Goal: Transaction & Acquisition: Book appointment/travel/reservation

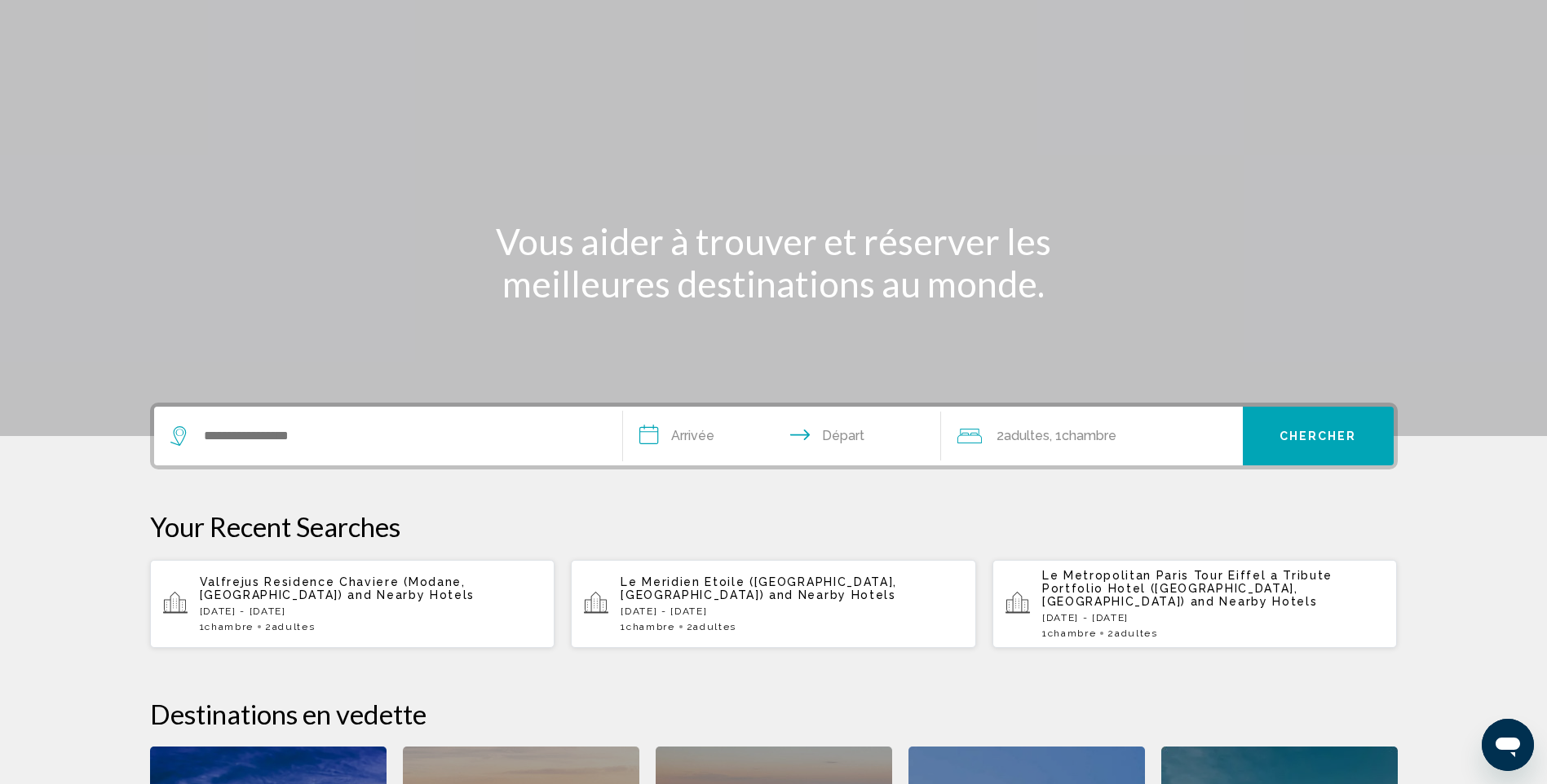
scroll to position [82, 0]
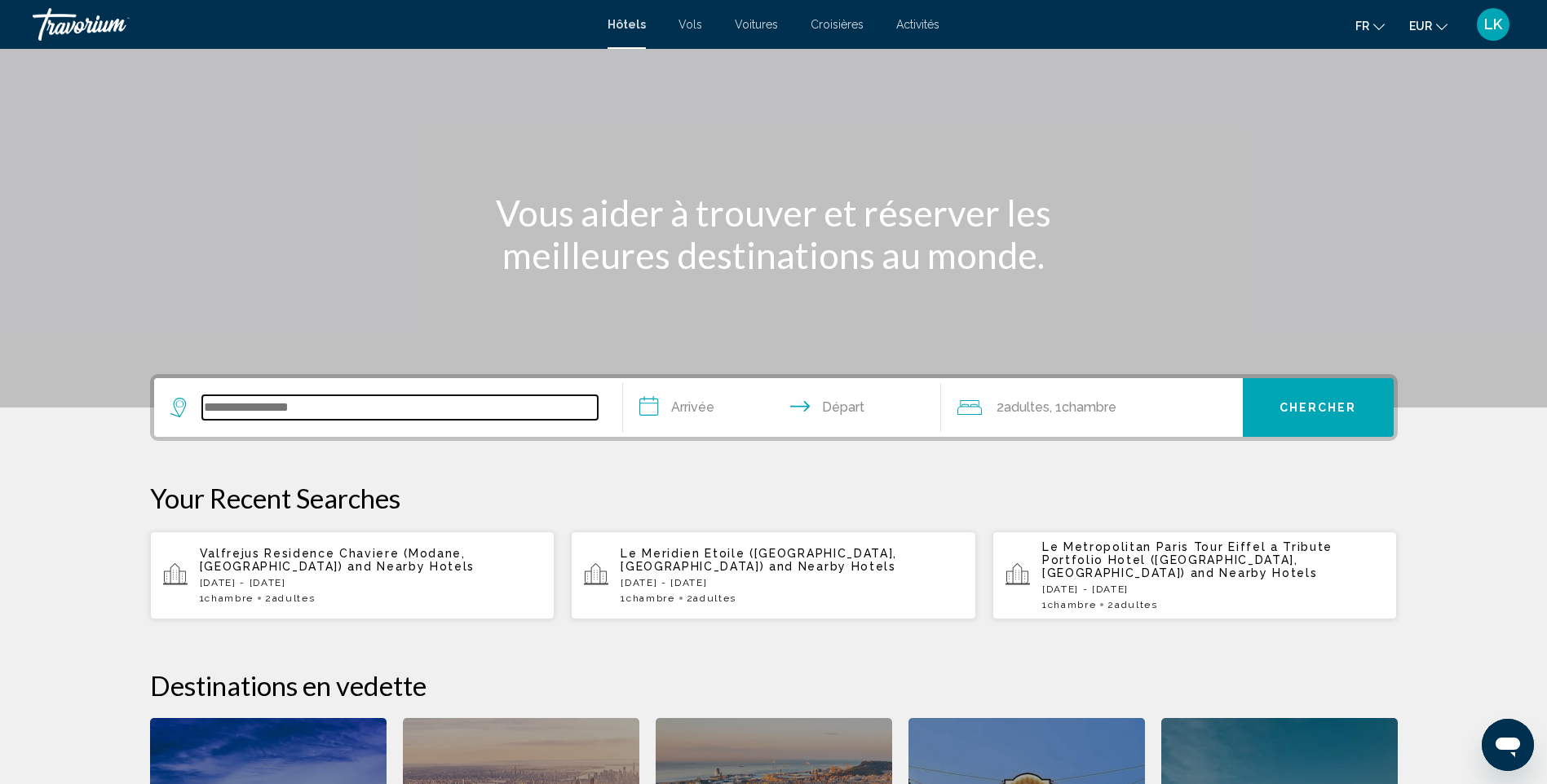
click at [231, 408] on input "Search widget" at bounding box center [400, 407] width 395 height 24
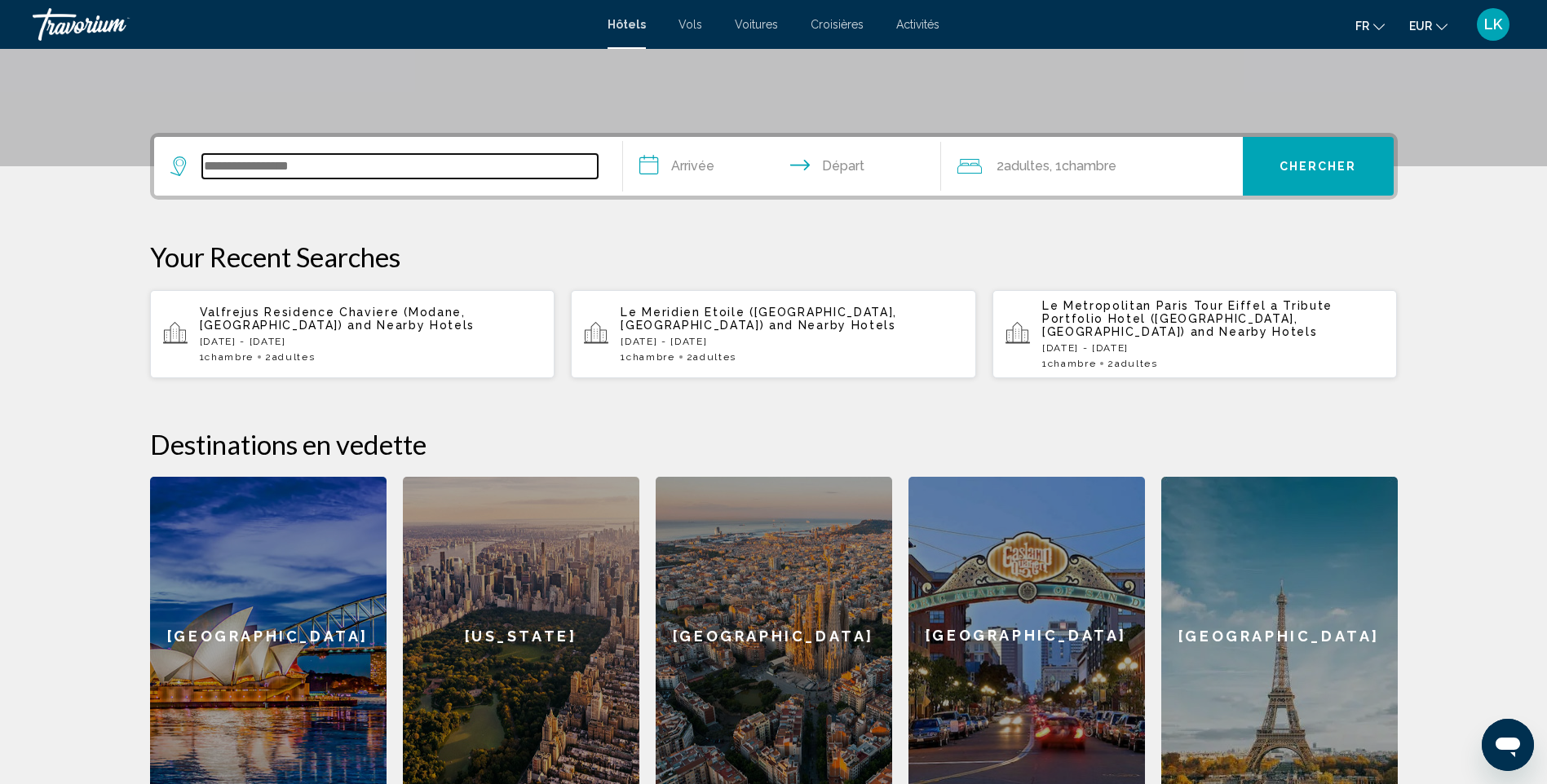
scroll to position [403, 0]
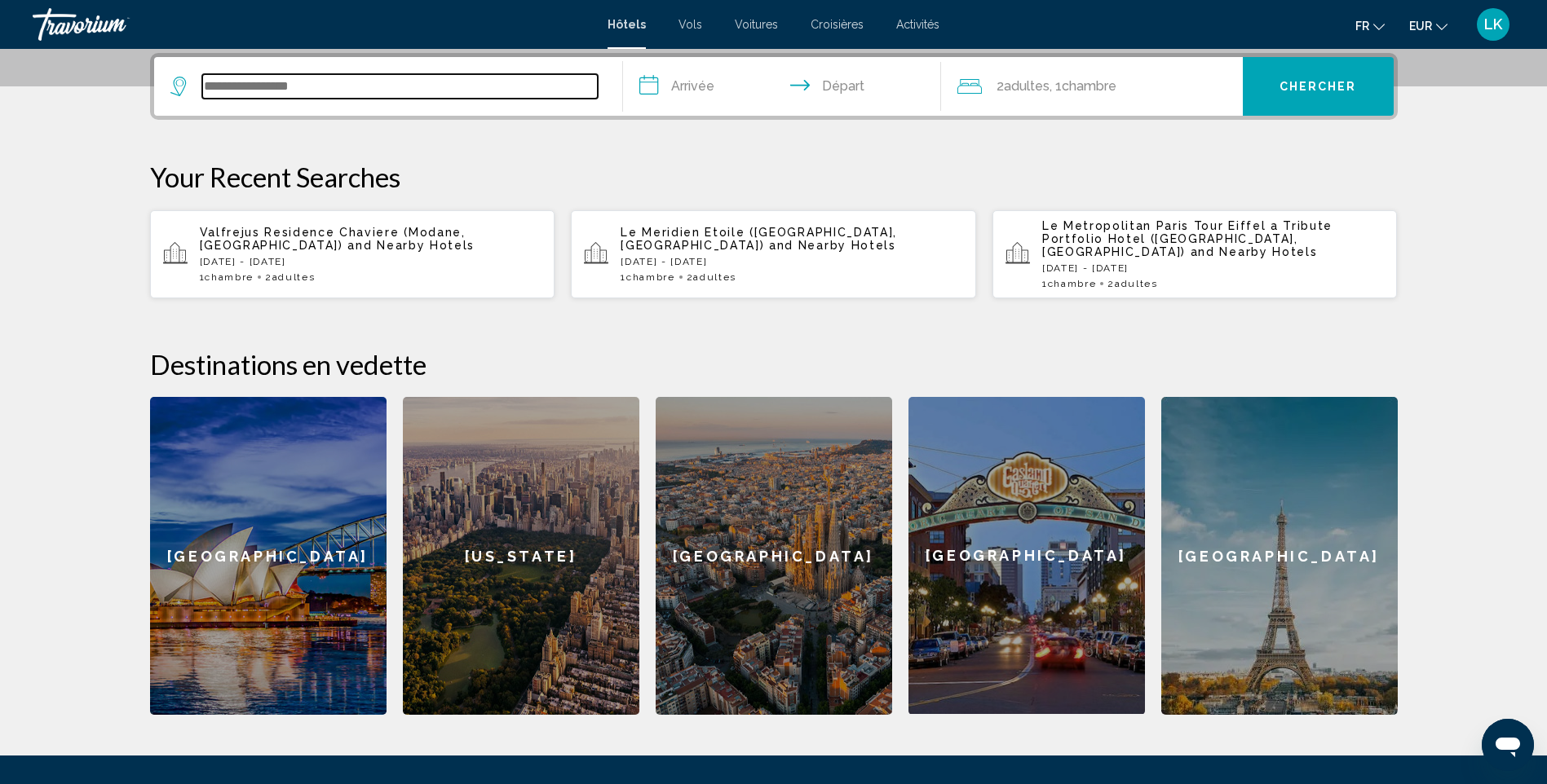
type input "*"
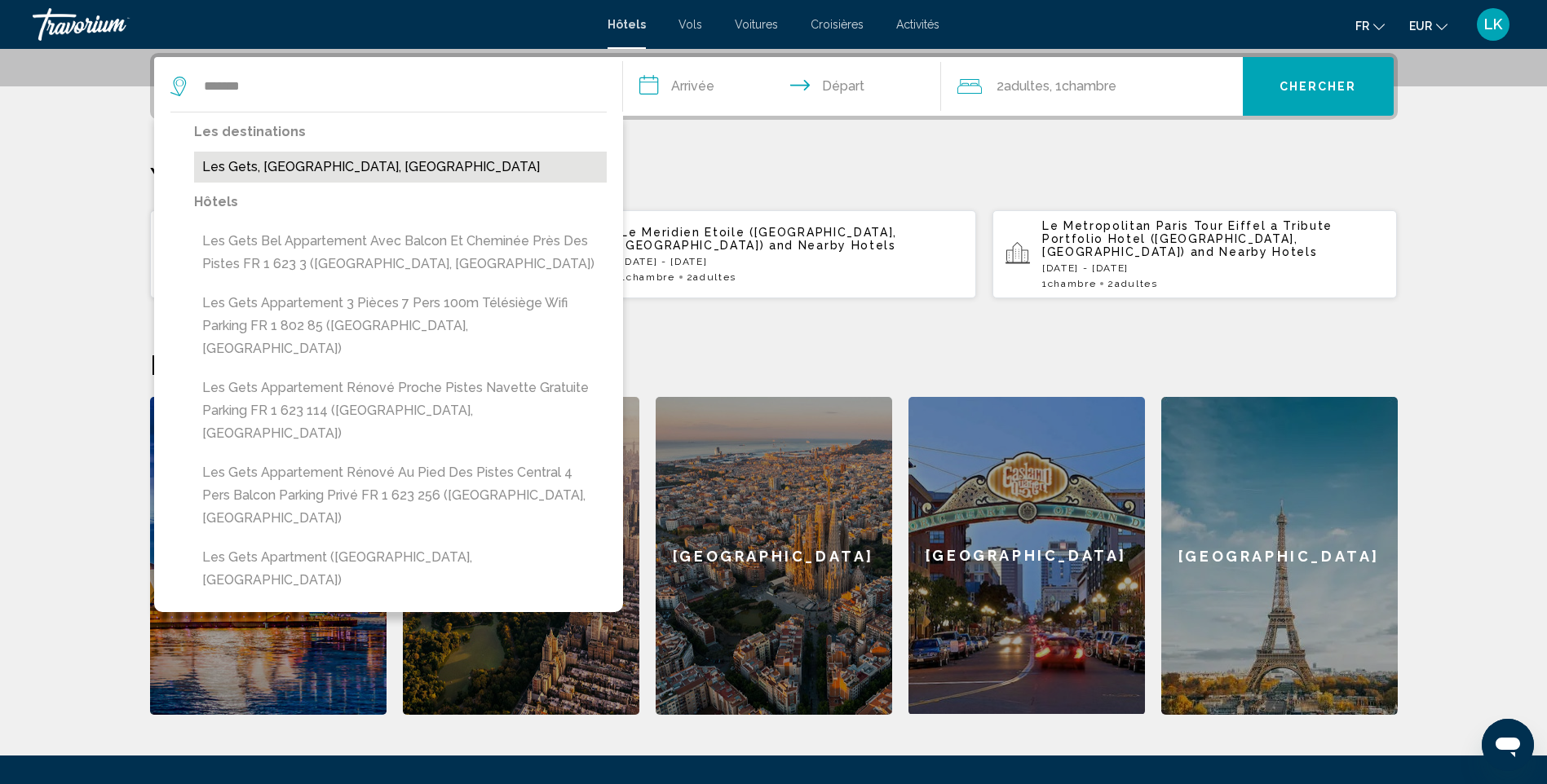
click at [355, 166] on button "Les Gets, [GEOGRAPHIC_DATA], [GEOGRAPHIC_DATA]" at bounding box center [400, 168] width 413 height 31
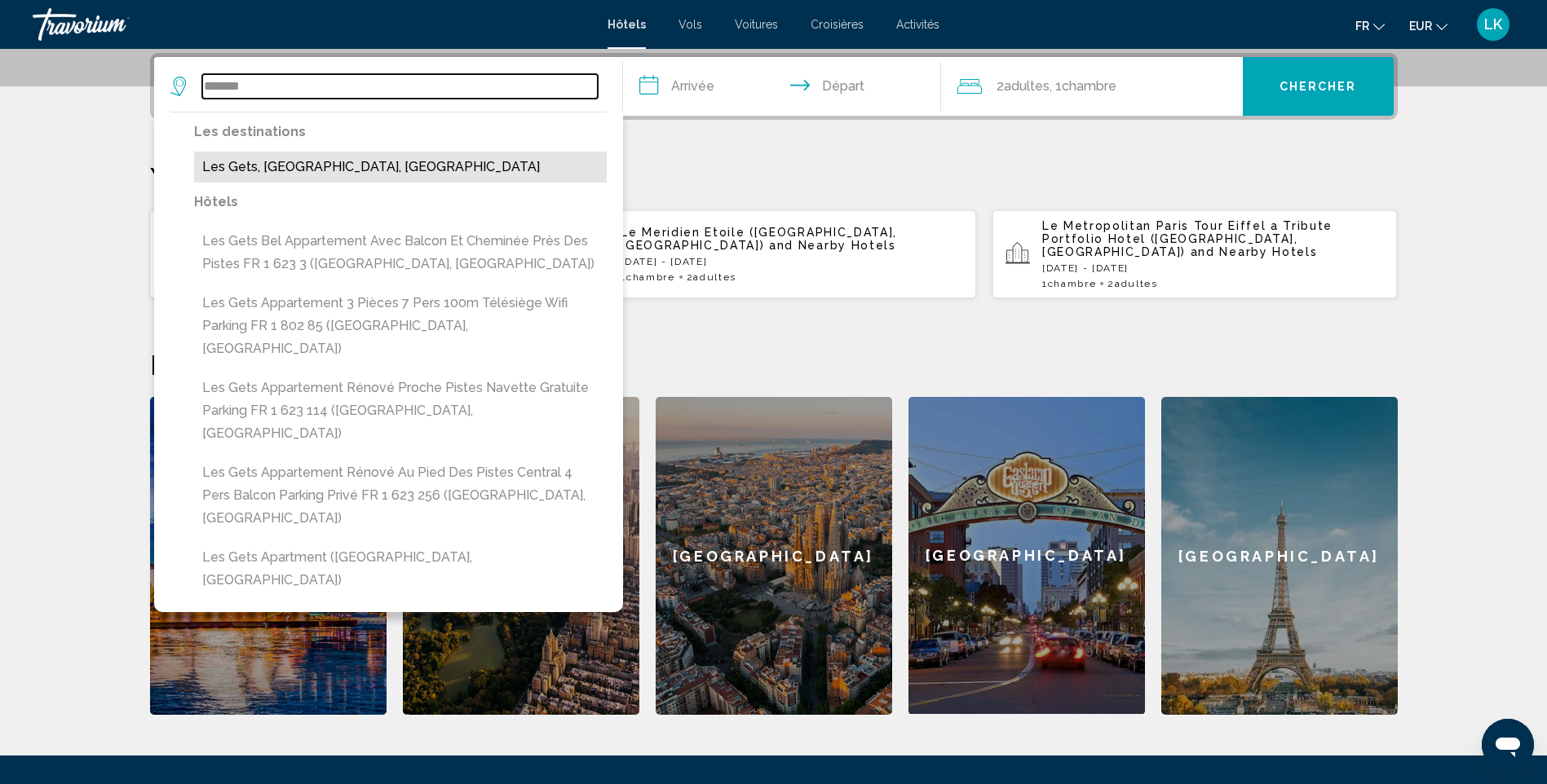
type input "**********"
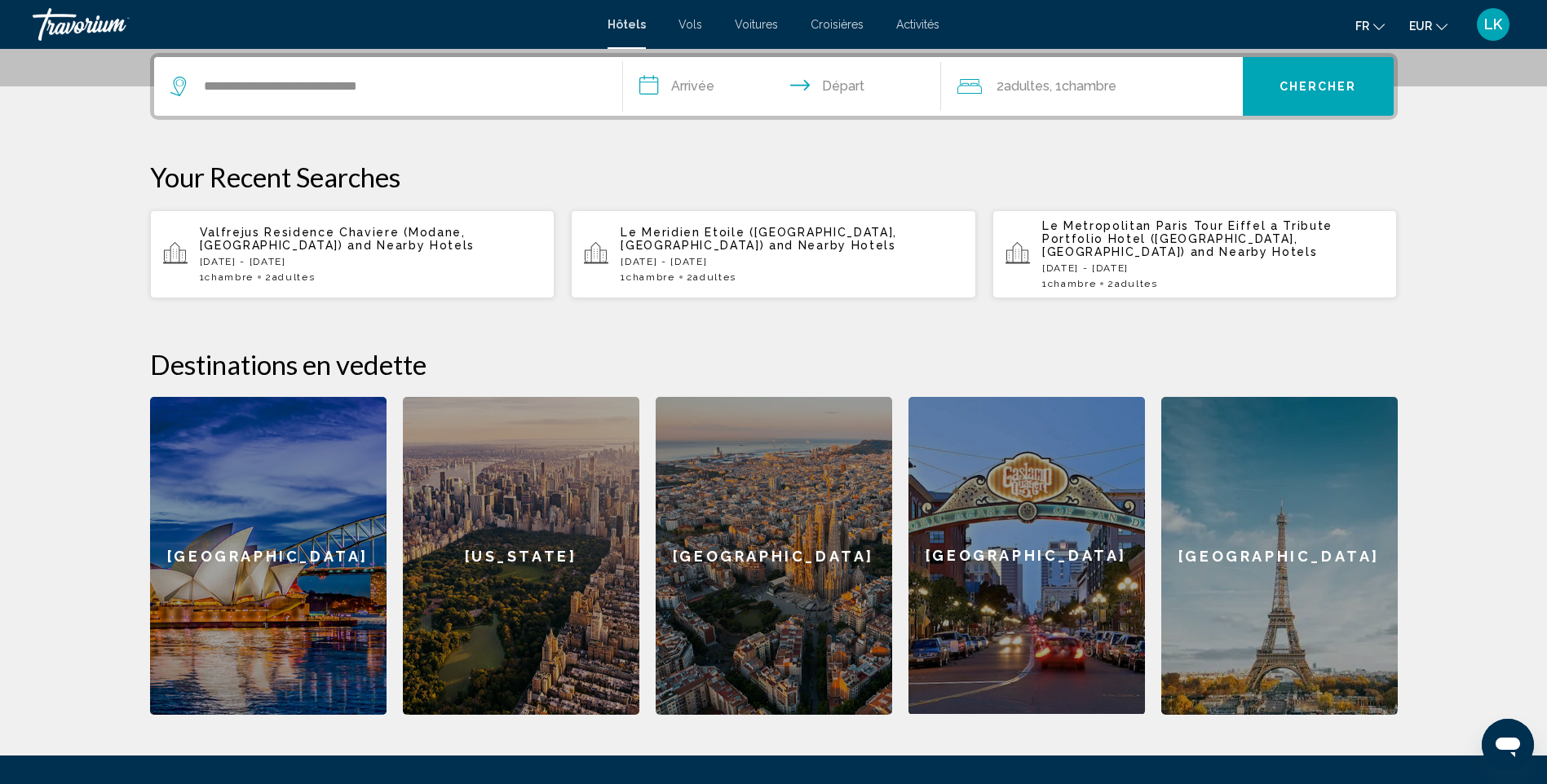
click at [695, 84] on input "**********" at bounding box center [785, 89] width 325 height 63
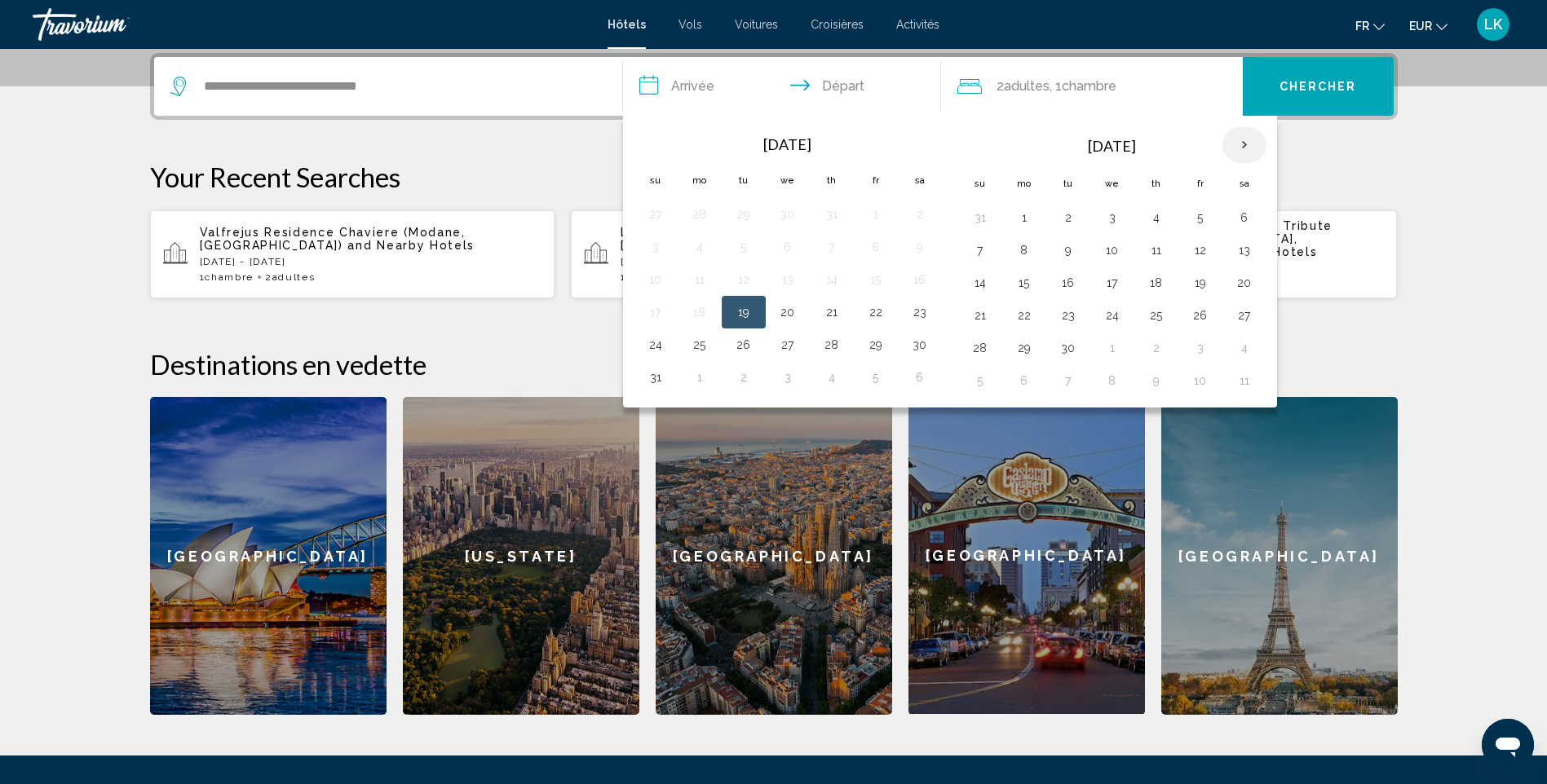
click at [1233, 133] on th "Next month" at bounding box center [1244, 144] width 44 height 36
click at [1241, 140] on th "Next month" at bounding box center [1244, 144] width 44 height 36
click at [1240, 280] on button "20" at bounding box center [1245, 283] width 26 height 23
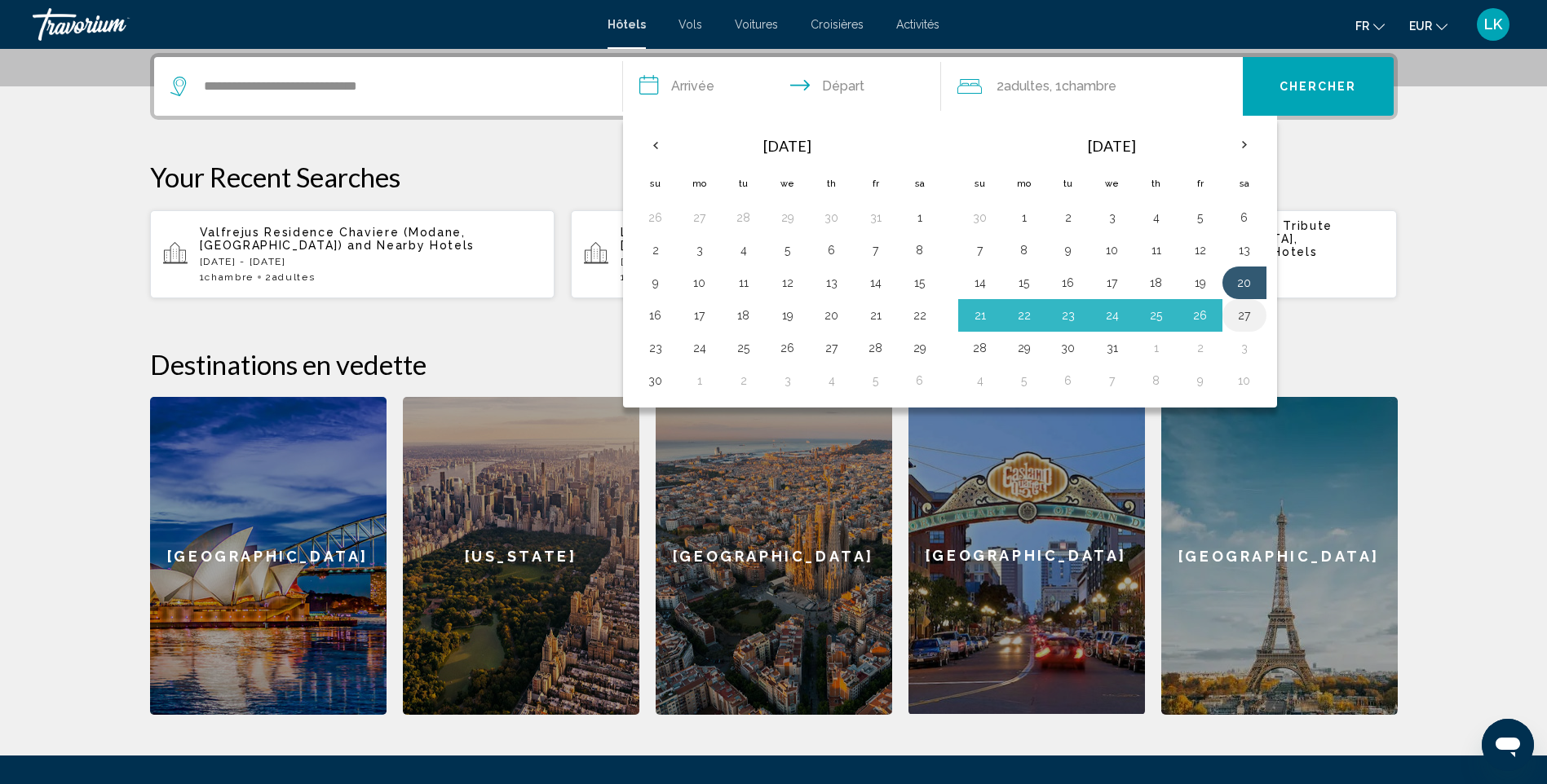
click at [1240, 313] on button "27" at bounding box center [1245, 315] width 26 height 23
type input "**********"
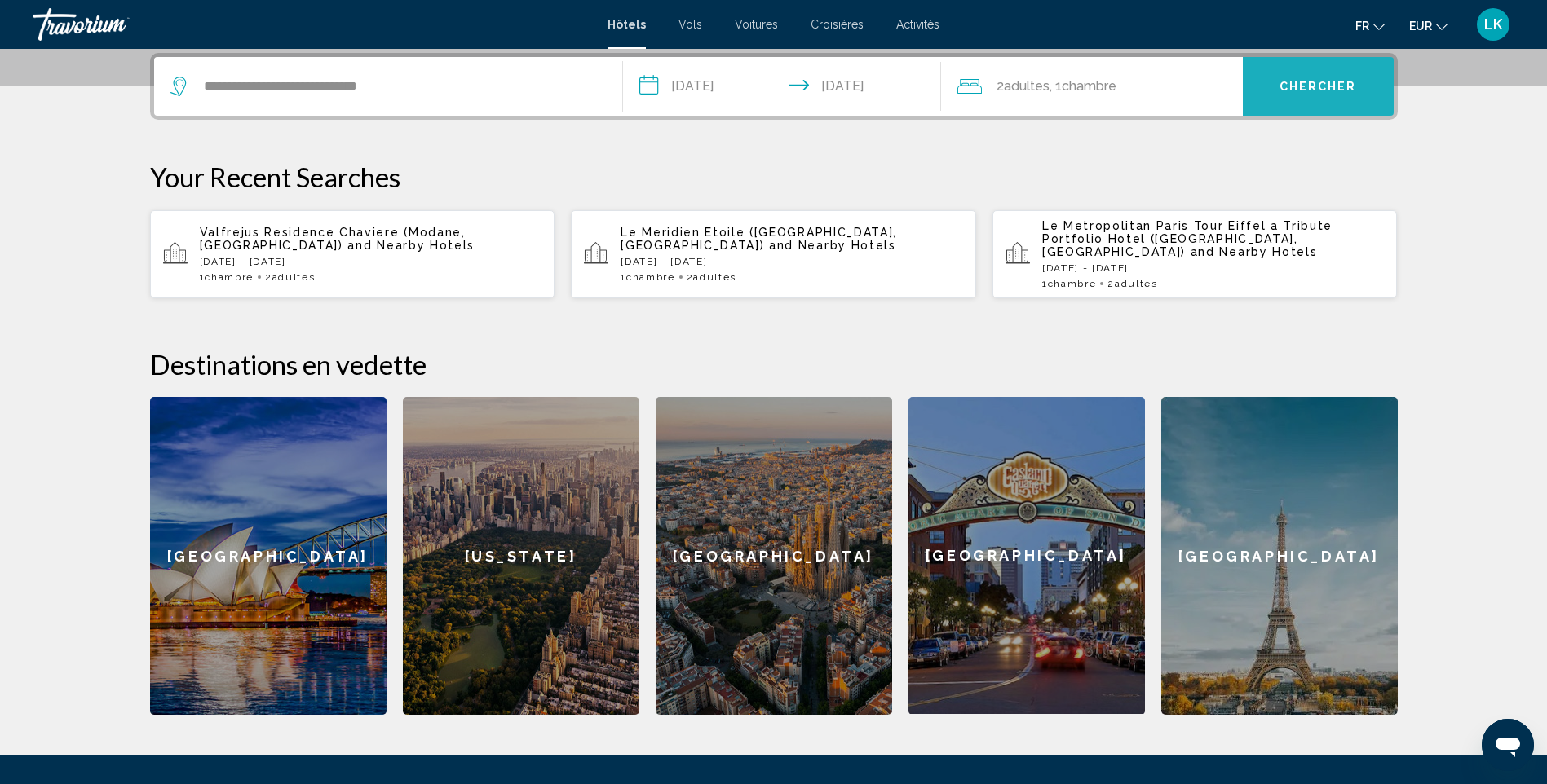
click at [1295, 69] on button "Chercher" at bounding box center [1319, 87] width 151 height 59
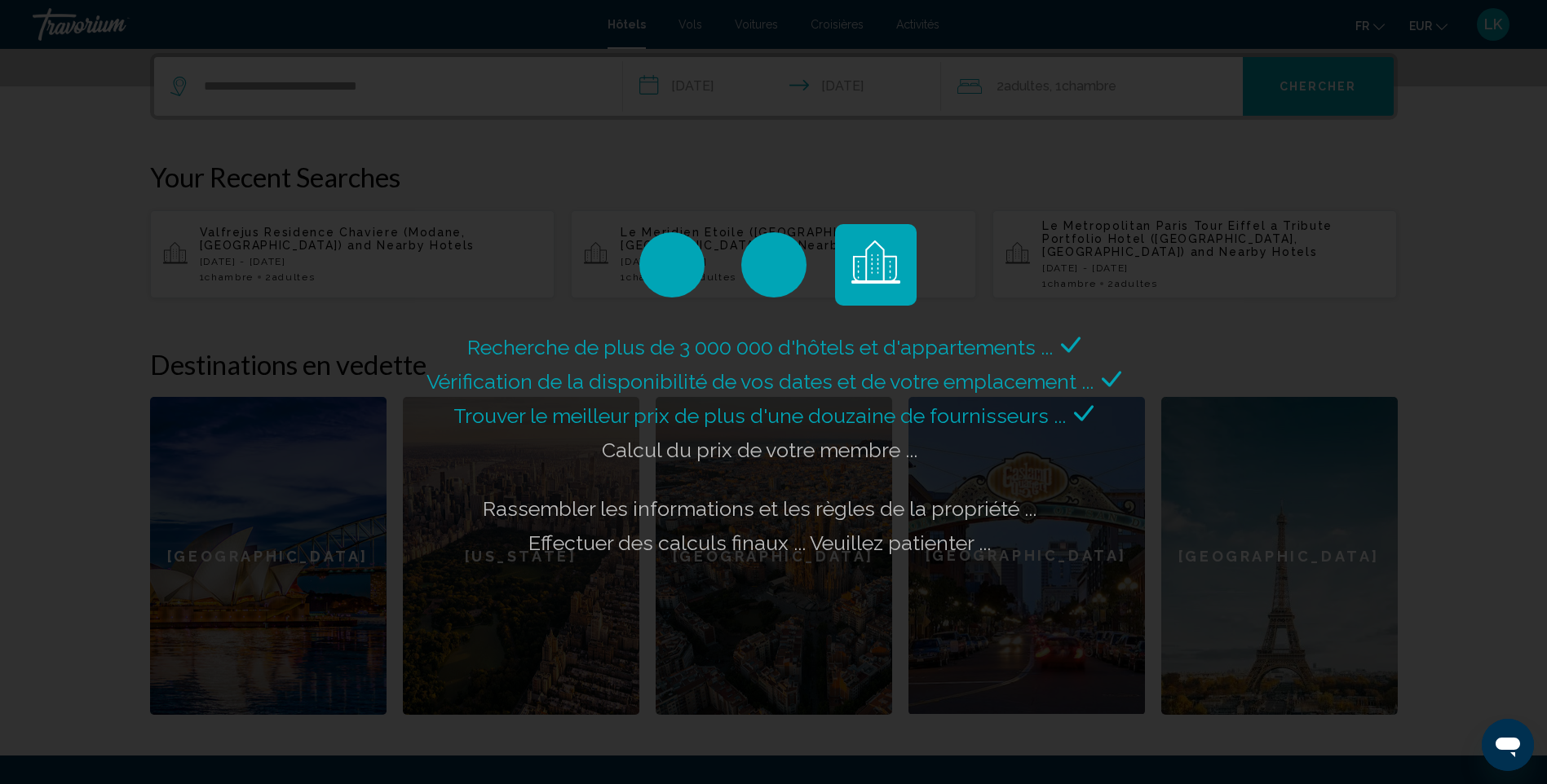
click at [1458, 271] on div "Recherche de plus de 3 000 000 d'hôtels et d'appartements ... Vérification de l…" at bounding box center [773, 392] width 1547 height 784
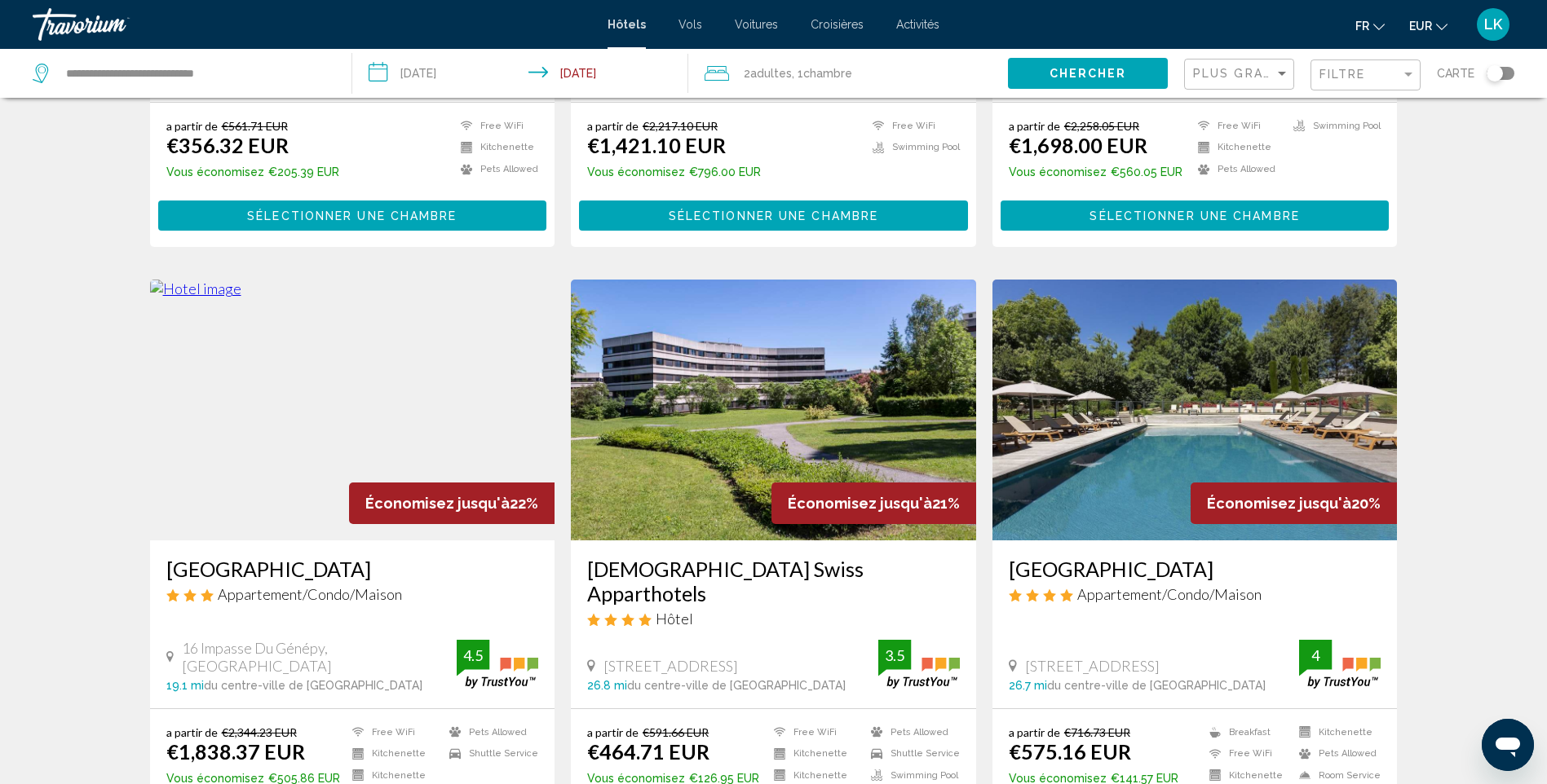
scroll to position [489, 0]
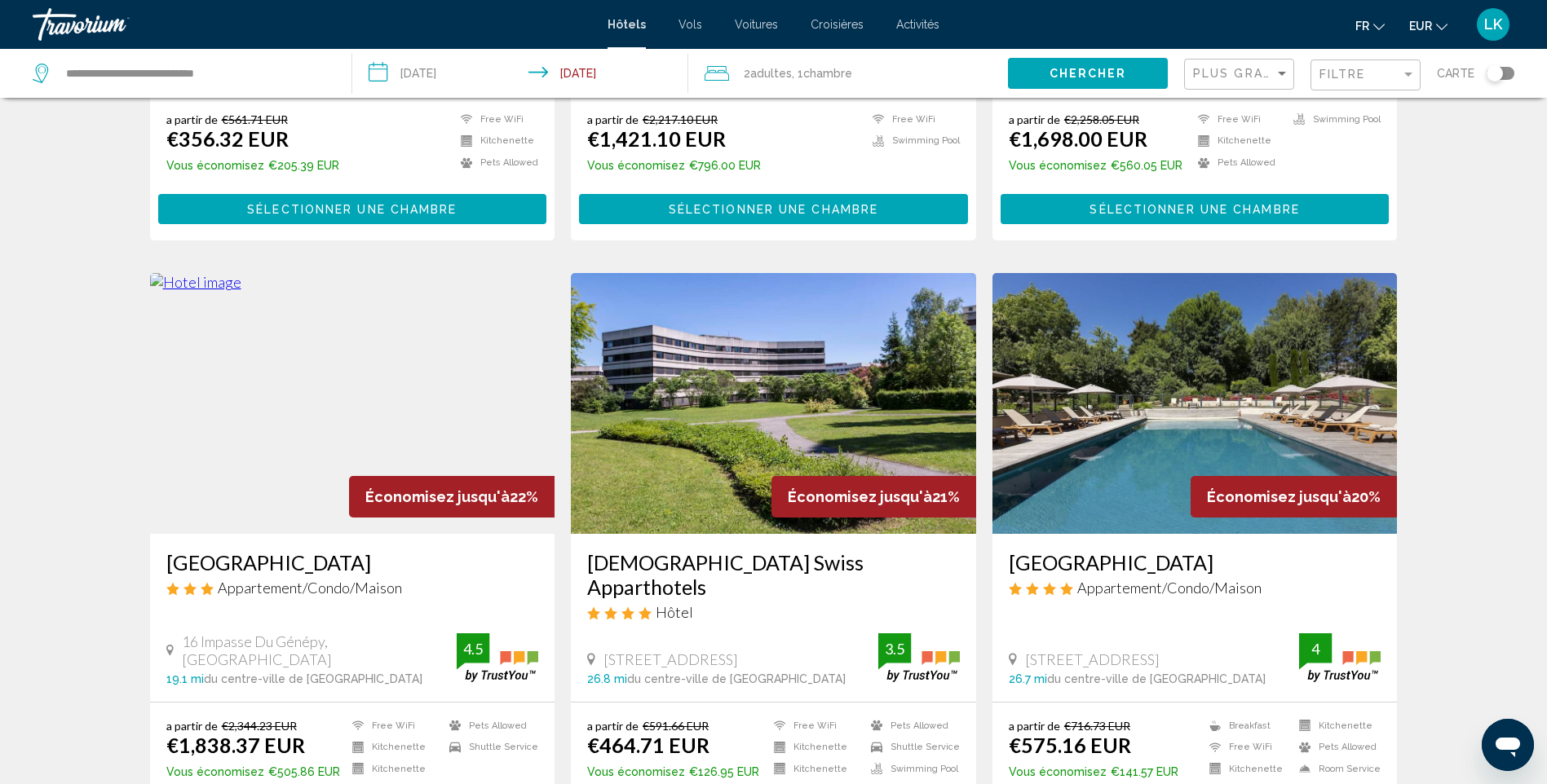
click at [1104, 361] on img "Main content" at bounding box center [1195, 404] width 406 height 260
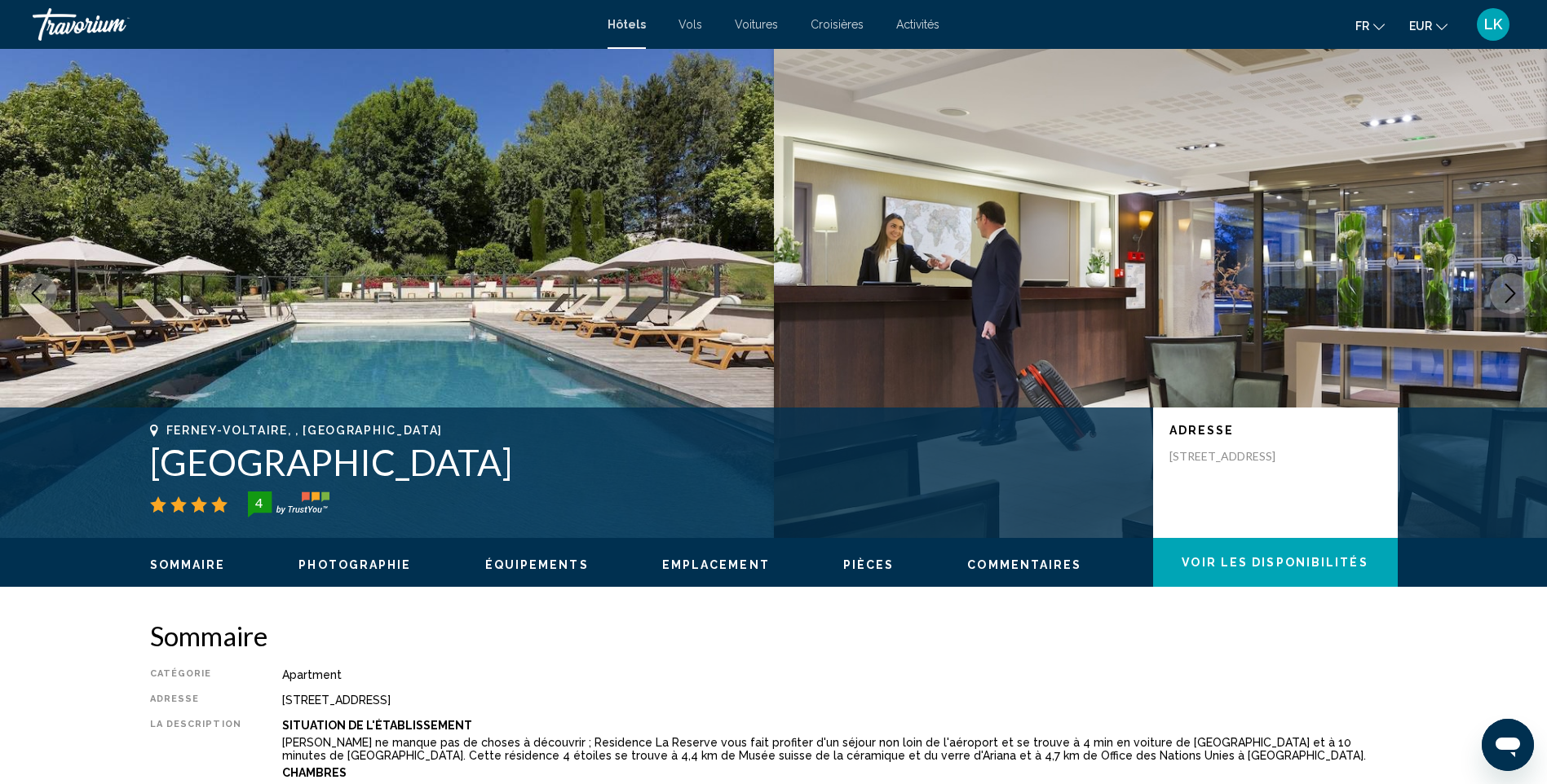
click at [1522, 295] on button "Next image" at bounding box center [1510, 293] width 41 height 41
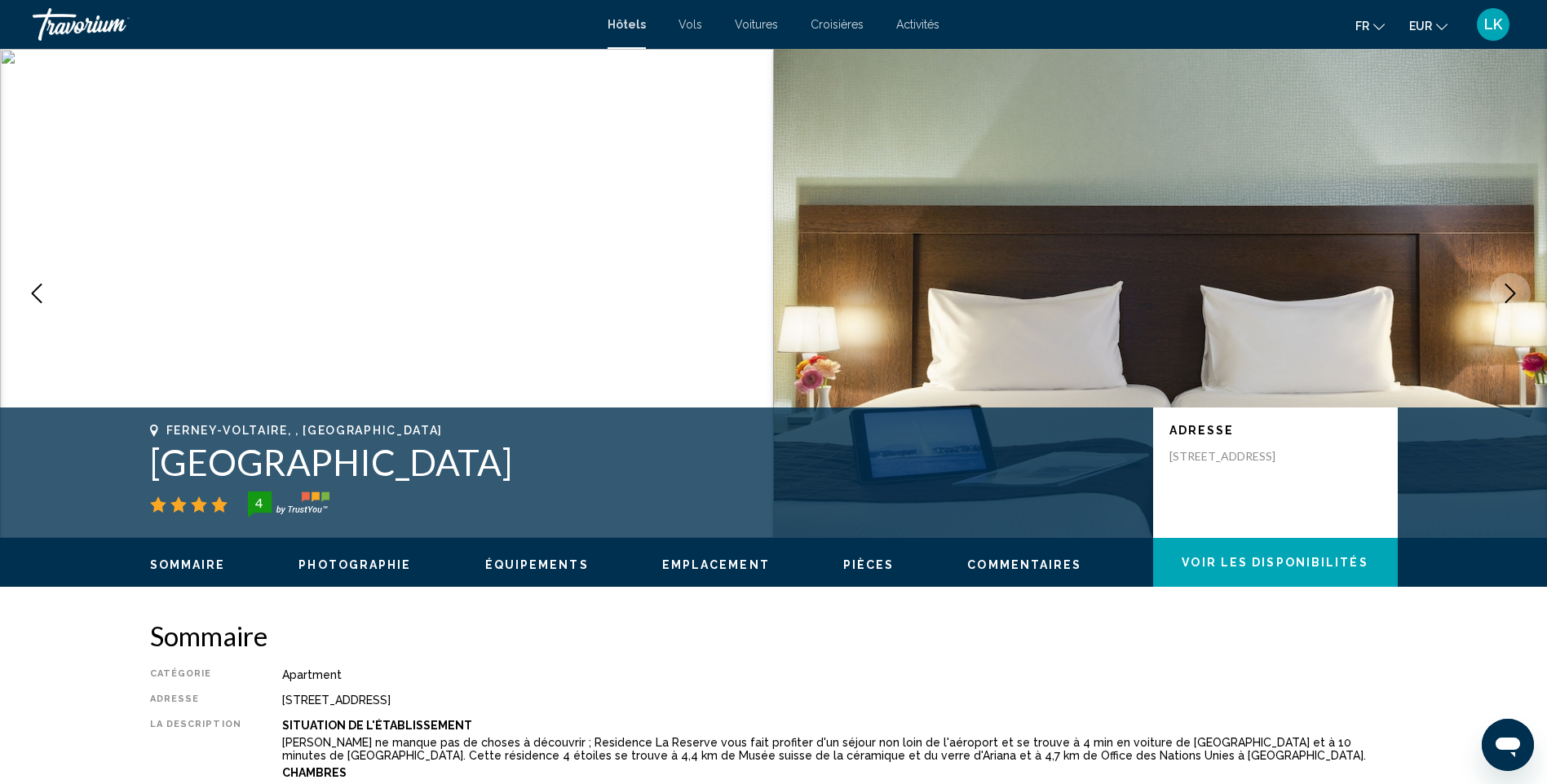
click at [1522, 295] on button "Next image" at bounding box center [1510, 293] width 41 height 41
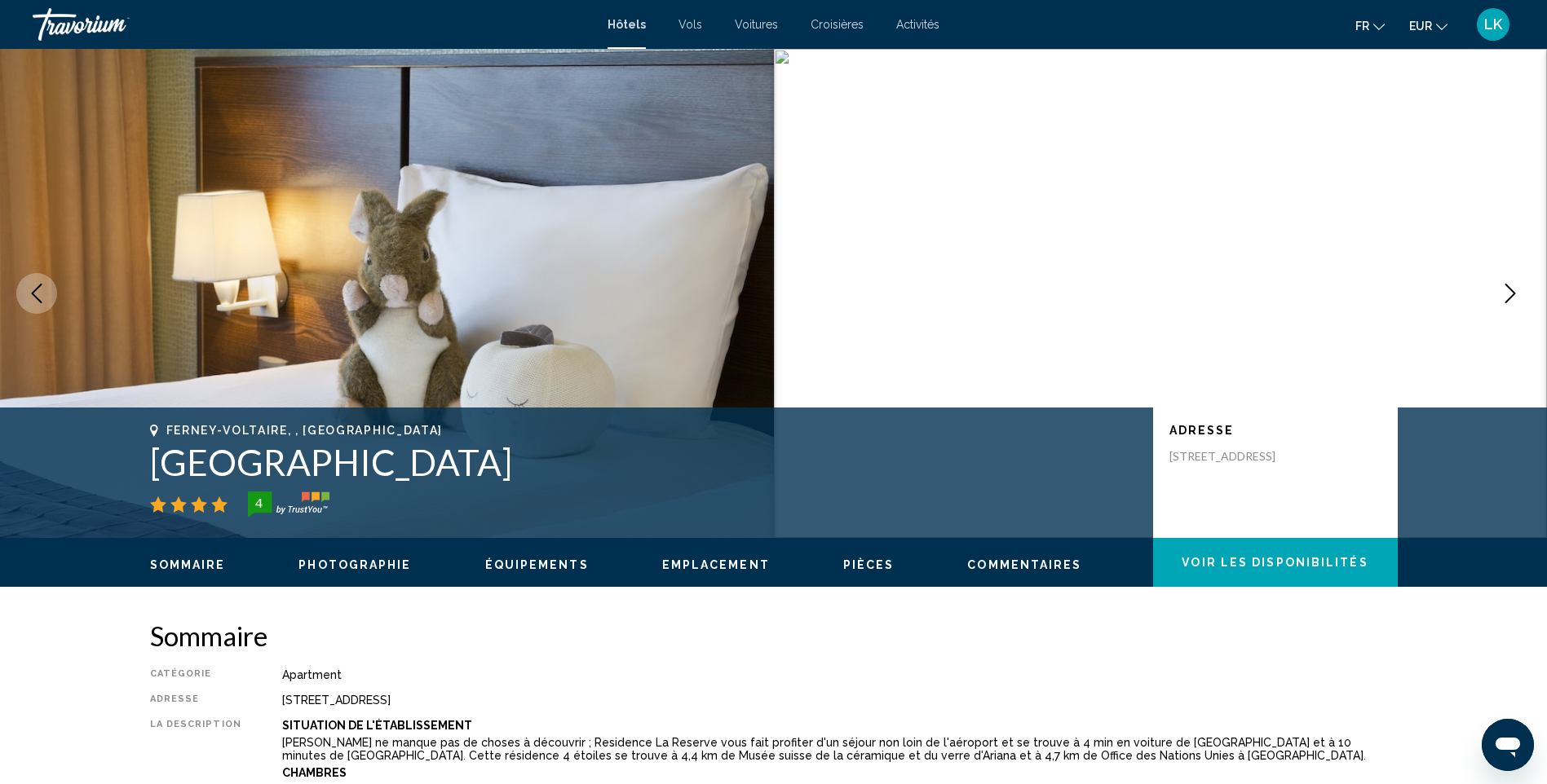
click at [1522, 295] on button "Next image" at bounding box center [1510, 293] width 41 height 41
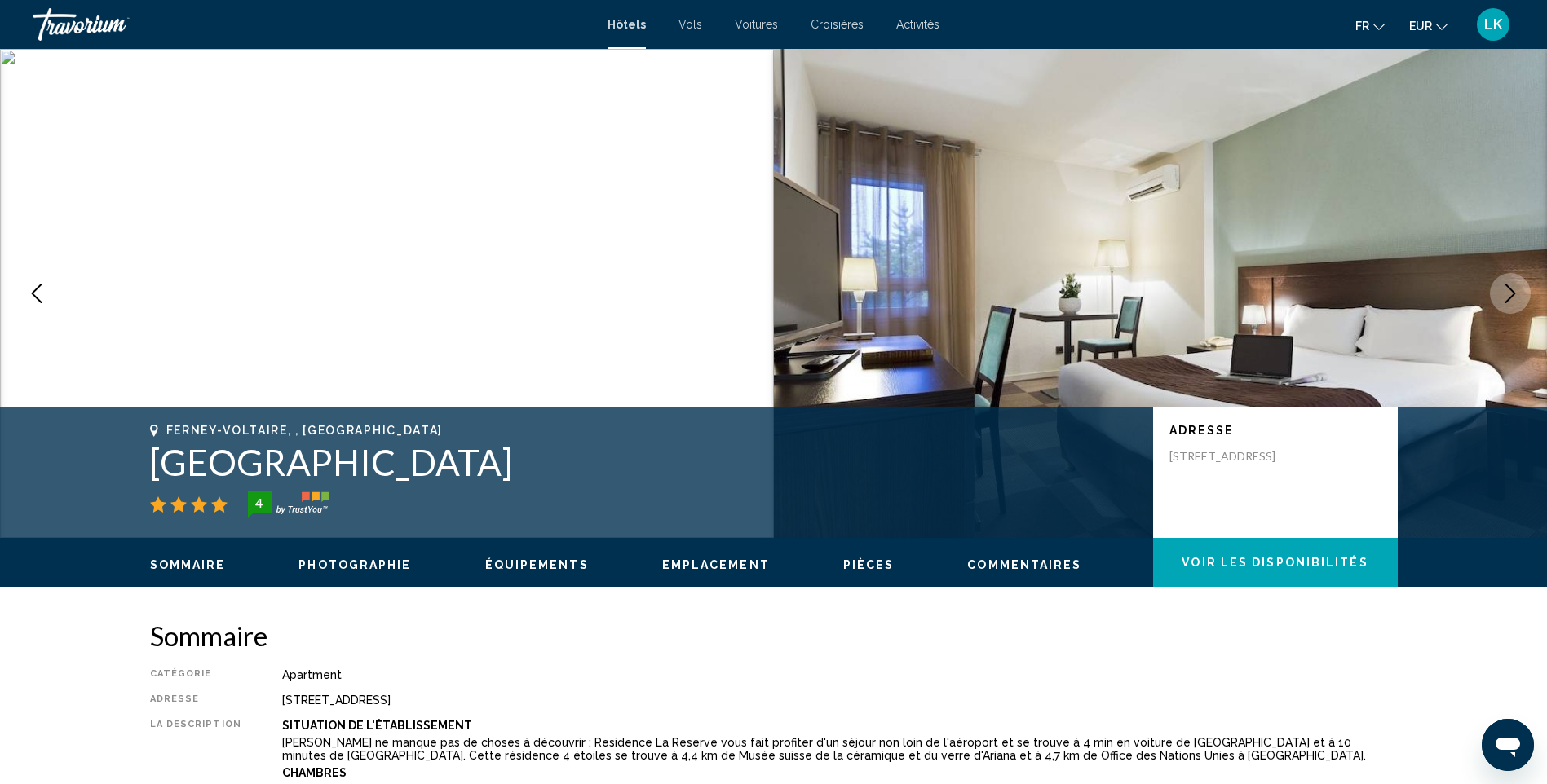
click at [1522, 295] on button "Next image" at bounding box center [1510, 293] width 41 height 41
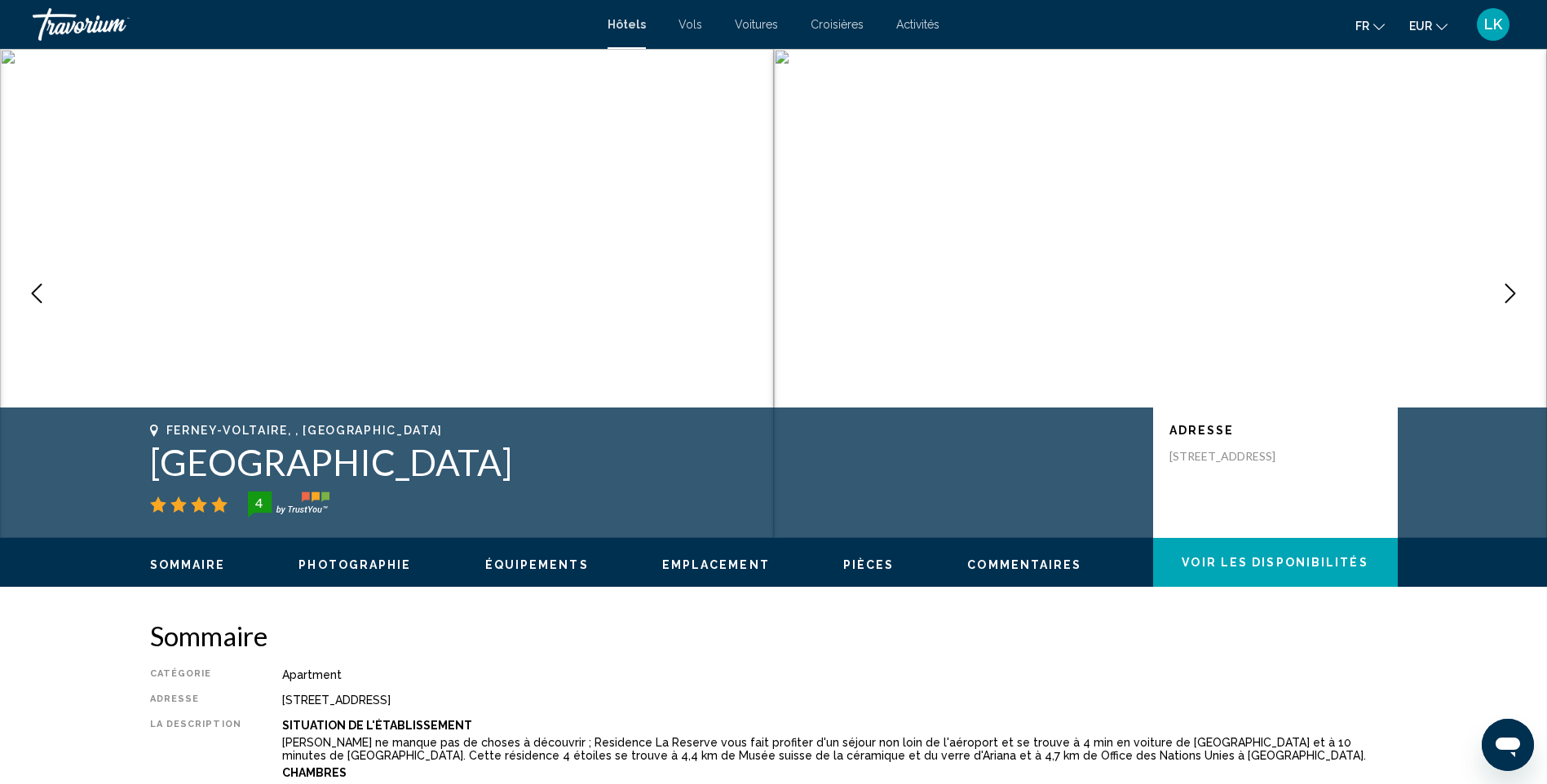
click at [1522, 295] on button "Next image" at bounding box center [1510, 293] width 41 height 41
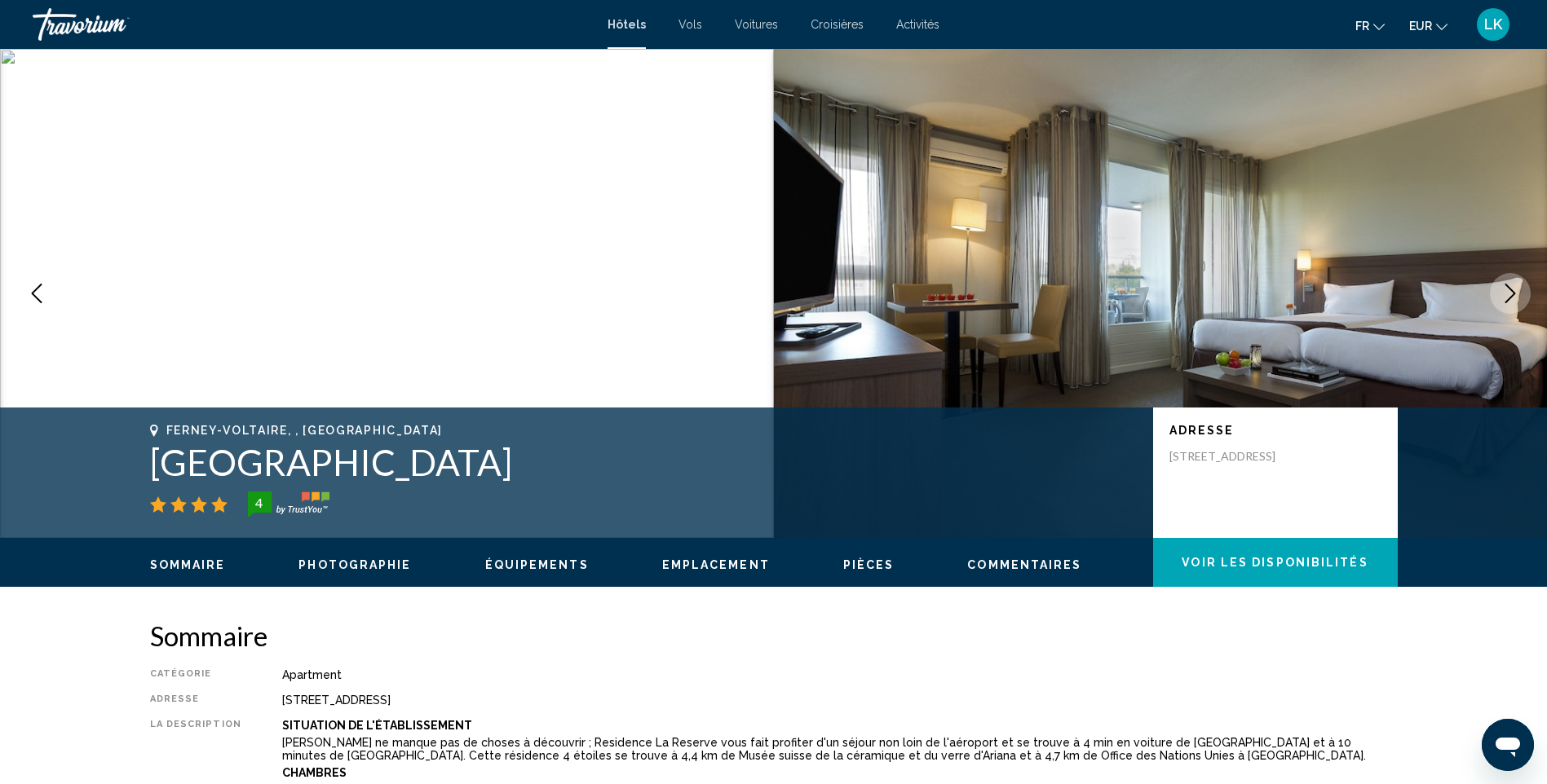
click at [1522, 295] on button "Next image" at bounding box center [1510, 293] width 41 height 41
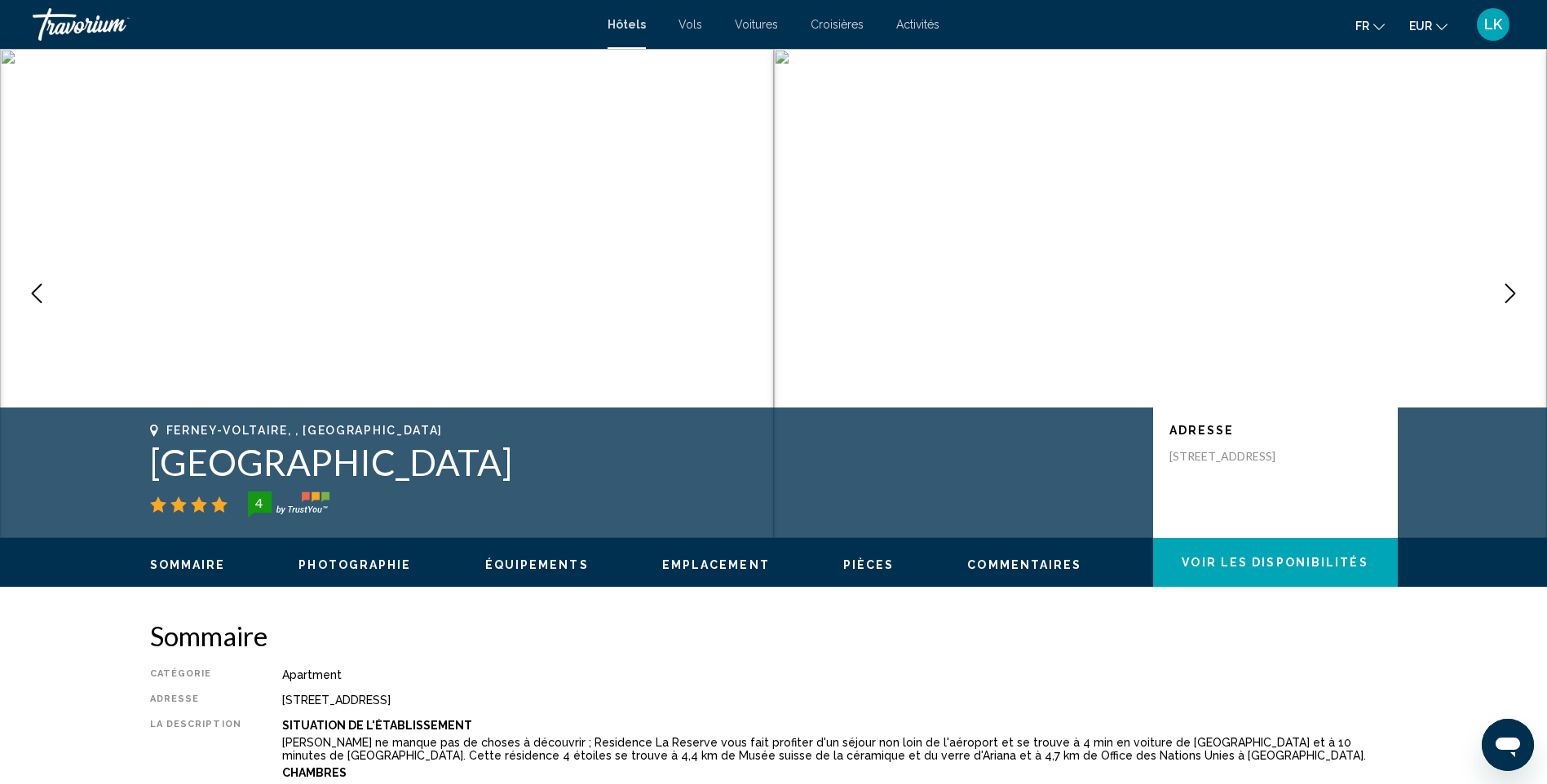
click at [1522, 295] on button "Next image" at bounding box center [1510, 293] width 41 height 41
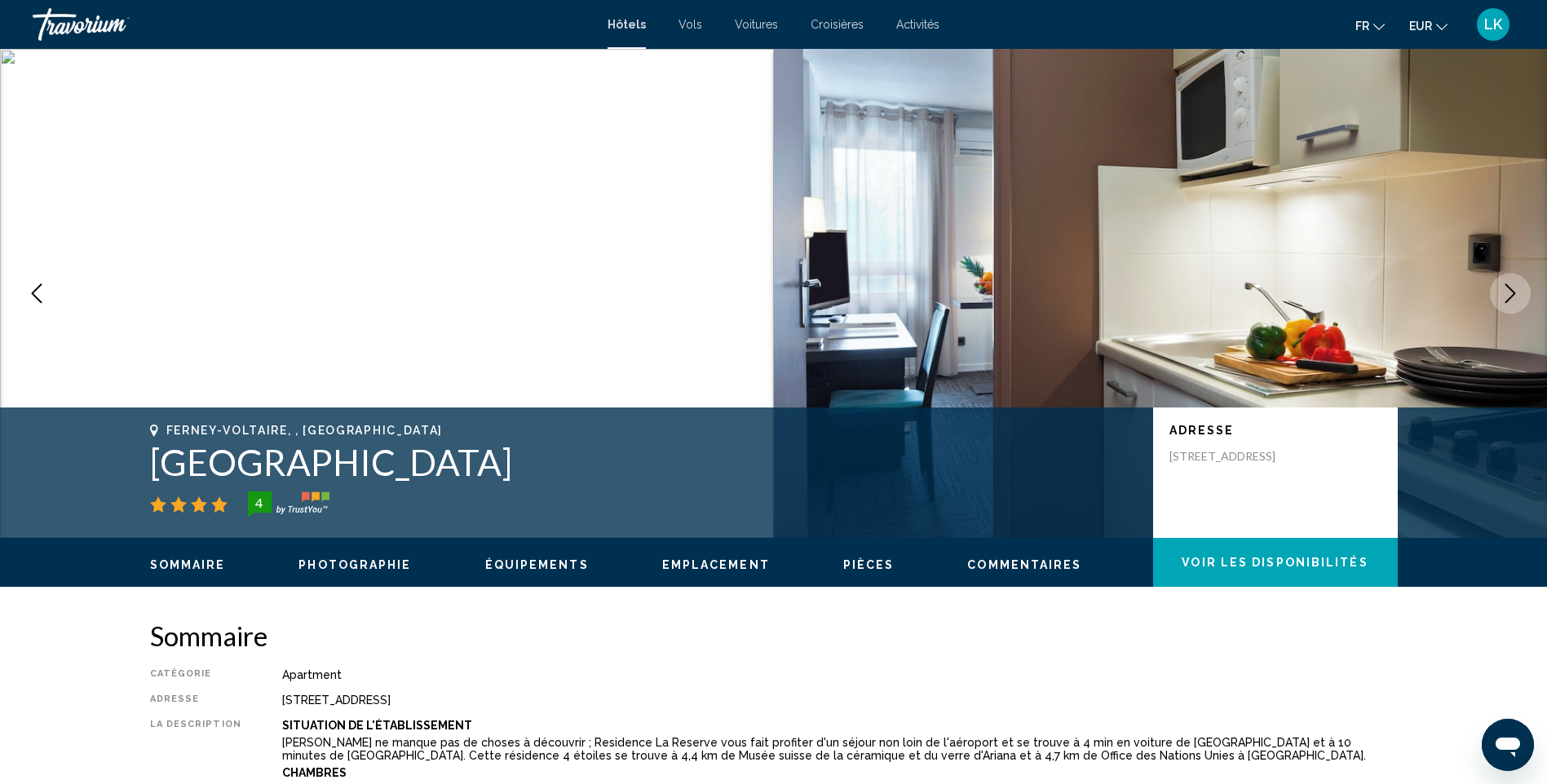
click at [1522, 295] on button "Next image" at bounding box center [1510, 293] width 41 height 41
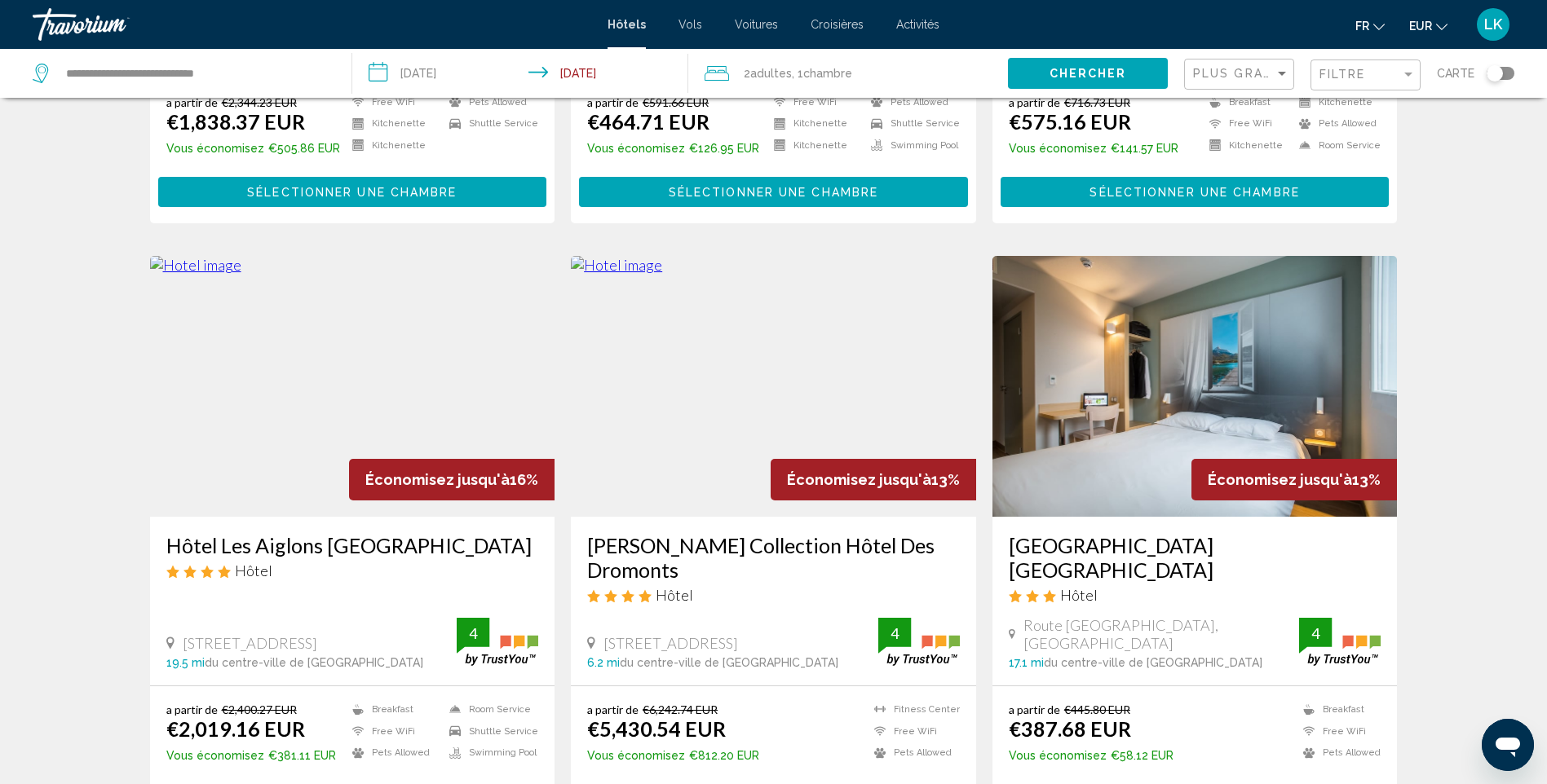
scroll to position [1141, 0]
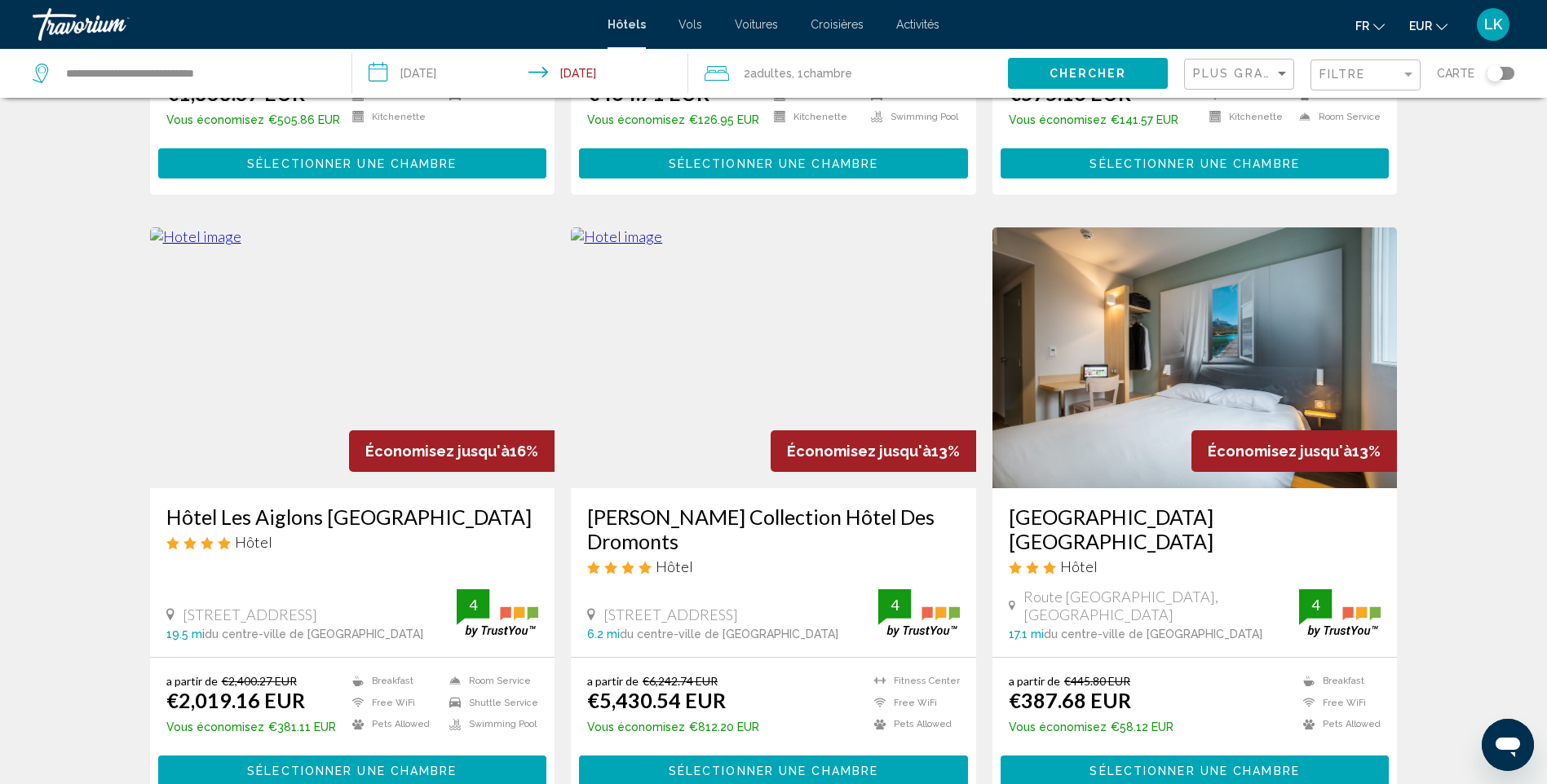
click at [697, 342] on img "Main content" at bounding box center [773, 358] width 406 height 260
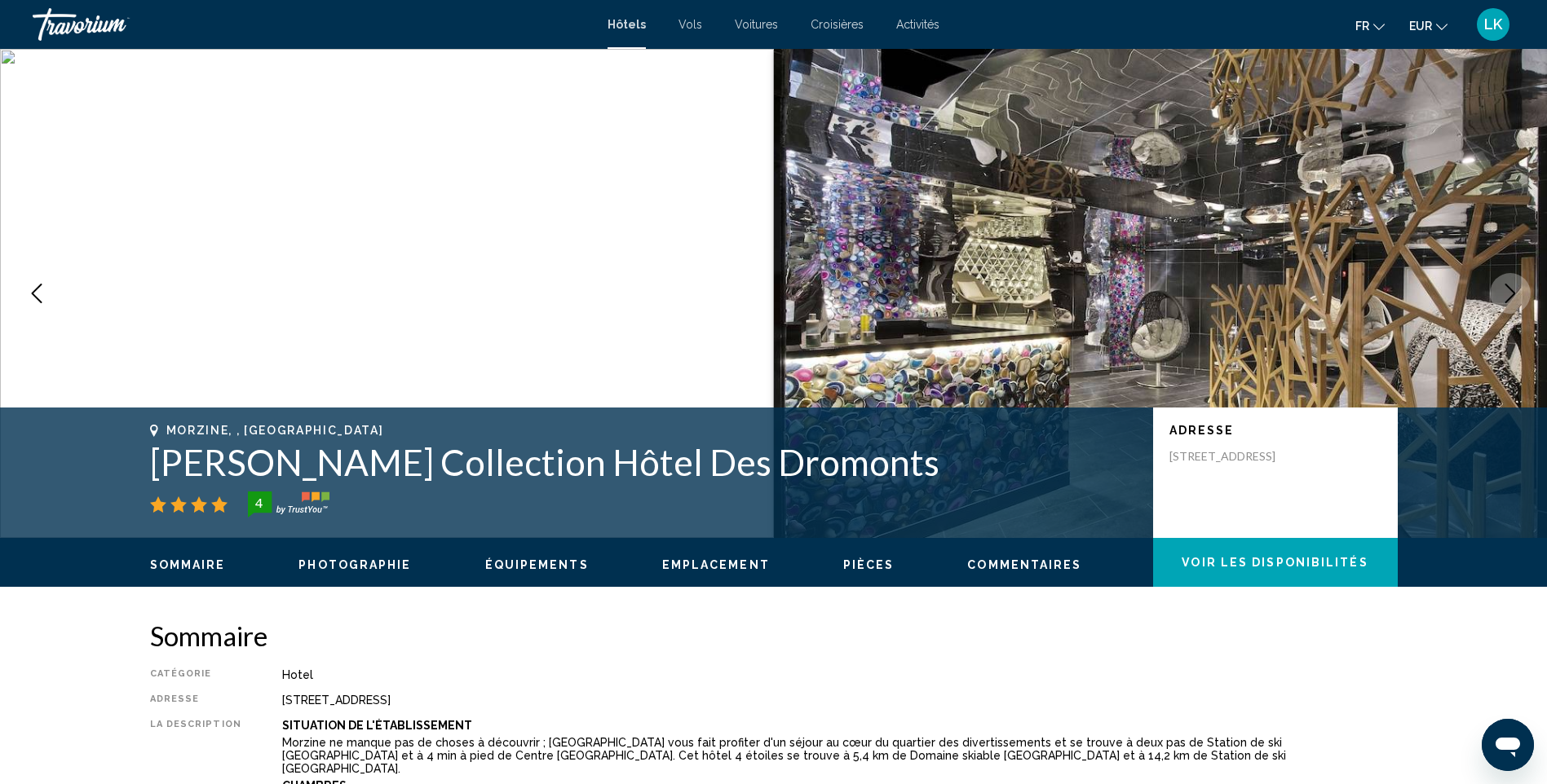
click at [1513, 298] on icon "Next image" at bounding box center [1511, 293] width 20 height 20
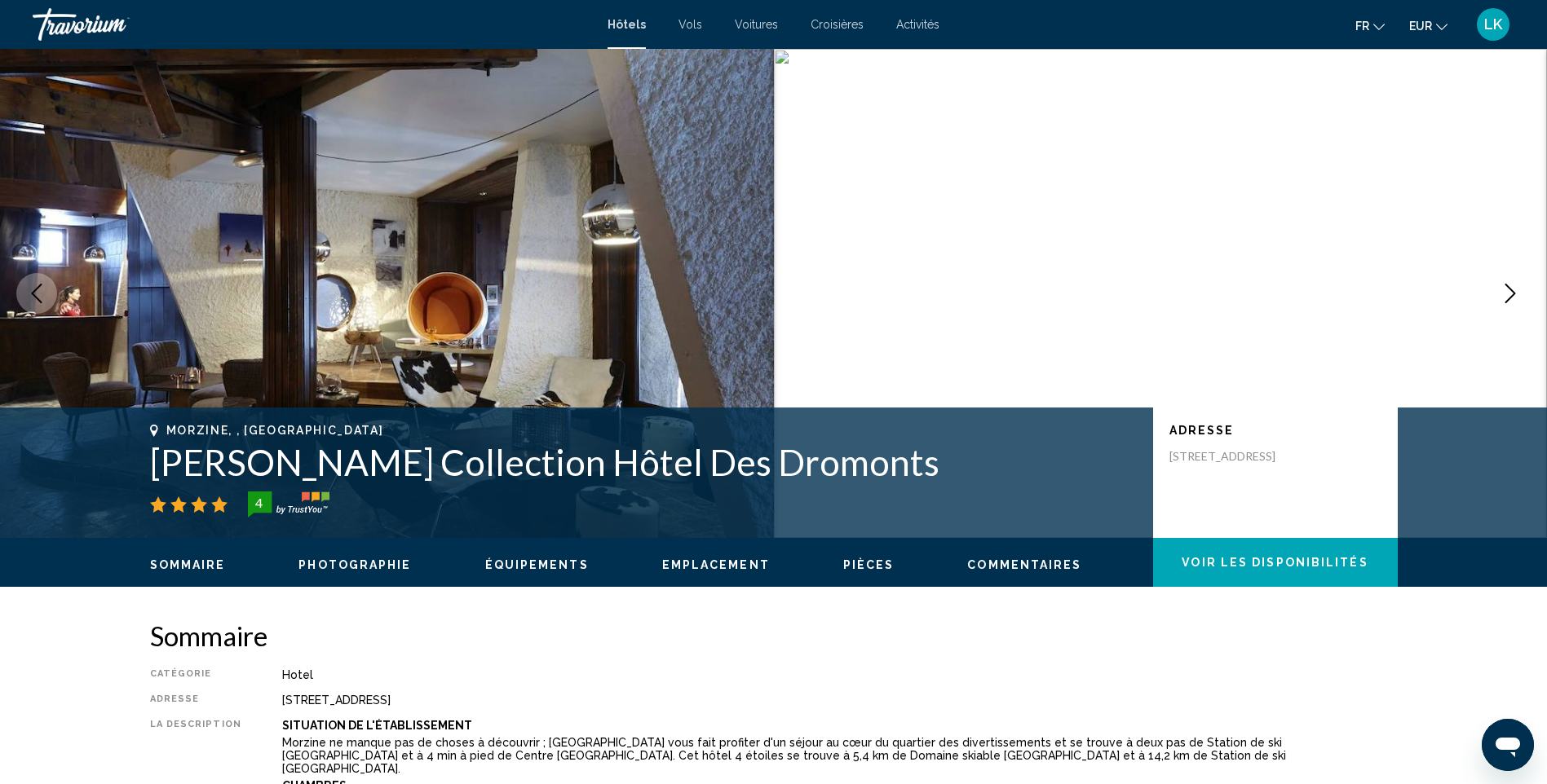
click at [1513, 298] on icon "Next image" at bounding box center [1511, 293] width 20 height 20
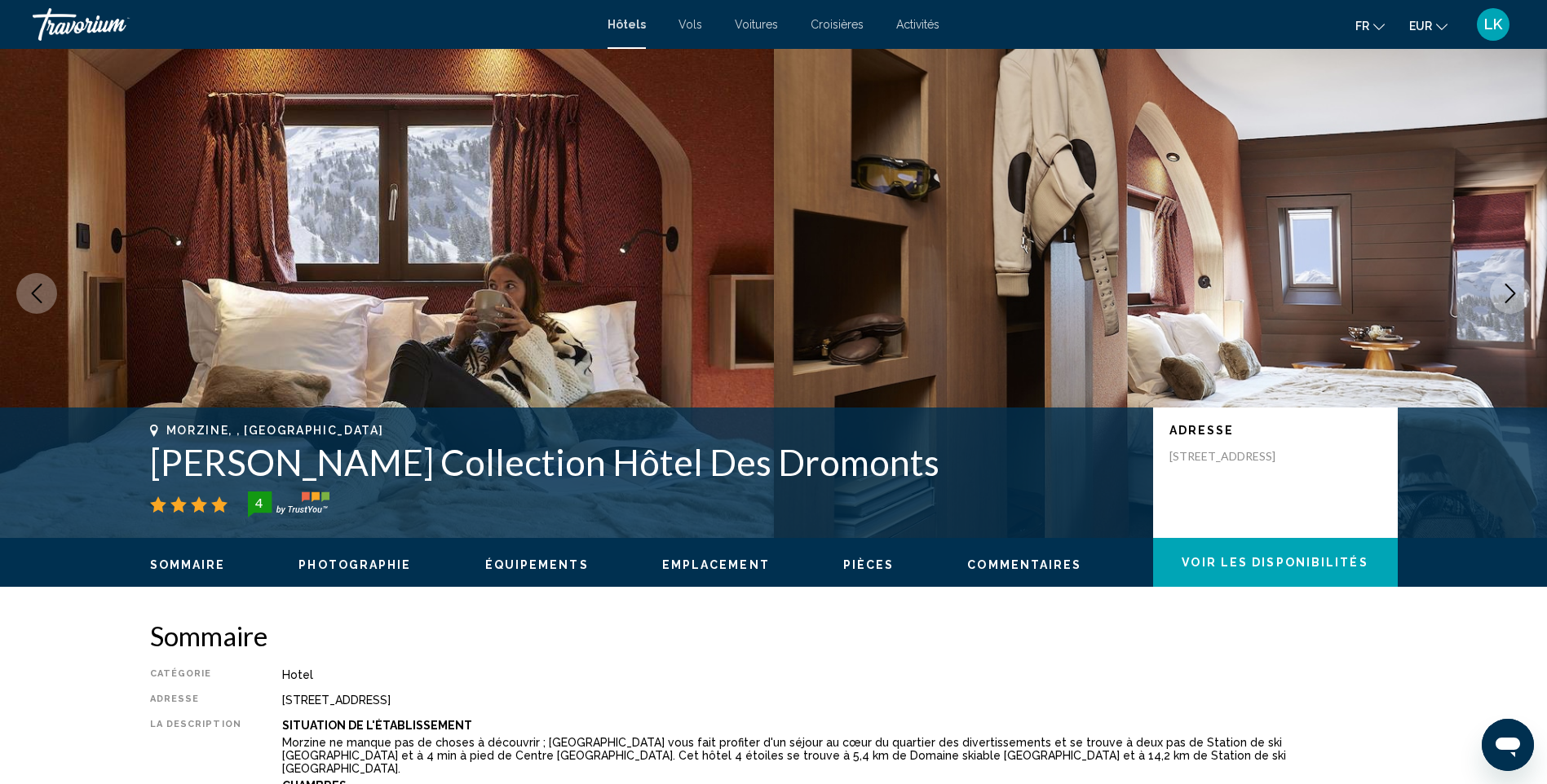
click at [1513, 299] on icon "Next image" at bounding box center [1511, 293] width 20 height 20
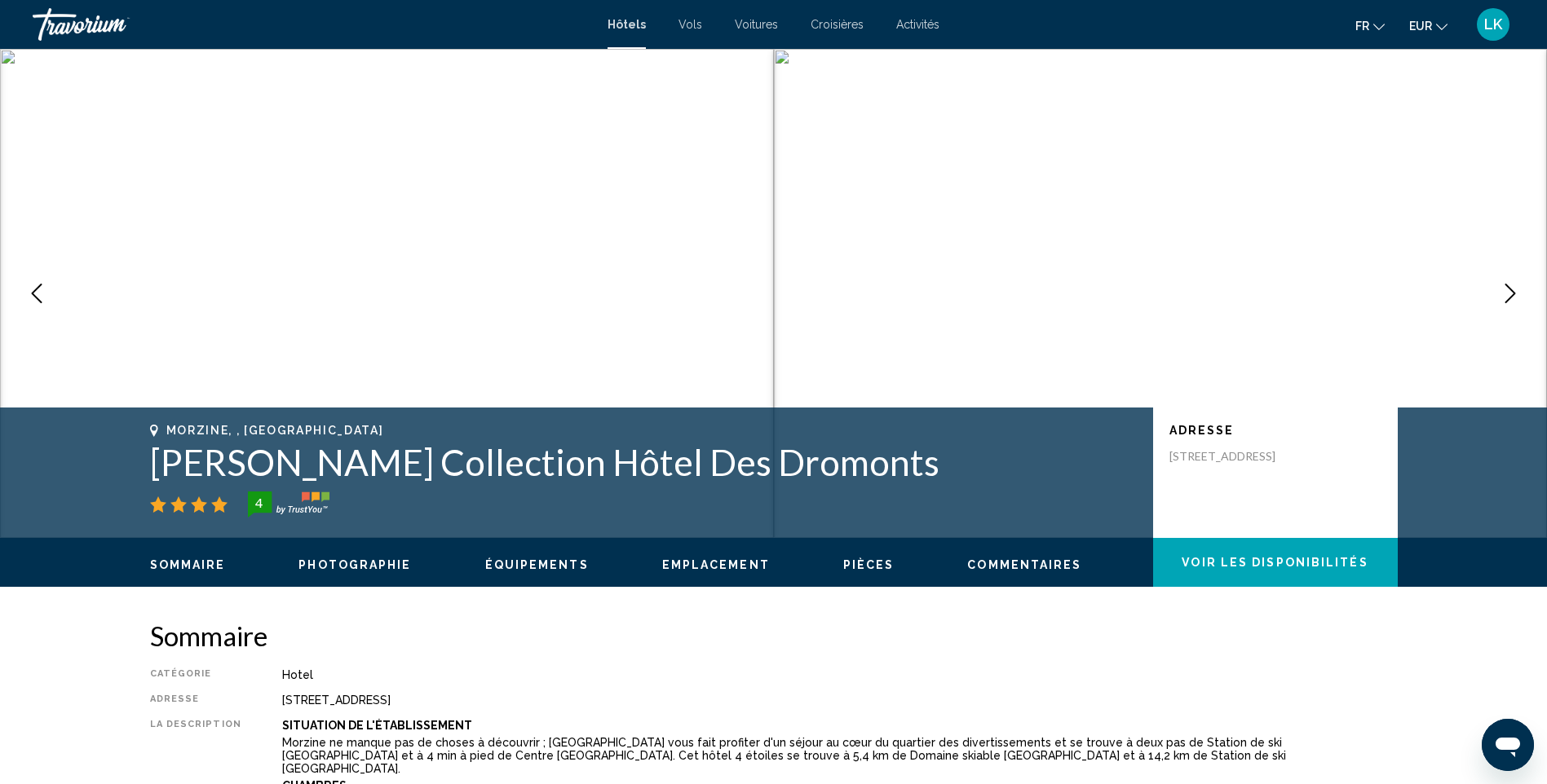
click at [1513, 299] on icon "Next image" at bounding box center [1511, 293] width 20 height 20
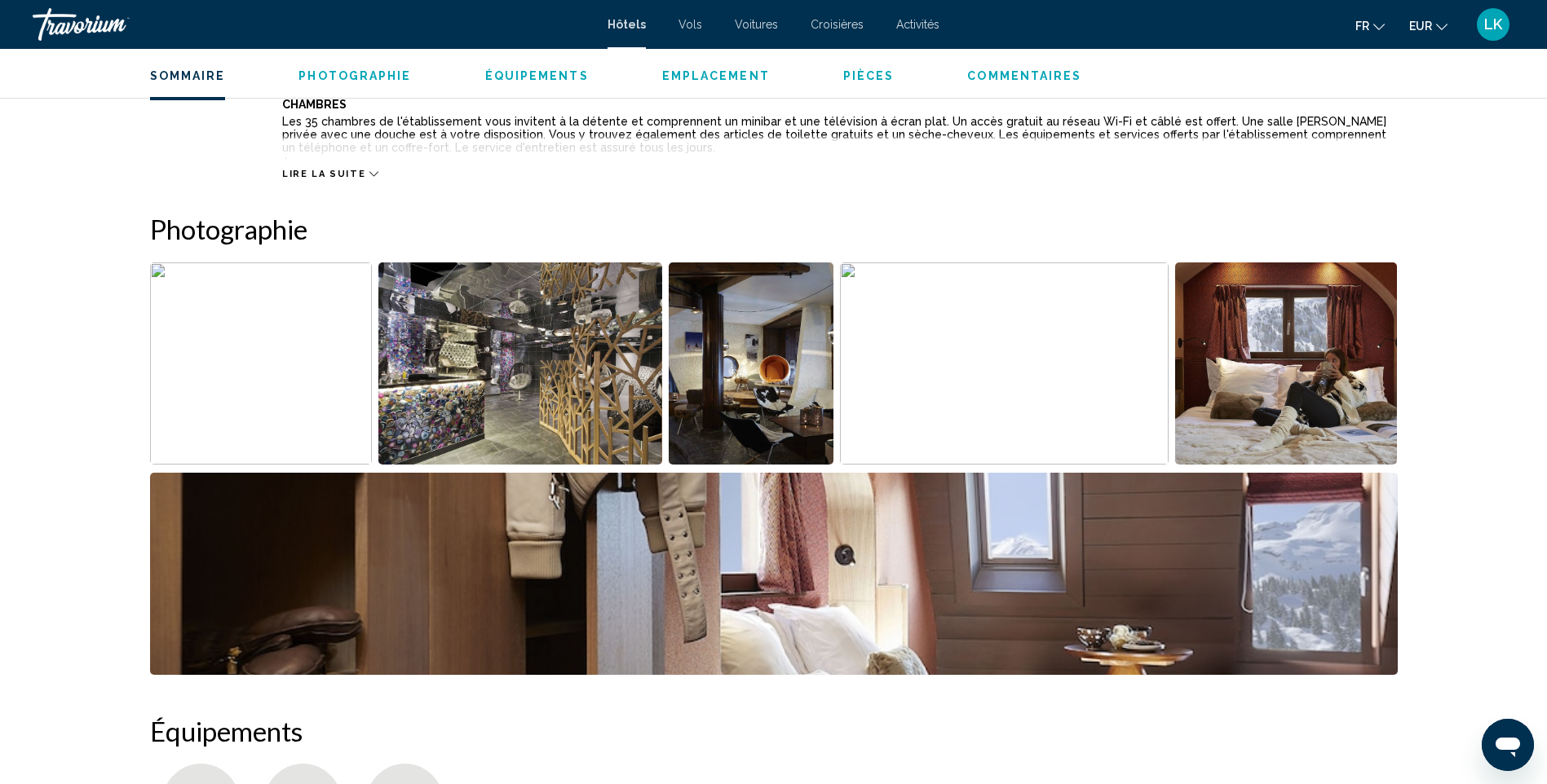
scroll to position [489, 0]
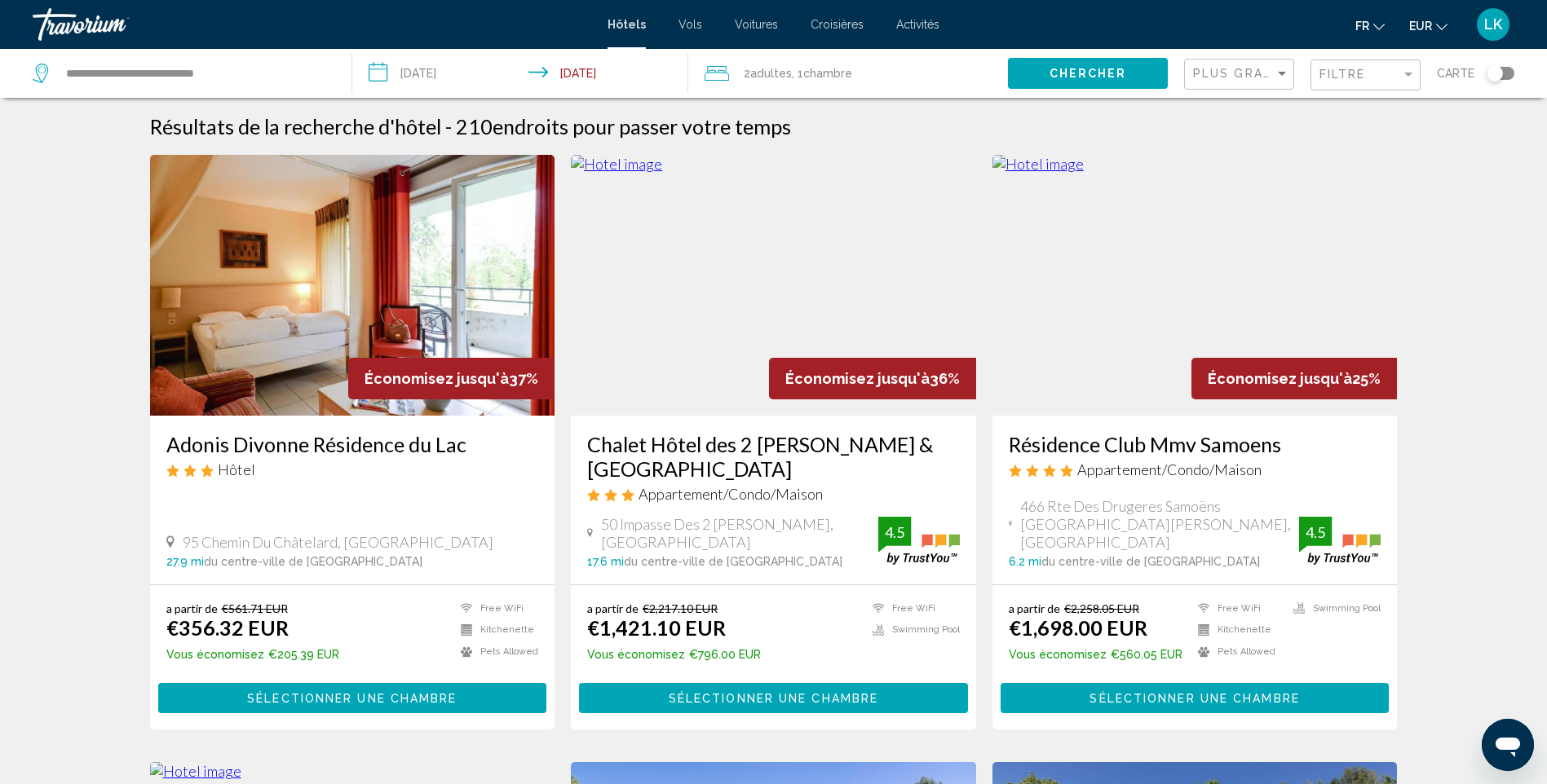
click at [780, 287] on img "Main content" at bounding box center [773, 285] width 406 height 260
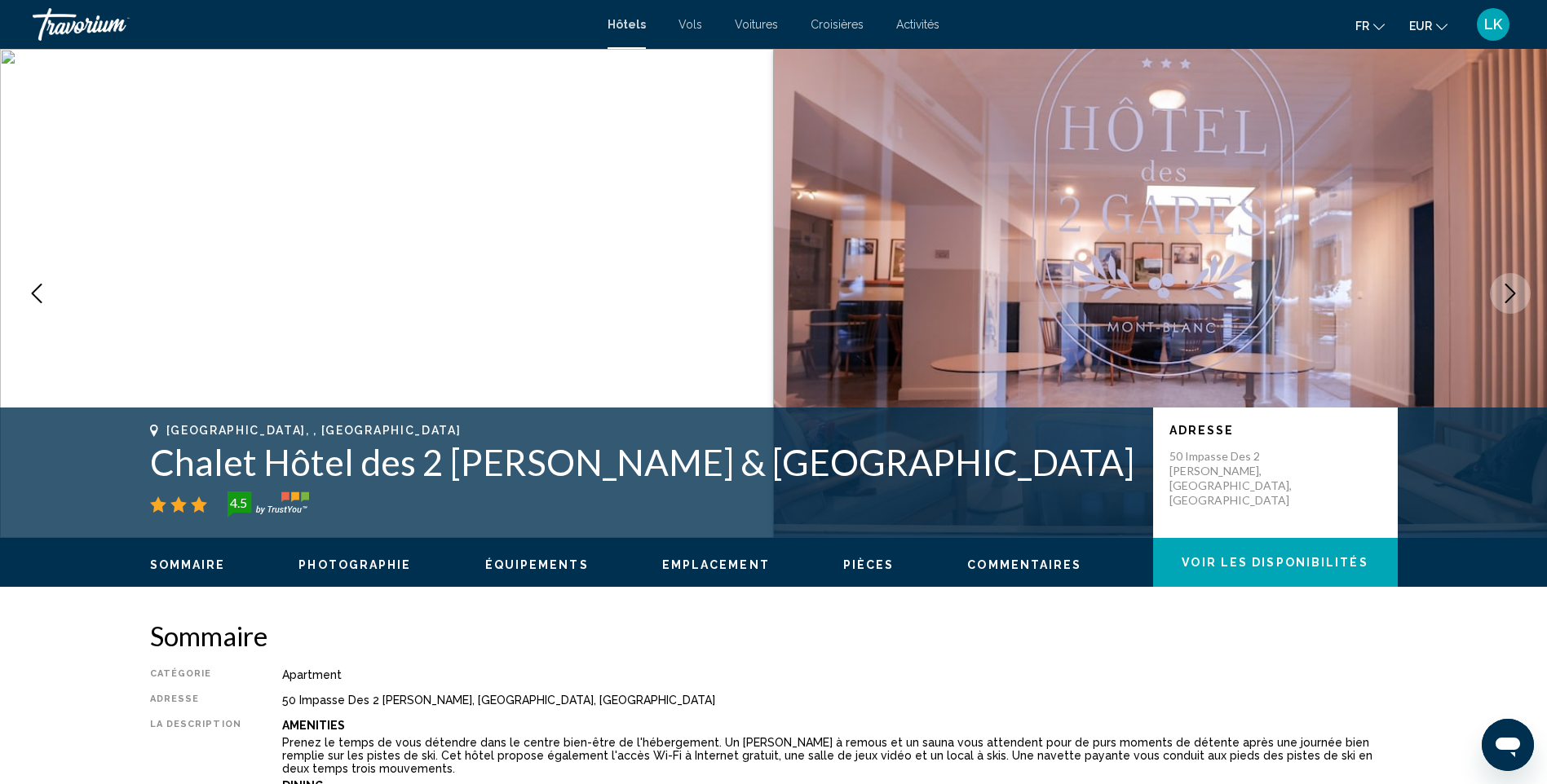
click at [1508, 294] on icon "Next image" at bounding box center [1511, 293] width 20 height 20
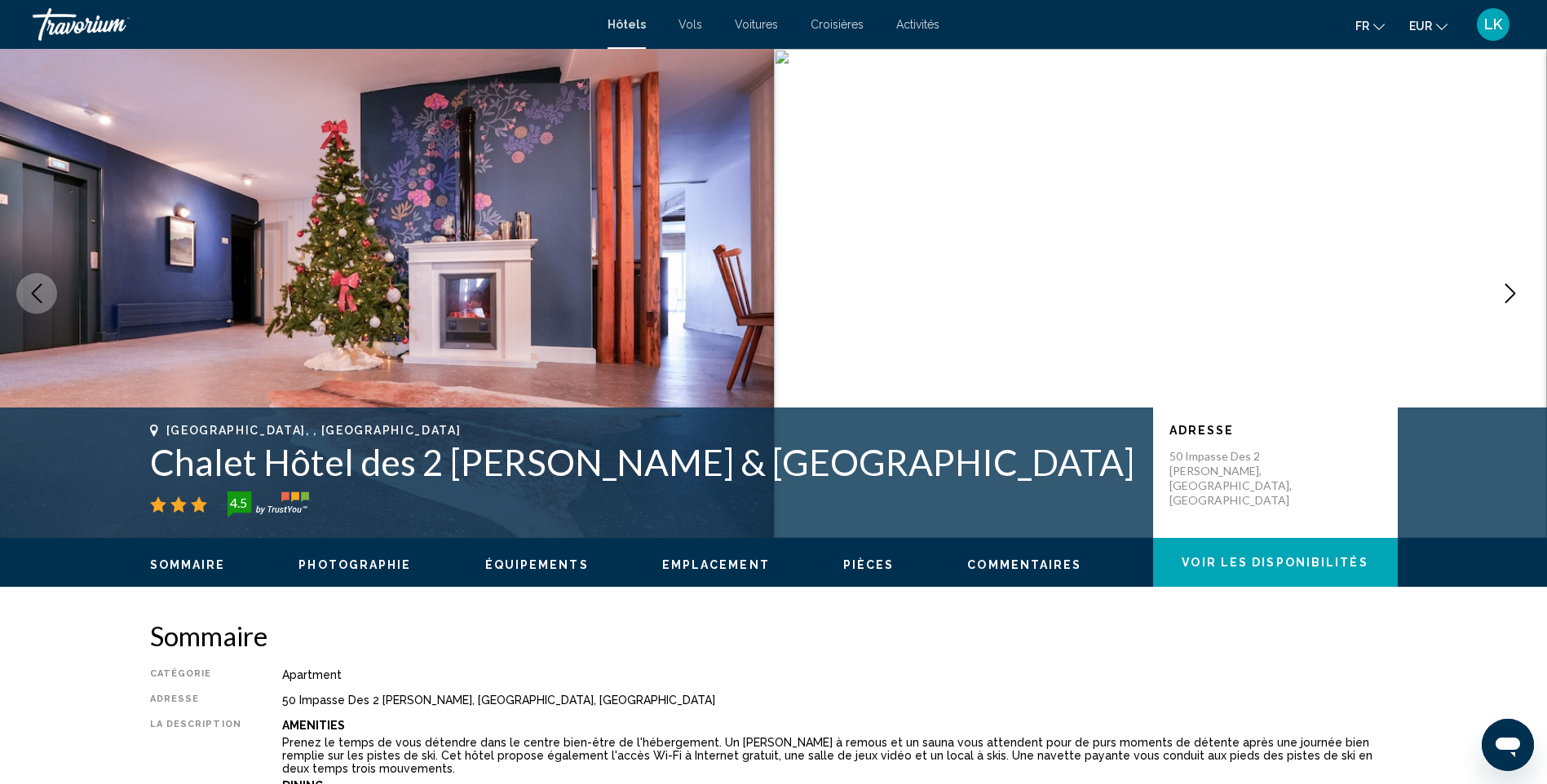
click at [1508, 294] on icon "Next image" at bounding box center [1511, 293] width 20 height 20
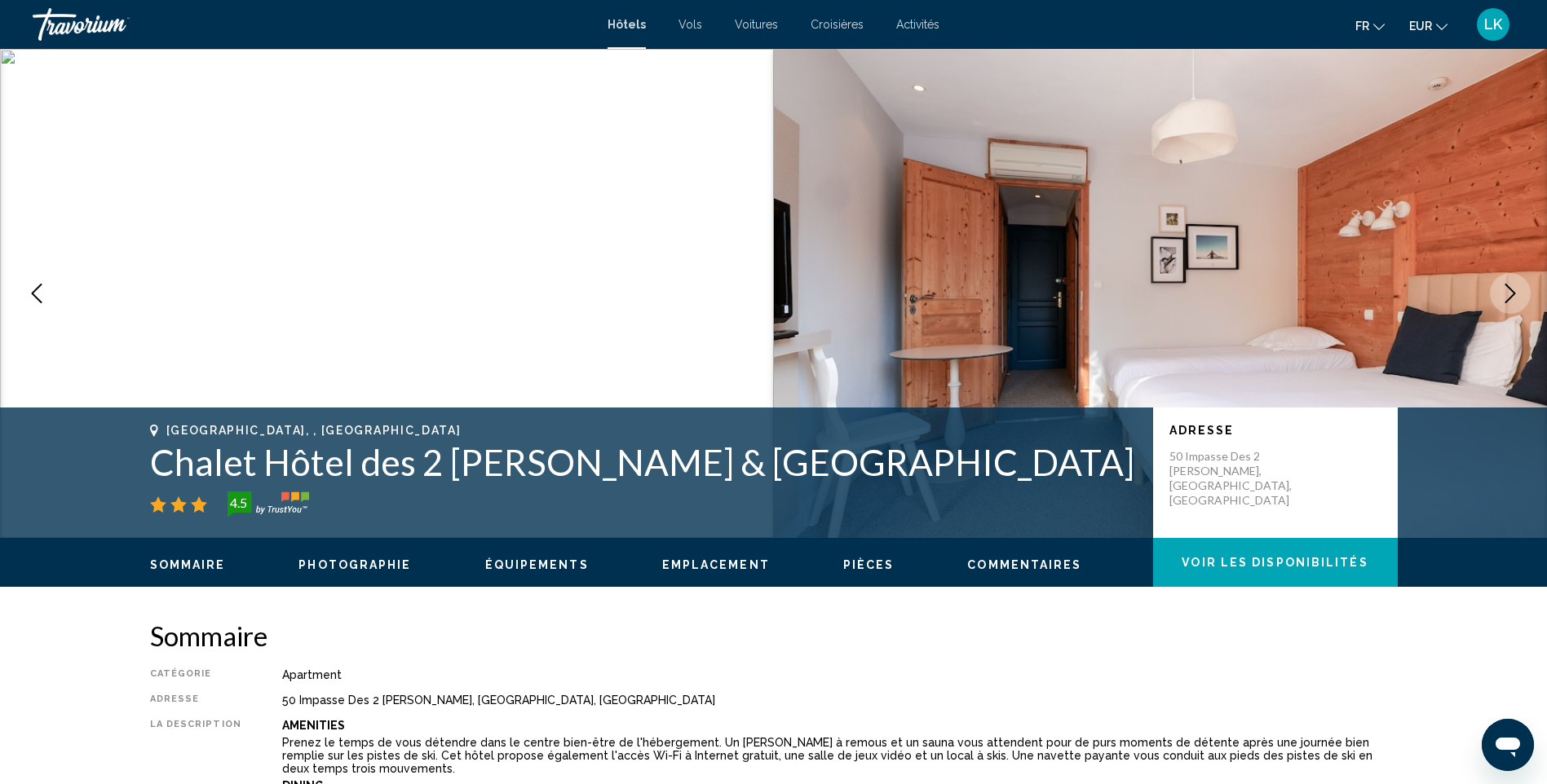
click at [1508, 293] on icon "Next image" at bounding box center [1511, 293] width 20 height 20
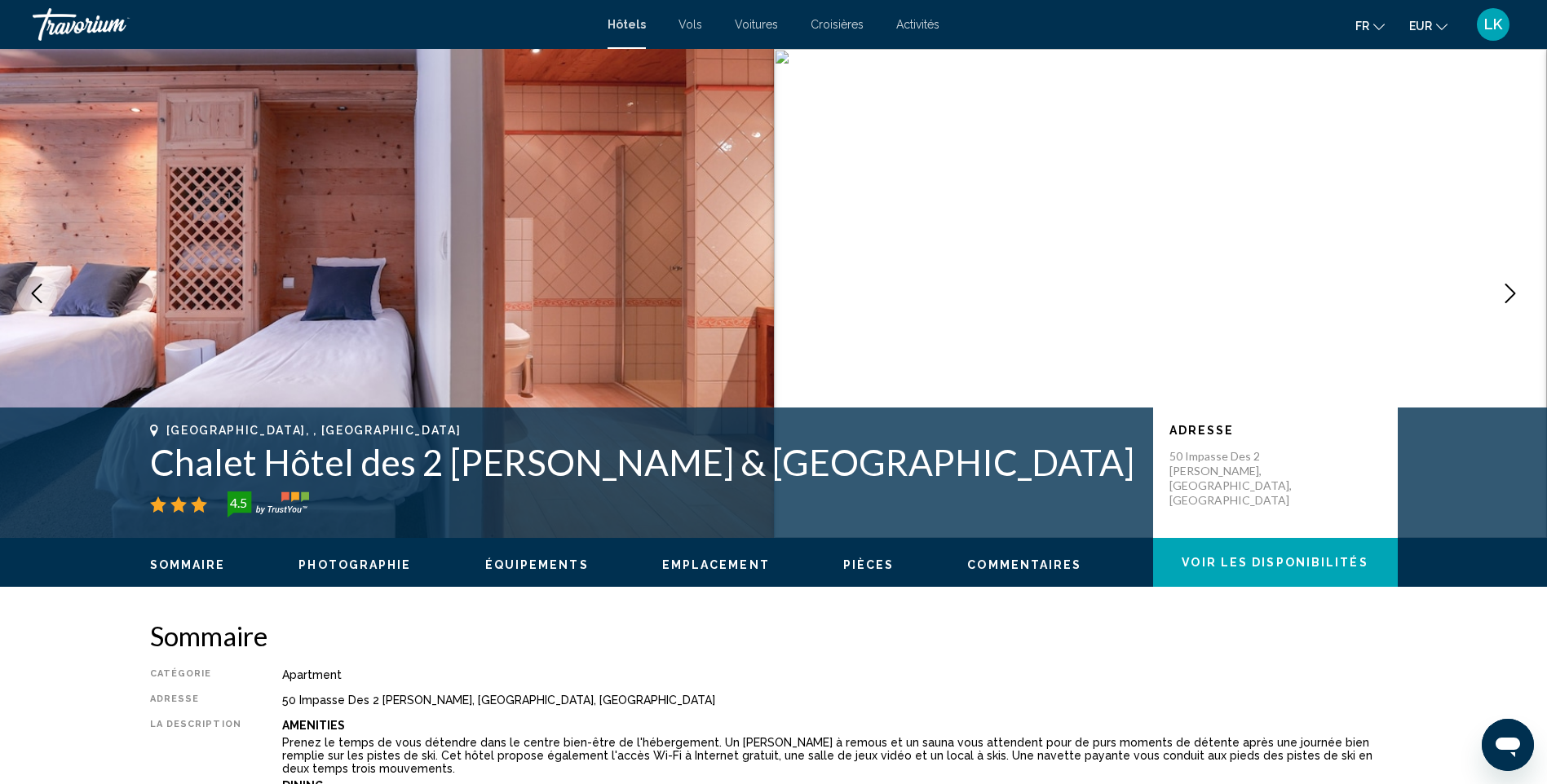
click at [1508, 293] on icon "Next image" at bounding box center [1511, 293] width 20 height 20
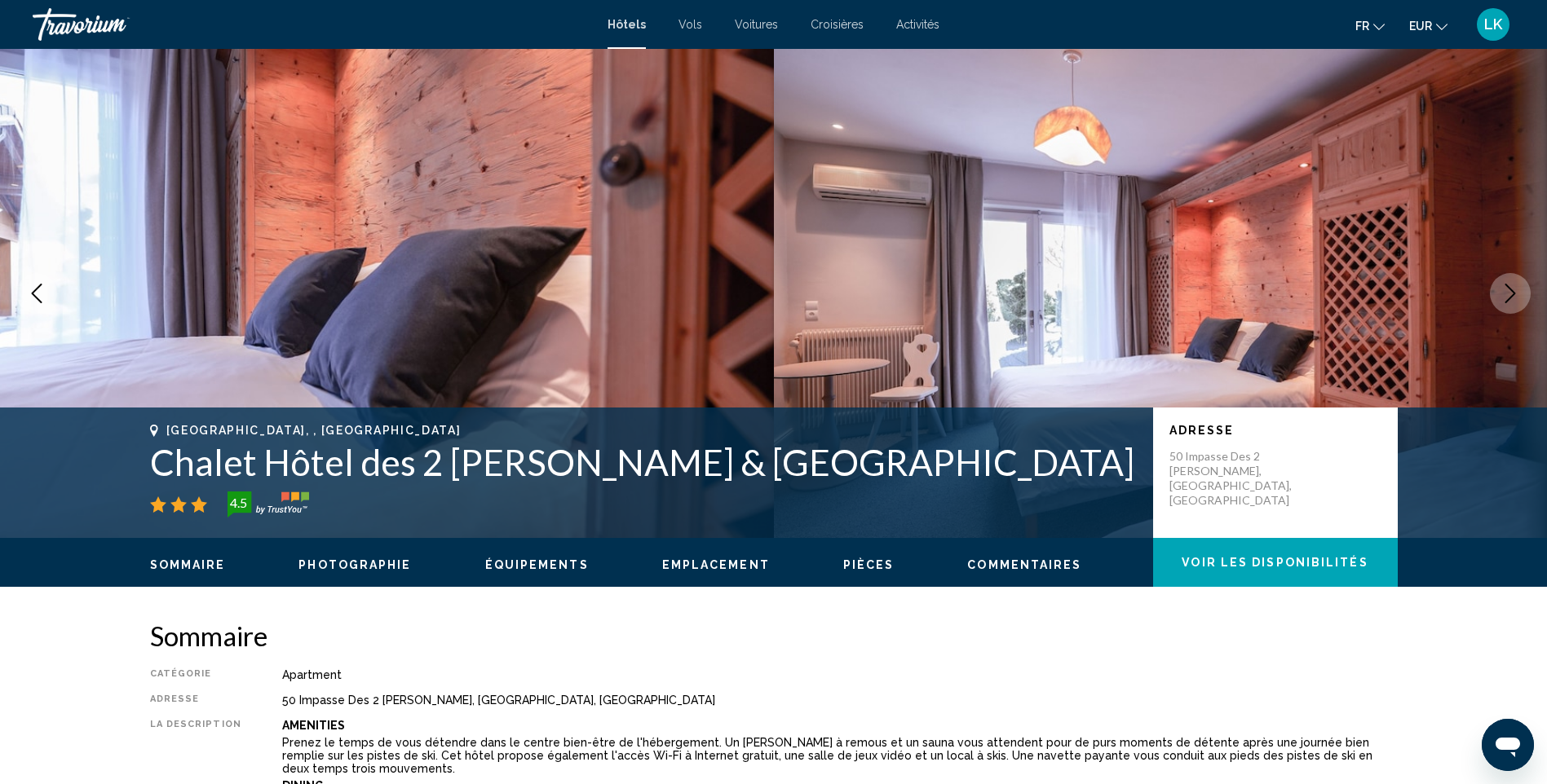
click at [1507, 293] on icon "Next image" at bounding box center [1511, 293] width 20 height 20
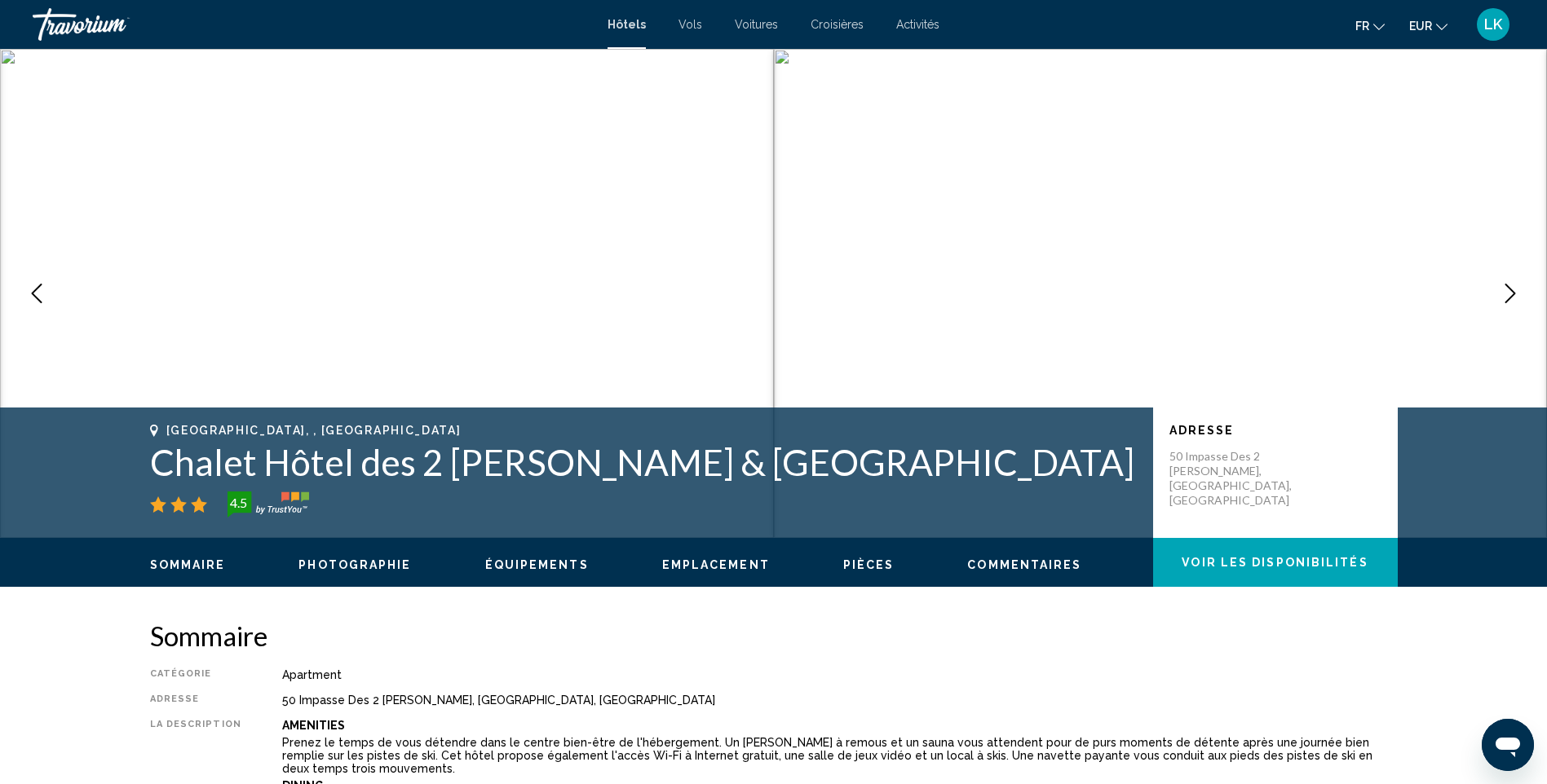
click at [1507, 293] on icon "Next image" at bounding box center [1511, 293] width 20 height 20
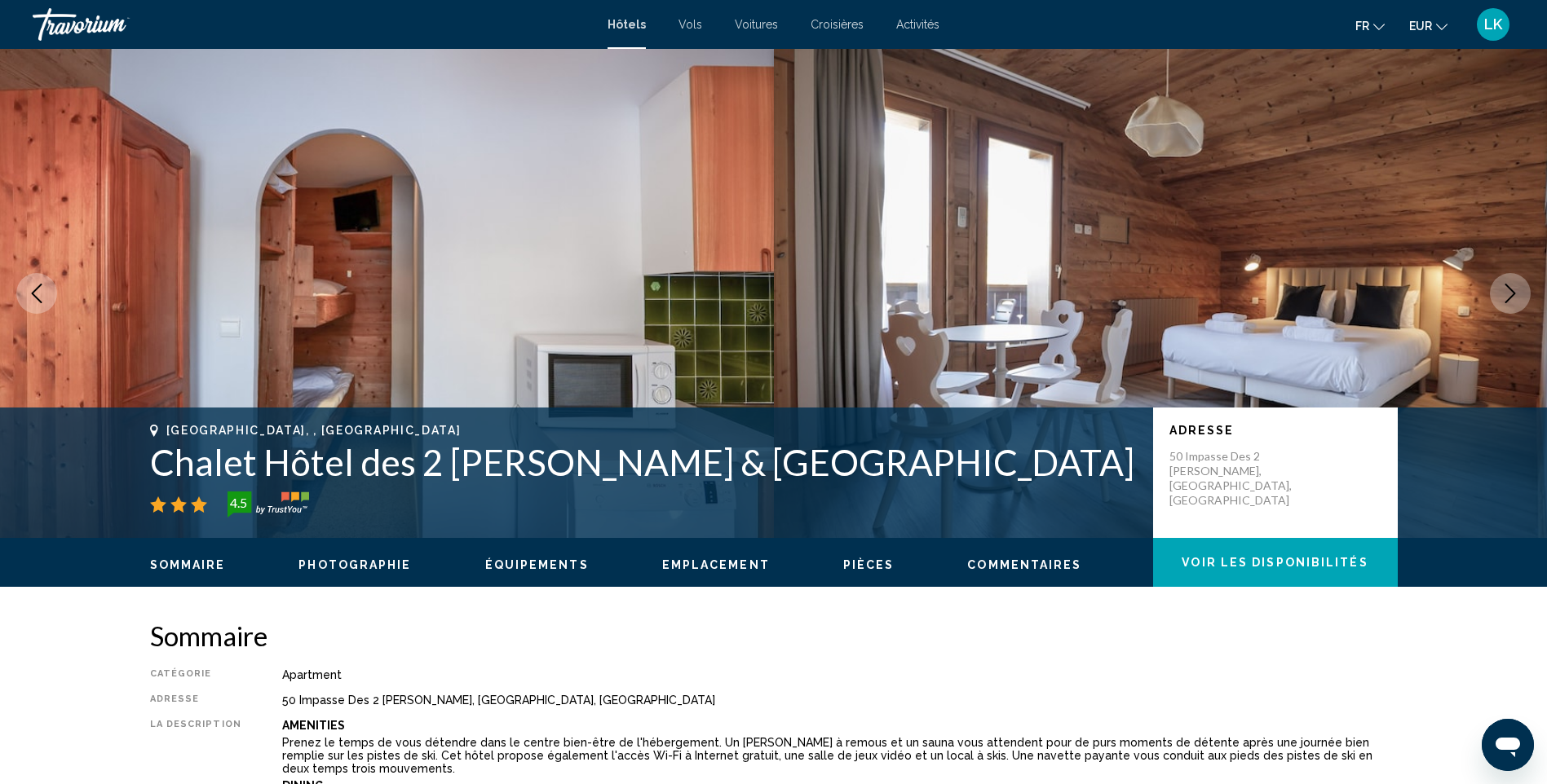
click at [1507, 293] on icon "Next image" at bounding box center [1511, 293] width 20 height 20
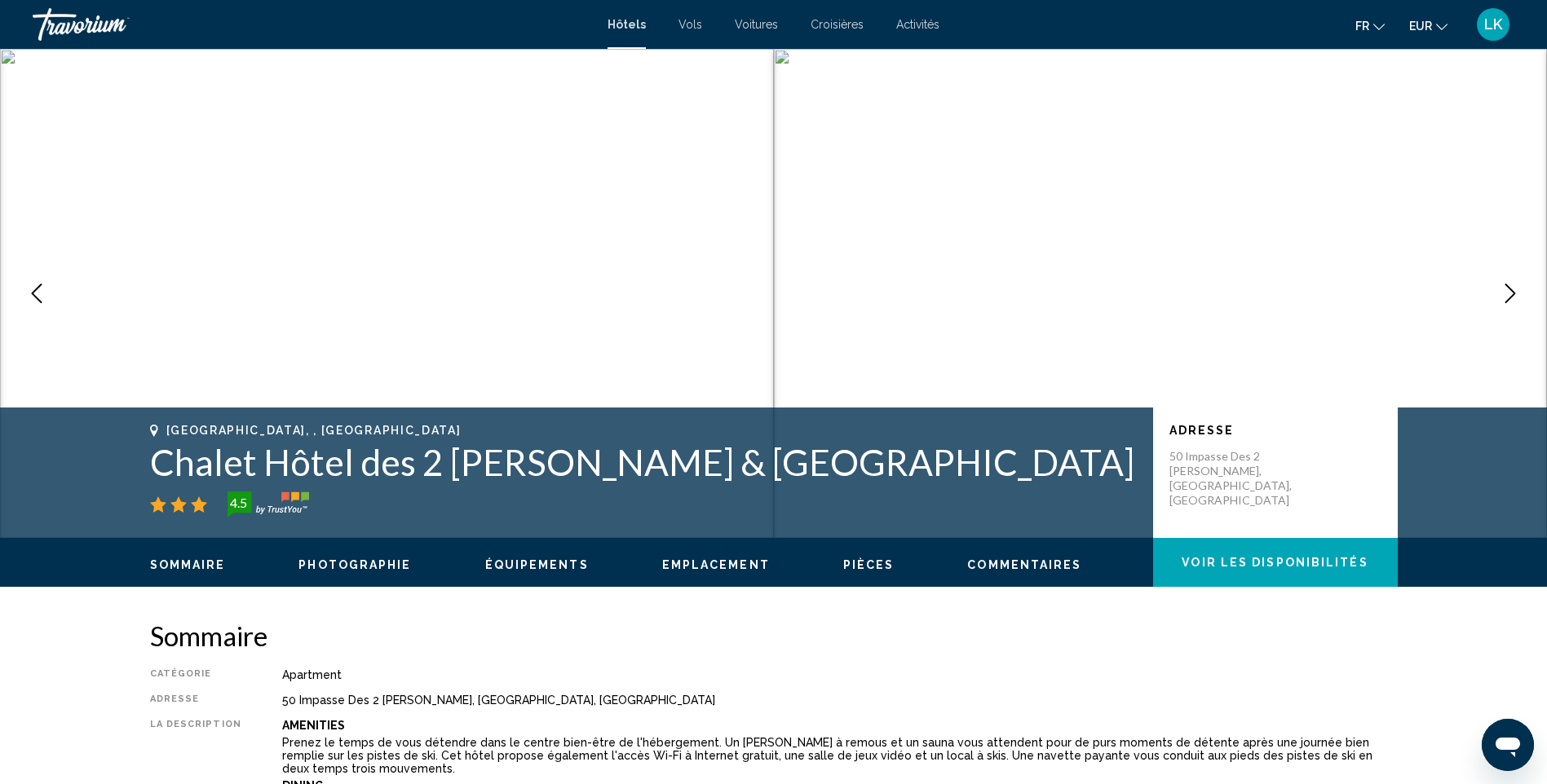
click at [1505, 293] on icon "Next image" at bounding box center [1511, 293] width 20 height 20
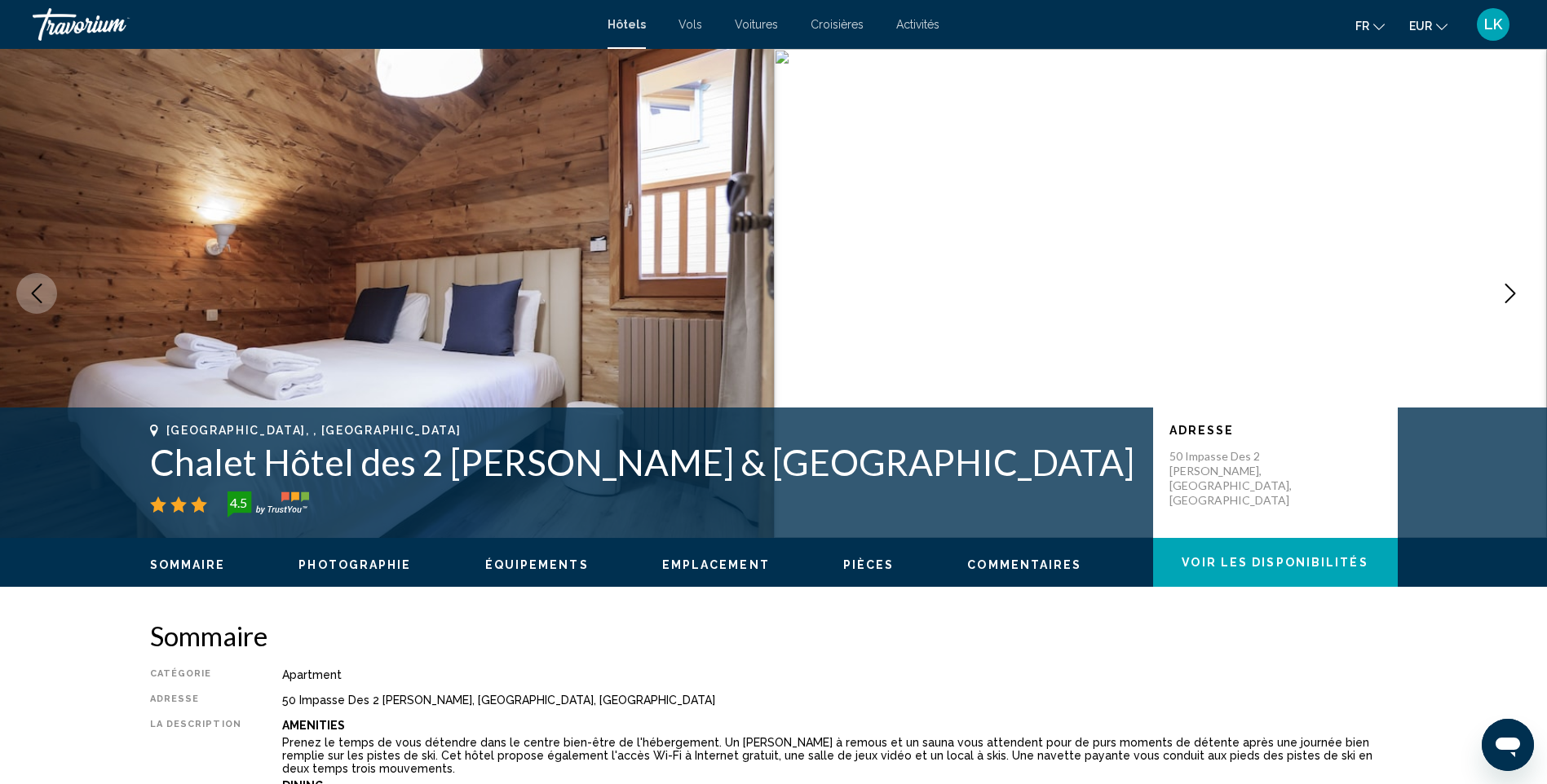
click at [1505, 293] on icon "Next image" at bounding box center [1511, 293] width 20 height 20
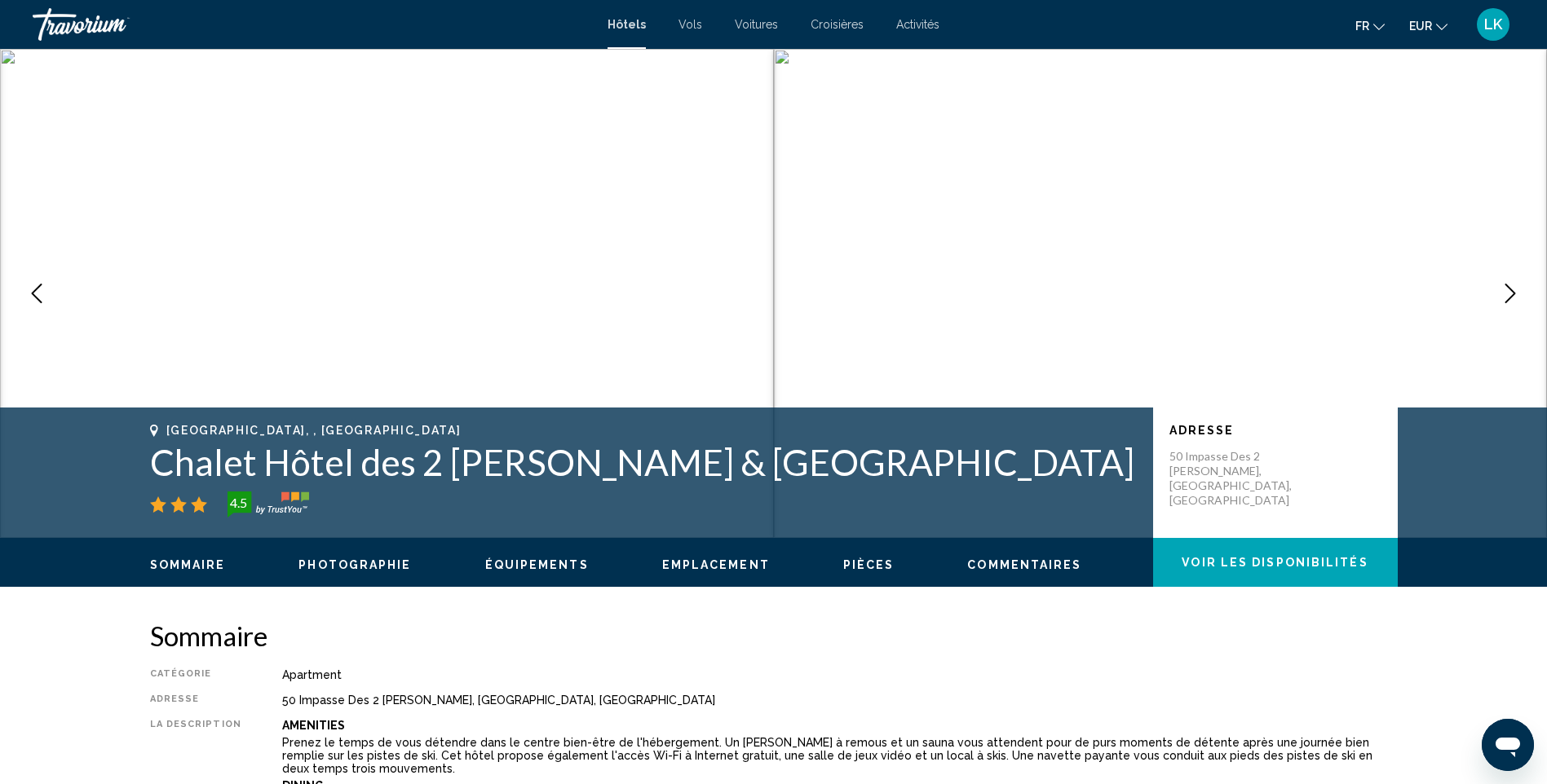
click at [1505, 293] on icon "Next image" at bounding box center [1511, 293] width 20 height 20
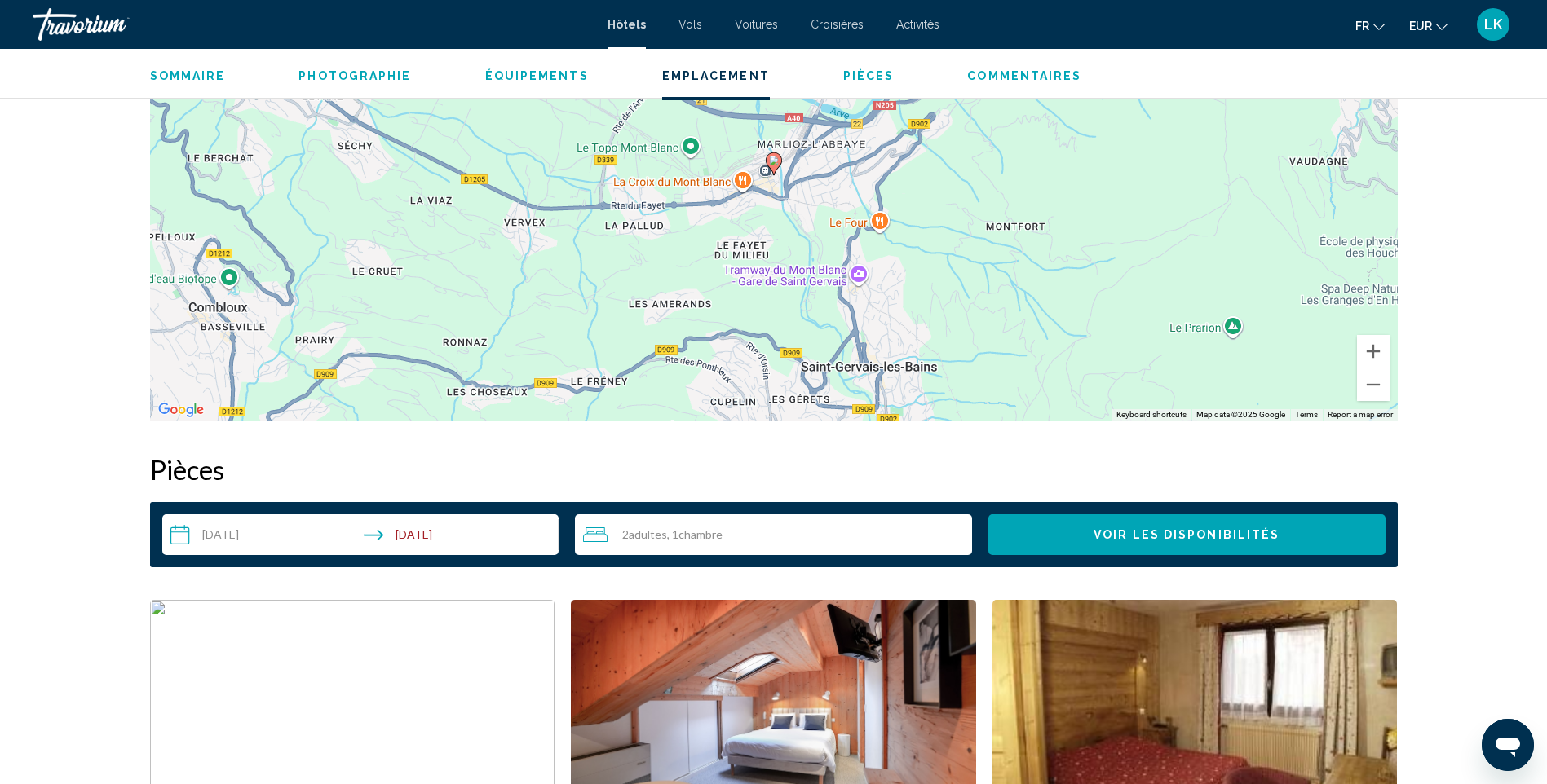
scroll to position [1712, 0]
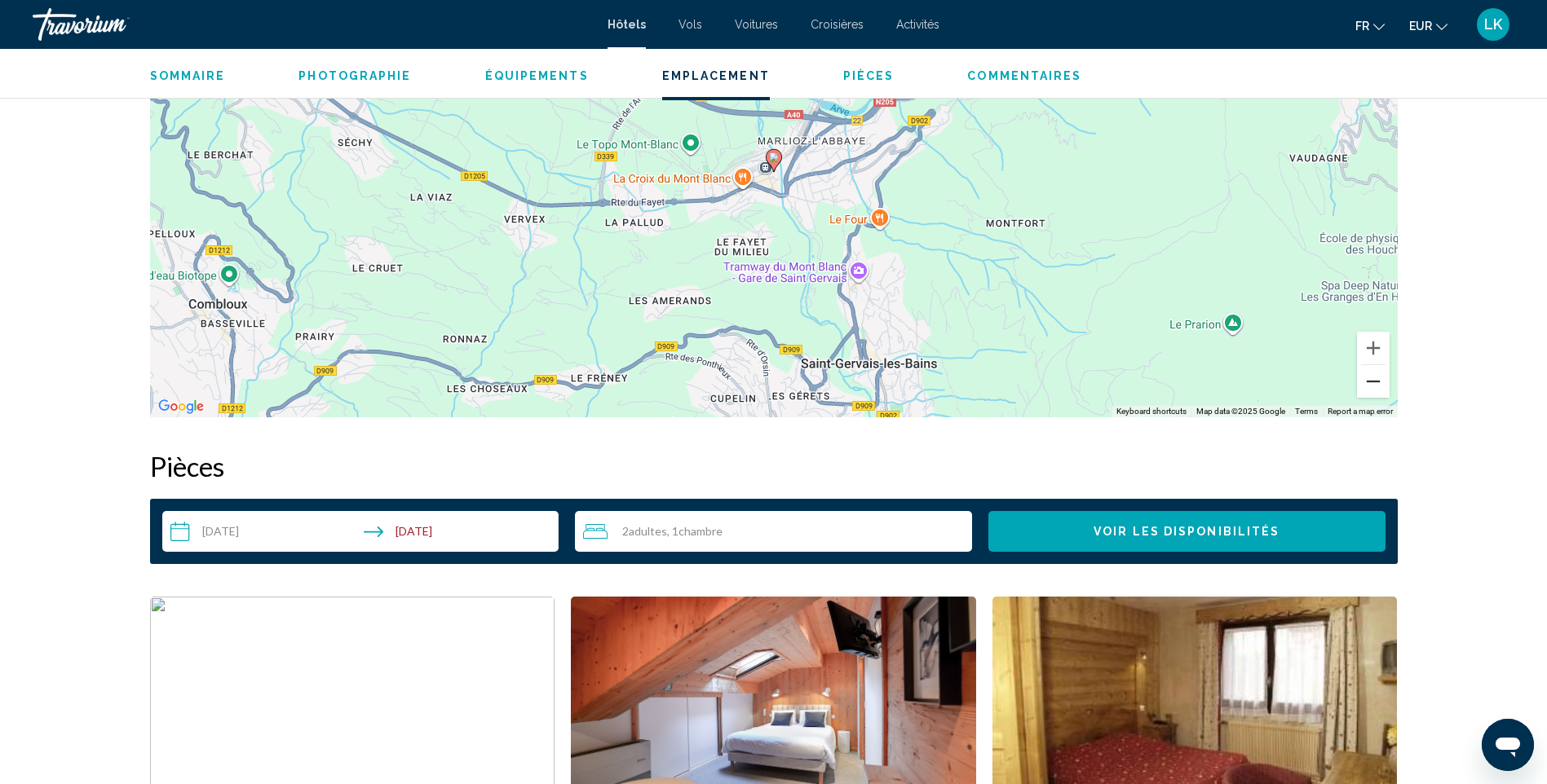
click at [1360, 375] on button "Zoom out" at bounding box center [1373, 382] width 33 height 33
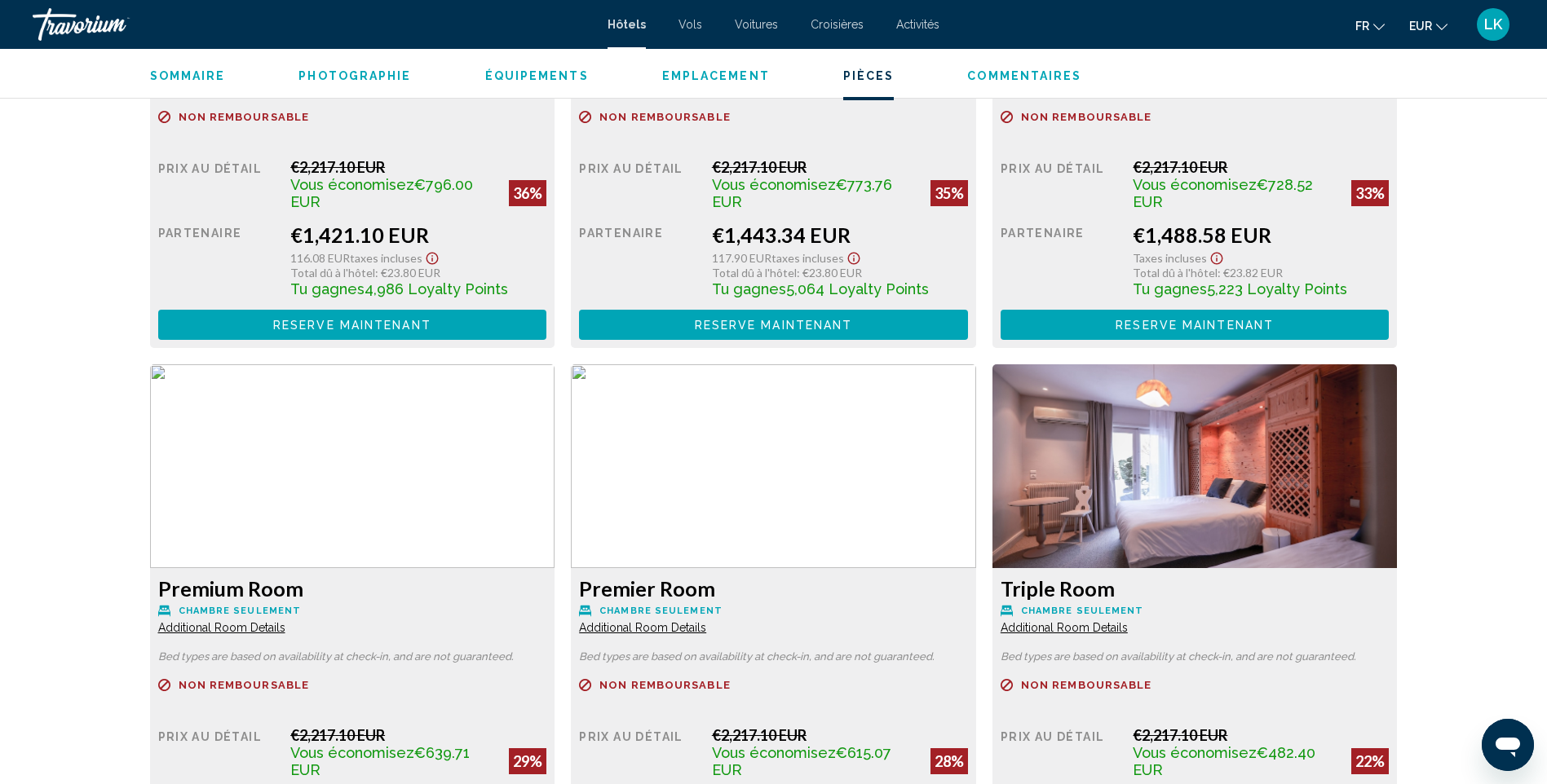
scroll to position [2446, 0]
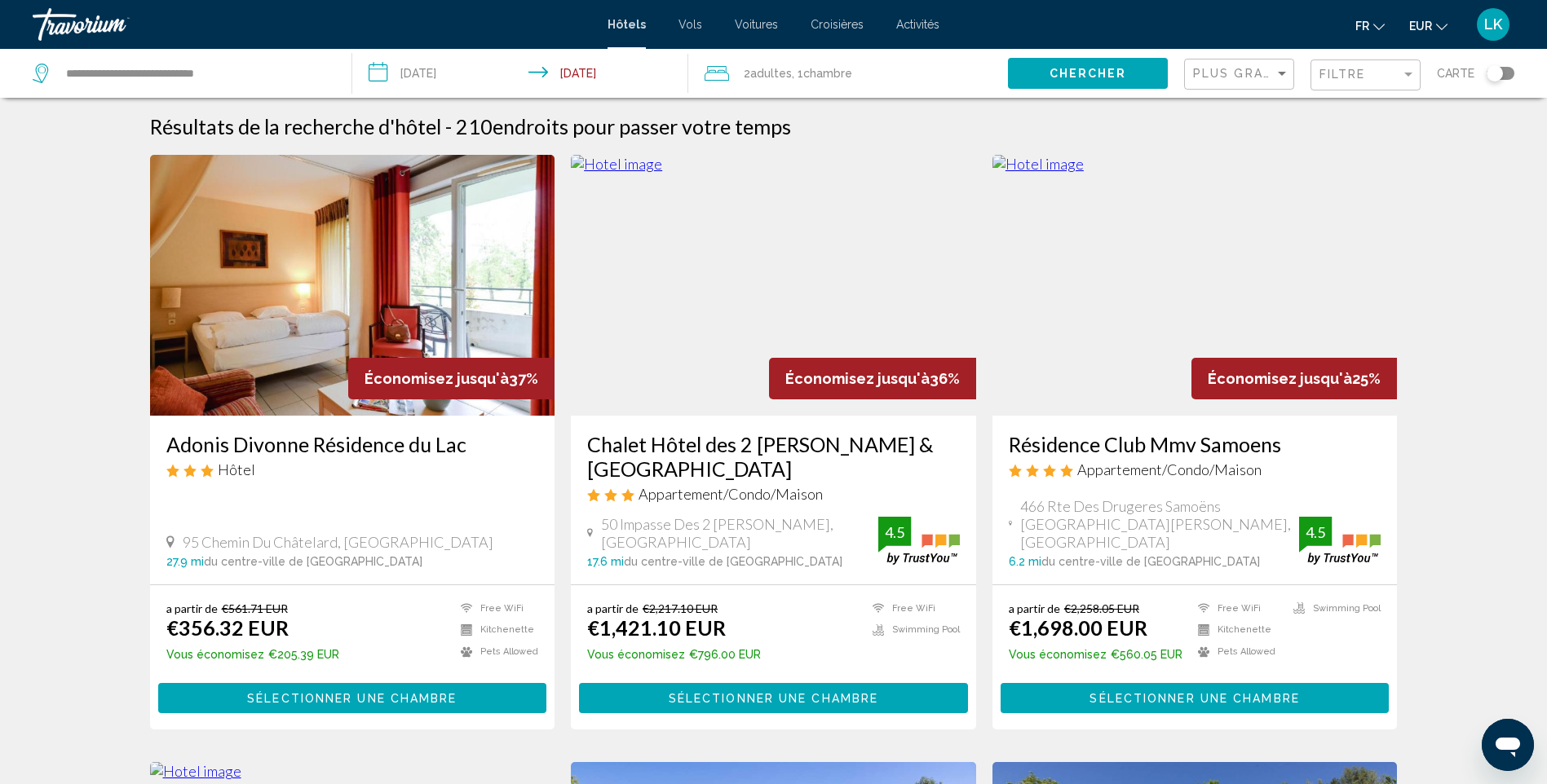
click at [1227, 279] on img "Main content" at bounding box center [1195, 285] width 406 height 260
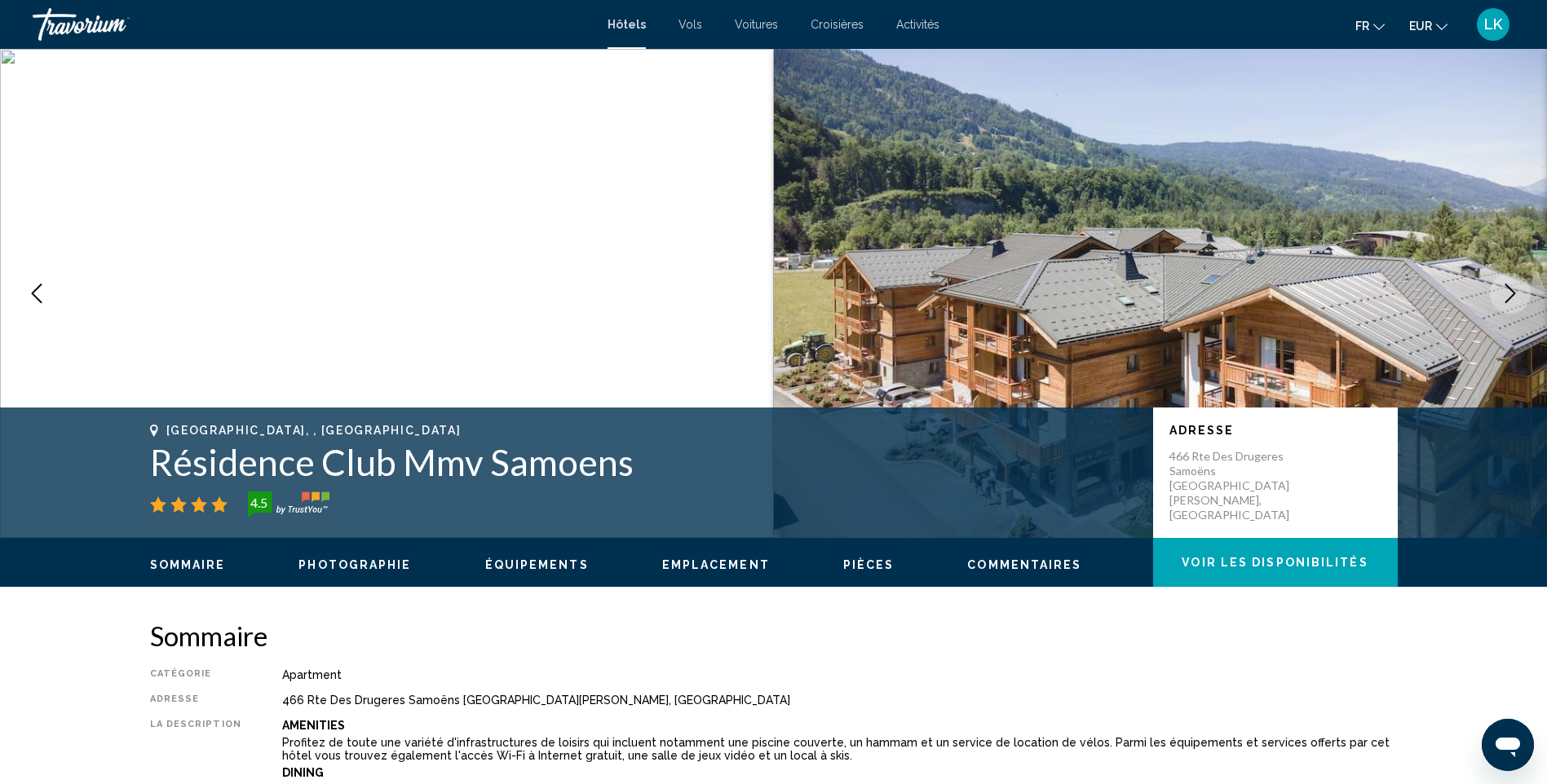
click at [1519, 292] on icon "Next image" at bounding box center [1511, 293] width 20 height 20
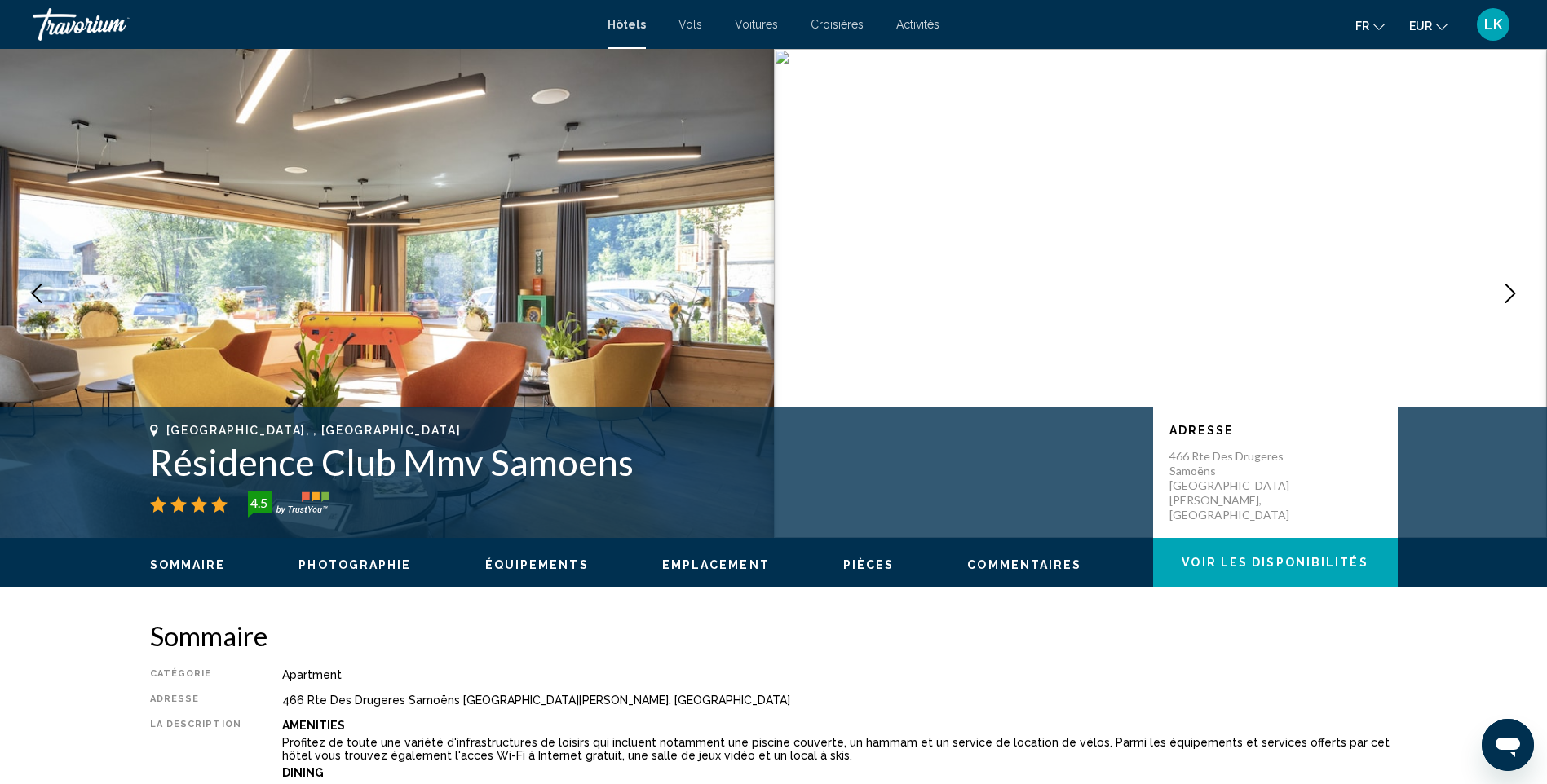
click at [1519, 292] on icon "Next image" at bounding box center [1511, 293] width 20 height 20
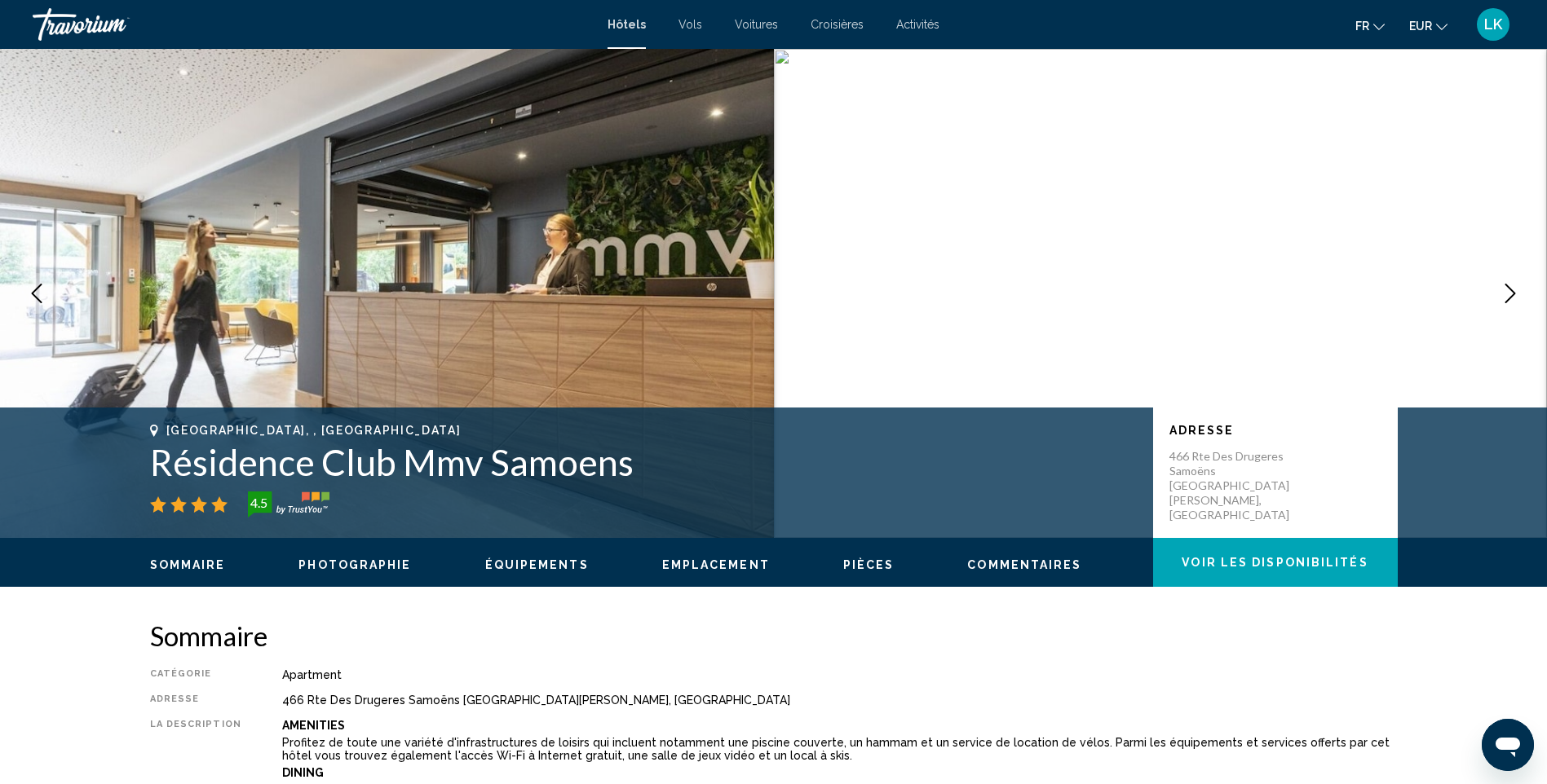
click at [1519, 292] on icon "Next image" at bounding box center [1511, 293] width 20 height 20
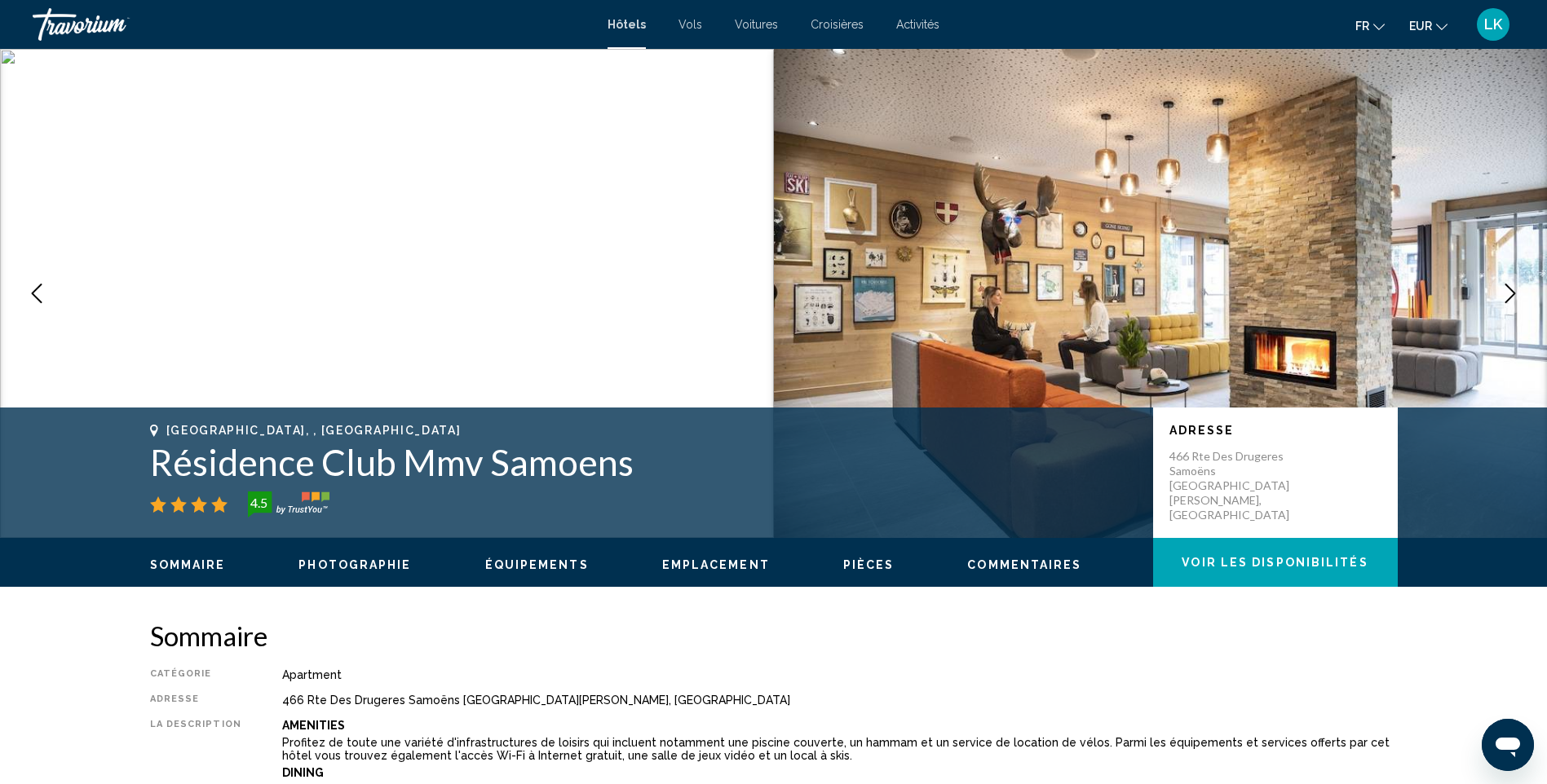
click at [1519, 292] on icon "Next image" at bounding box center [1511, 293] width 20 height 20
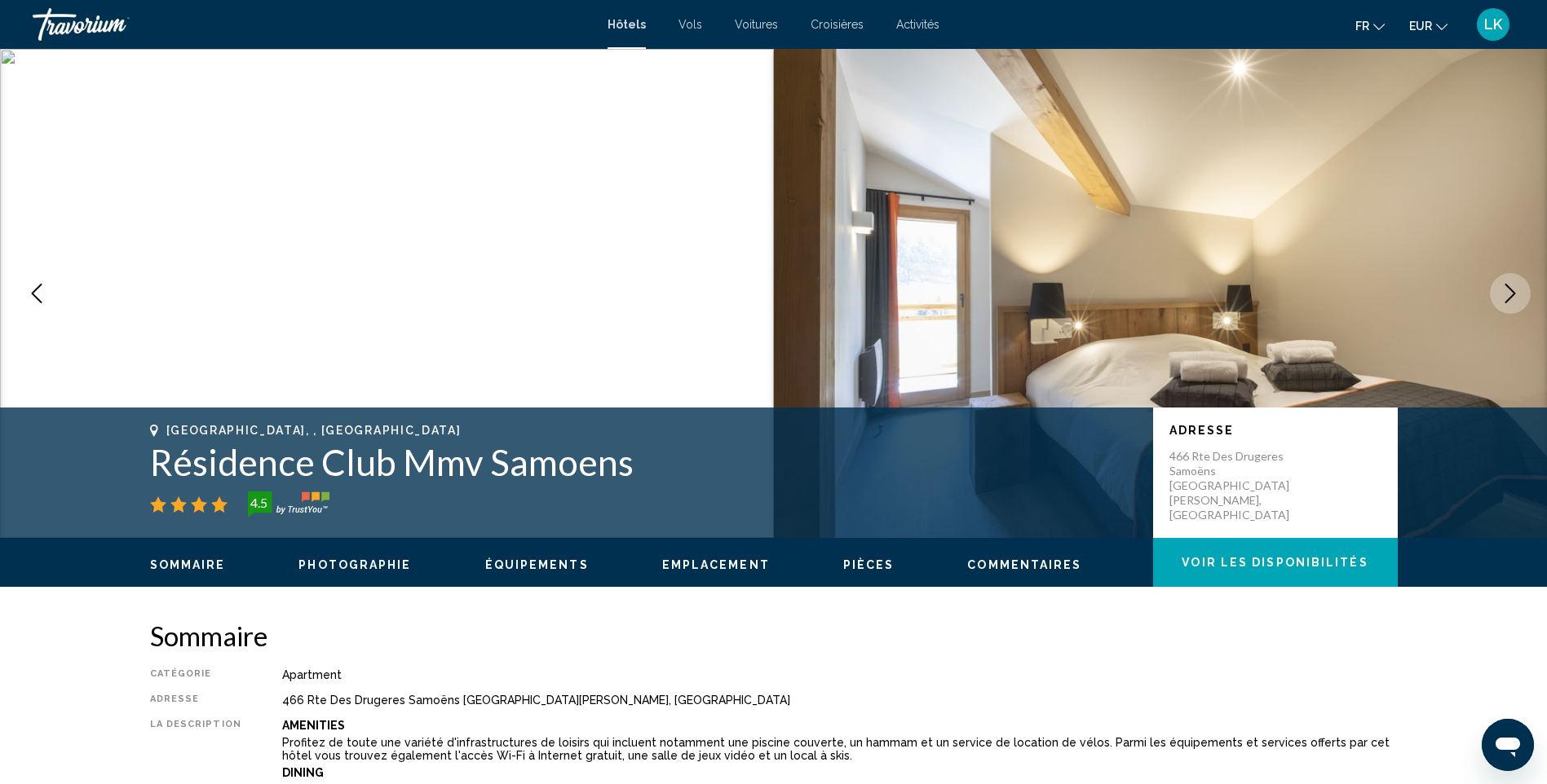
click at [1519, 292] on icon "Next image" at bounding box center [1511, 293] width 20 height 20
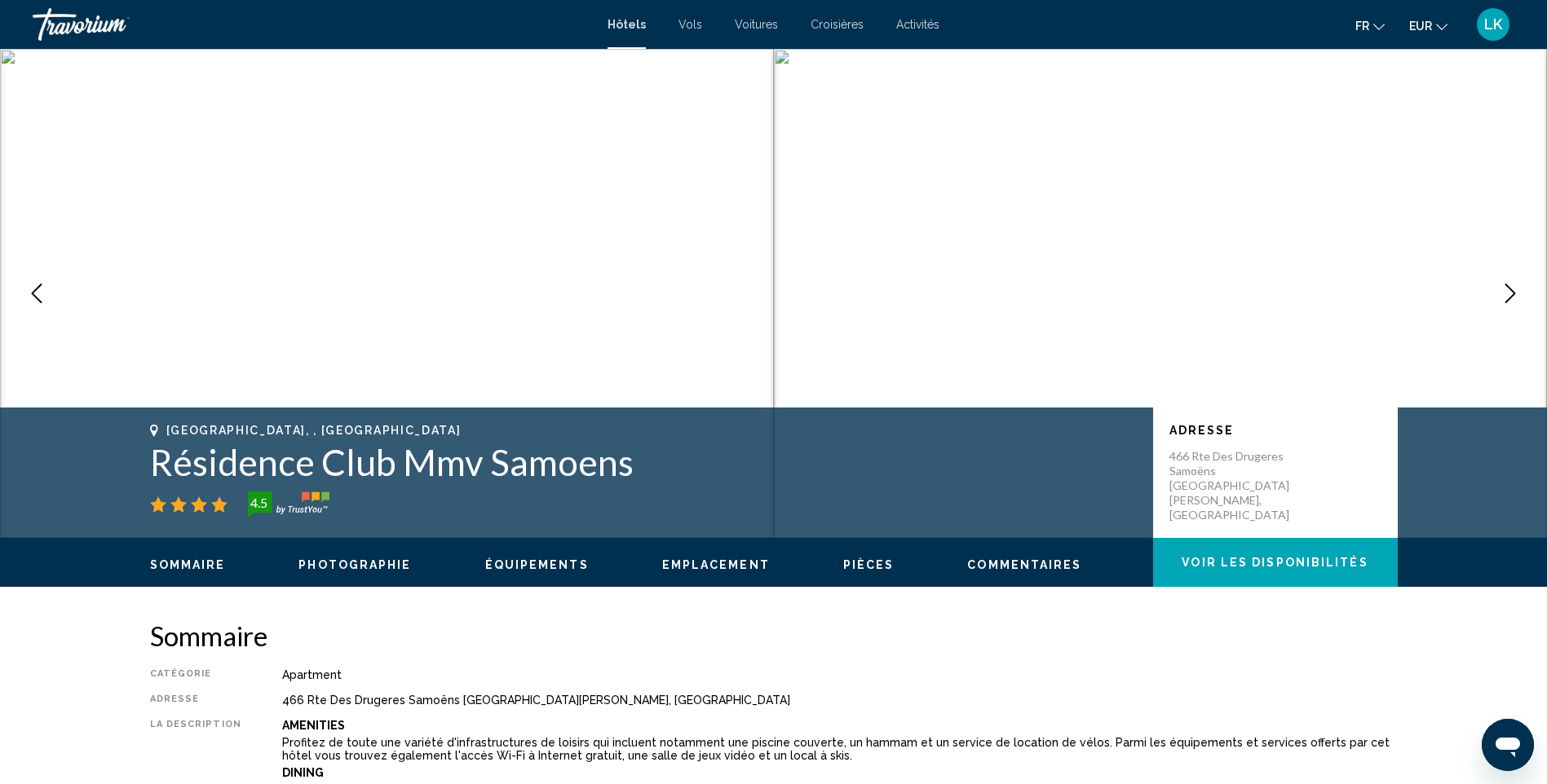
click at [37, 283] on button "Previous image" at bounding box center [36, 293] width 41 height 41
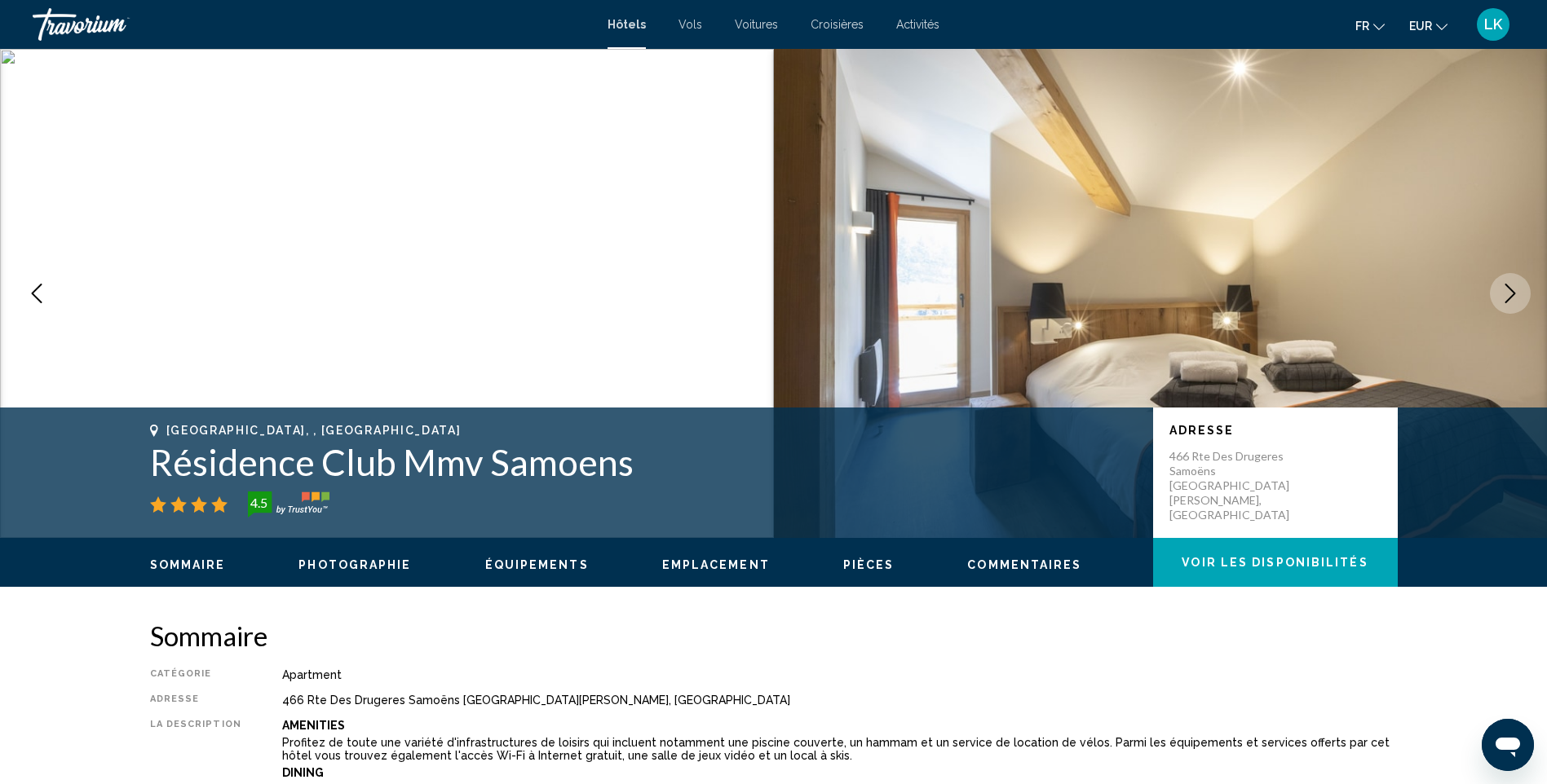
click at [36, 283] on button "Previous image" at bounding box center [36, 293] width 41 height 41
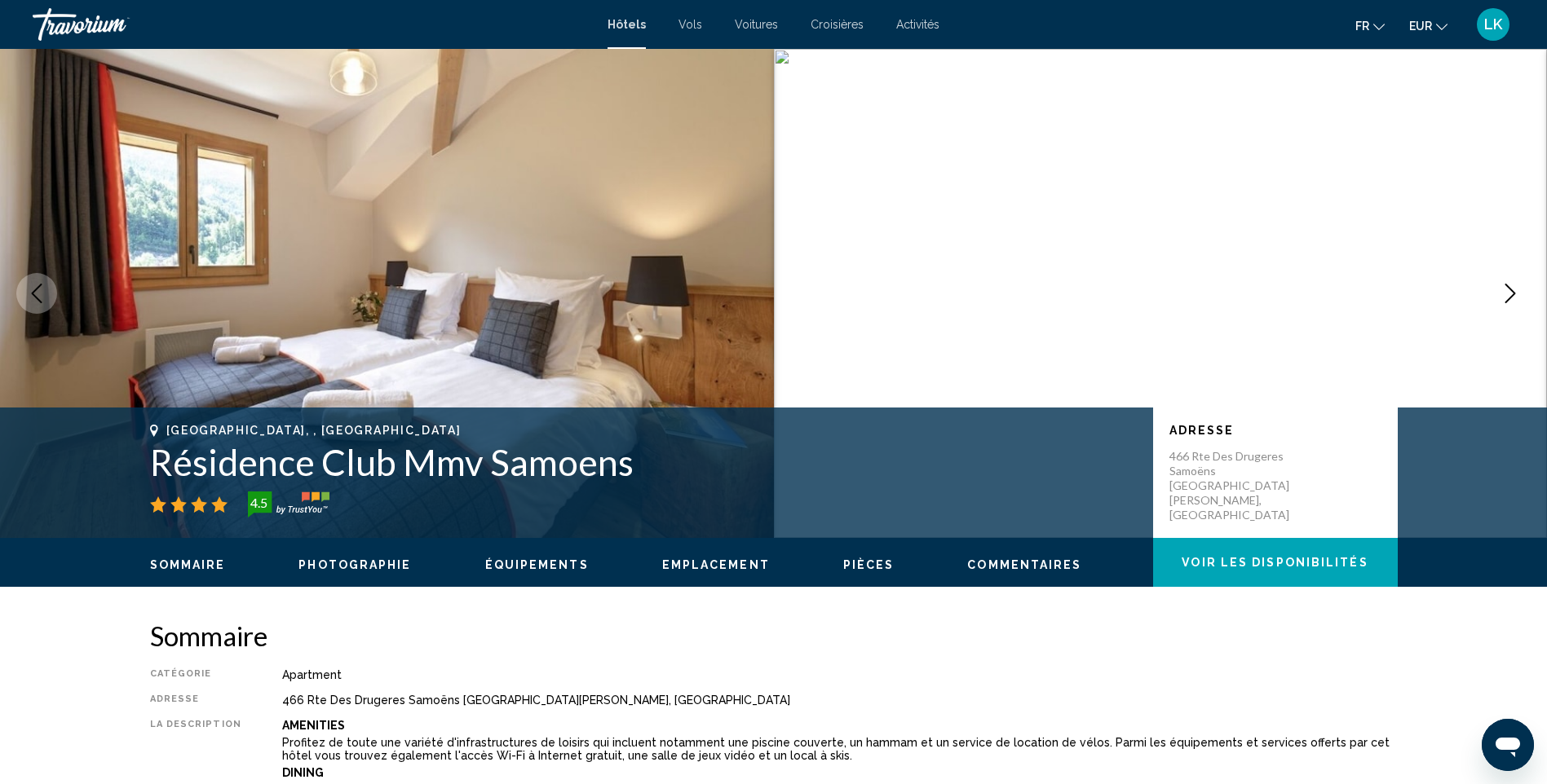
click at [1499, 291] on button "Next image" at bounding box center [1510, 293] width 41 height 41
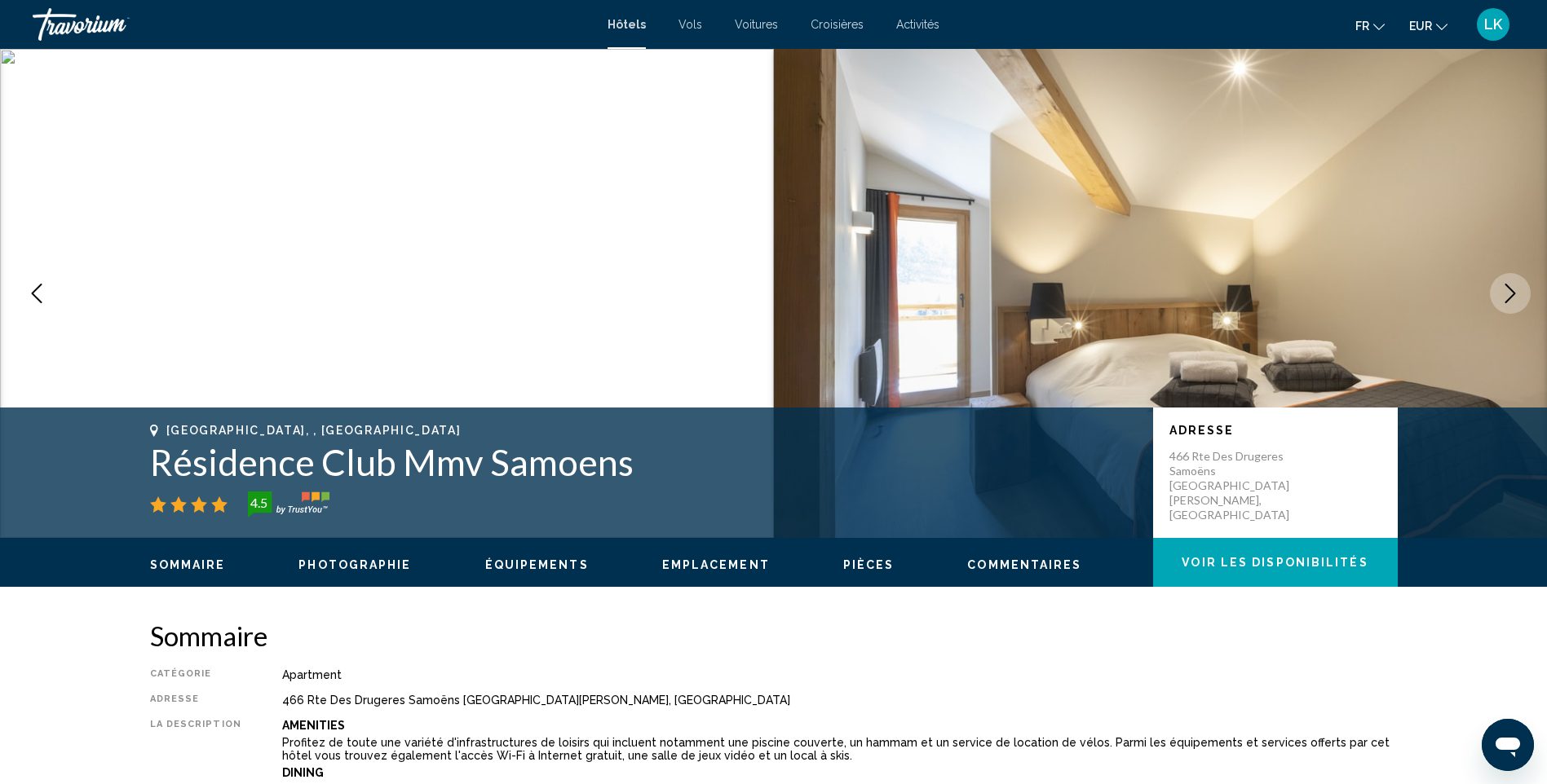
click at [1499, 291] on button "Next image" at bounding box center [1510, 293] width 41 height 41
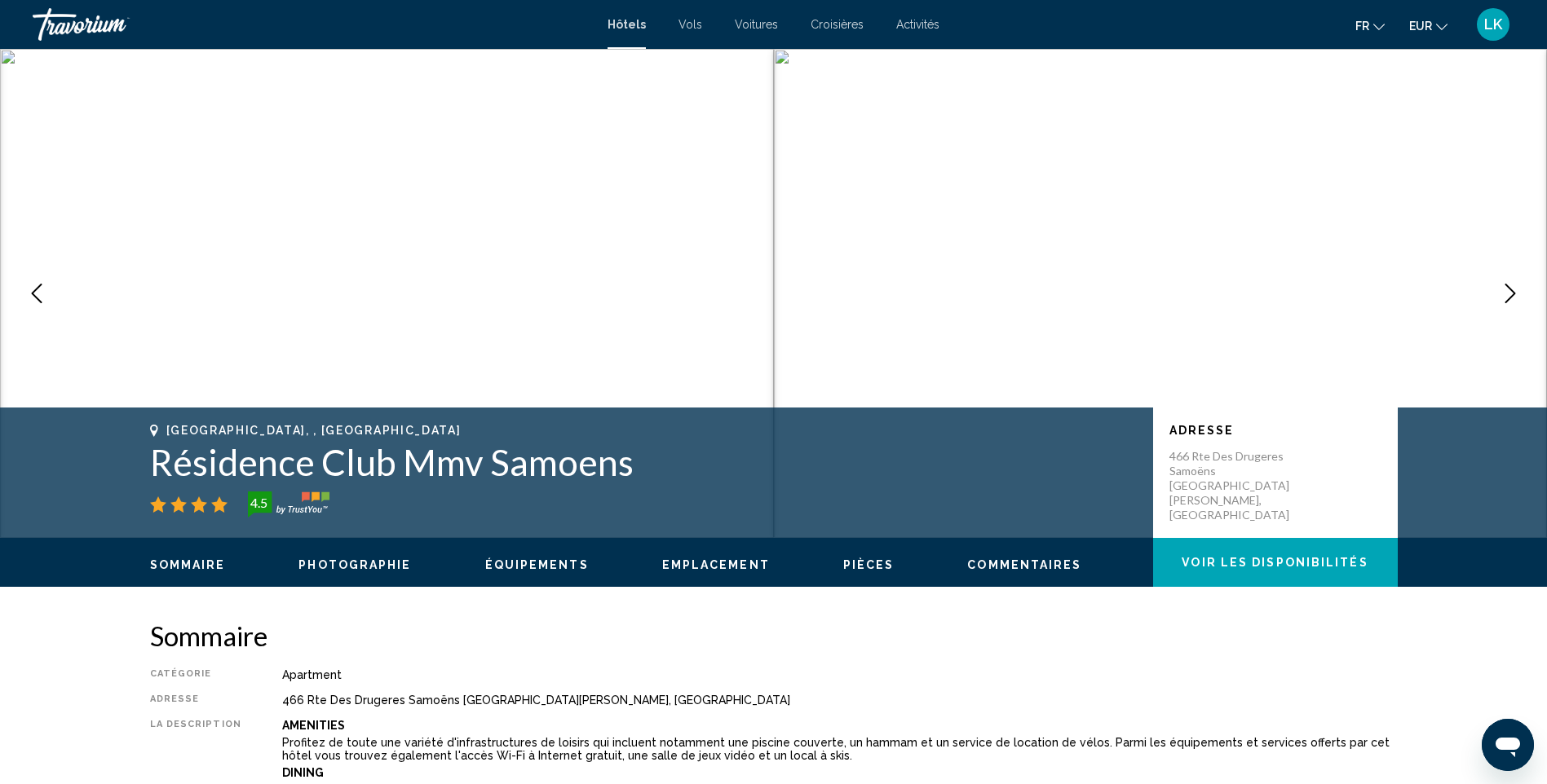
click at [1499, 291] on button "Next image" at bounding box center [1510, 293] width 41 height 41
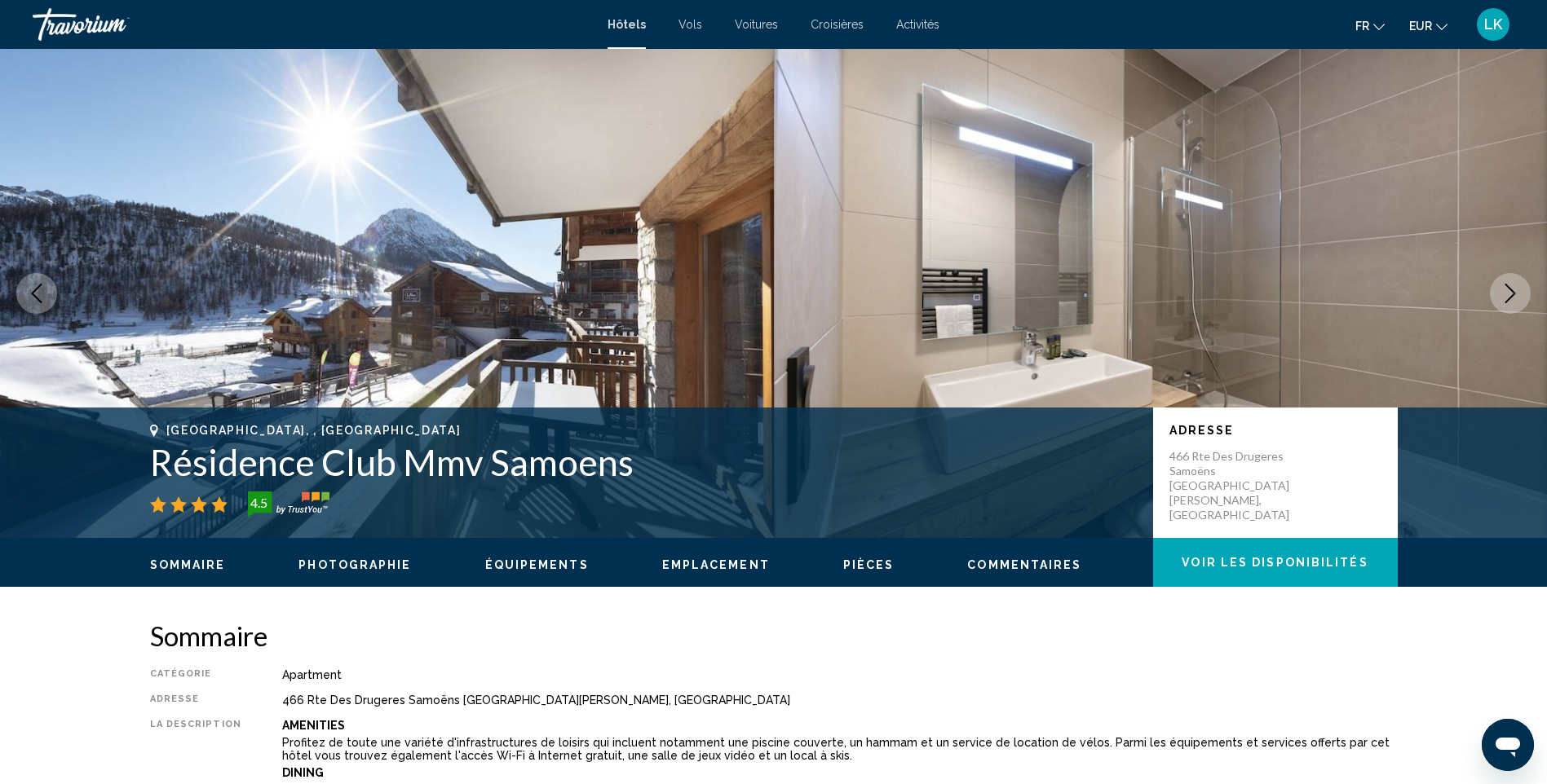
click at [1499, 291] on button "Next image" at bounding box center [1510, 293] width 41 height 41
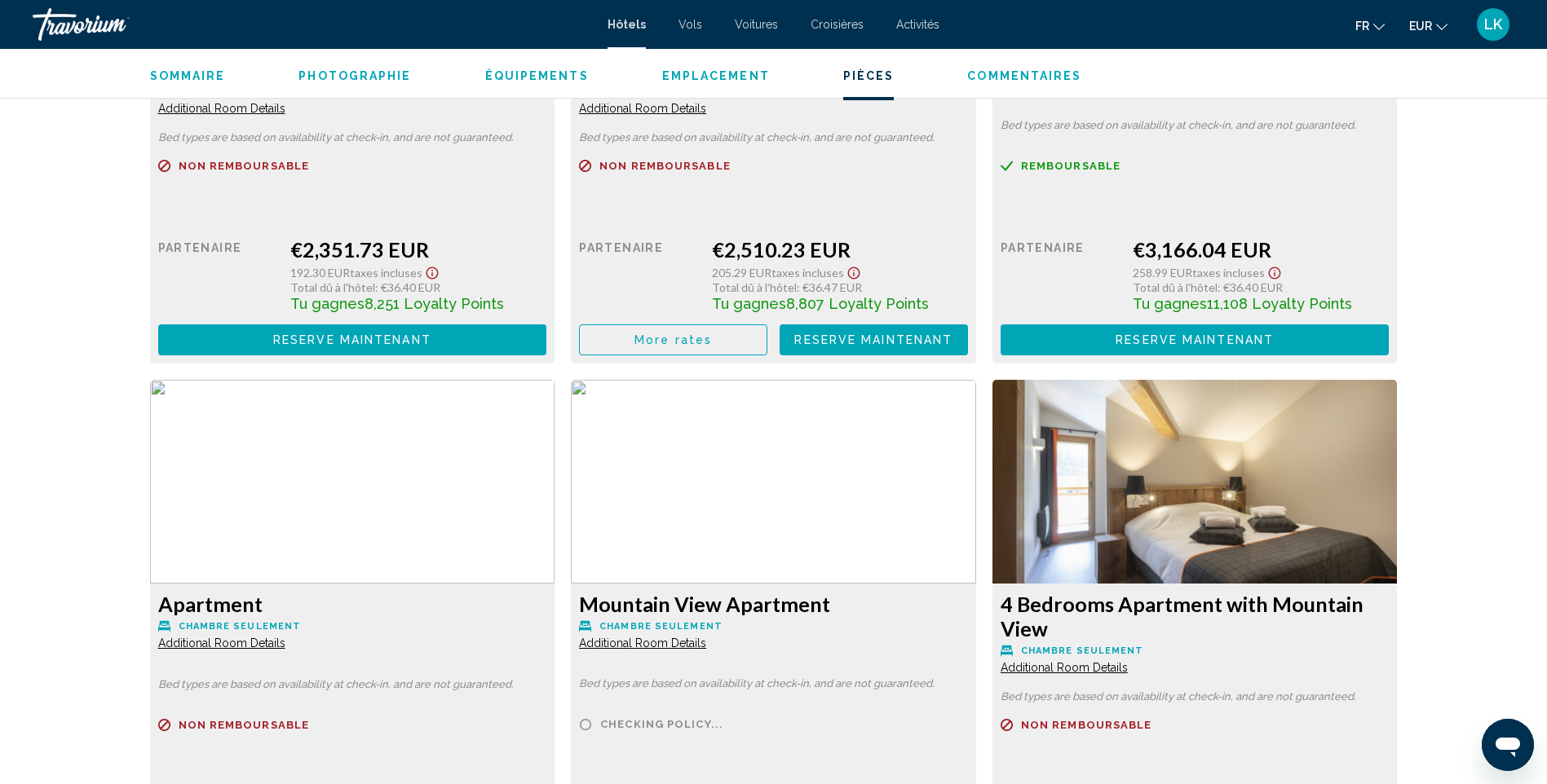
scroll to position [3097, 0]
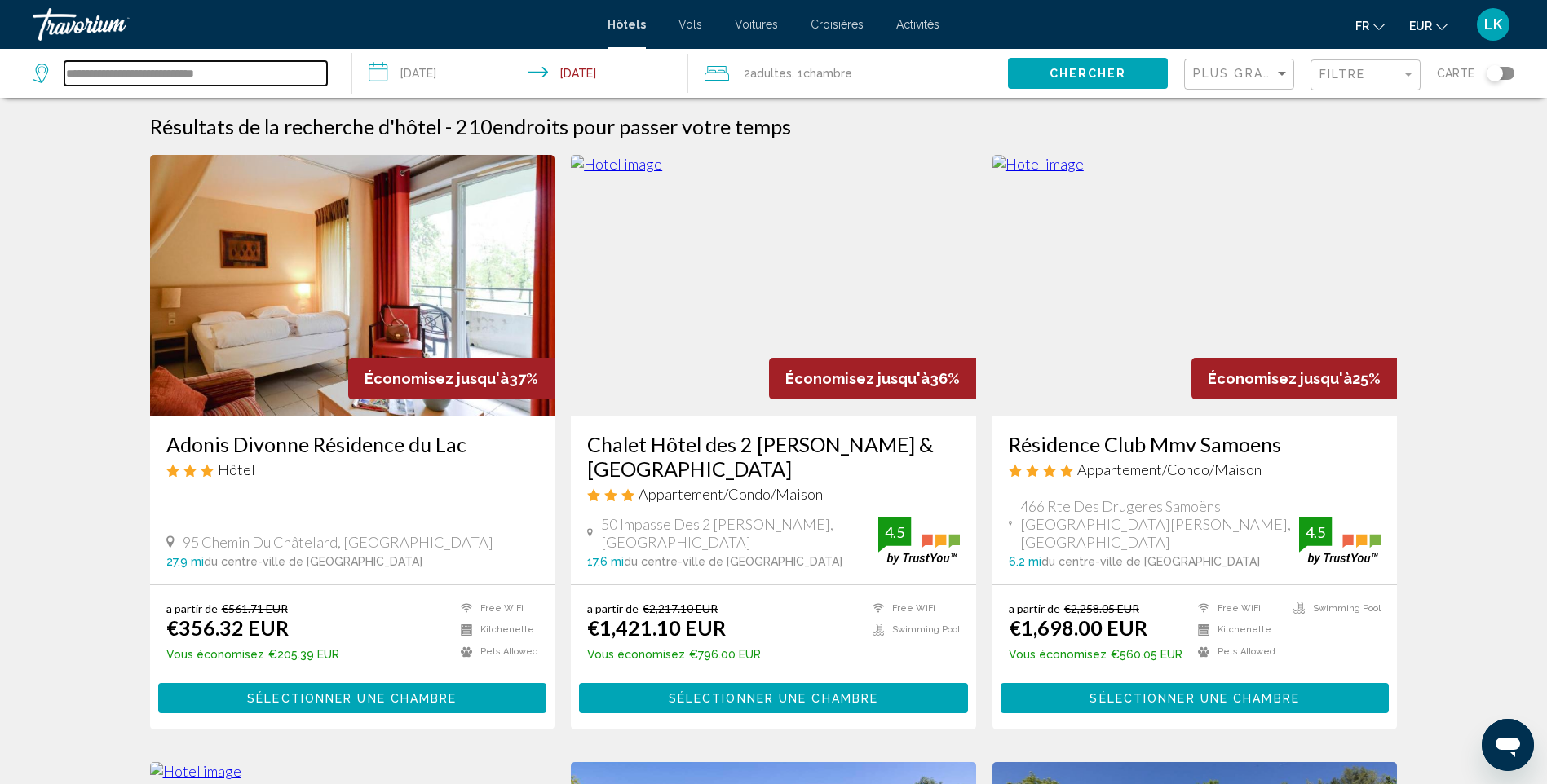
click at [192, 73] on input "**********" at bounding box center [195, 73] width 262 height 24
click at [116, 72] on input "**********" at bounding box center [195, 73] width 262 height 24
drag, startPoint x: 116, startPoint y: 74, endPoint x: -3, endPoint y: 84, distance: 119.4
click at [0, 84] on html "**********" at bounding box center [773, 392] width 1547 height 784
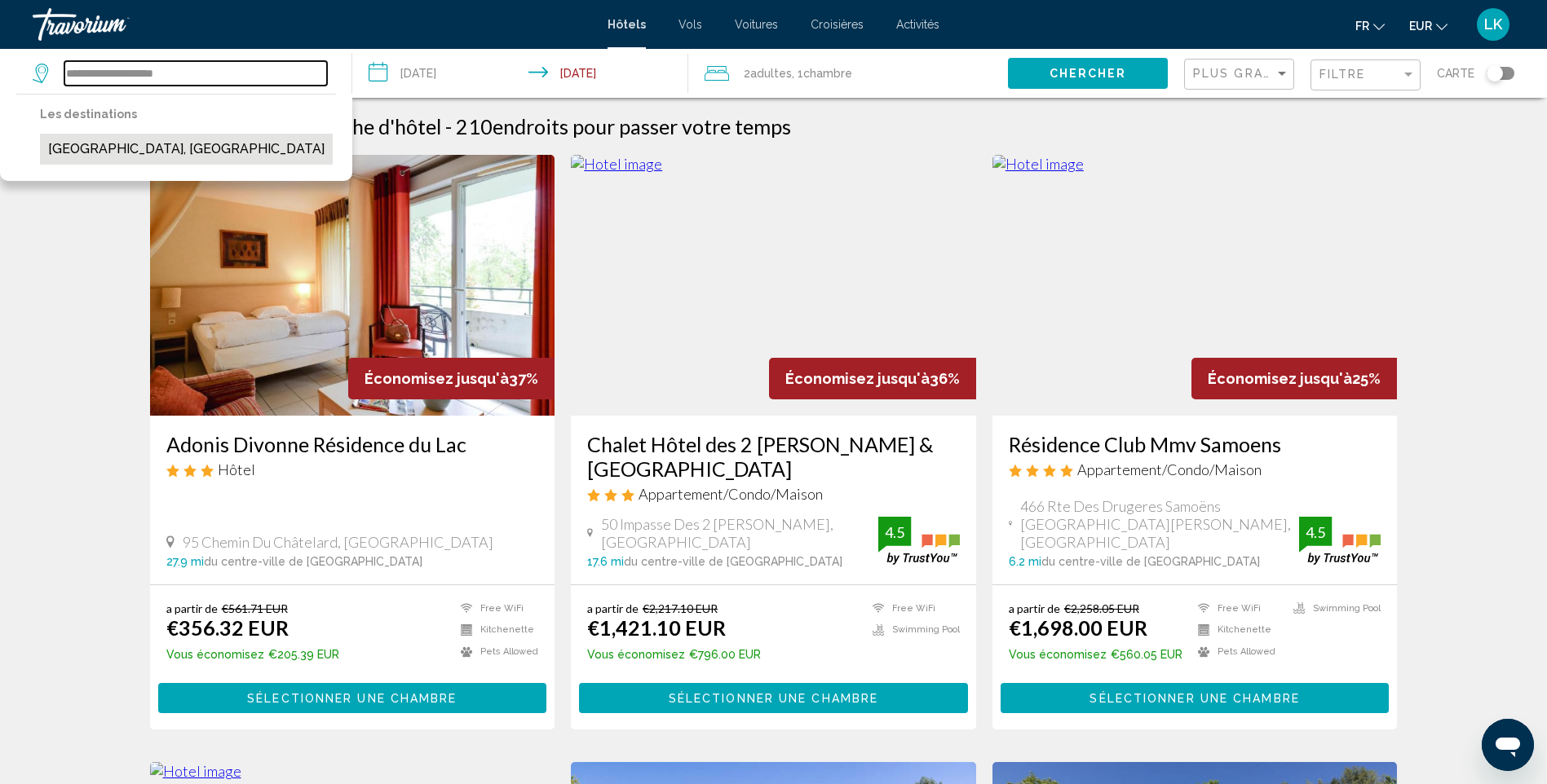
type input "**********"
click at [135, 143] on button "[GEOGRAPHIC_DATA], [GEOGRAPHIC_DATA]" at bounding box center [186, 149] width 293 height 31
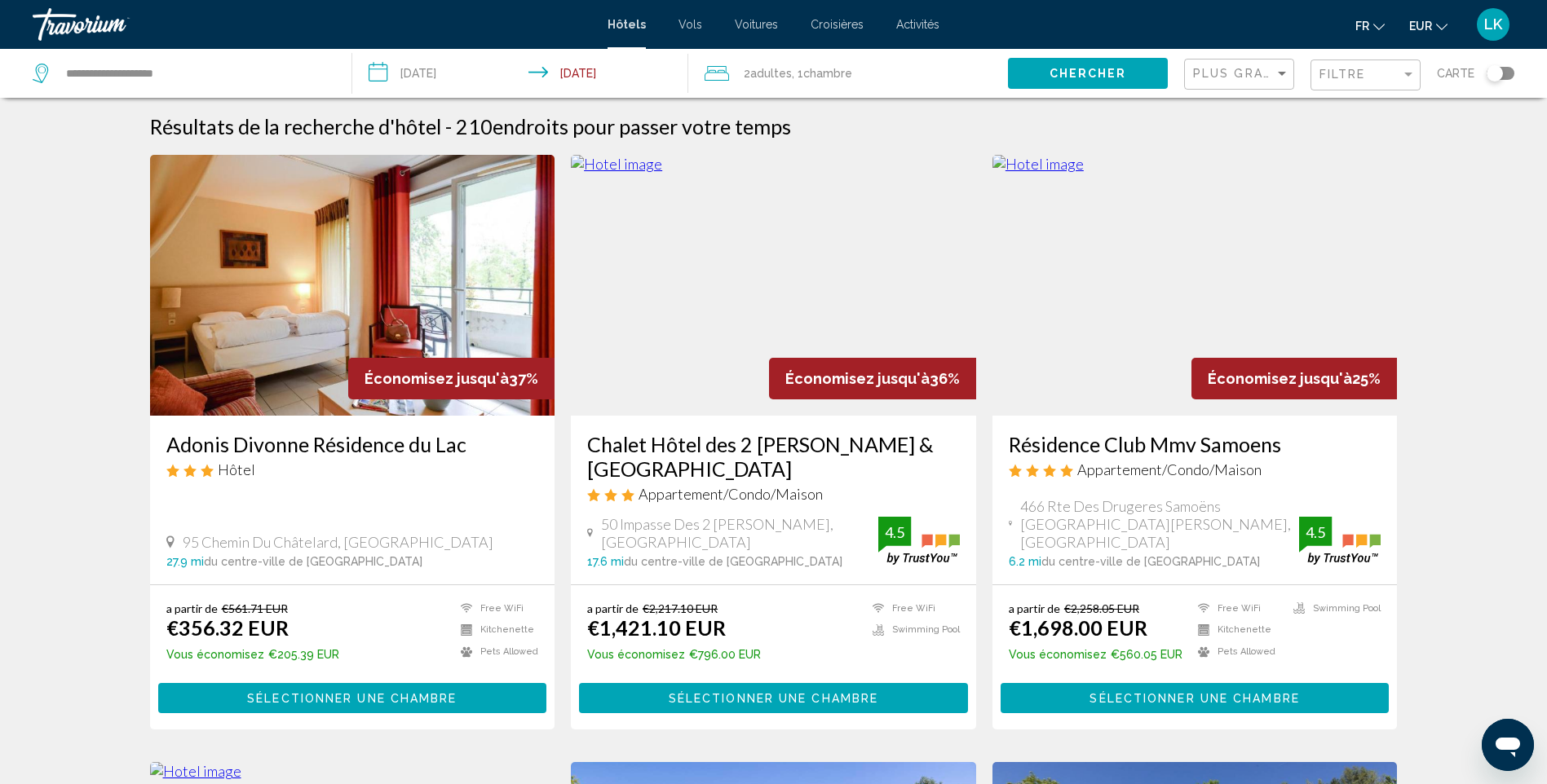
click at [1118, 69] on span "Chercher" at bounding box center [1088, 74] width 77 height 13
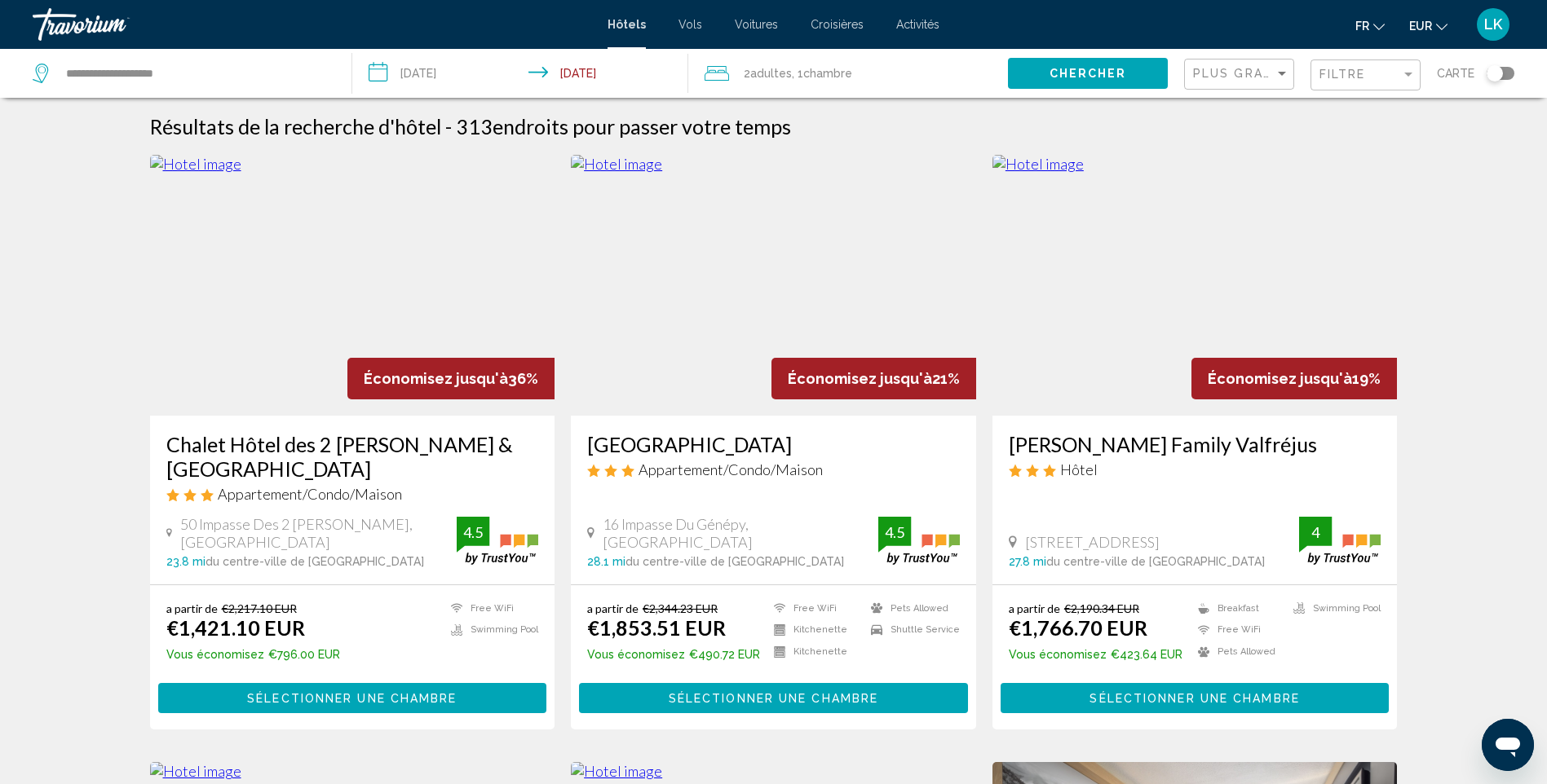
click at [847, 300] on img "Main content" at bounding box center [773, 285] width 406 height 260
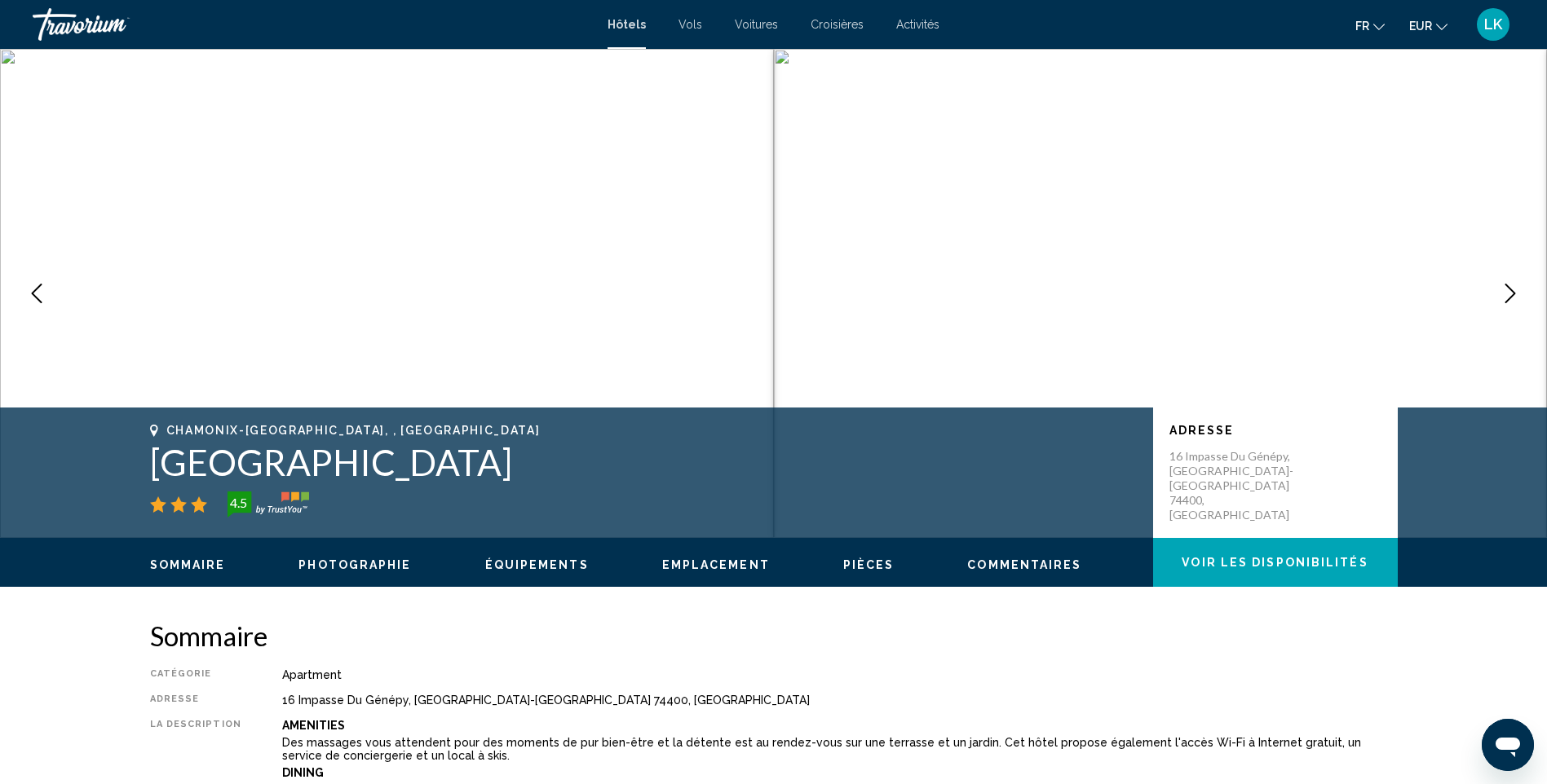
click at [1507, 301] on icon "Next image" at bounding box center [1511, 293] width 10 height 20
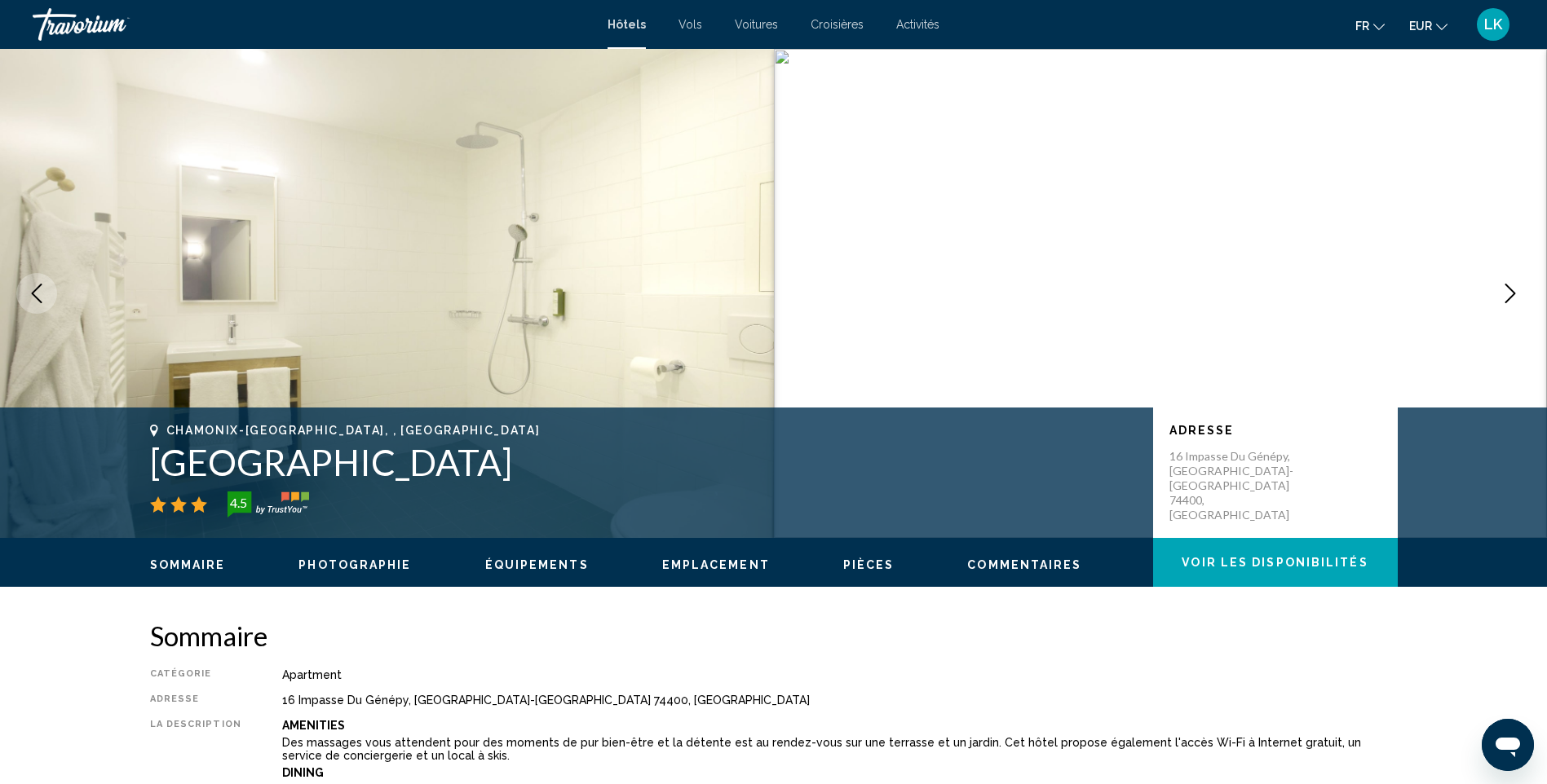
click at [1507, 301] on icon "Next image" at bounding box center [1511, 293] width 10 height 20
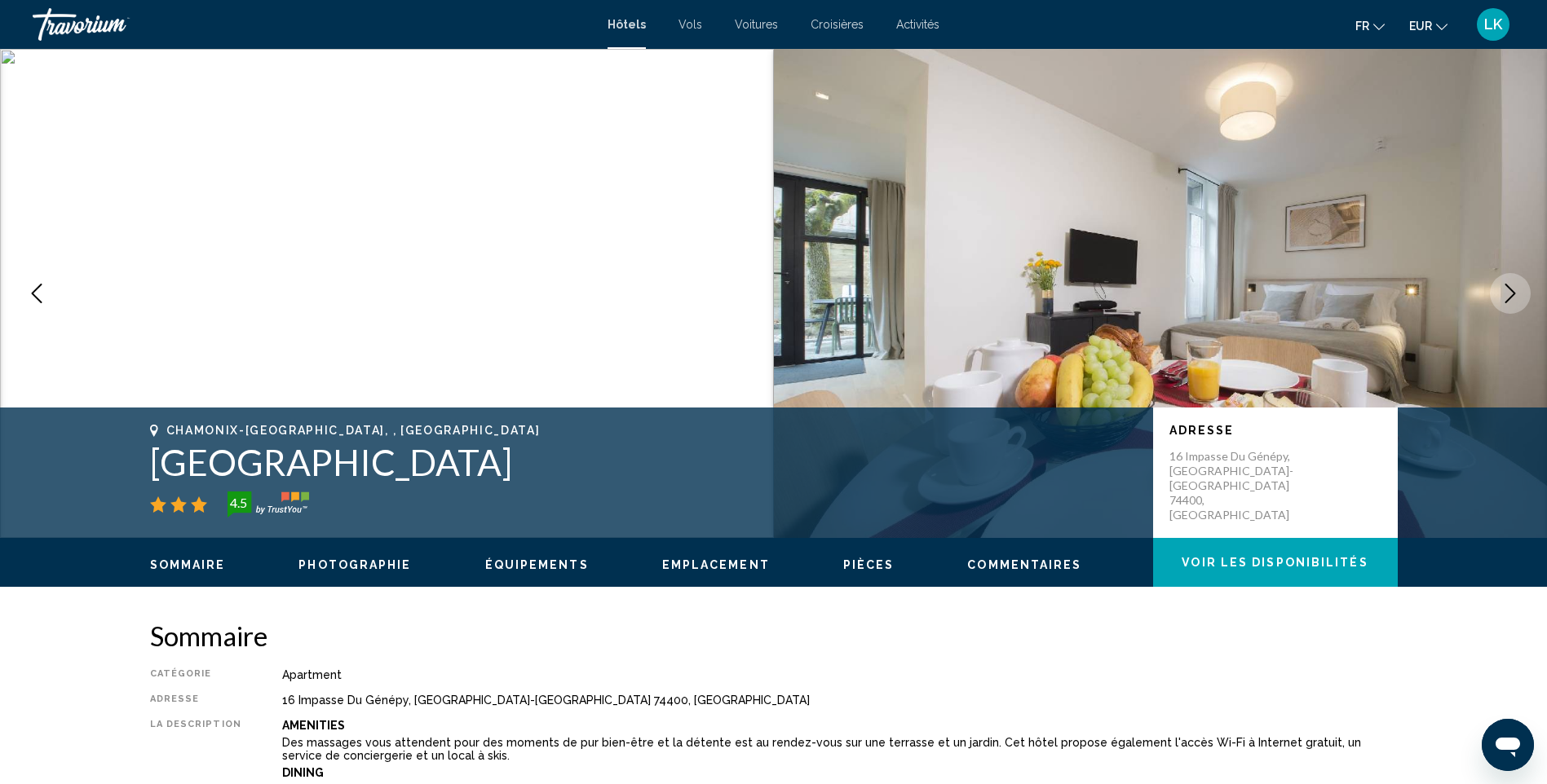
click at [1507, 301] on icon "Next image" at bounding box center [1511, 293] width 10 height 20
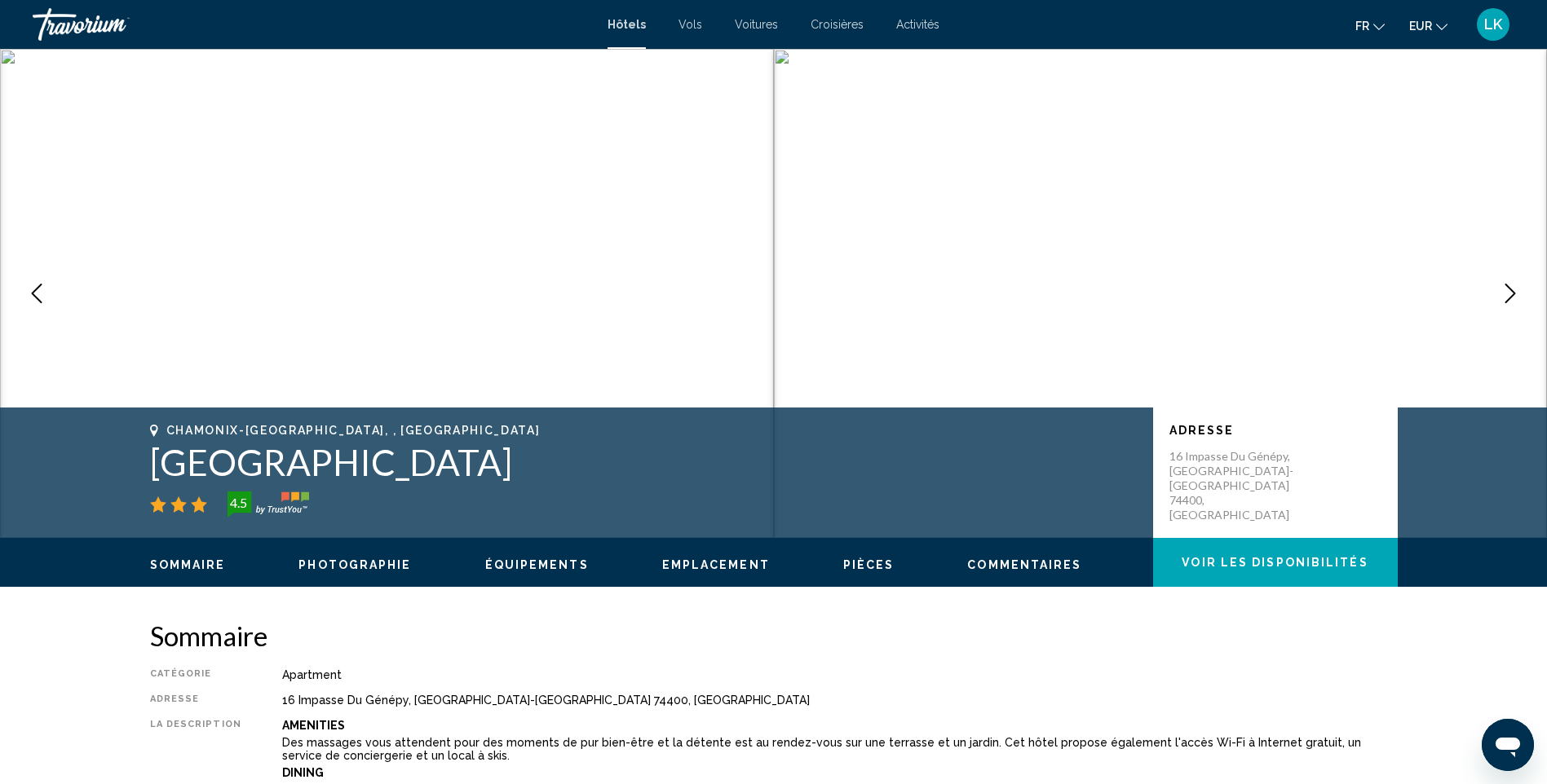
click at [1507, 301] on icon "Next image" at bounding box center [1511, 293] width 10 height 20
click at [31, 314] on img "Main content" at bounding box center [387, 293] width 774 height 489
click at [34, 307] on button "Previous image" at bounding box center [36, 293] width 41 height 41
click at [1510, 295] on icon "Next image" at bounding box center [1511, 293] width 20 height 20
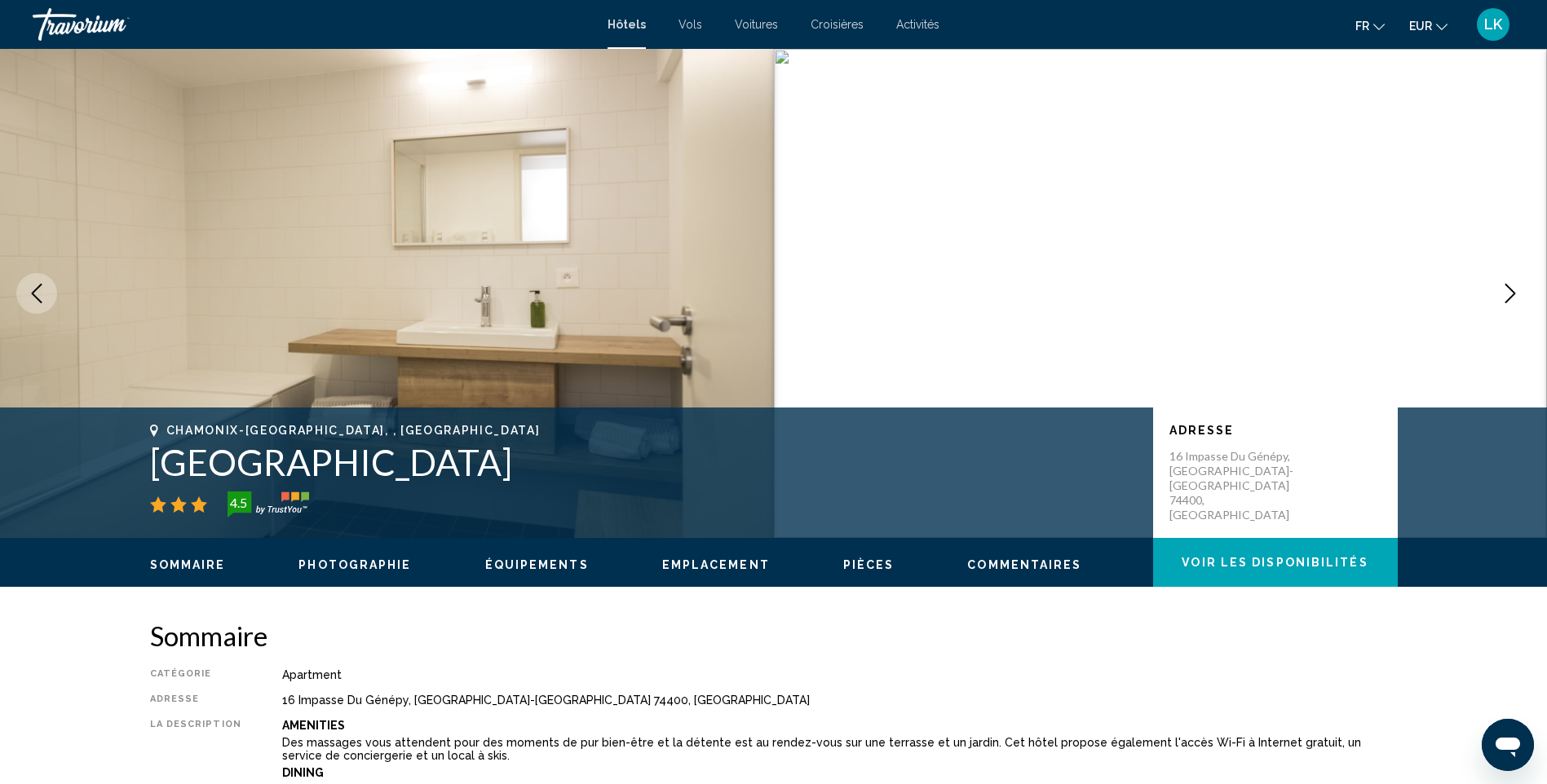
click at [1510, 295] on icon "Next image" at bounding box center [1511, 293] width 20 height 20
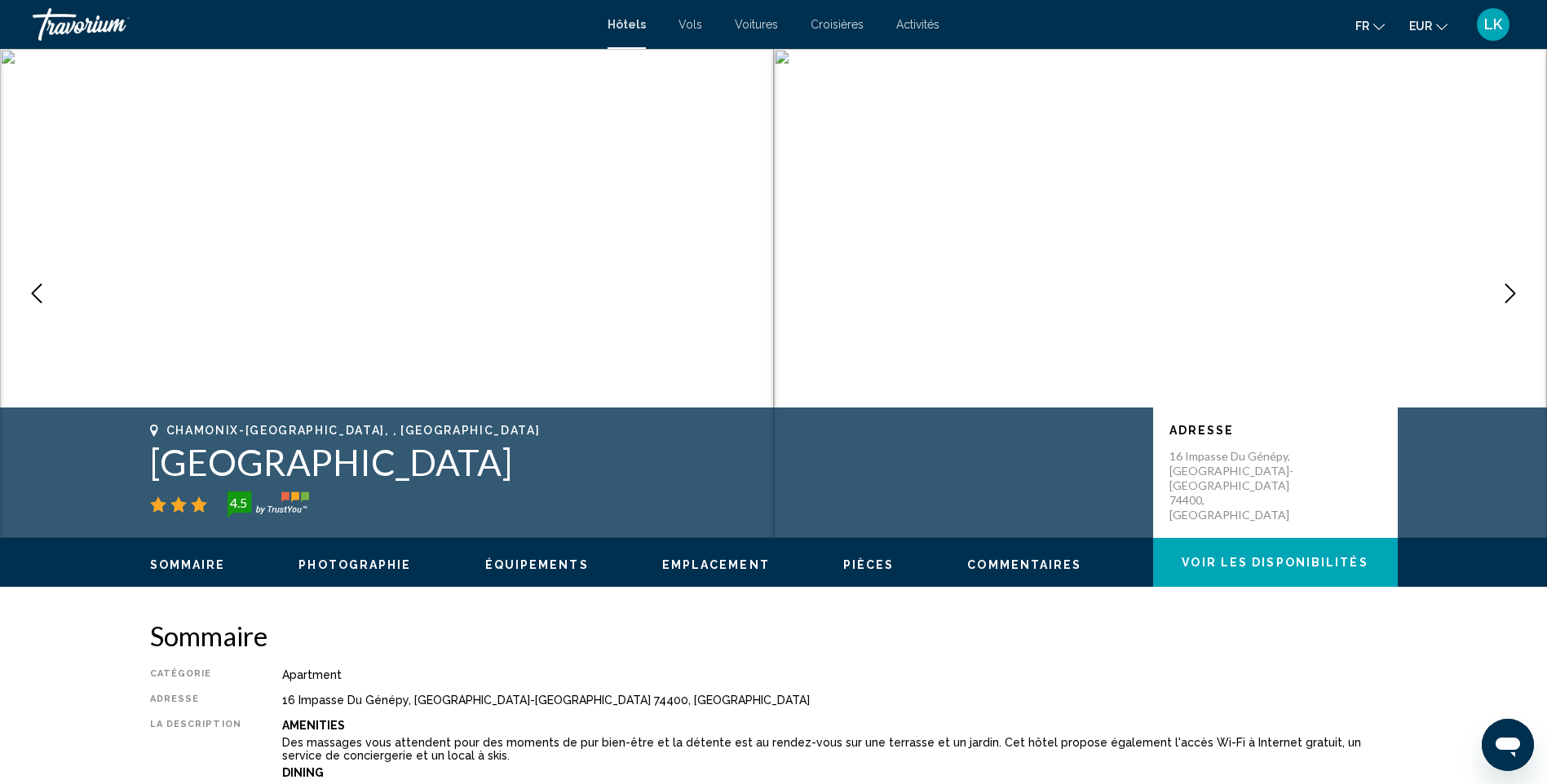
click at [1510, 295] on icon "Next image" at bounding box center [1511, 293] width 20 height 20
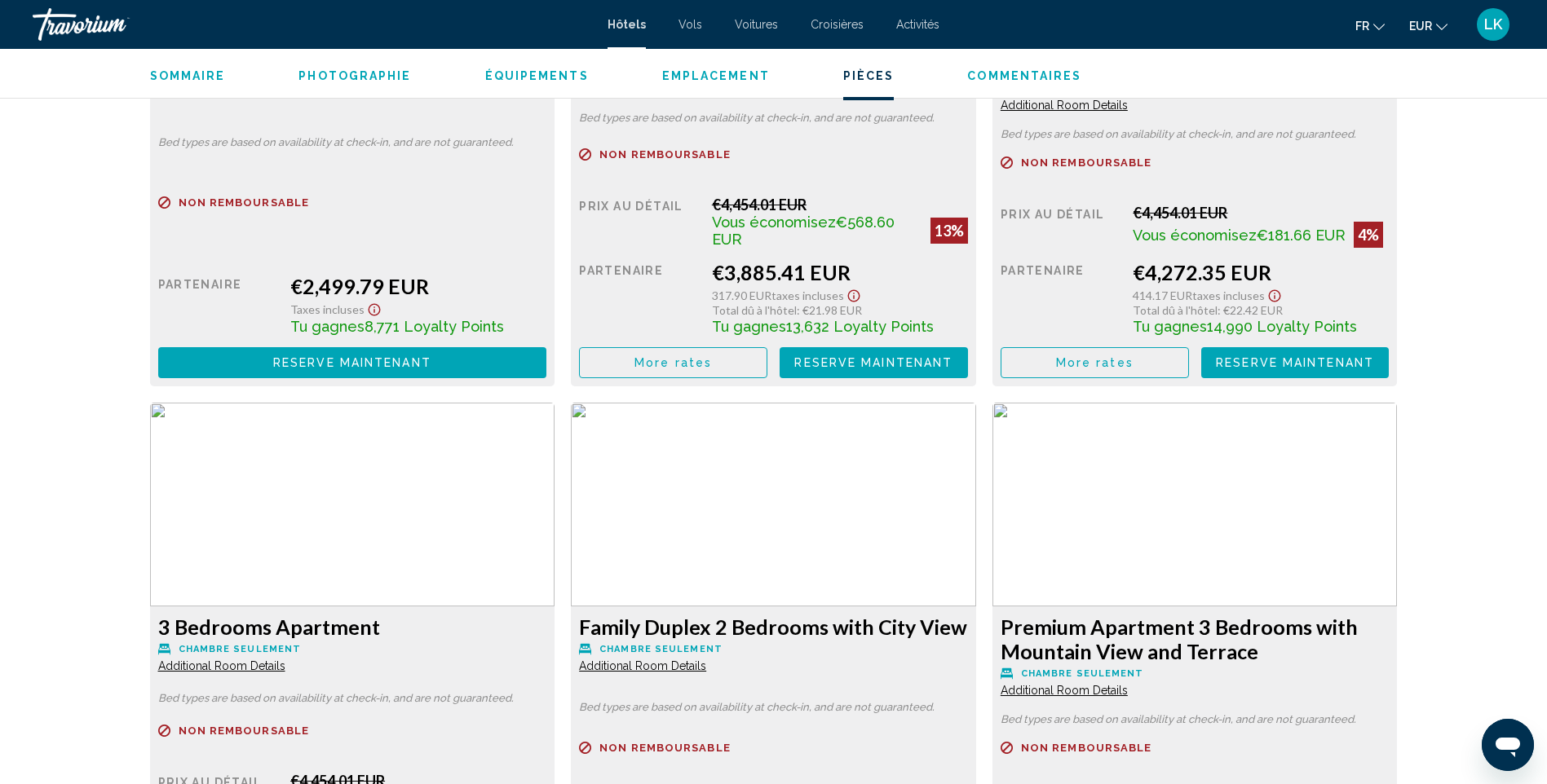
scroll to position [2950, 0]
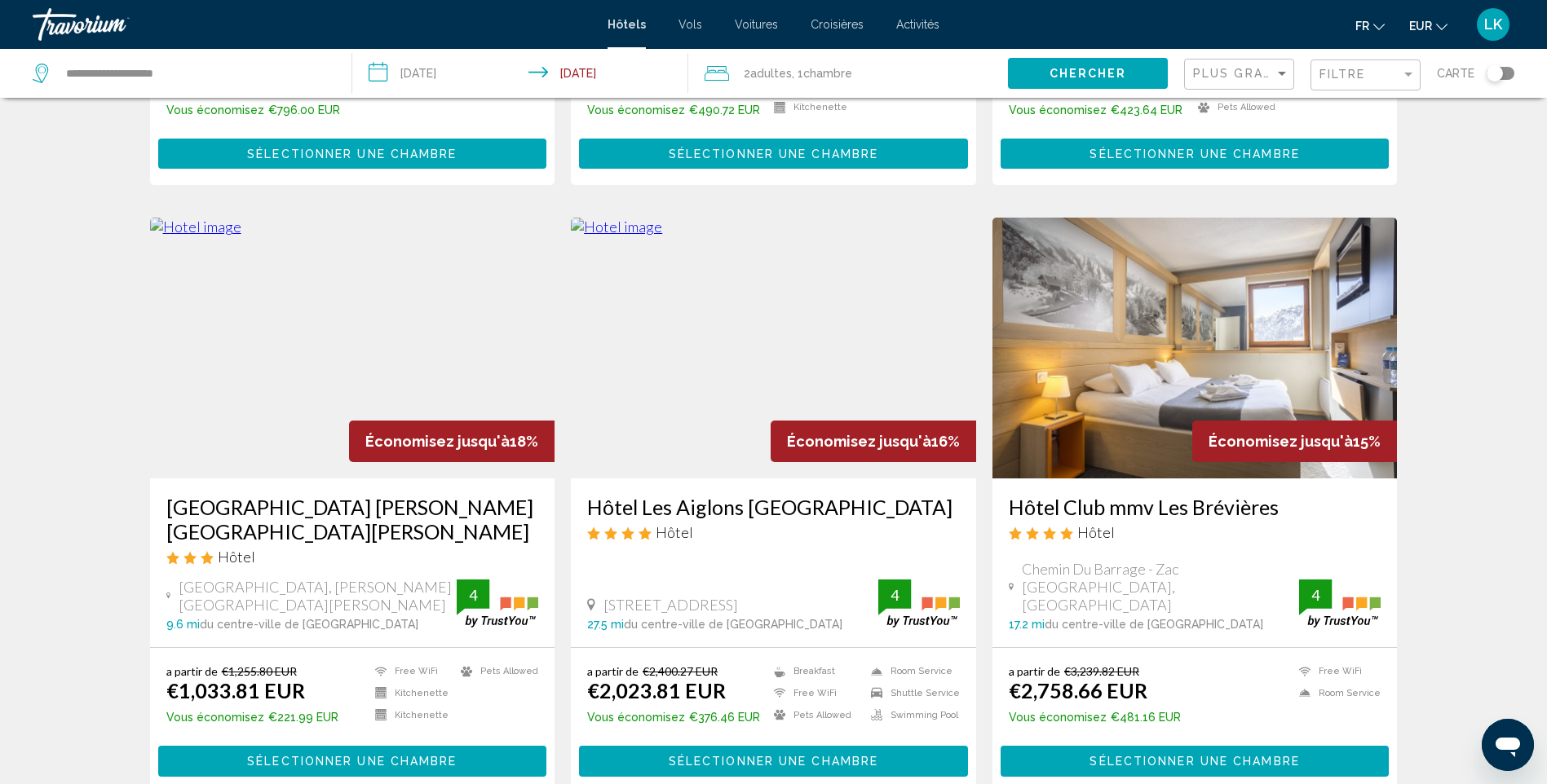
scroll to position [570, 0]
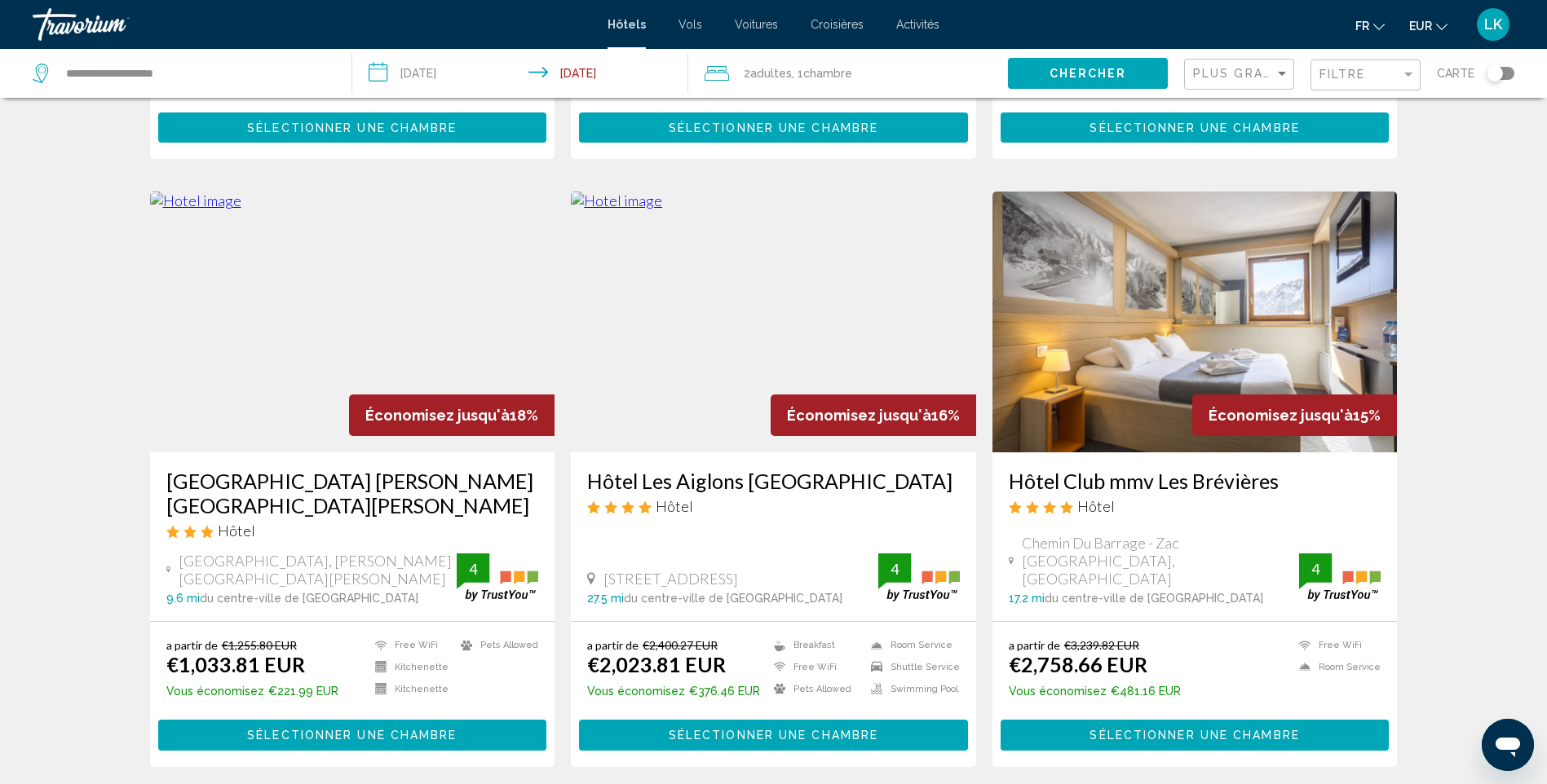
click at [262, 319] on img "Main content" at bounding box center [353, 322] width 406 height 260
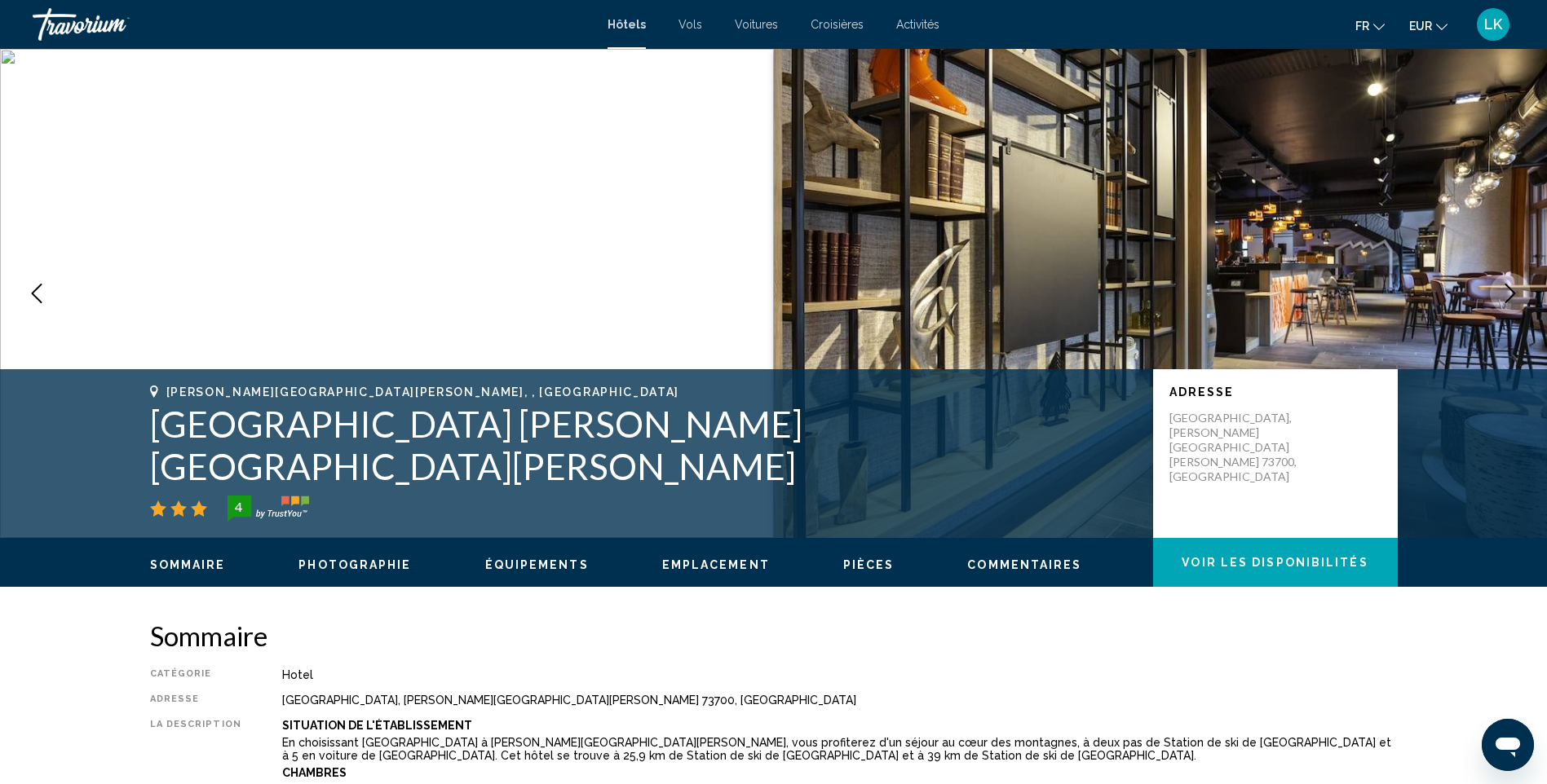
click at [1498, 293] on button "Next image" at bounding box center [1510, 293] width 41 height 41
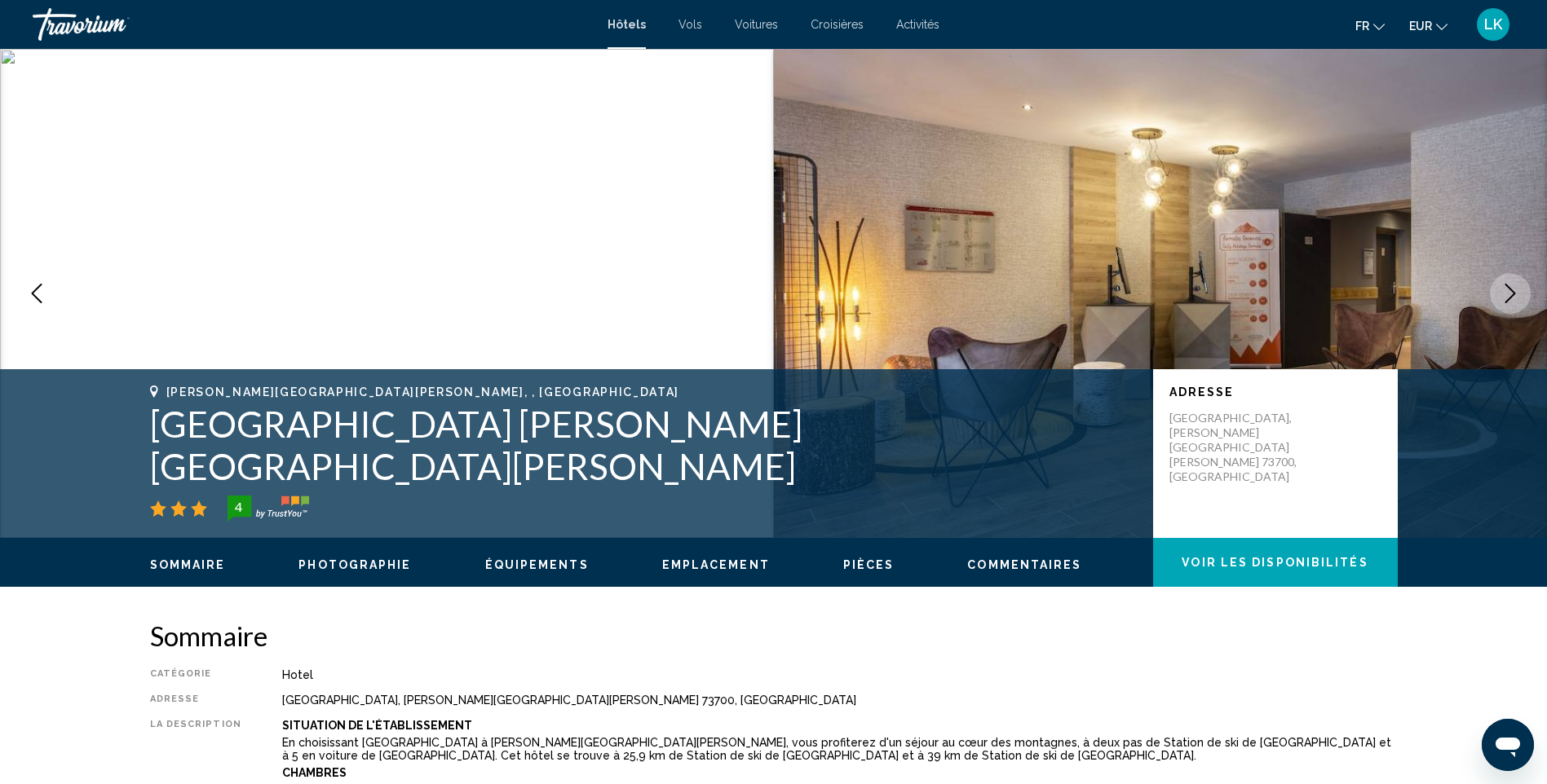
click at [1498, 293] on button "Next image" at bounding box center [1510, 293] width 41 height 41
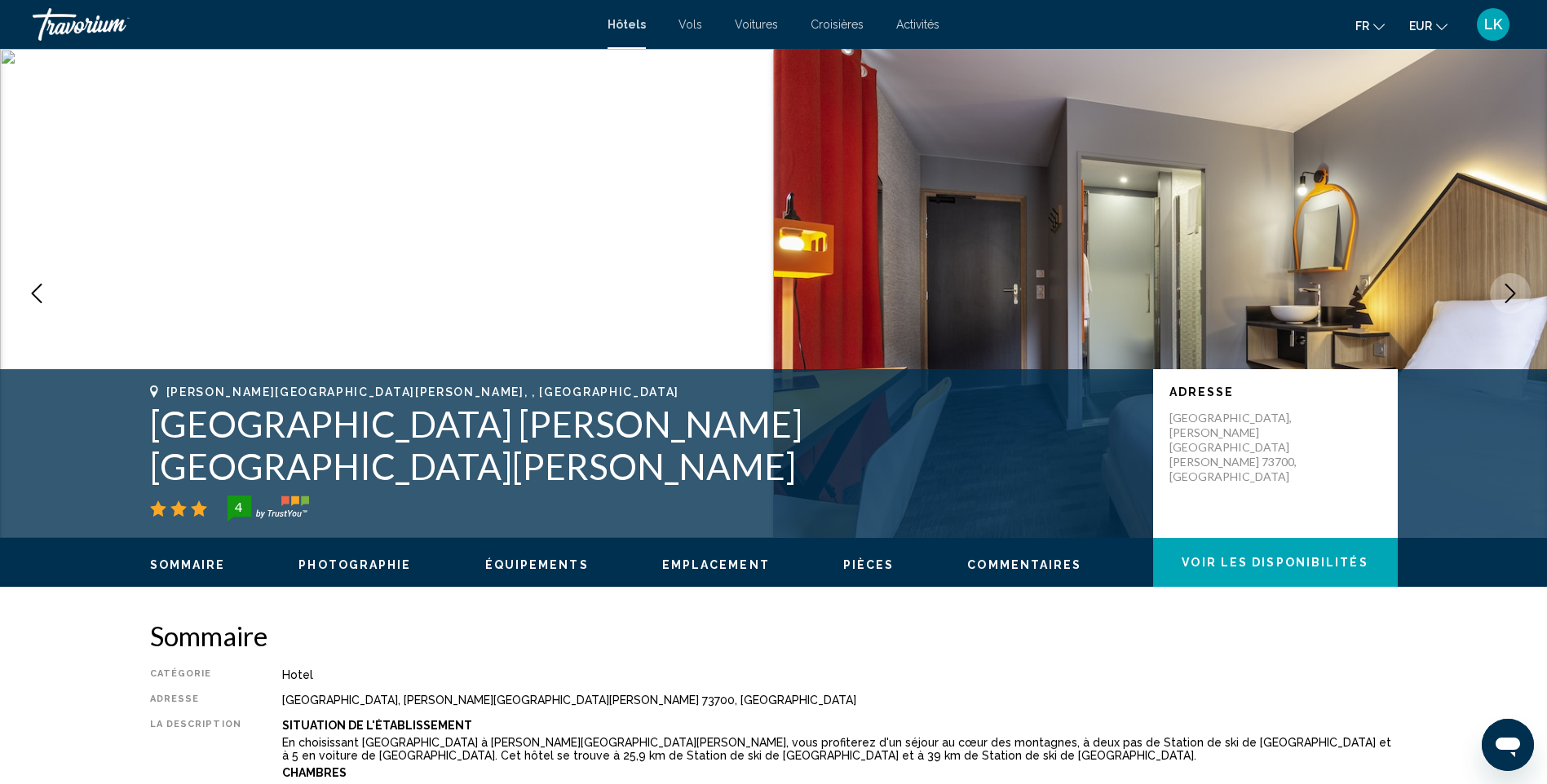
click at [1498, 293] on button "Next image" at bounding box center [1510, 293] width 41 height 41
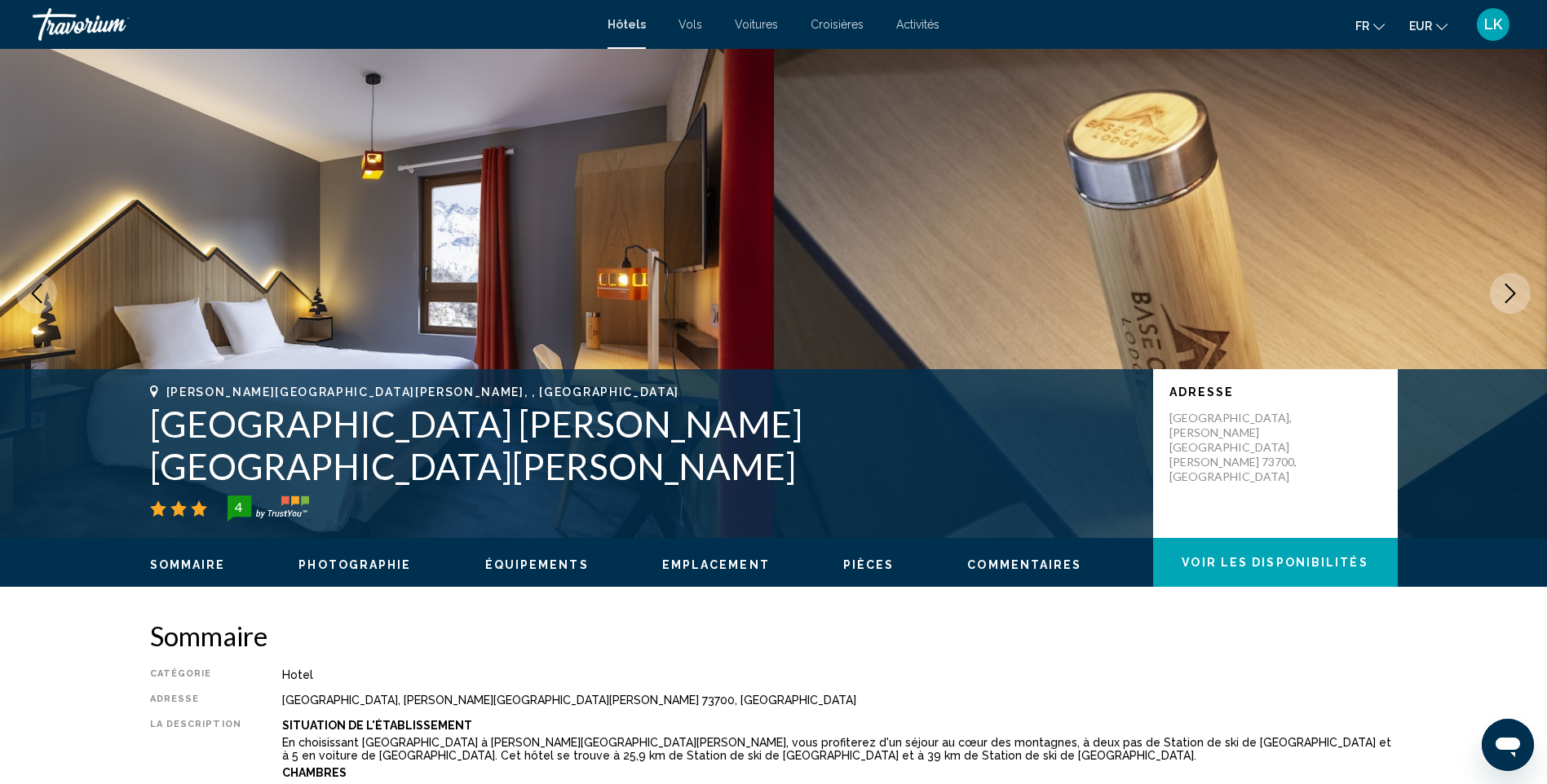
click at [1498, 293] on button "Next image" at bounding box center [1510, 293] width 41 height 41
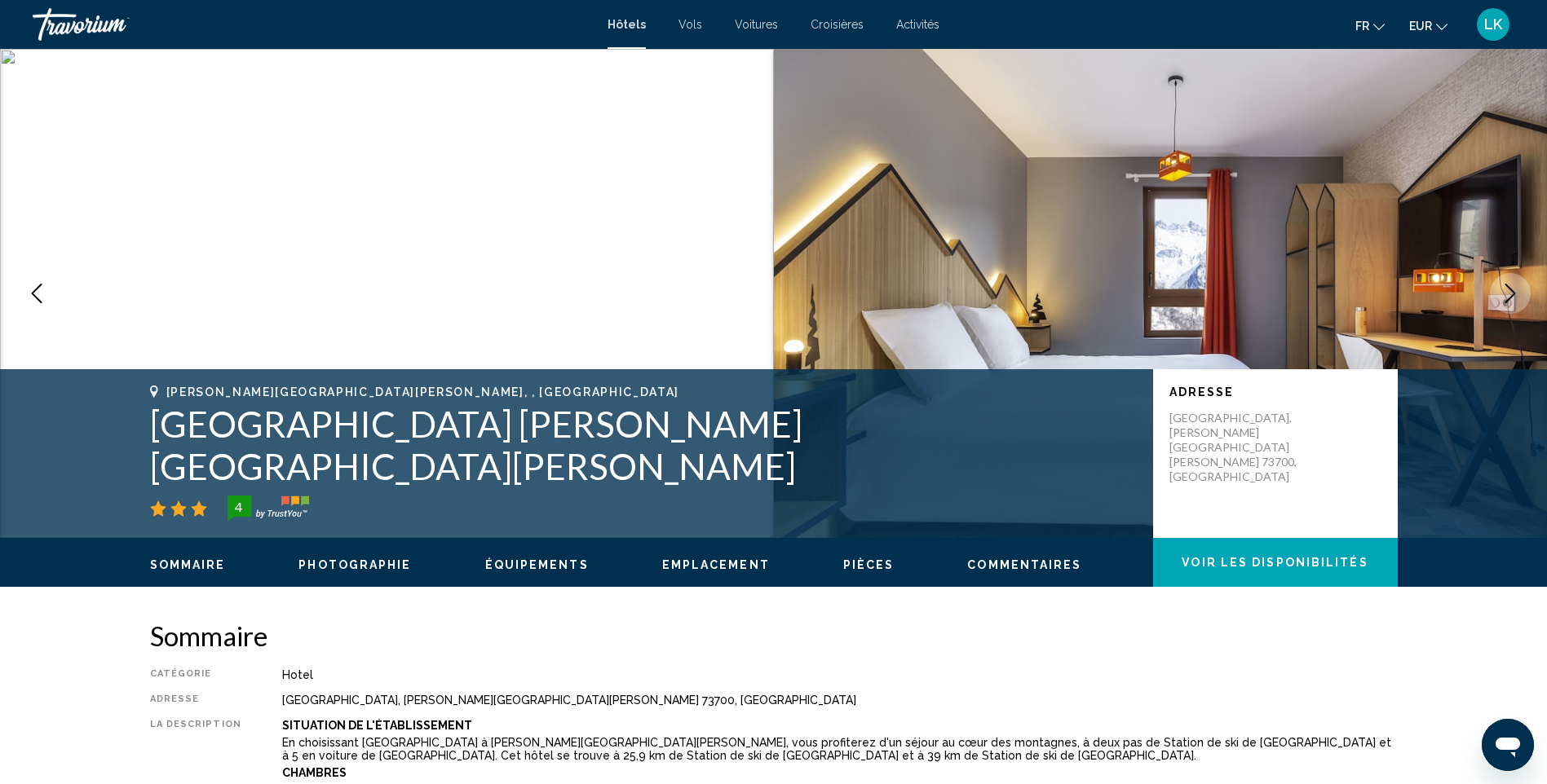
click at [1498, 293] on button "Next image" at bounding box center [1510, 293] width 41 height 41
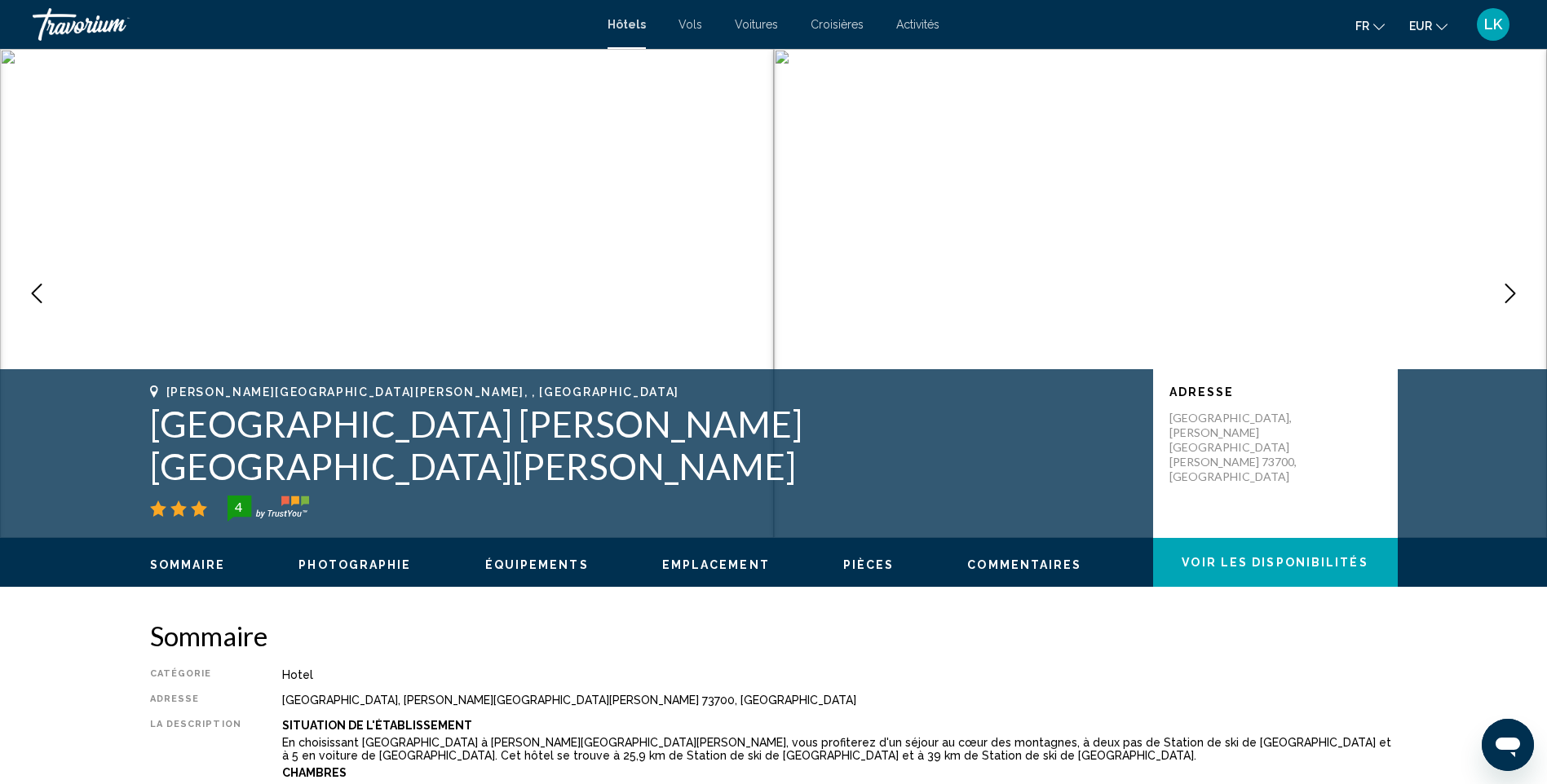
click at [1498, 293] on button "Next image" at bounding box center [1510, 293] width 41 height 41
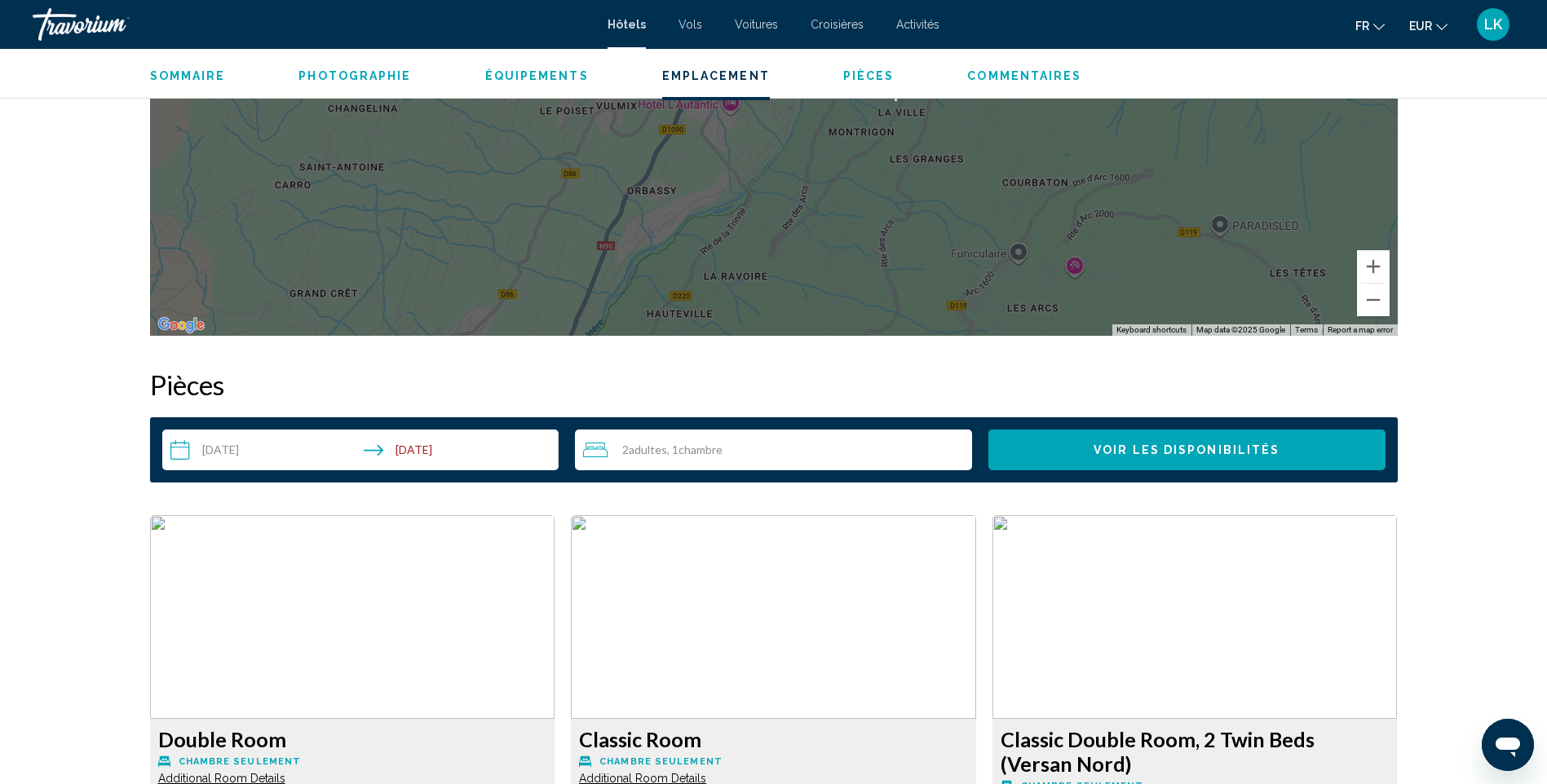
scroll to position [2201, 0]
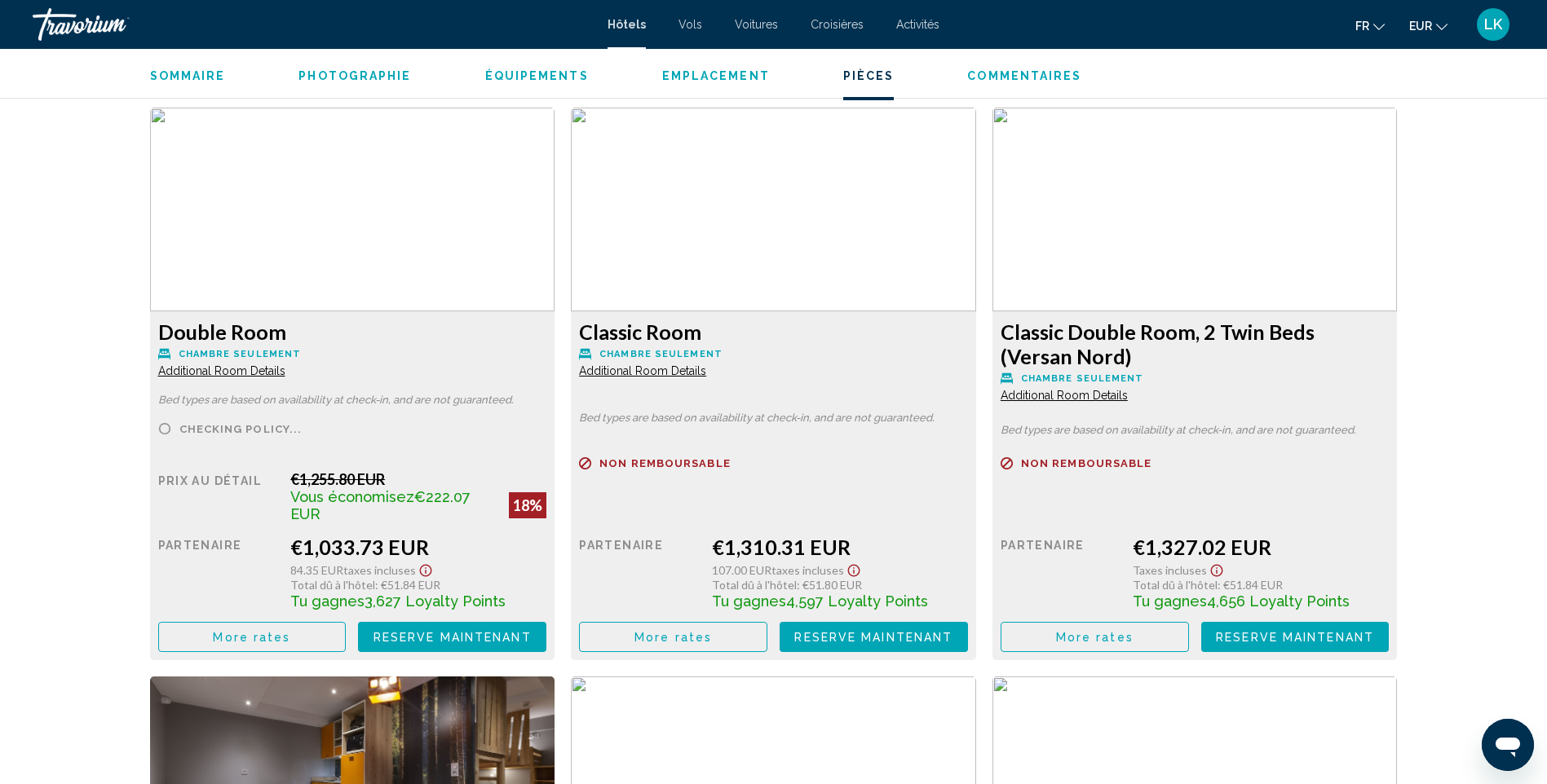
click at [244, 636] on button "More rates" at bounding box center [252, 636] width 188 height 30
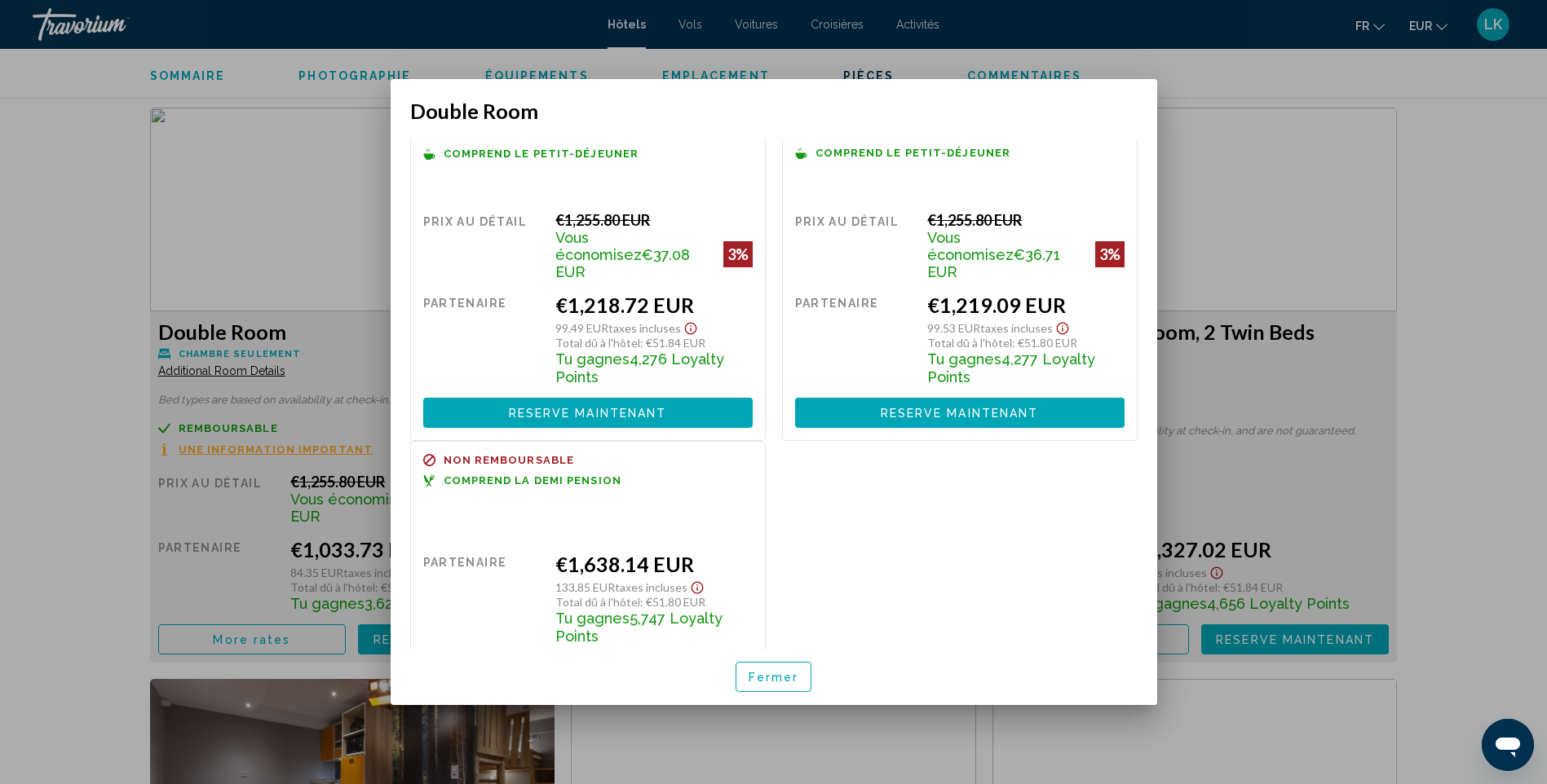
scroll to position [373, 0]
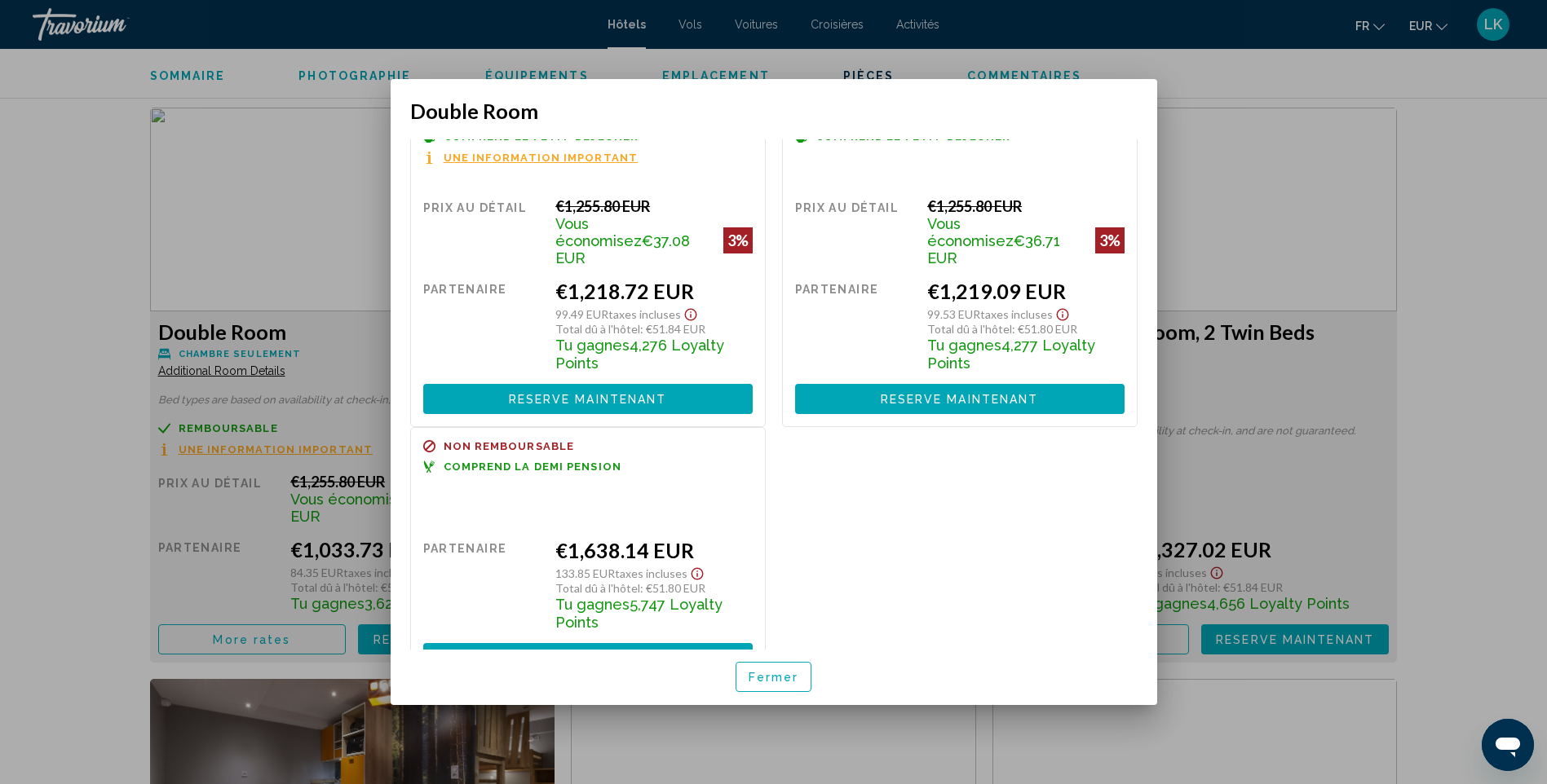
click at [1511, 424] on div at bounding box center [773, 392] width 1547 height 784
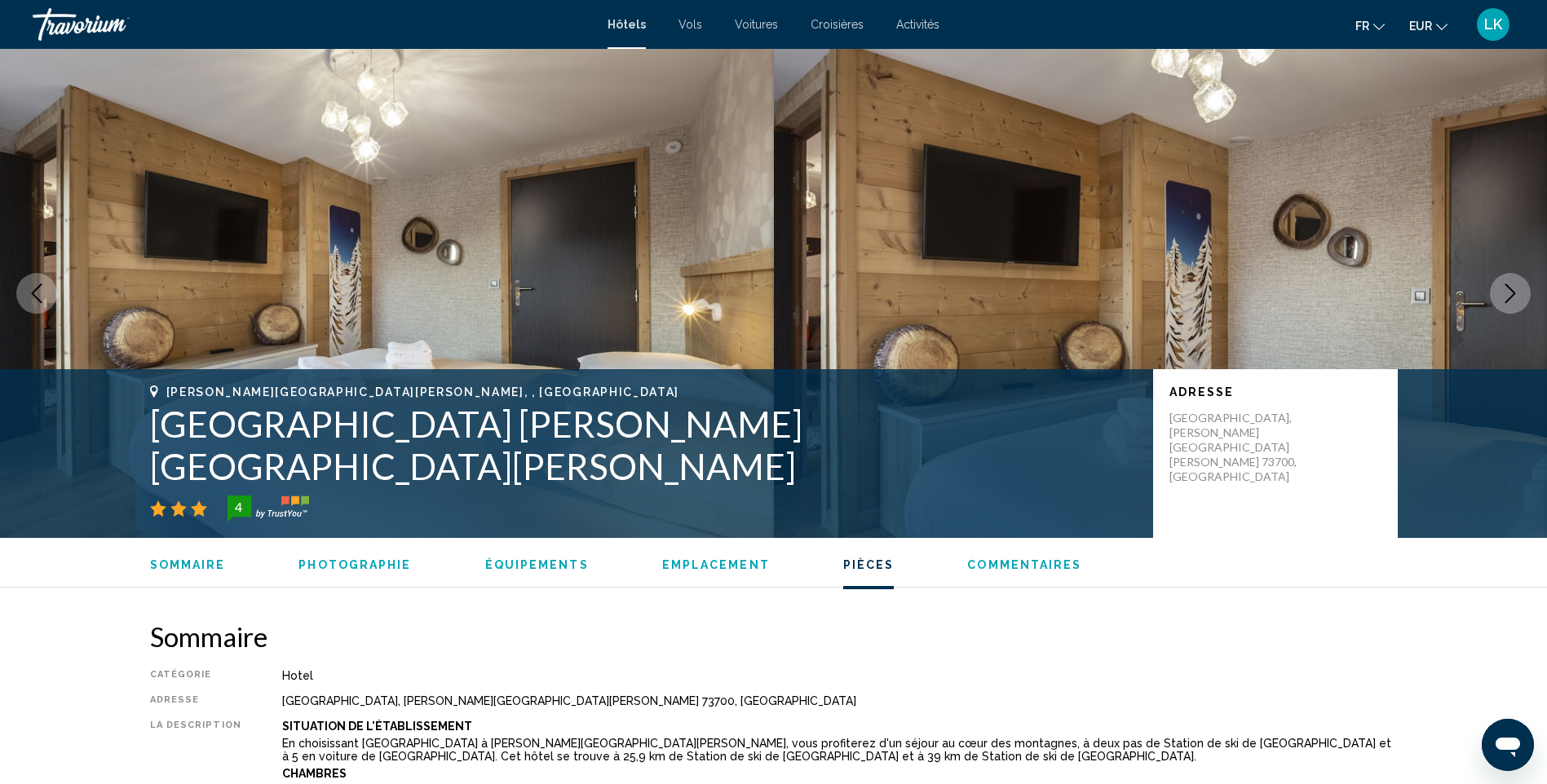
scroll to position [2201, 0]
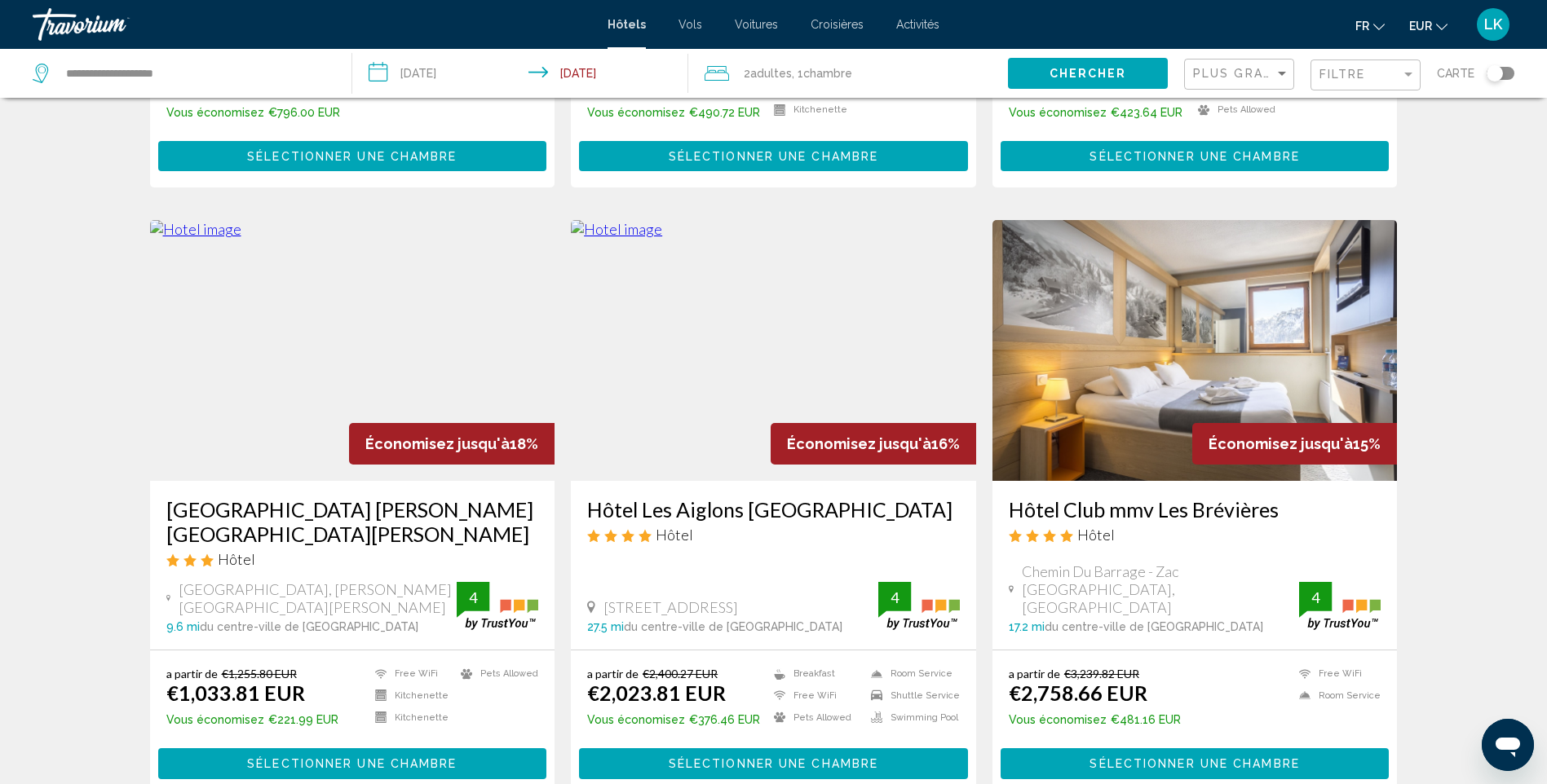
scroll to position [570, 0]
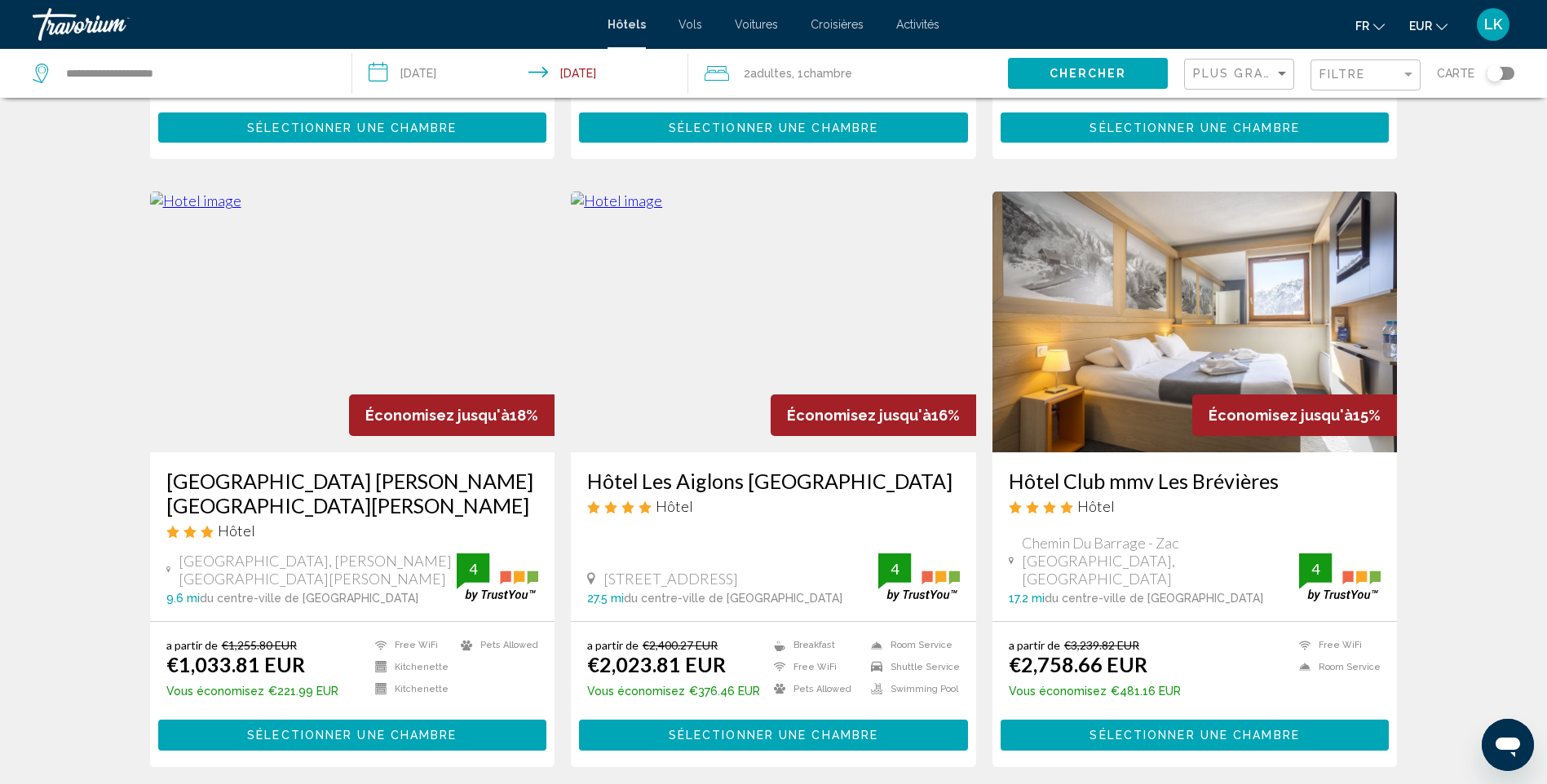
click at [695, 221] on img "Main content" at bounding box center [773, 322] width 406 height 260
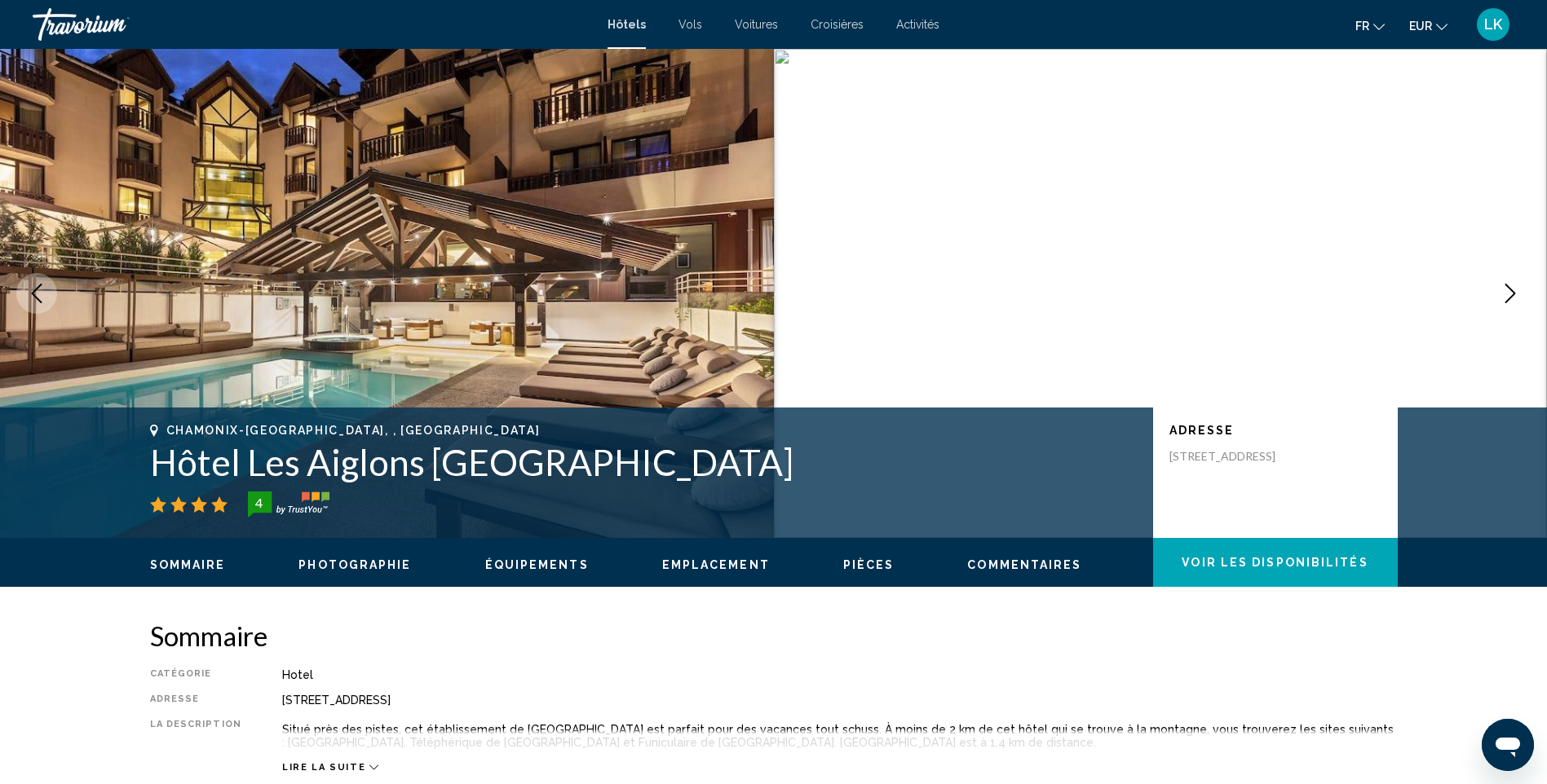
click at [1517, 288] on icon "Next image" at bounding box center [1511, 293] width 20 height 20
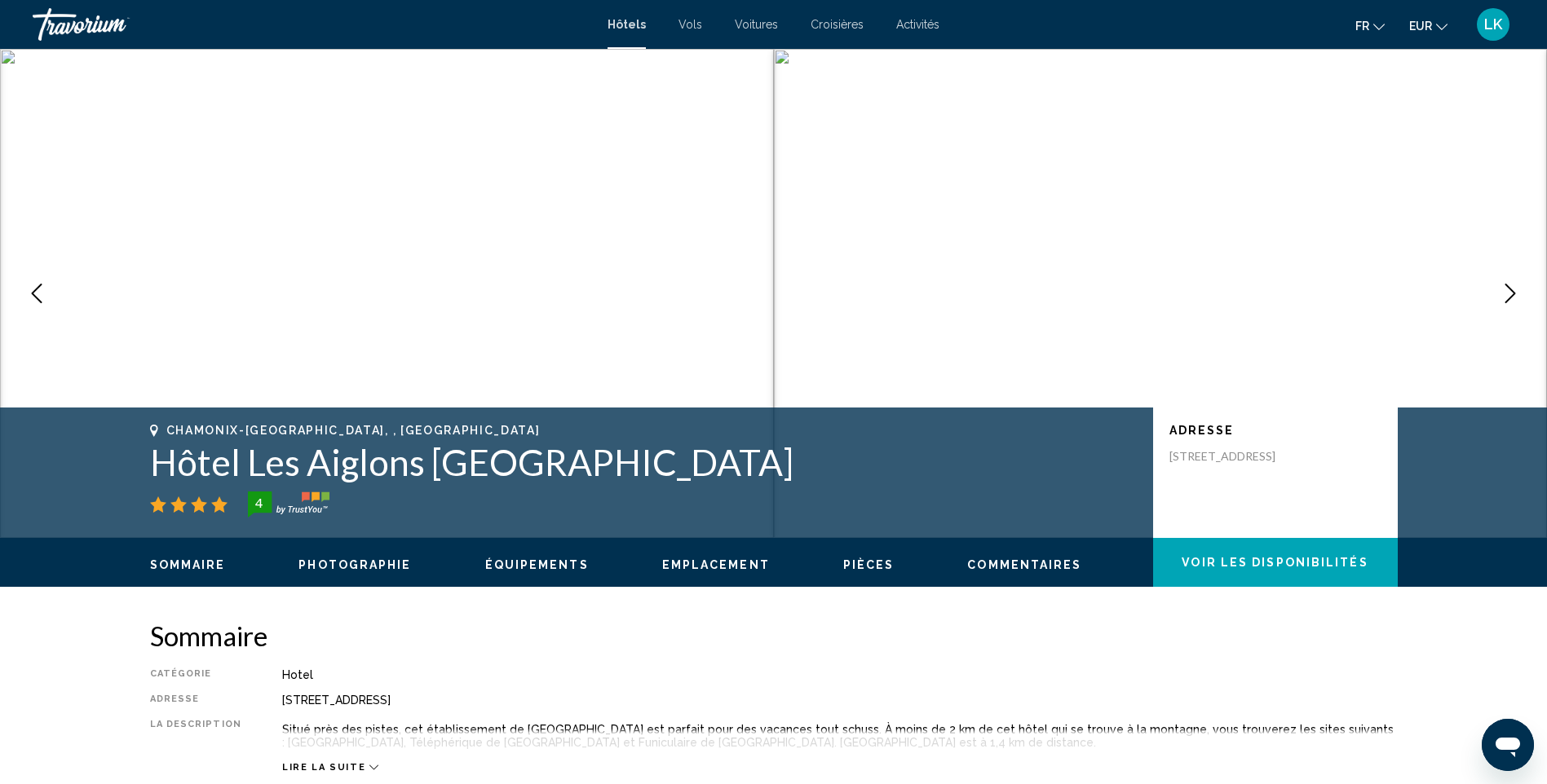
click at [1517, 288] on icon "Next image" at bounding box center [1511, 293] width 20 height 20
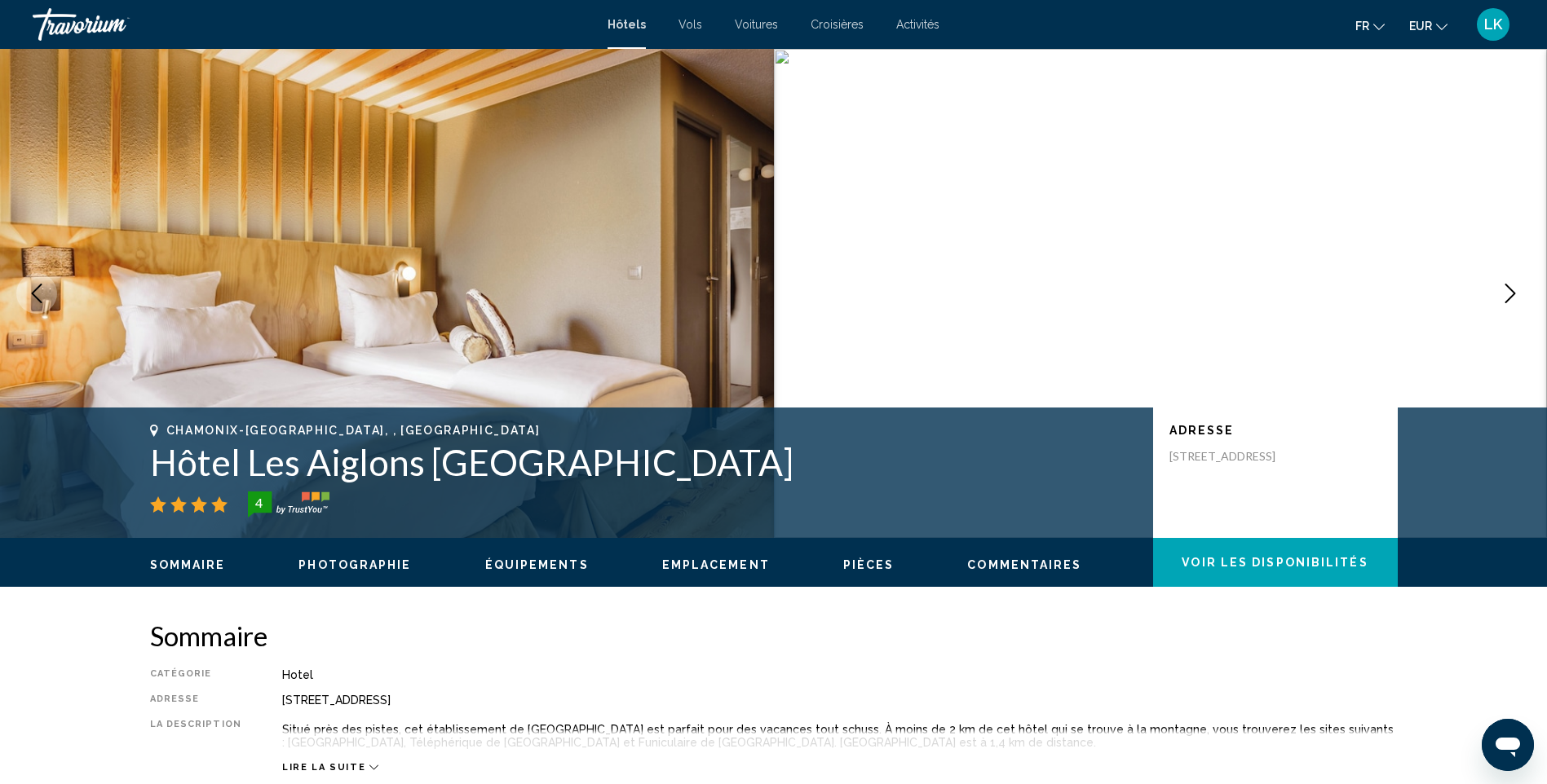
click at [1517, 288] on icon "Next image" at bounding box center [1511, 293] width 20 height 20
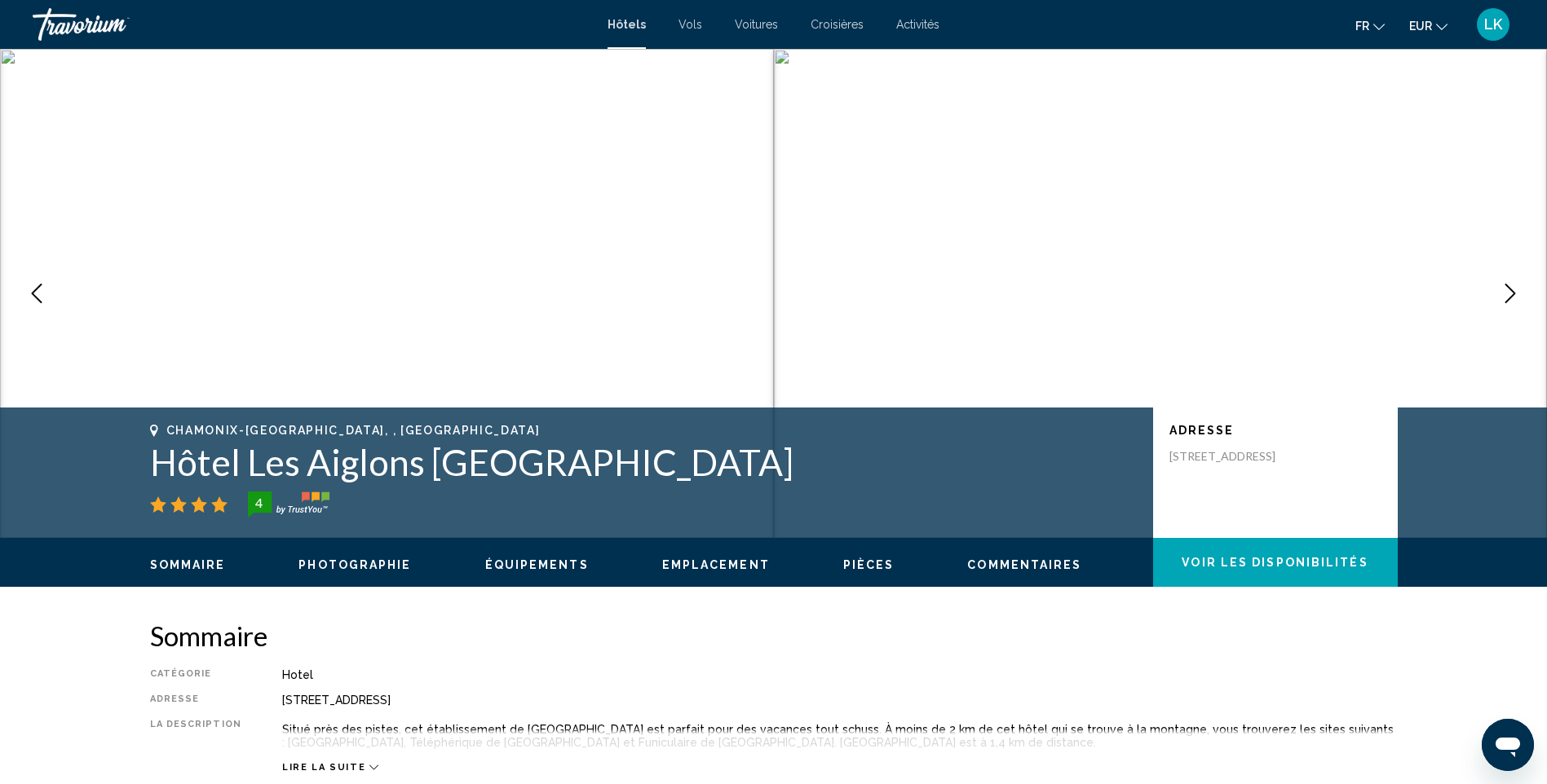
click at [1517, 288] on icon "Next image" at bounding box center [1511, 293] width 20 height 20
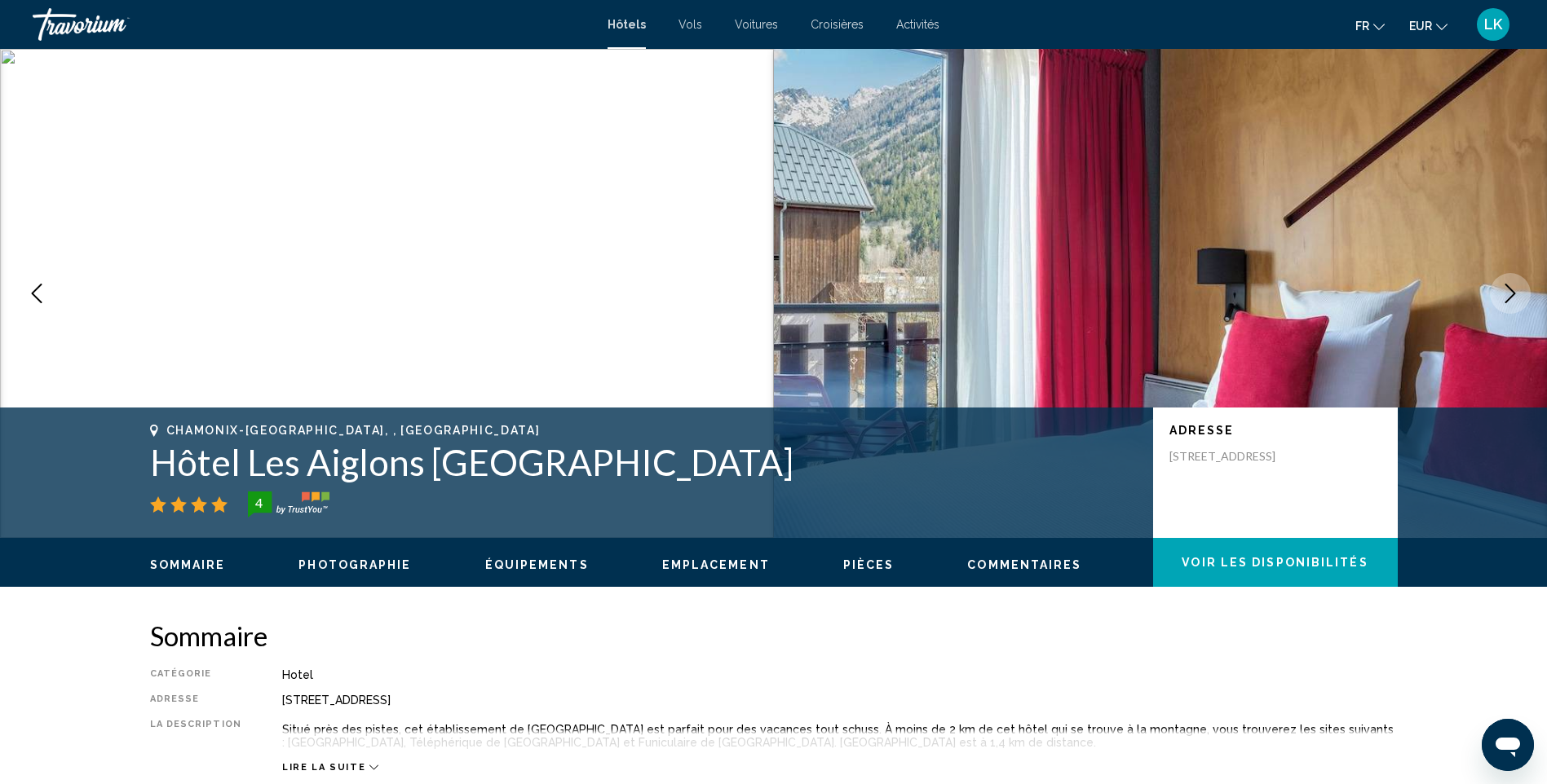
click at [1517, 288] on icon "Next image" at bounding box center [1511, 293] width 20 height 20
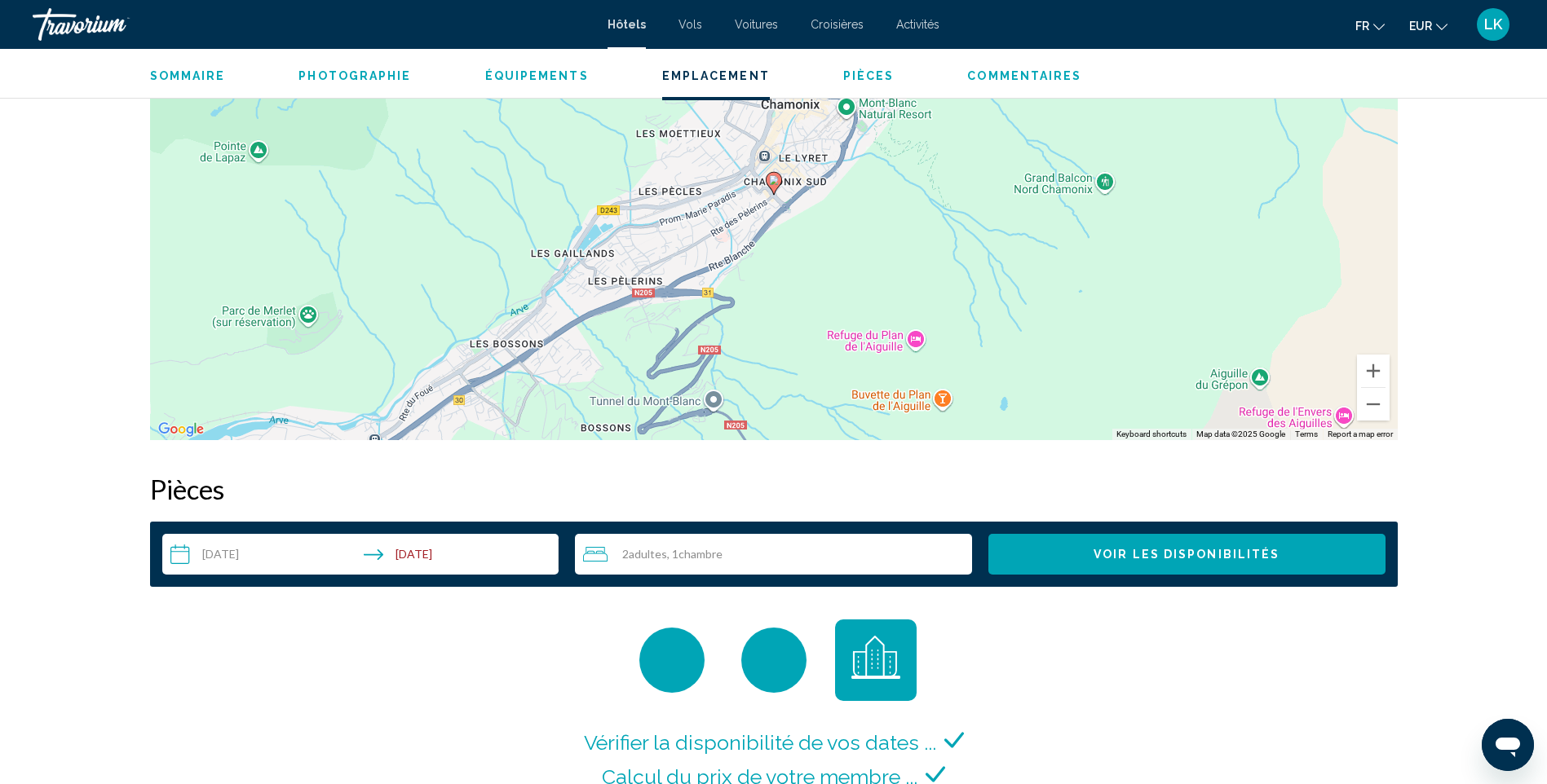
scroll to position [1631, 0]
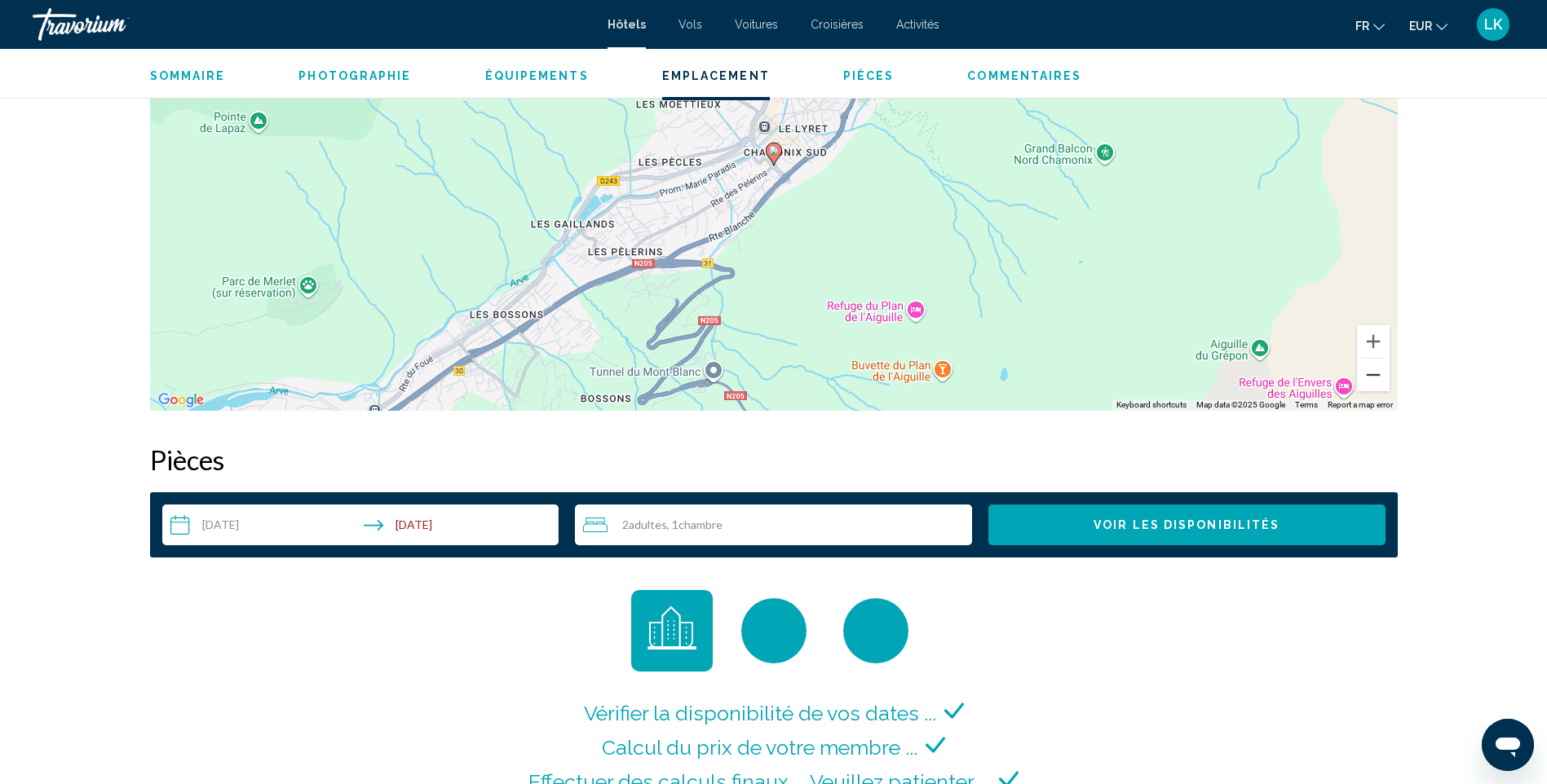
click at [1381, 382] on button "Zoom out" at bounding box center [1373, 375] width 33 height 33
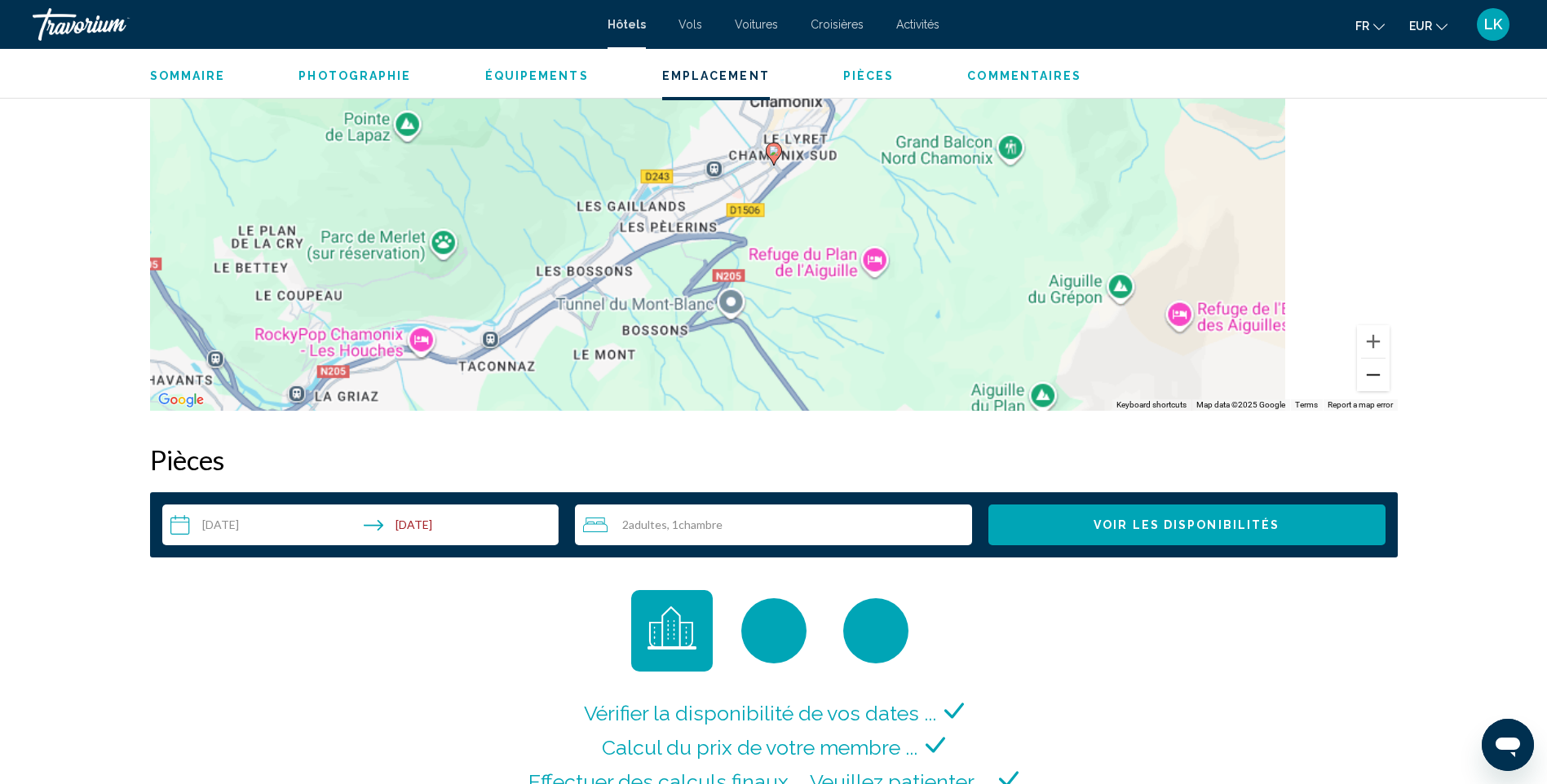
click at [1381, 382] on button "Zoom out" at bounding box center [1373, 375] width 33 height 33
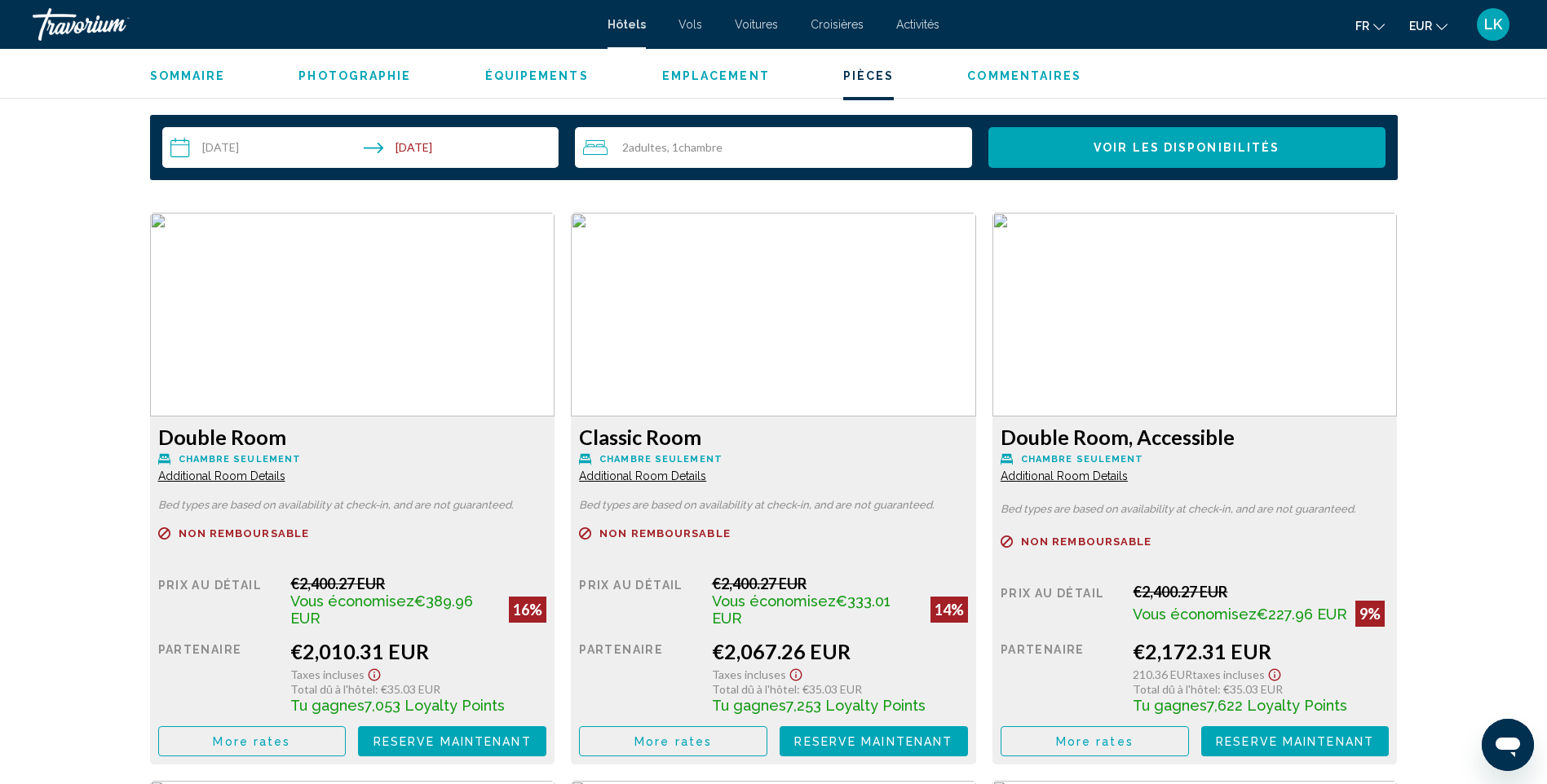
scroll to position [2119, 0]
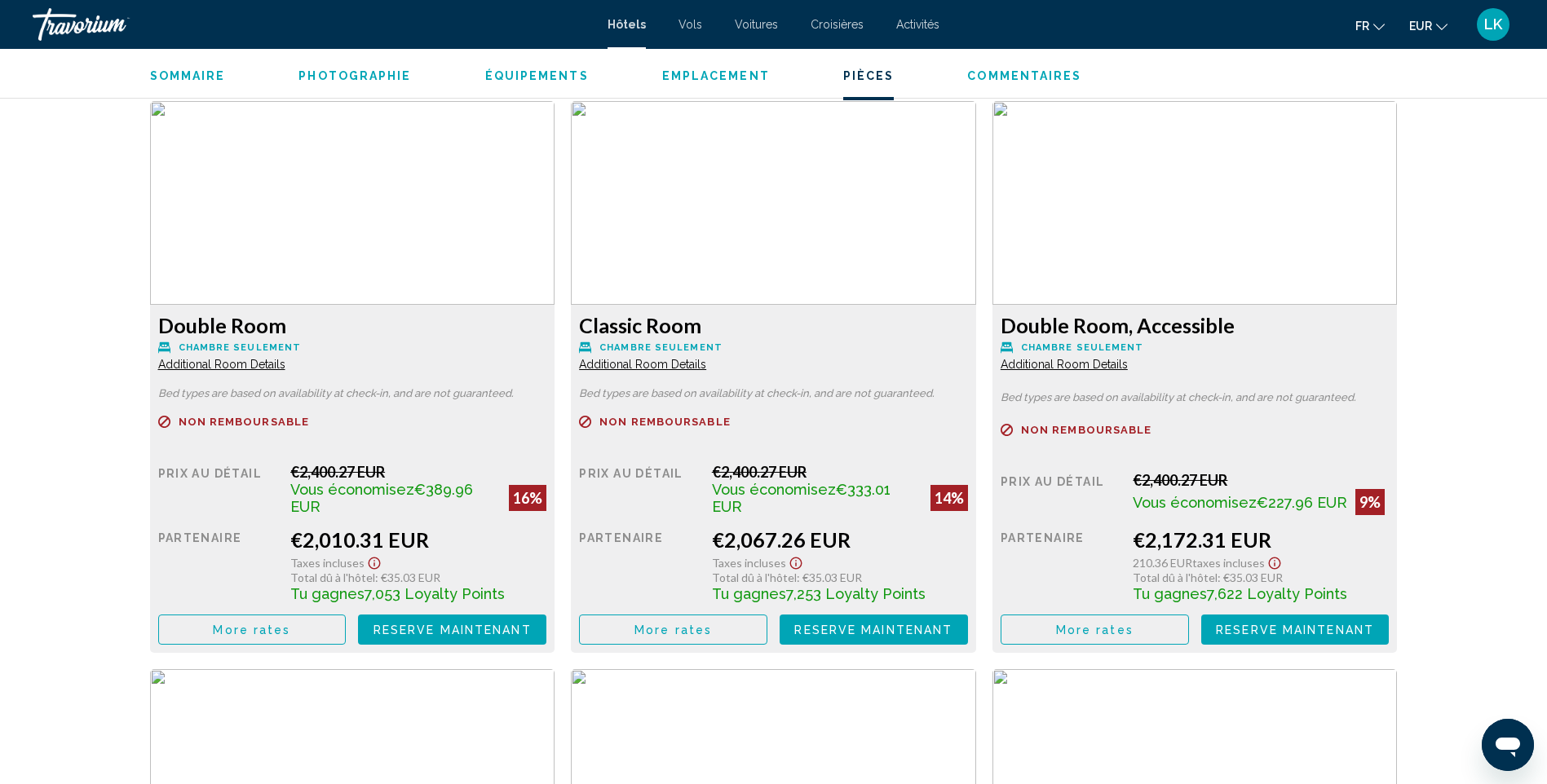
click at [266, 631] on span "More rates" at bounding box center [251, 629] width 77 height 13
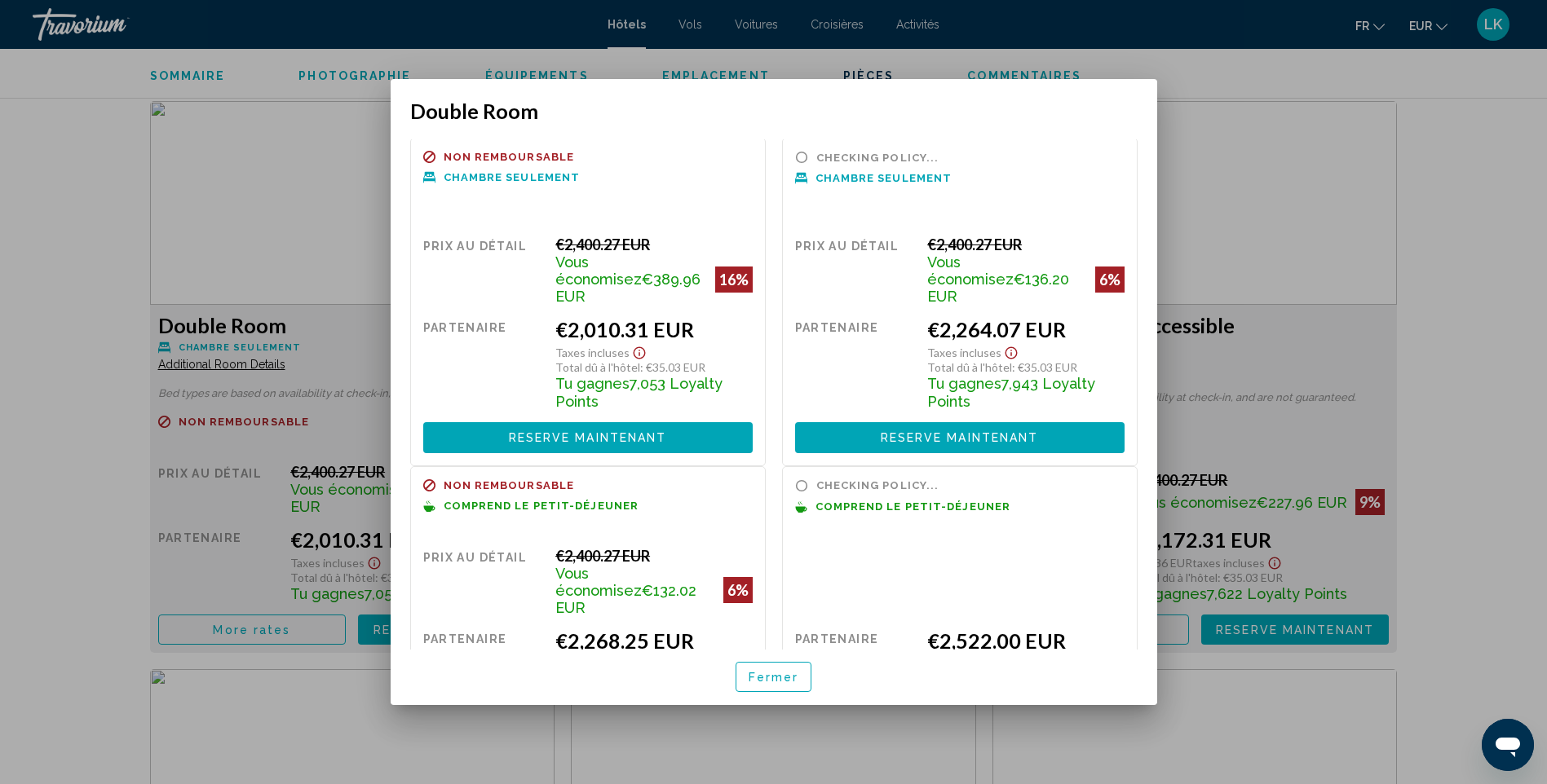
scroll to position [0, 0]
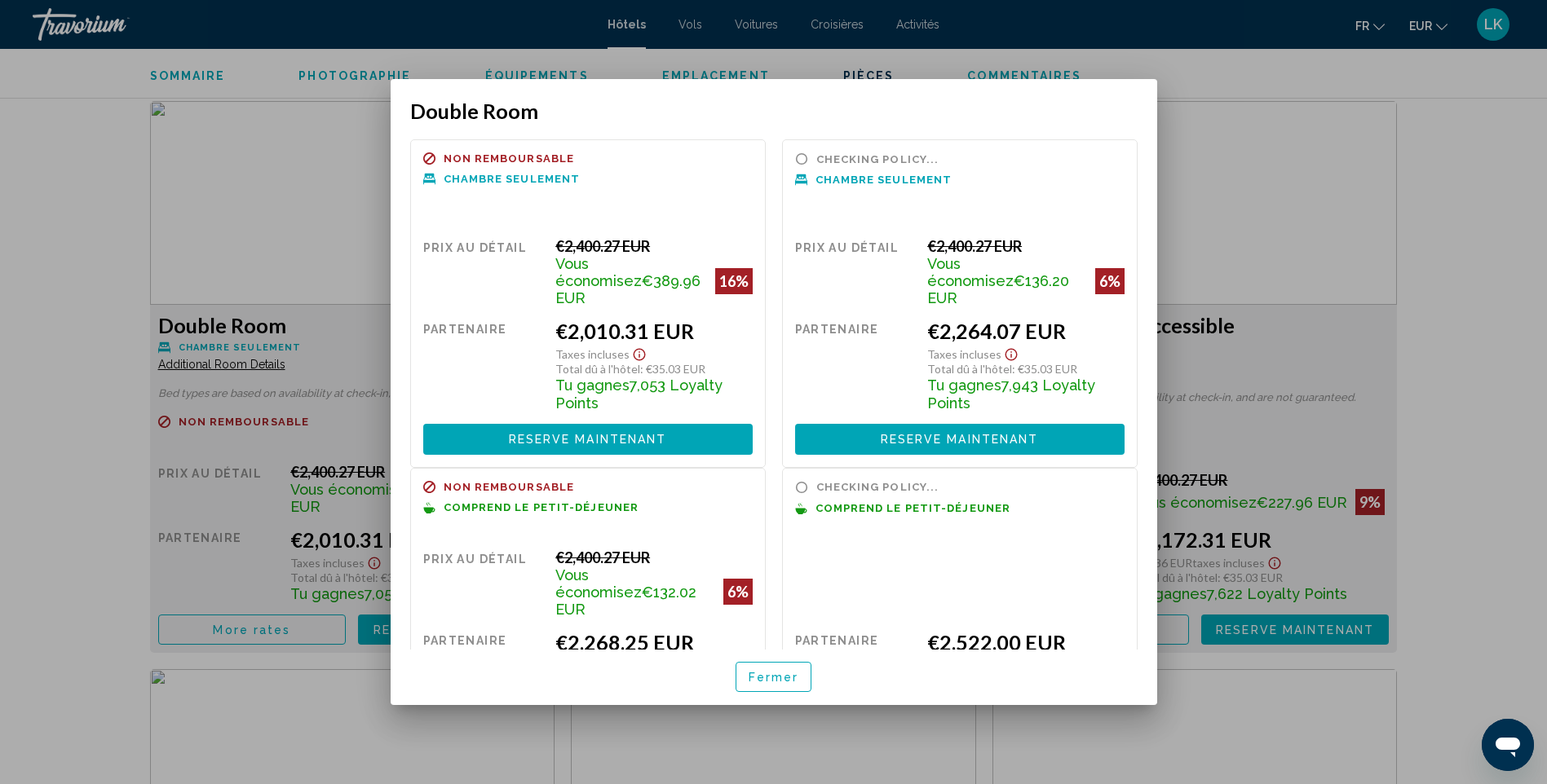
click at [1474, 254] on div at bounding box center [773, 392] width 1547 height 784
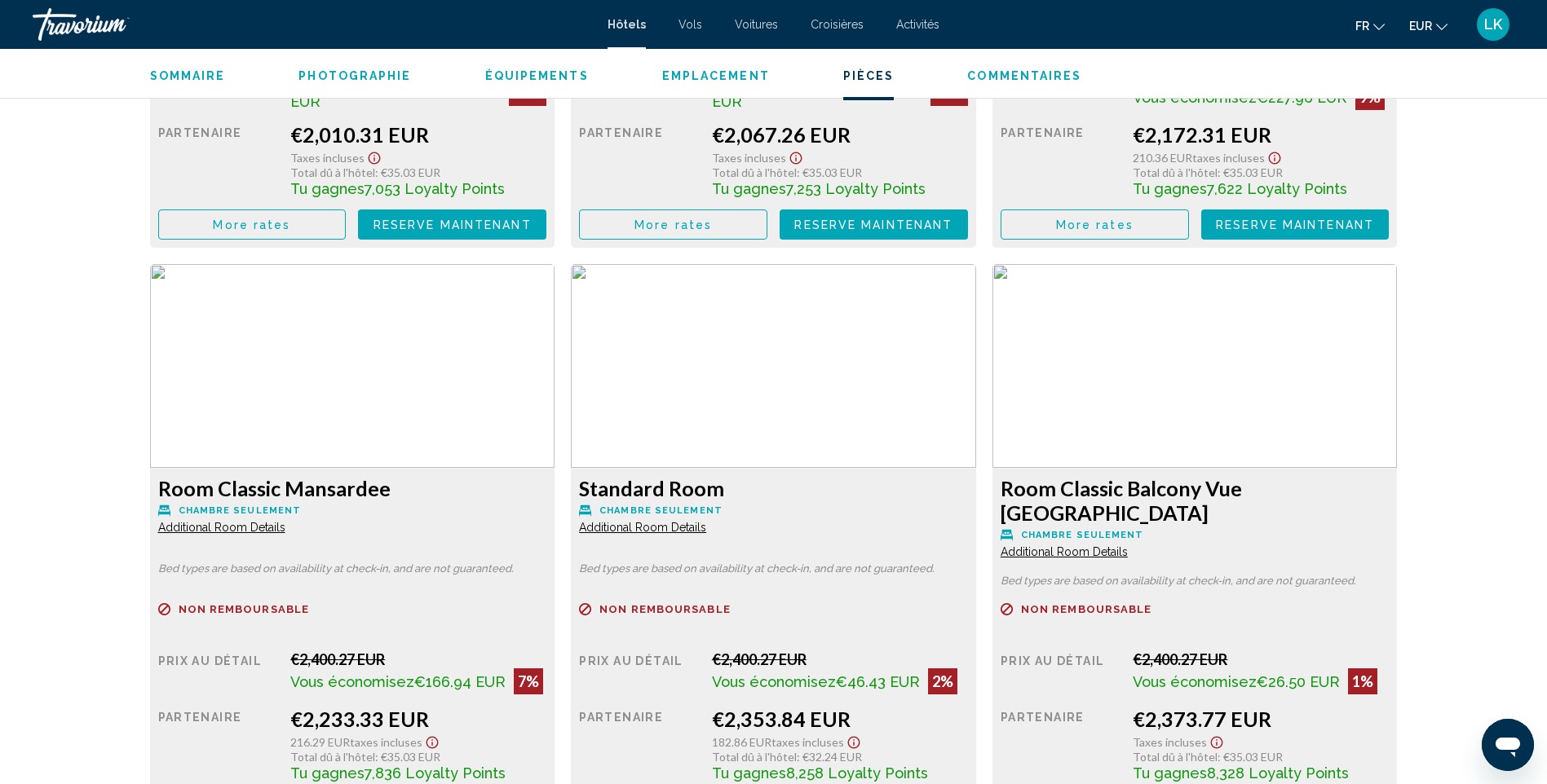
scroll to position [2527, 0]
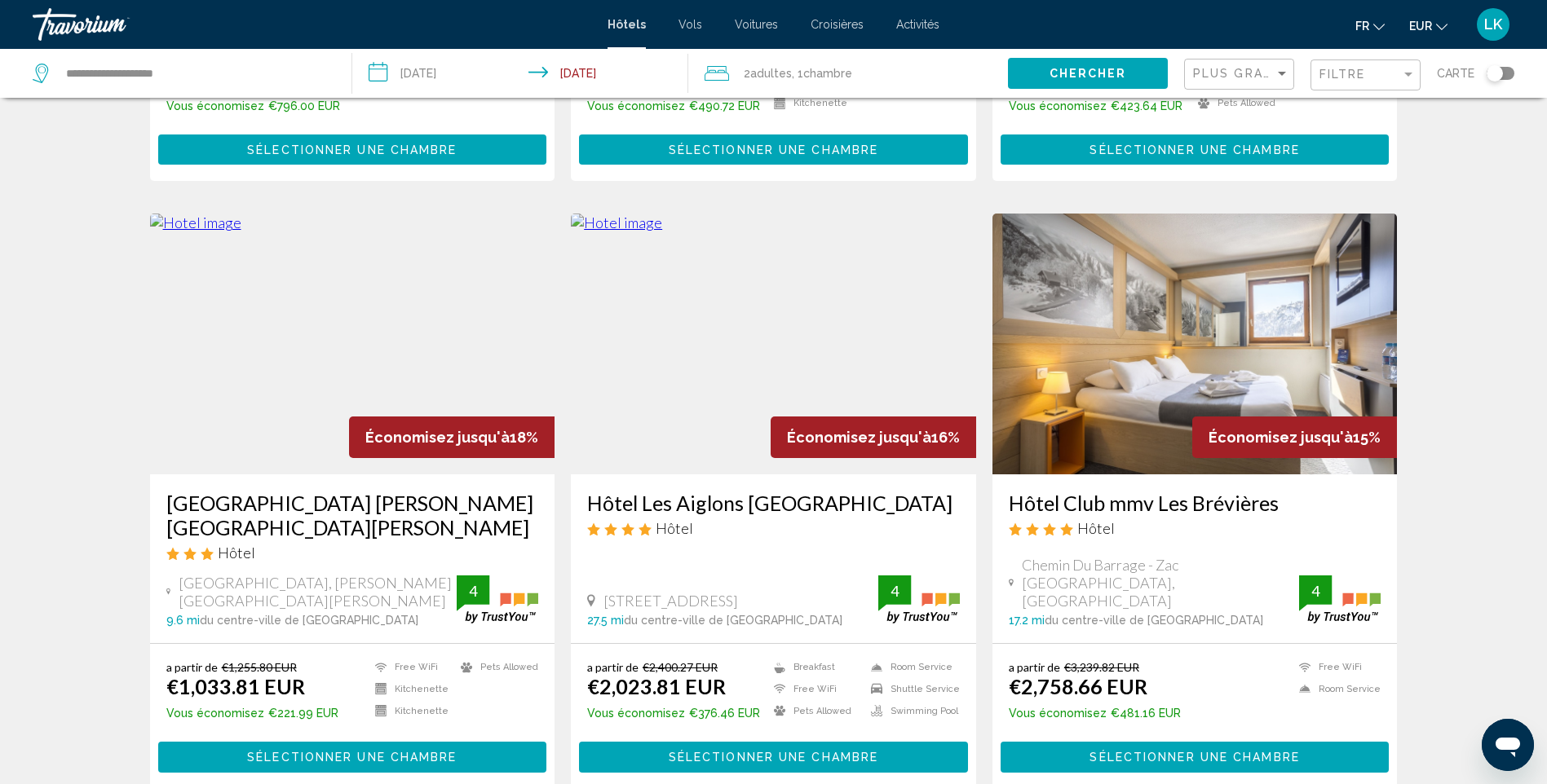
scroll to position [570, 0]
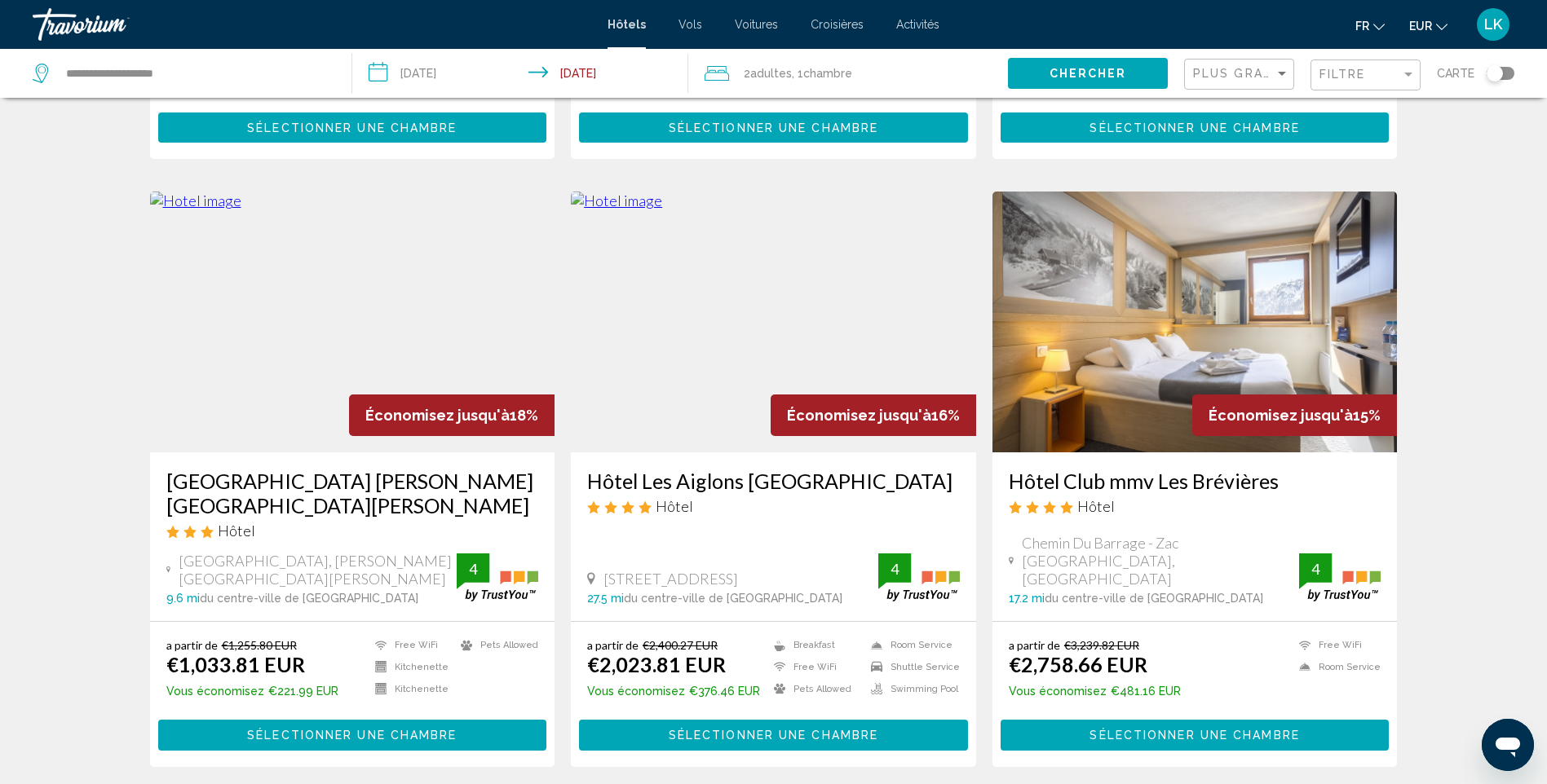
click at [1159, 297] on img "Main content" at bounding box center [1195, 322] width 406 height 260
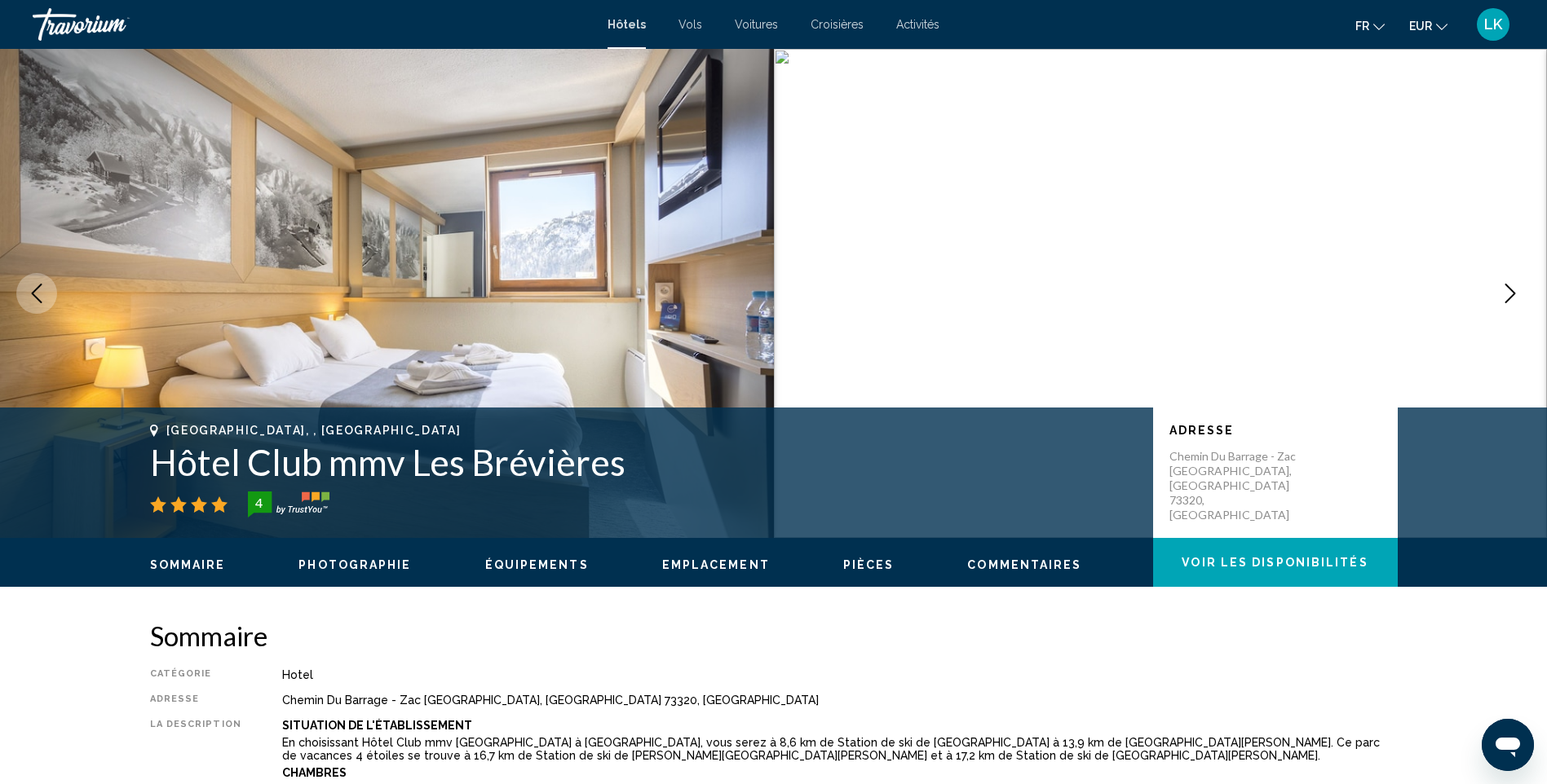
click at [1505, 287] on icon "Next image" at bounding box center [1511, 293] width 20 height 20
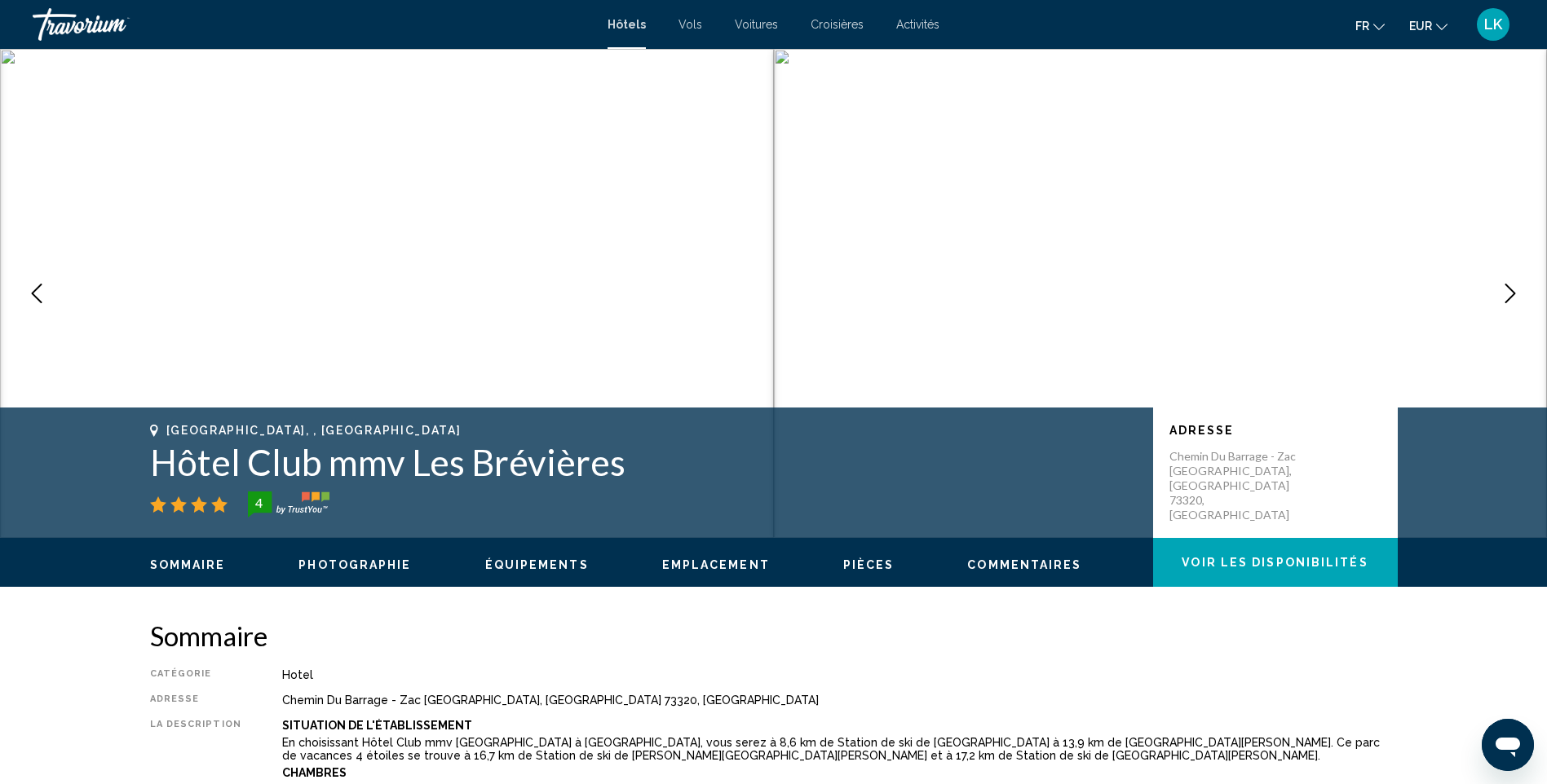
click at [1514, 284] on icon "Next image" at bounding box center [1511, 293] width 20 height 20
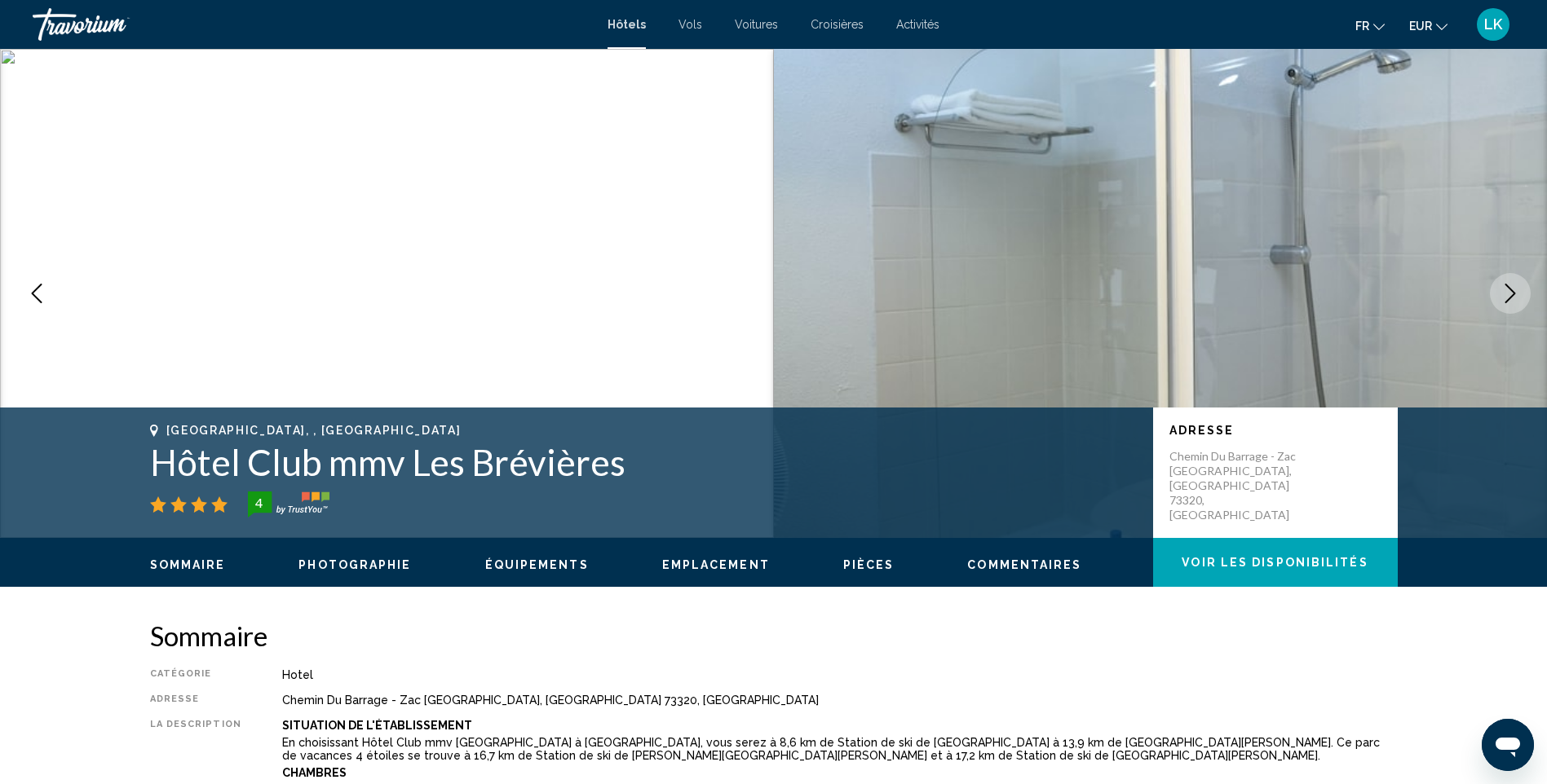
click at [1514, 284] on icon "Next image" at bounding box center [1511, 293] width 20 height 20
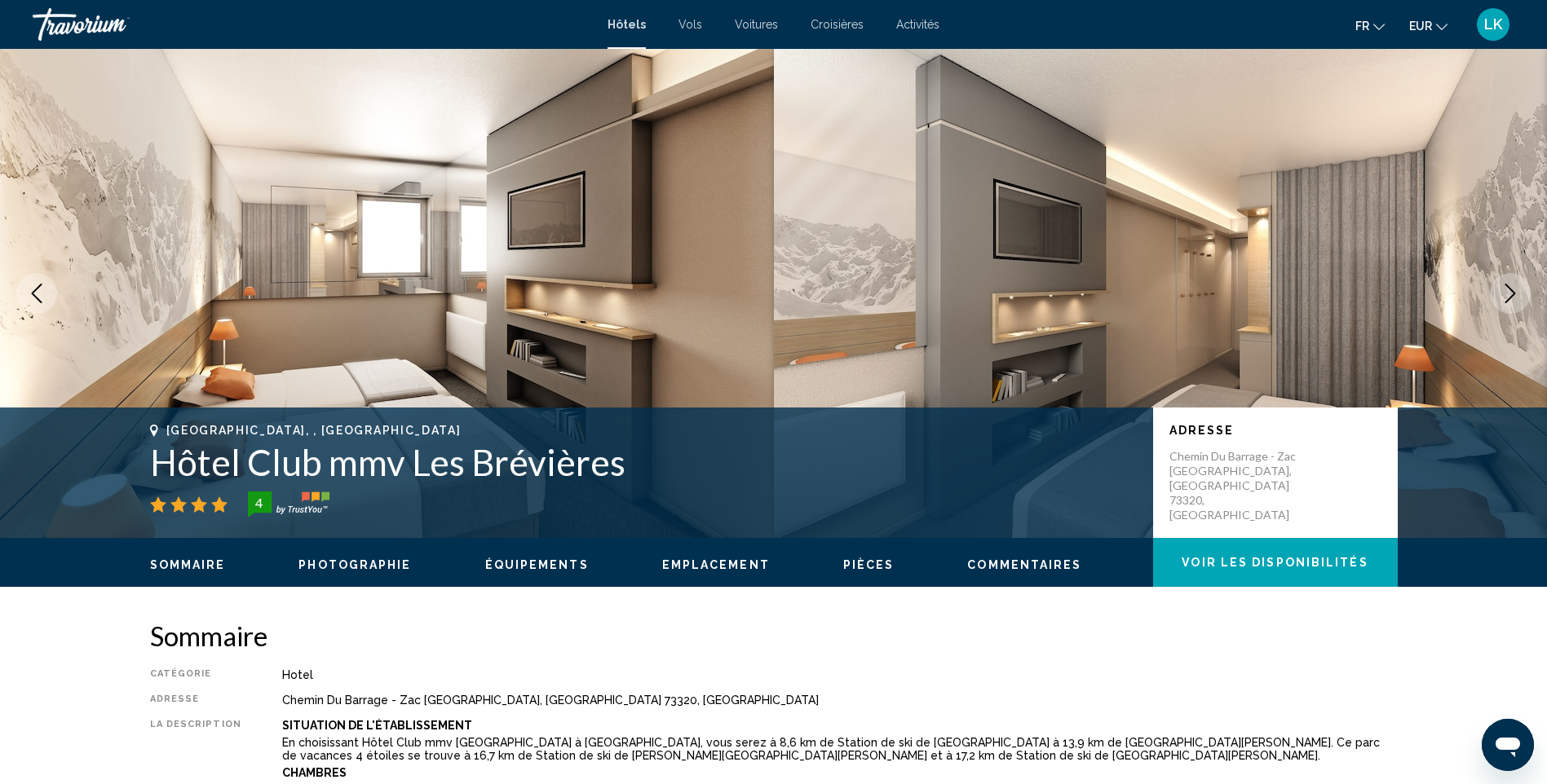
click at [1515, 283] on button "Next image" at bounding box center [1510, 293] width 41 height 41
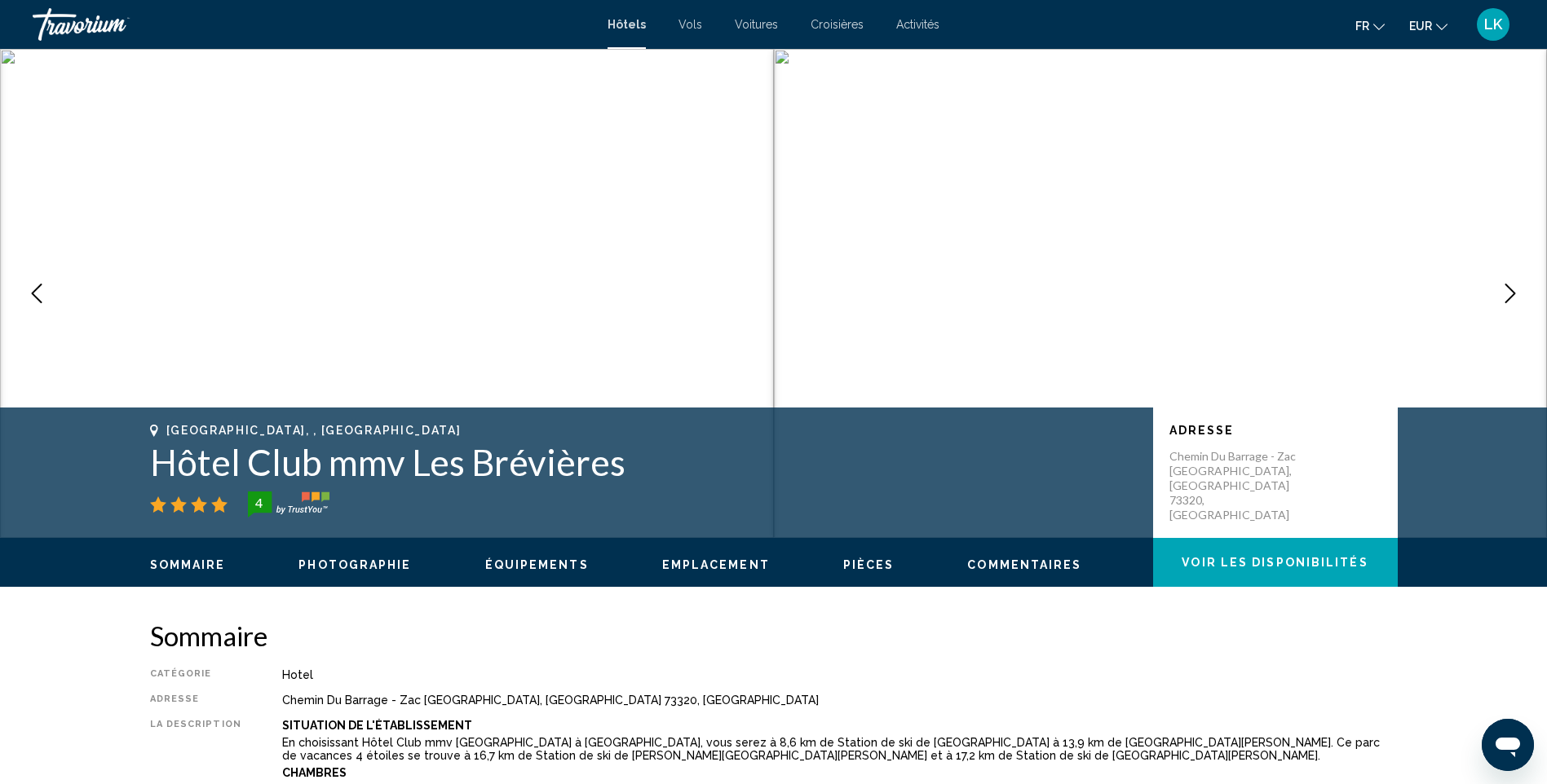
click at [1515, 283] on button "Next image" at bounding box center [1510, 293] width 41 height 41
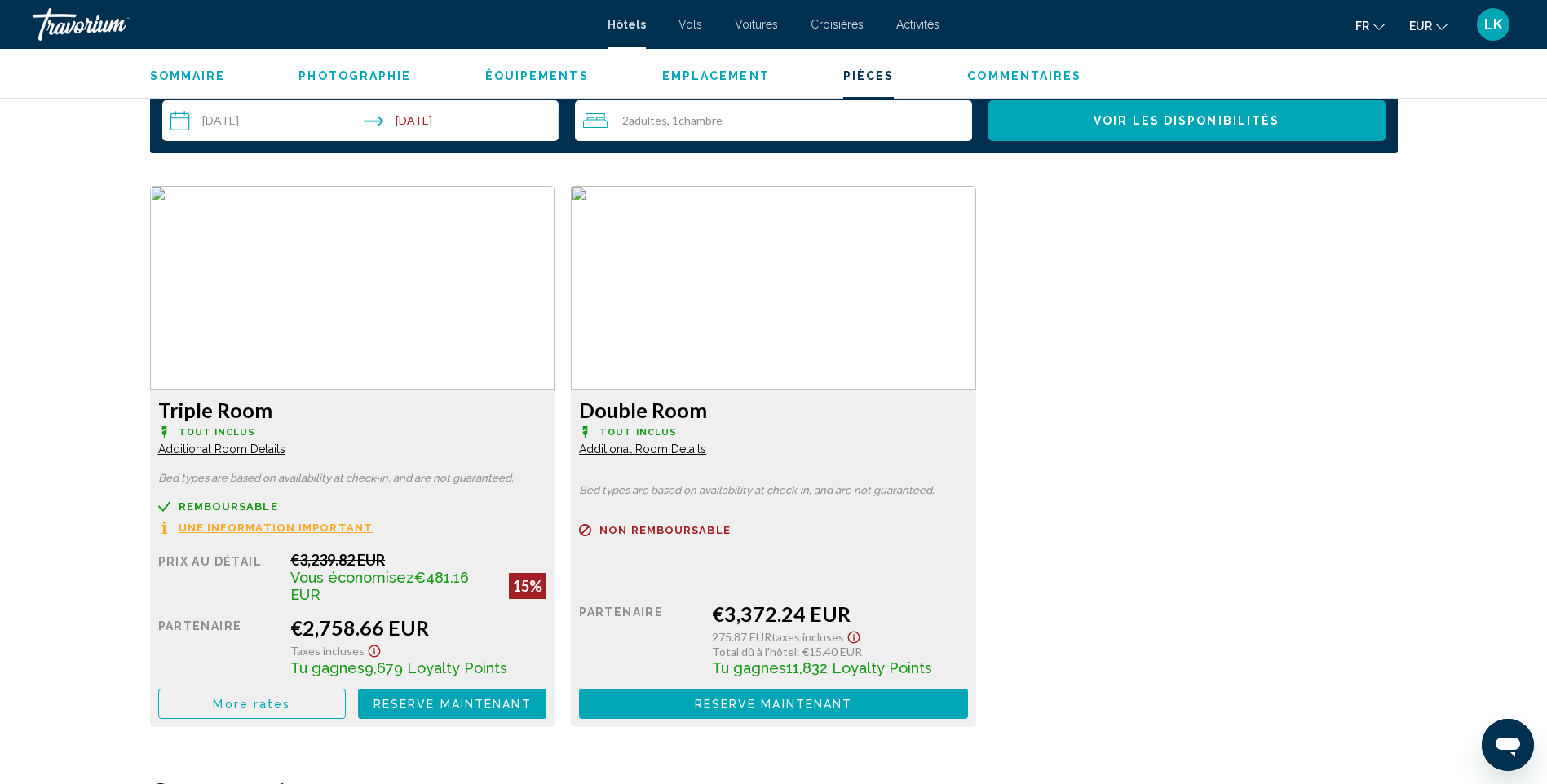
scroll to position [2119, 0]
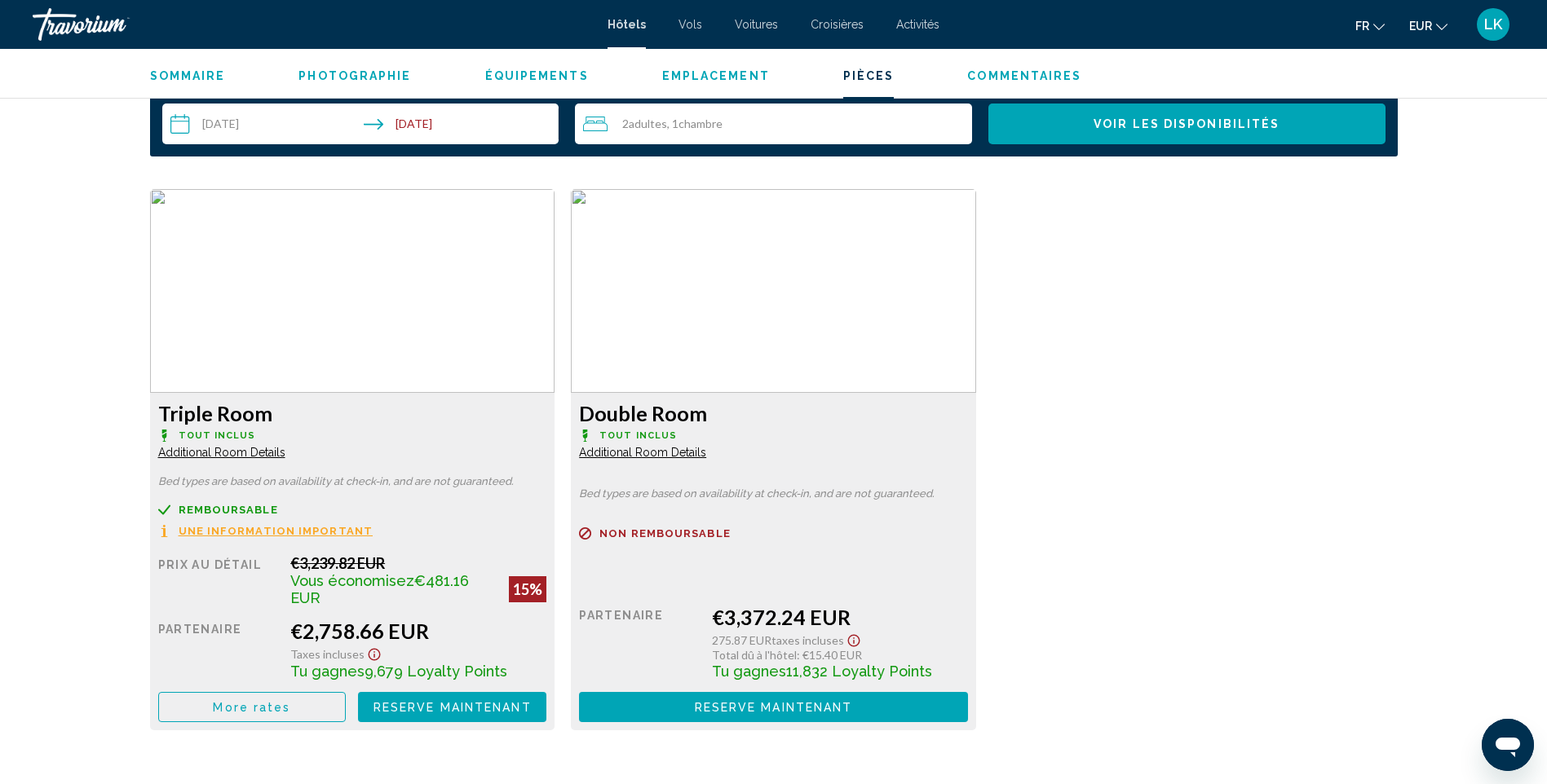
click at [1065, 478] on div "Triple Room Tout inclus Additional Room Details Bed types are based on availabi…" at bounding box center [773, 468] width 1264 height 557
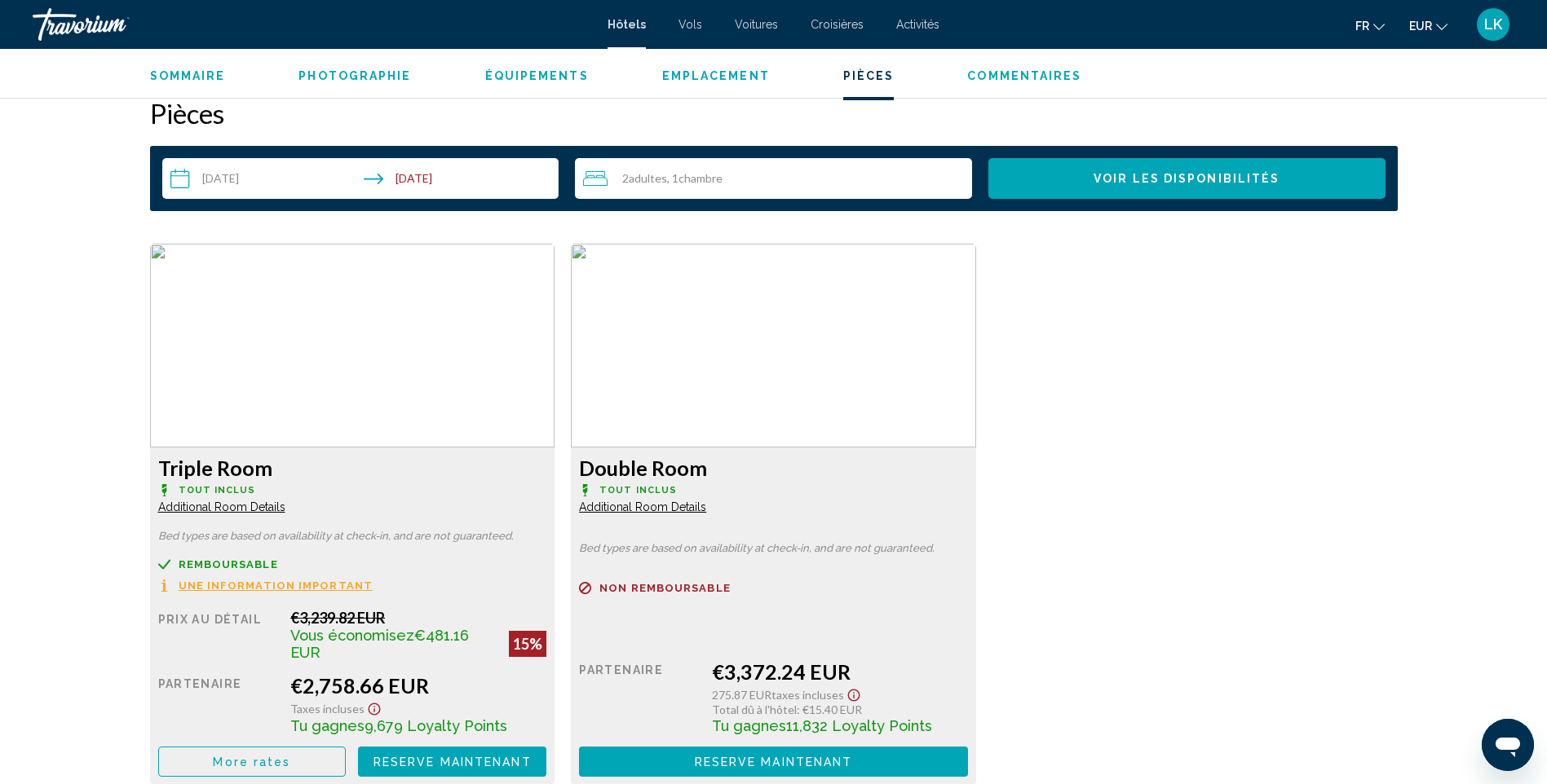
scroll to position [2038, 0]
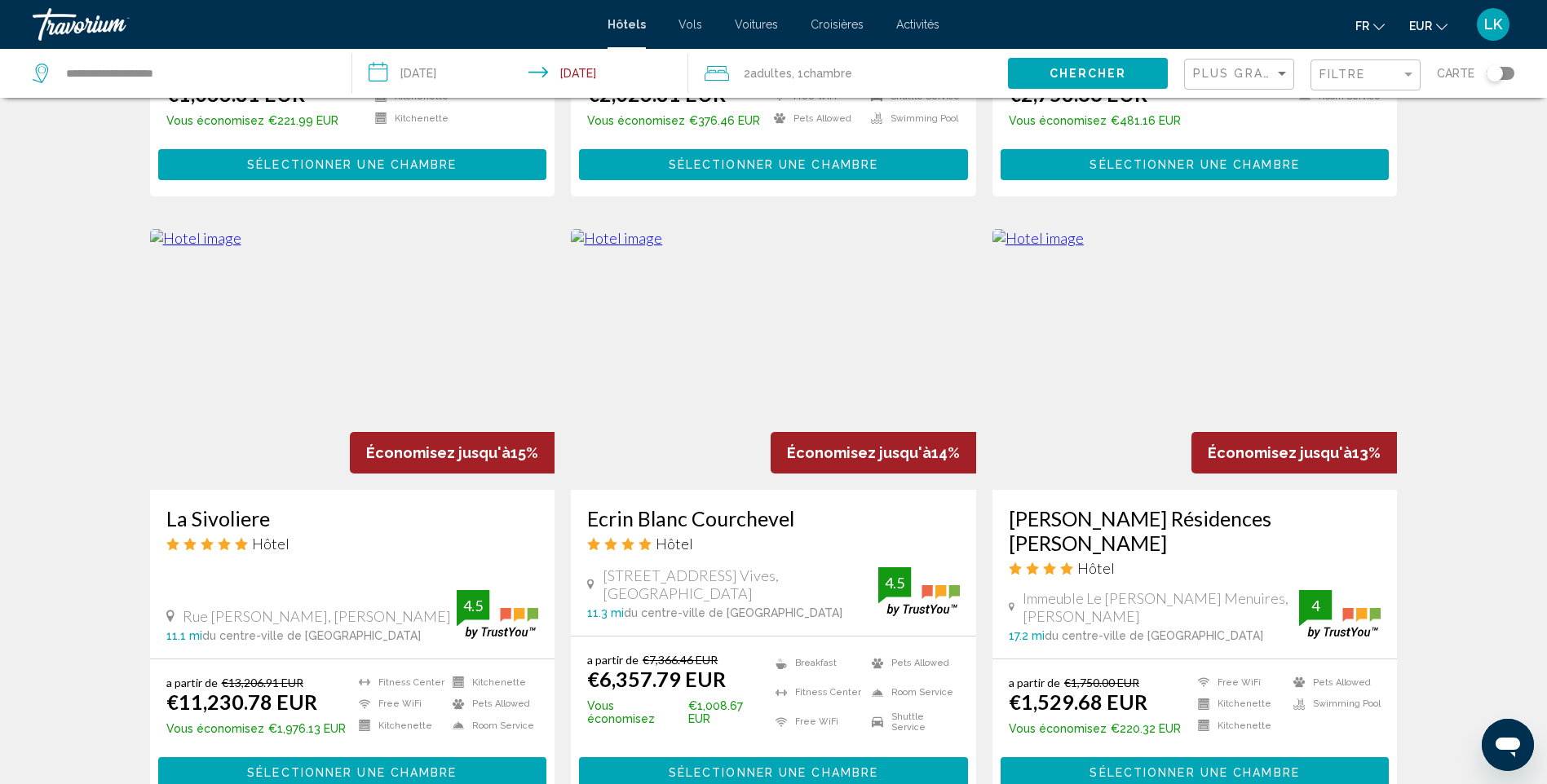
scroll to position [1222, 0]
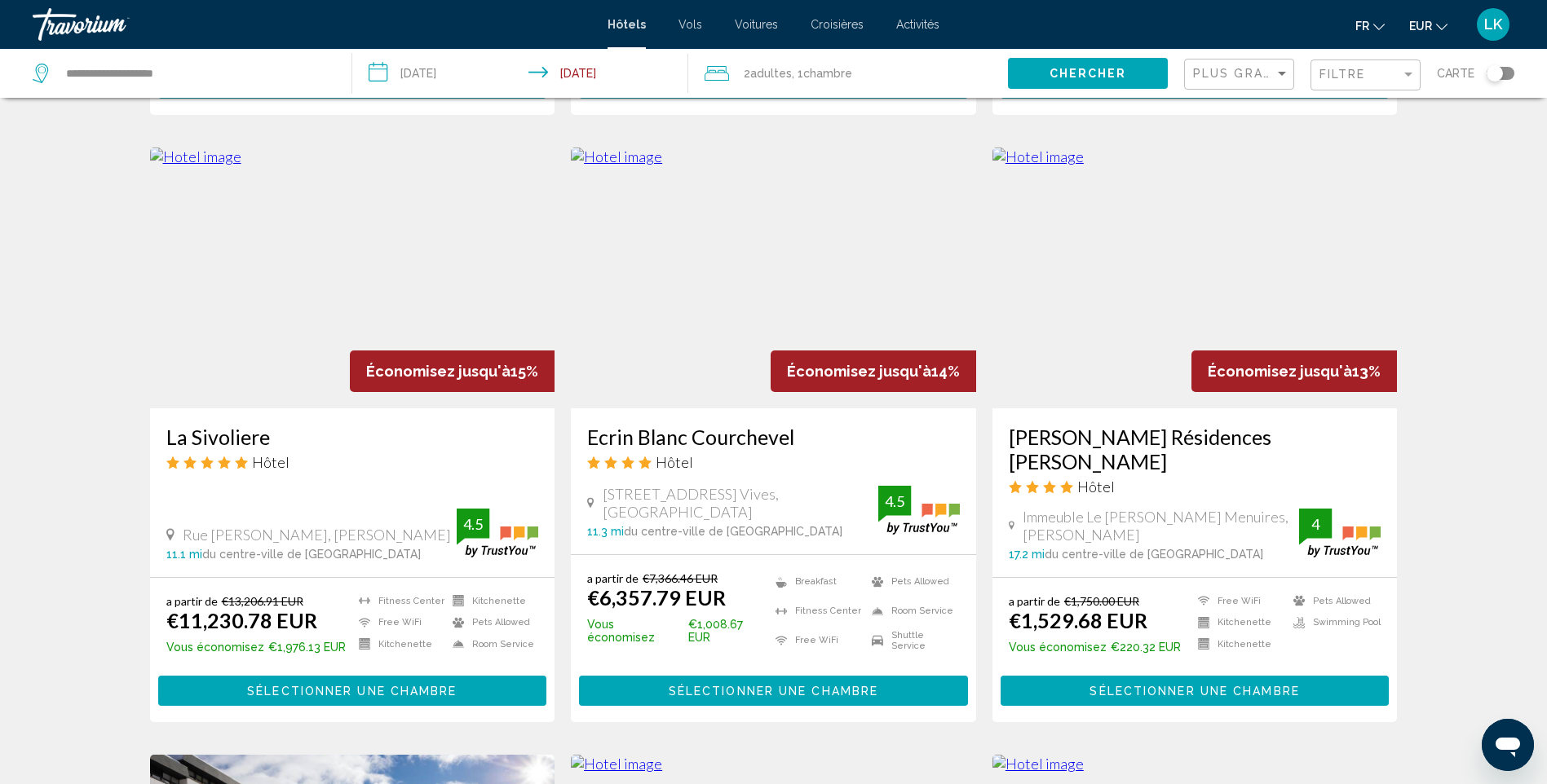
click at [343, 280] on img "Main content" at bounding box center [353, 278] width 406 height 260
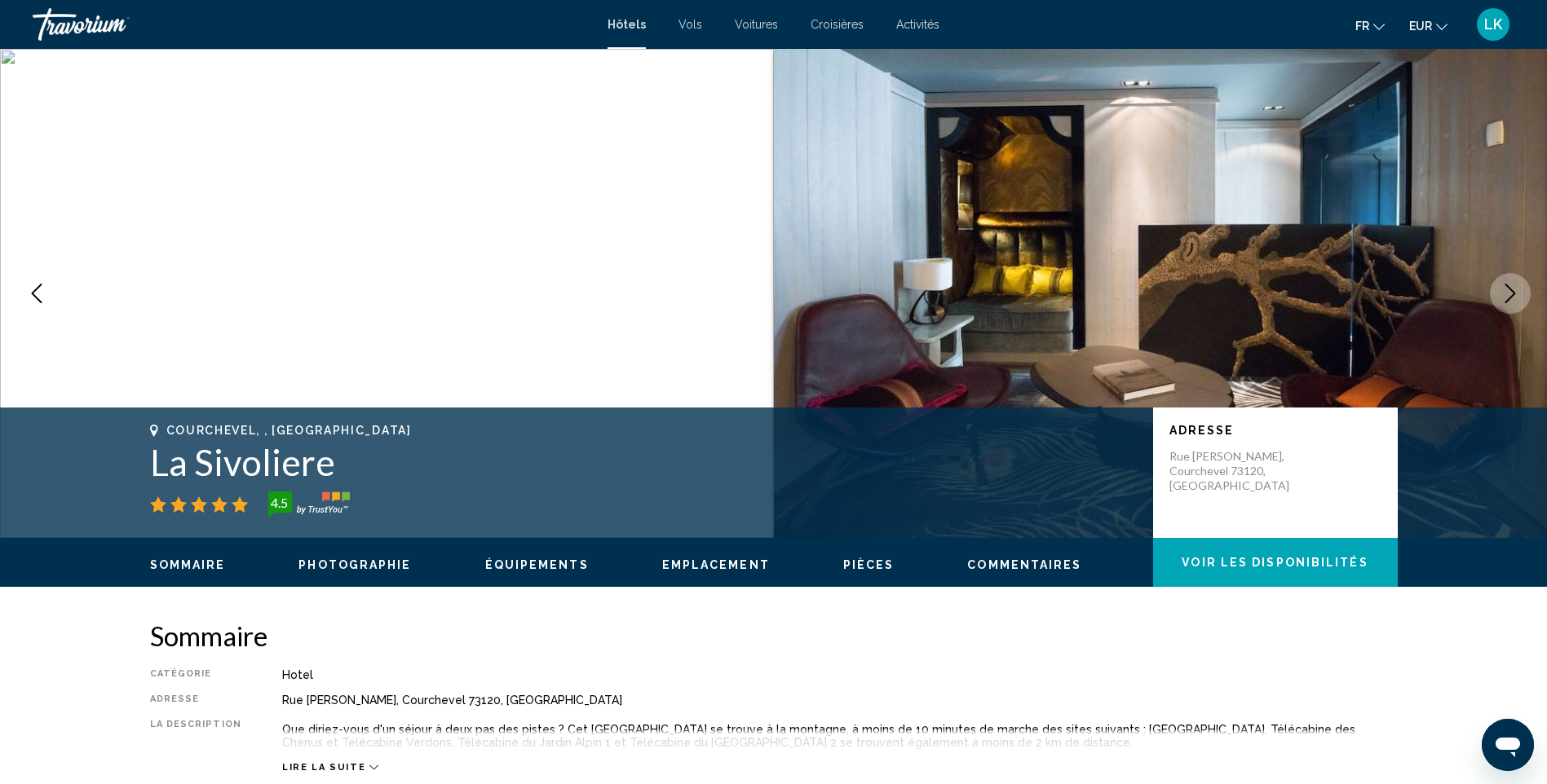
click at [1514, 291] on icon "Next image" at bounding box center [1511, 293] width 20 height 20
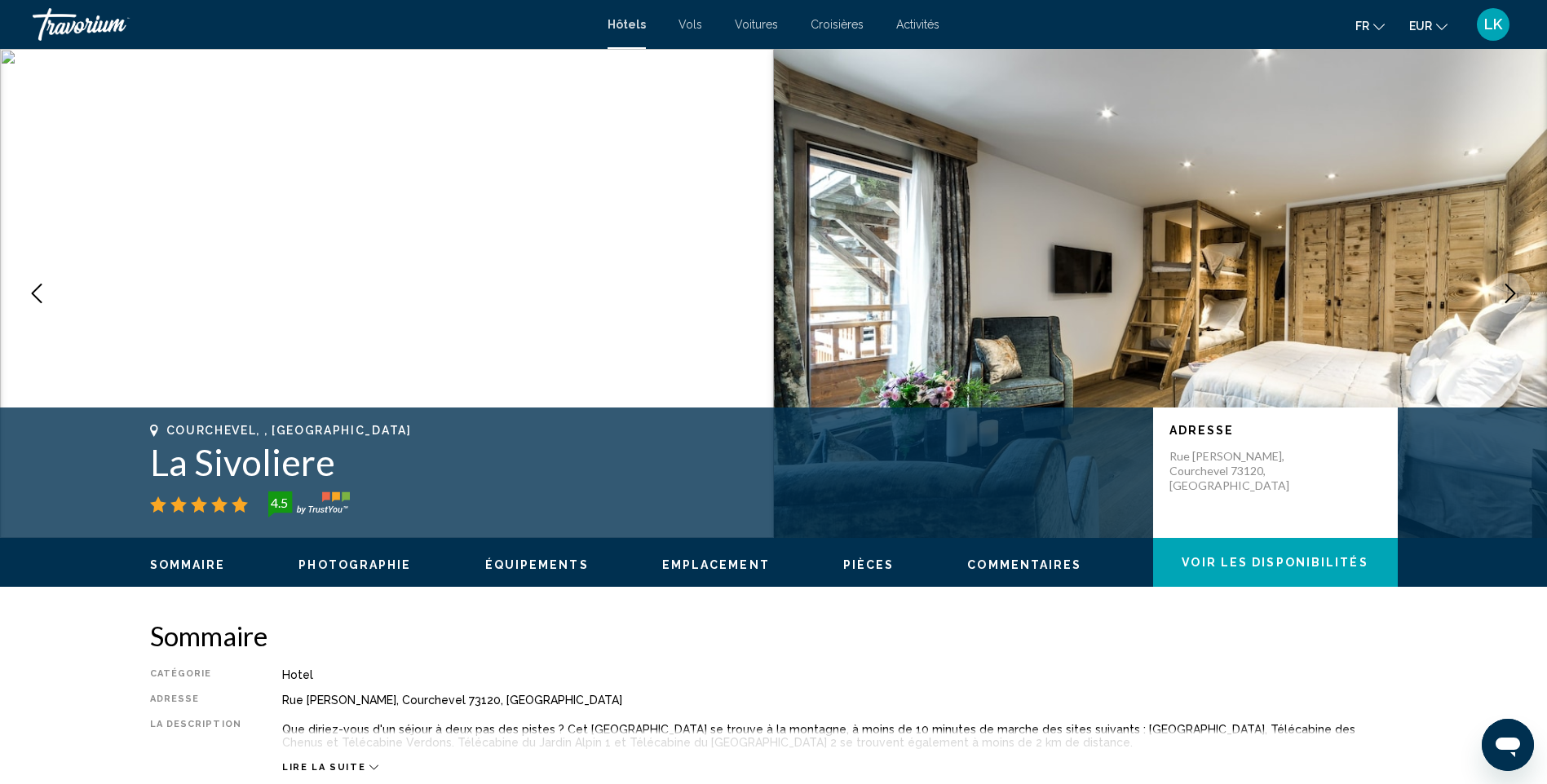
click at [1513, 291] on icon "Next image" at bounding box center [1511, 293] width 10 height 20
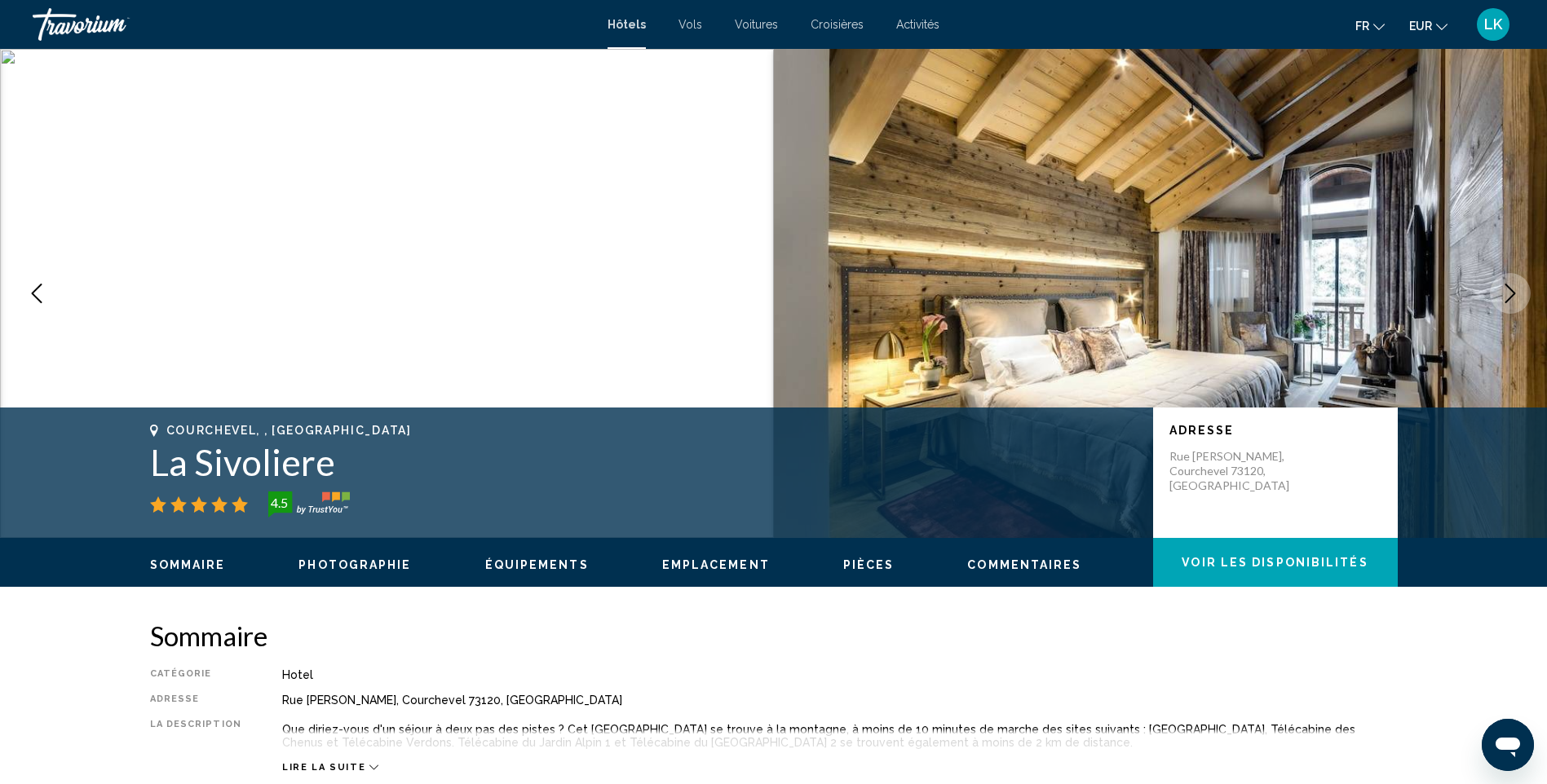
click at [1513, 291] on icon "Next image" at bounding box center [1511, 293] width 10 height 20
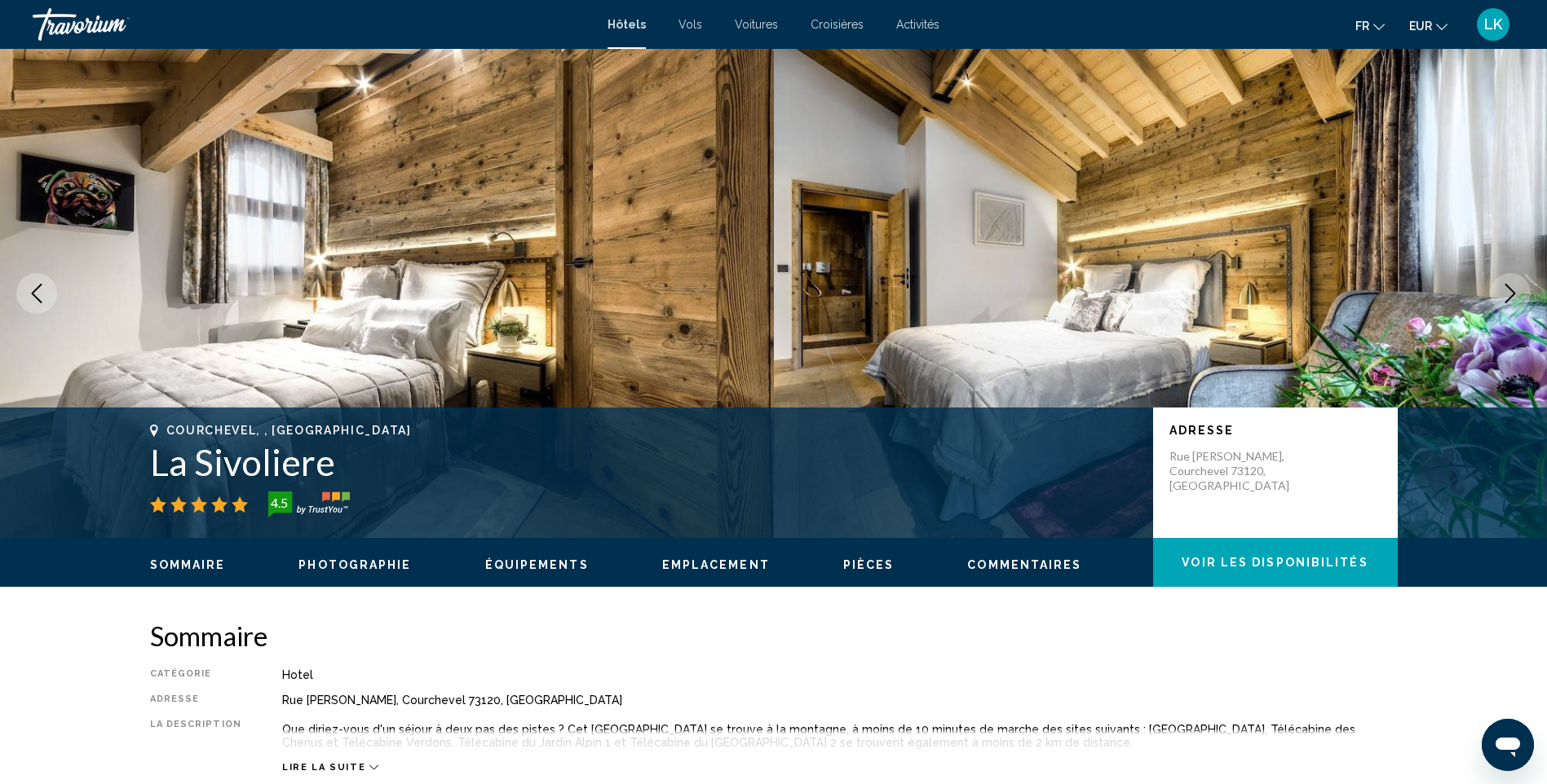
click at [1513, 291] on icon "Next image" at bounding box center [1511, 293] width 10 height 20
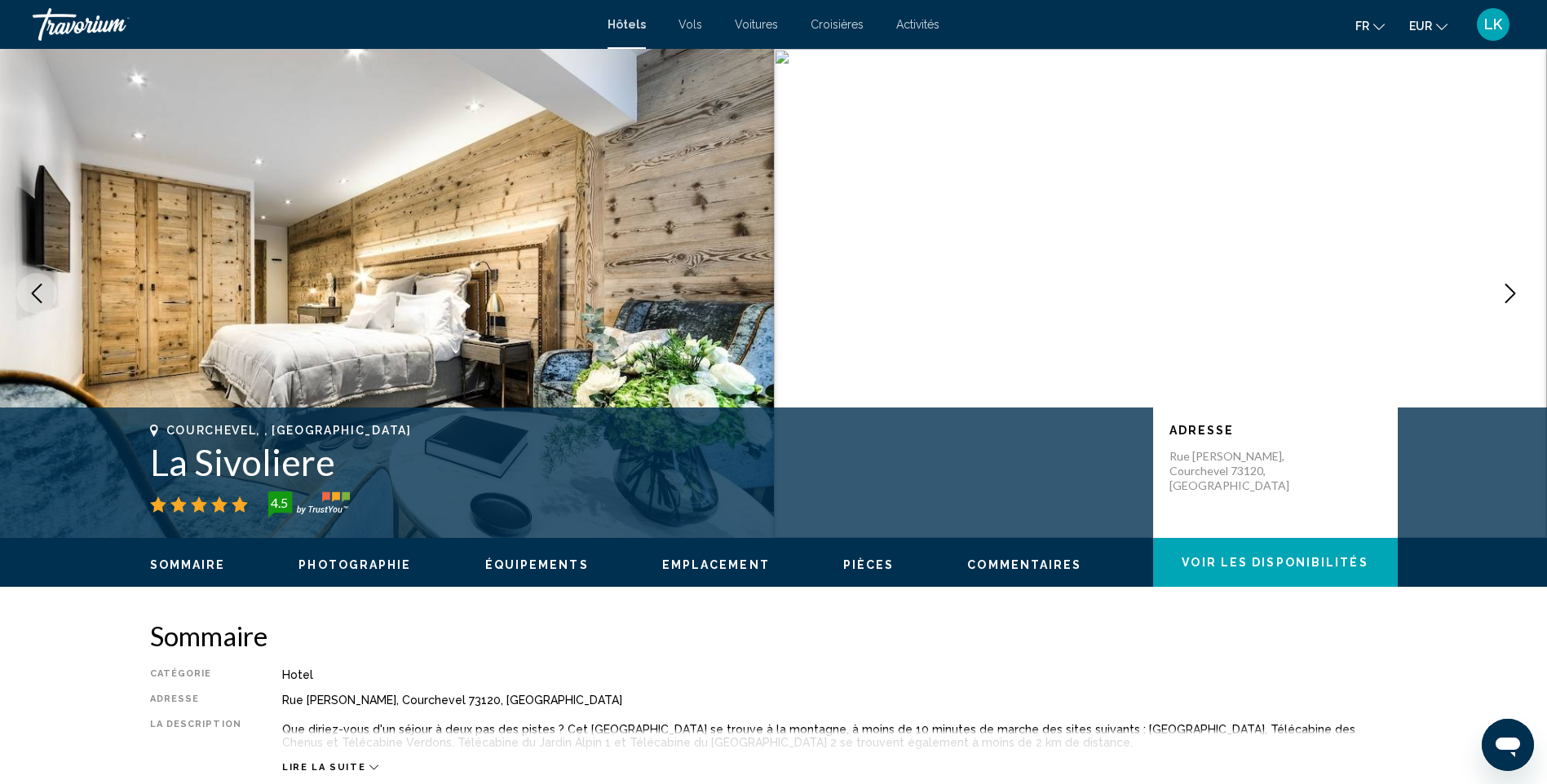
click at [1513, 291] on icon "Next image" at bounding box center [1511, 293] width 10 height 20
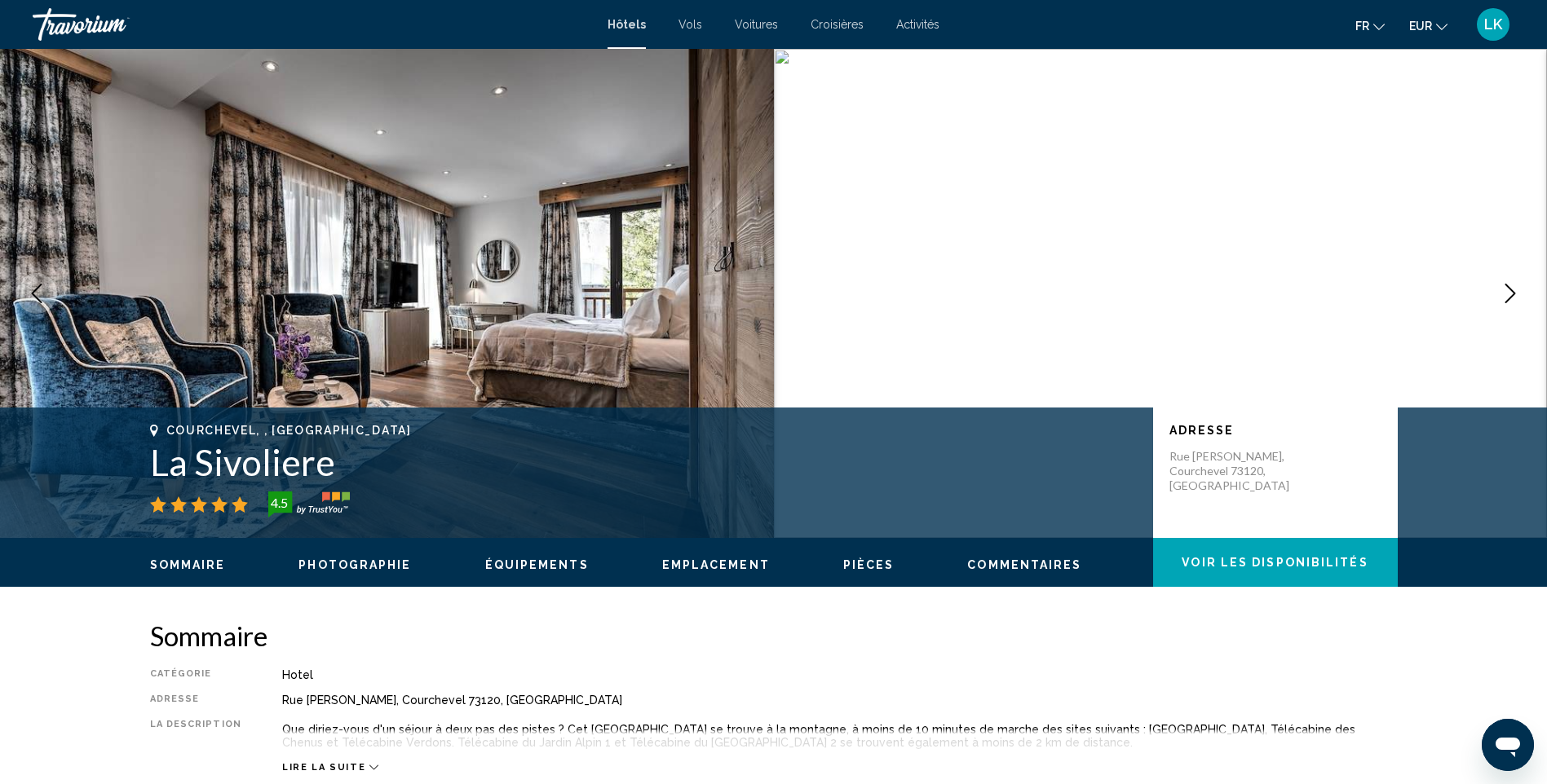
click at [1513, 291] on icon "Next image" at bounding box center [1511, 293] width 10 height 20
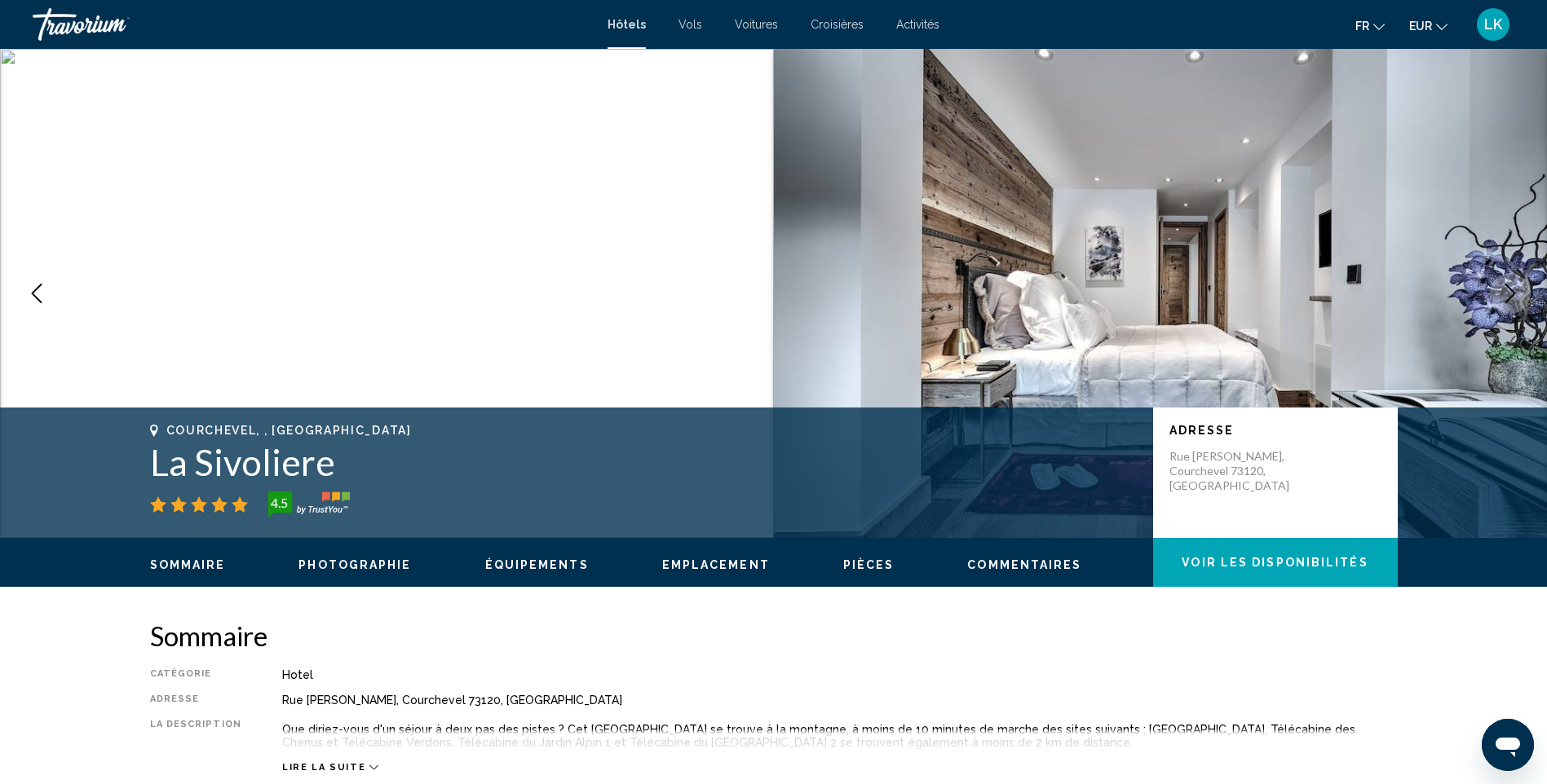
click at [1513, 291] on icon "Next image" at bounding box center [1511, 293] width 10 height 20
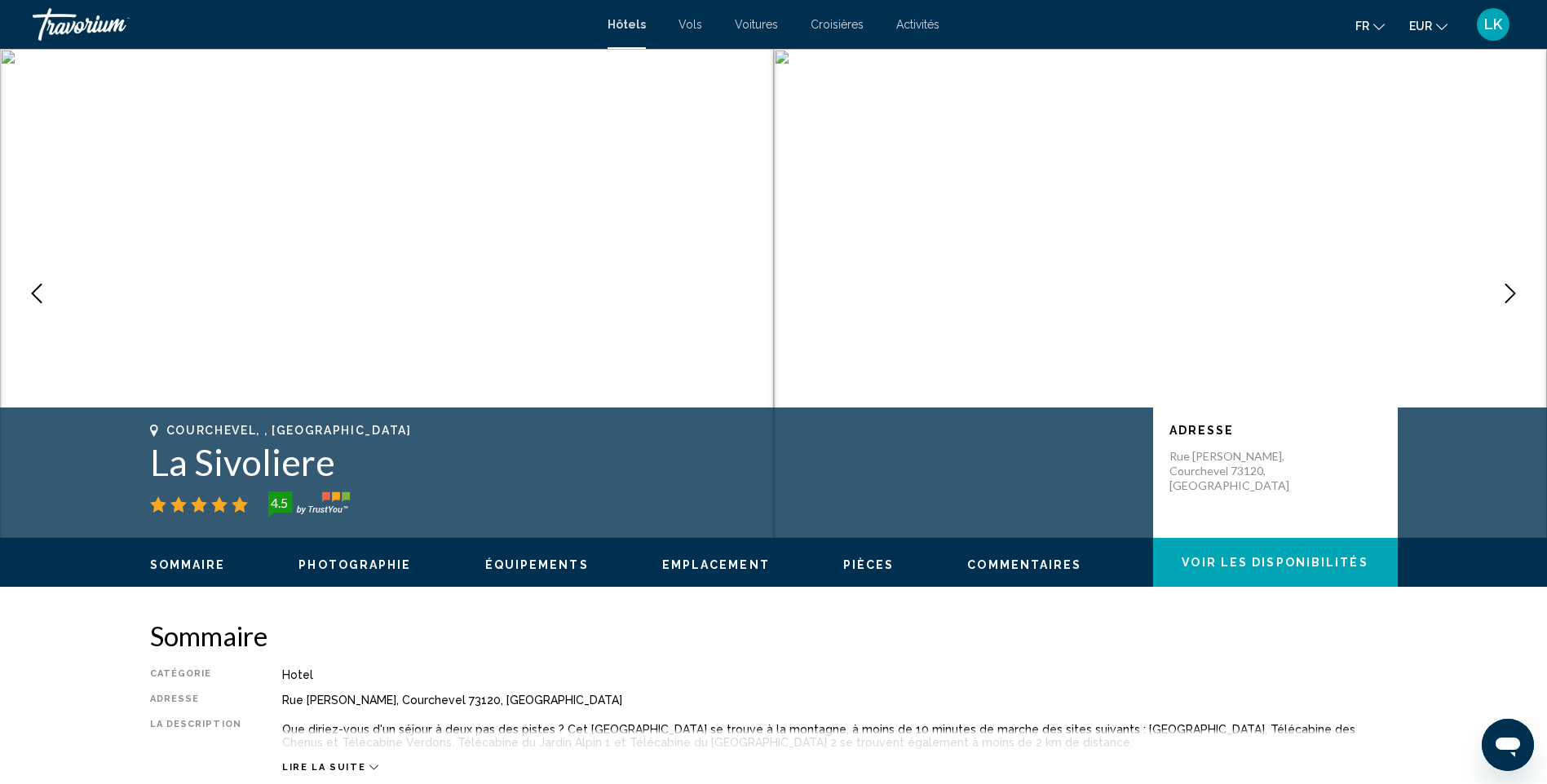
click at [1513, 291] on icon "Next image" at bounding box center [1511, 293] width 10 height 20
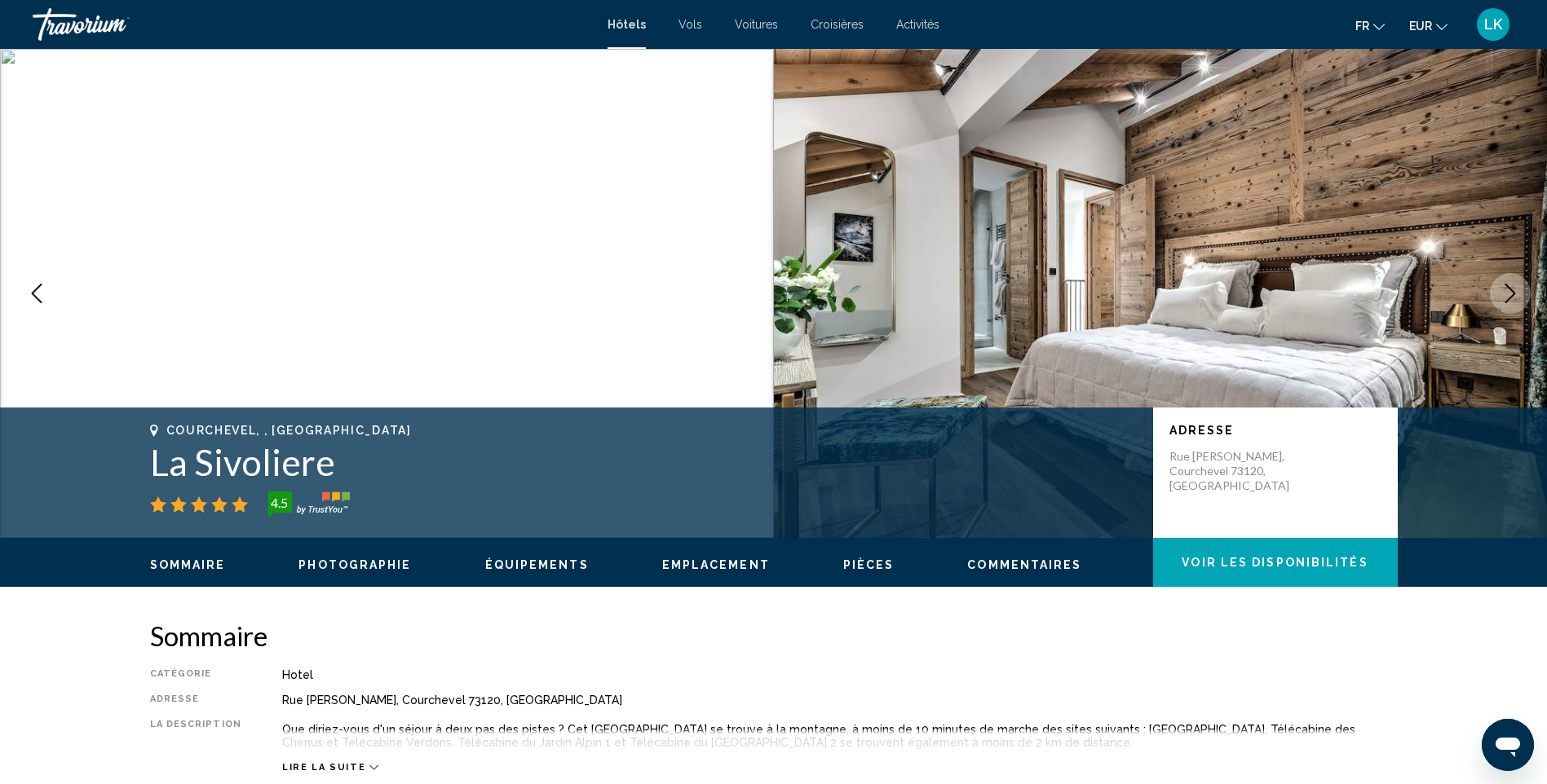
click at [1513, 291] on icon "Next image" at bounding box center [1511, 293] width 10 height 20
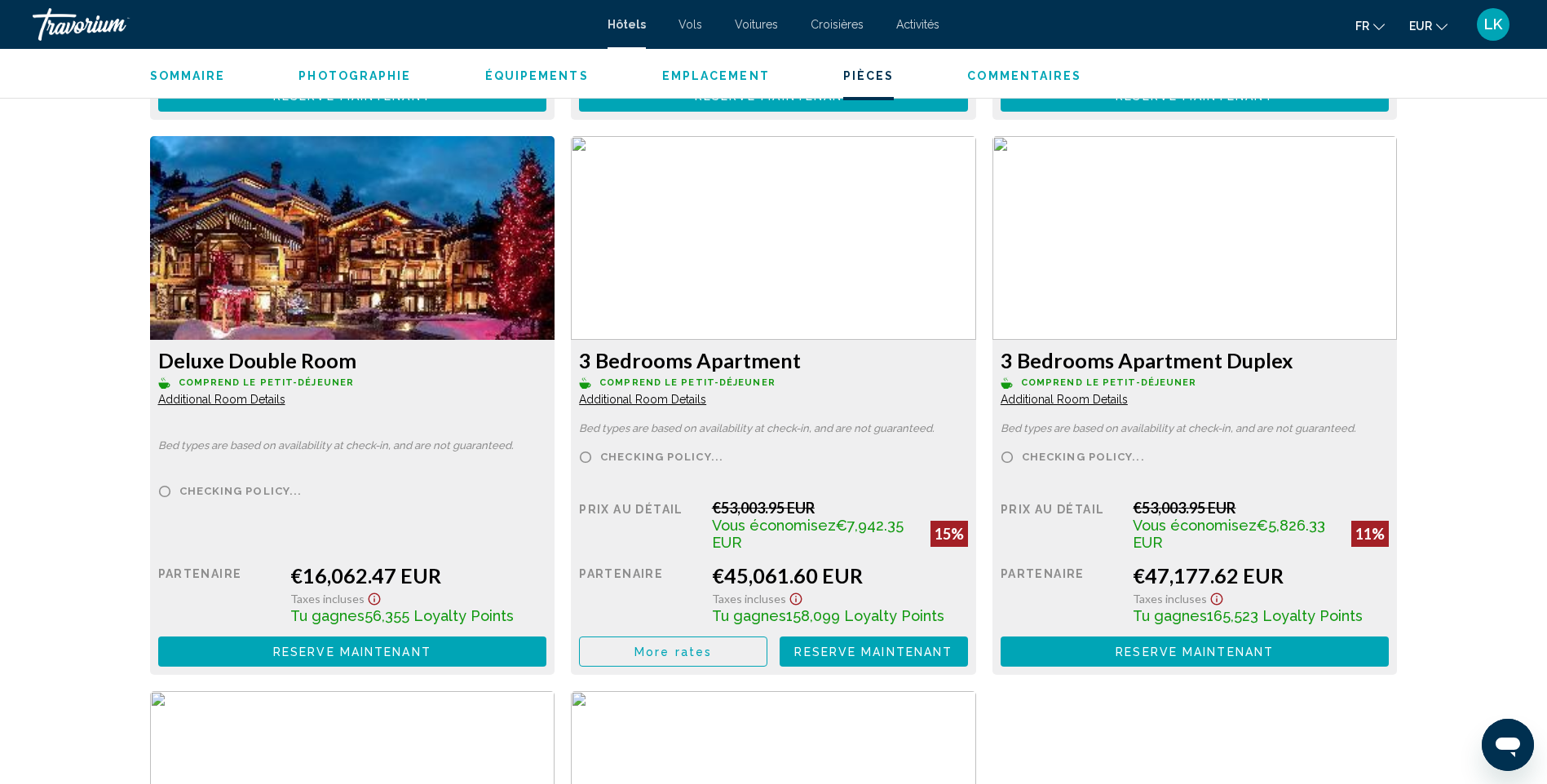
scroll to position [3206, 0]
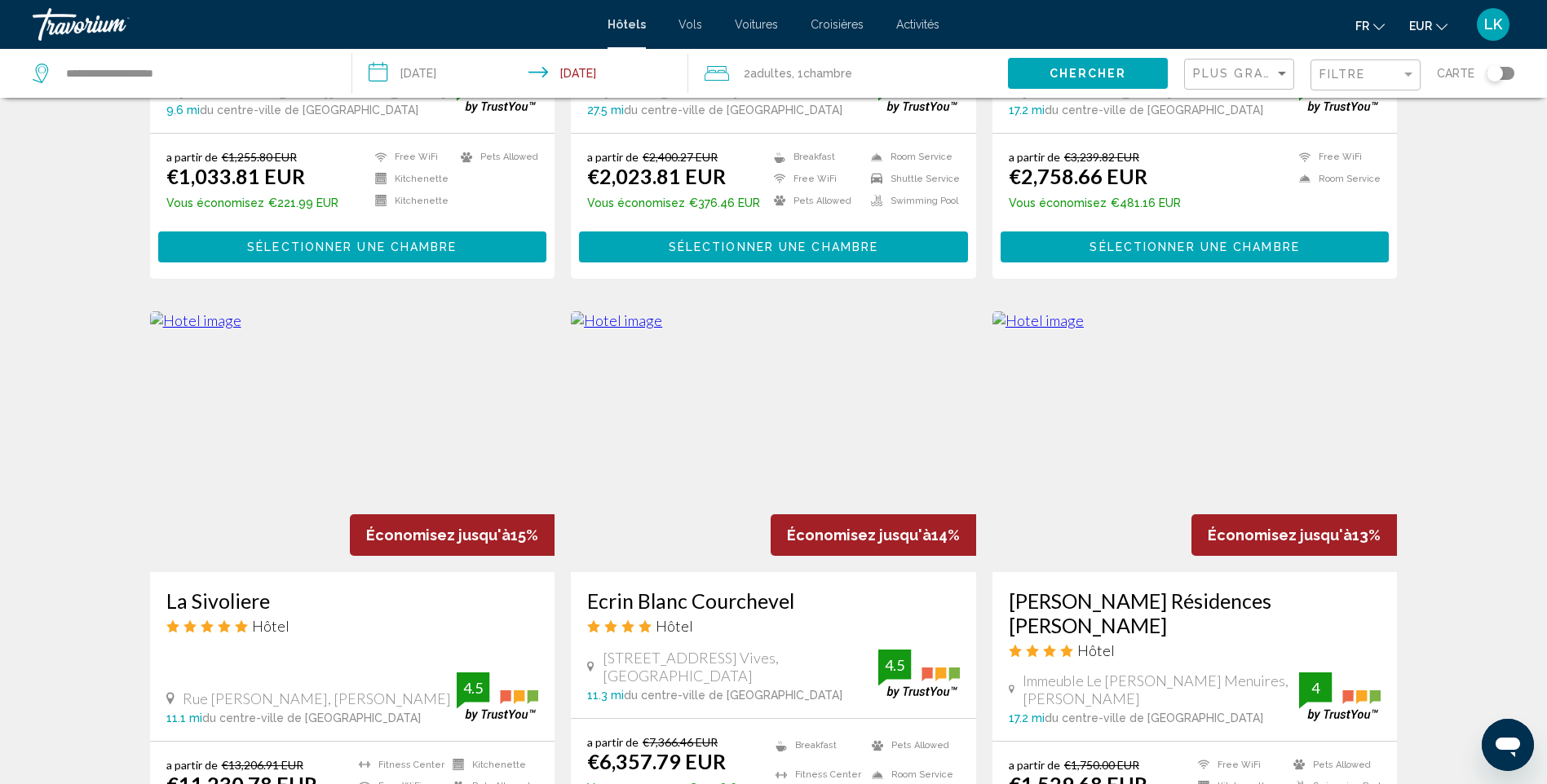
scroll to position [1060, 0]
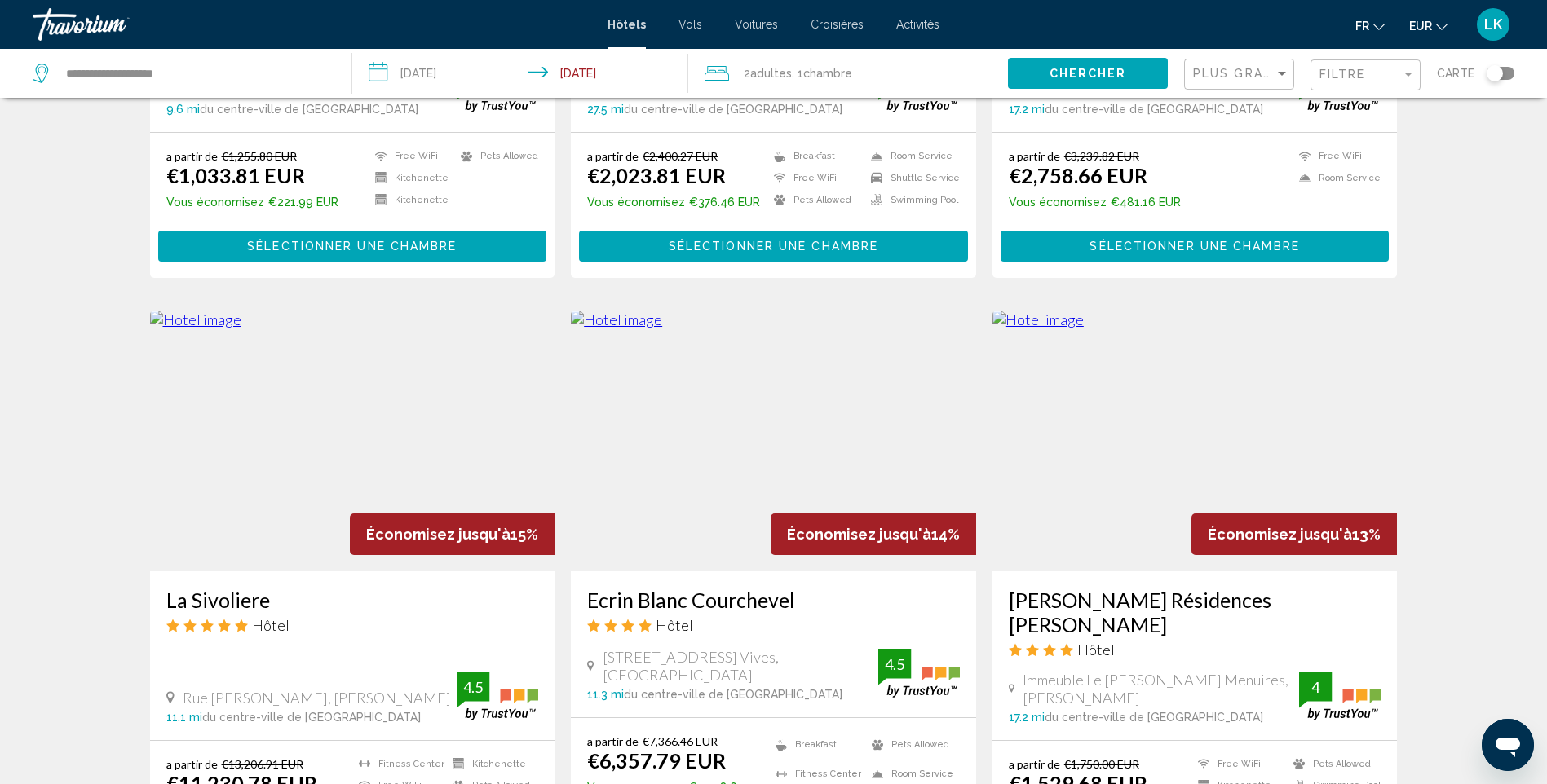
click at [740, 357] on img "Main content" at bounding box center [773, 441] width 406 height 260
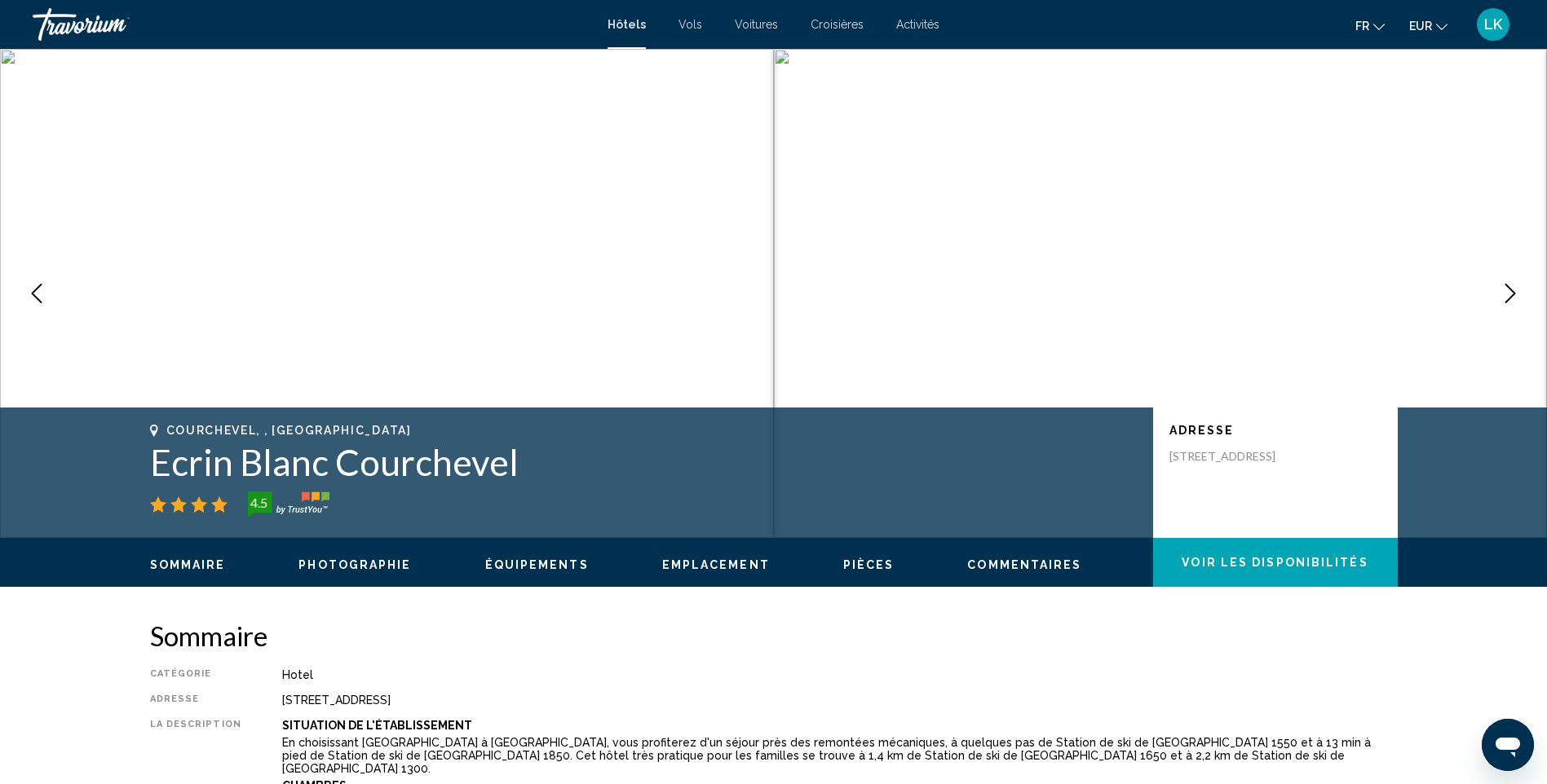
click at [1505, 293] on icon "Next image" at bounding box center [1511, 293] width 20 height 20
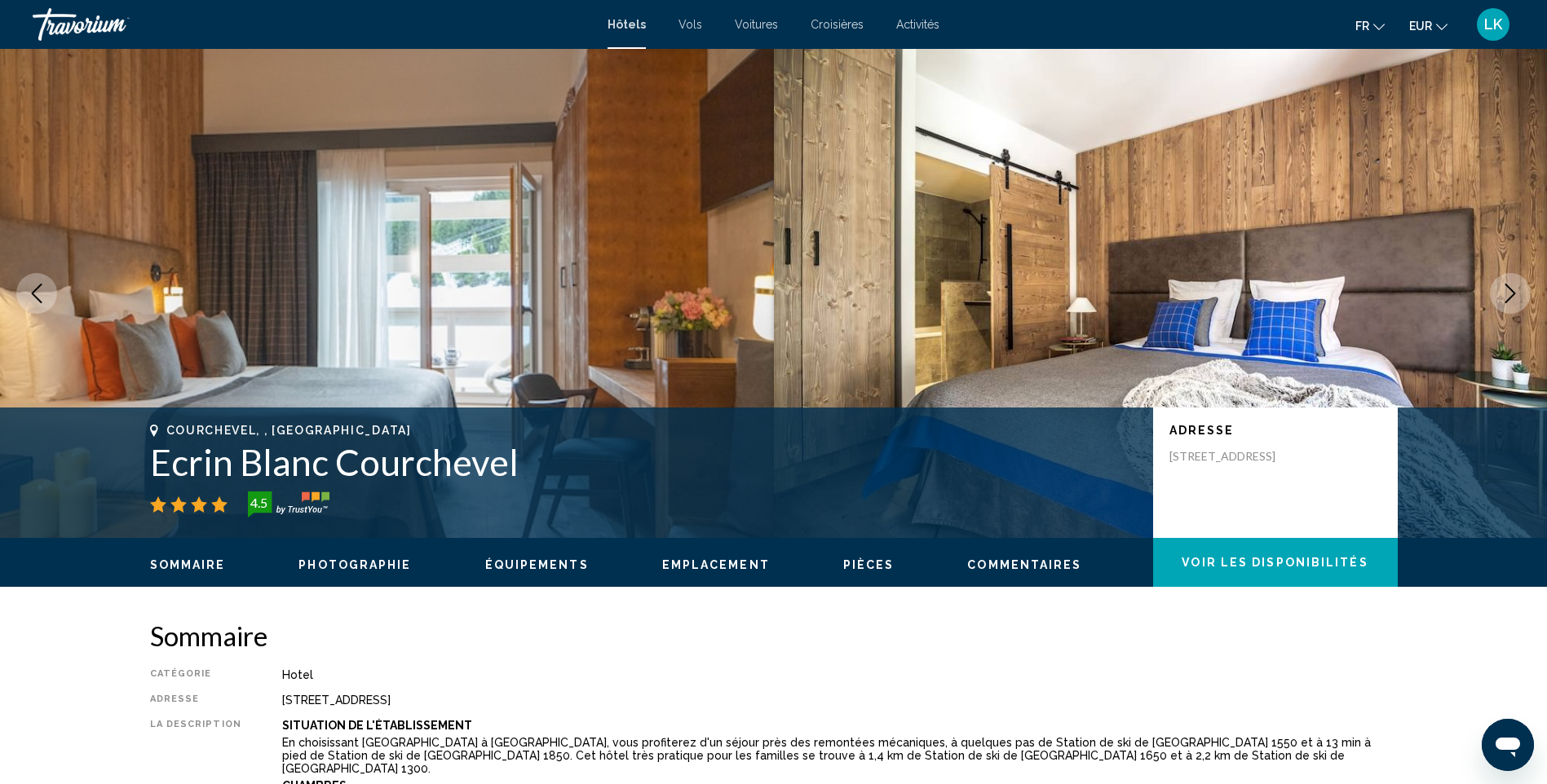
click at [1505, 293] on icon "Next image" at bounding box center [1511, 293] width 20 height 20
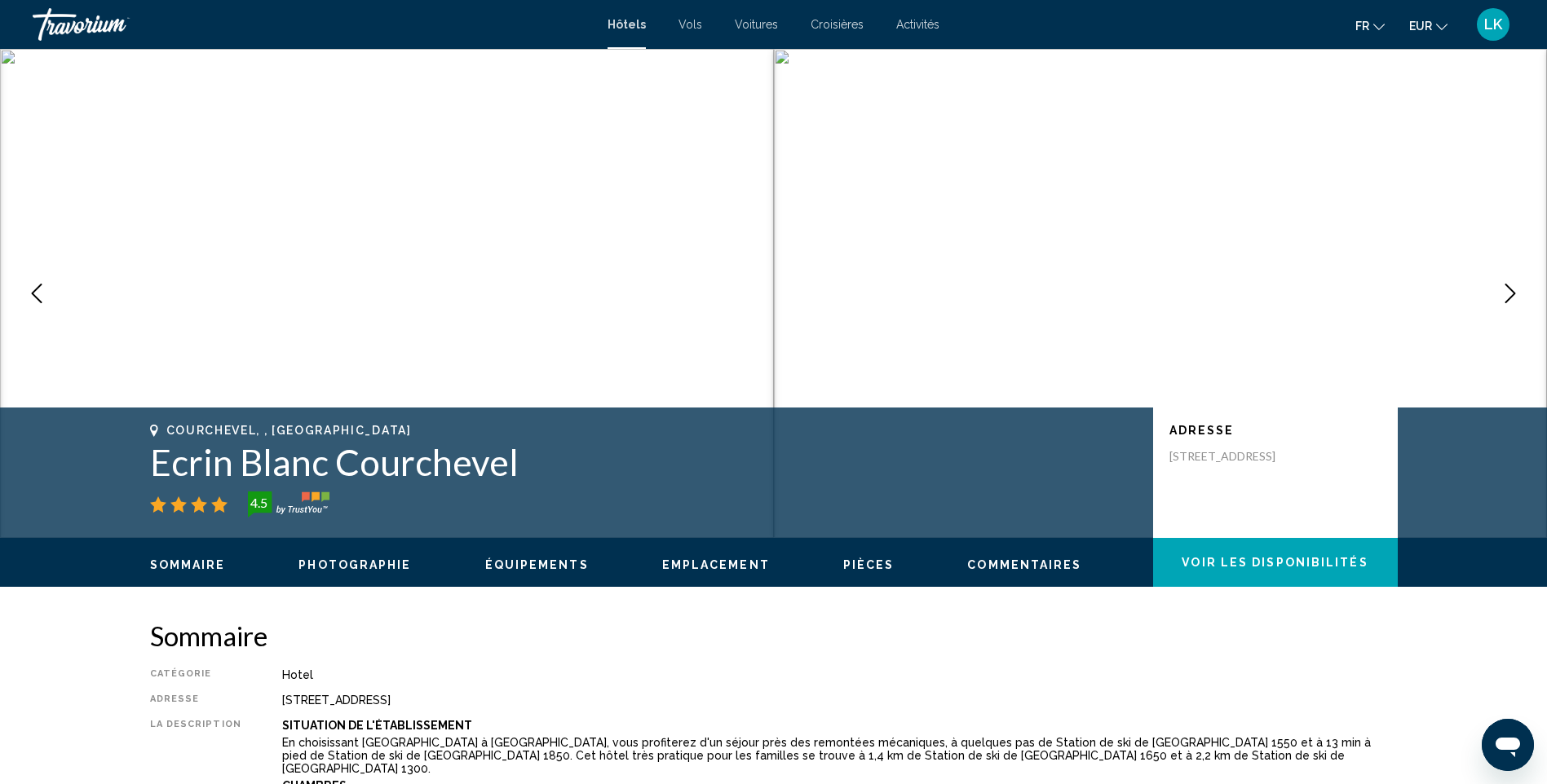
click at [1505, 293] on icon "Next image" at bounding box center [1511, 293] width 20 height 20
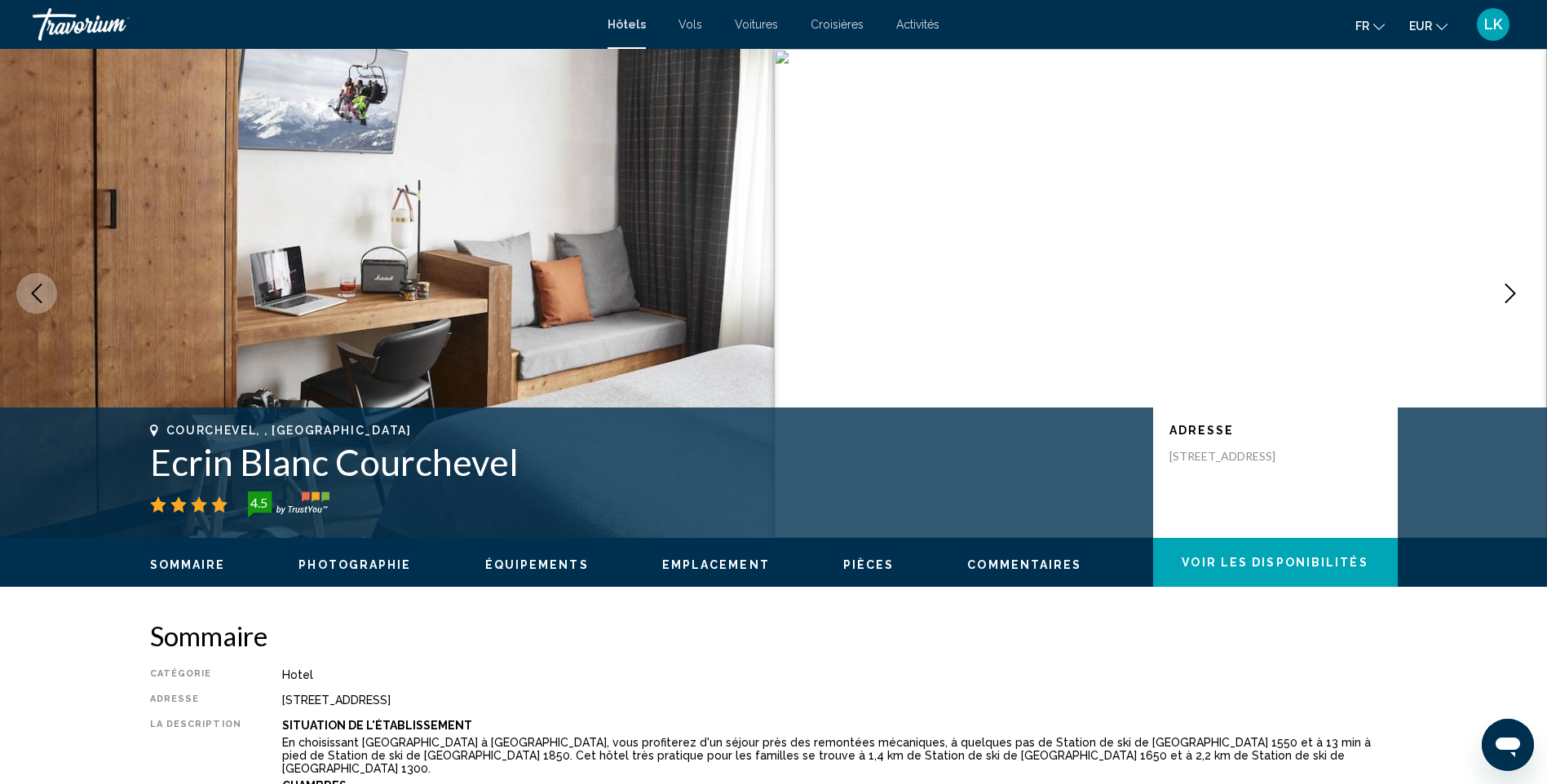
click at [1505, 293] on icon "Next image" at bounding box center [1511, 293] width 20 height 20
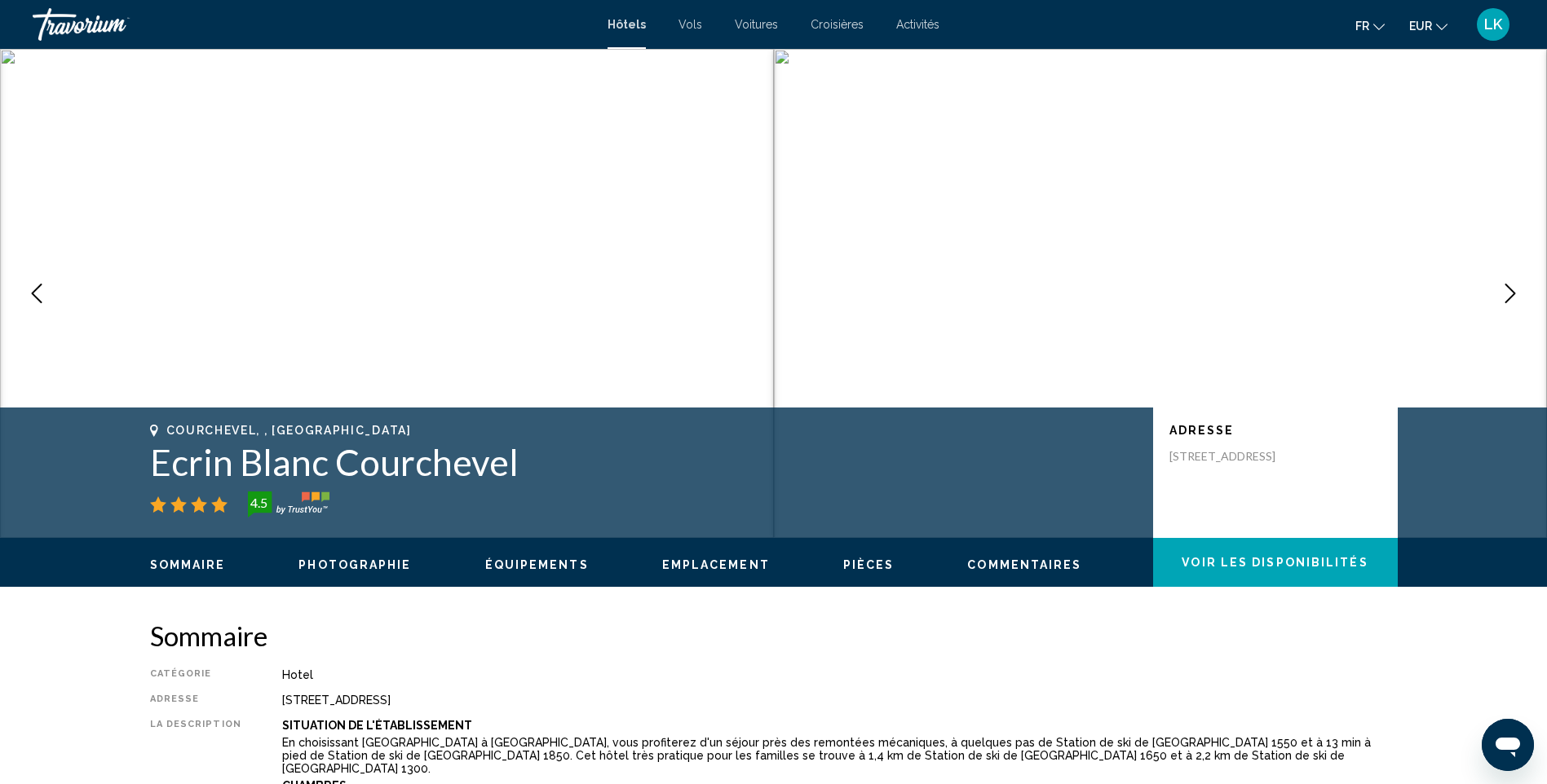
click at [1505, 293] on icon "Next image" at bounding box center [1511, 293] width 20 height 20
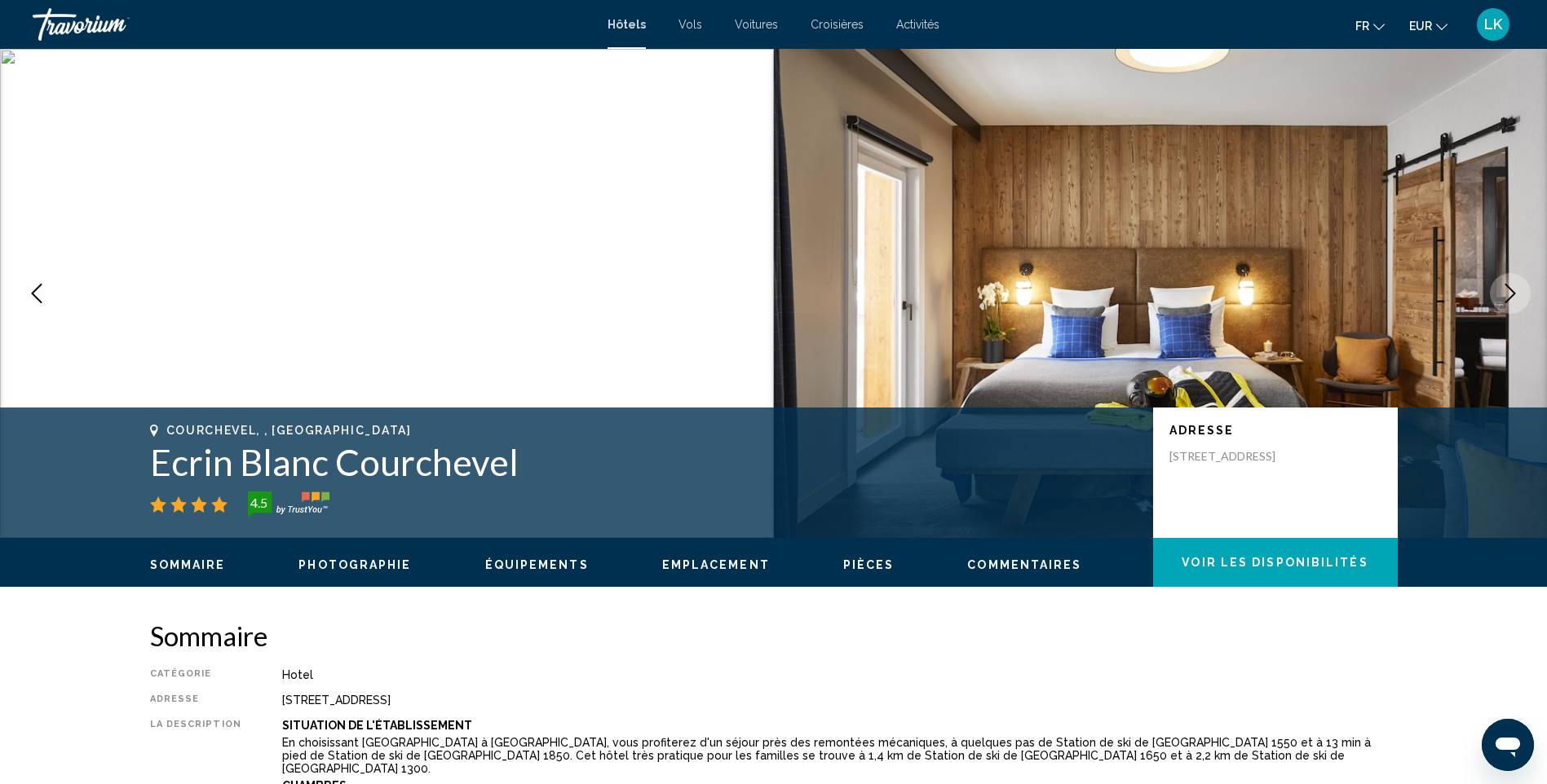
click at [1505, 293] on icon "Next image" at bounding box center [1511, 293] width 20 height 20
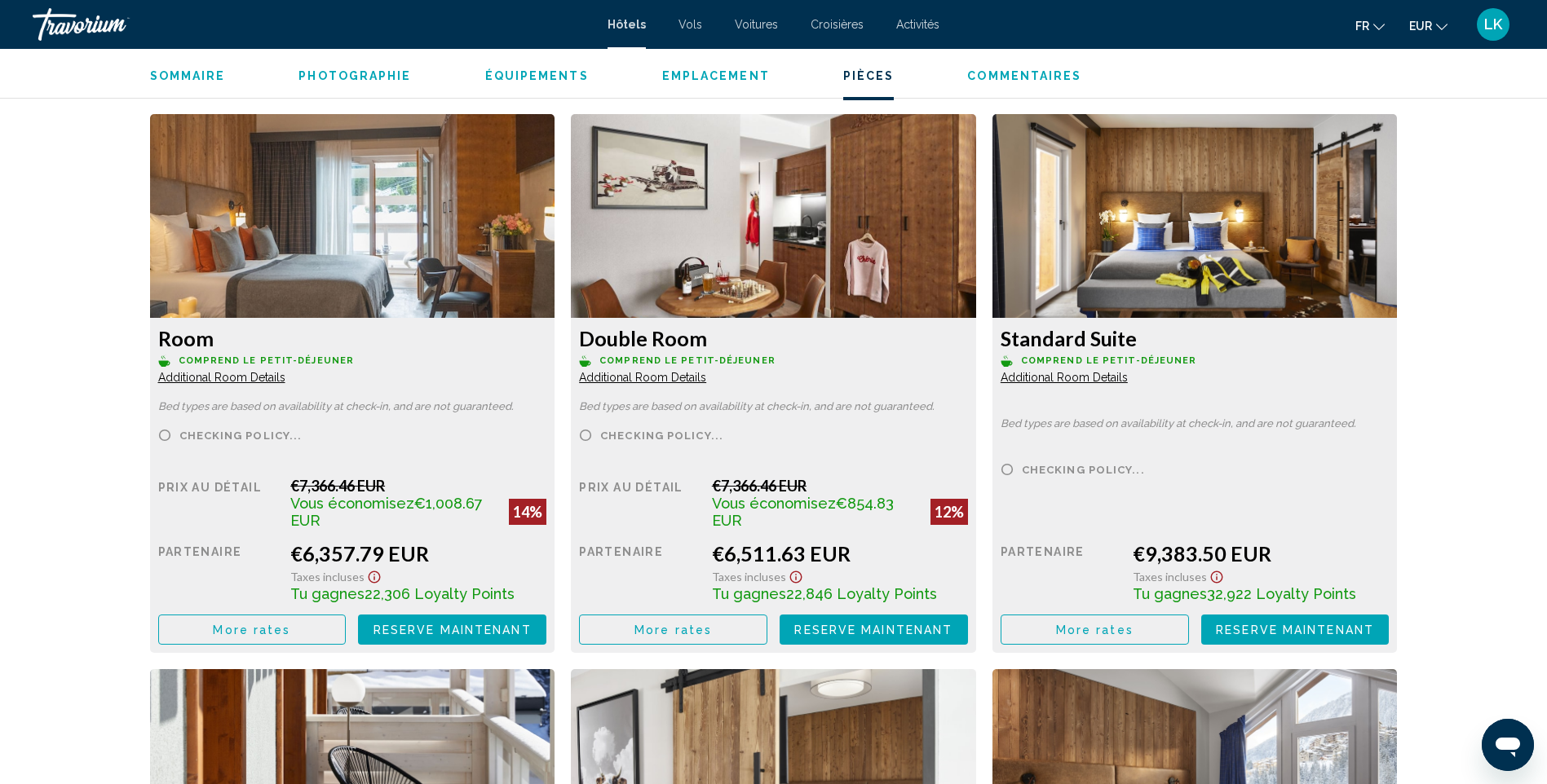
scroll to position [2201, 0]
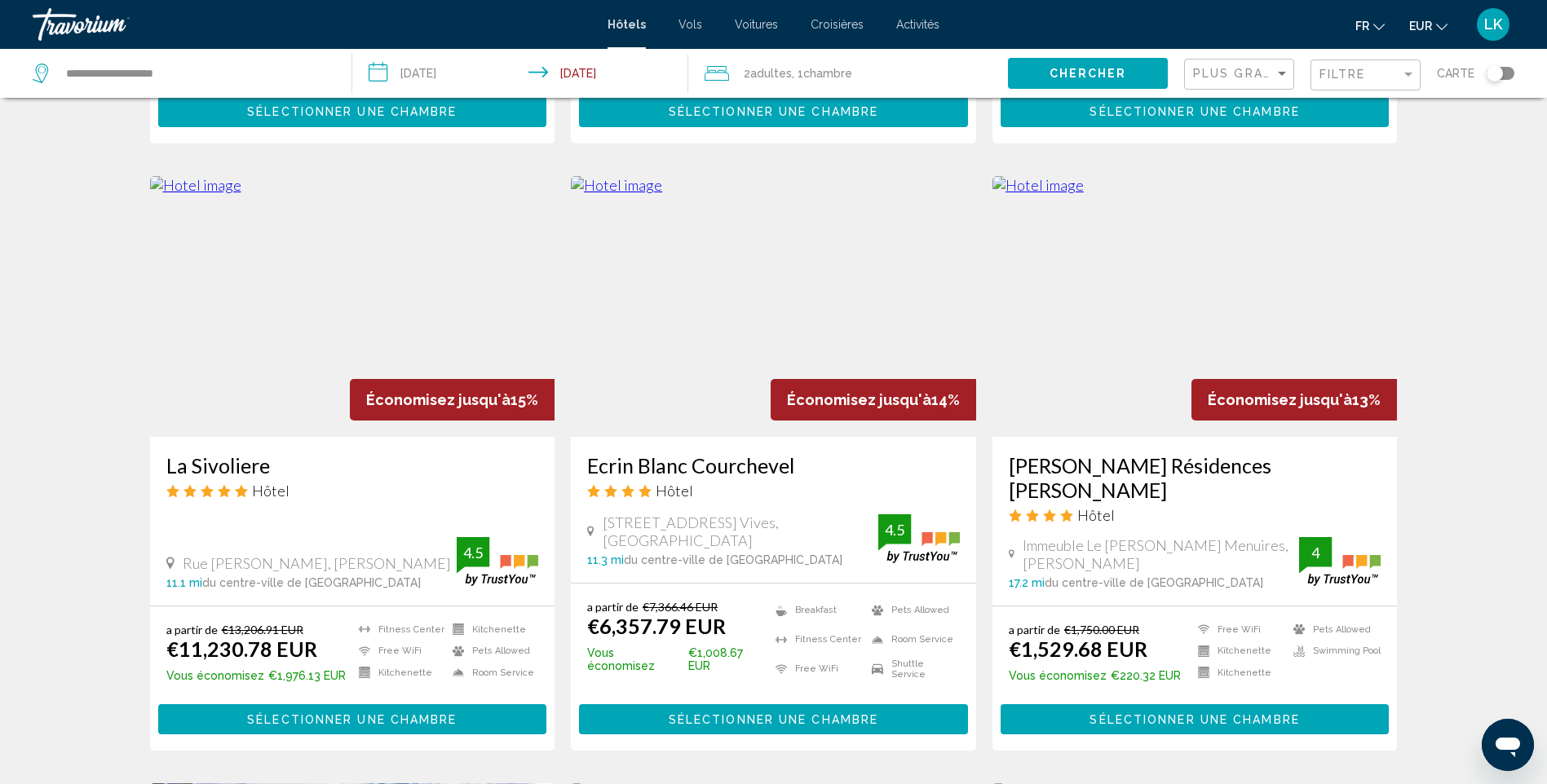
scroll to position [1222, 0]
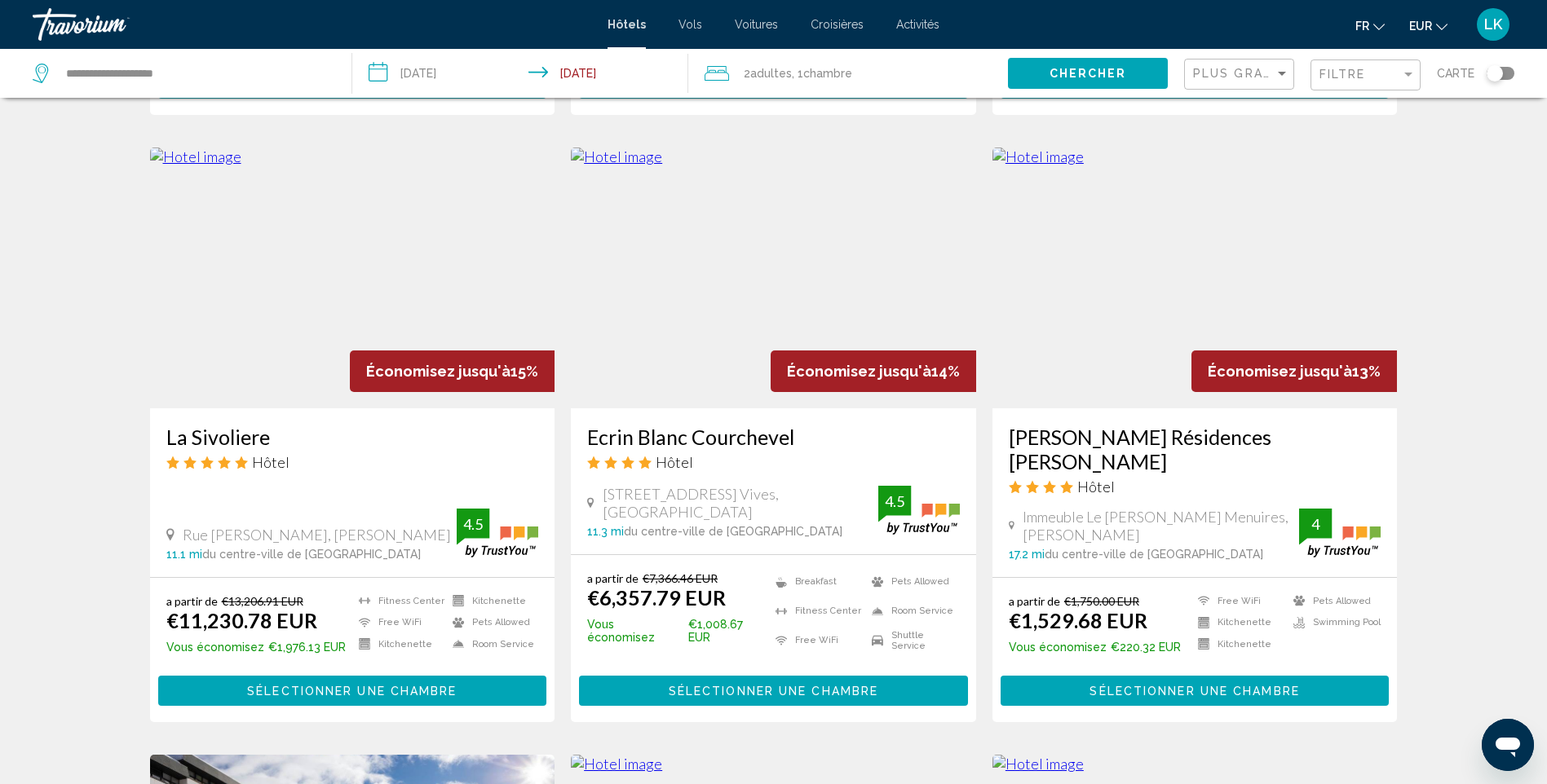
click at [1220, 225] on img "Main content" at bounding box center [1195, 278] width 406 height 260
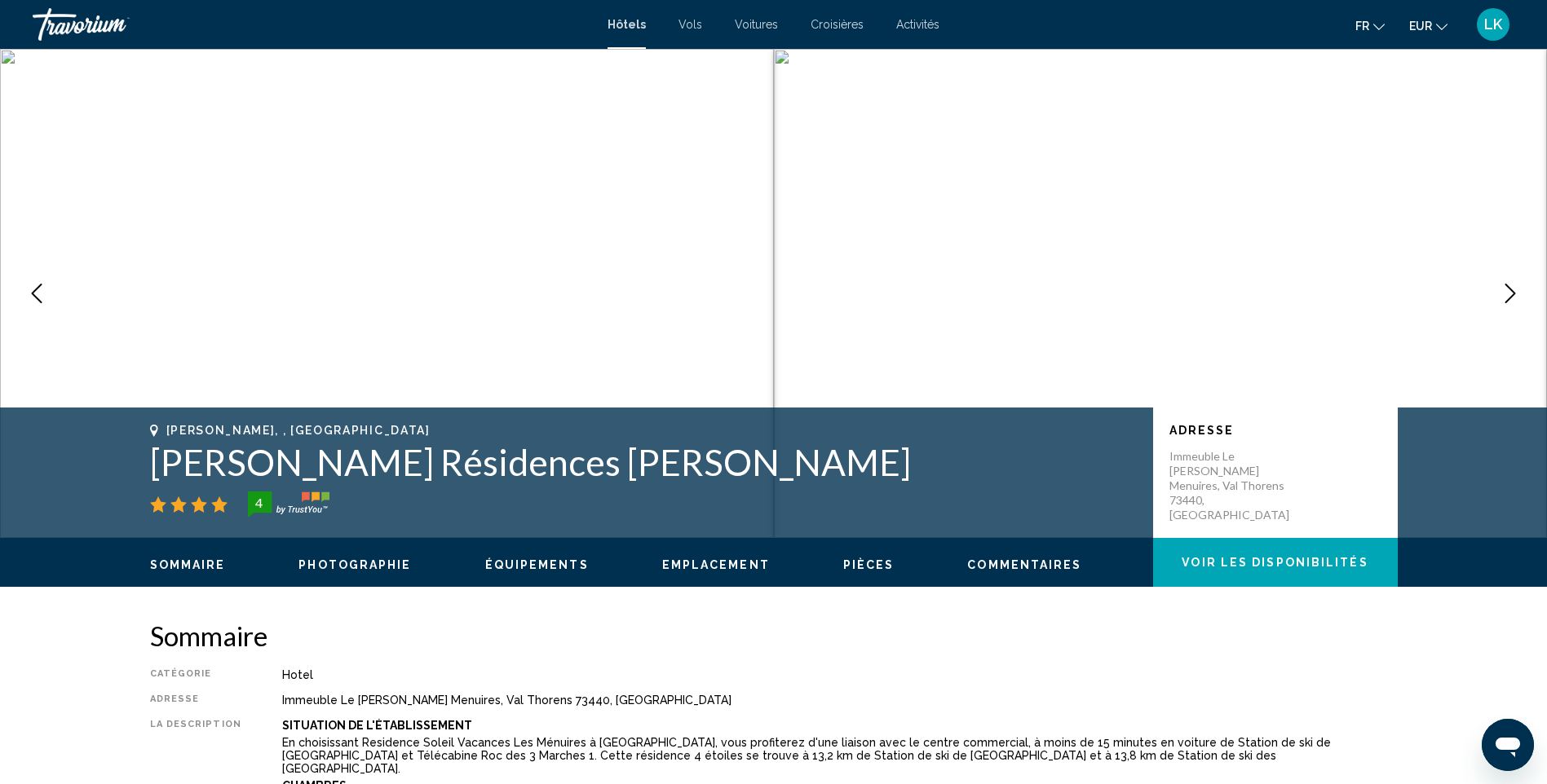
click at [1514, 300] on icon "Next image" at bounding box center [1511, 293] width 20 height 20
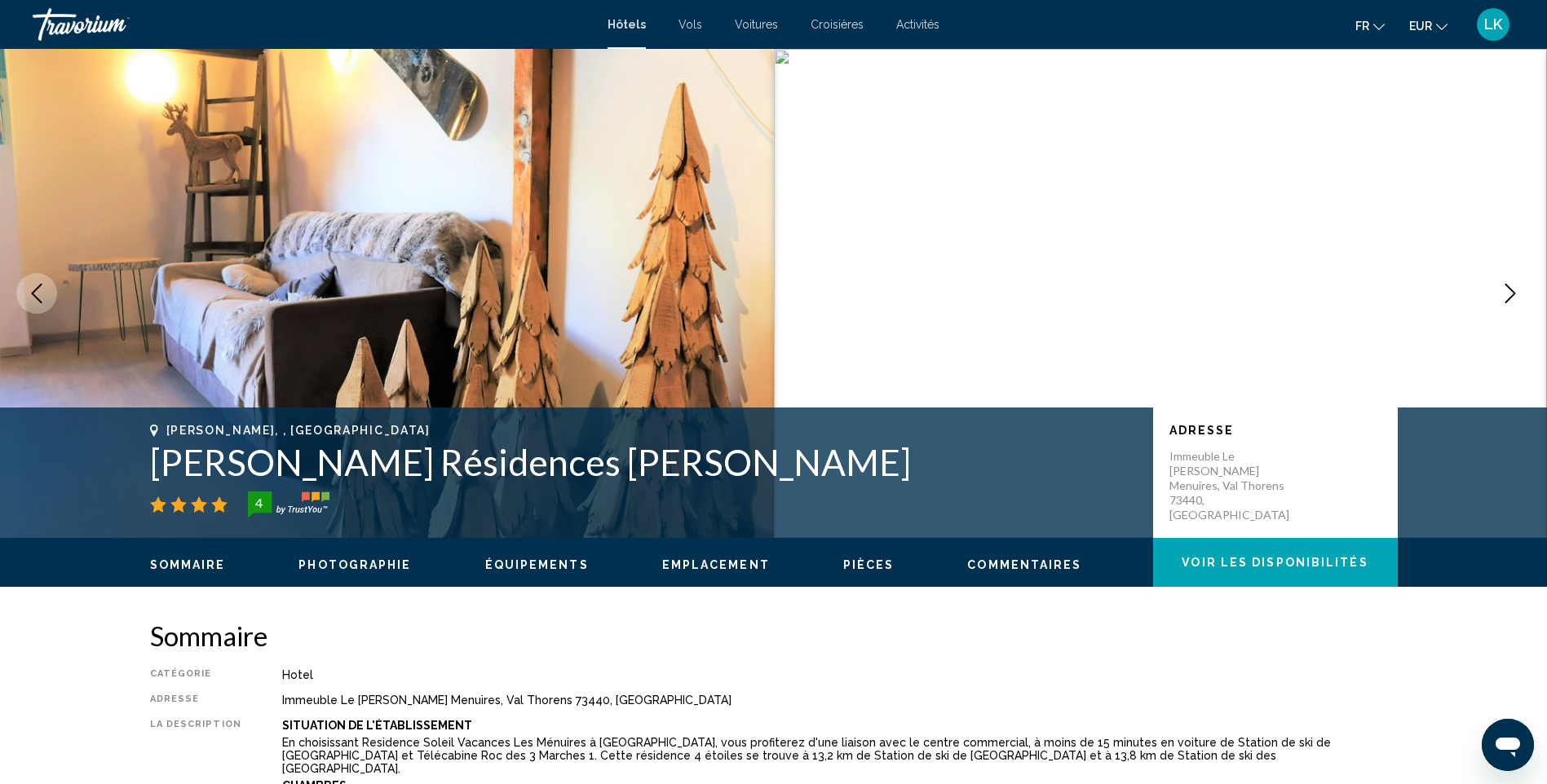
click at [1514, 300] on icon "Next image" at bounding box center [1511, 293] width 20 height 20
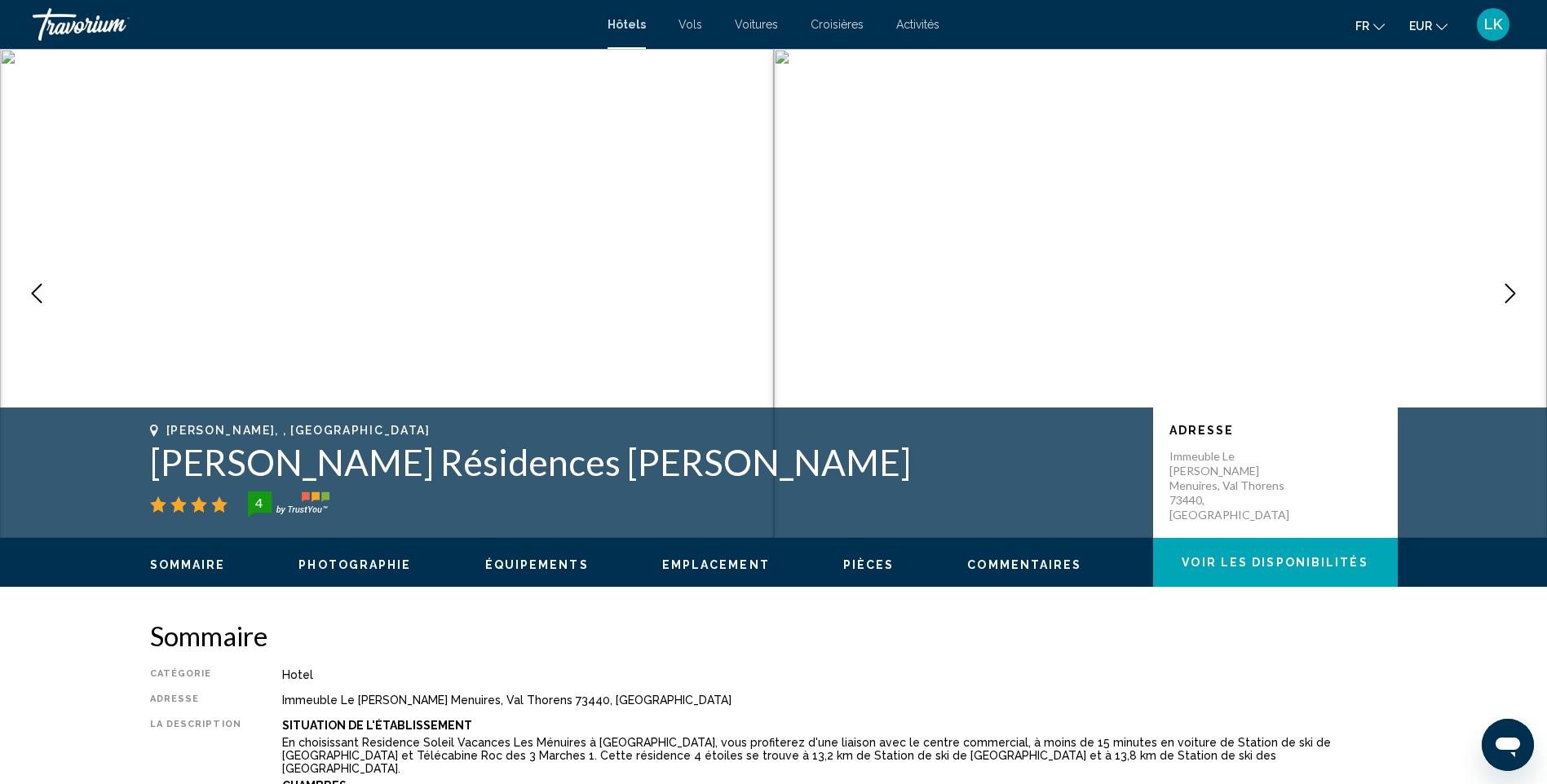
click at [1514, 300] on icon "Next image" at bounding box center [1511, 293] width 20 height 20
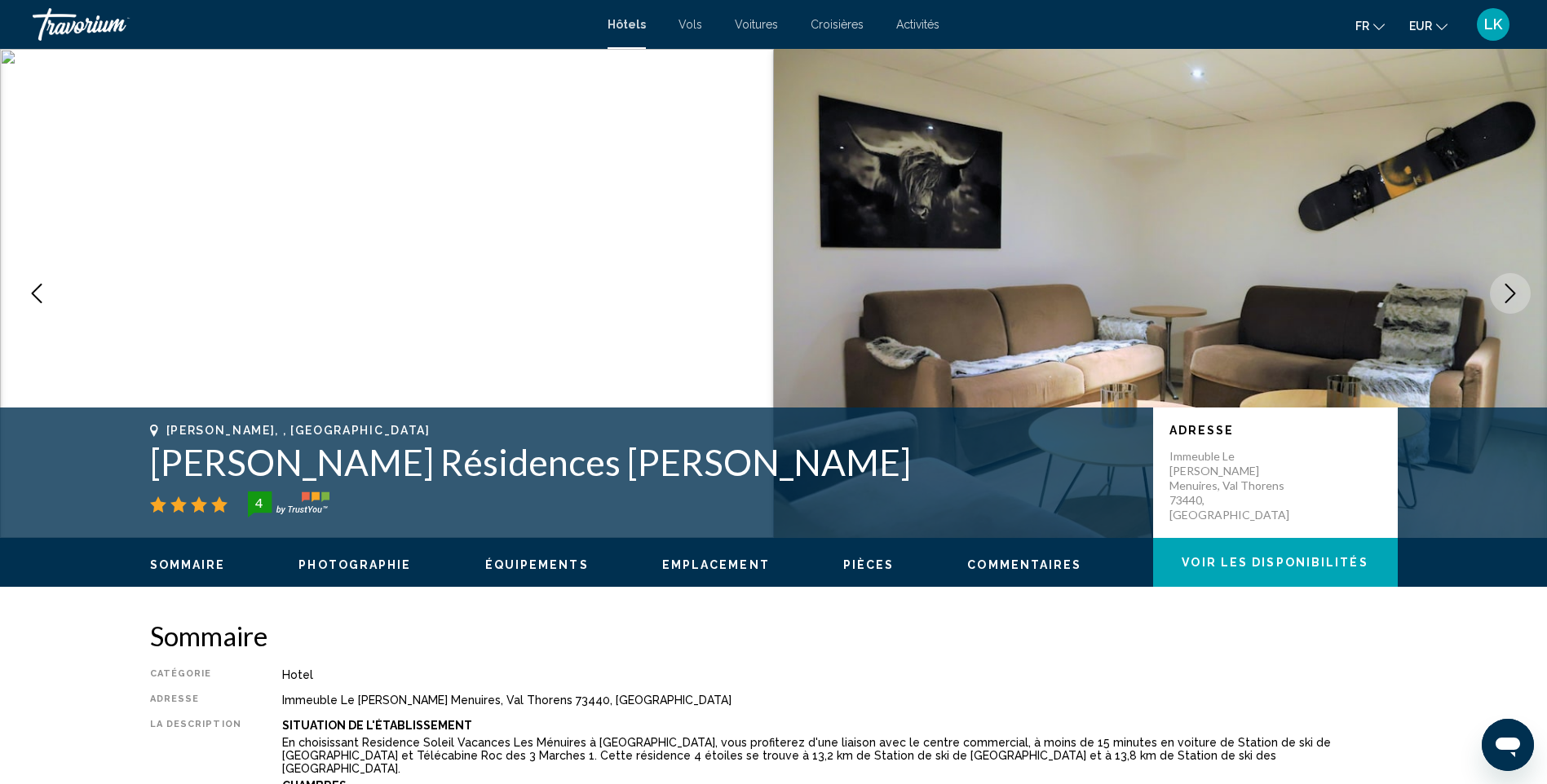
click at [1514, 300] on icon "Next image" at bounding box center [1511, 293] width 20 height 20
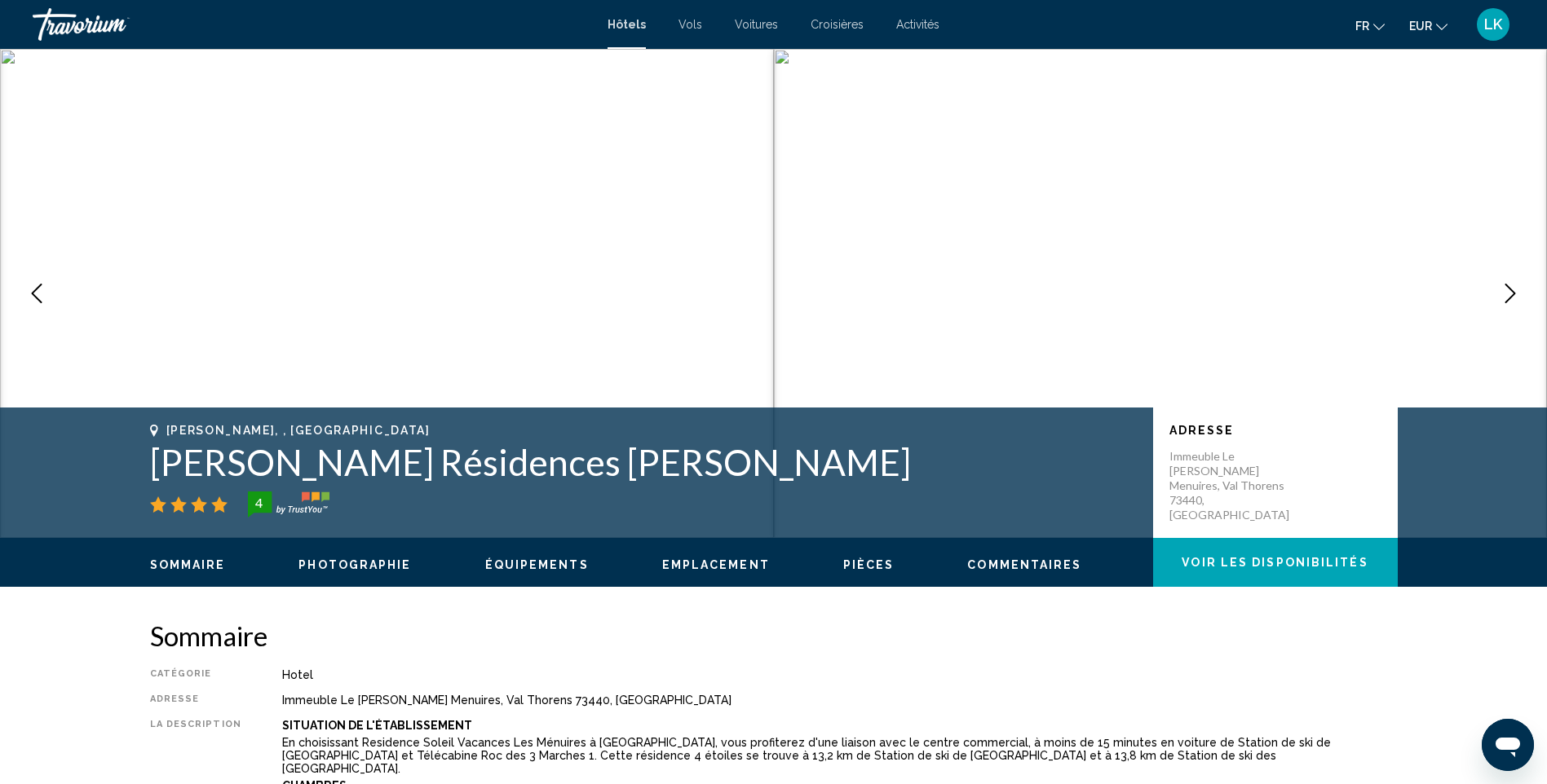
click at [1514, 300] on icon "Next image" at bounding box center [1511, 293] width 20 height 20
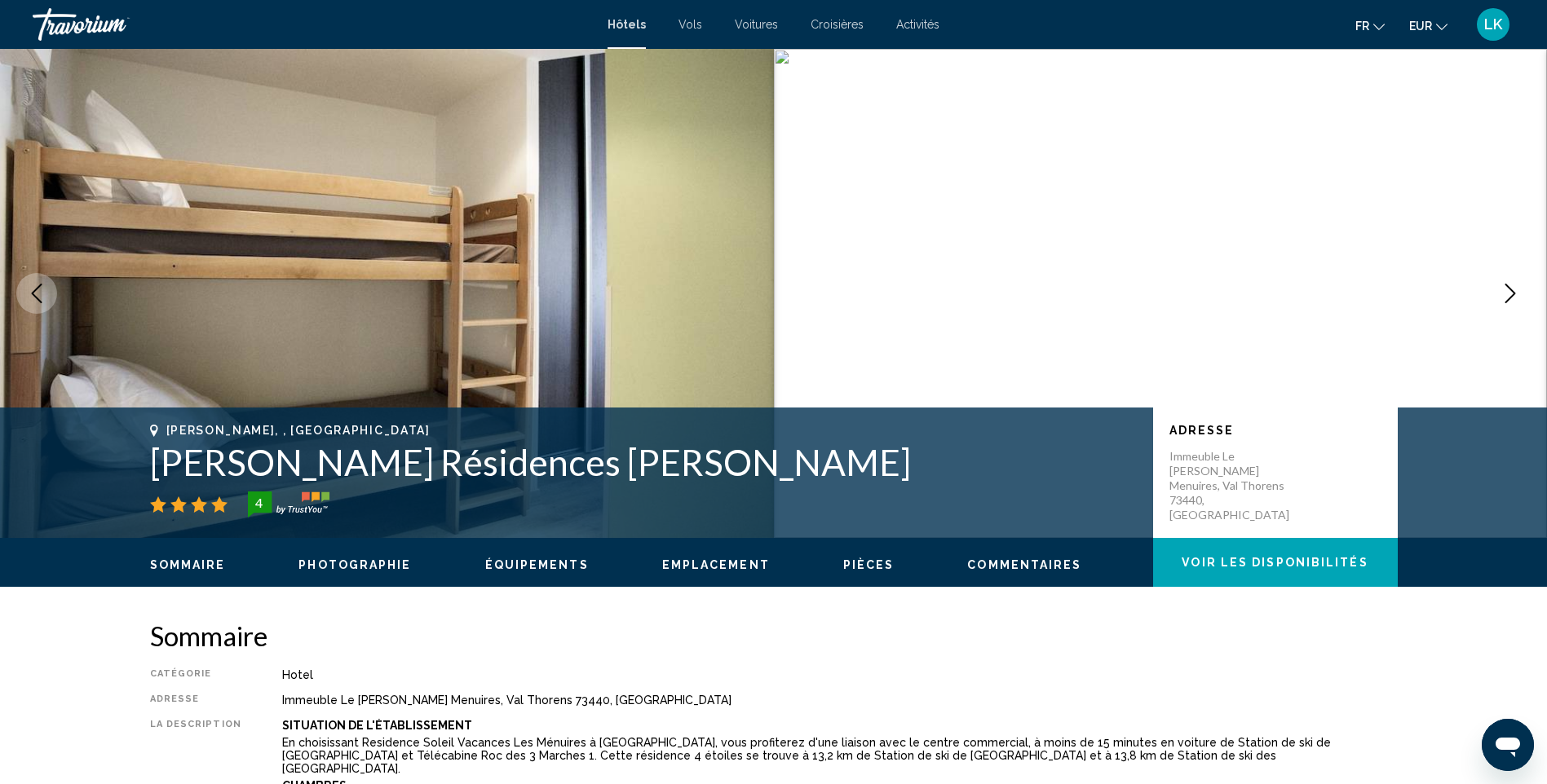
click at [1514, 300] on icon "Next image" at bounding box center [1511, 293] width 20 height 20
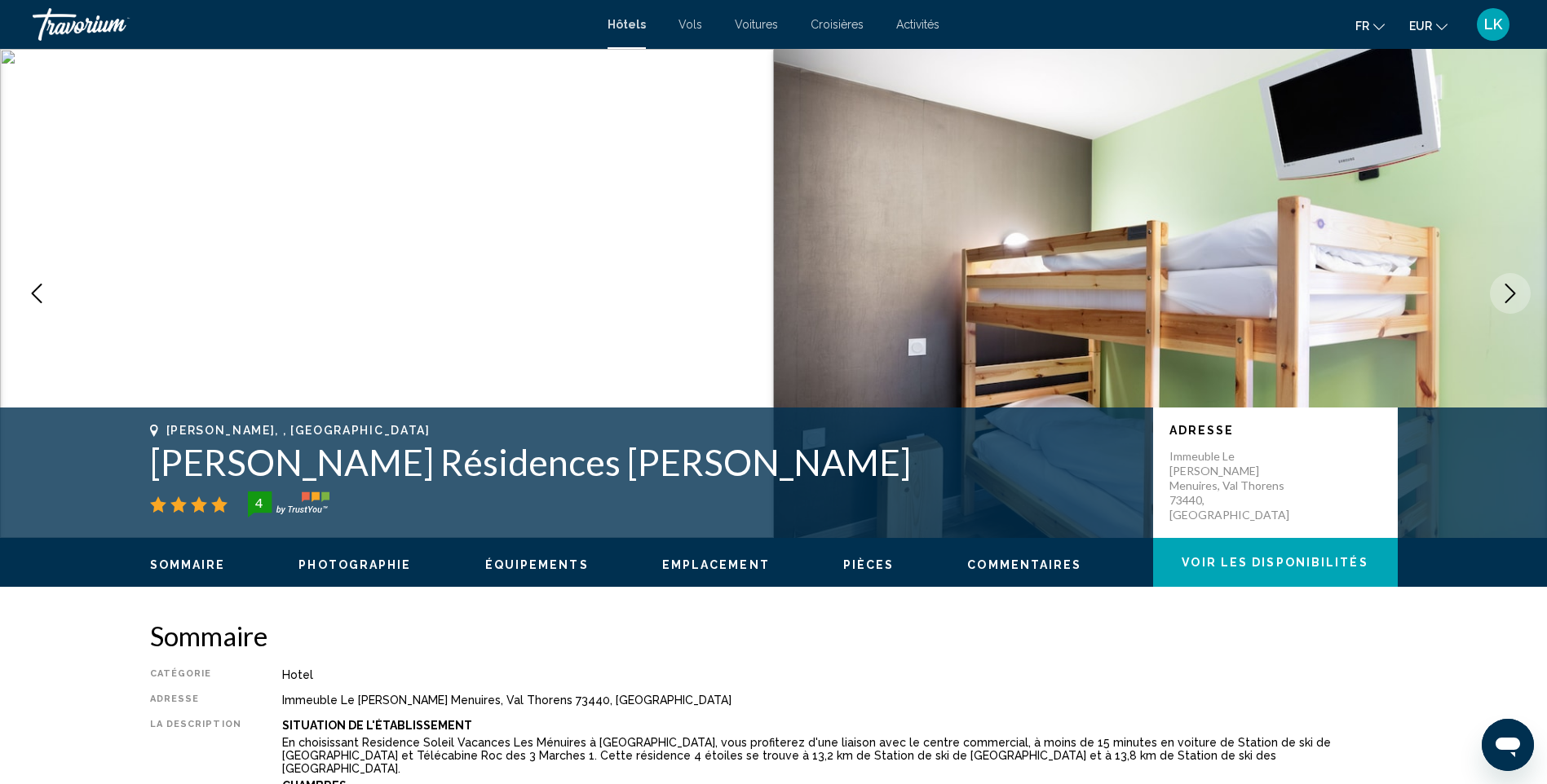
click at [1514, 300] on icon "Next image" at bounding box center [1511, 293] width 20 height 20
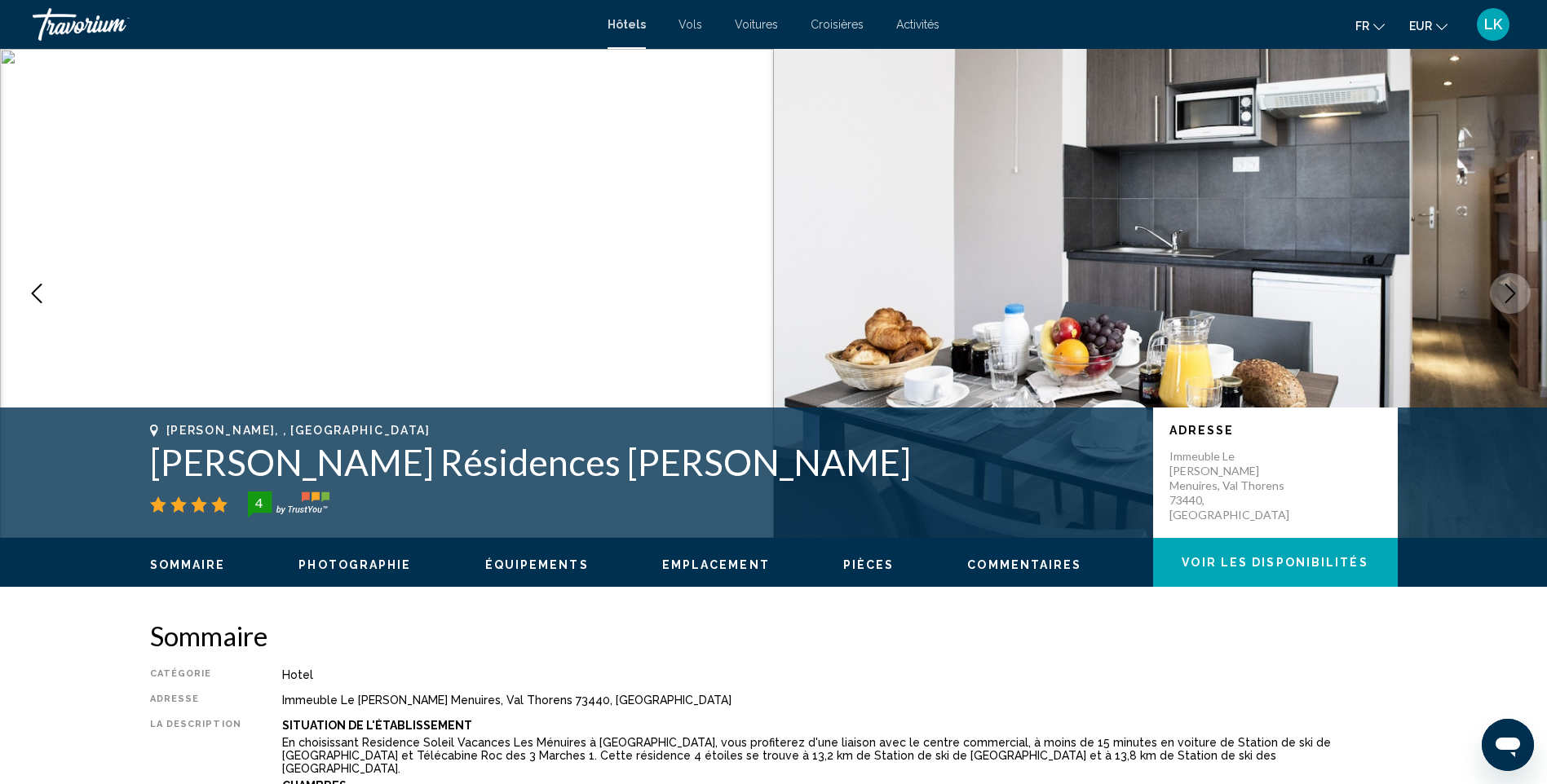
click at [1514, 300] on icon "Next image" at bounding box center [1511, 293] width 20 height 20
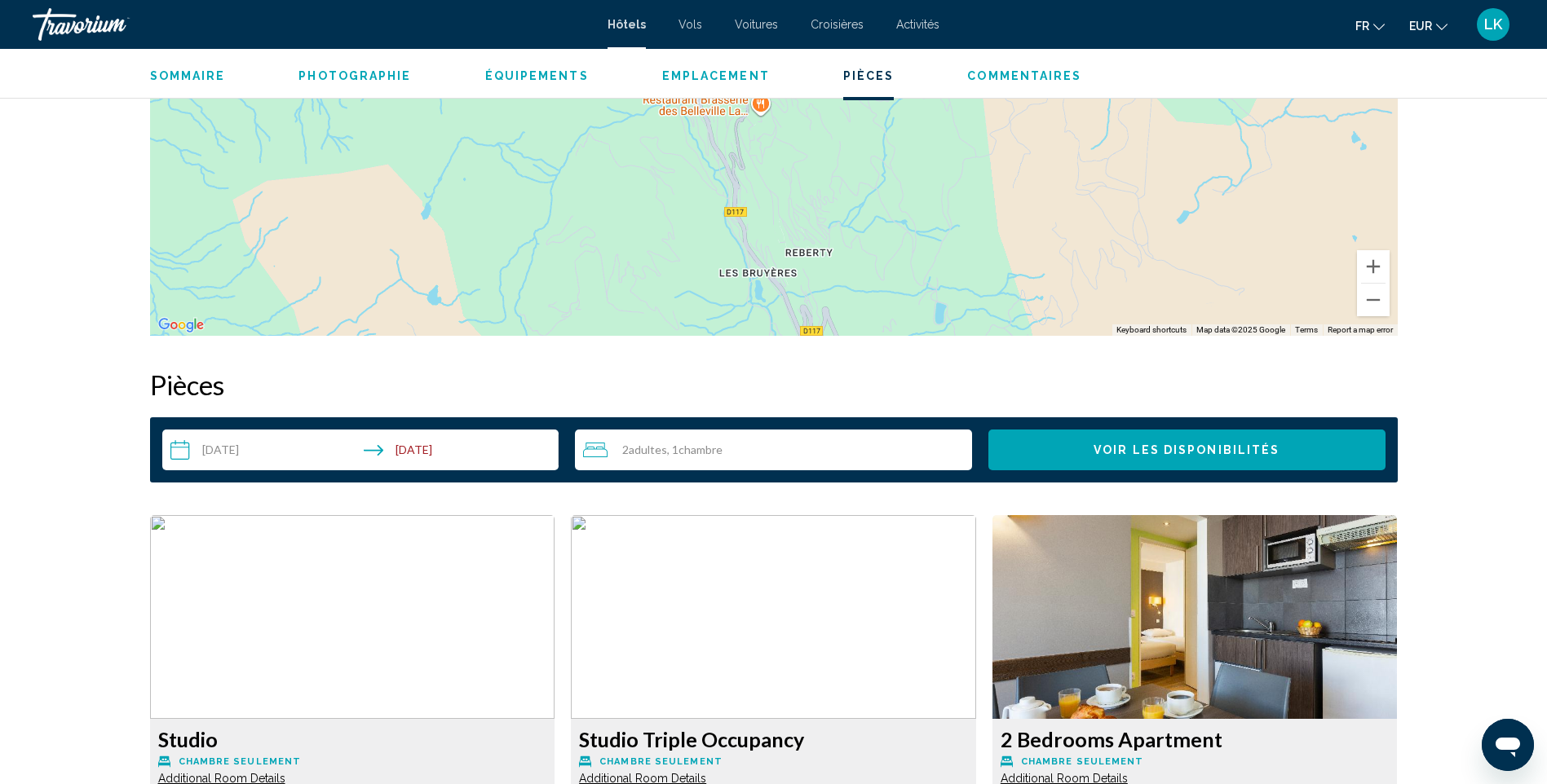
scroll to position [2283, 0]
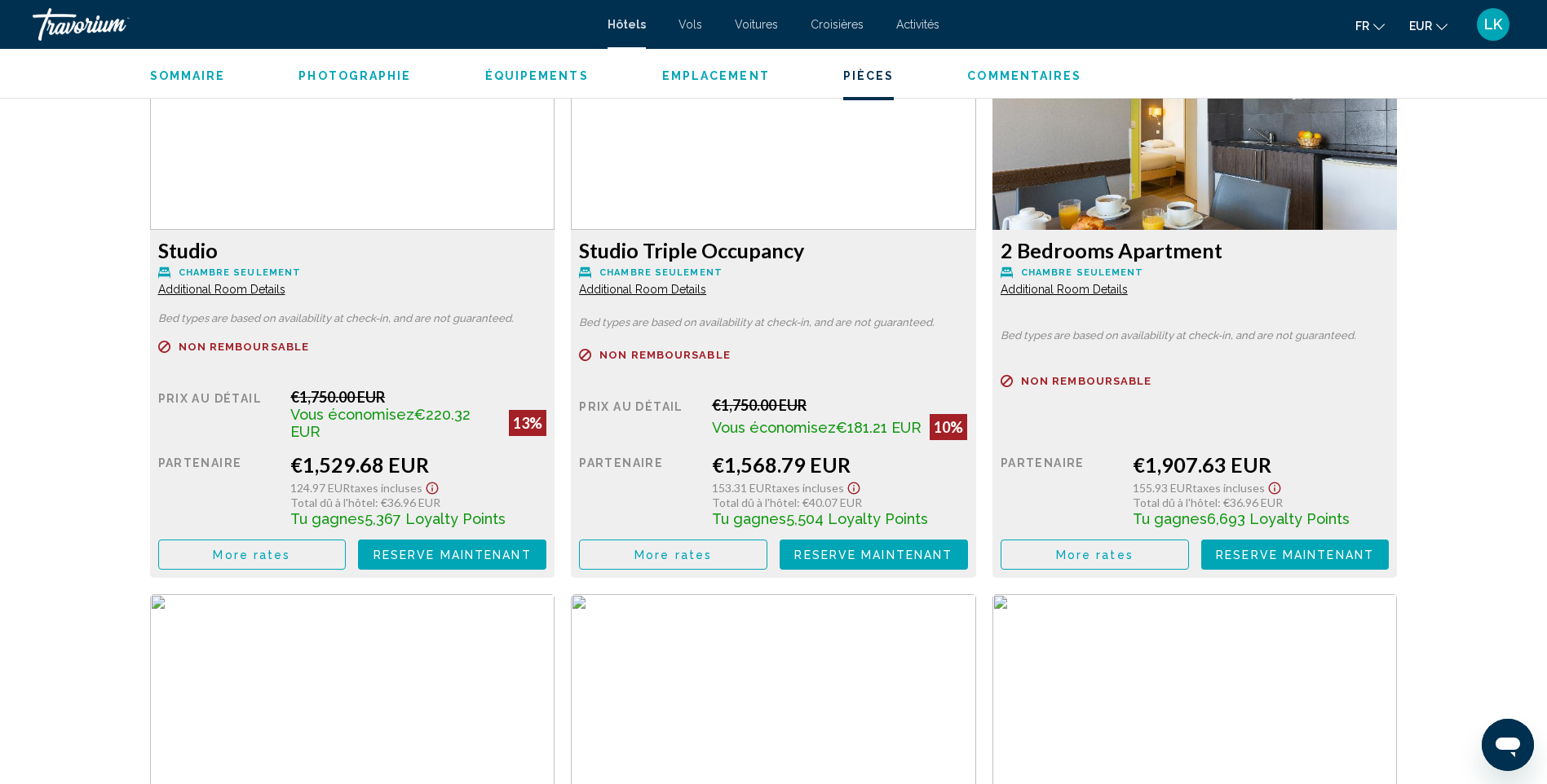
click at [273, 549] on span "More rates" at bounding box center [251, 555] width 77 height 13
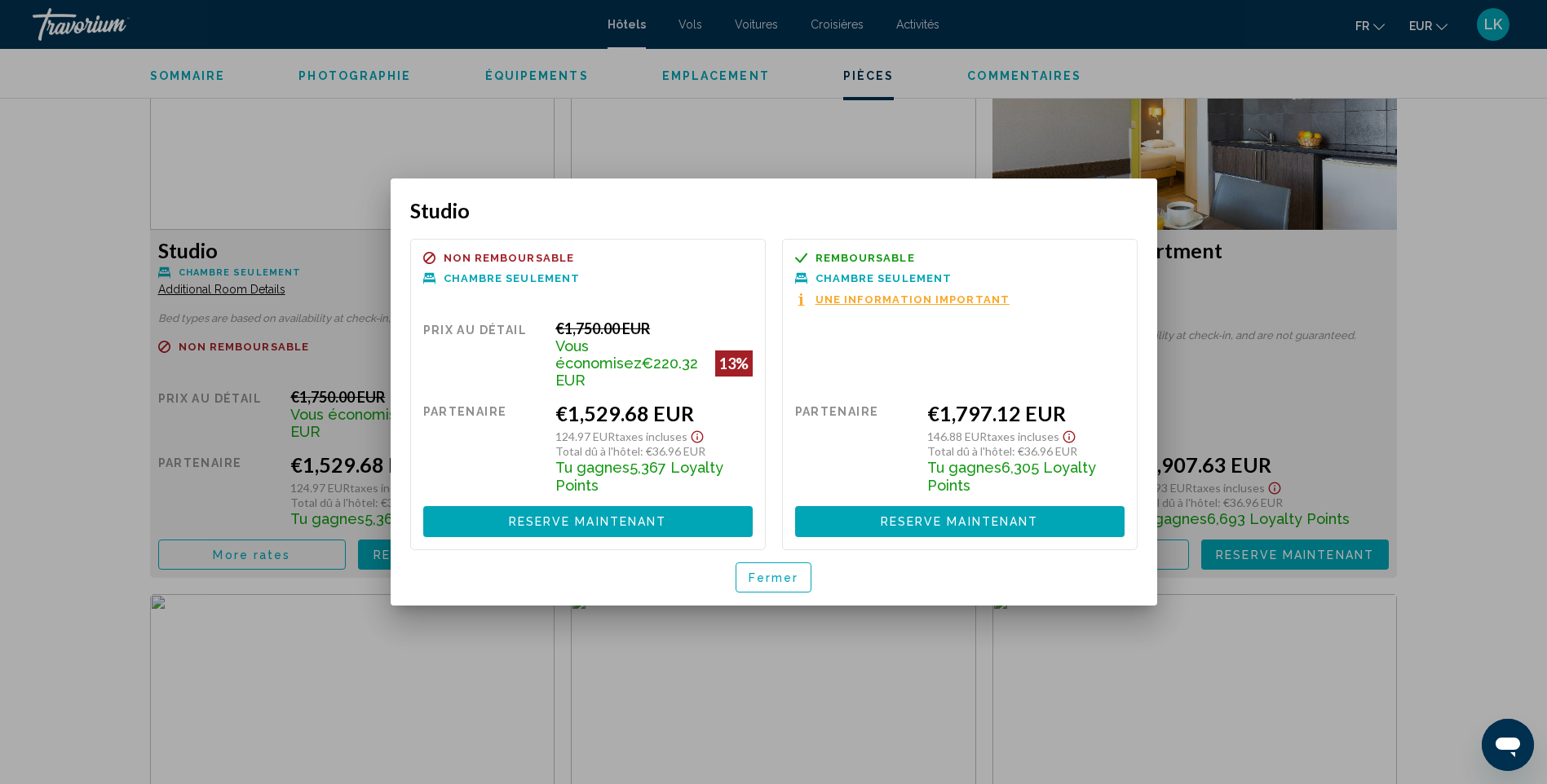
click at [1496, 280] on div at bounding box center [773, 392] width 1547 height 784
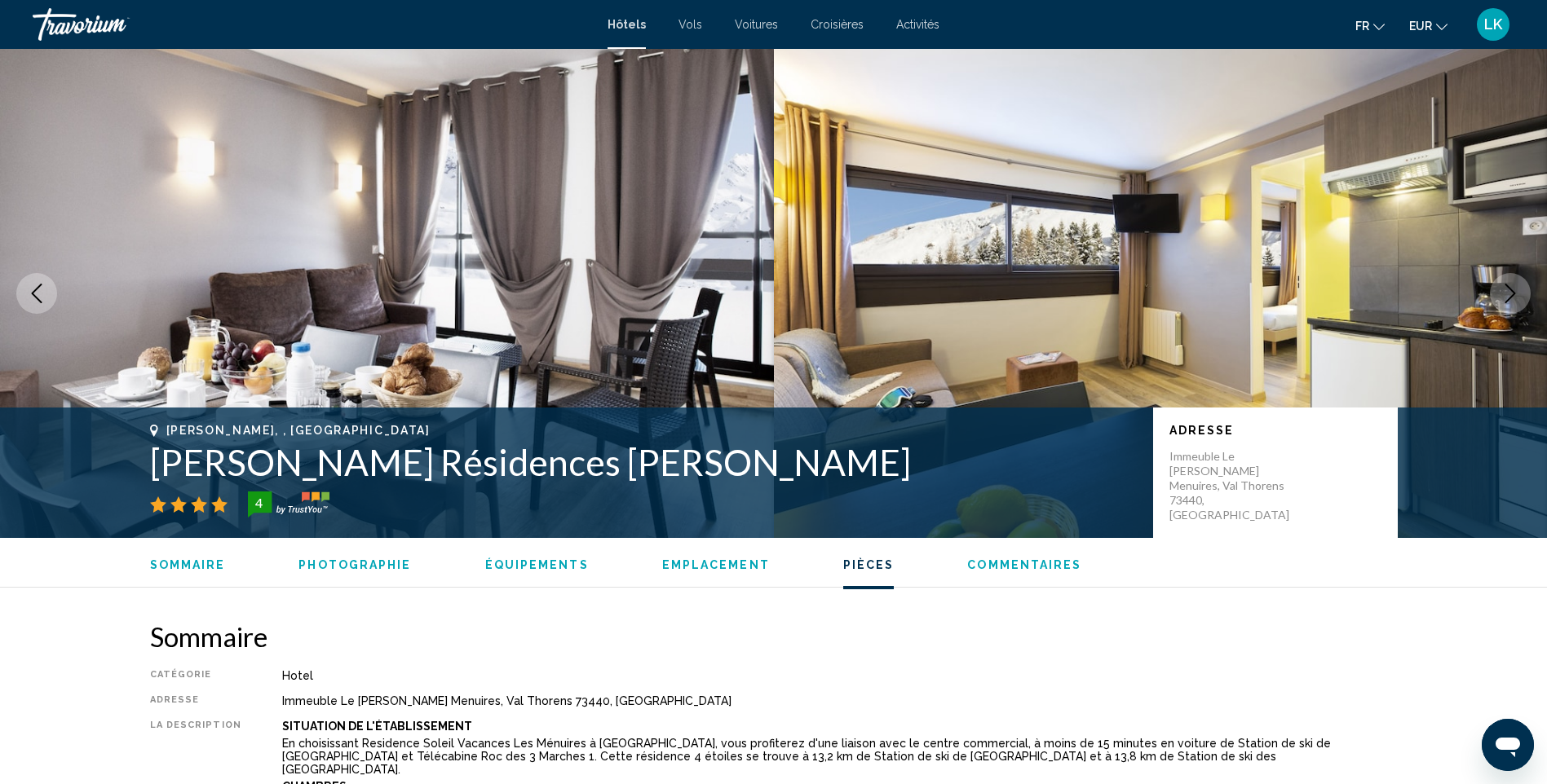
scroll to position [2283, 0]
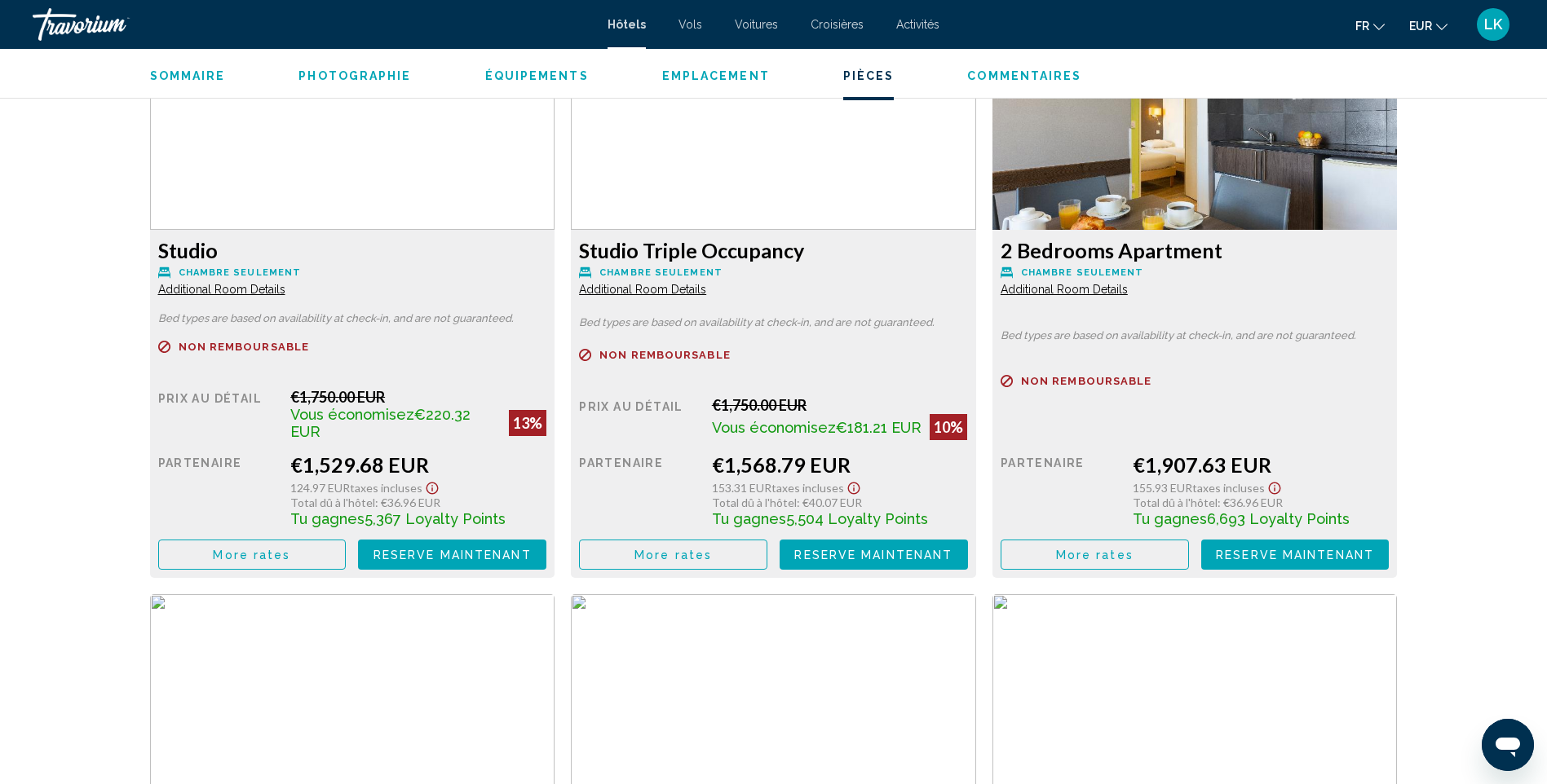
click at [290, 551] on span "More rates" at bounding box center [251, 555] width 77 height 13
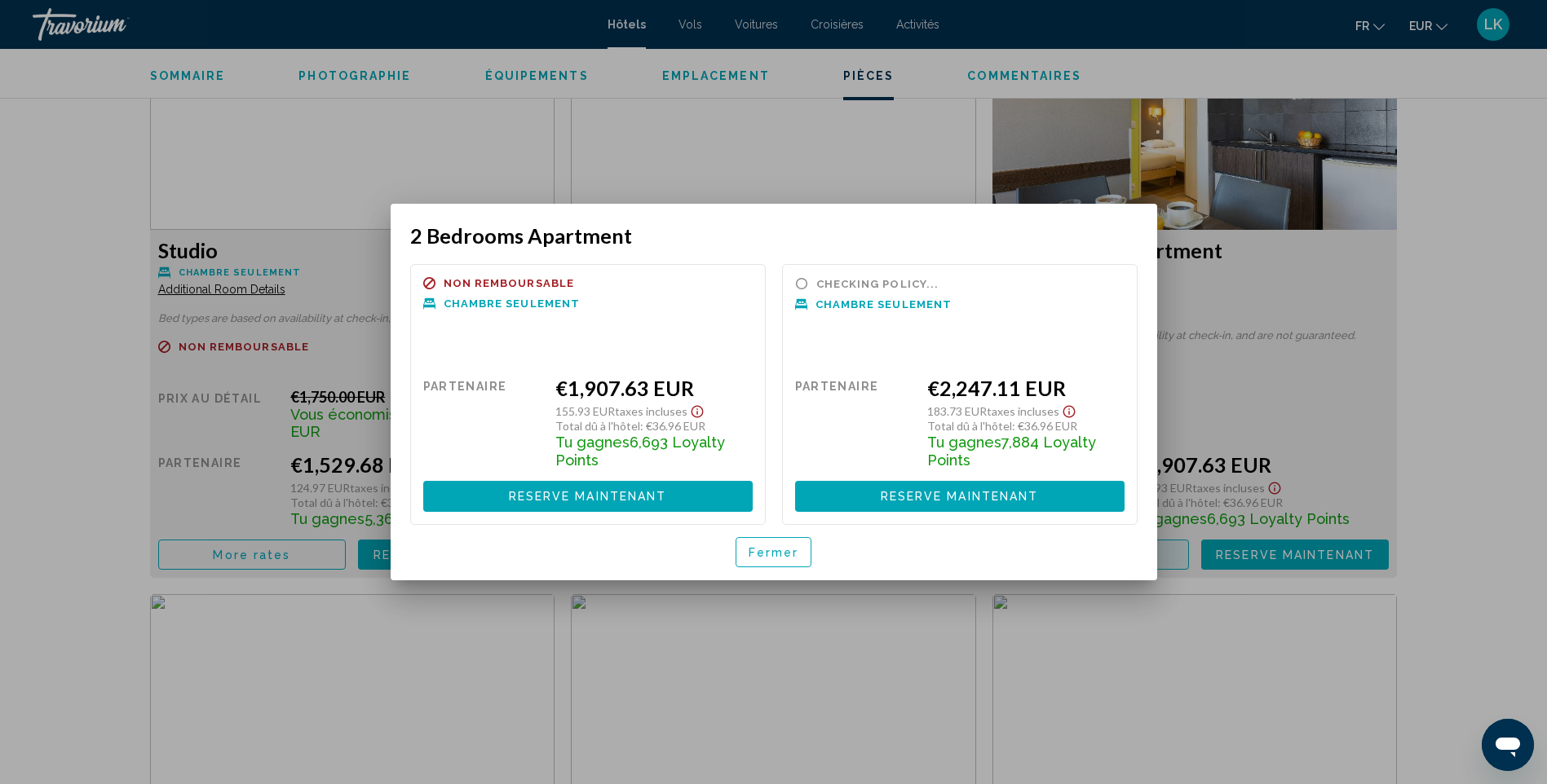
scroll to position [0, 0]
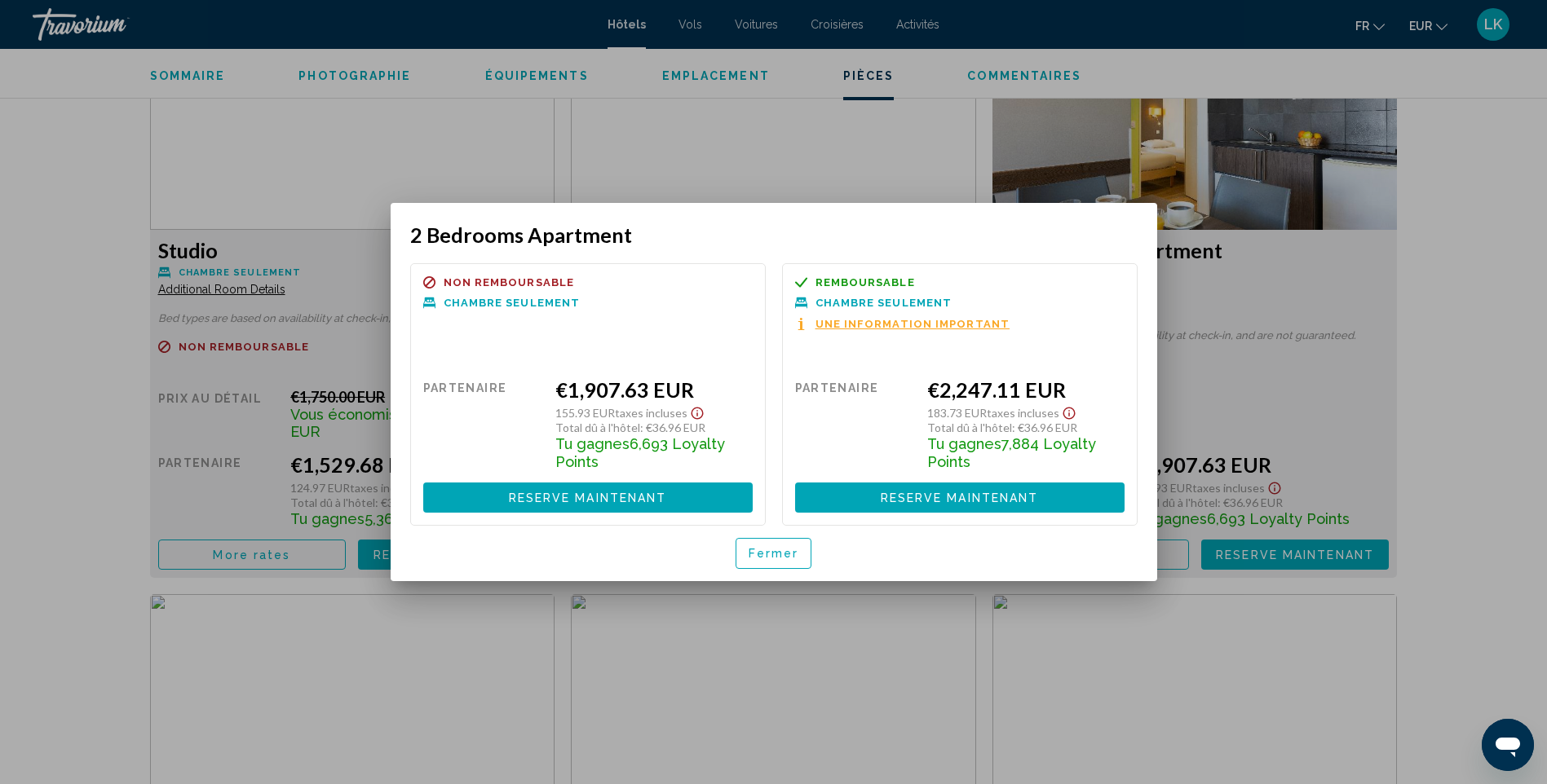
click at [1495, 299] on div at bounding box center [773, 392] width 1547 height 784
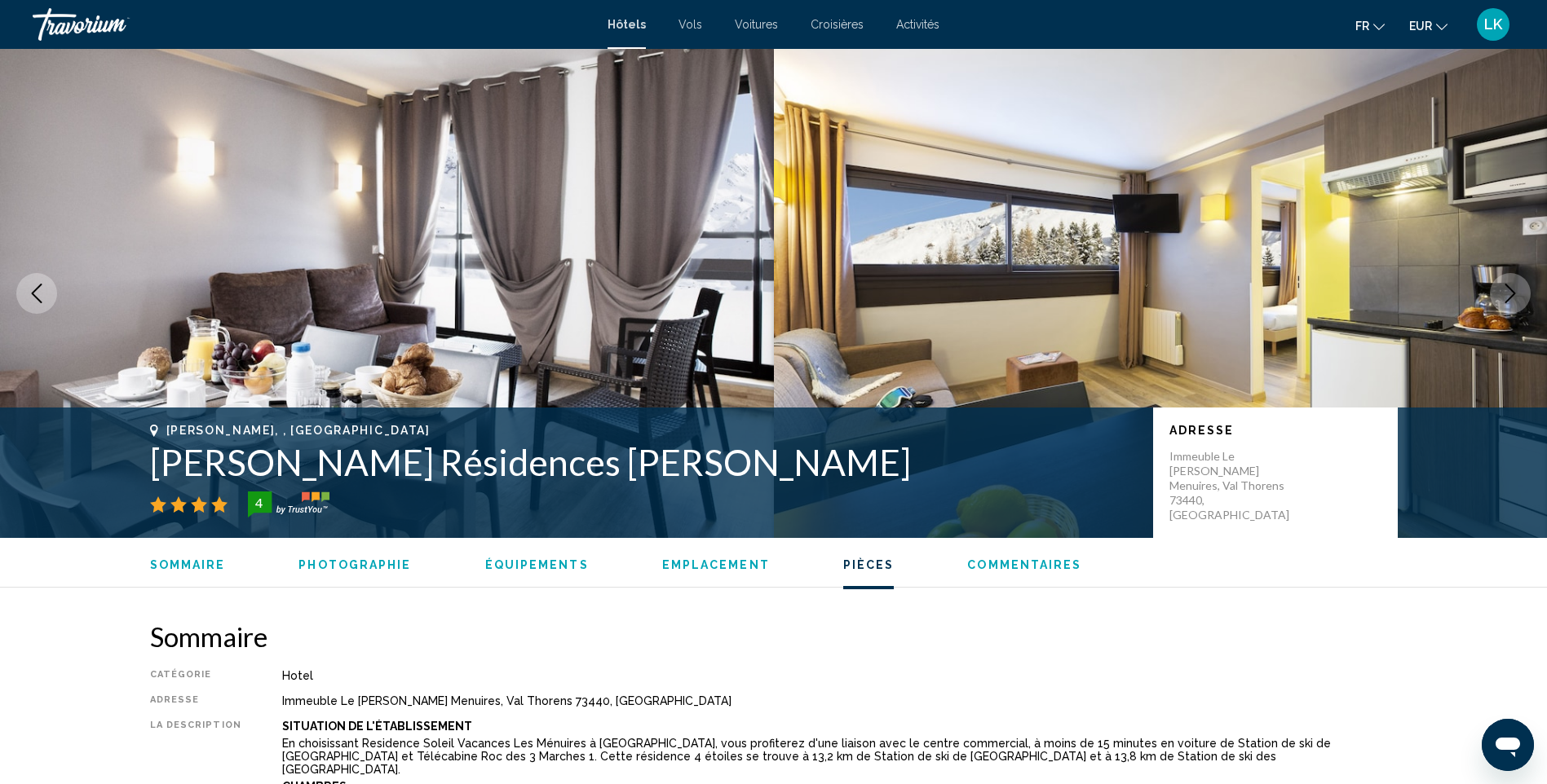
scroll to position [2283, 0]
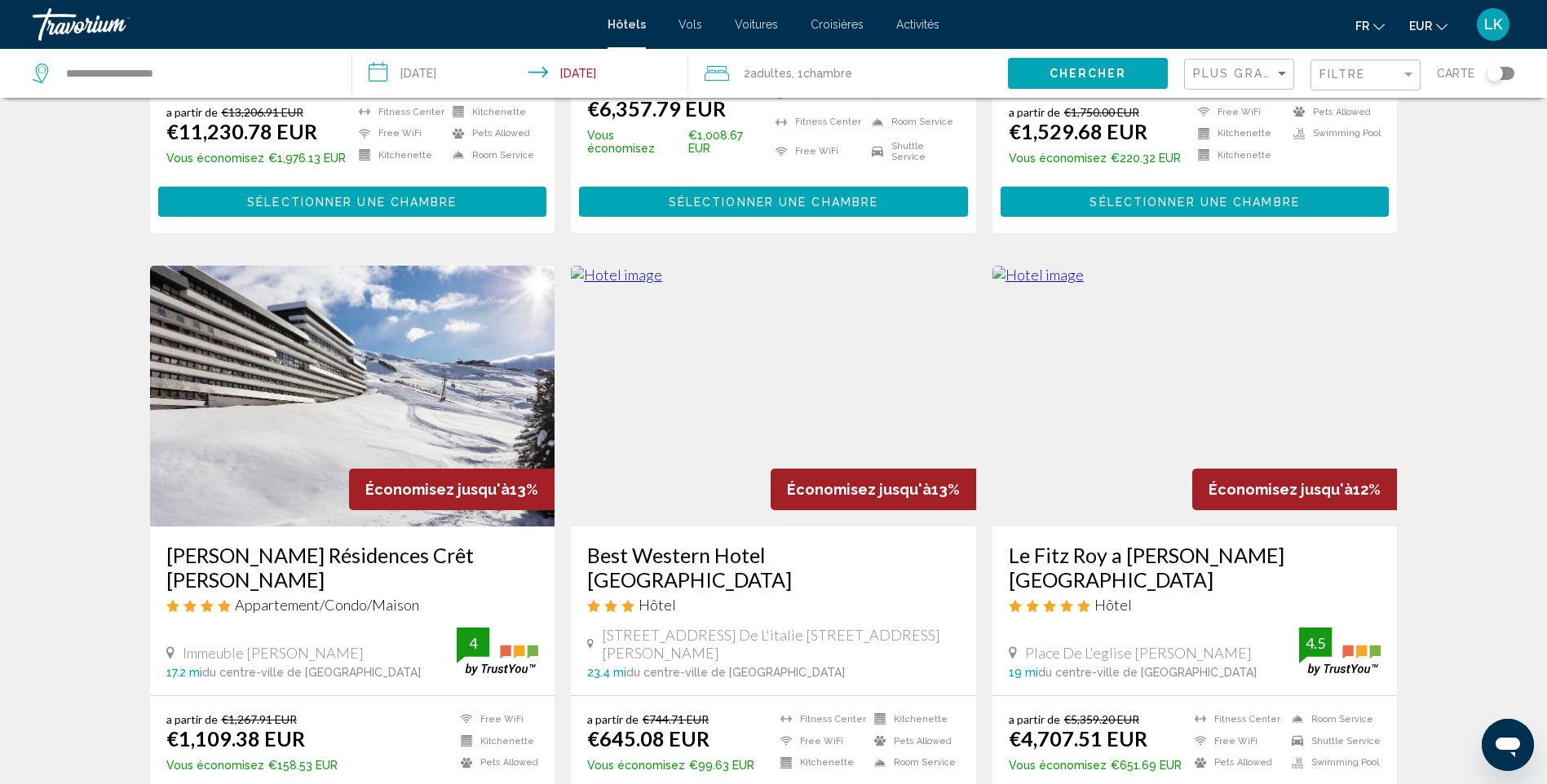
scroll to position [1794, 0]
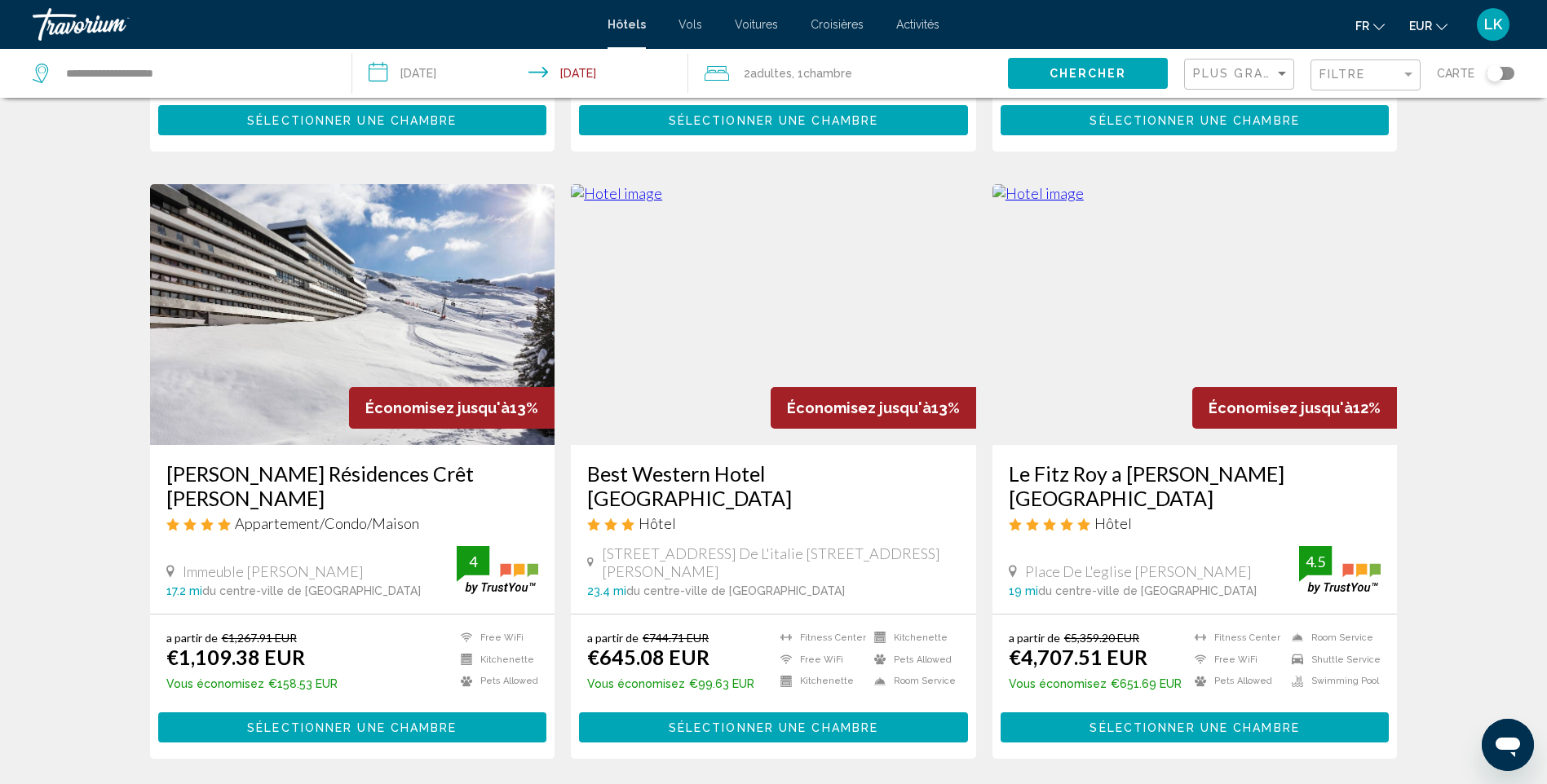
click at [692, 246] on img "Main content" at bounding box center [773, 314] width 406 height 260
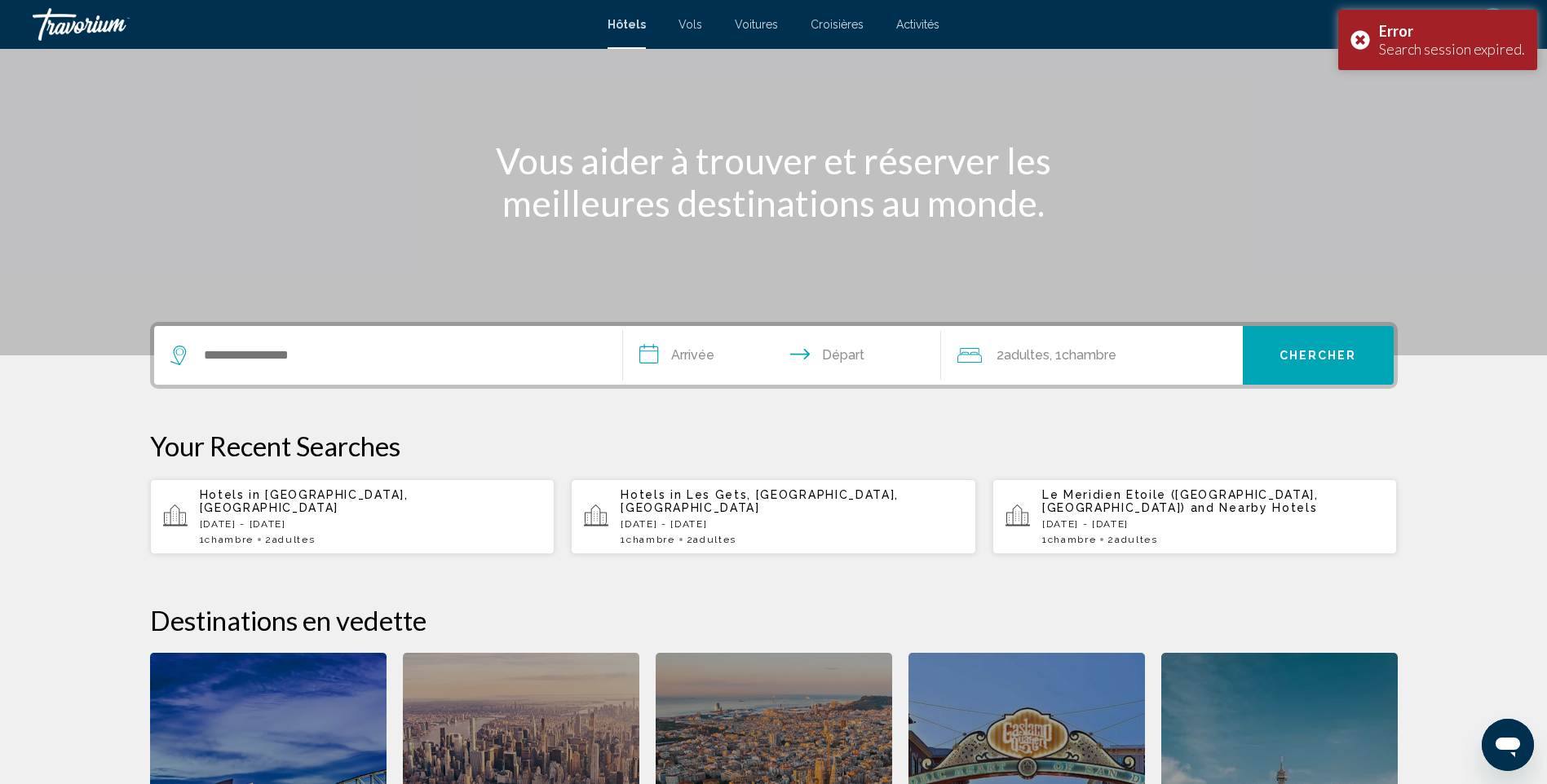
scroll to position [489, 0]
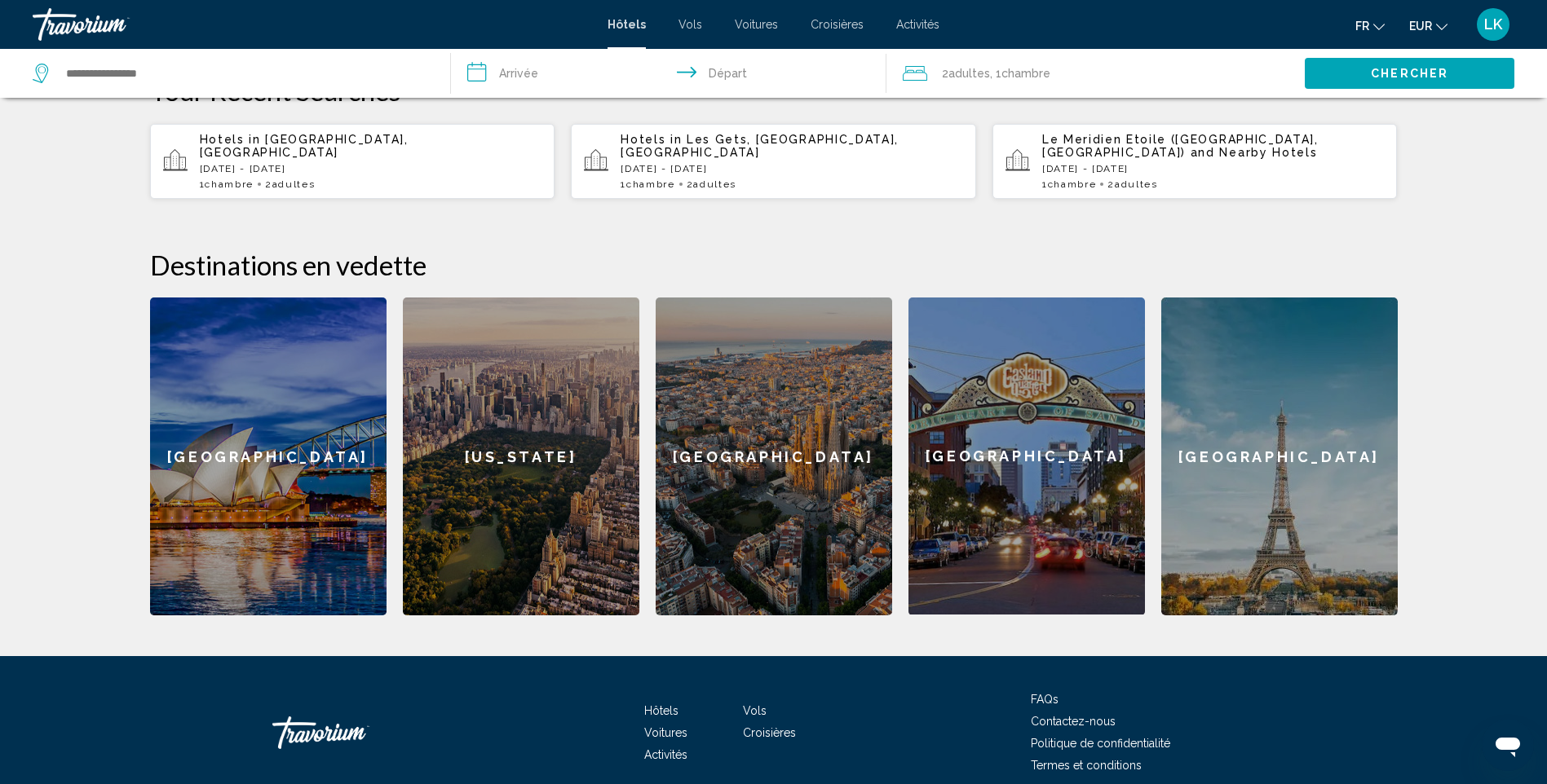
click at [340, 146] on div "Hotels in [GEOGRAPHIC_DATA], [GEOGRAPHIC_DATA] [DATE] - [DATE] 1 Chambre pièces…" at bounding box center [371, 161] width 342 height 57
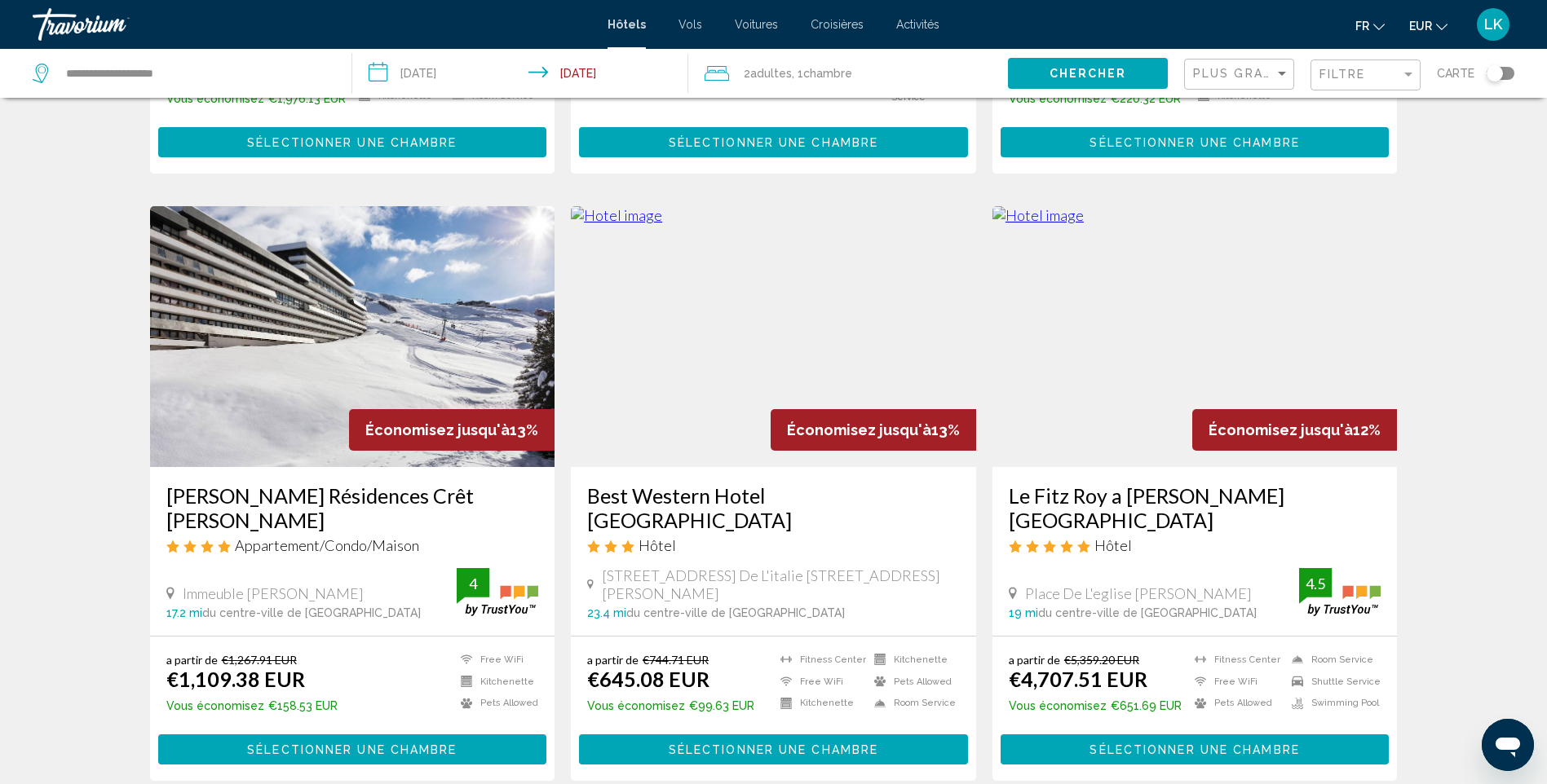
scroll to position [1794, 0]
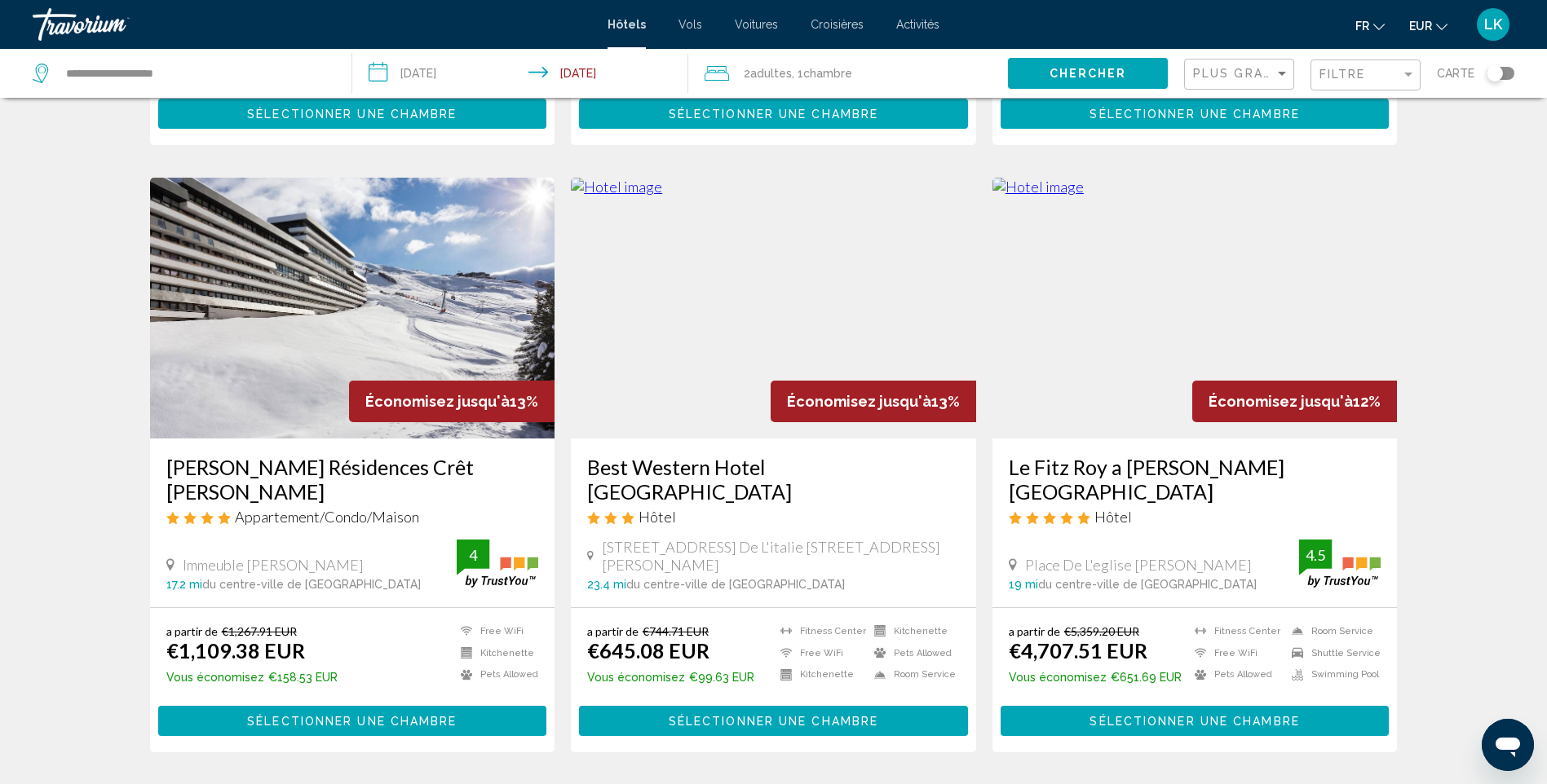
click at [737, 269] on img "Main content" at bounding box center [773, 308] width 406 height 260
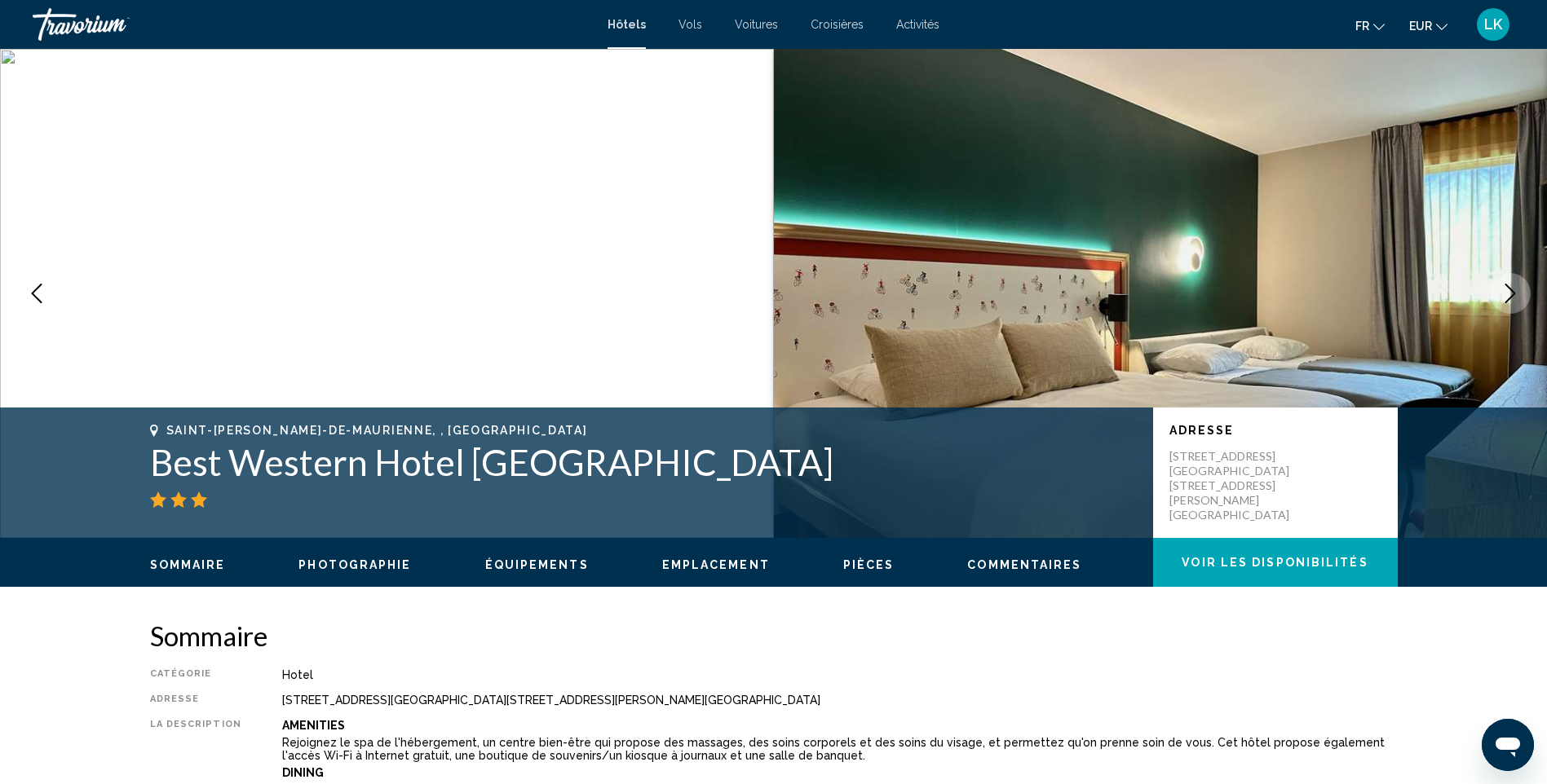
click at [1521, 293] on button "Next image" at bounding box center [1510, 293] width 41 height 41
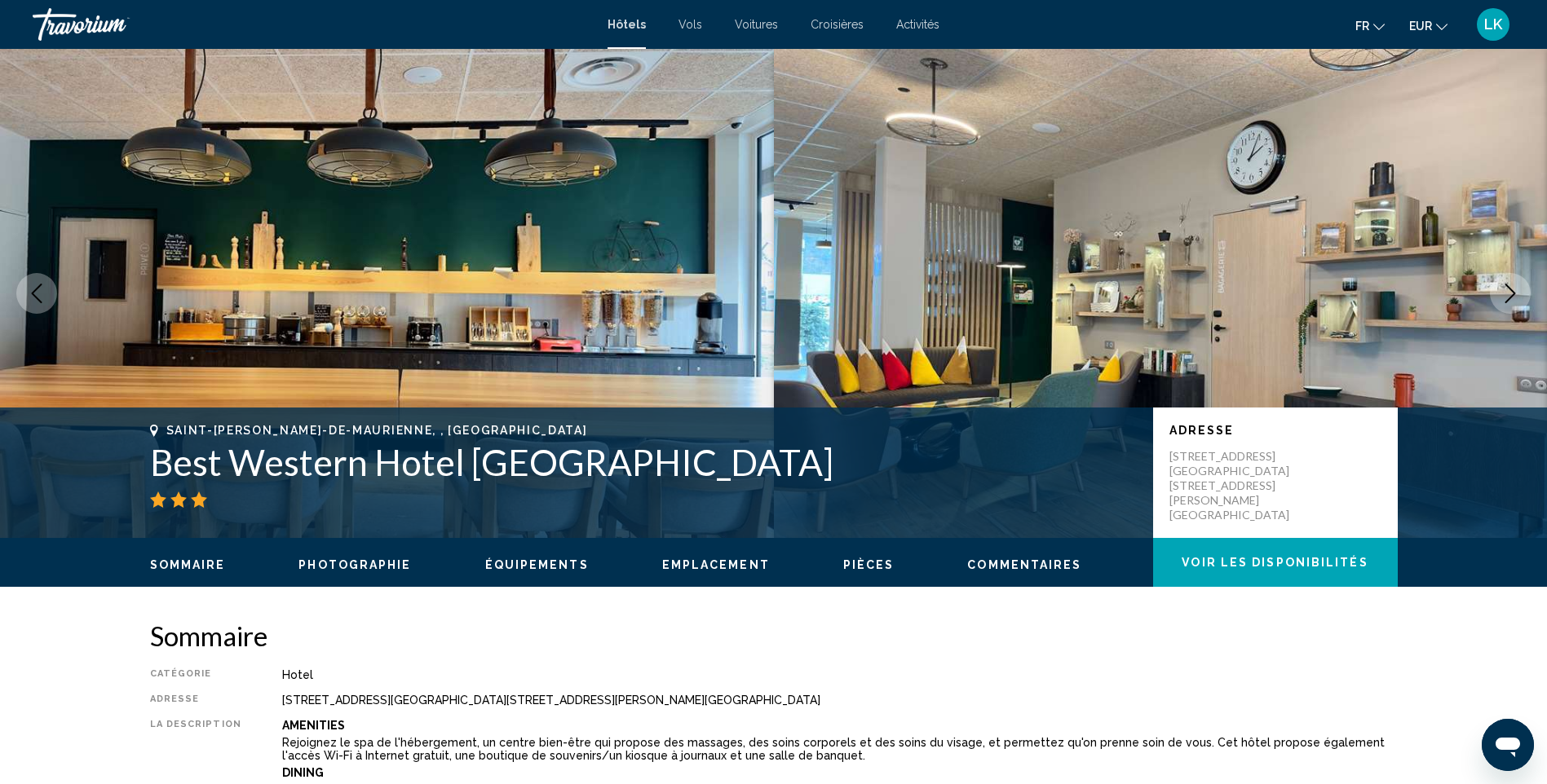
click at [1521, 293] on button "Next image" at bounding box center [1510, 293] width 41 height 41
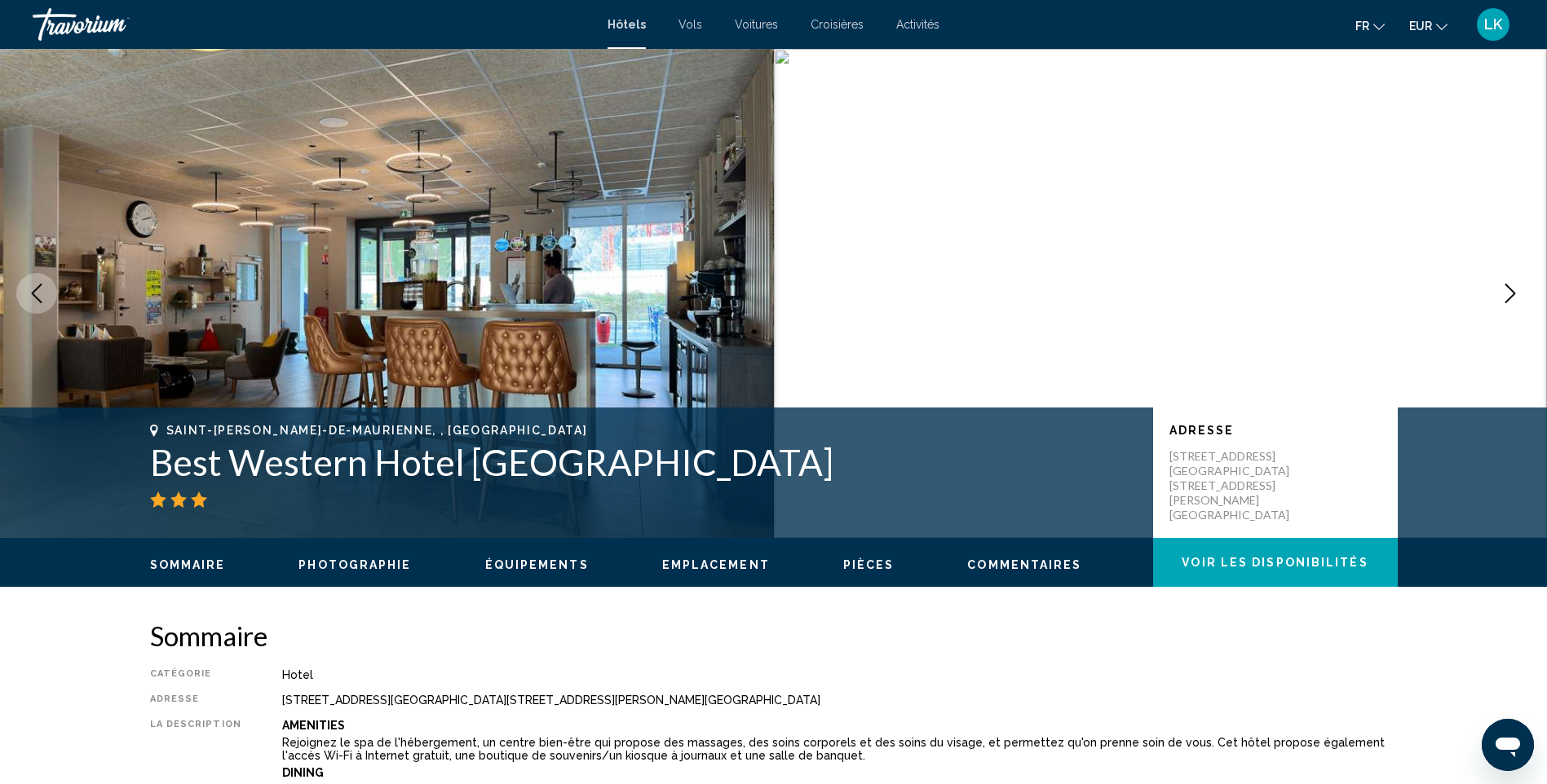
click at [1521, 293] on button "Next image" at bounding box center [1510, 293] width 41 height 41
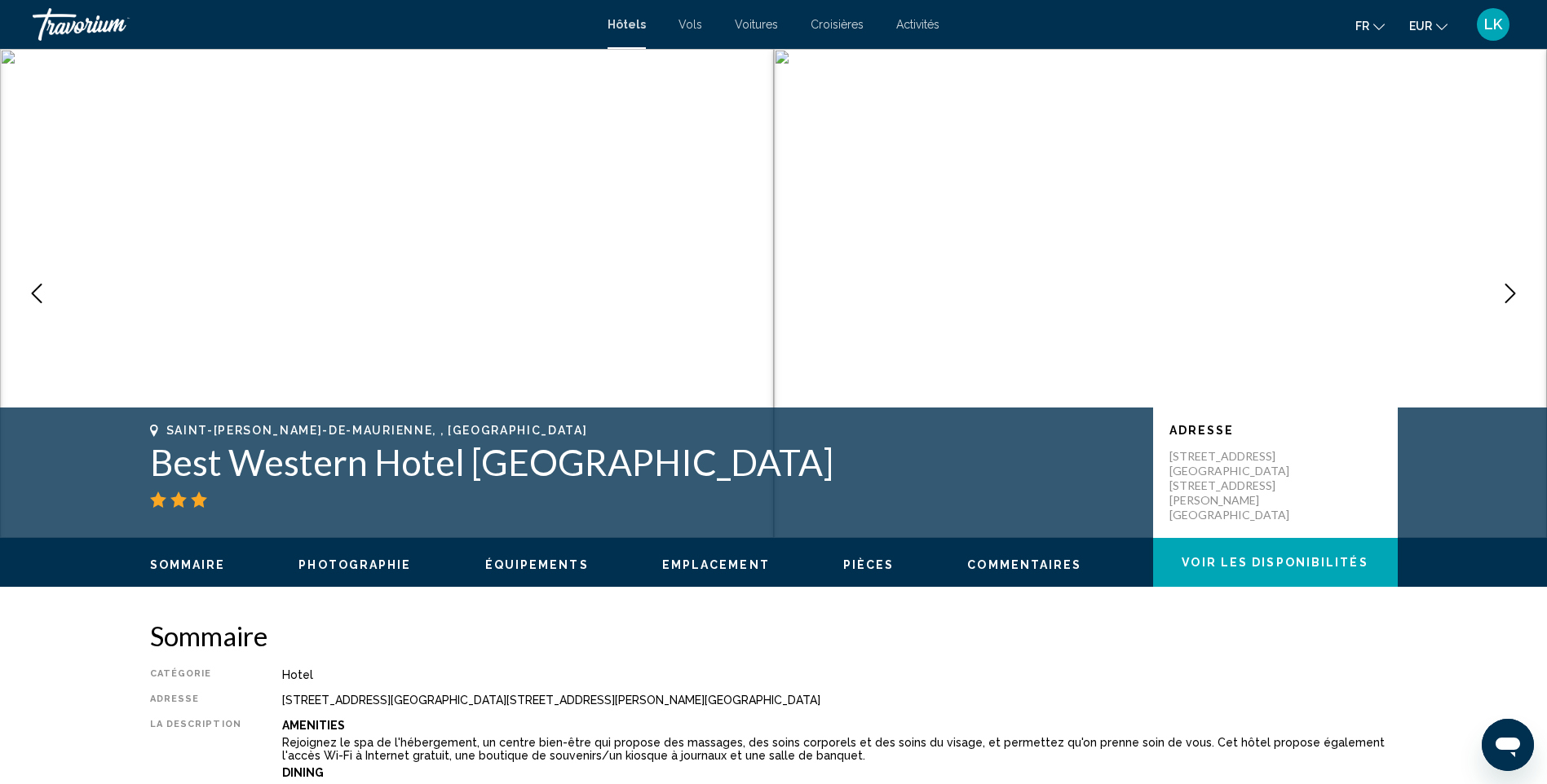
click at [1521, 293] on button "Next image" at bounding box center [1510, 293] width 41 height 41
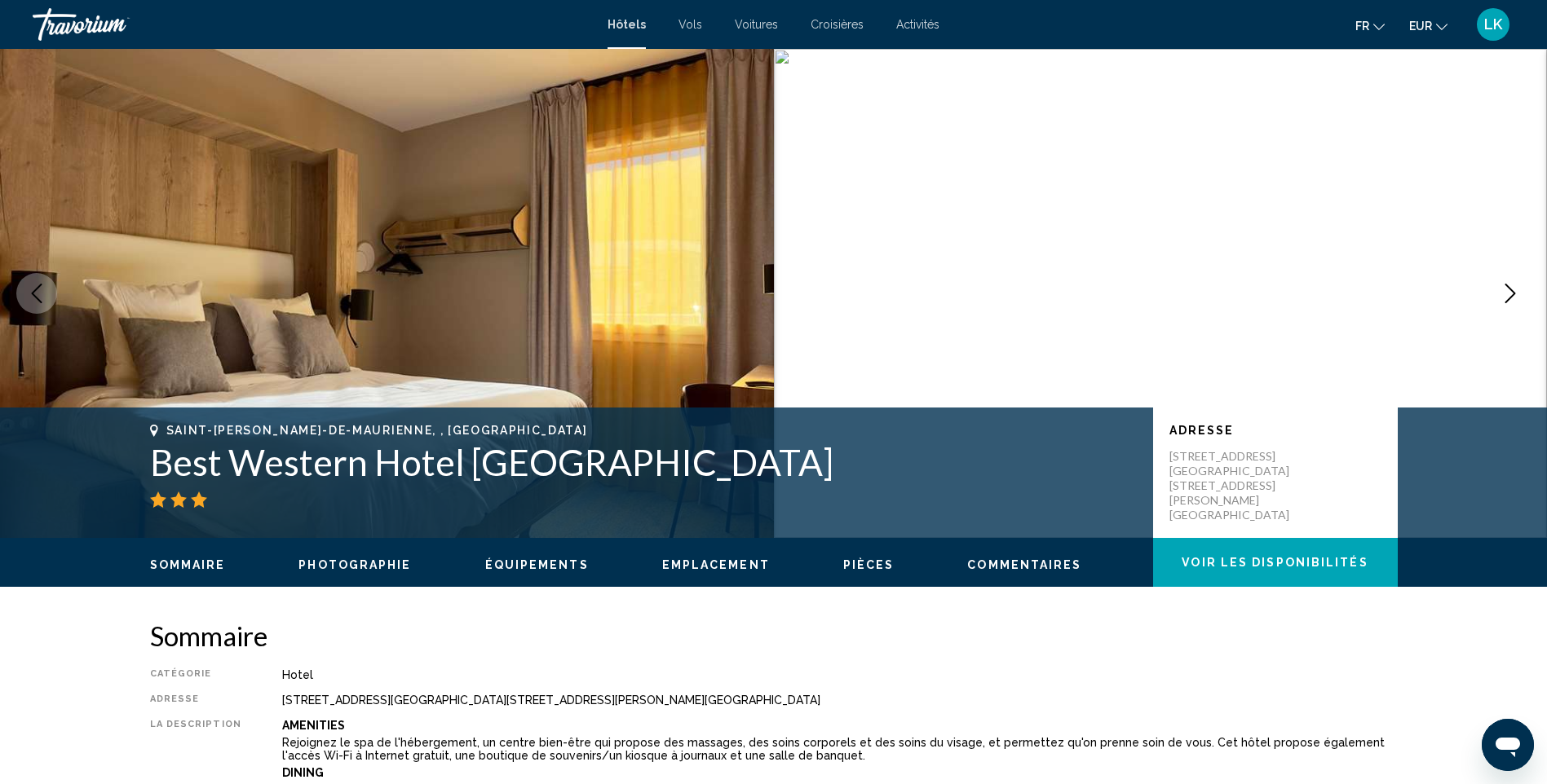
click at [1521, 293] on button "Next image" at bounding box center [1510, 293] width 41 height 41
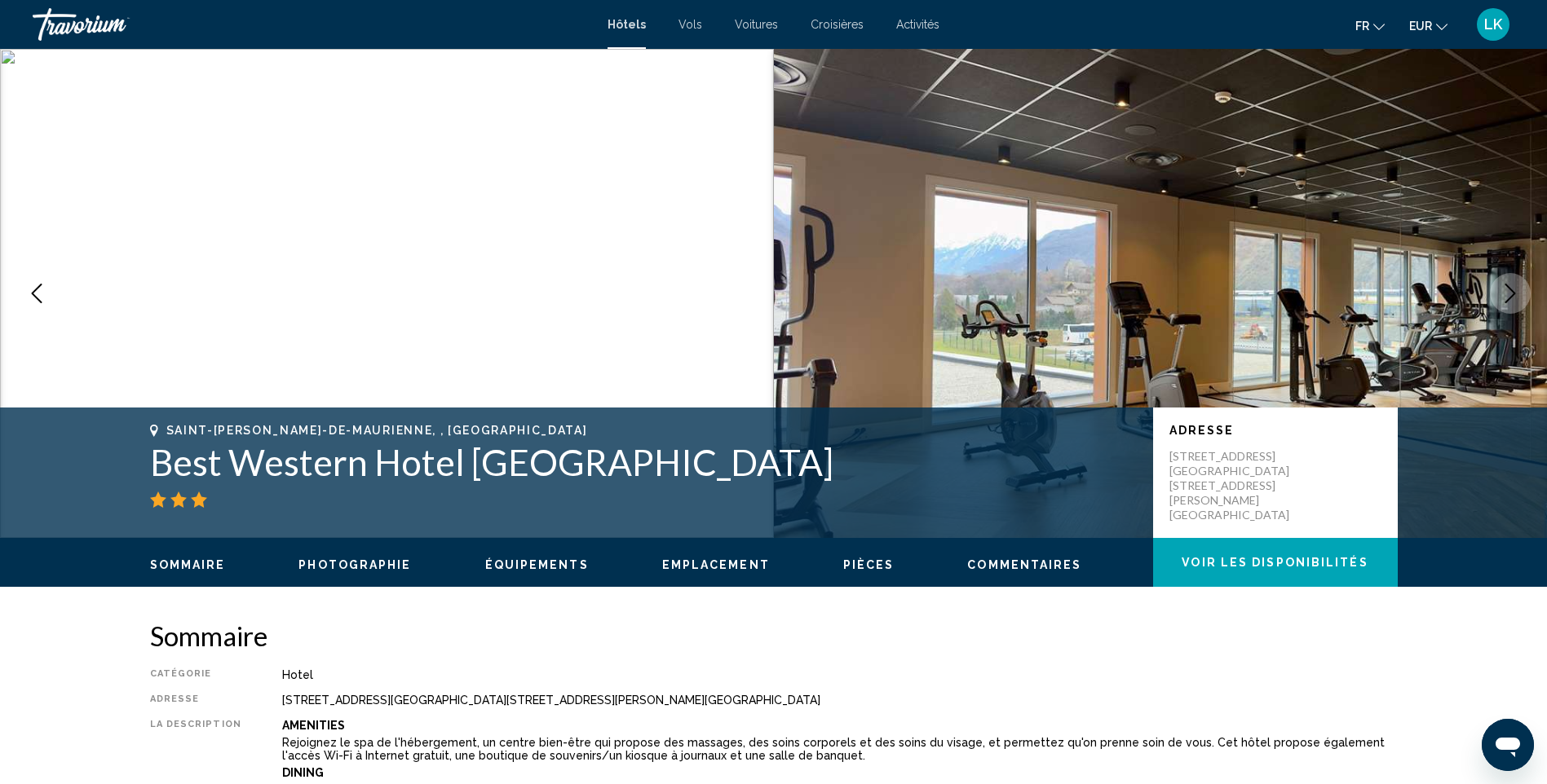
click at [1521, 293] on button "Next image" at bounding box center [1510, 293] width 41 height 41
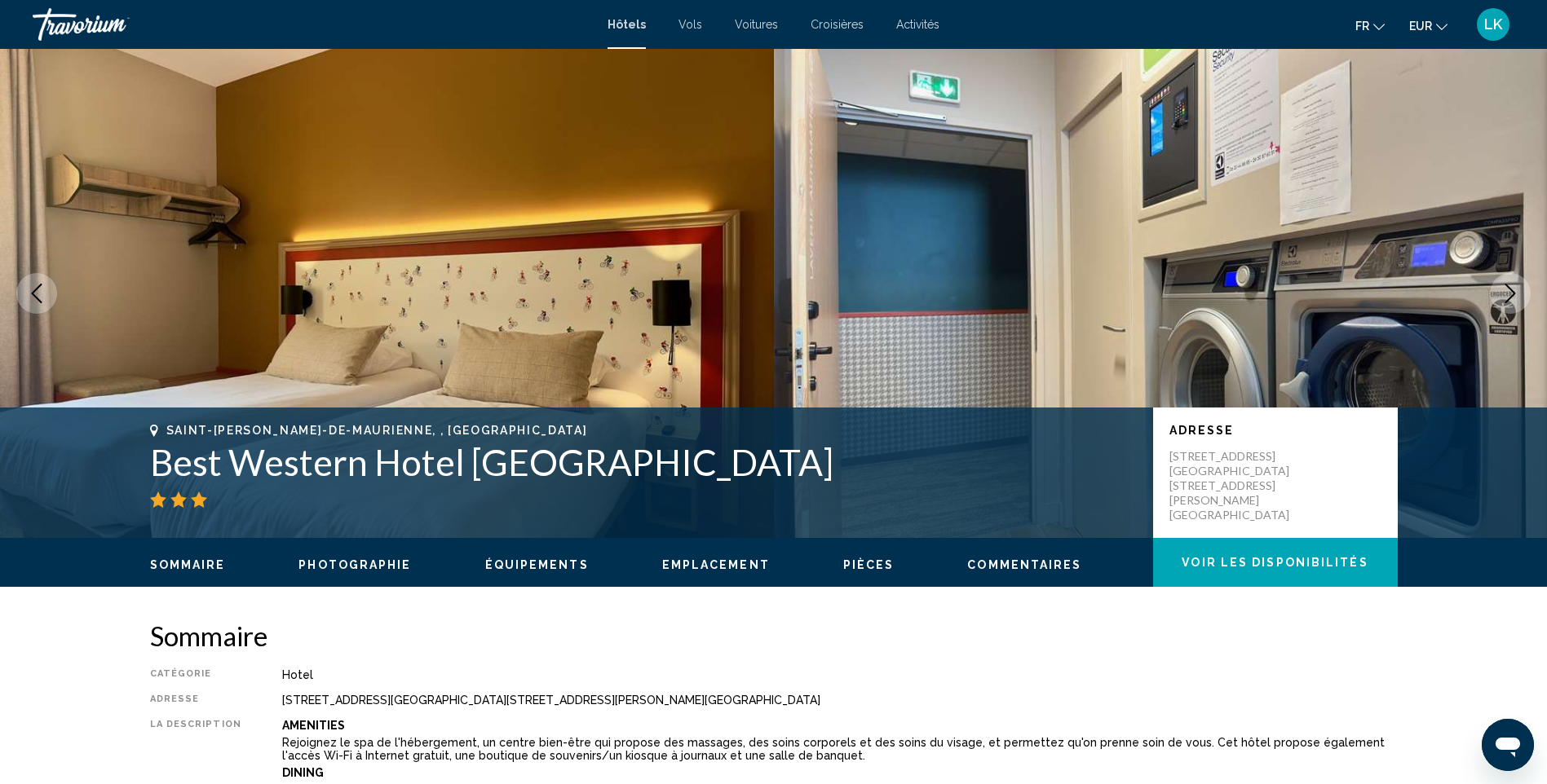
click at [1521, 293] on button "Next image" at bounding box center [1510, 293] width 41 height 41
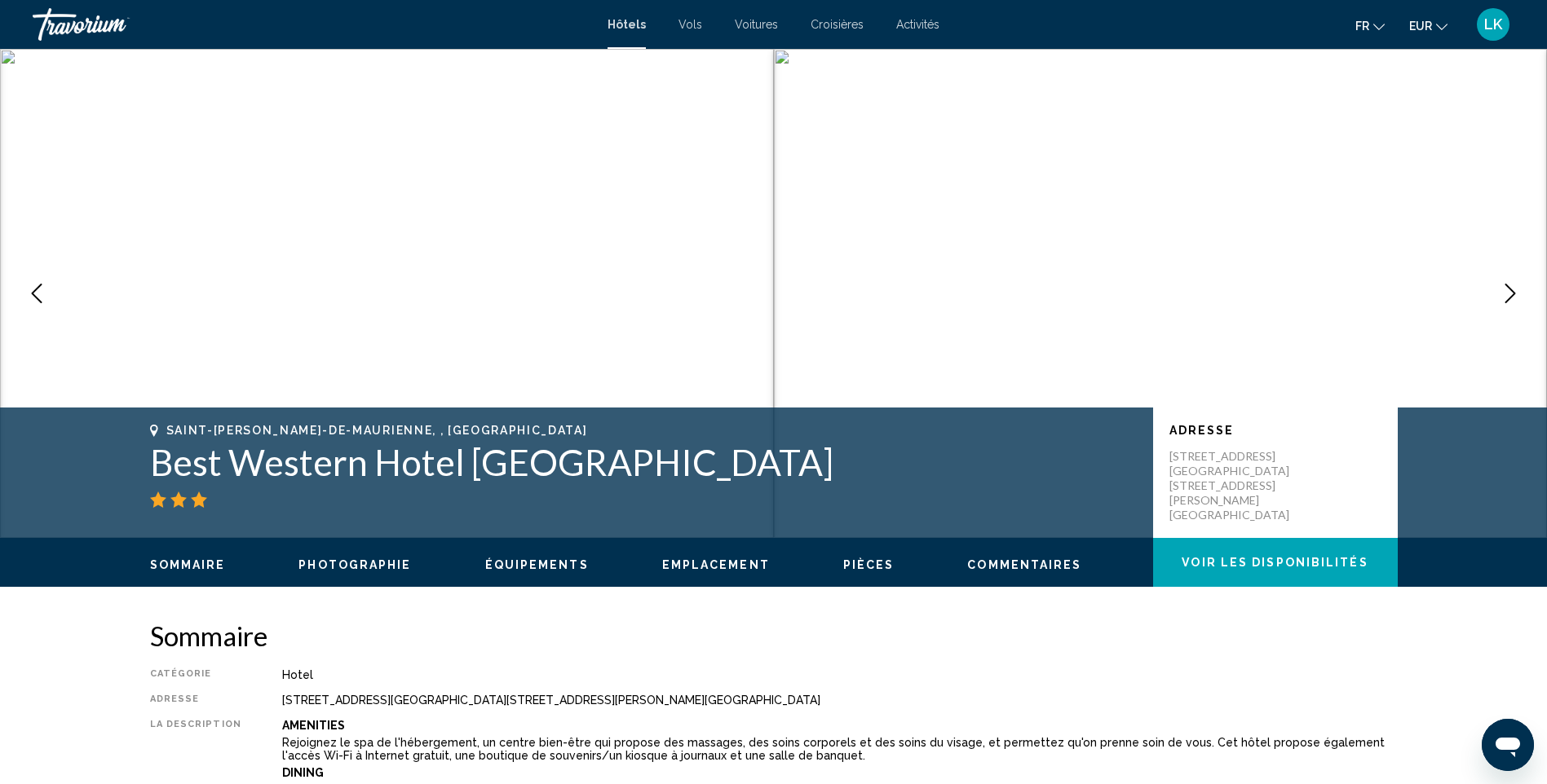
click at [1521, 293] on button "Next image" at bounding box center [1510, 293] width 41 height 41
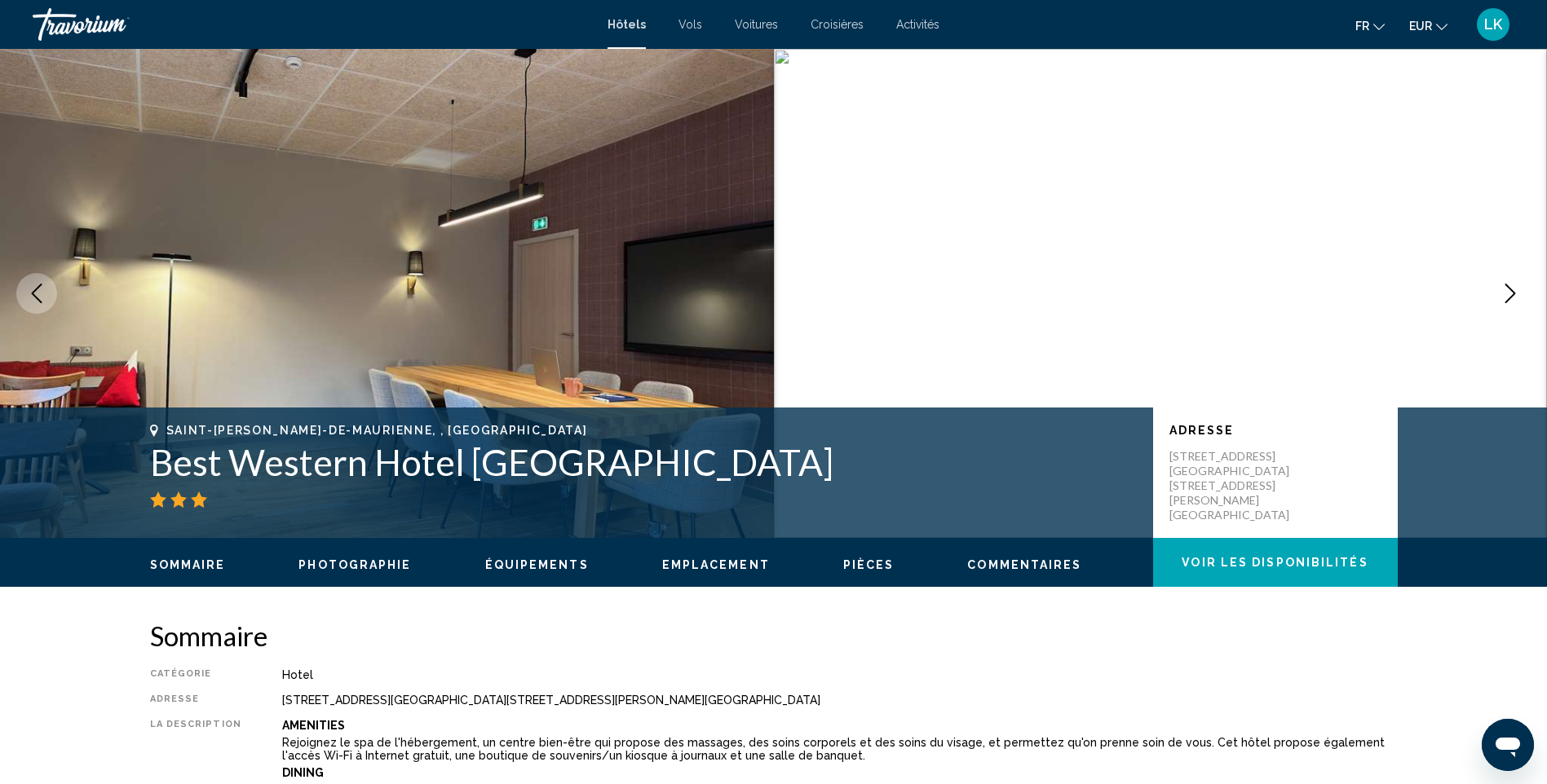
click at [1521, 293] on button "Next image" at bounding box center [1510, 293] width 41 height 41
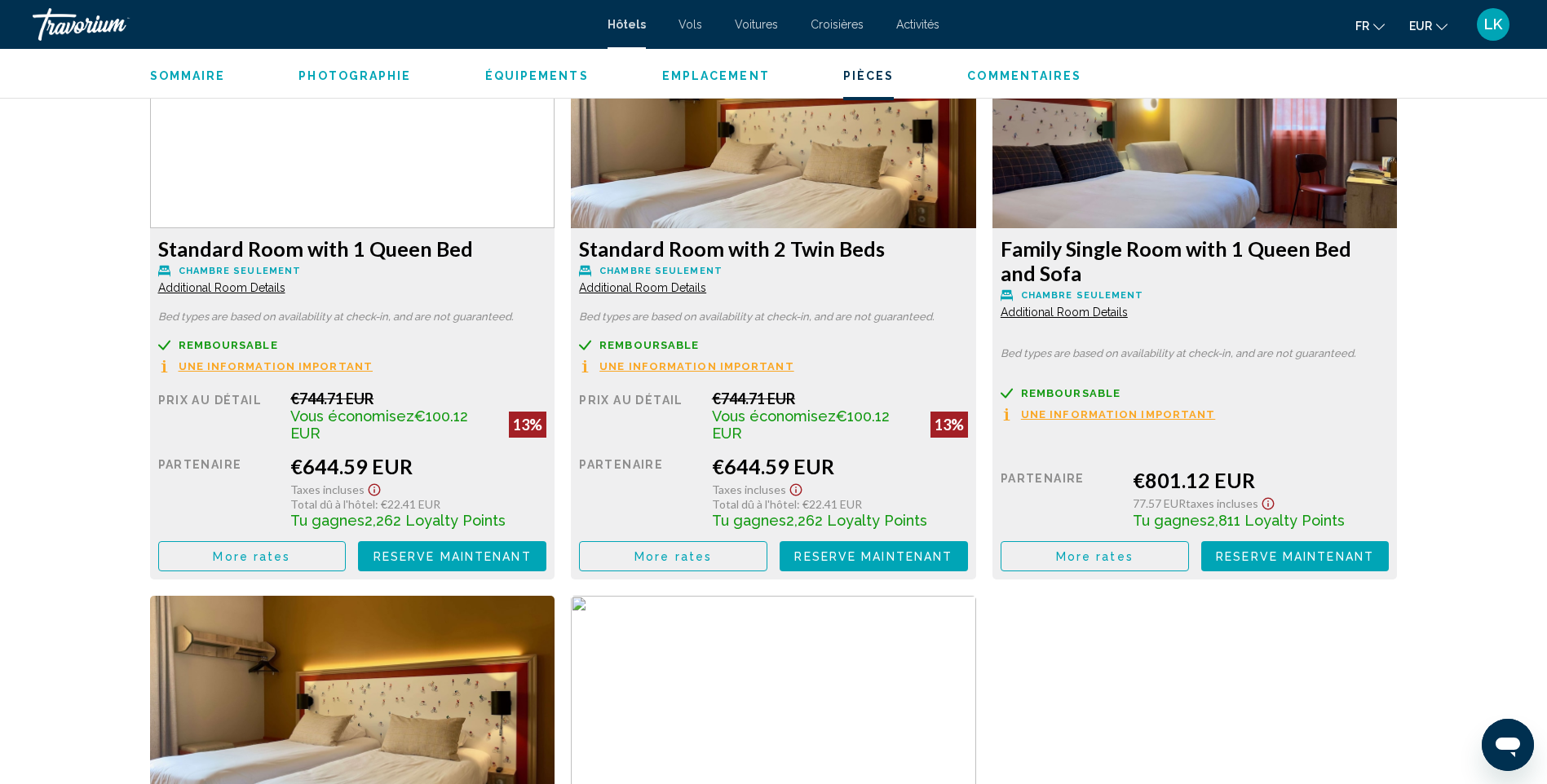
scroll to position [2283, 0]
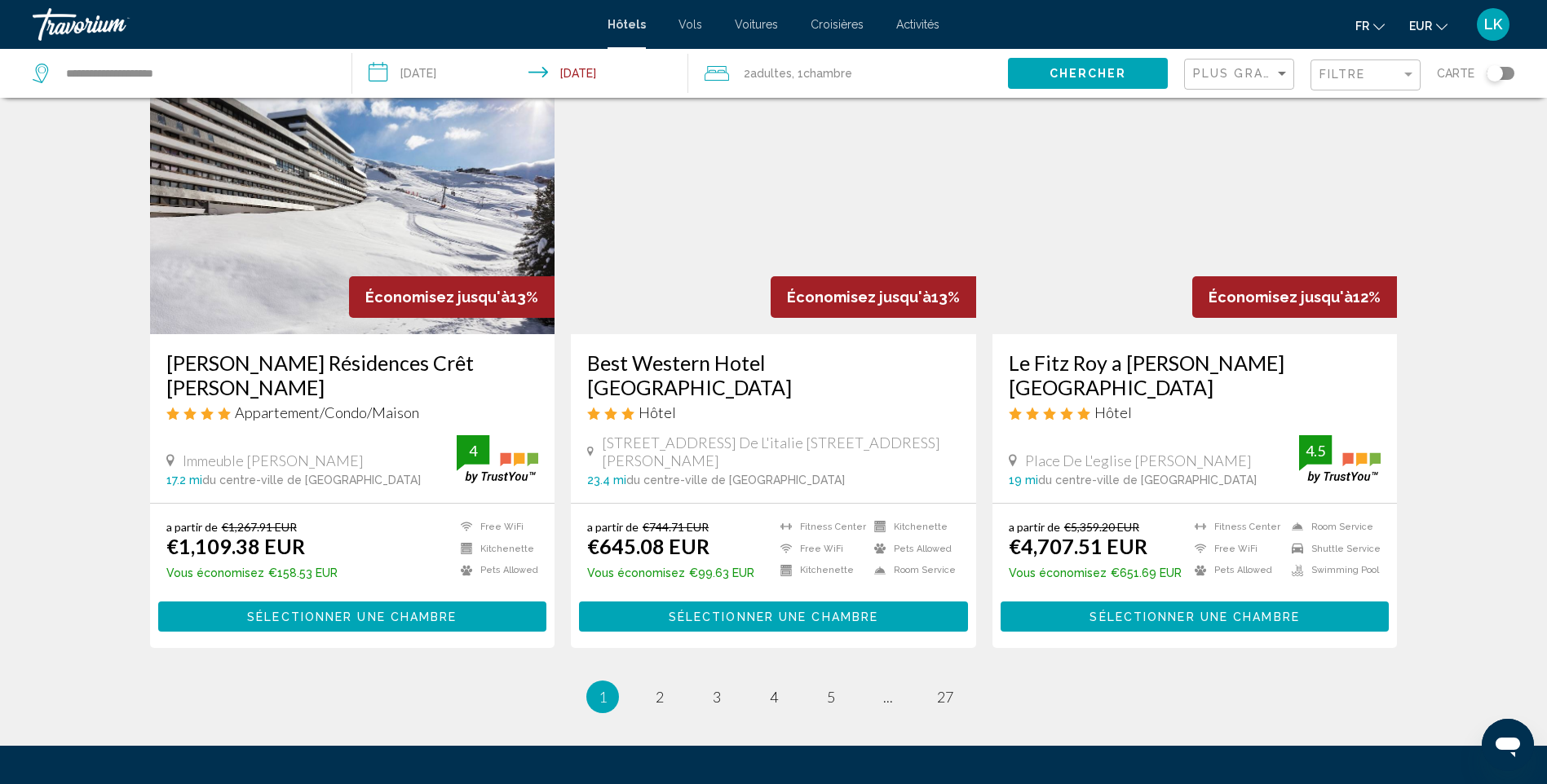
scroll to position [1992, 0]
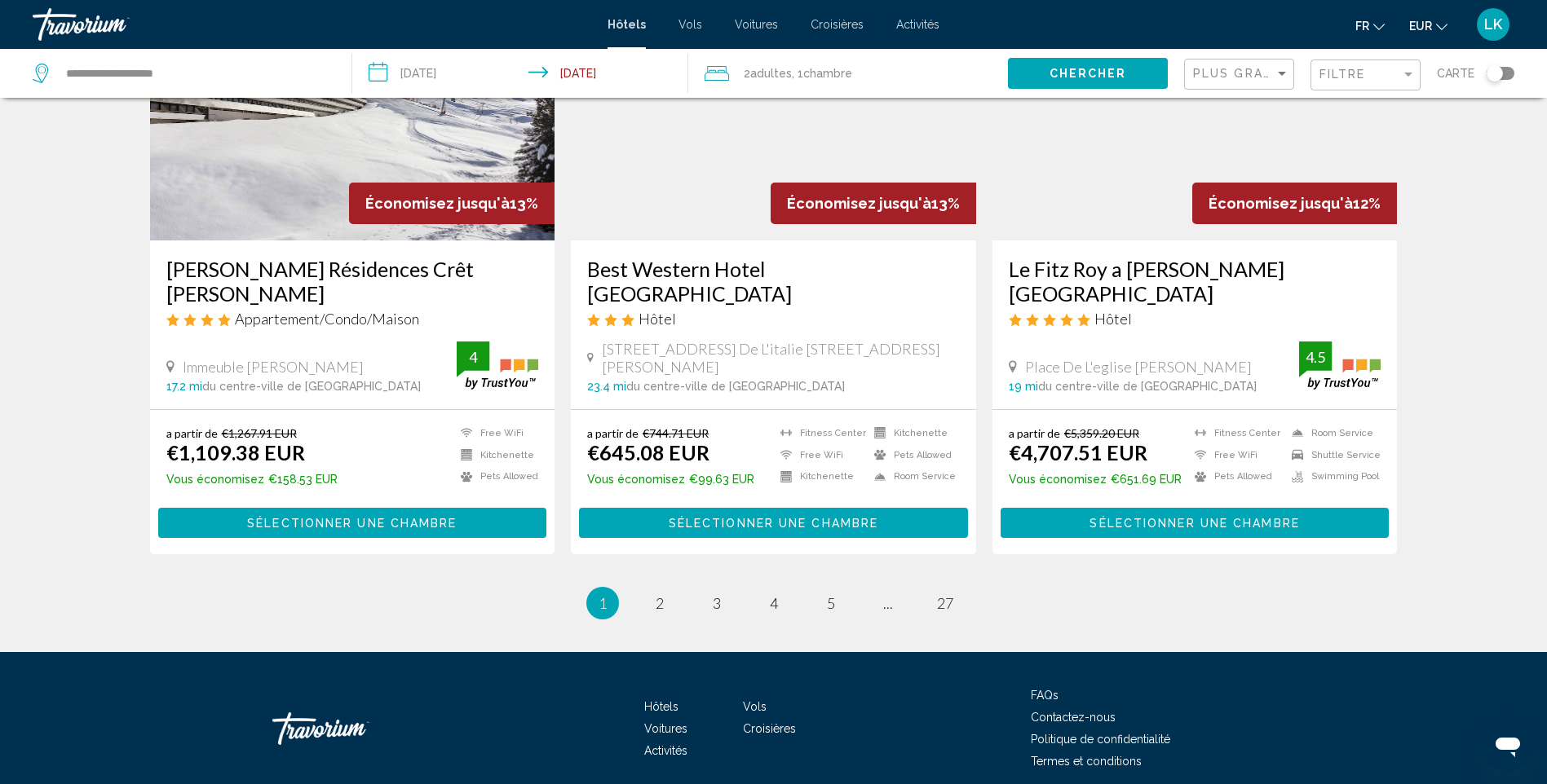
click at [1161, 167] on img "Main content" at bounding box center [1195, 110] width 406 height 260
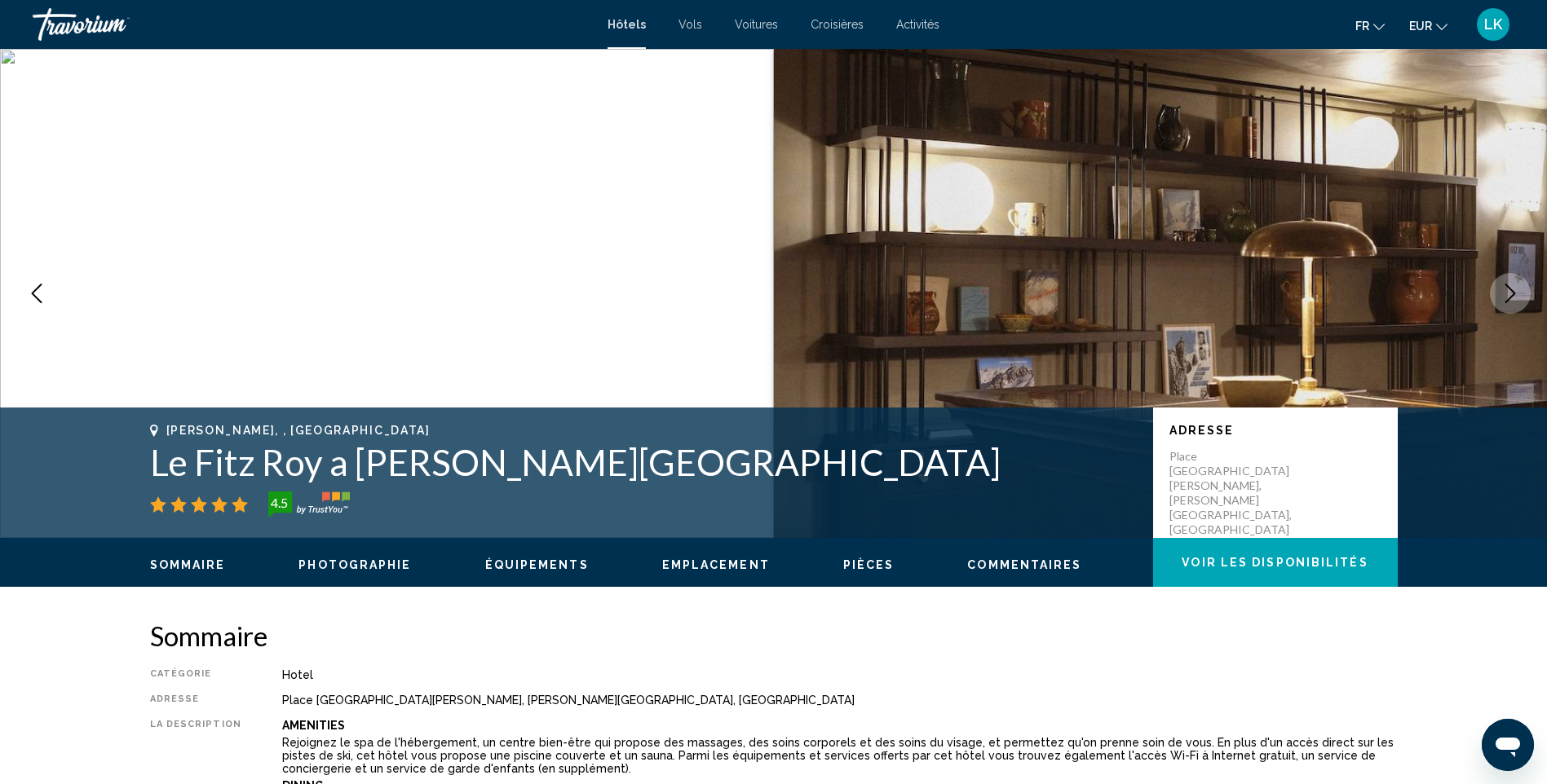
click at [1506, 305] on button "Next image" at bounding box center [1510, 293] width 41 height 41
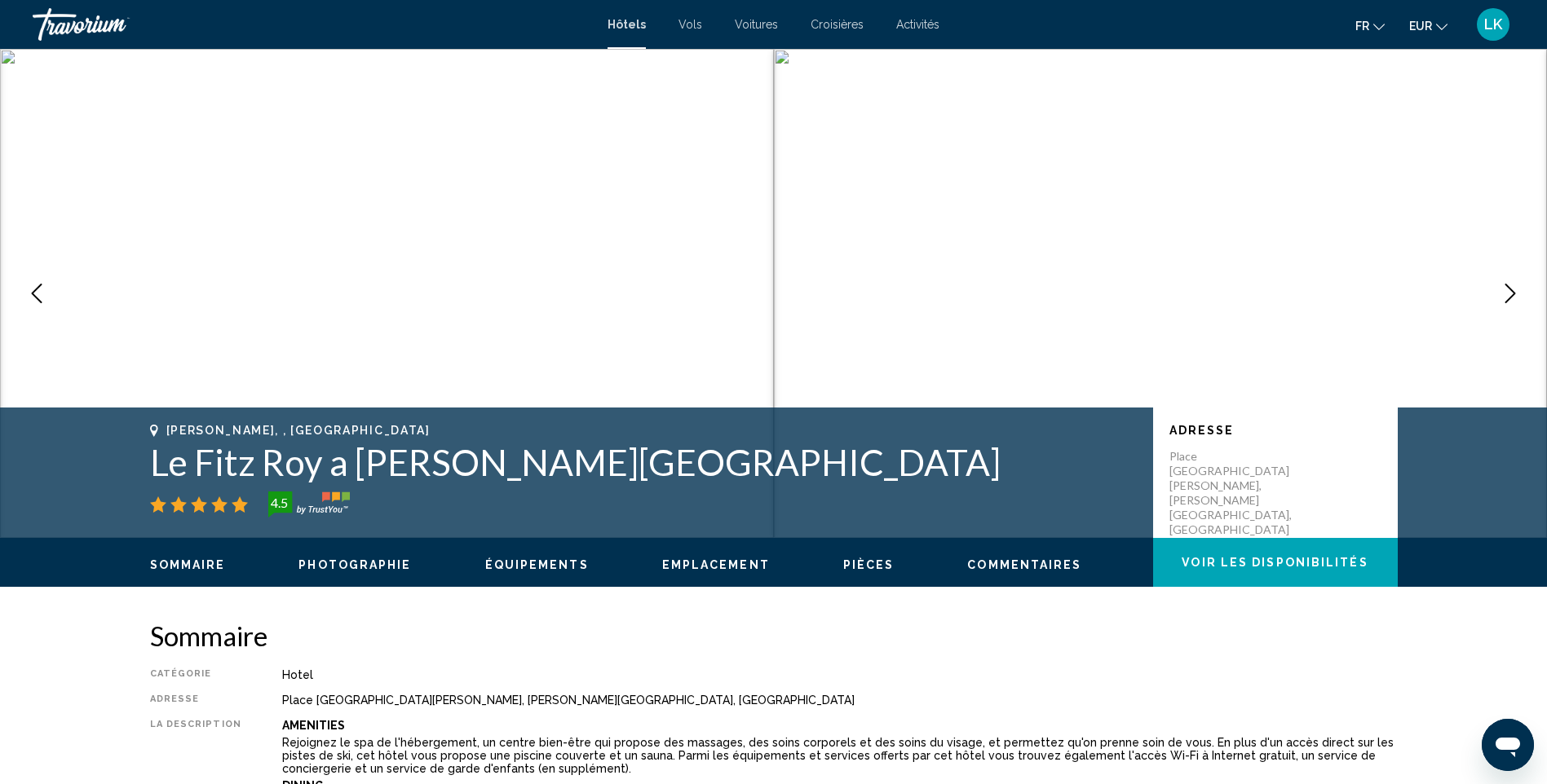
click at [1503, 309] on button "Next image" at bounding box center [1510, 293] width 41 height 41
click at [1492, 293] on button "Next image" at bounding box center [1510, 293] width 41 height 41
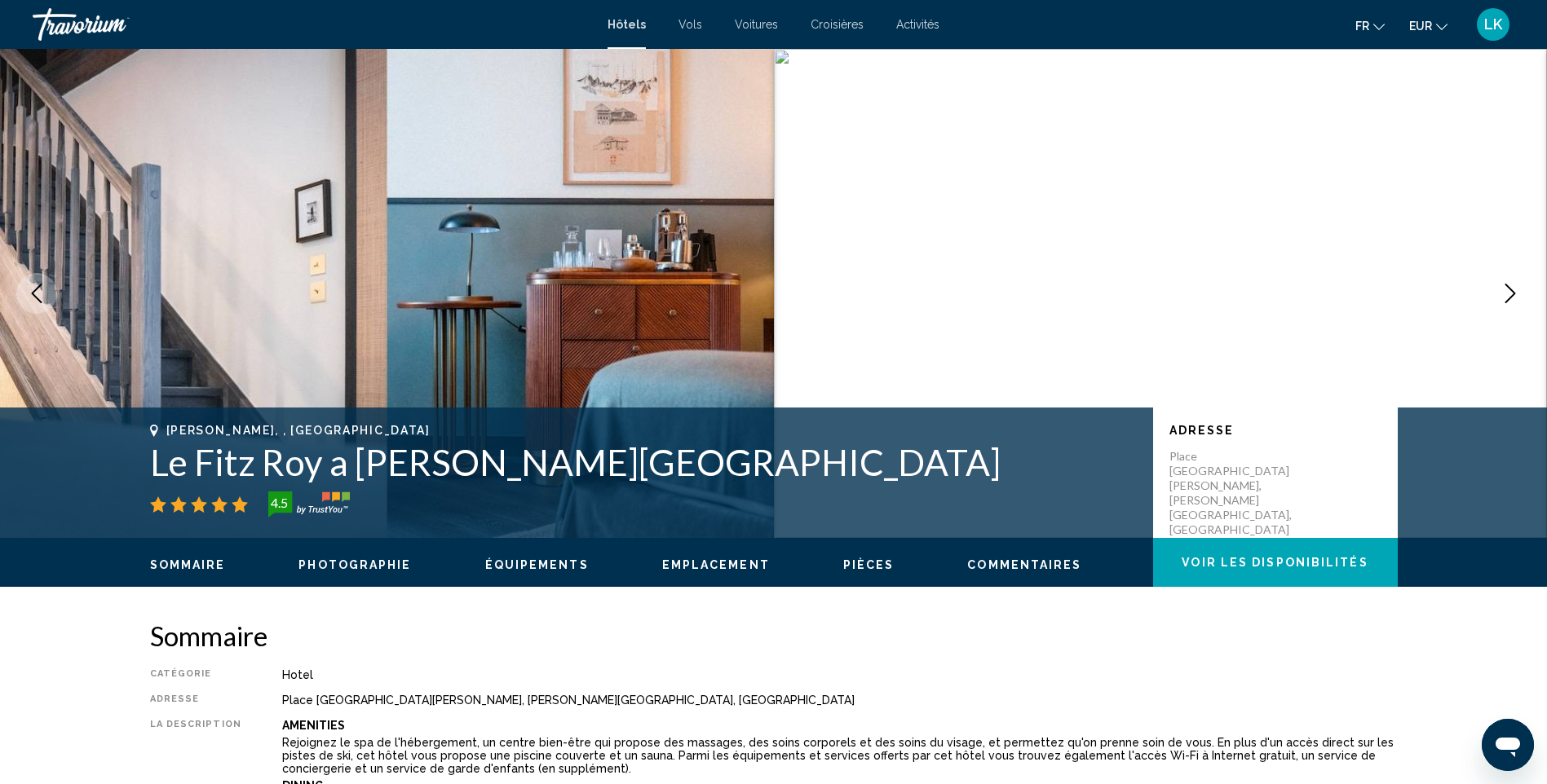
click at [1492, 293] on button "Next image" at bounding box center [1510, 293] width 41 height 41
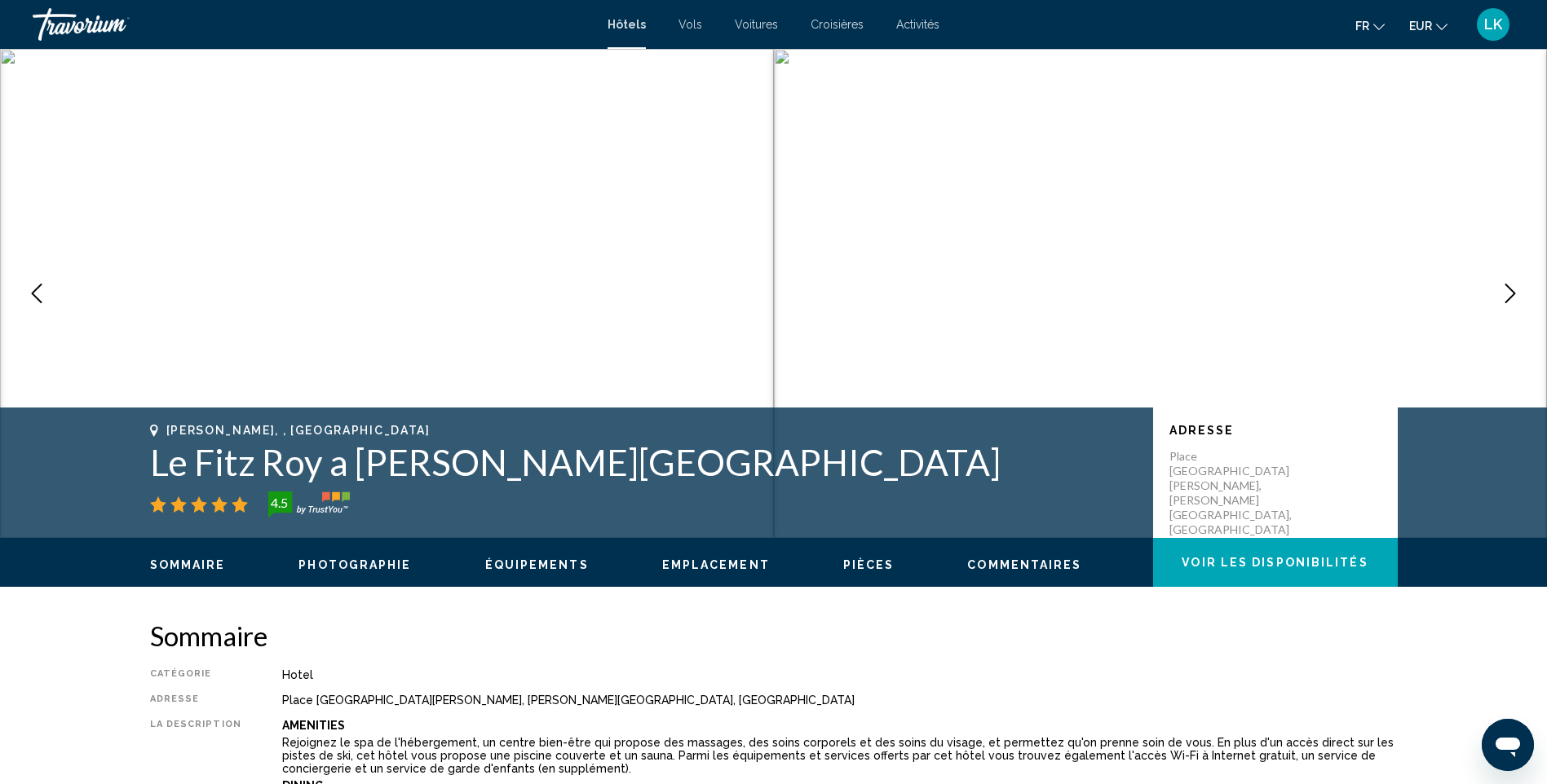
click at [1492, 293] on button "Next image" at bounding box center [1510, 293] width 41 height 41
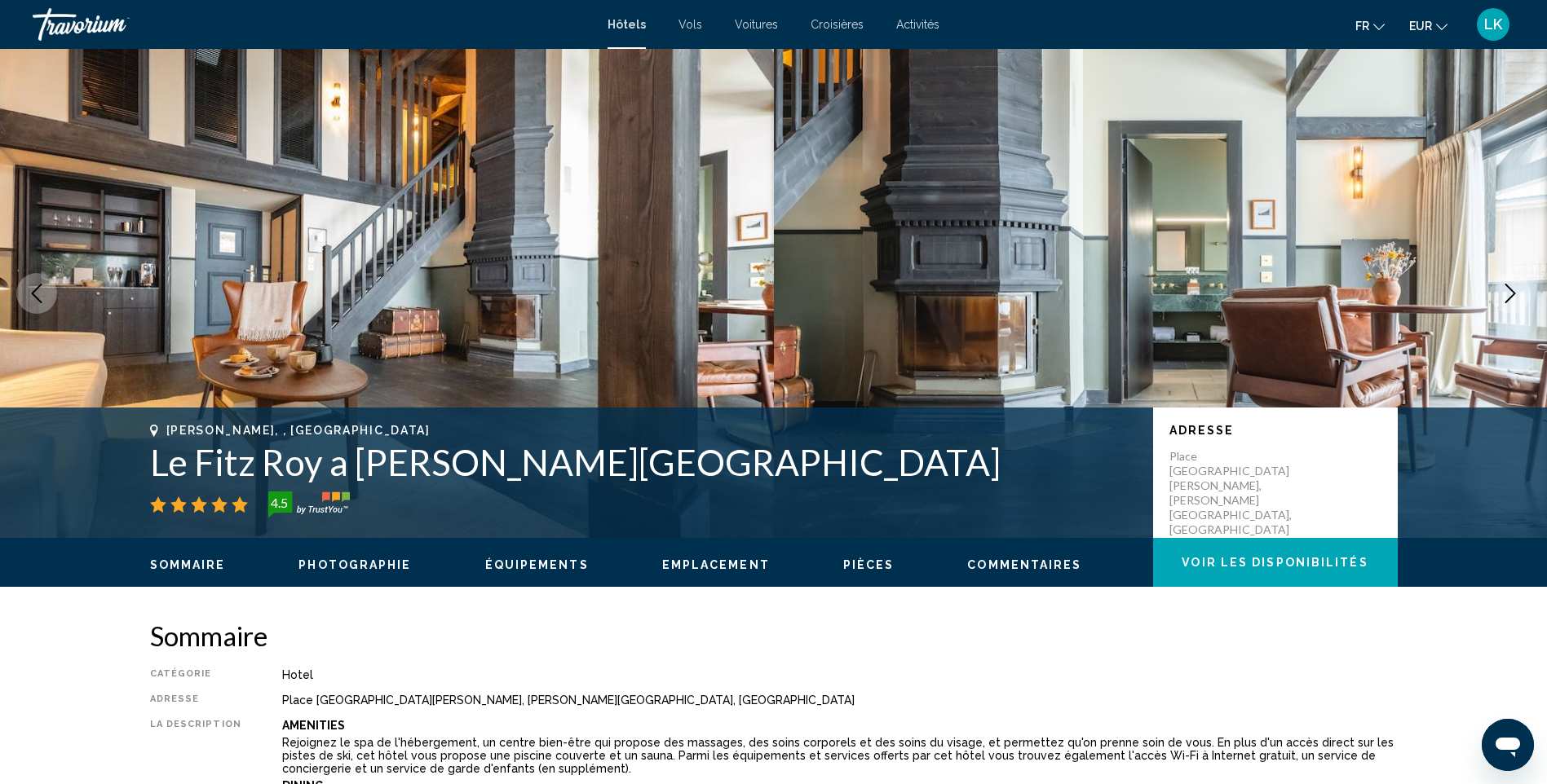
click at [1492, 293] on button "Next image" at bounding box center [1510, 293] width 41 height 41
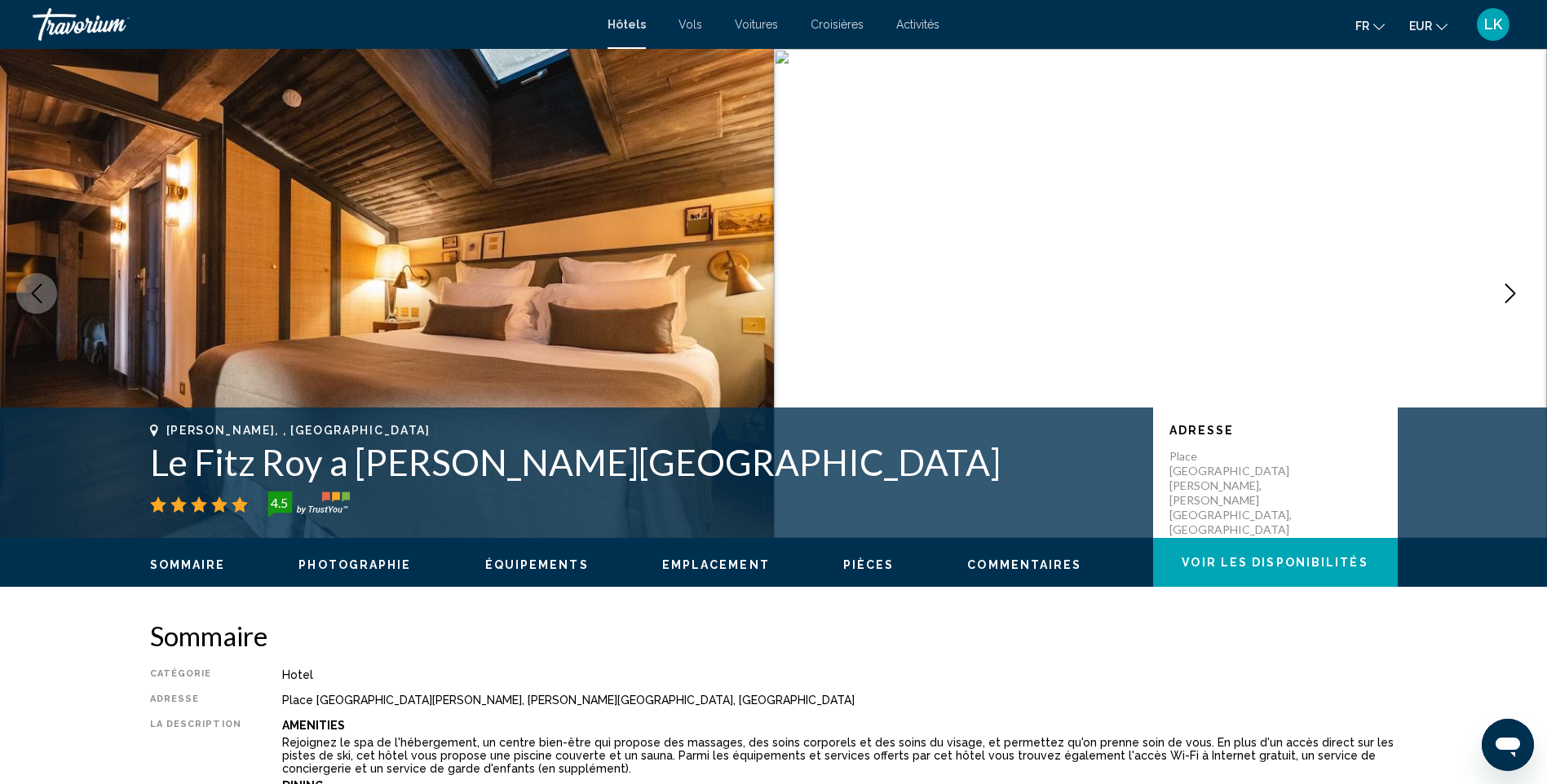
click at [1492, 293] on button "Next image" at bounding box center [1510, 293] width 41 height 41
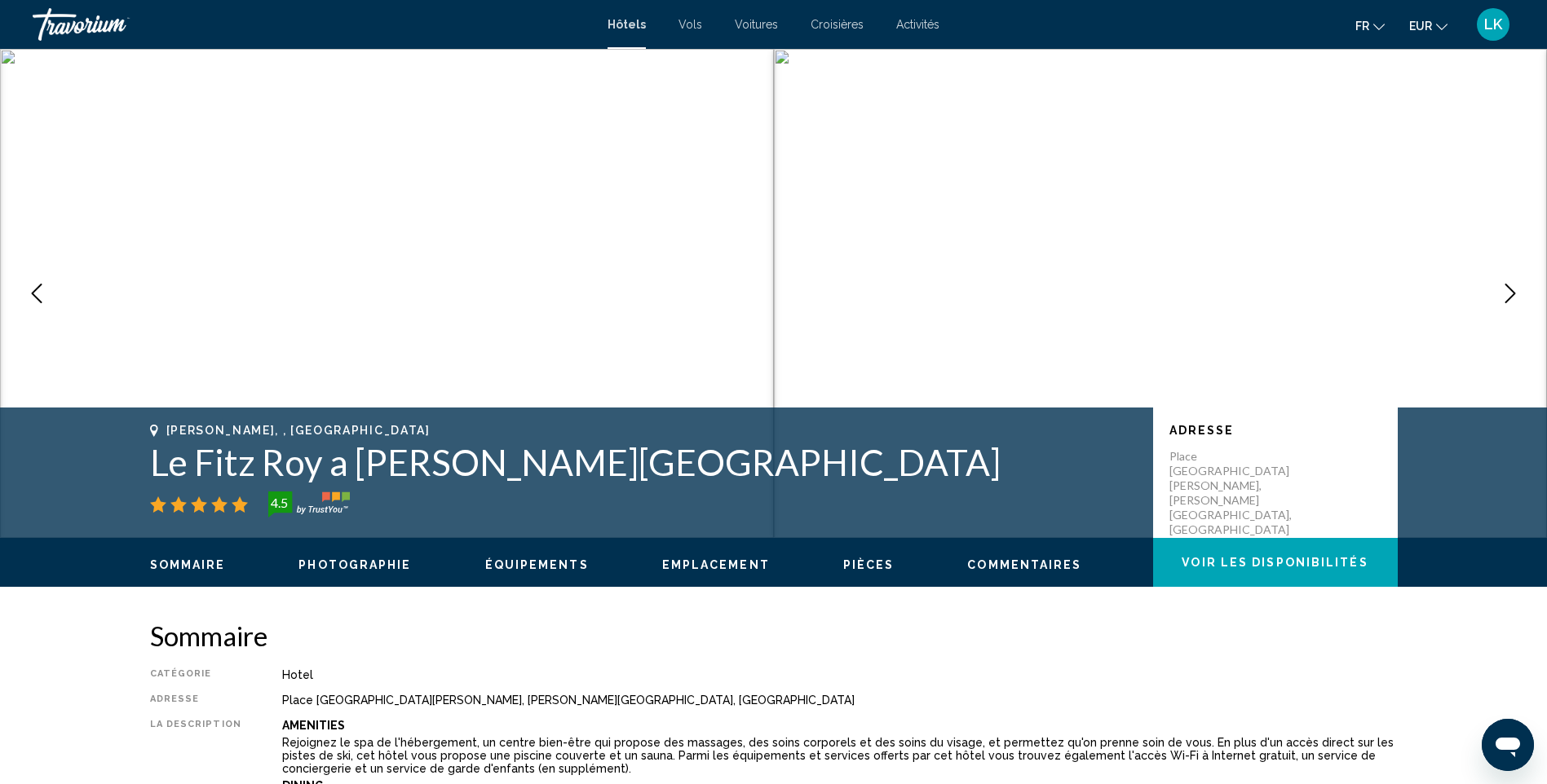
click at [1492, 293] on button "Next image" at bounding box center [1510, 293] width 41 height 41
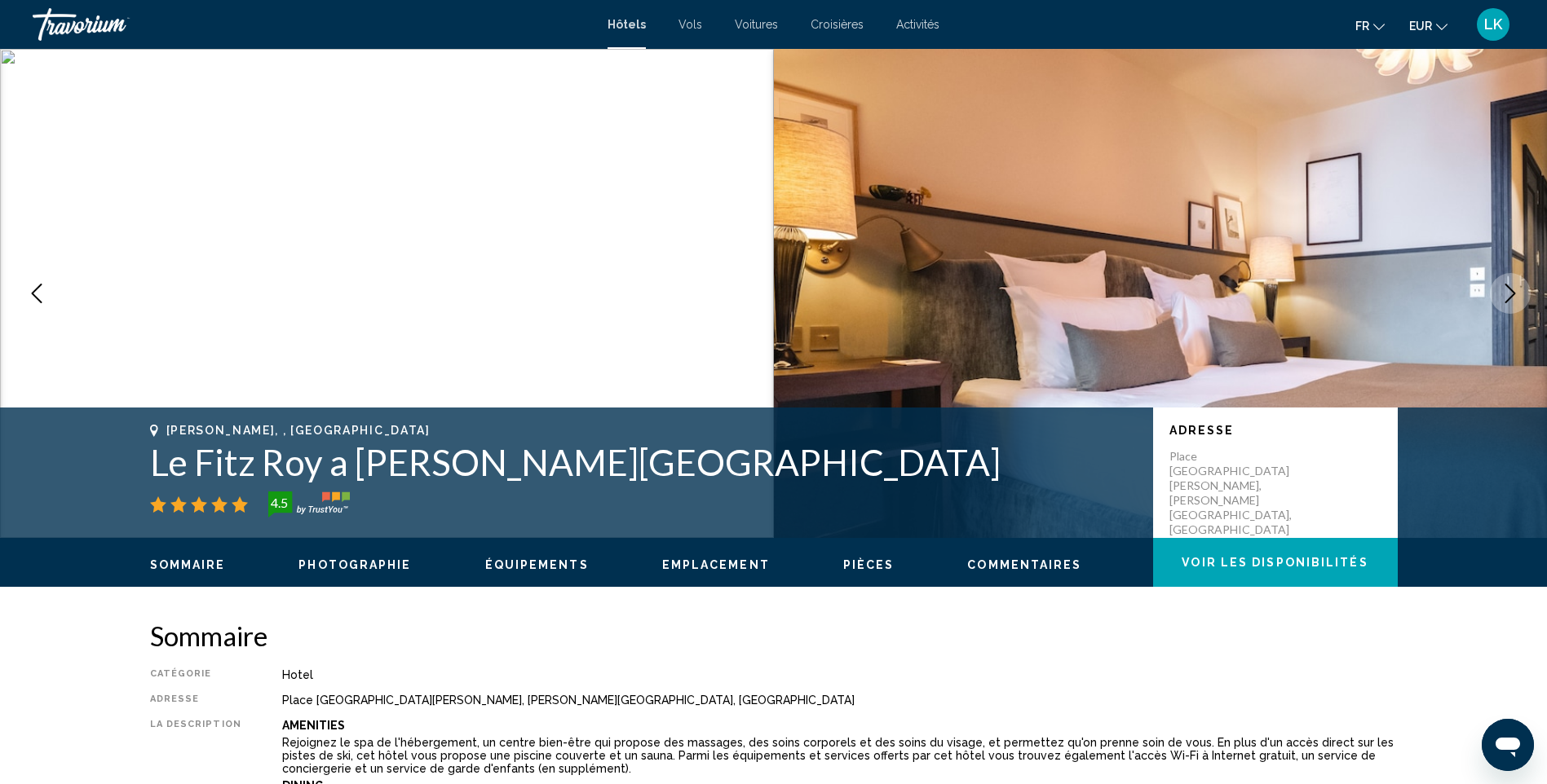
click at [1492, 293] on button "Next image" at bounding box center [1510, 293] width 41 height 41
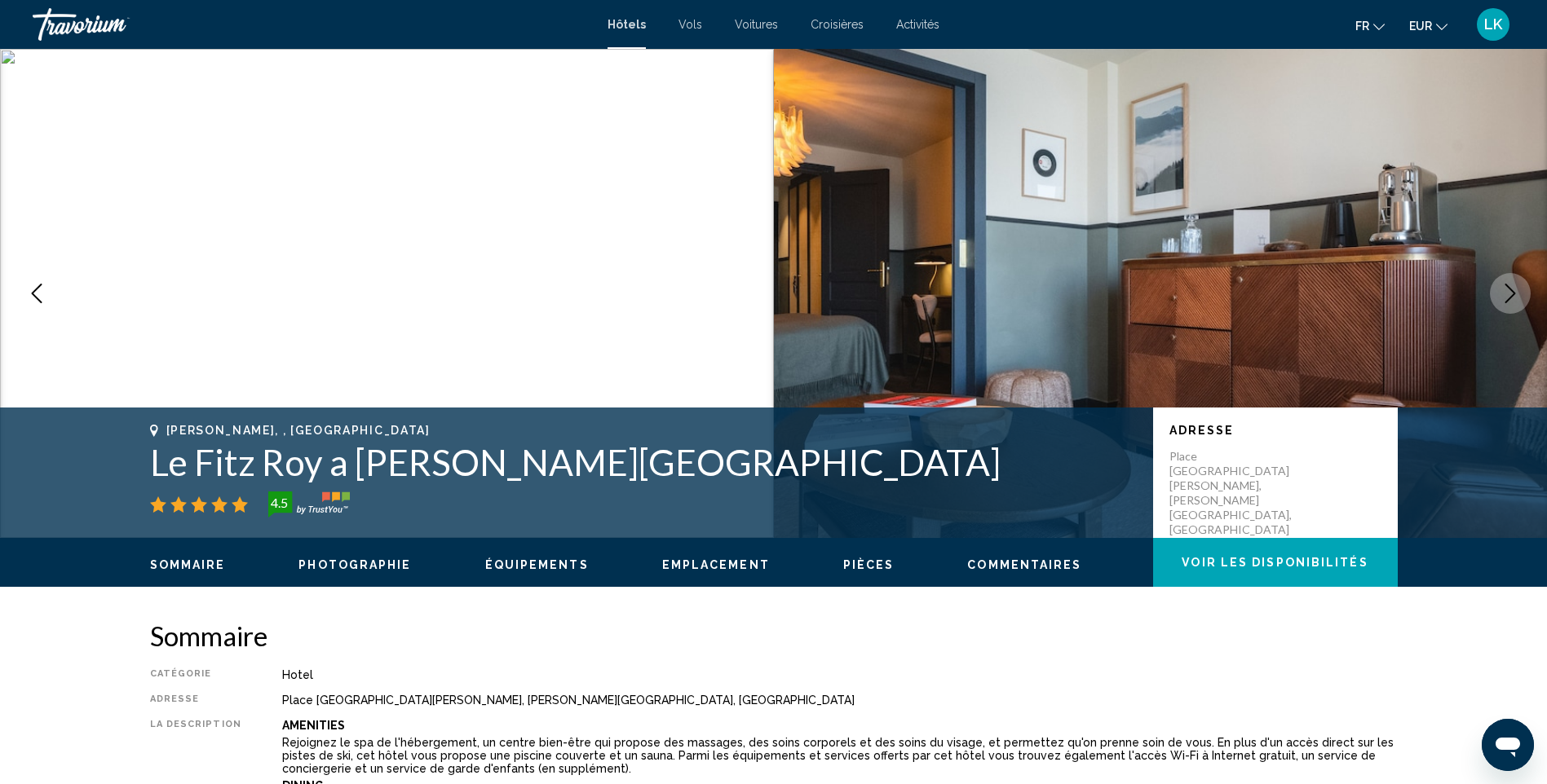
click at [1492, 293] on button "Next image" at bounding box center [1510, 293] width 41 height 41
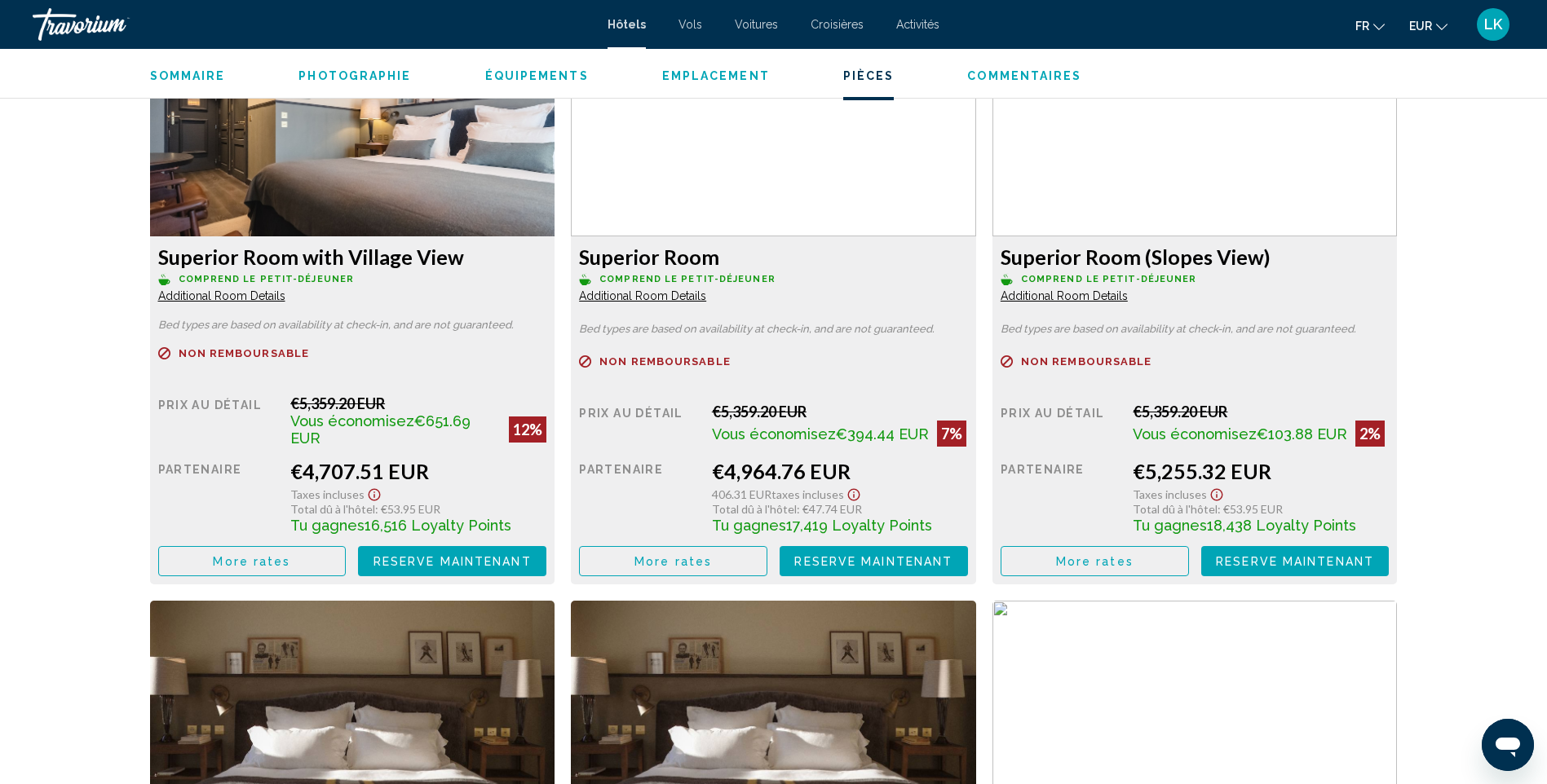
scroll to position [2446, 0]
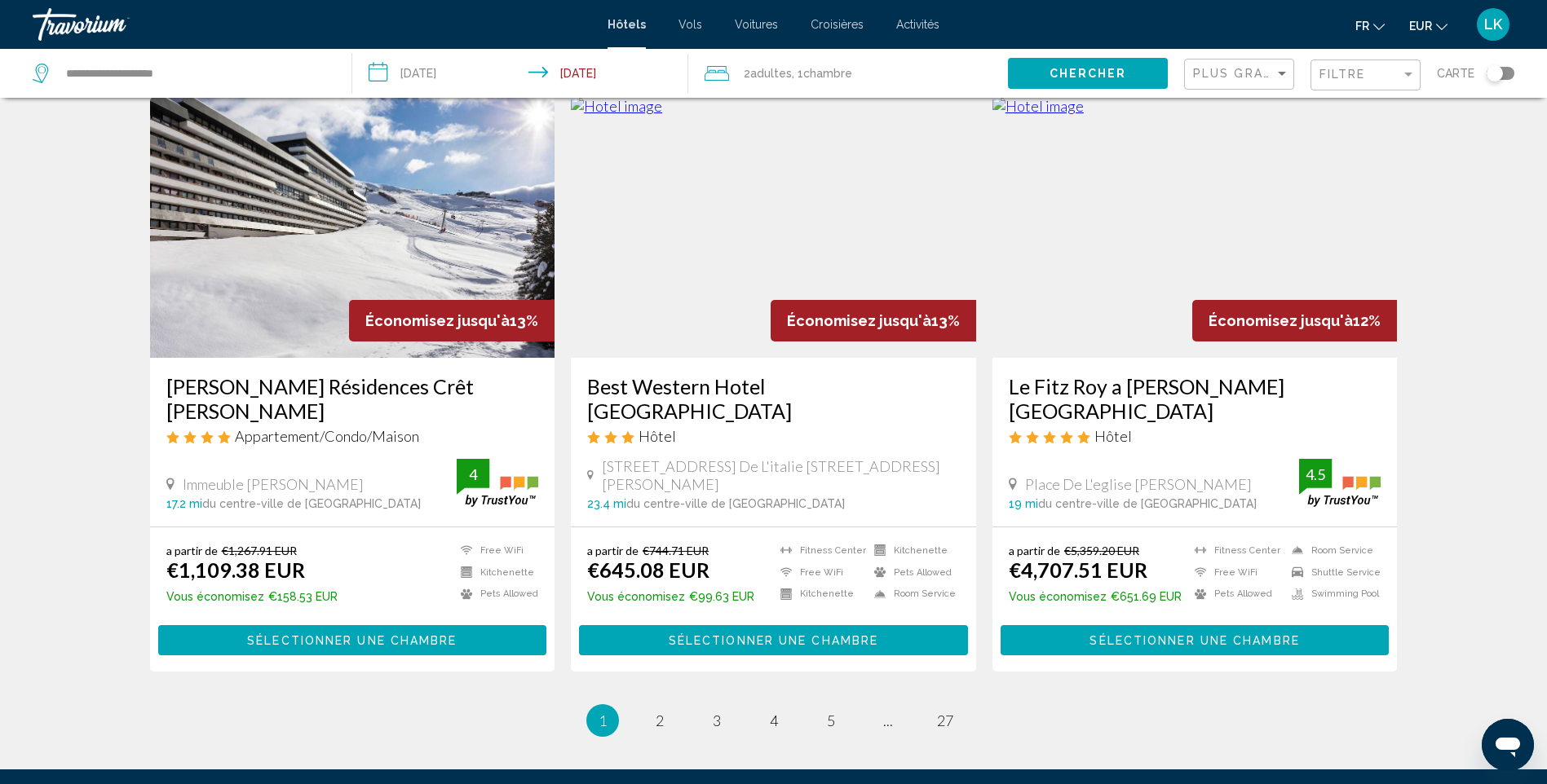
scroll to position [1992, 0]
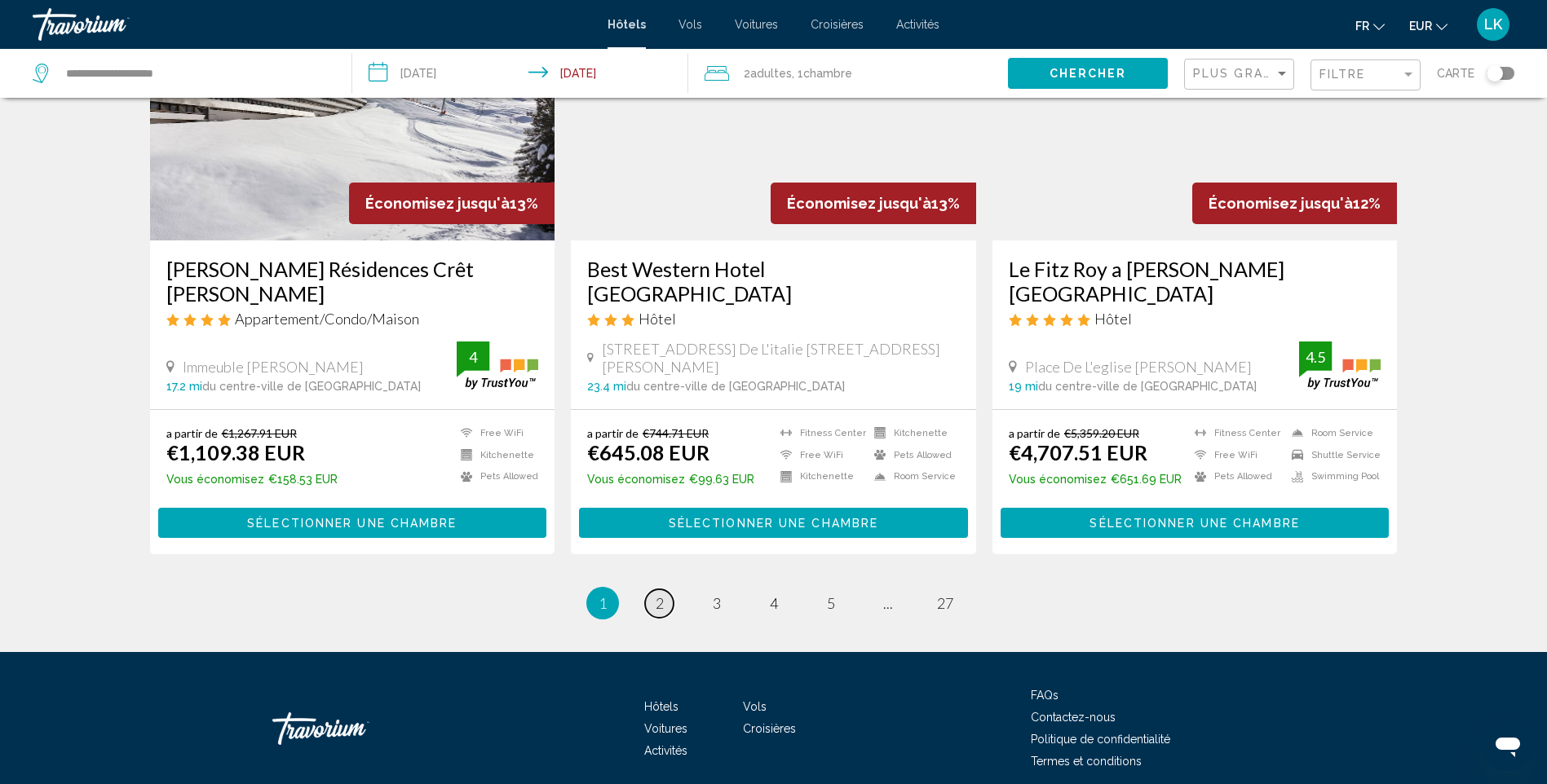
click at [666, 590] on link "page 2" at bounding box center [659, 603] width 29 height 29
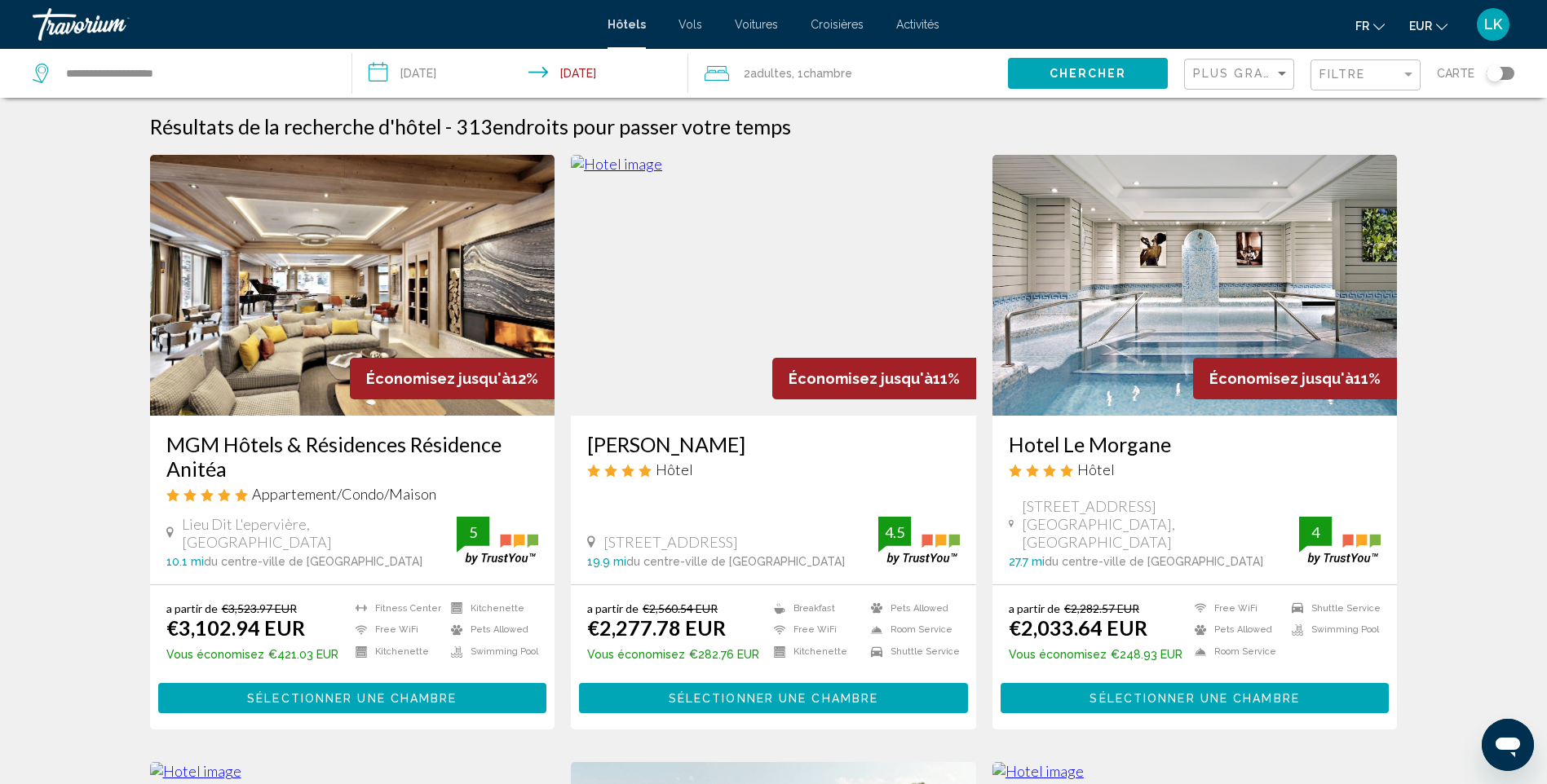
click at [767, 293] on img "Main content" at bounding box center [773, 285] width 406 height 260
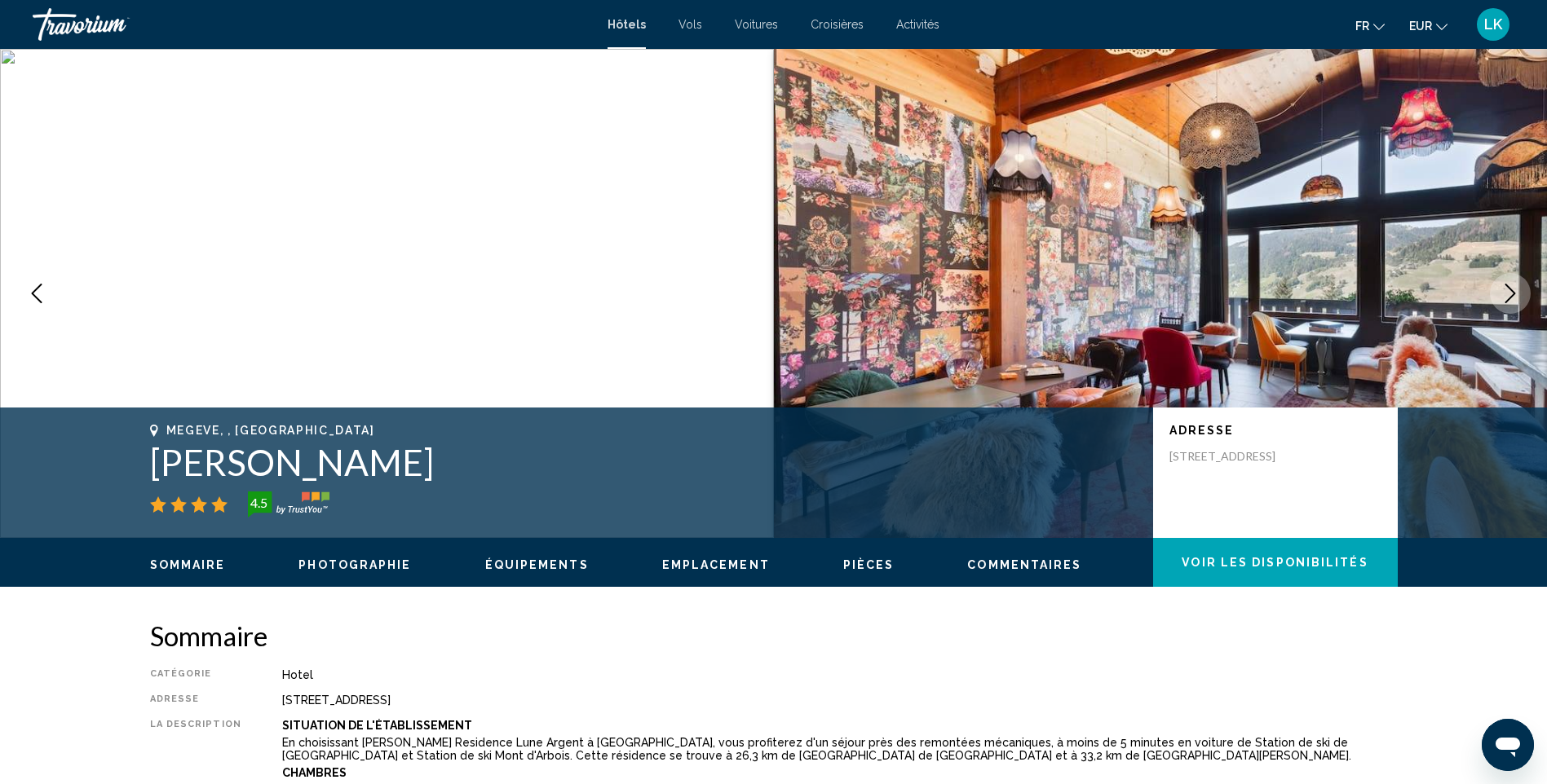
click at [1509, 286] on icon "Next image" at bounding box center [1511, 293] width 20 height 20
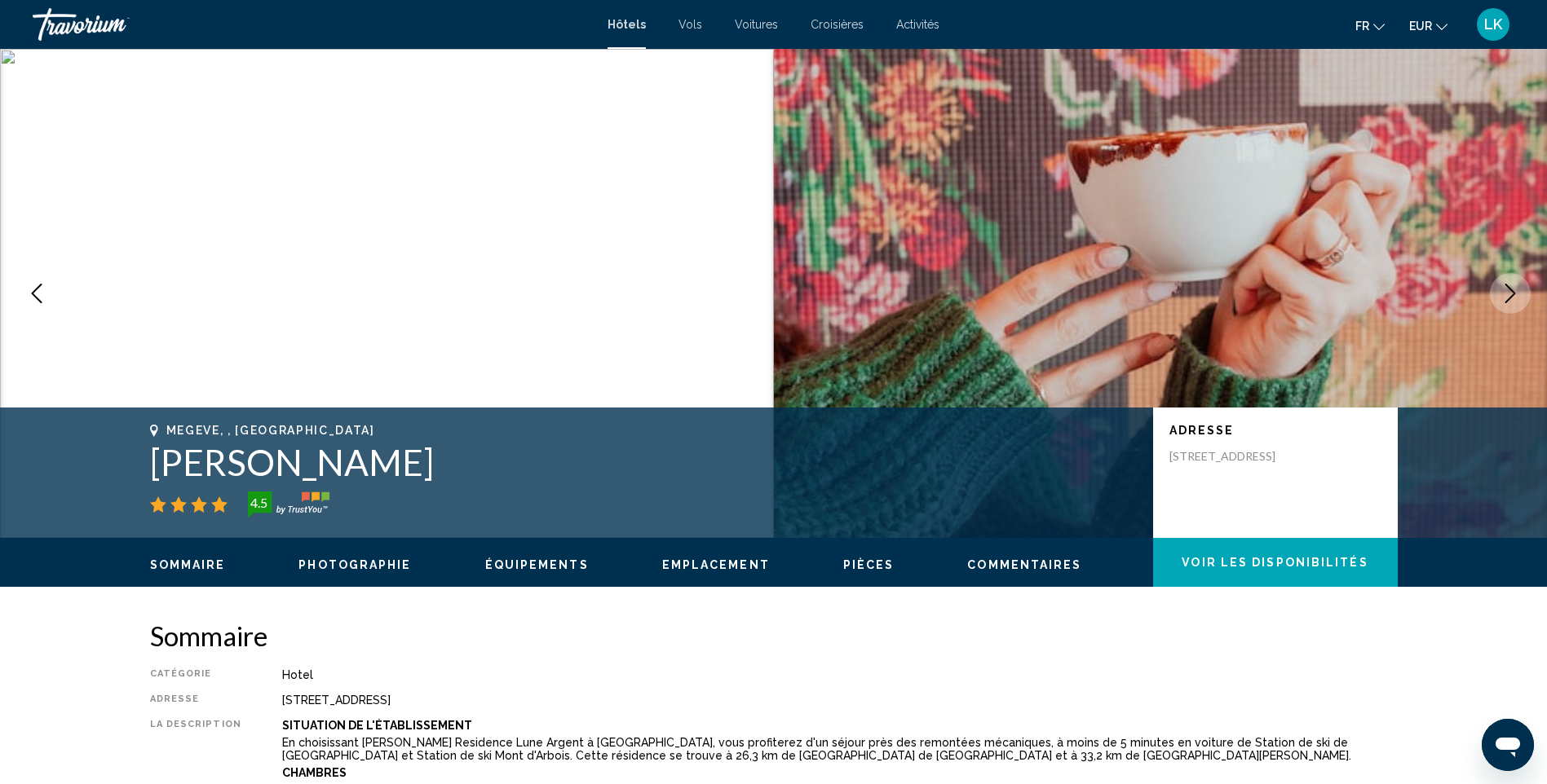
click at [1509, 286] on icon "Next image" at bounding box center [1511, 293] width 20 height 20
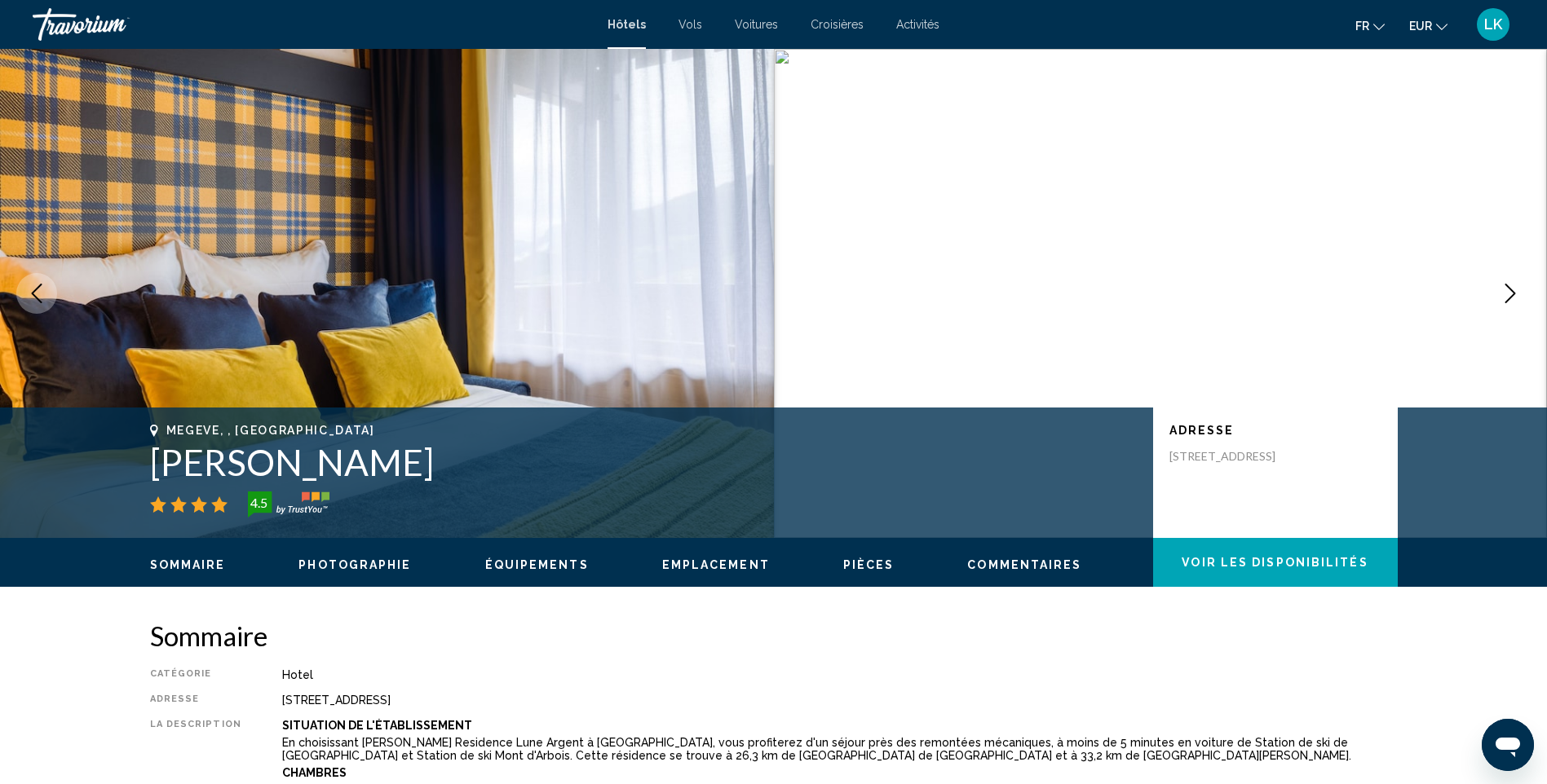
click at [1509, 286] on icon "Next image" at bounding box center [1511, 293] width 20 height 20
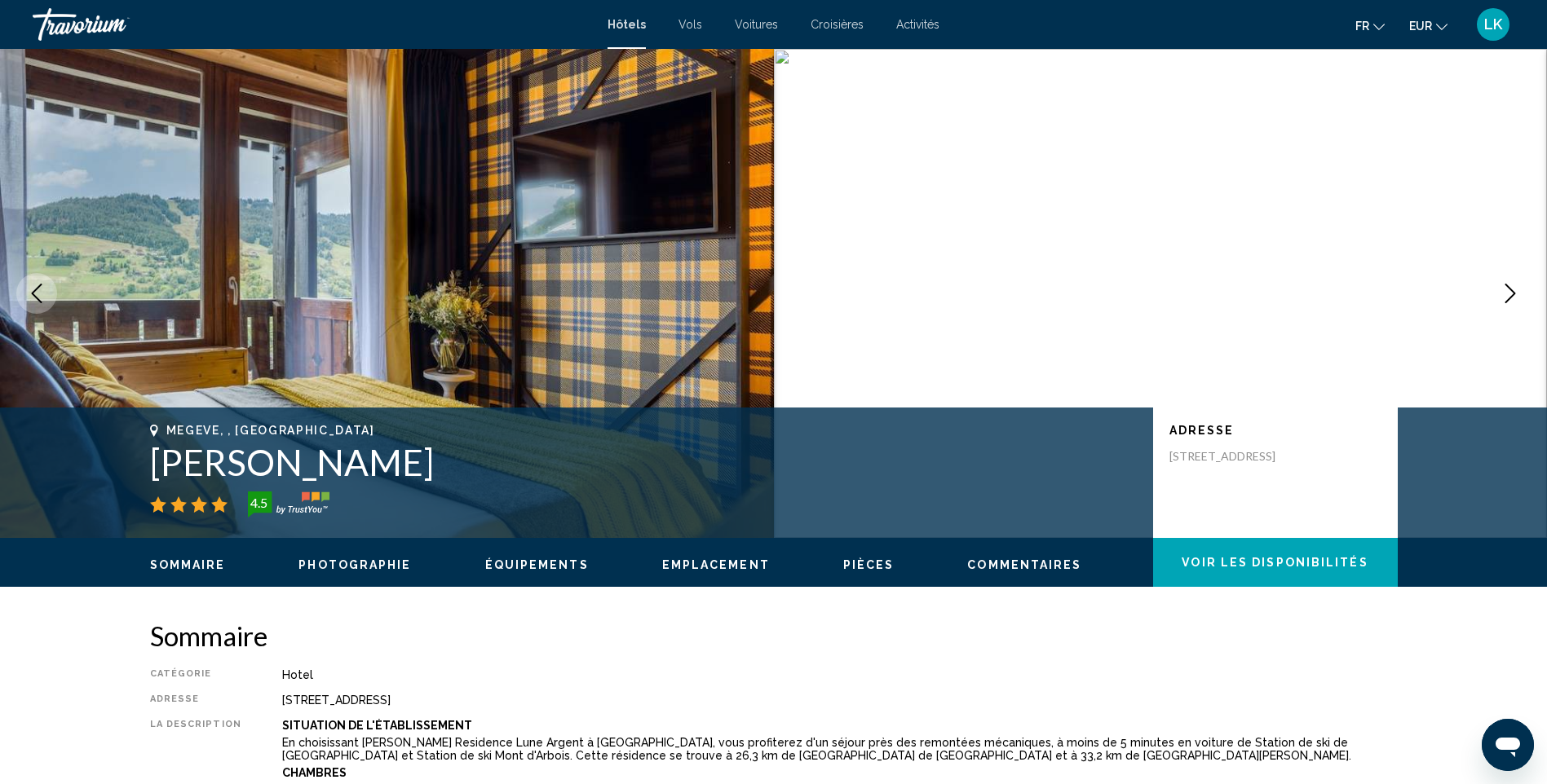
click at [1509, 286] on icon "Next image" at bounding box center [1511, 293] width 20 height 20
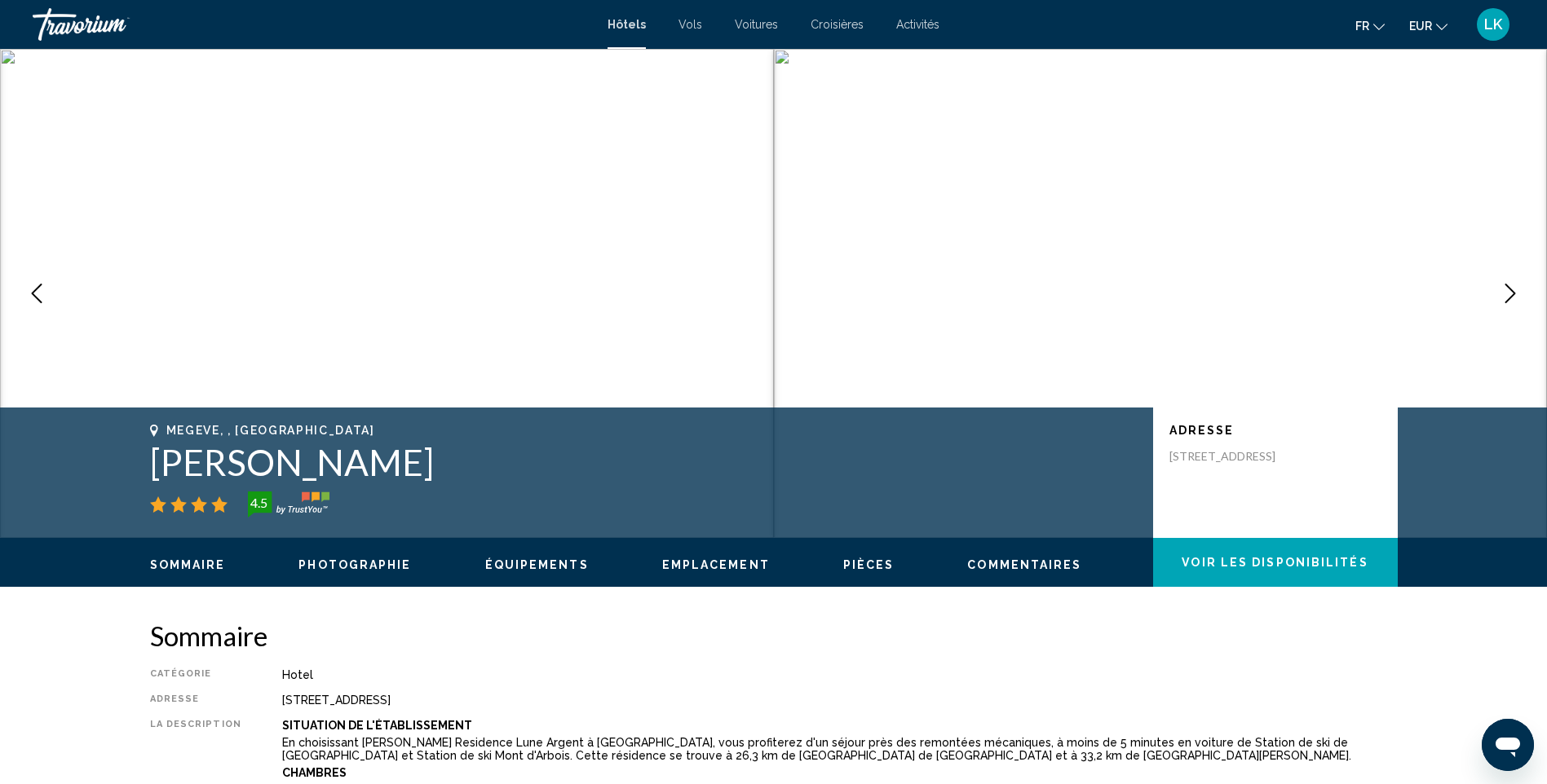
click at [1509, 286] on icon "Next image" at bounding box center [1511, 293] width 20 height 20
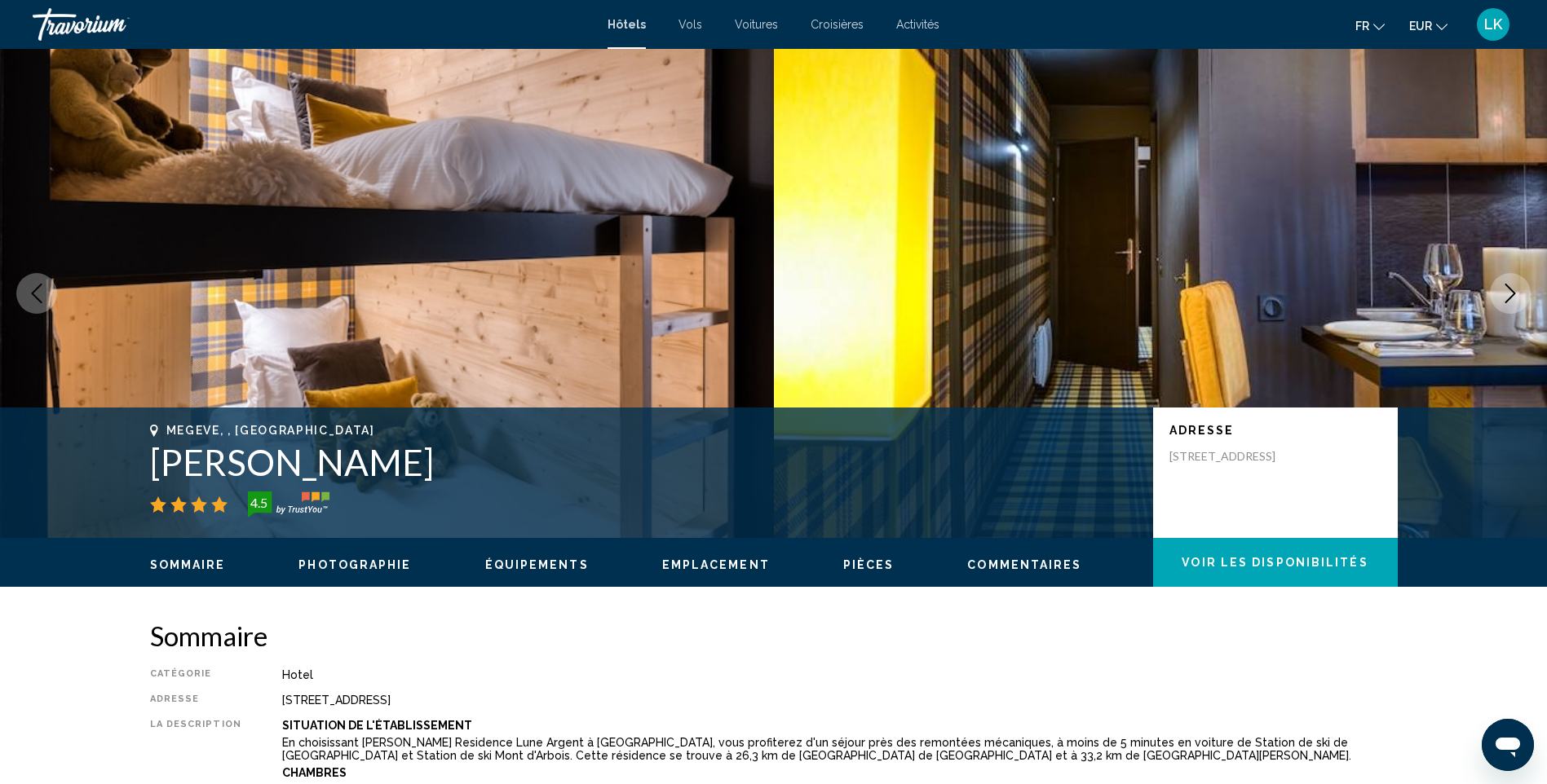
click at [1509, 286] on icon "Next image" at bounding box center [1511, 293] width 20 height 20
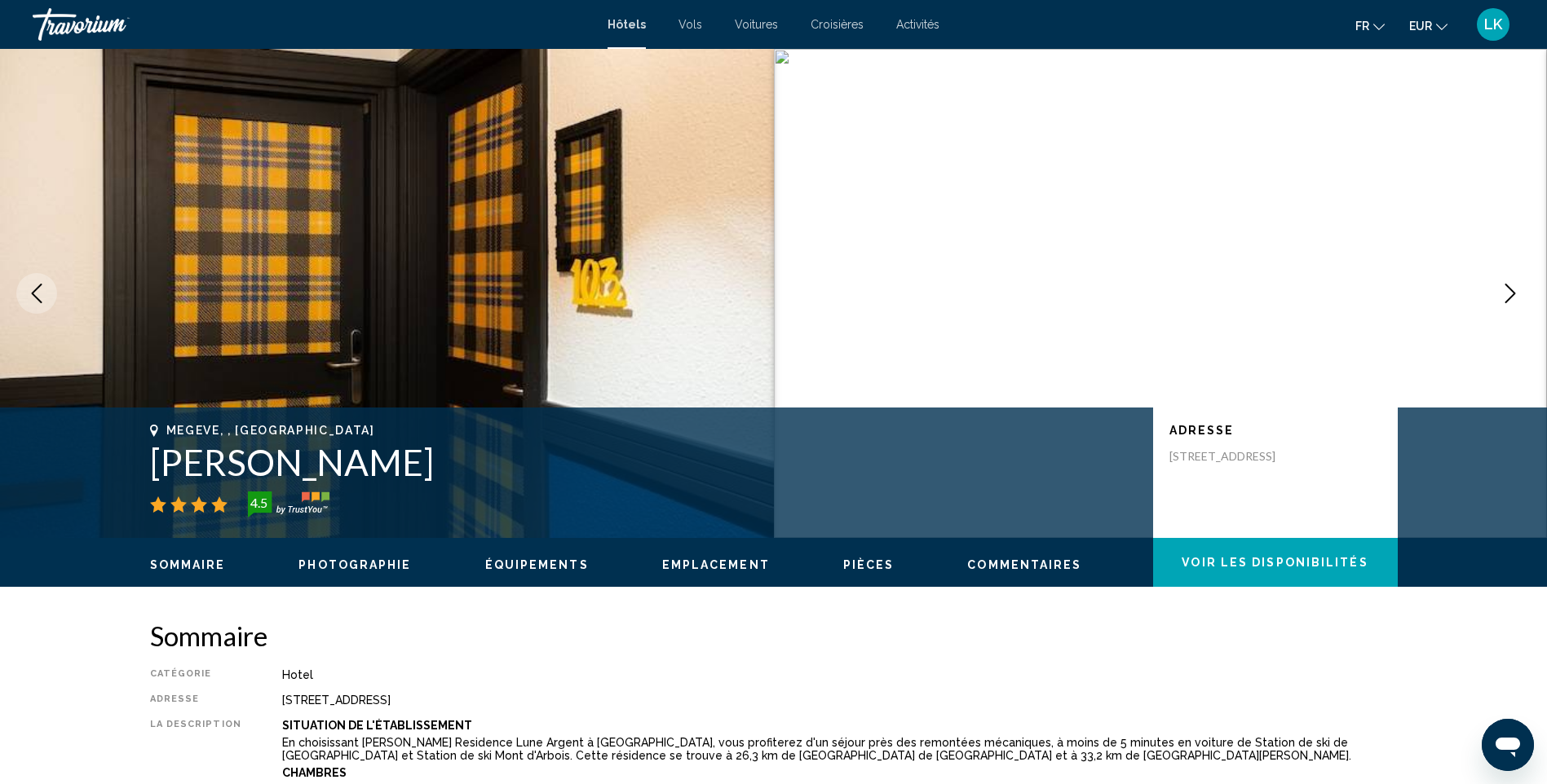
click at [1509, 286] on icon "Next image" at bounding box center [1511, 293] width 20 height 20
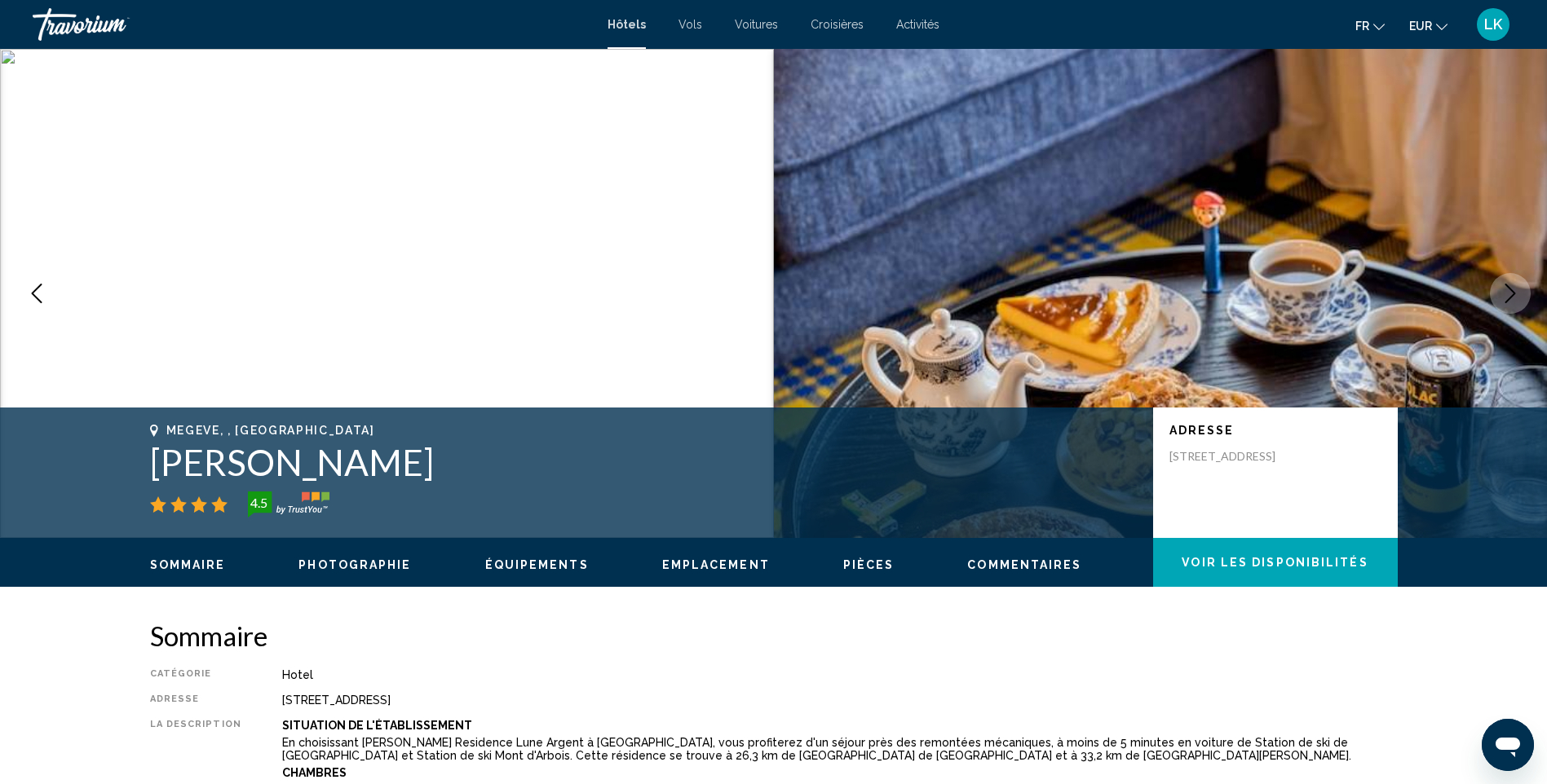
click at [1509, 286] on icon "Next image" at bounding box center [1511, 293] width 20 height 20
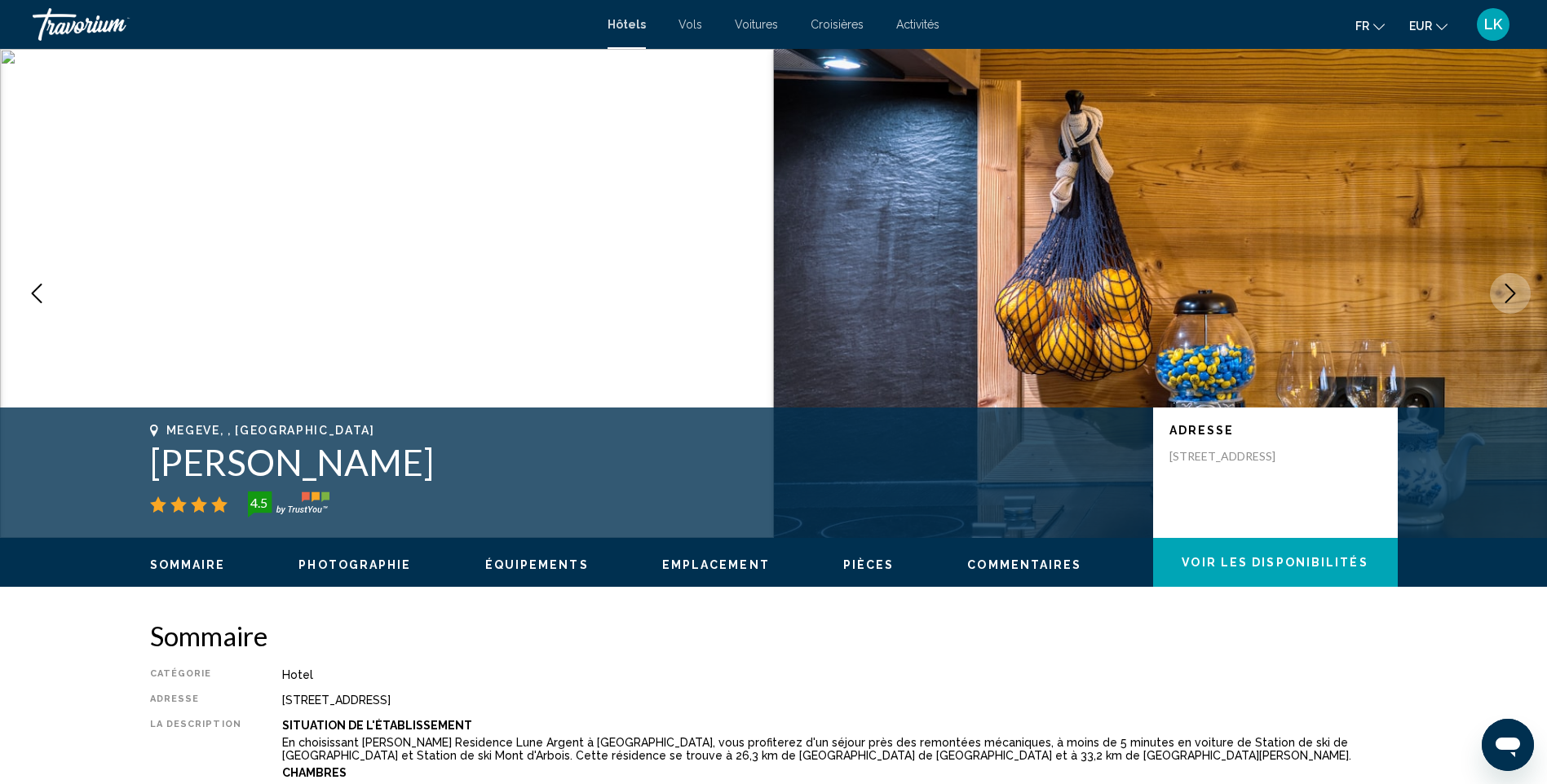
click at [1509, 286] on icon "Next image" at bounding box center [1511, 293] width 20 height 20
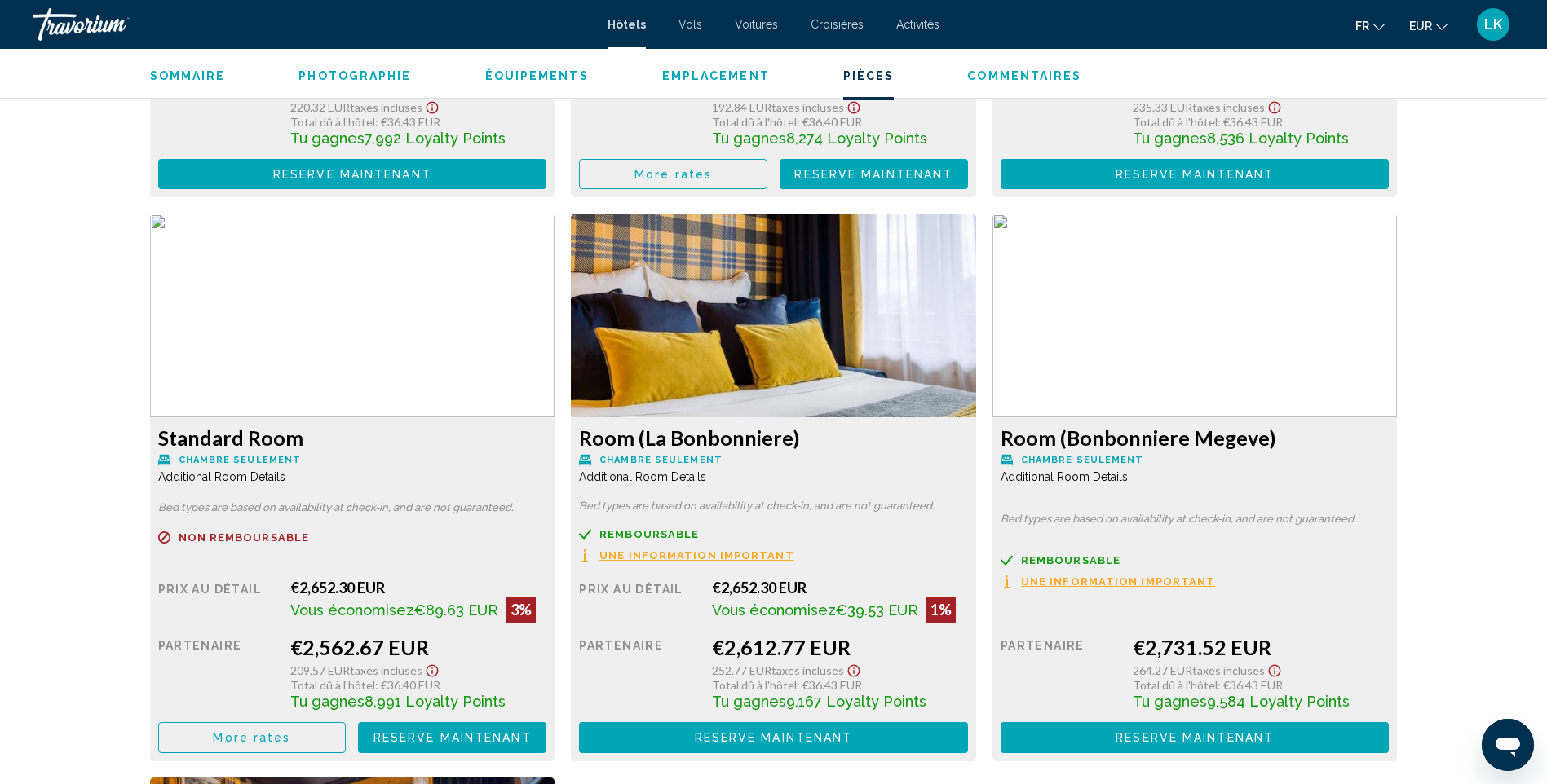
scroll to position [2527, 0]
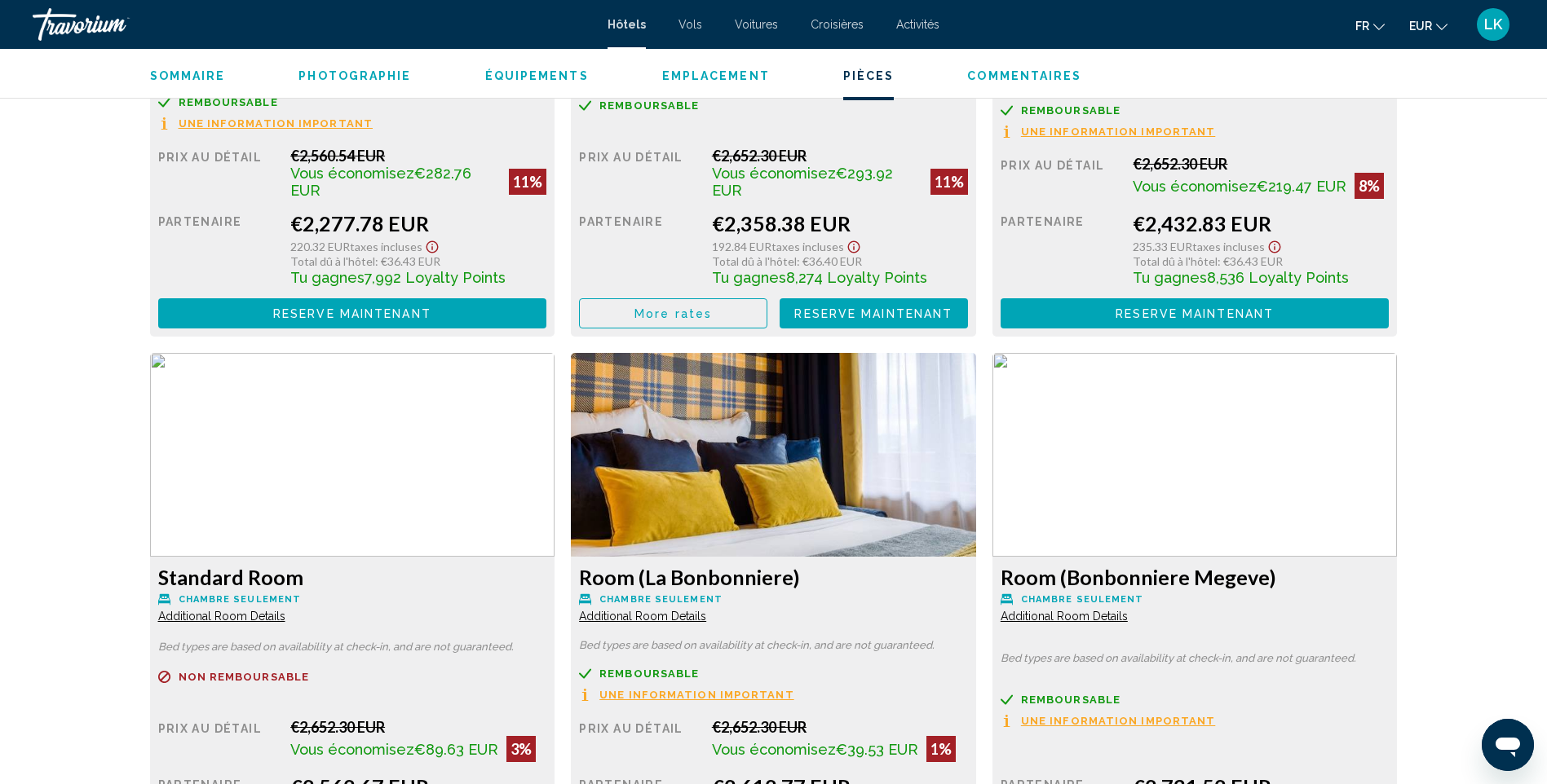
click at [658, 307] on span "More rates" at bounding box center [672, 313] width 77 height 13
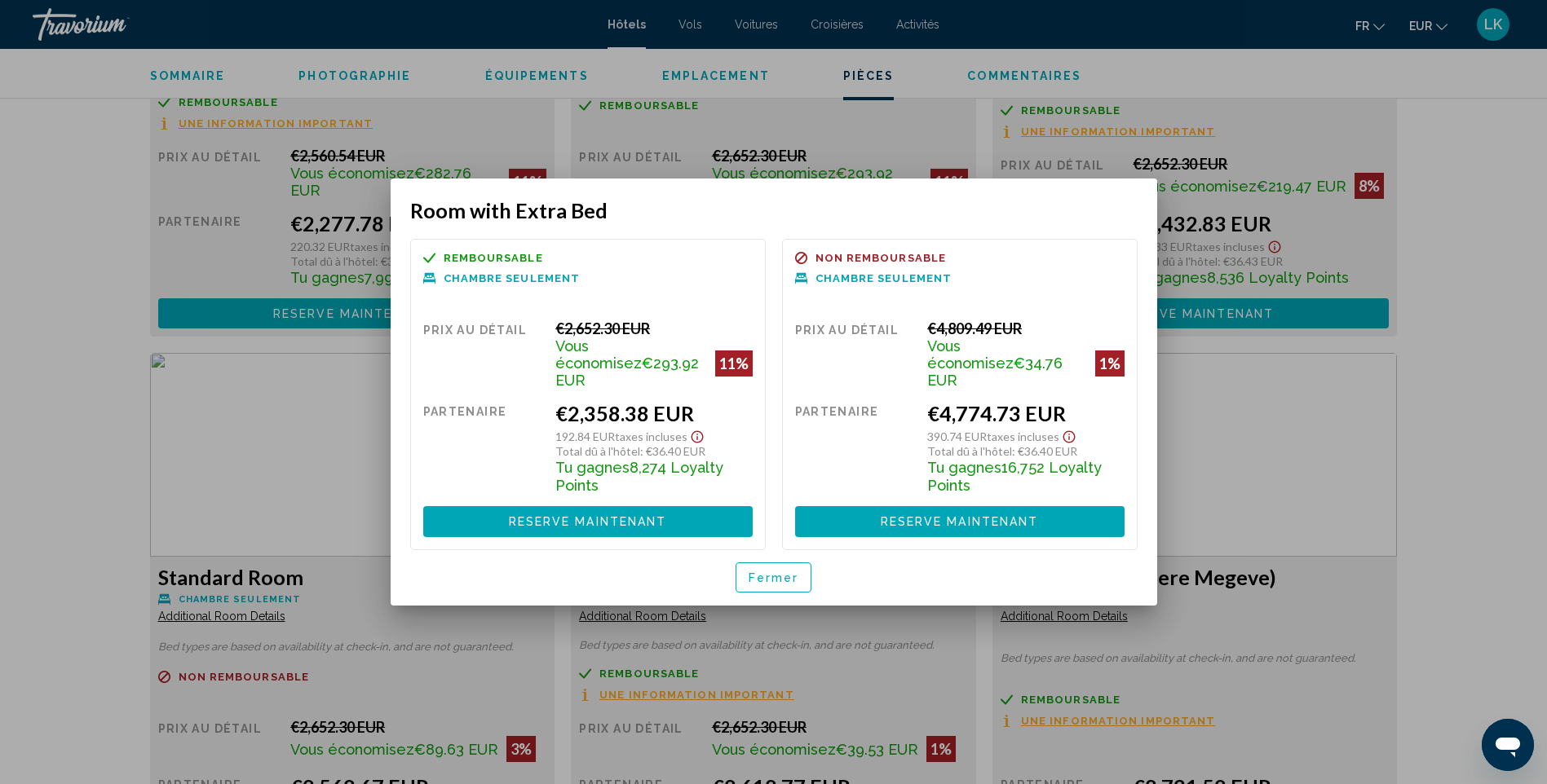
scroll to position [0, 0]
click at [28, 142] on div at bounding box center [773, 392] width 1547 height 784
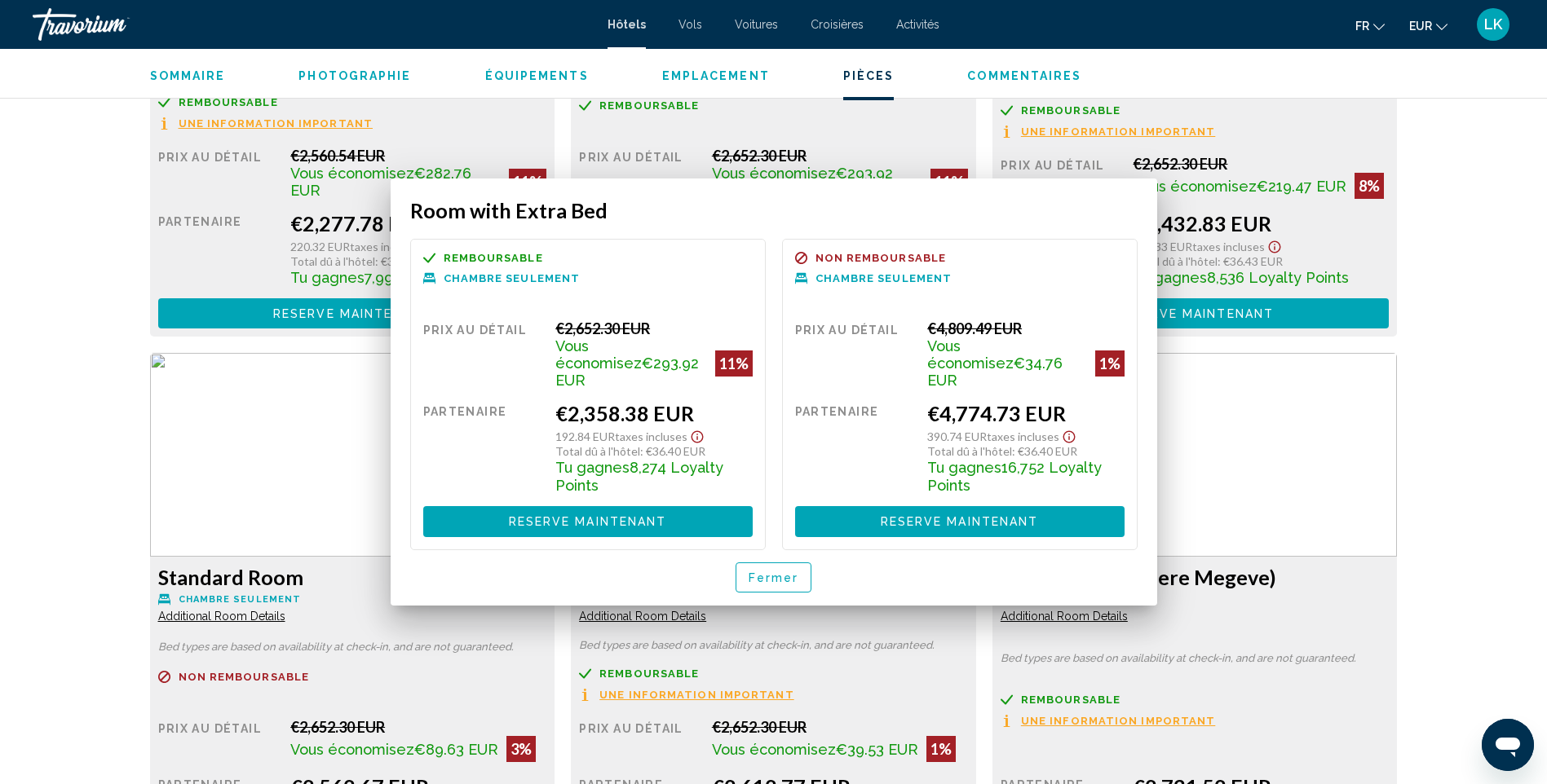
scroll to position [2527, 0]
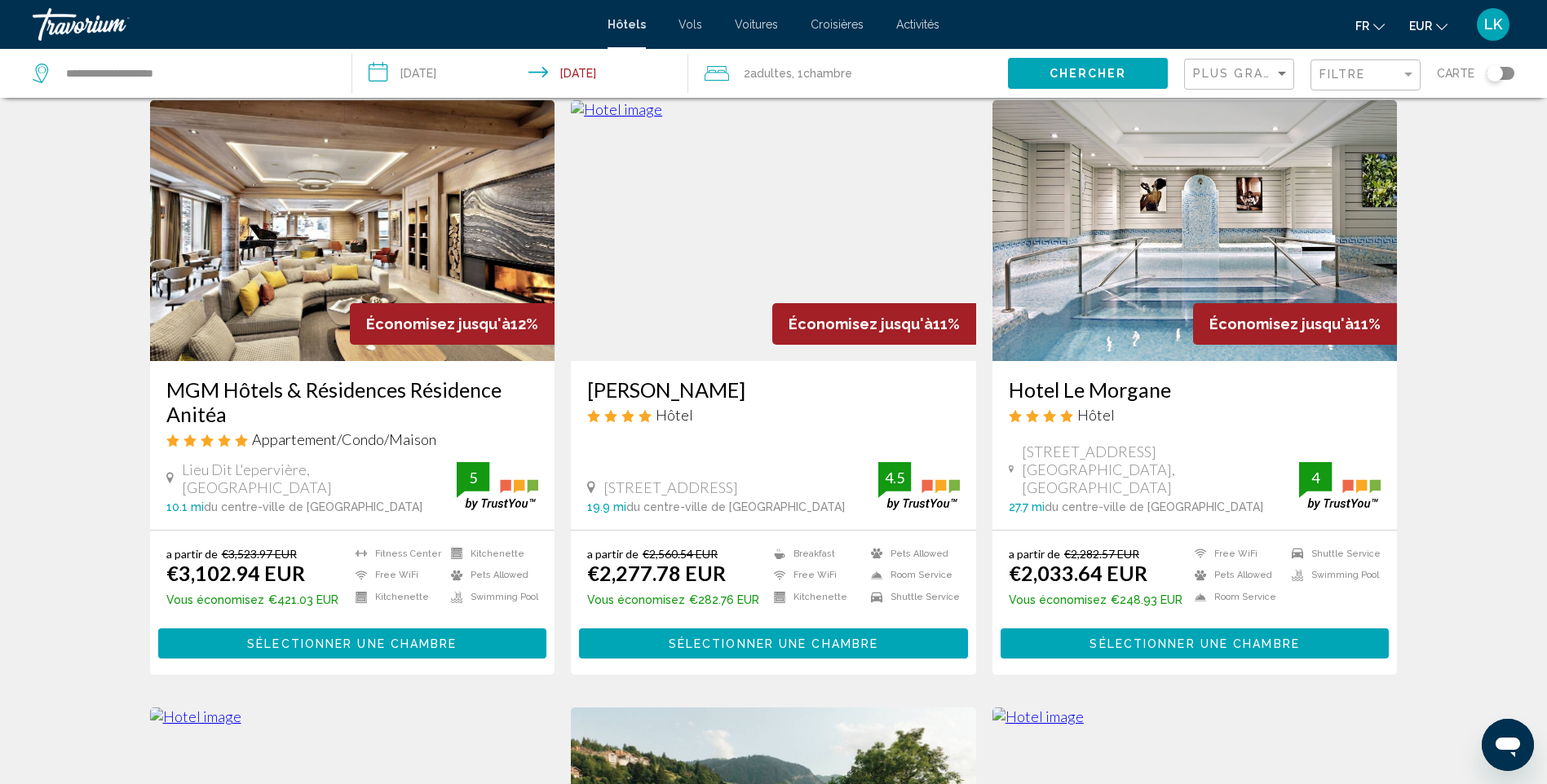
scroll to position [82, 0]
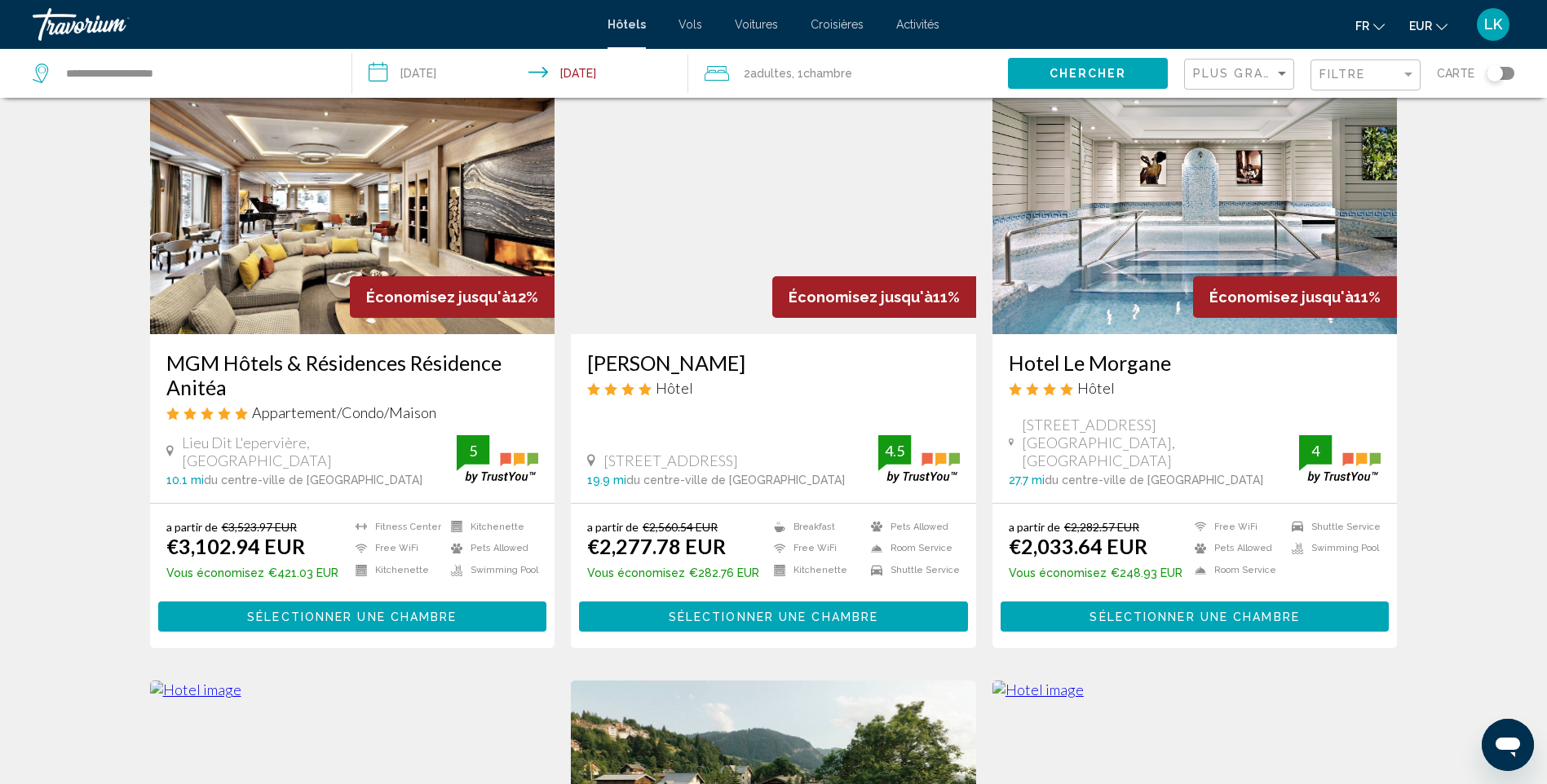
click at [1161, 181] on img "Main content" at bounding box center [1195, 203] width 406 height 260
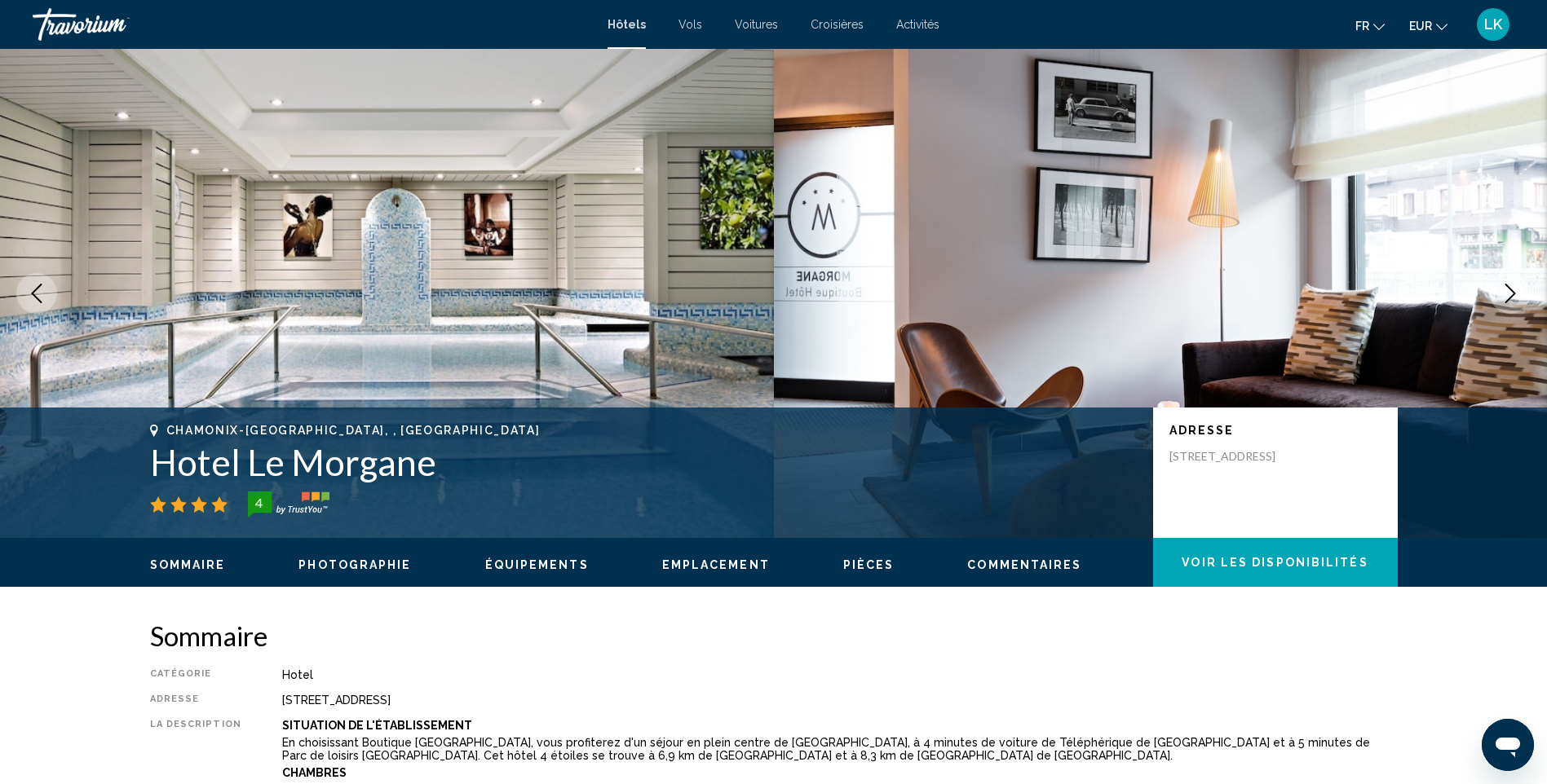
click at [1508, 299] on icon "Next image" at bounding box center [1511, 293] width 20 height 20
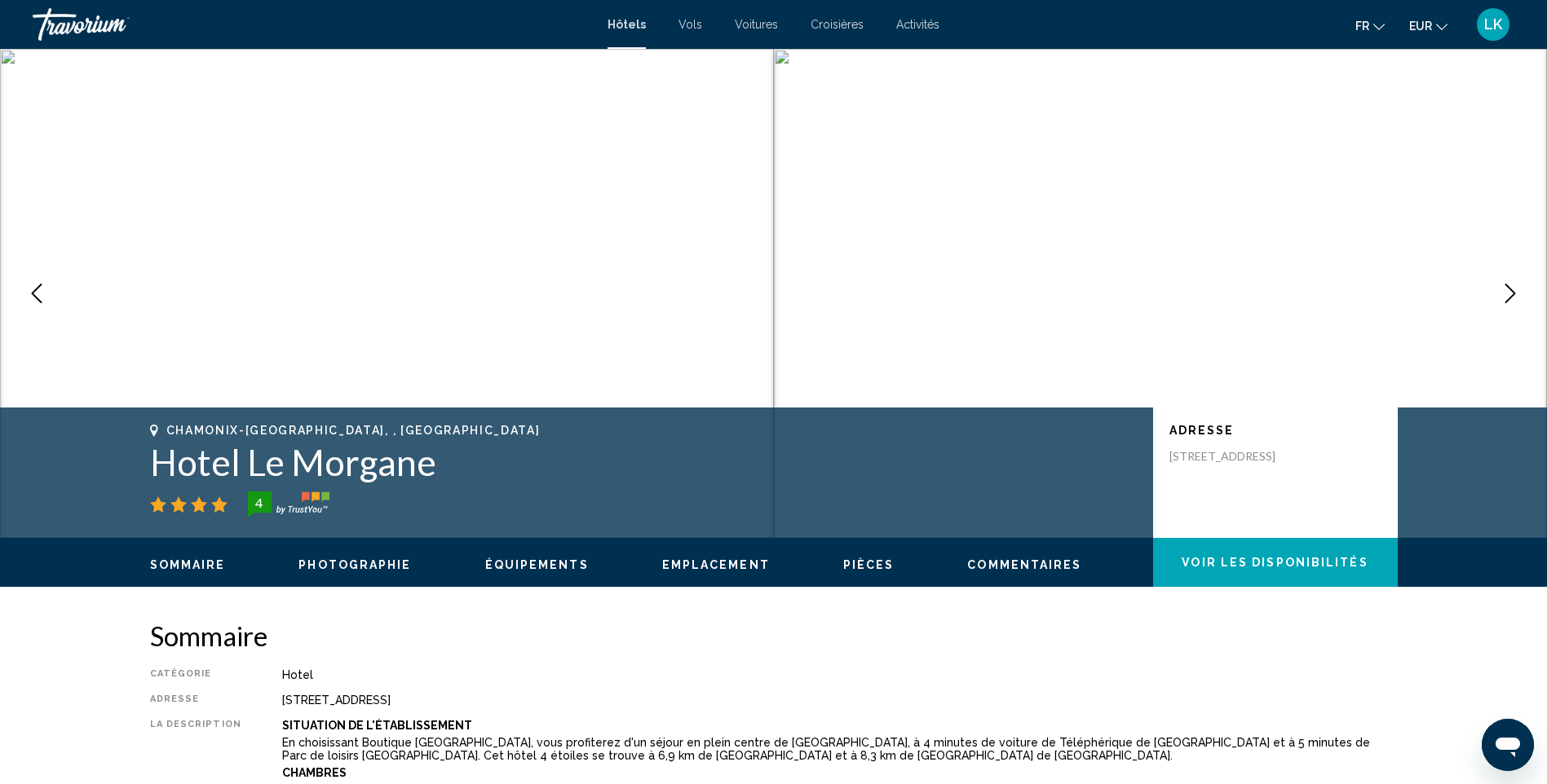
click at [1508, 299] on icon "Next image" at bounding box center [1511, 293] width 20 height 20
click at [1516, 295] on icon "Next image" at bounding box center [1511, 293] width 20 height 20
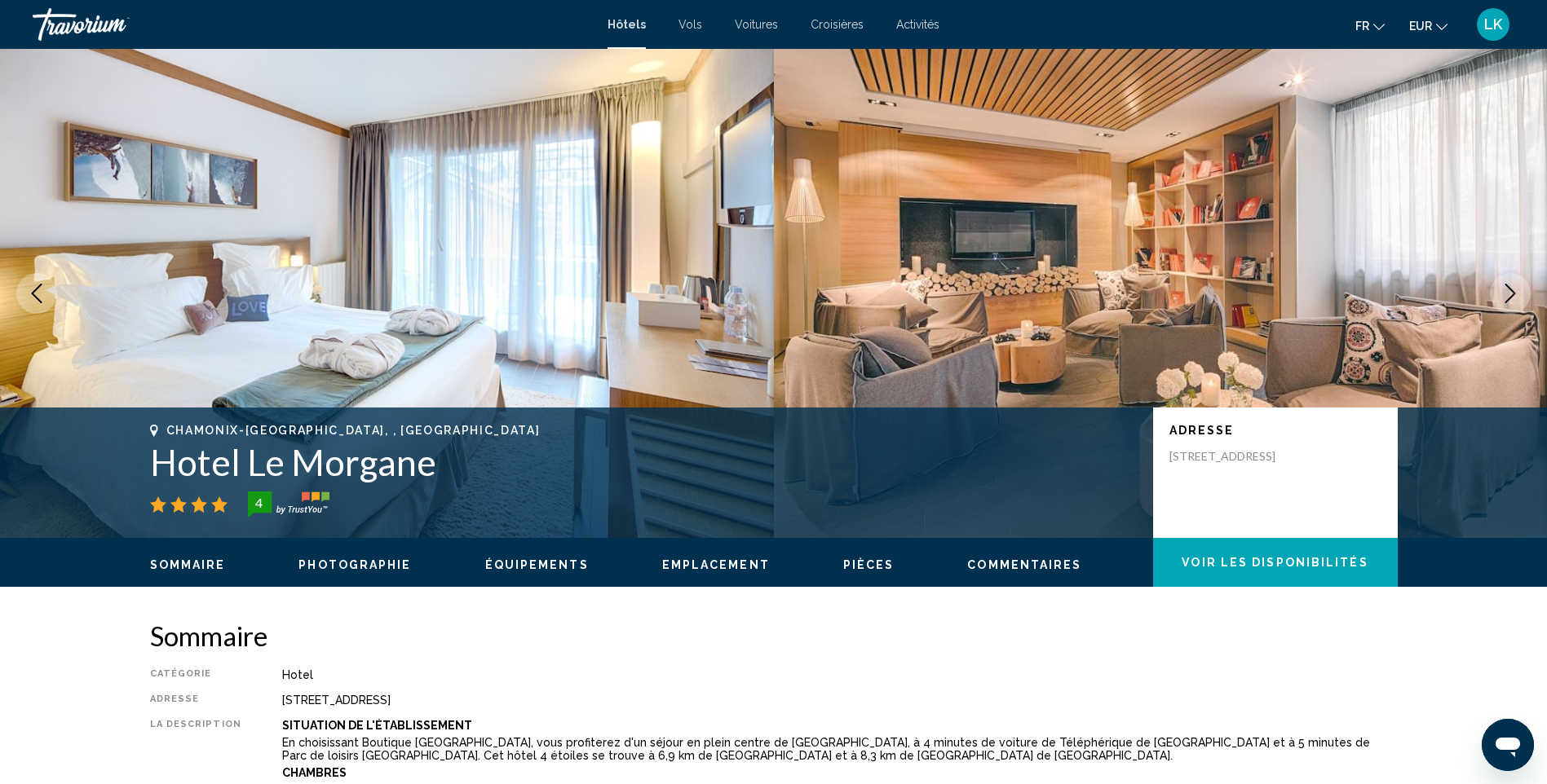
click at [1516, 295] on icon "Next image" at bounding box center [1511, 293] width 20 height 20
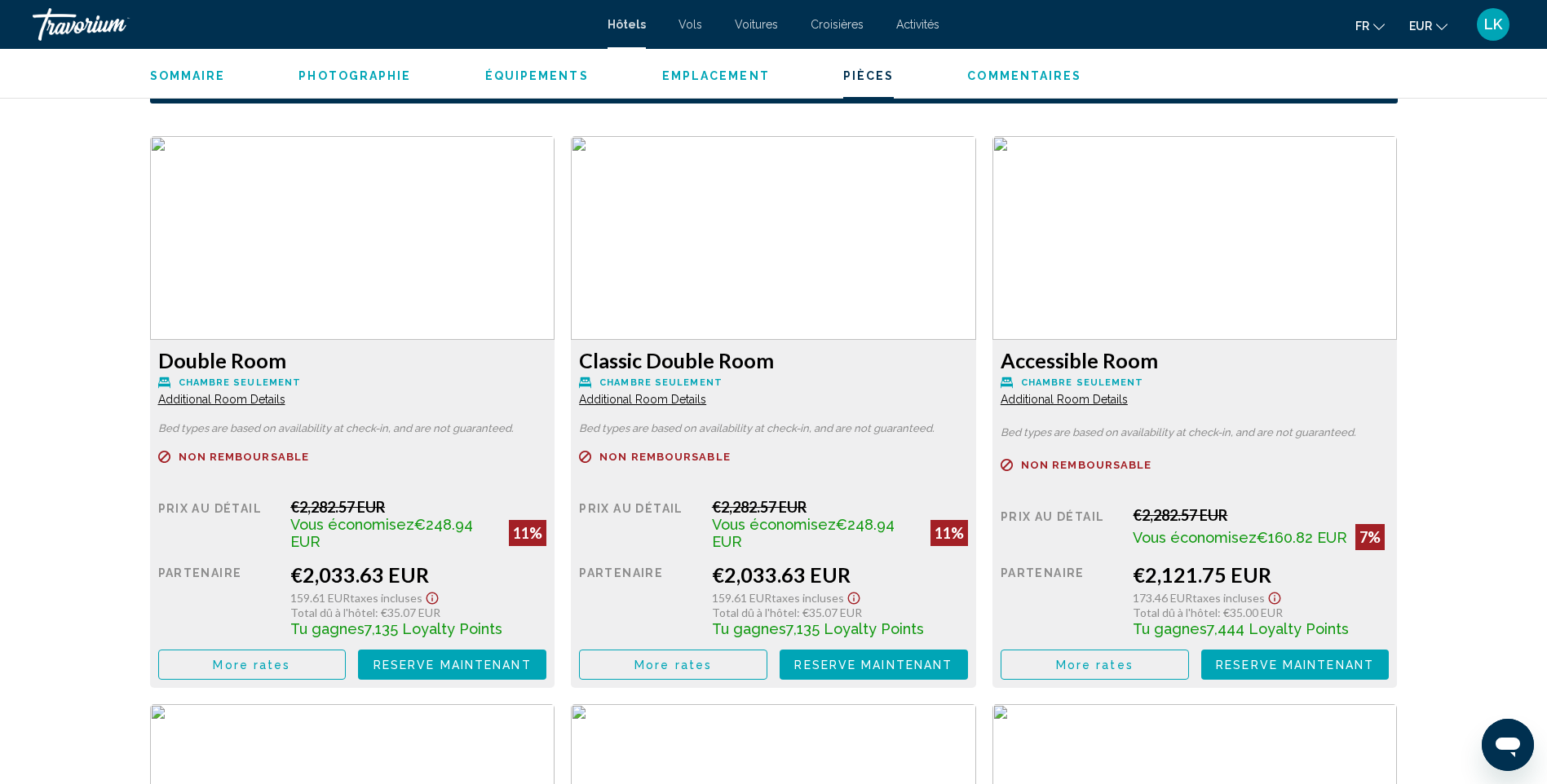
scroll to position [2201, 0]
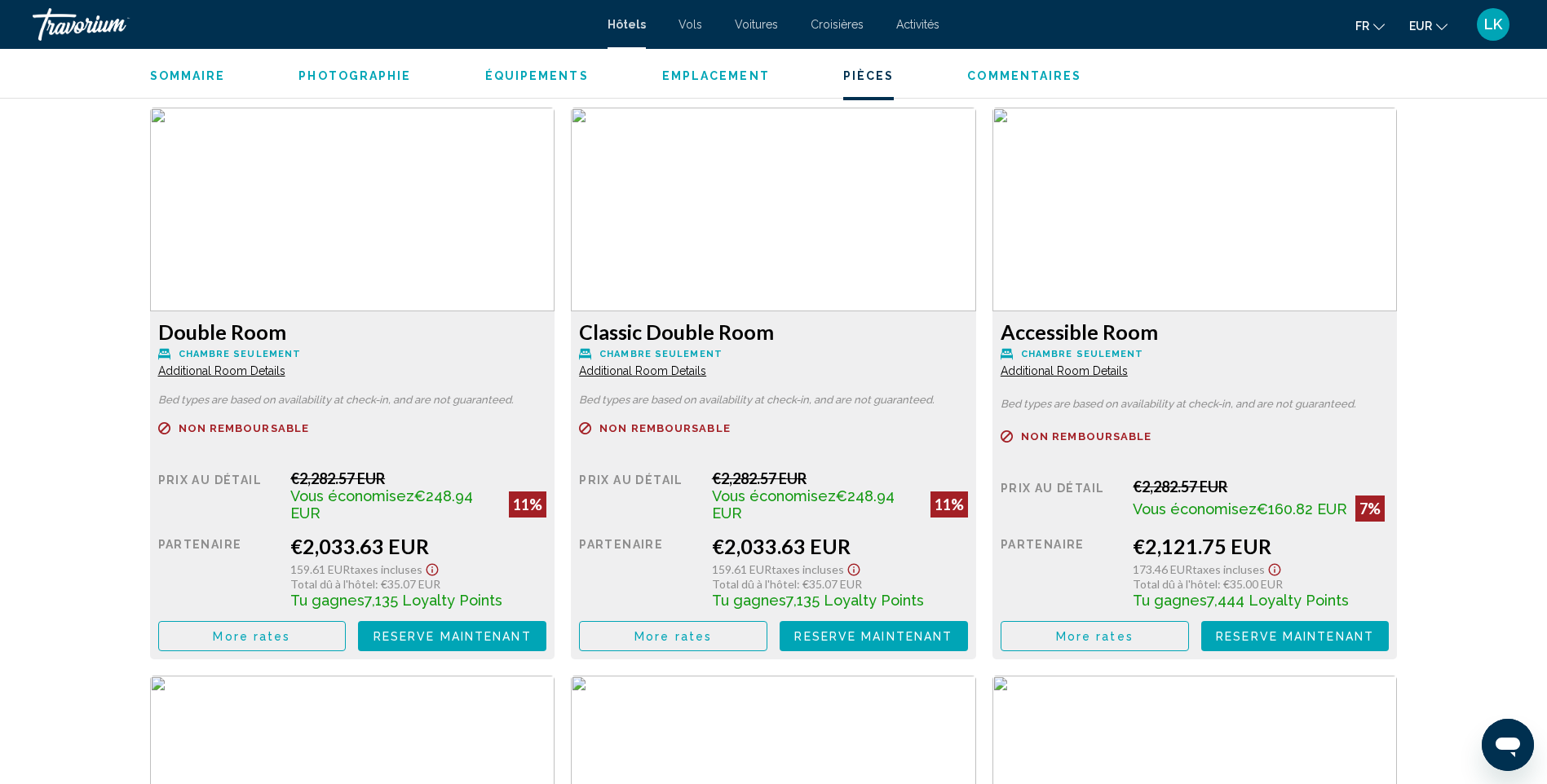
click at [314, 642] on button "More rates" at bounding box center [252, 636] width 188 height 30
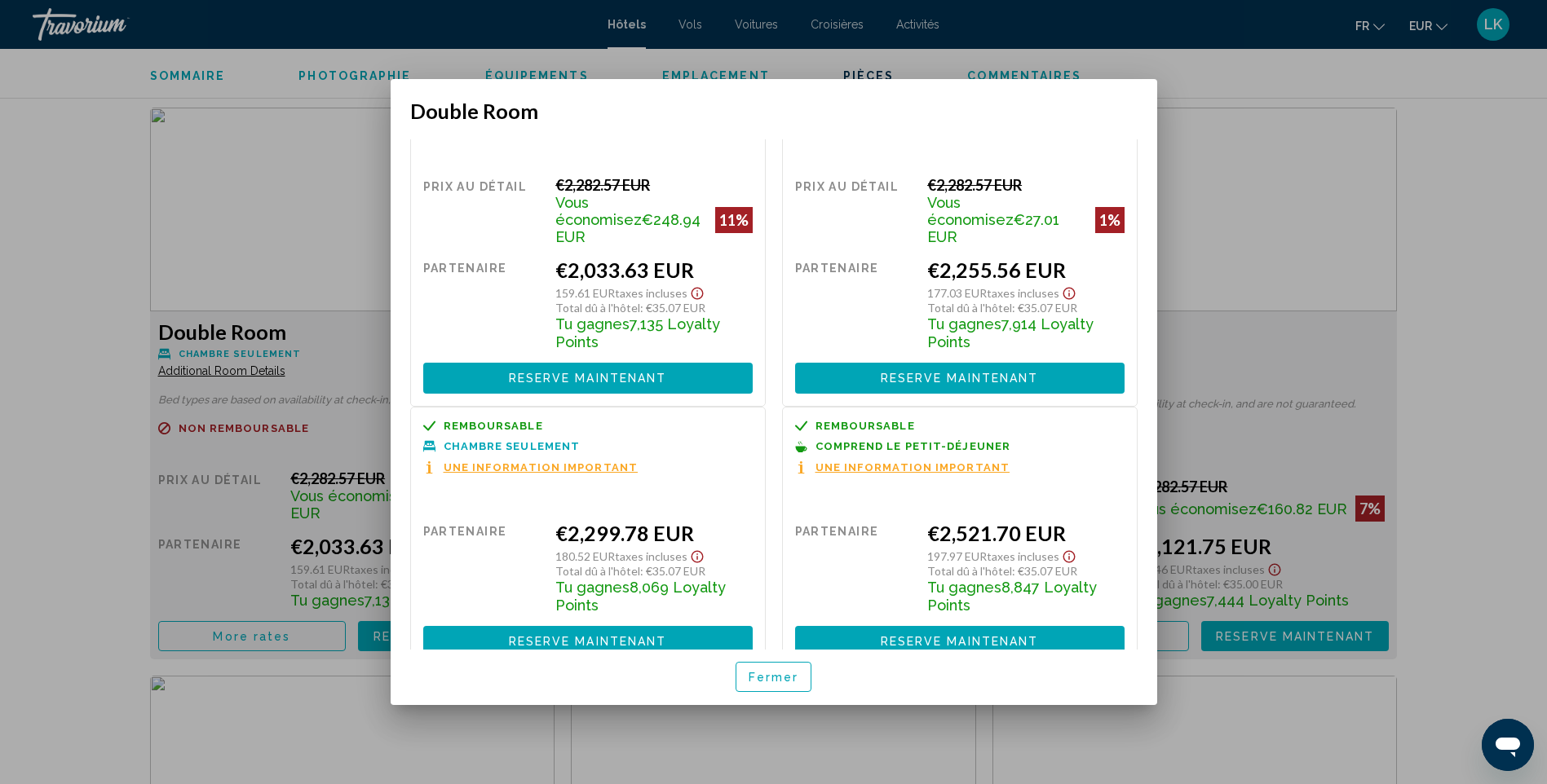
scroll to position [63, 0]
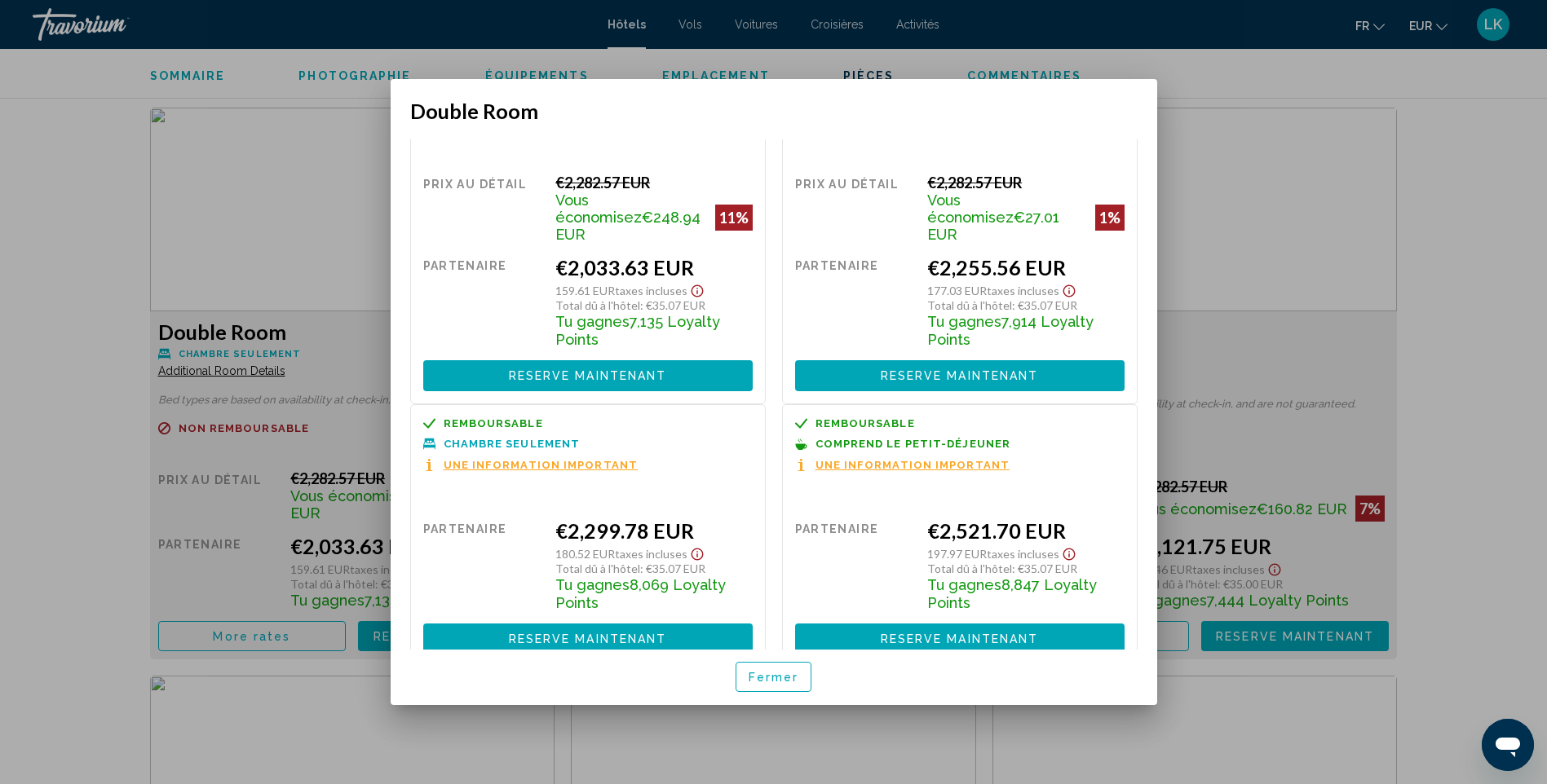
click at [1504, 366] on div at bounding box center [773, 392] width 1547 height 784
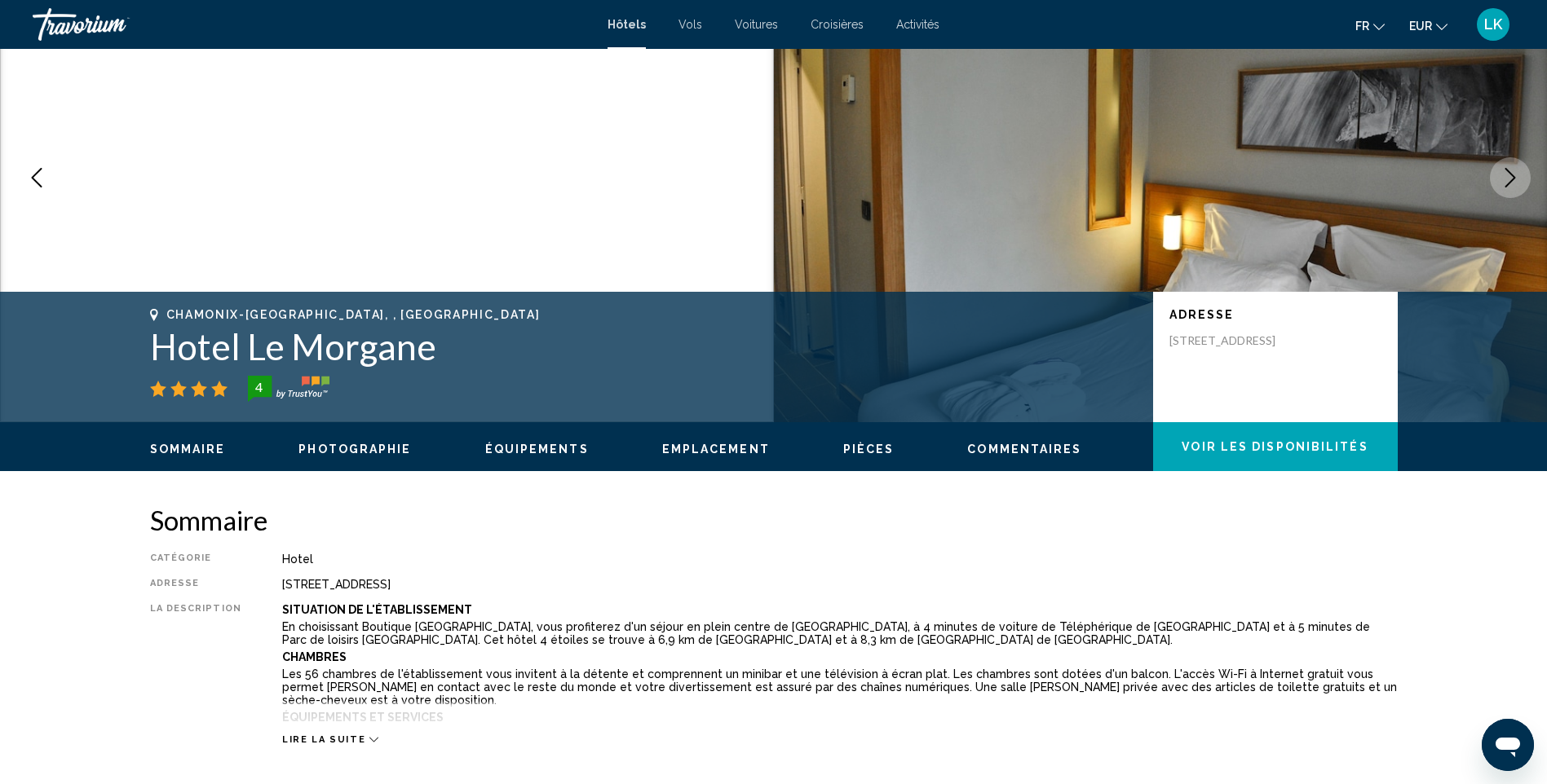
scroll to position [0, 0]
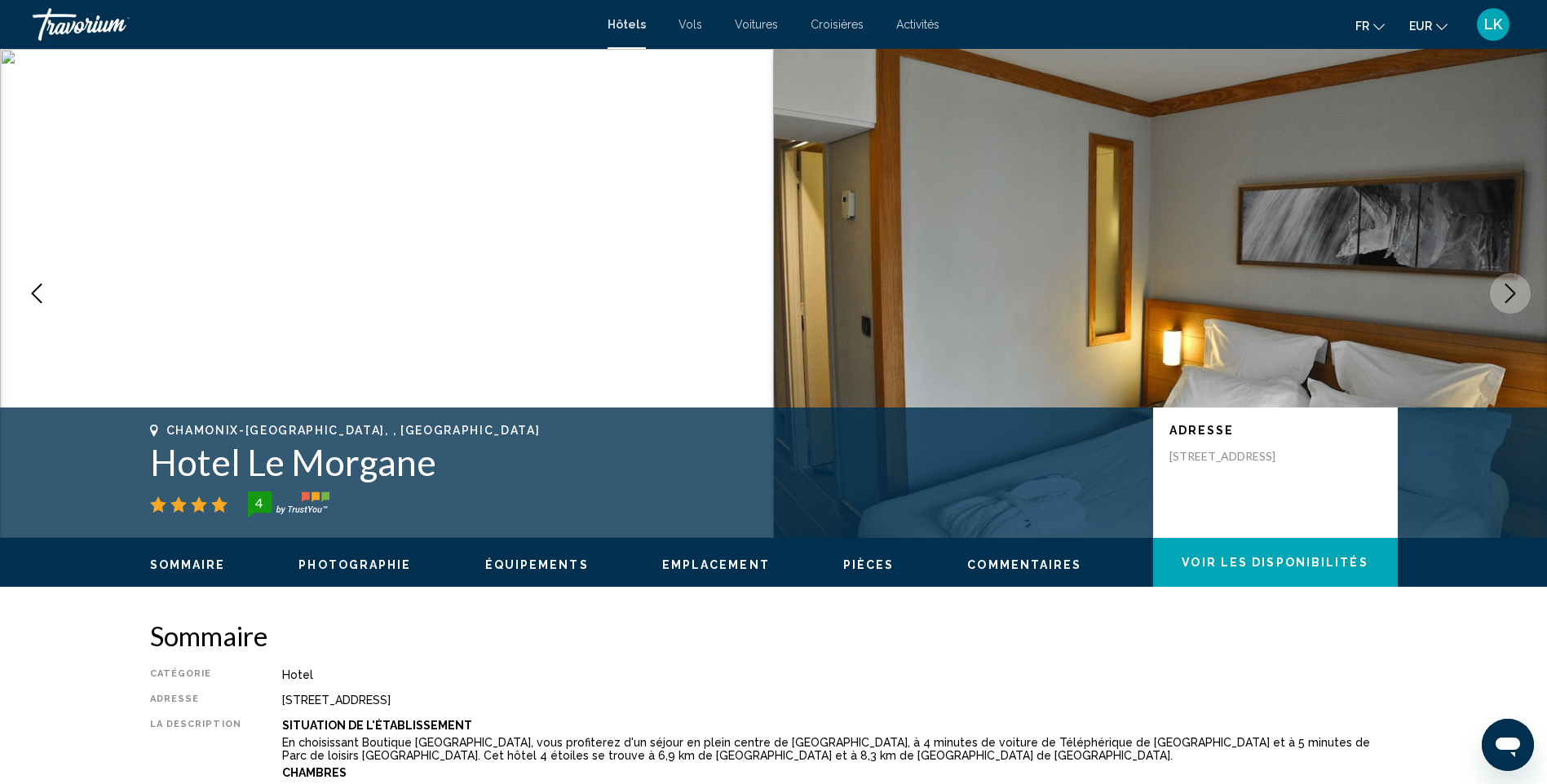
click at [1524, 303] on button "Next image" at bounding box center [1510, 293] width 41 height 41
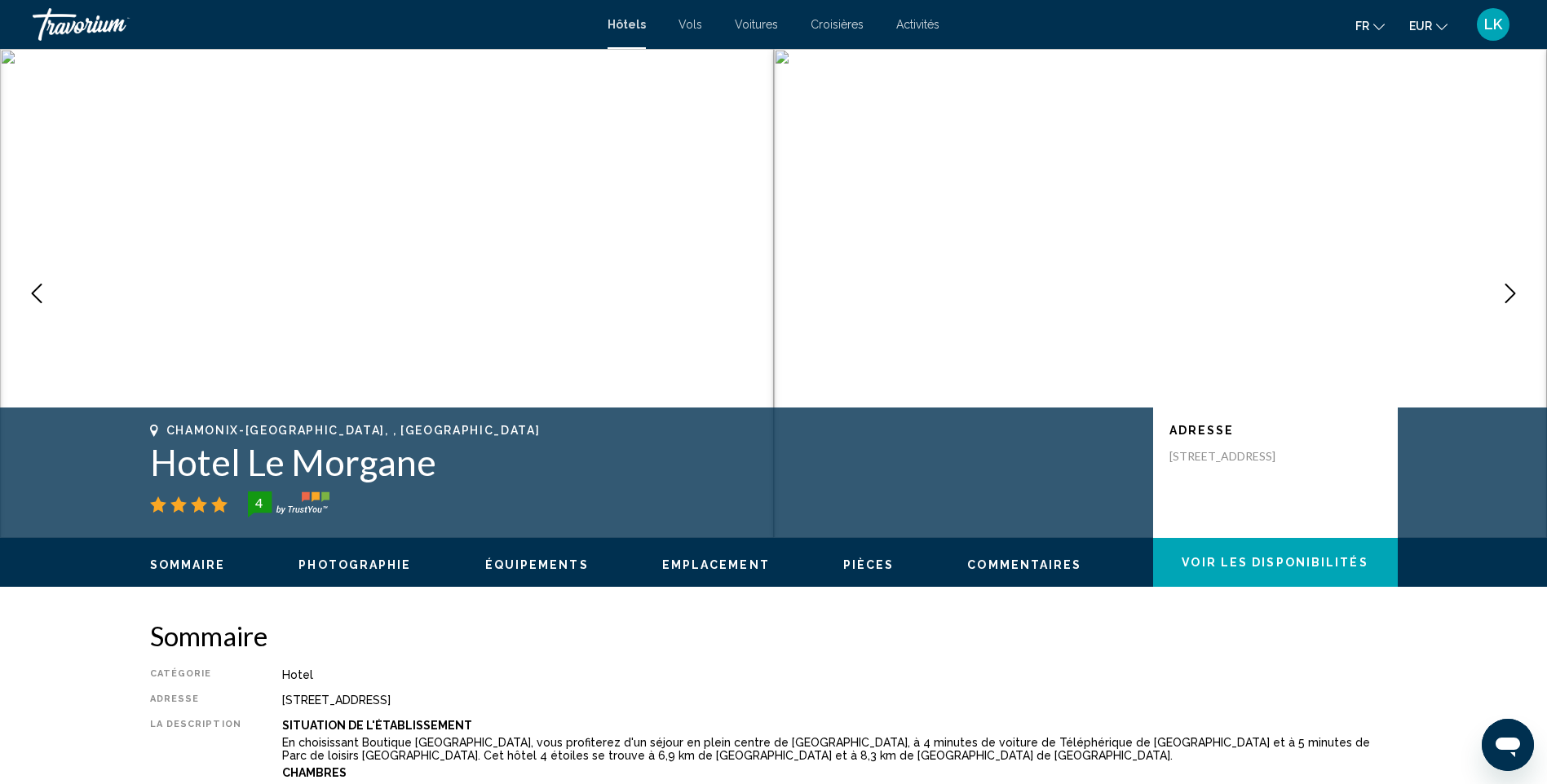
click at [1529, 303] on img "Main content" at bounding box center [1160, 293] width 774 height 489
click at [1511, 288] on icon "Next image" at bounding box center [1511, 293] width 10 height 20
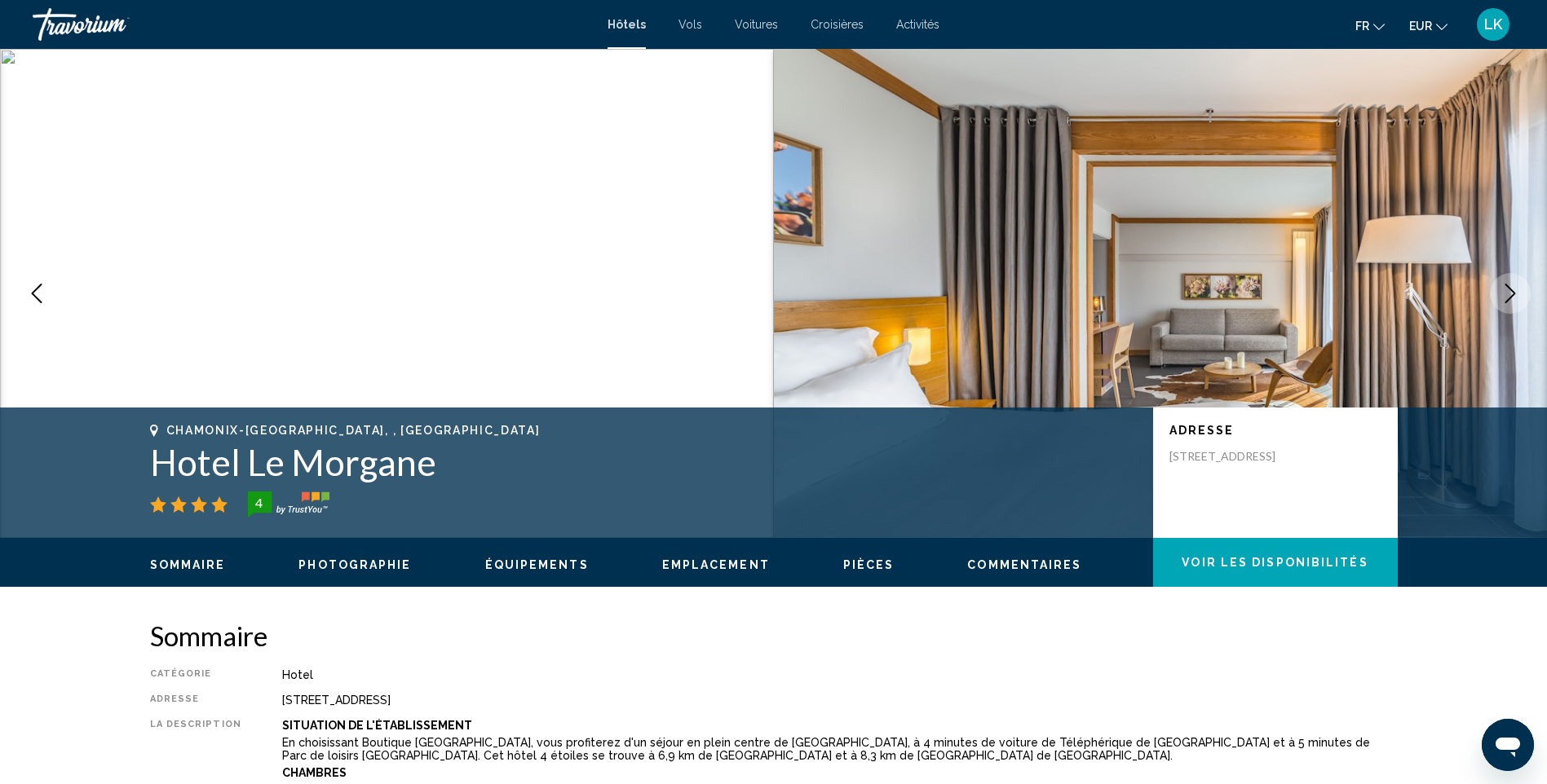
click at [1511, 288] on icon "Next image" at bounding box center [1511, 293] width 10 height 20
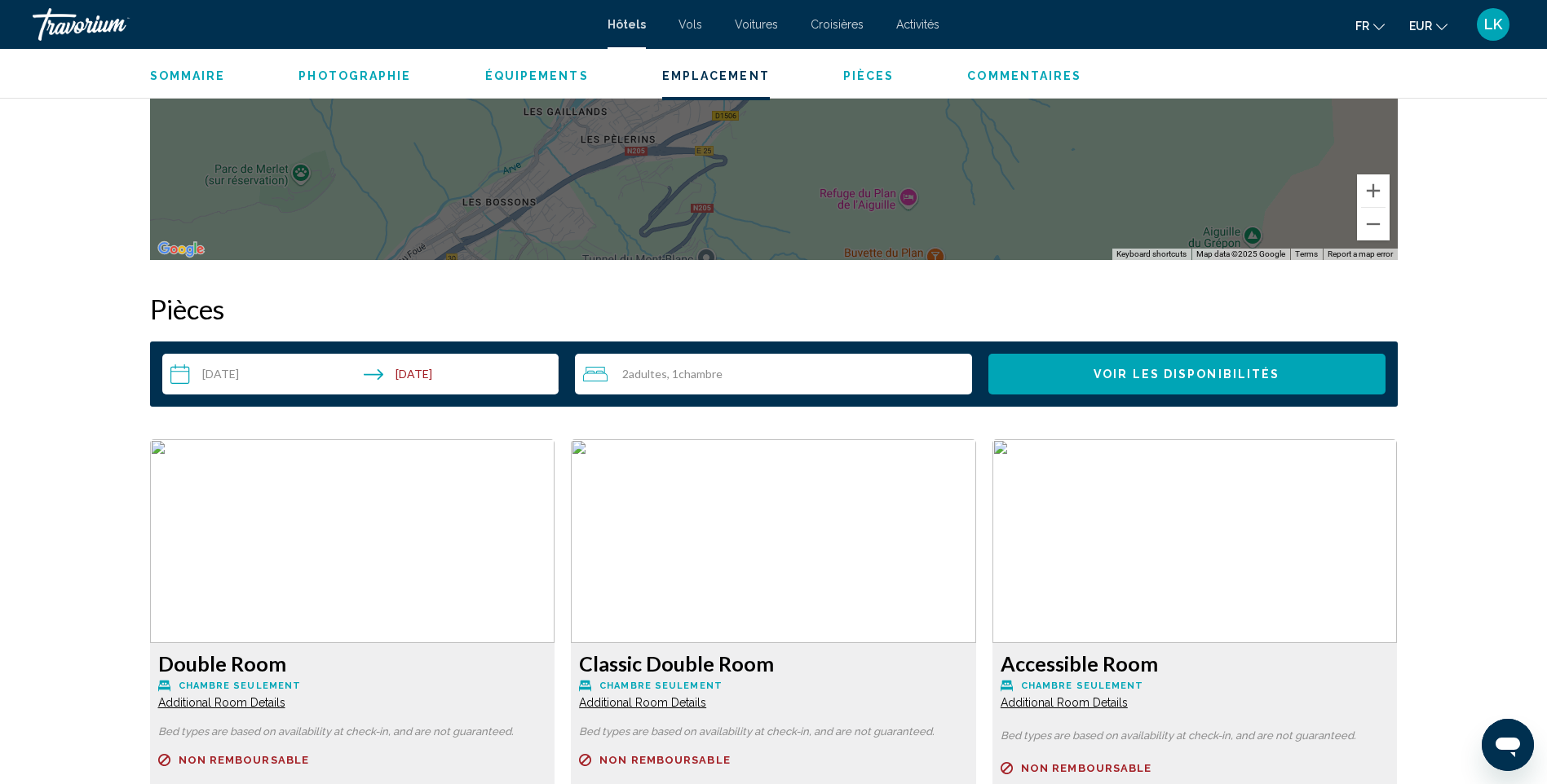
scroll to position [2201, 0]
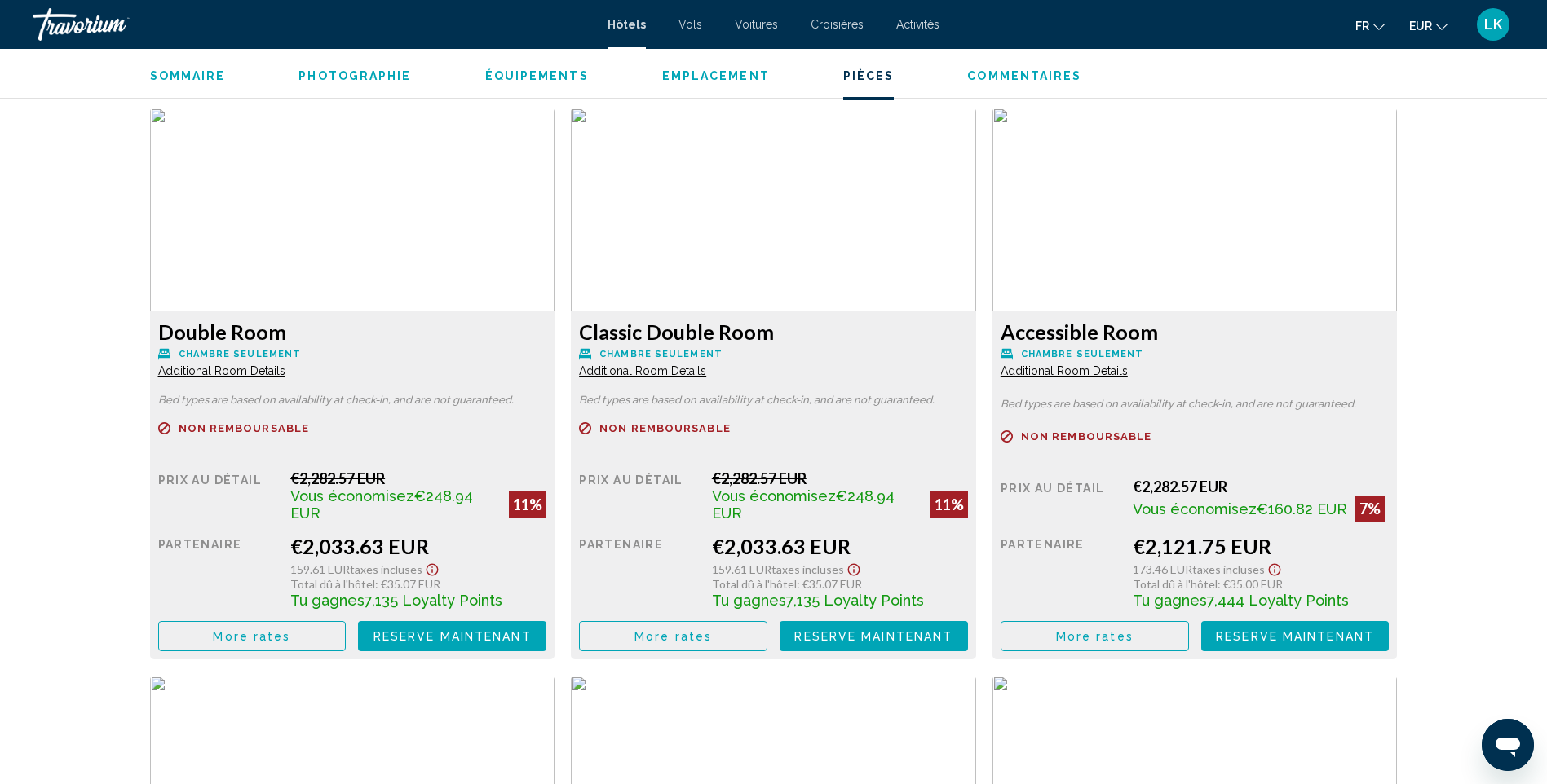
click at [248, 630] on span "More rates" at bounding box center [251, 636] width 77 height 13
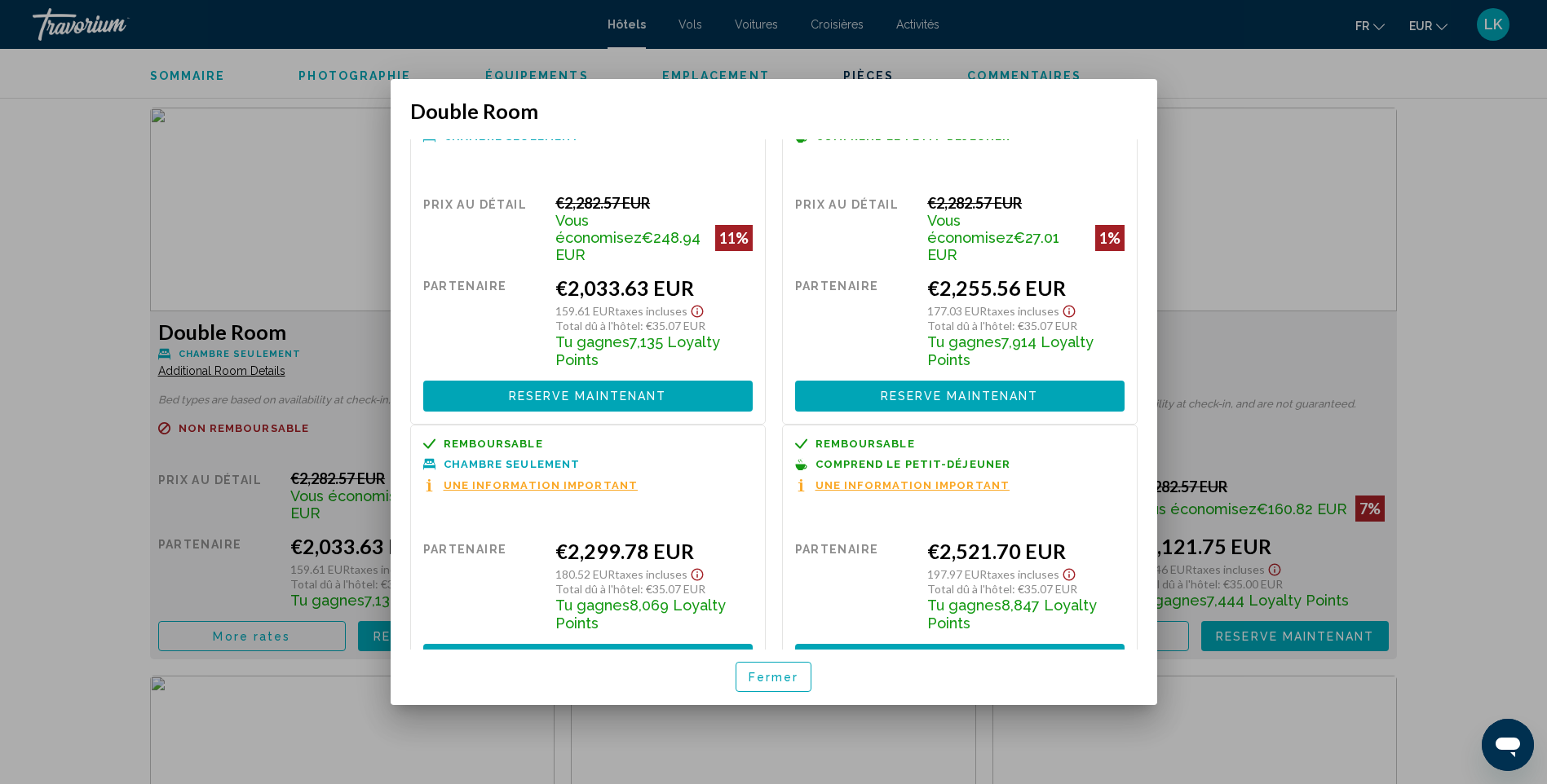
scroll to position [63, 0]
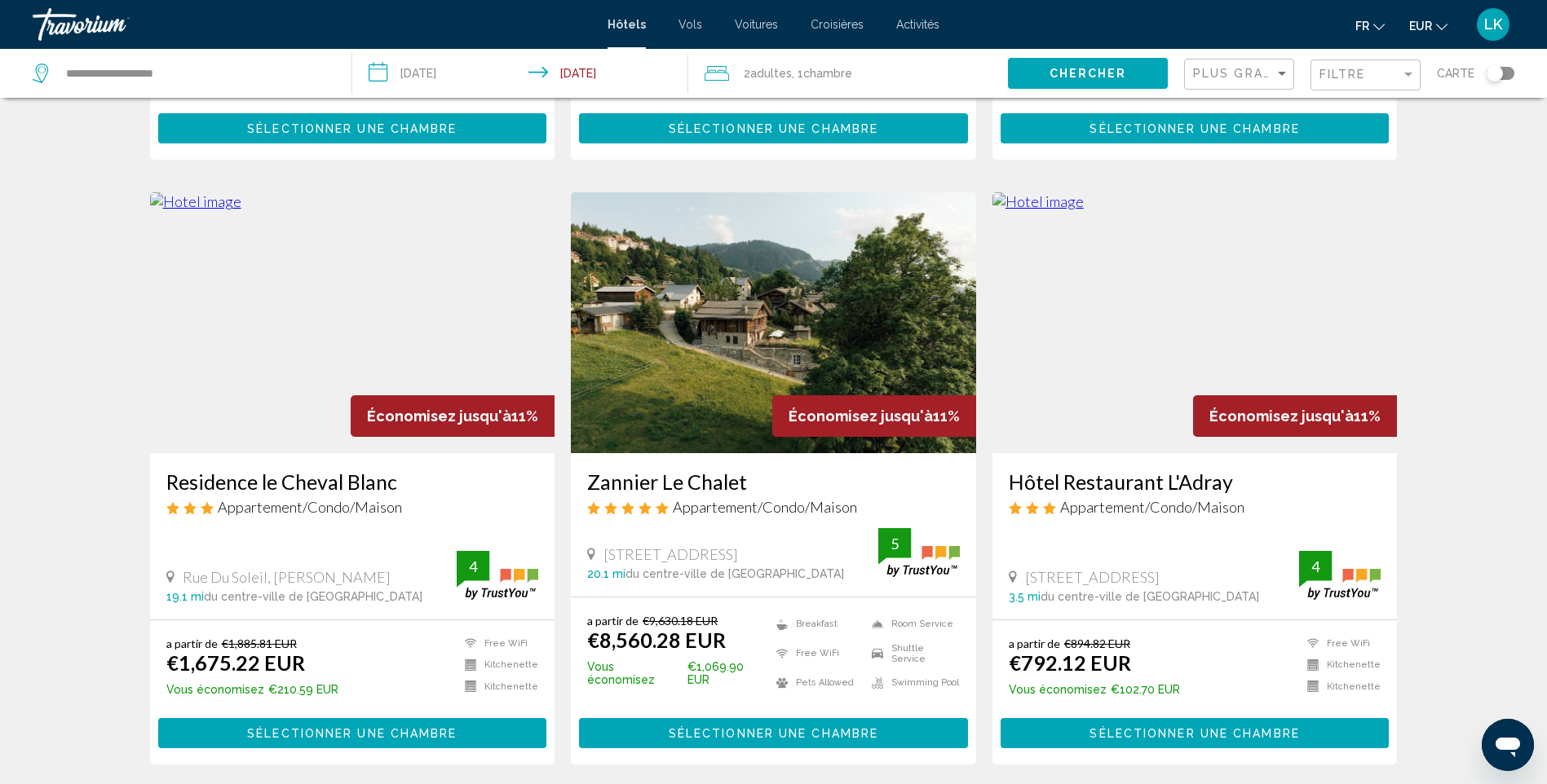
scroll to position [570, 0]
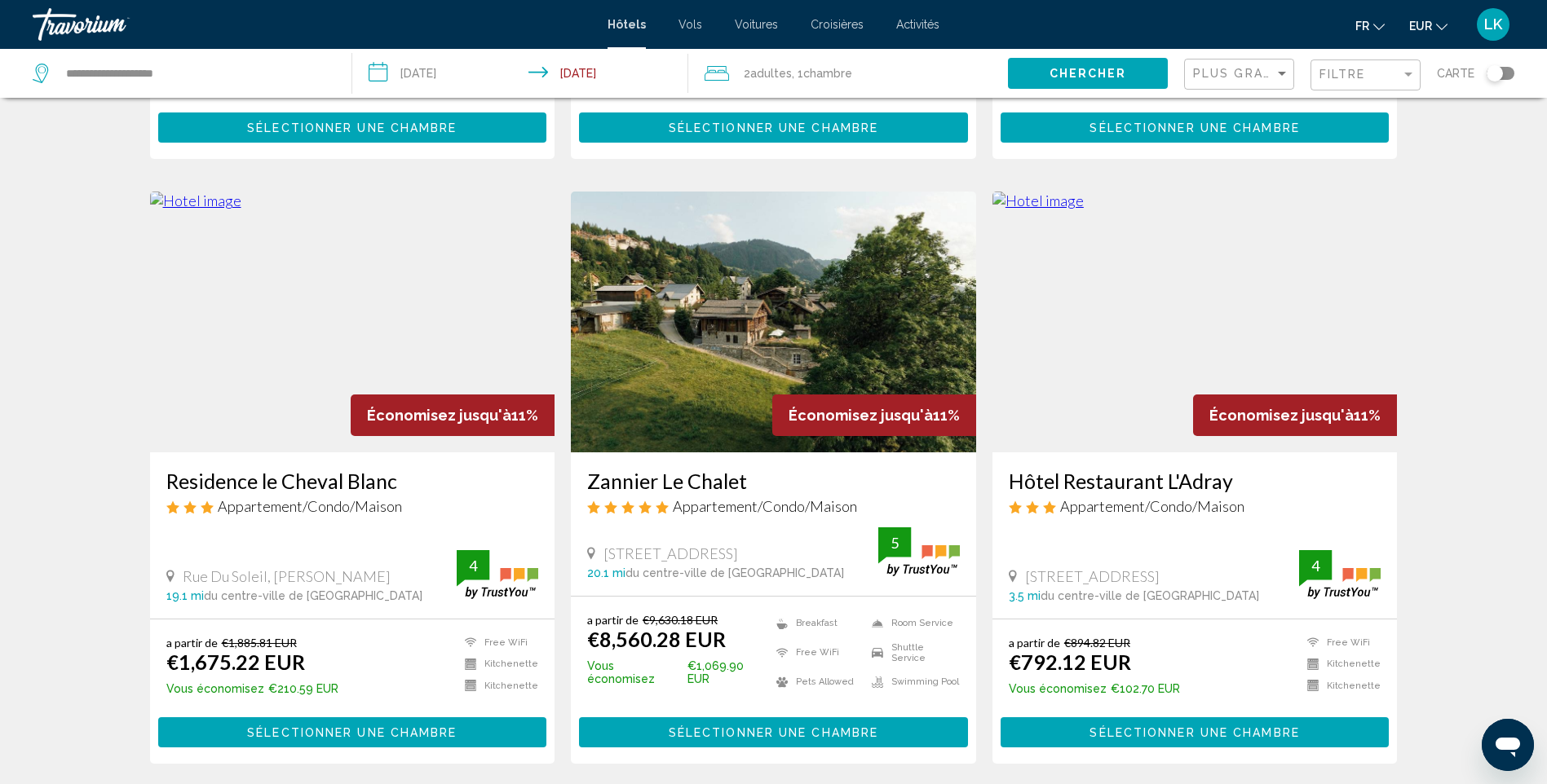
click at [270, 318] on img "Main content" at bounding box center [353, 322] width 406 height 260
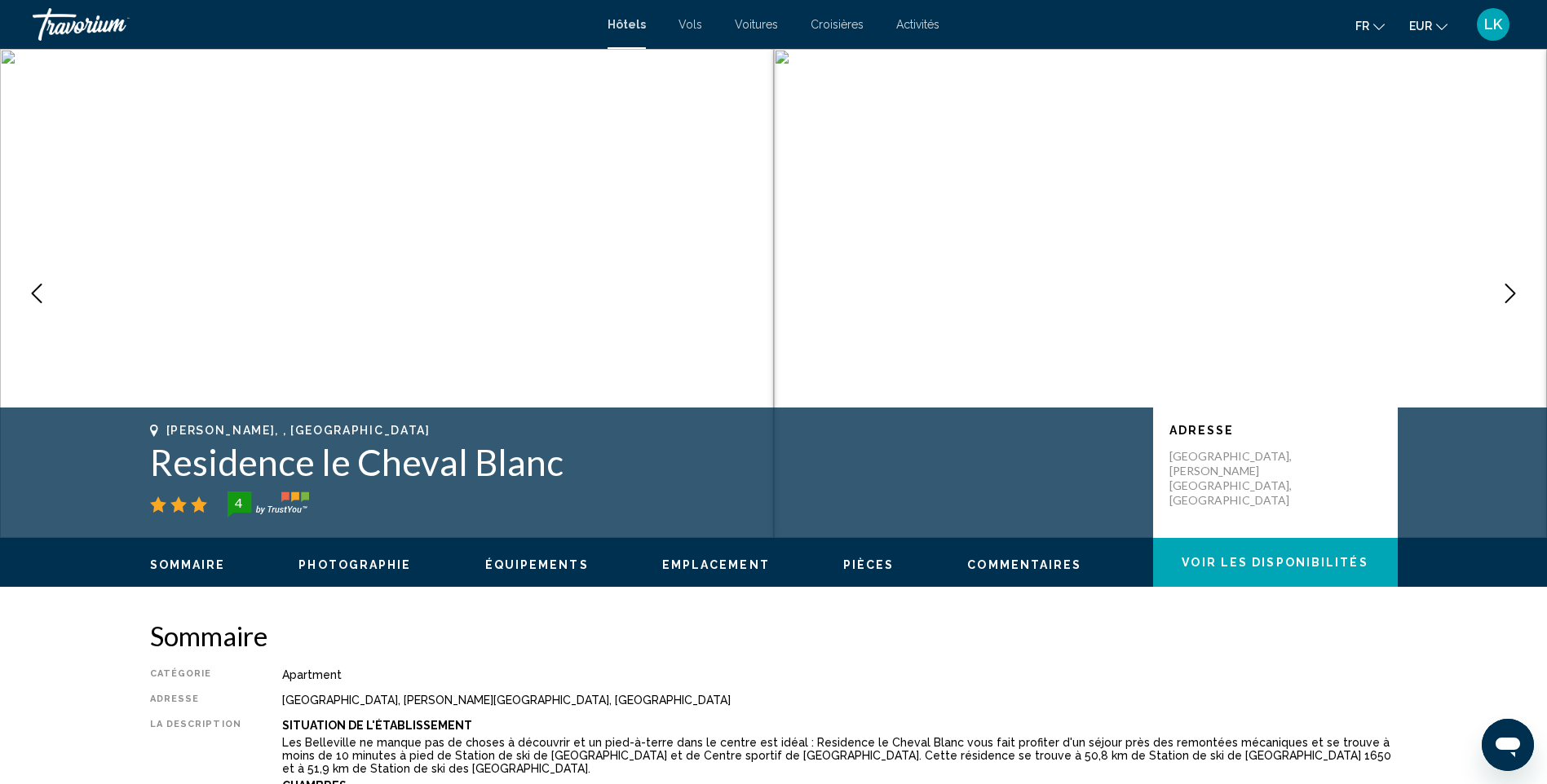
click at [1524, 300] on button "Next image" at bounding box center [1510, 293] width 41 height 41
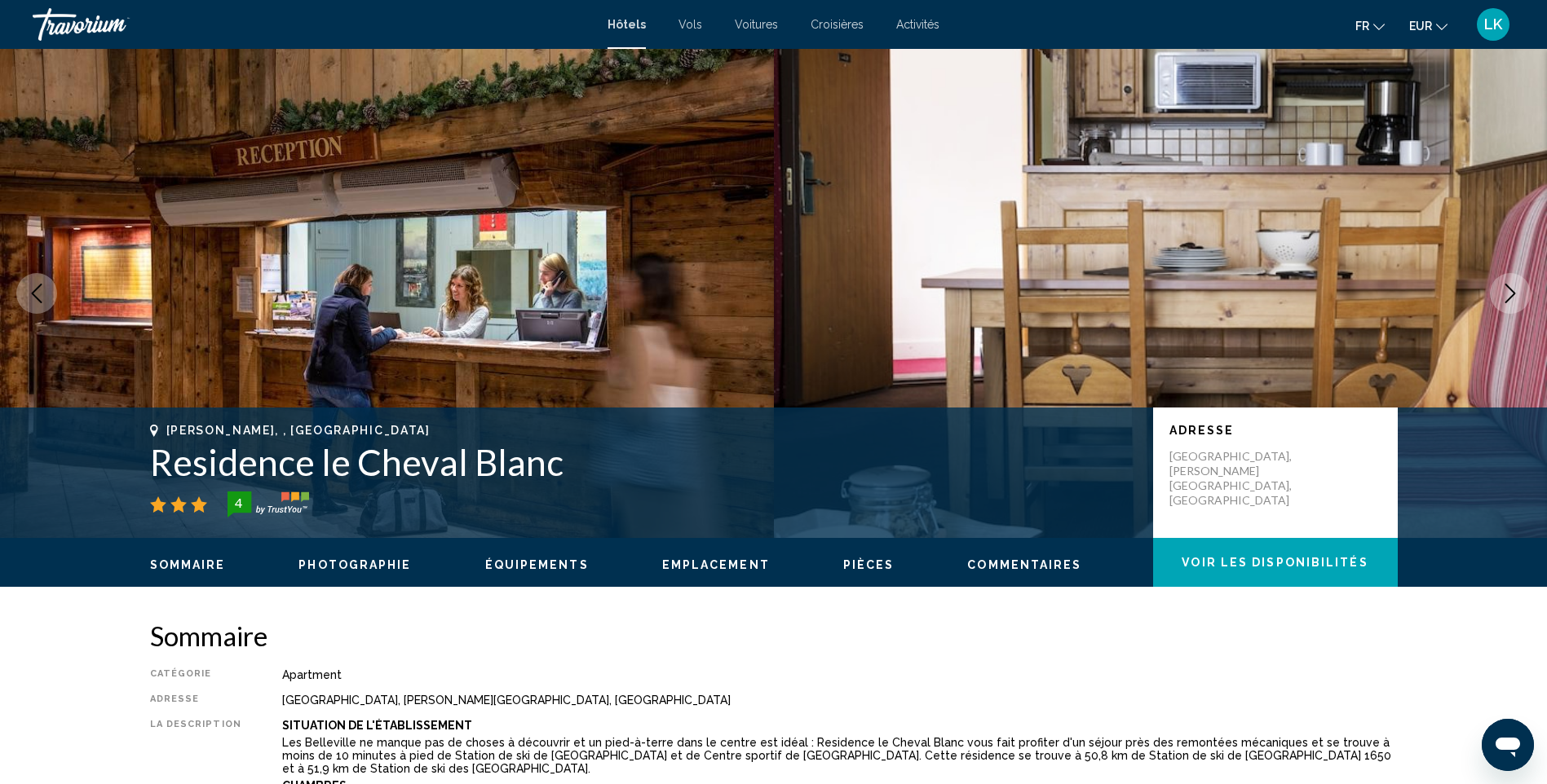
click at [1524, 300] on button "Next image" at bounding box center [1510, 293] width 41 height 41
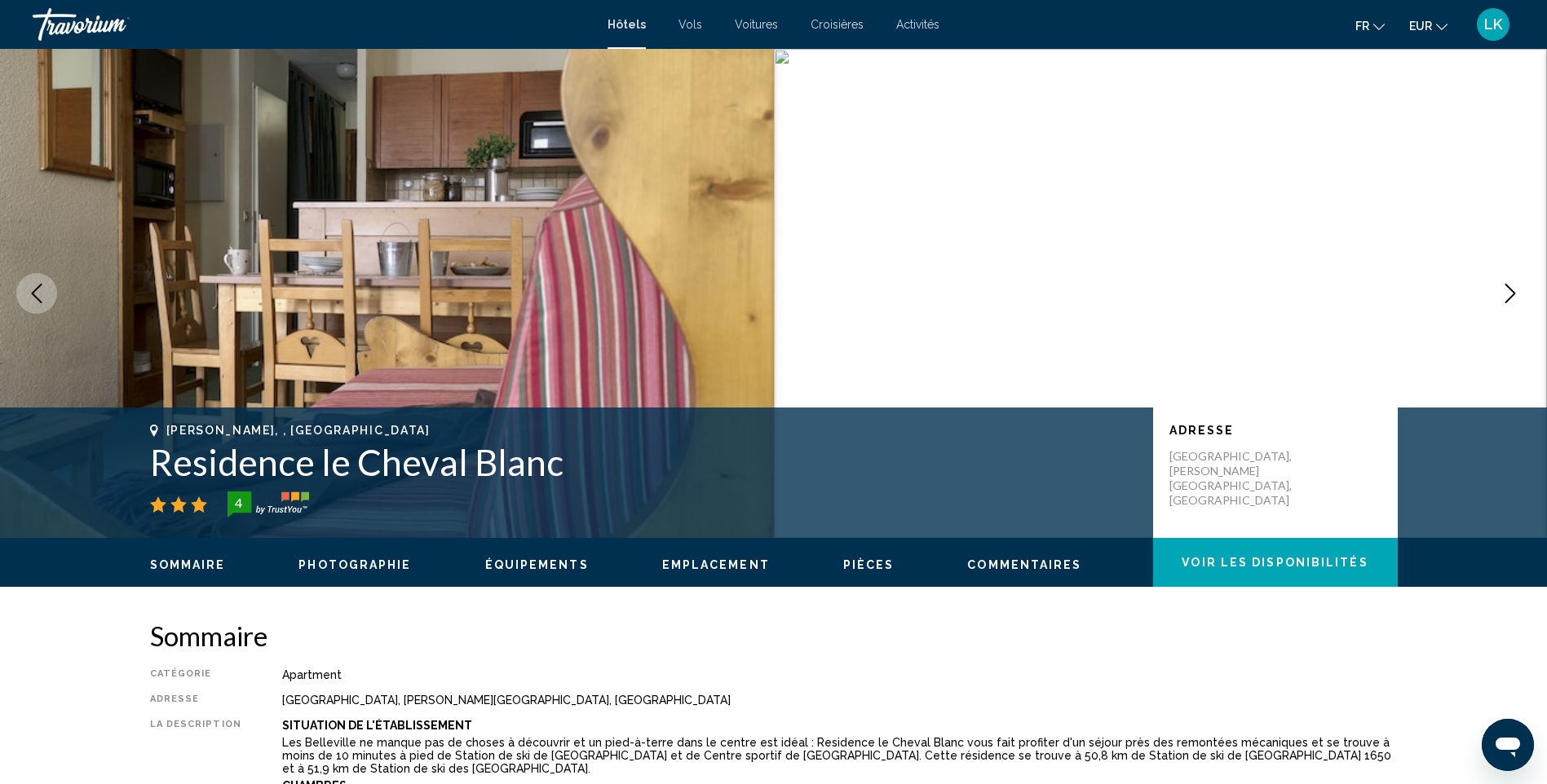
click at [1524, 300] on button "Next image" at bounding box center [1510, 293] width 41 height 41
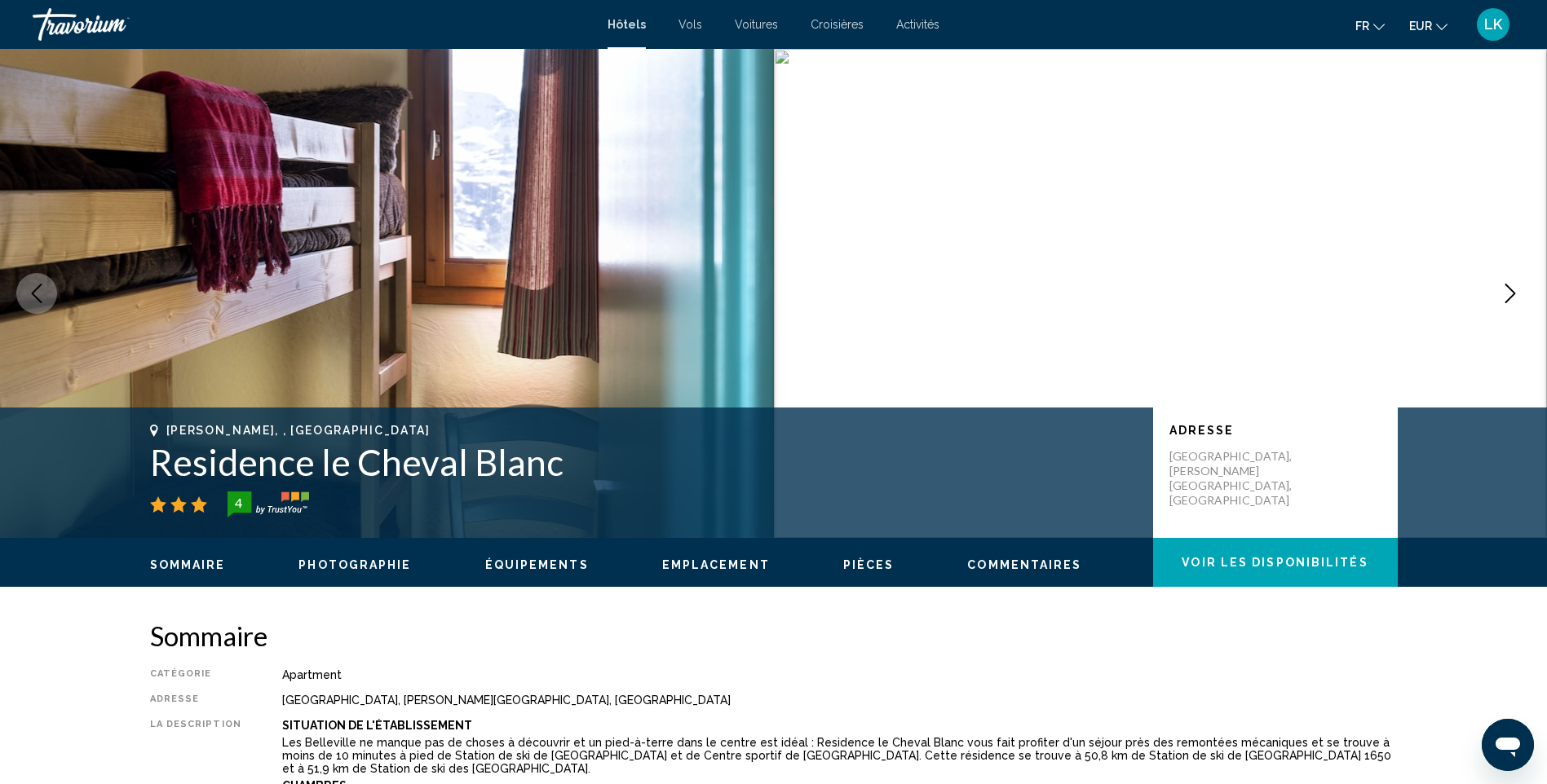
click at [1524, 300] on button "Next image" at bounding box center [1510, 293] width 41 height 41
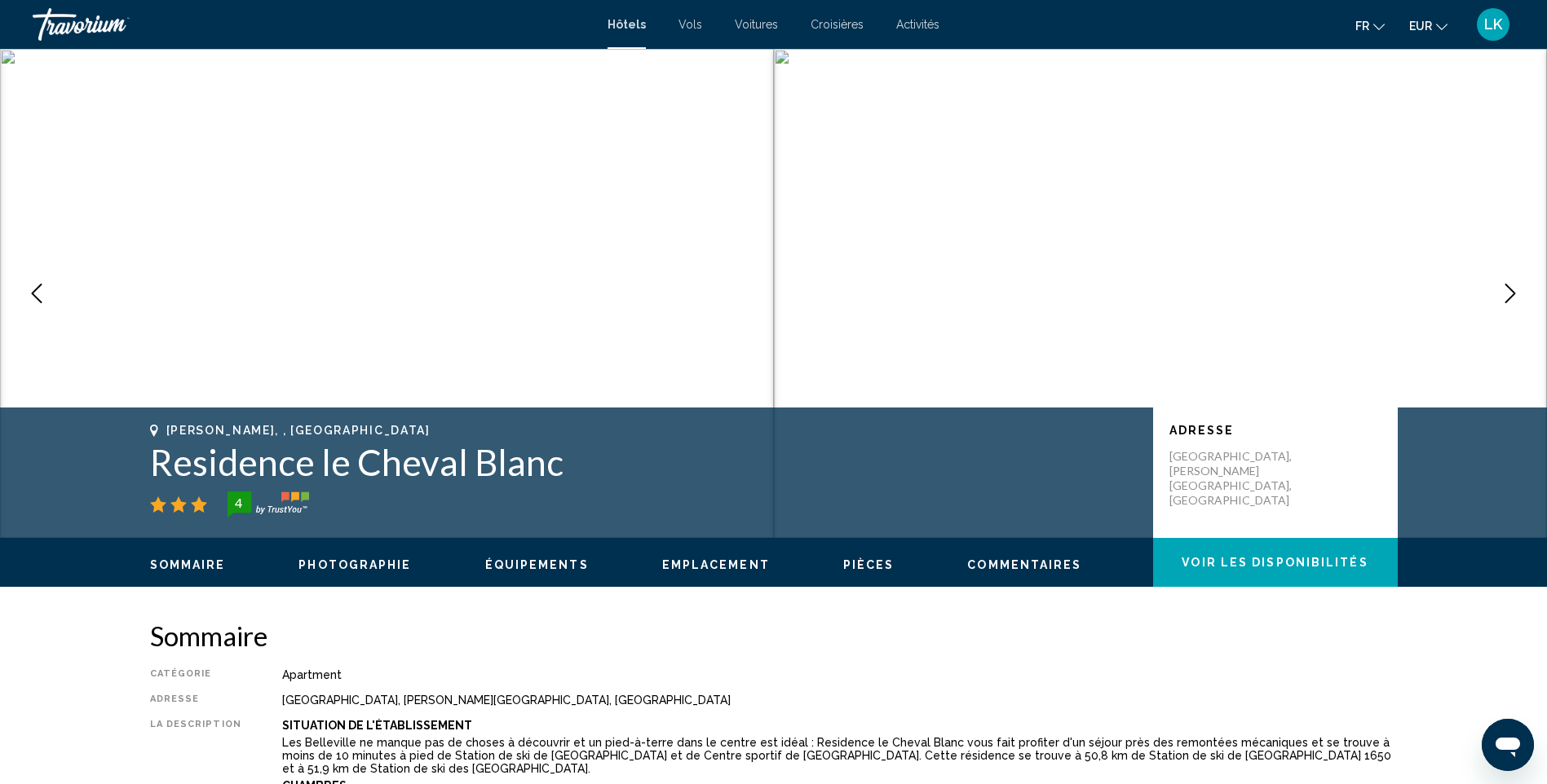
click at [1524, 300] on button "Next image" at bounding box center [1510, 293] width 41 height 41
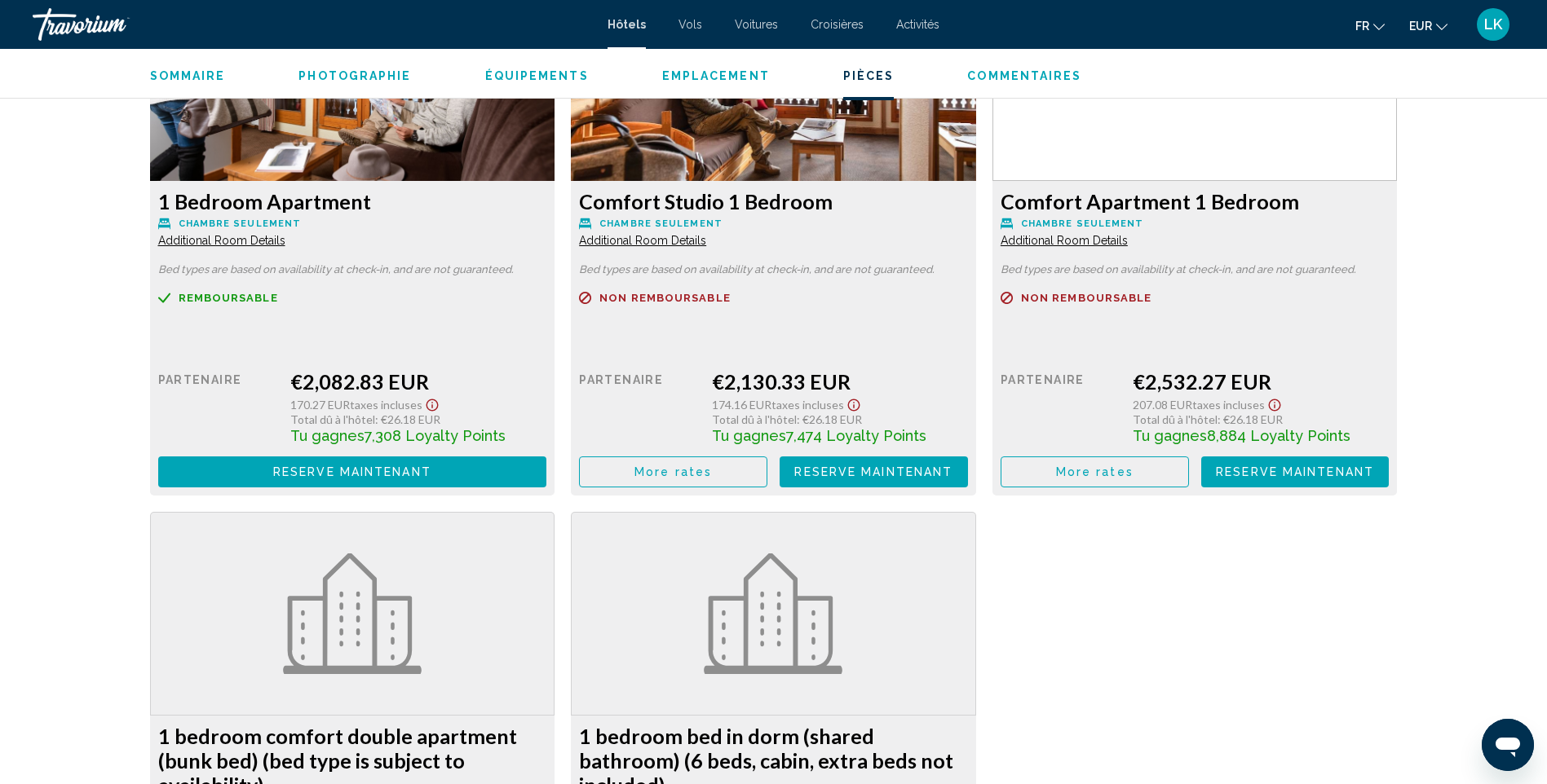
scroll to position [3180, 0]
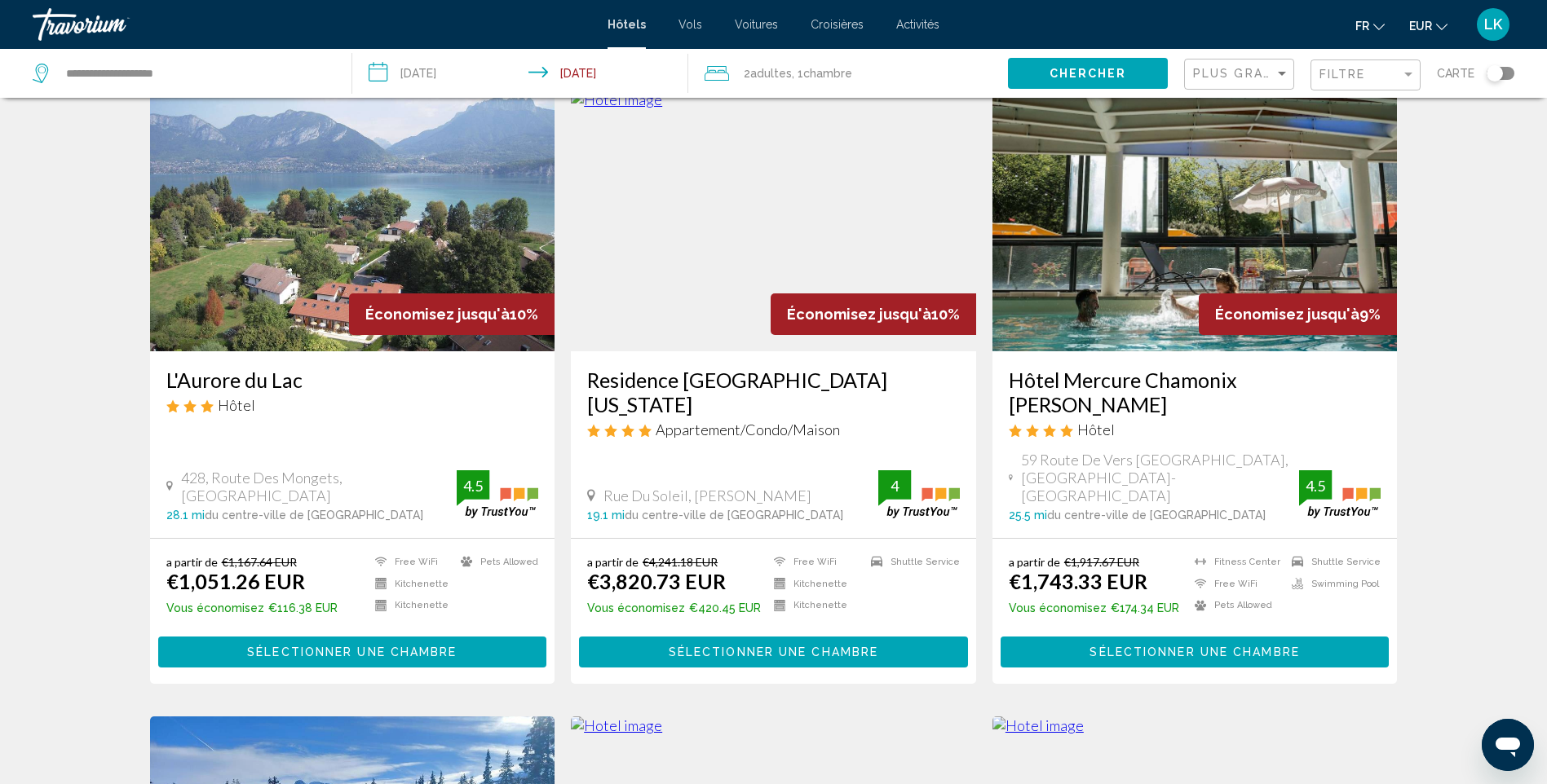
scroll to position [1304, 0]
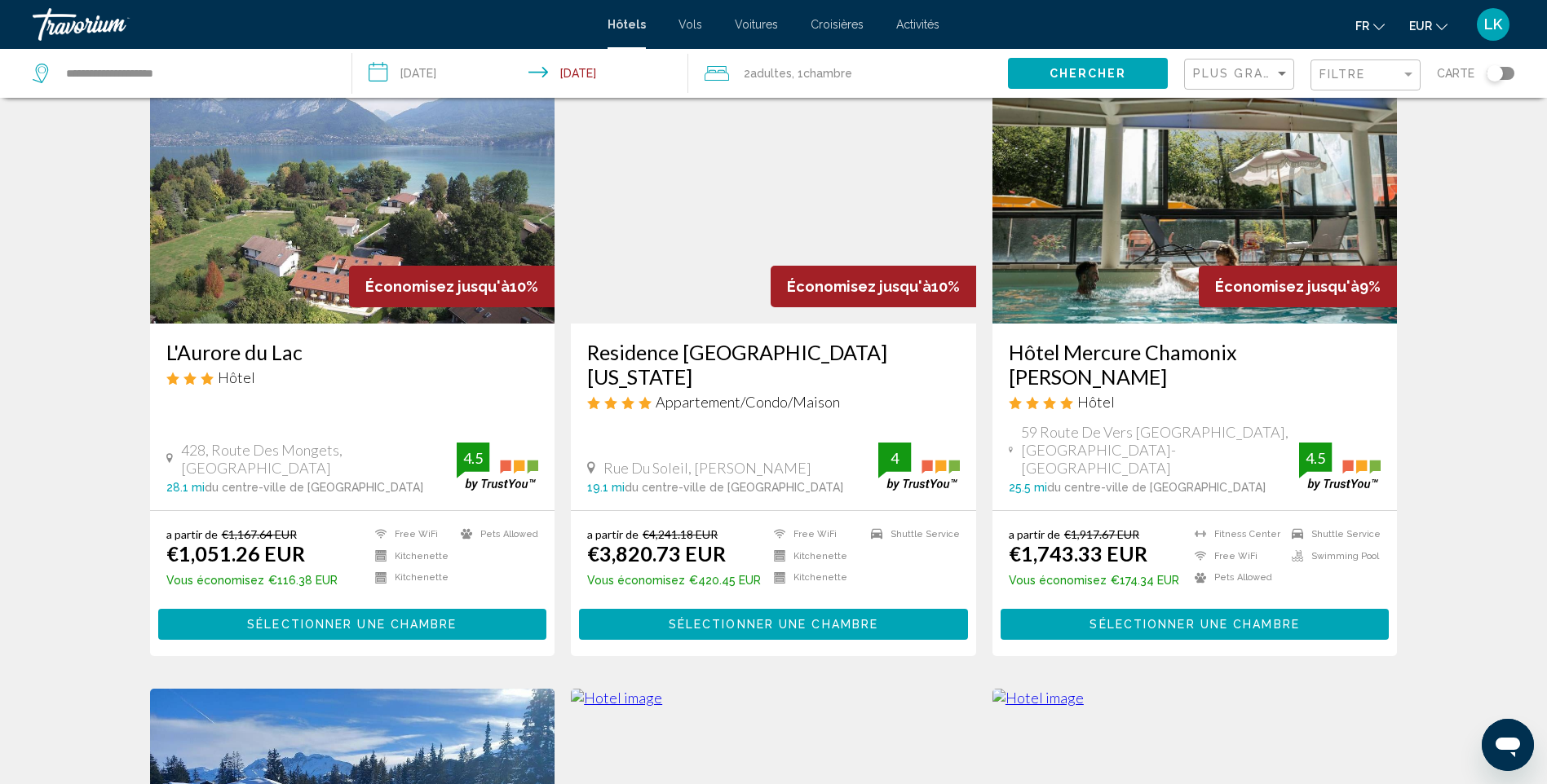
click at [1192, 196] on img "Main content" at bounding box center [1195, 193] width 406 height 260
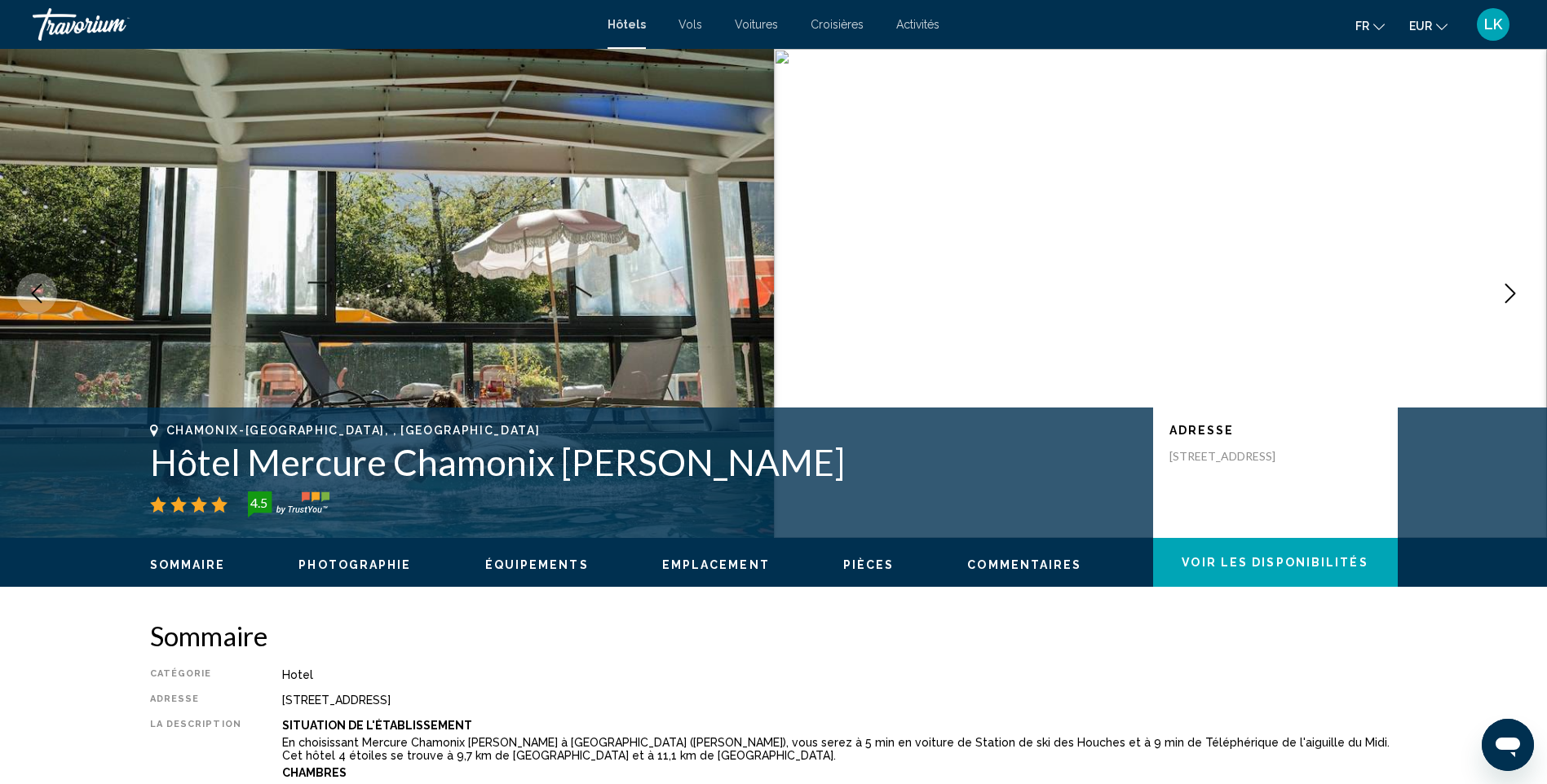
click at [1505, 300] on icon "Next image" at bounding box center [1511, 293] width 20 height 20
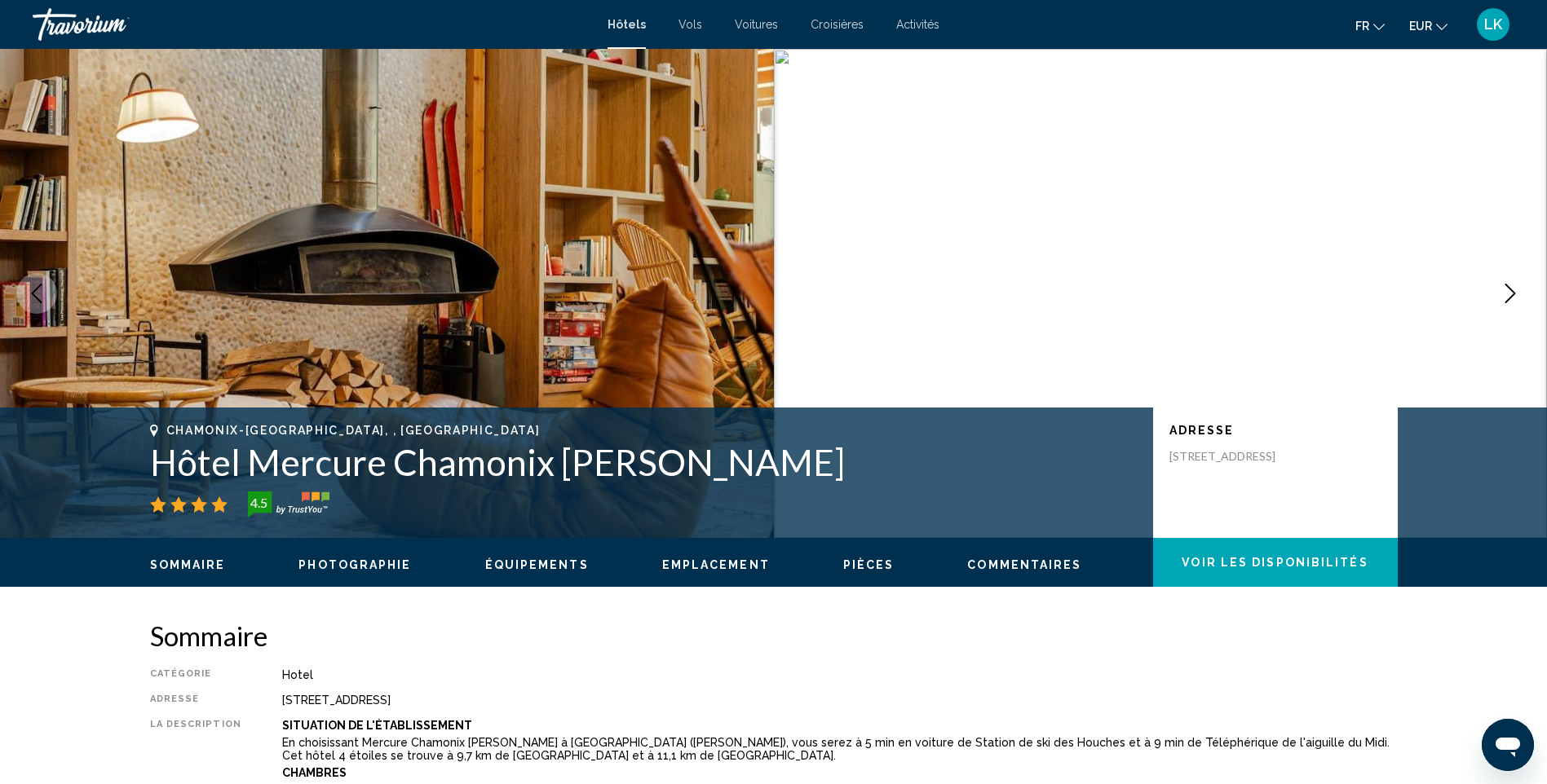
click at [1505, 300] on icon "Next image" at bounding box center [1511, 293] width 20 height 20
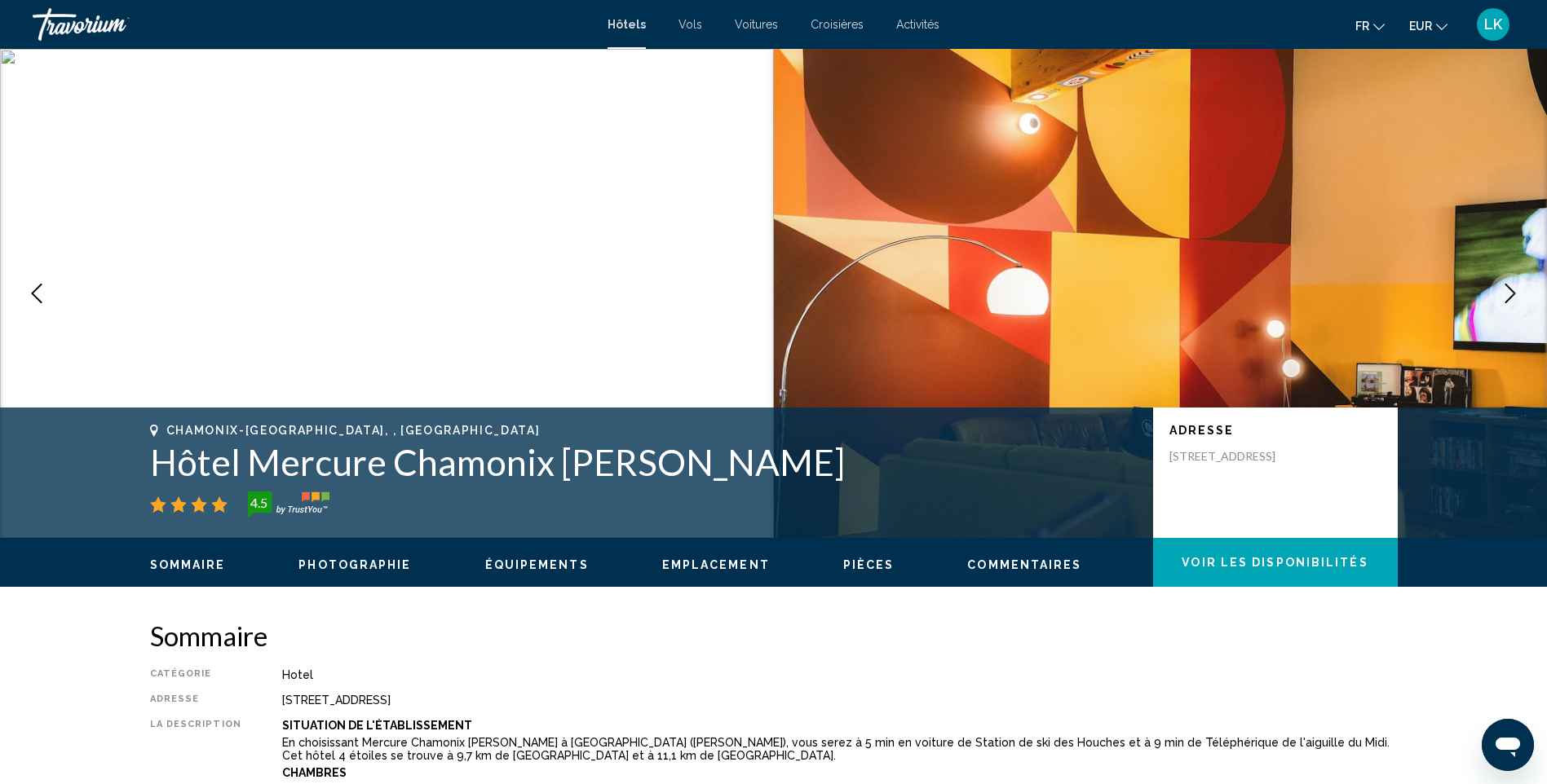
click at [1505, 300] on icon "Next image" at bounding box center [1511, 293] width 20 height 20
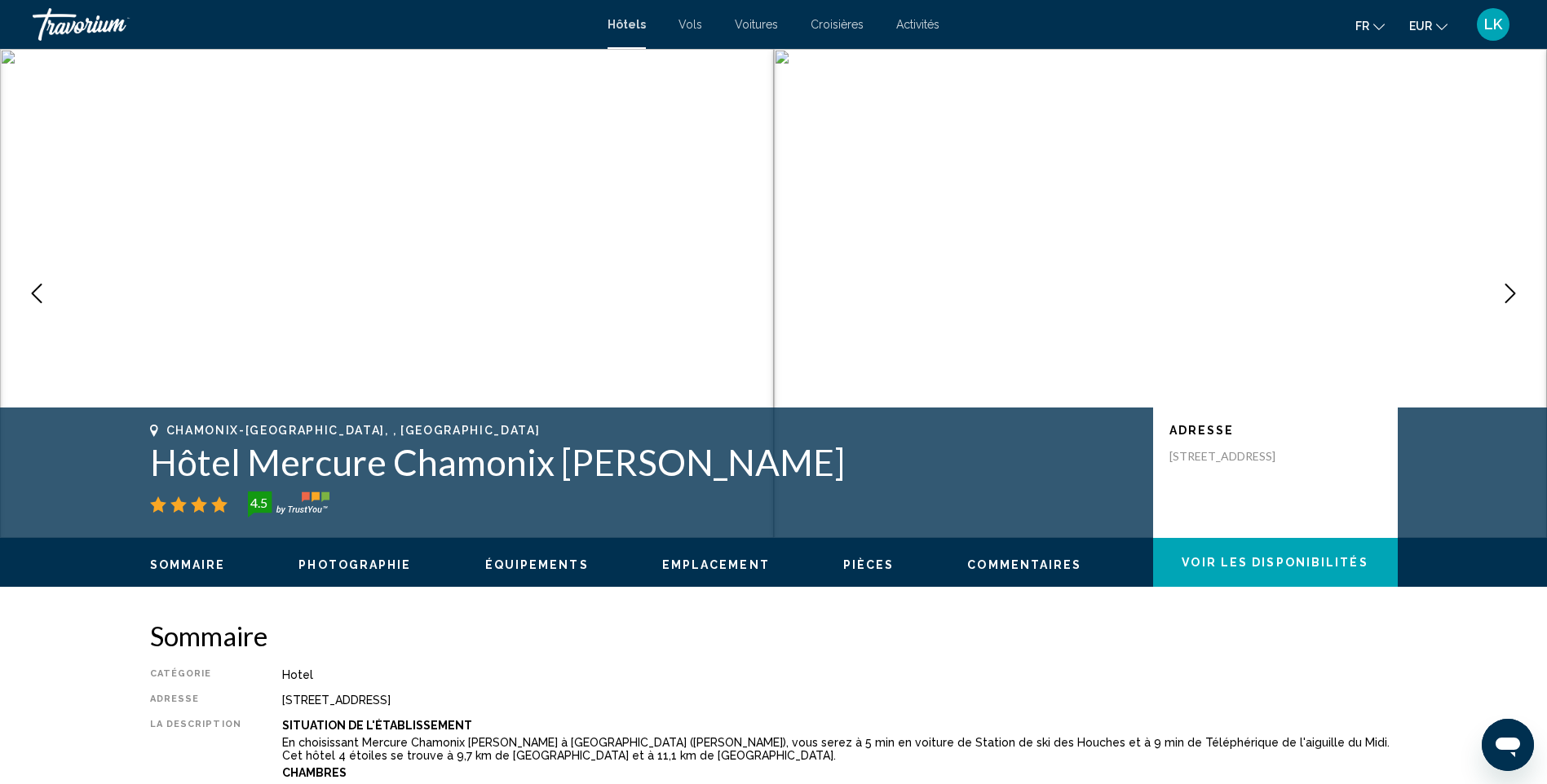
click at [1505, 300] on icon "Next image" at bounding box center [1511, 293] width 20 height 20
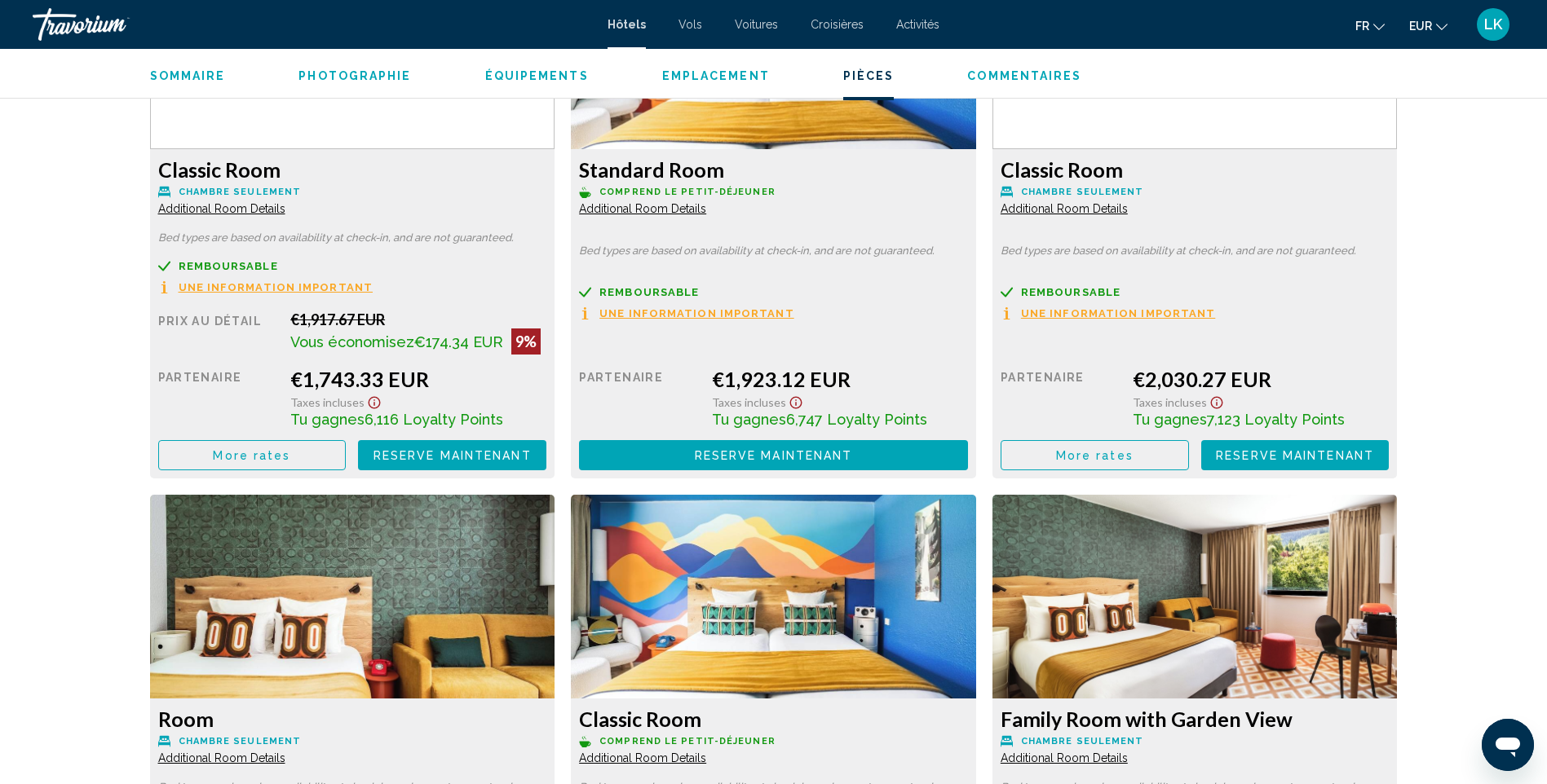
scroll to position [2364, 0]
click at [270, 462] on button "More rates" at bounding box center [252, 454] width 188 height 30
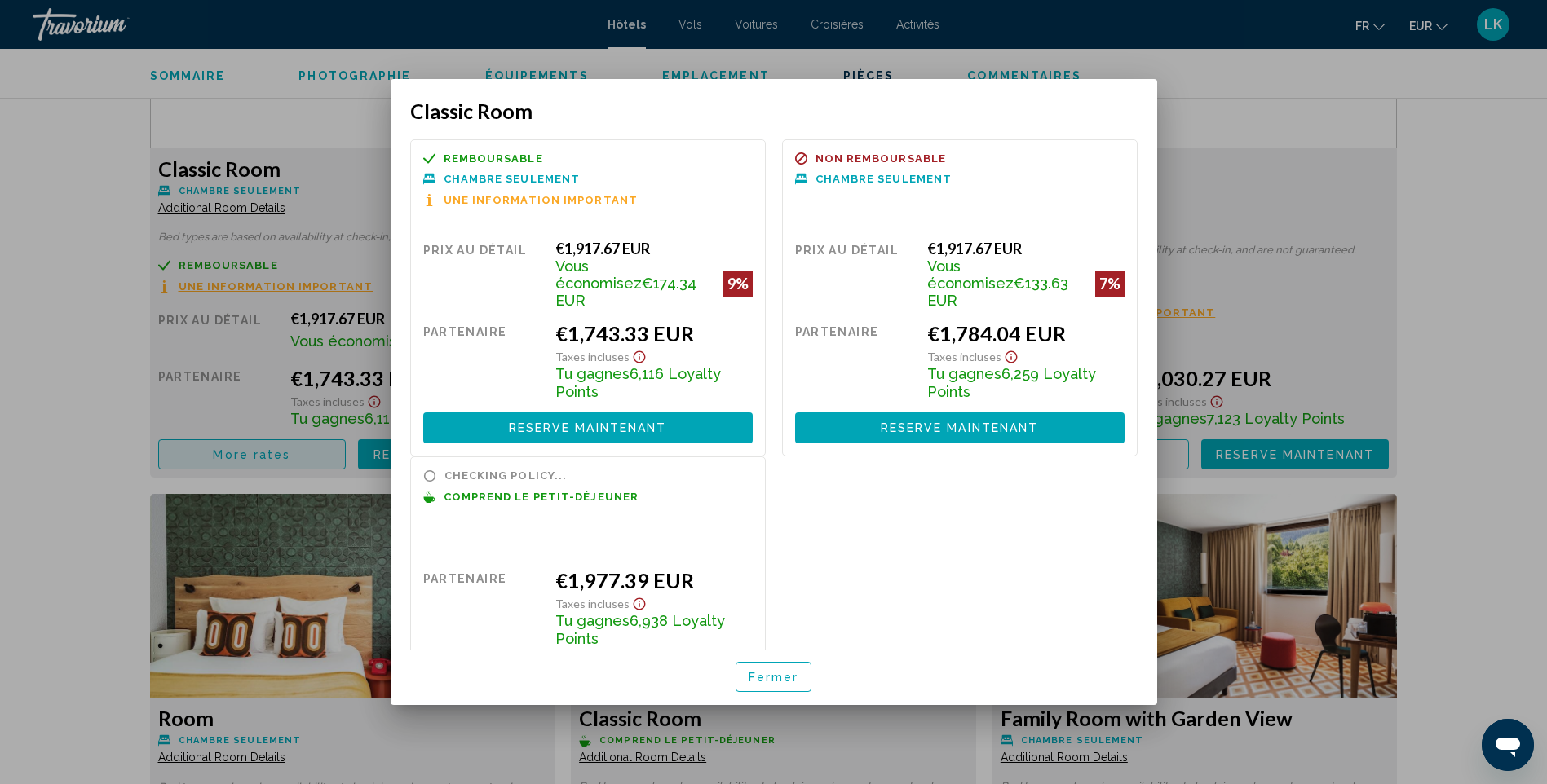
scroll to position [0, 0]
click at [1509, 252] on div at bounding box center [773, 392] width 1547 height 784
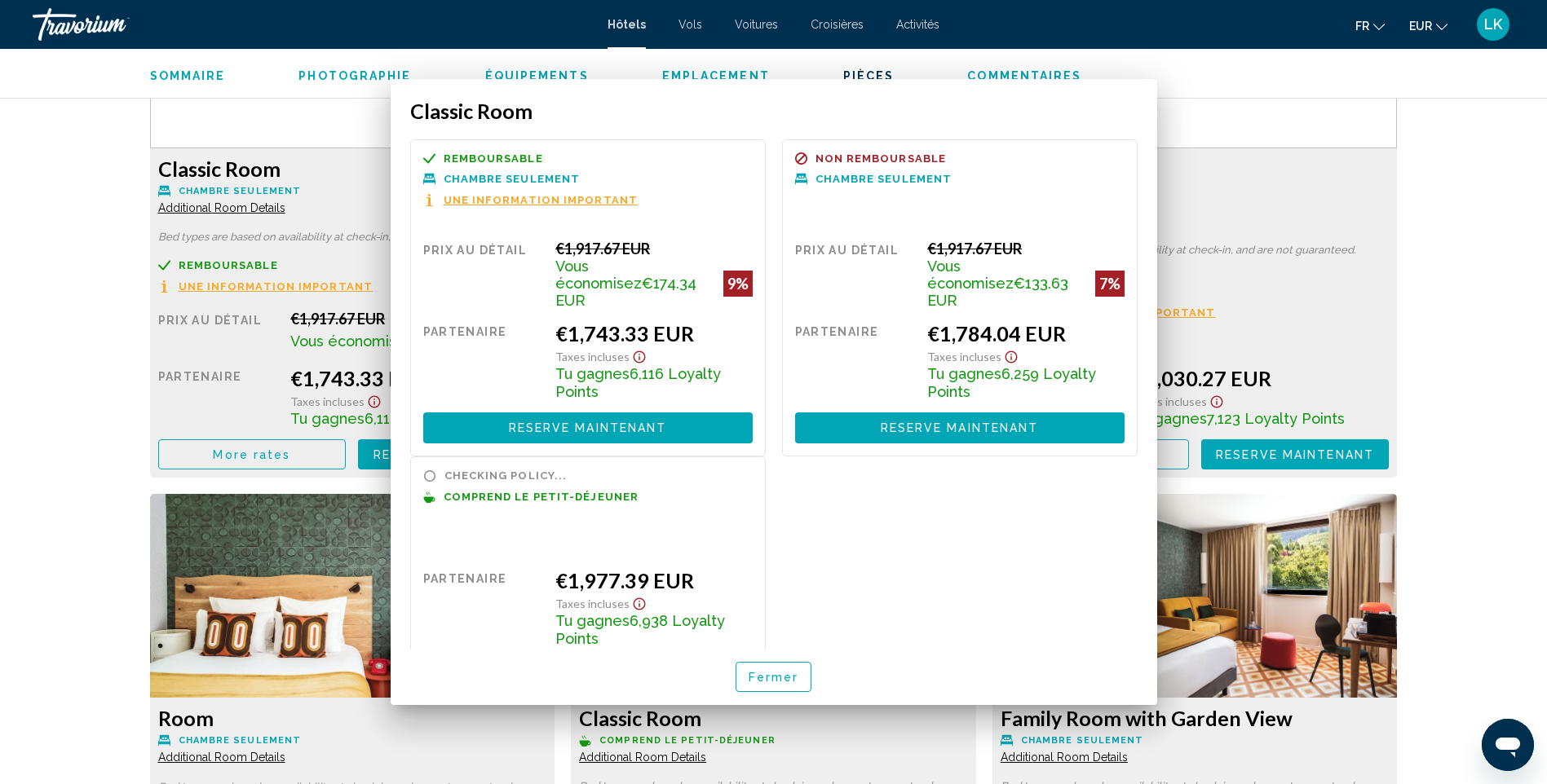
scroll to position [2364, 0]
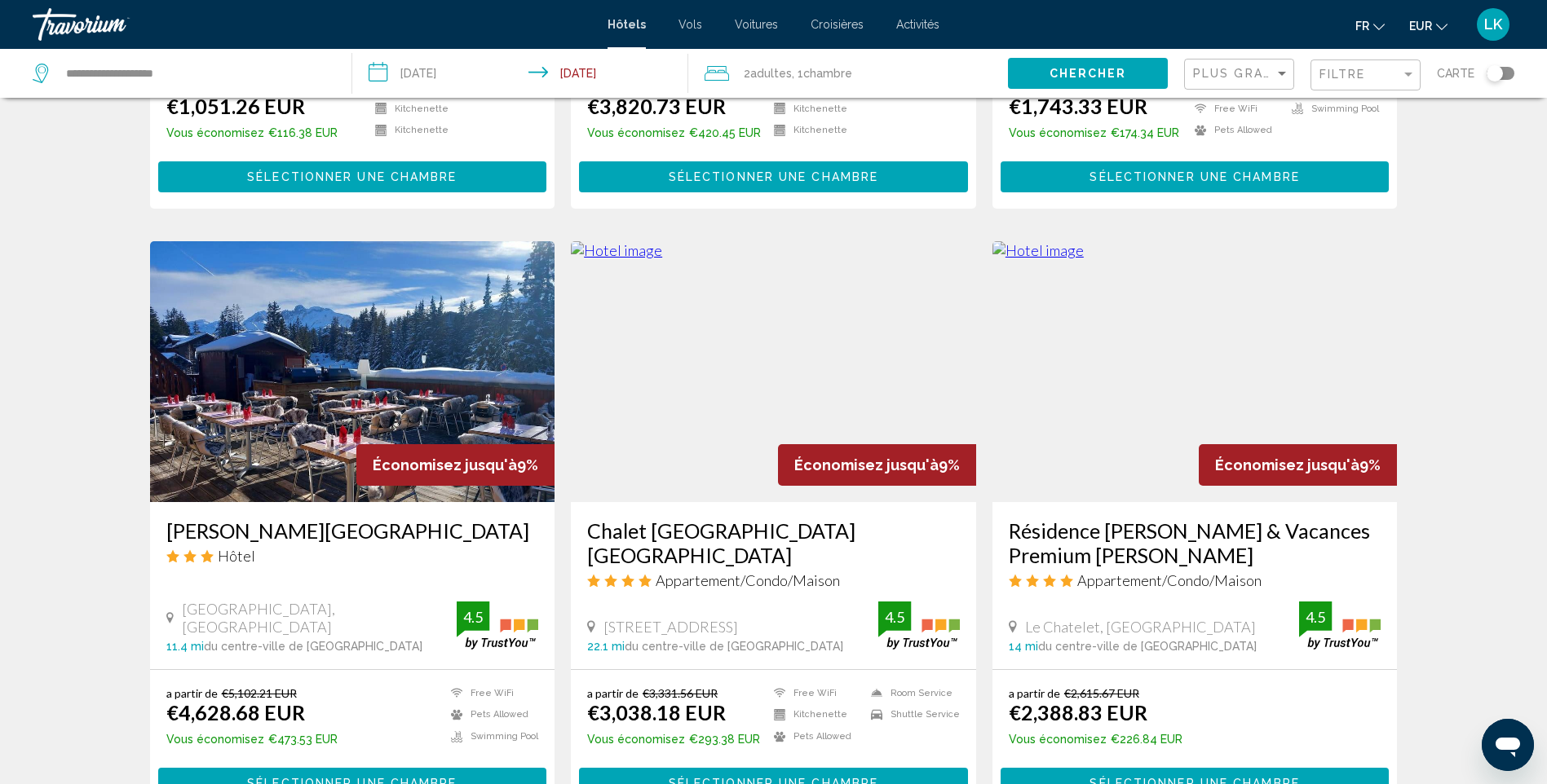
scroll to position [1794, 0]
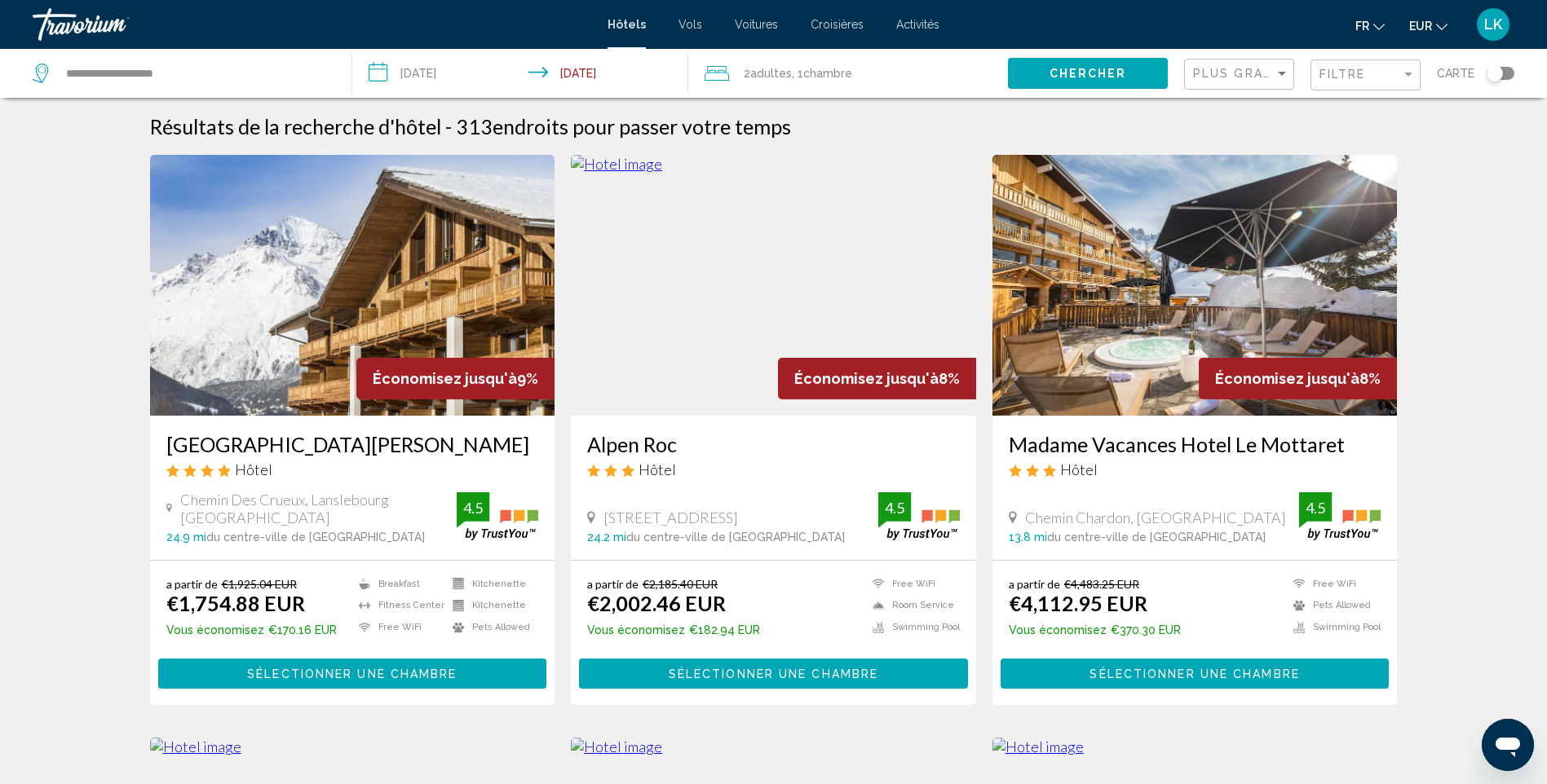
click at [767, 293] on img "Main content" at bounding box center [773, 285] width 406 height 260
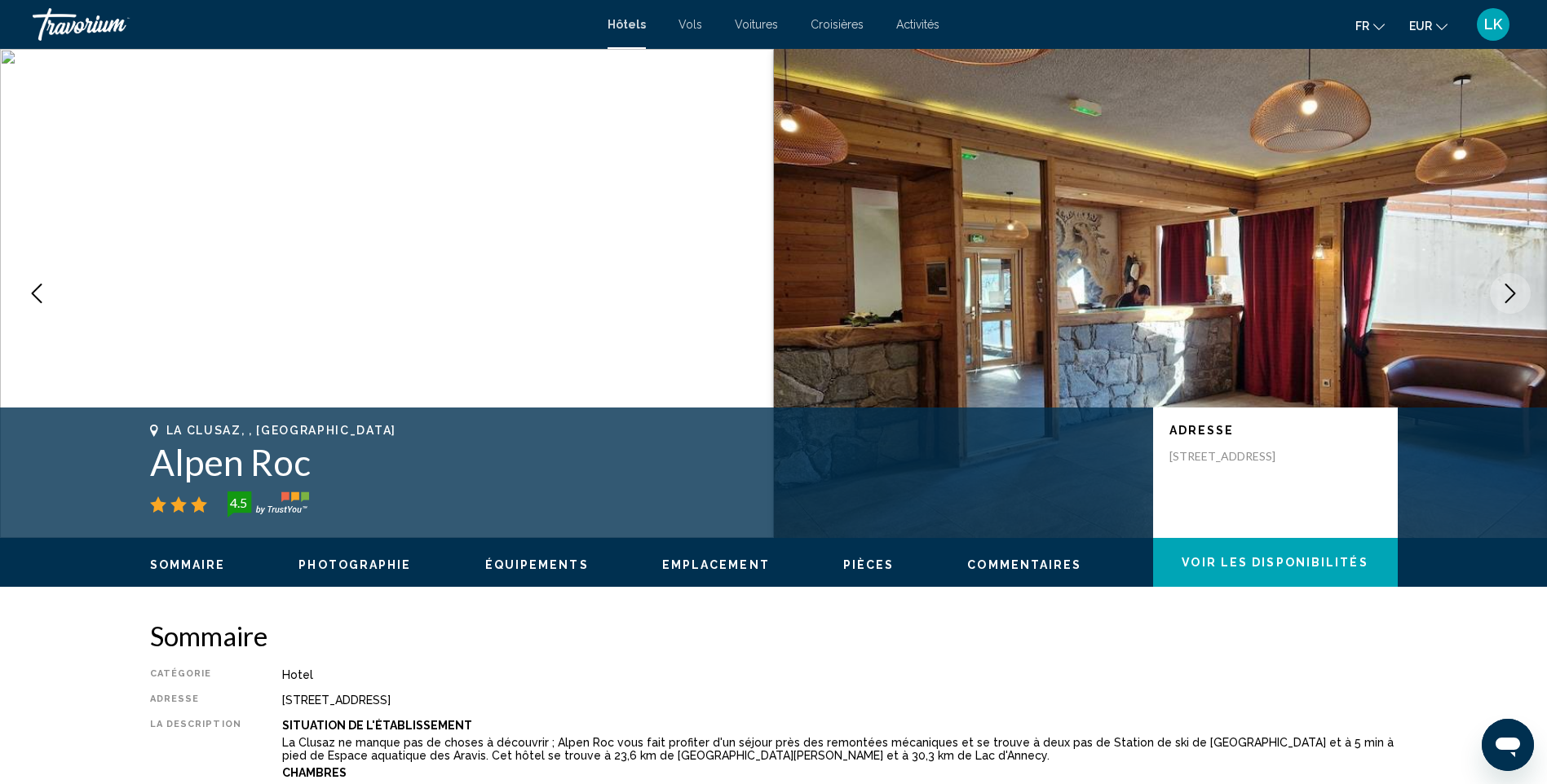
click at [1517, 292] on icon "Next image" at bounding box center [1511, 293] width 20 height 20
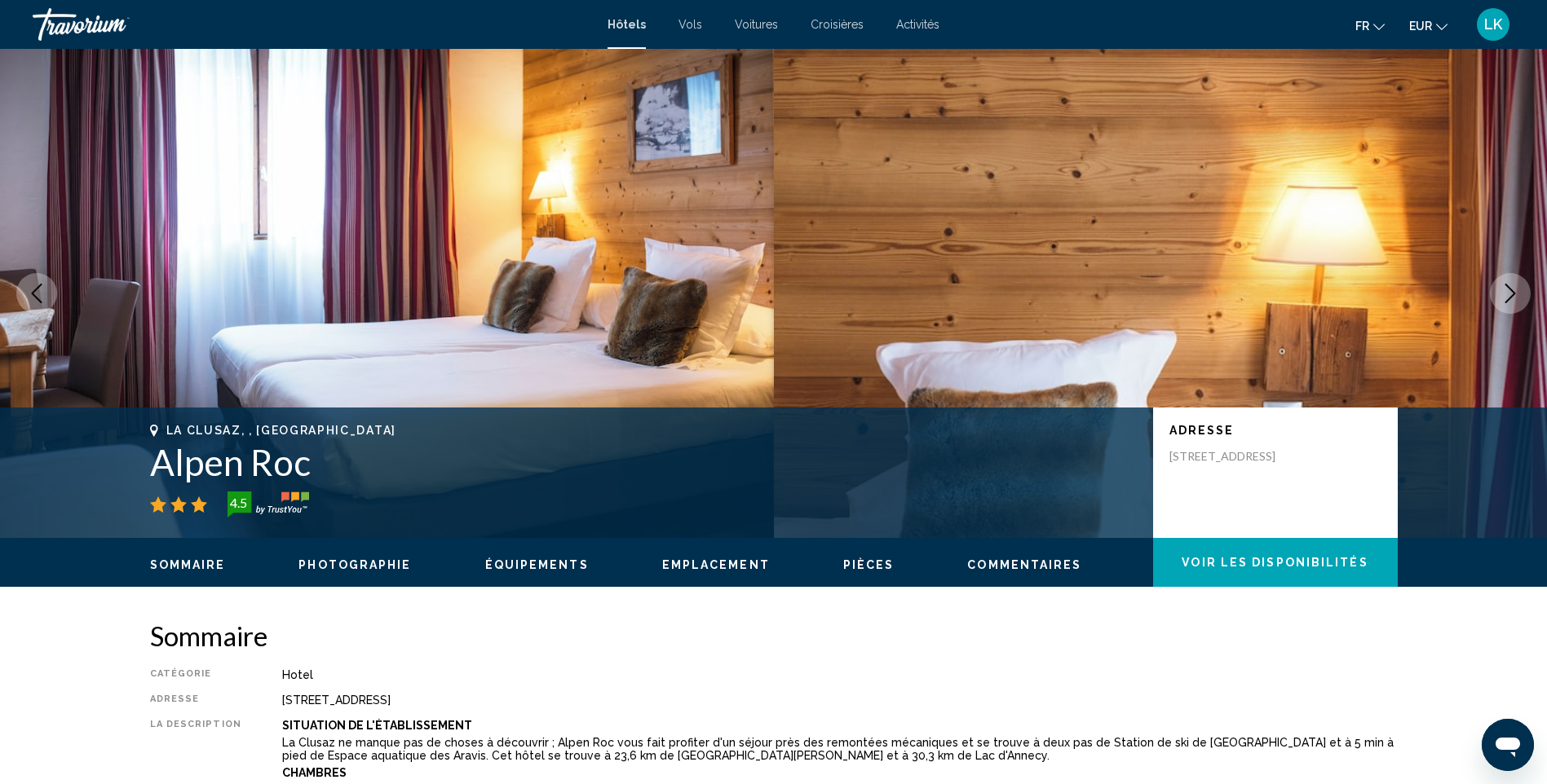
click at [1517, 292] on icon "Next image" at bounding box center [1511, 293] width 20 height 20
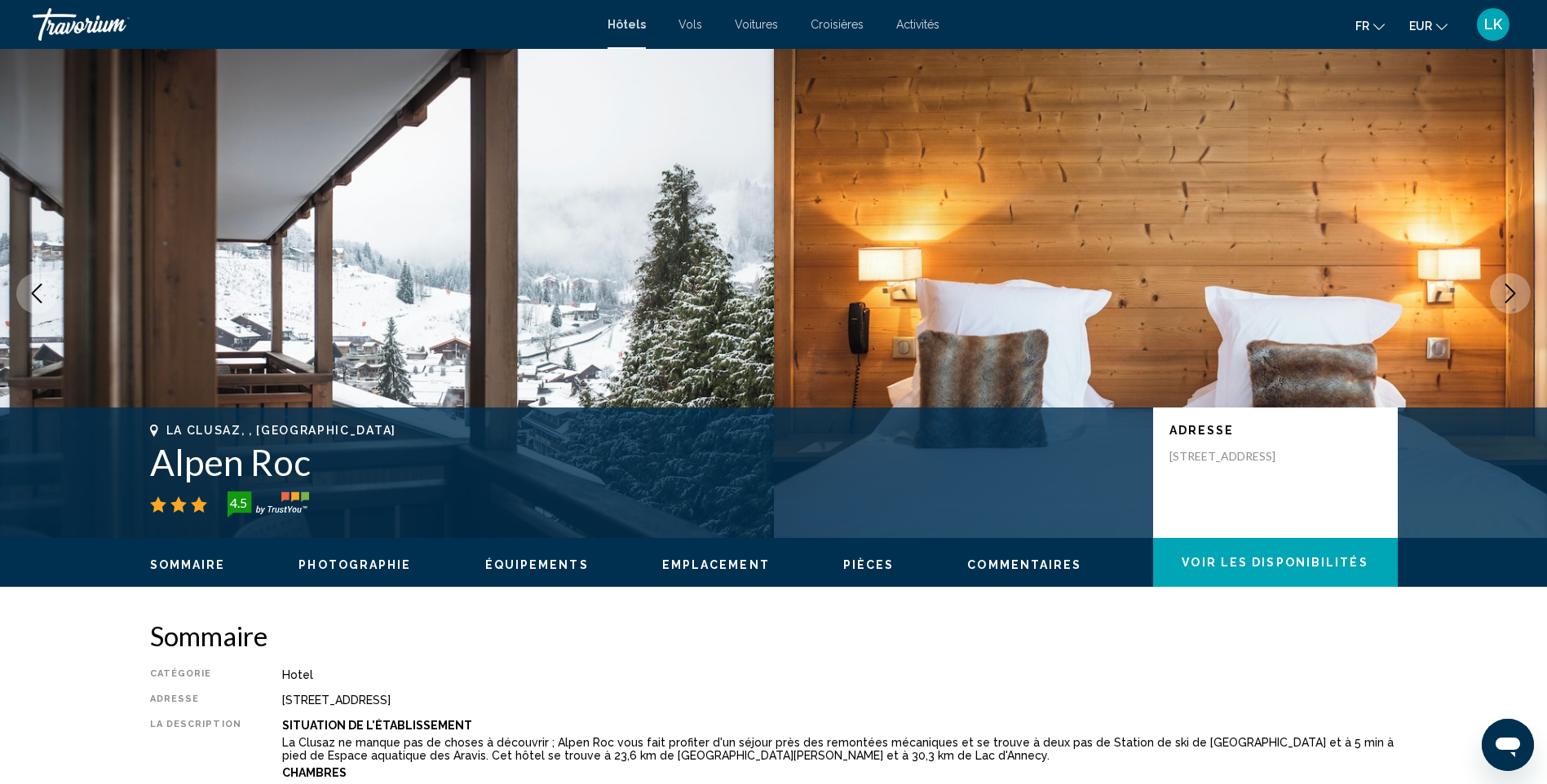
click at [1517, 292] on icon "Next image" at bounding box center [1511, 293] width 20 height 20
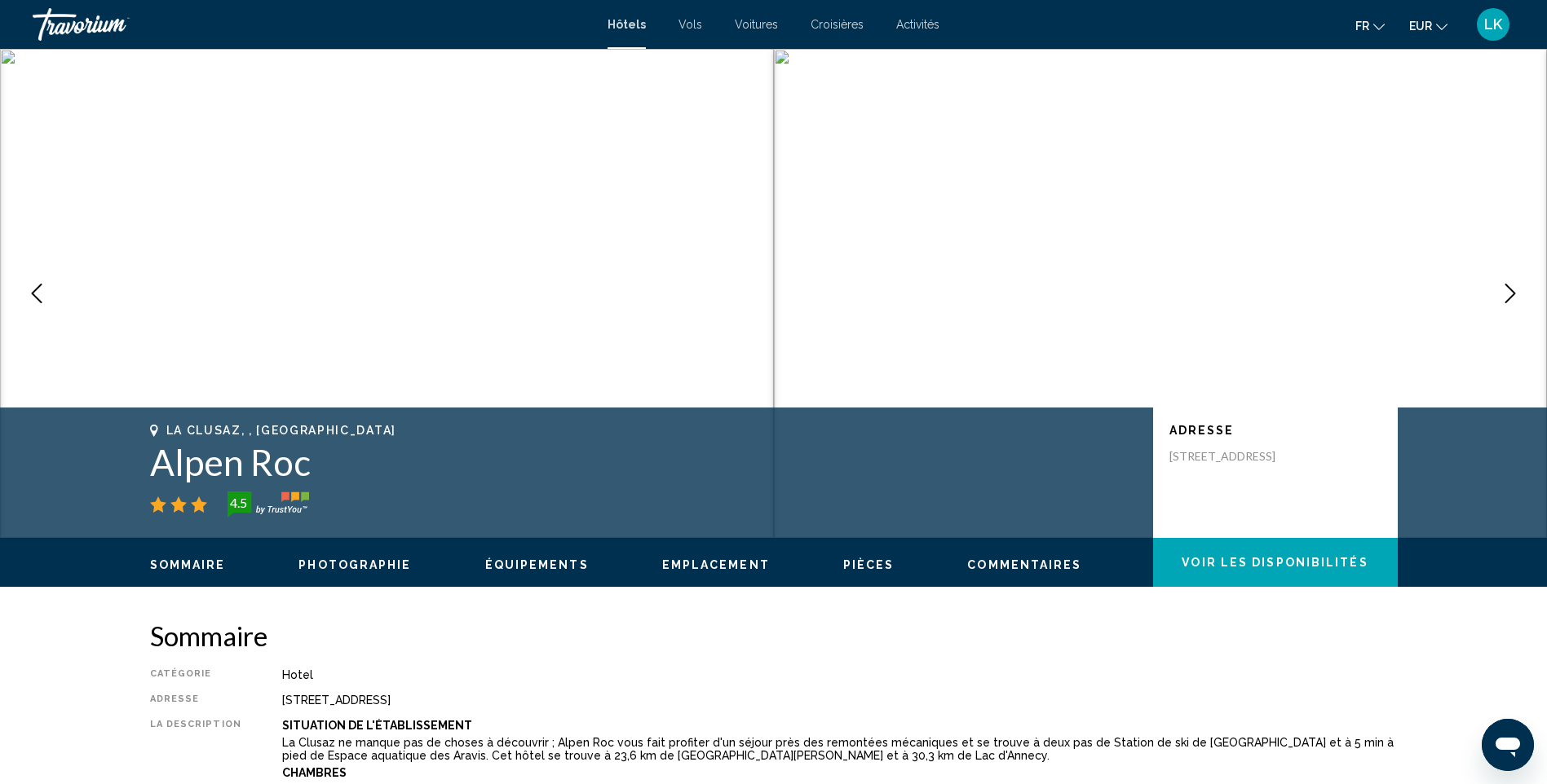
click at [1517, 292] on icon "Next image" at bounding box center [1511, 293] width 20 height 20
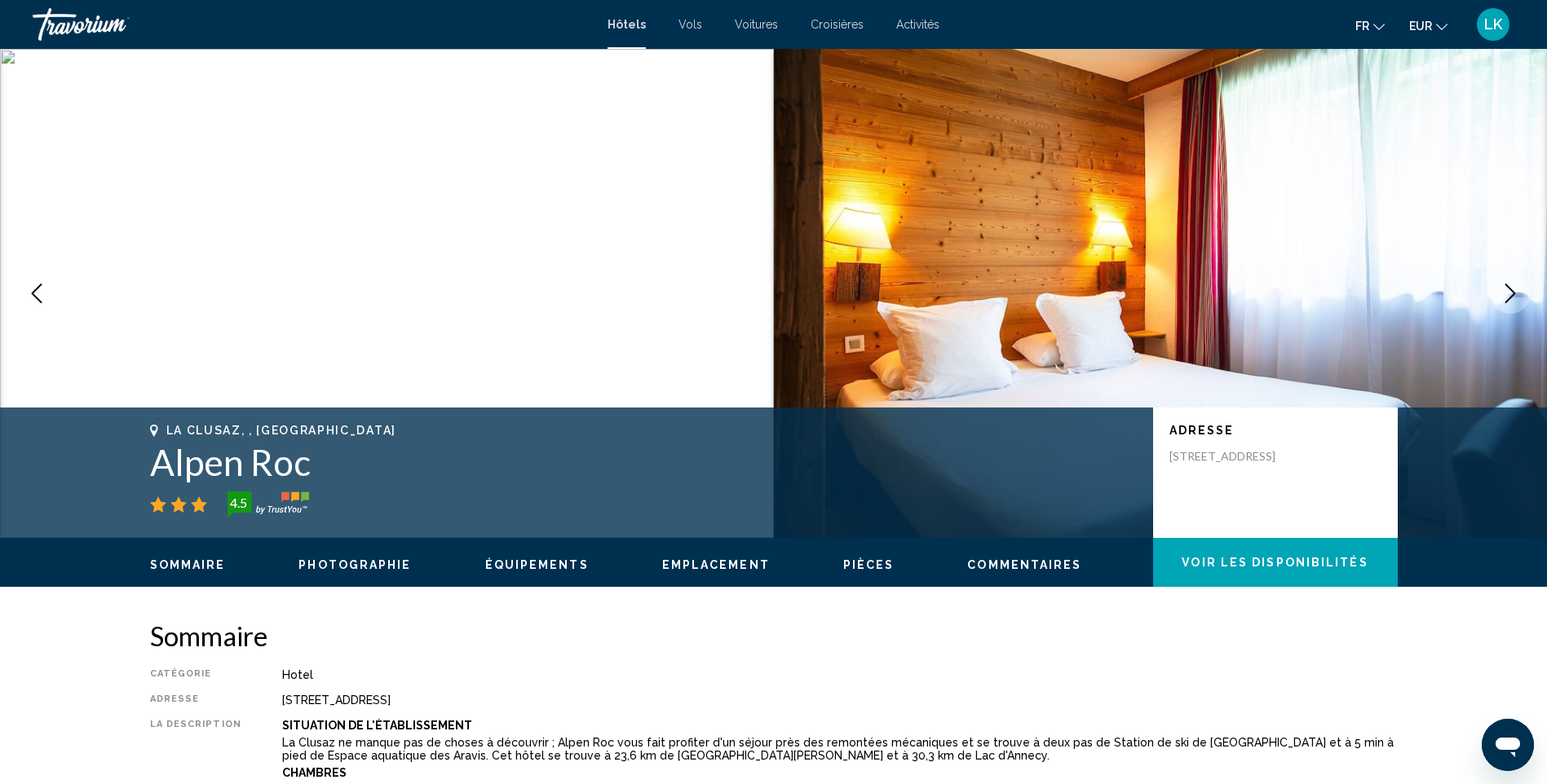
click at [1517, 292] on icon "Next image" at bounding box center [1511, 293] width 20 height 20
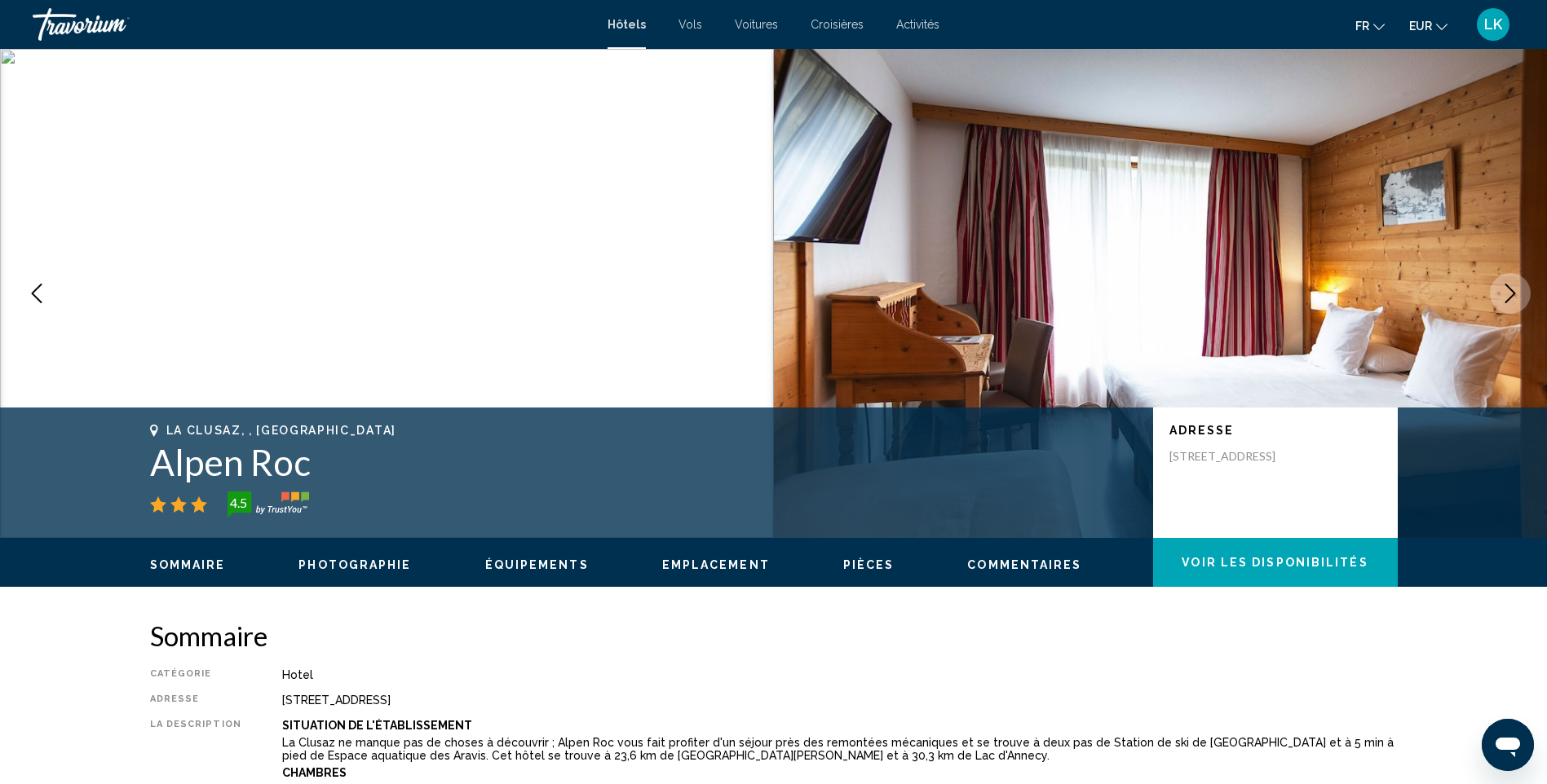
click at [1516, 293] on icon "Next image" at bounding box center [1511, 293] width 20 height 20
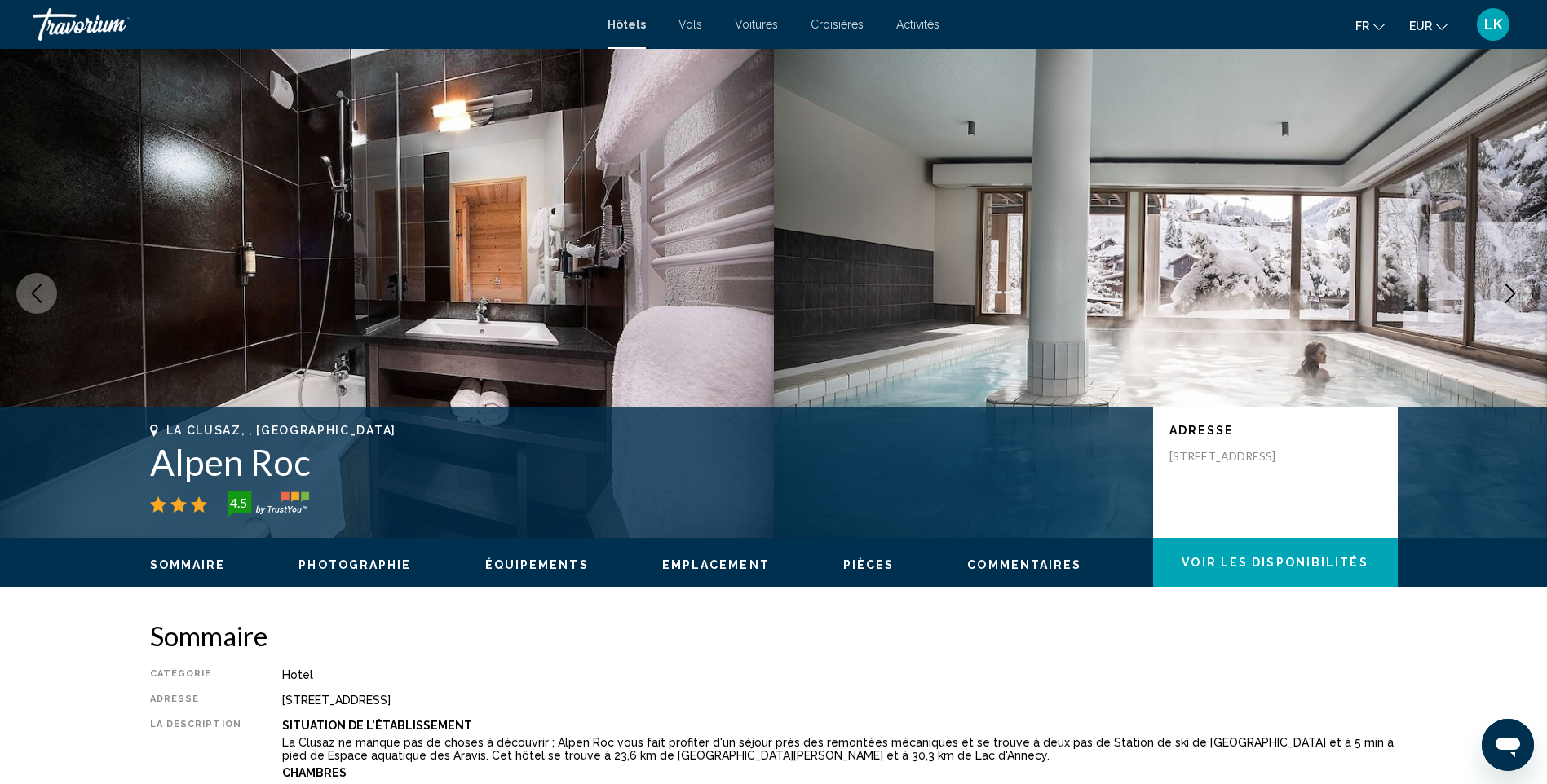
click at [1516, 293] on icon "Next image" at bounding box center [1511, 293] width 20 height 20
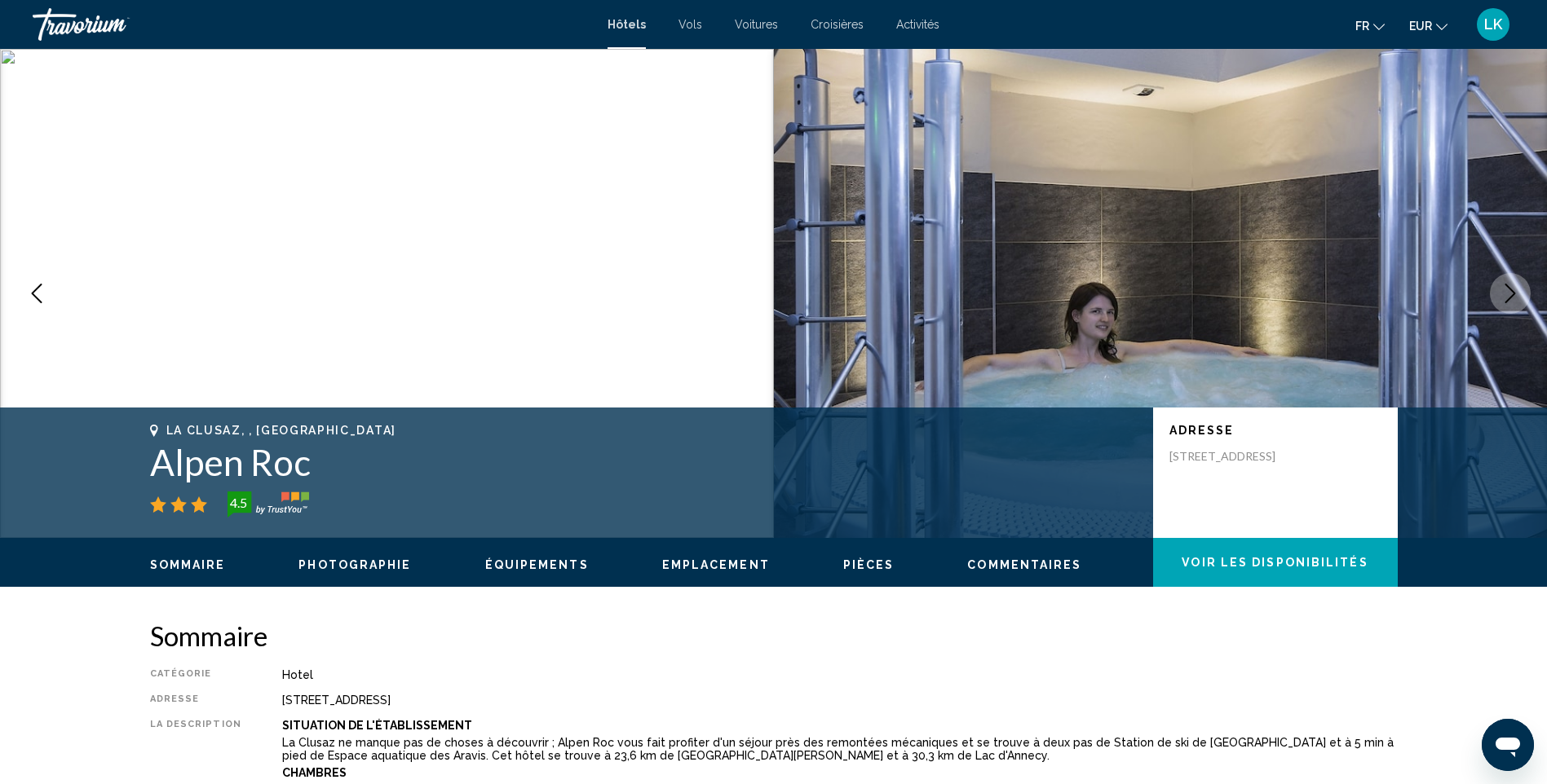
click at [1516, 294] on icon "Next image" at bounding box center [1511, 293] width 20 height 20
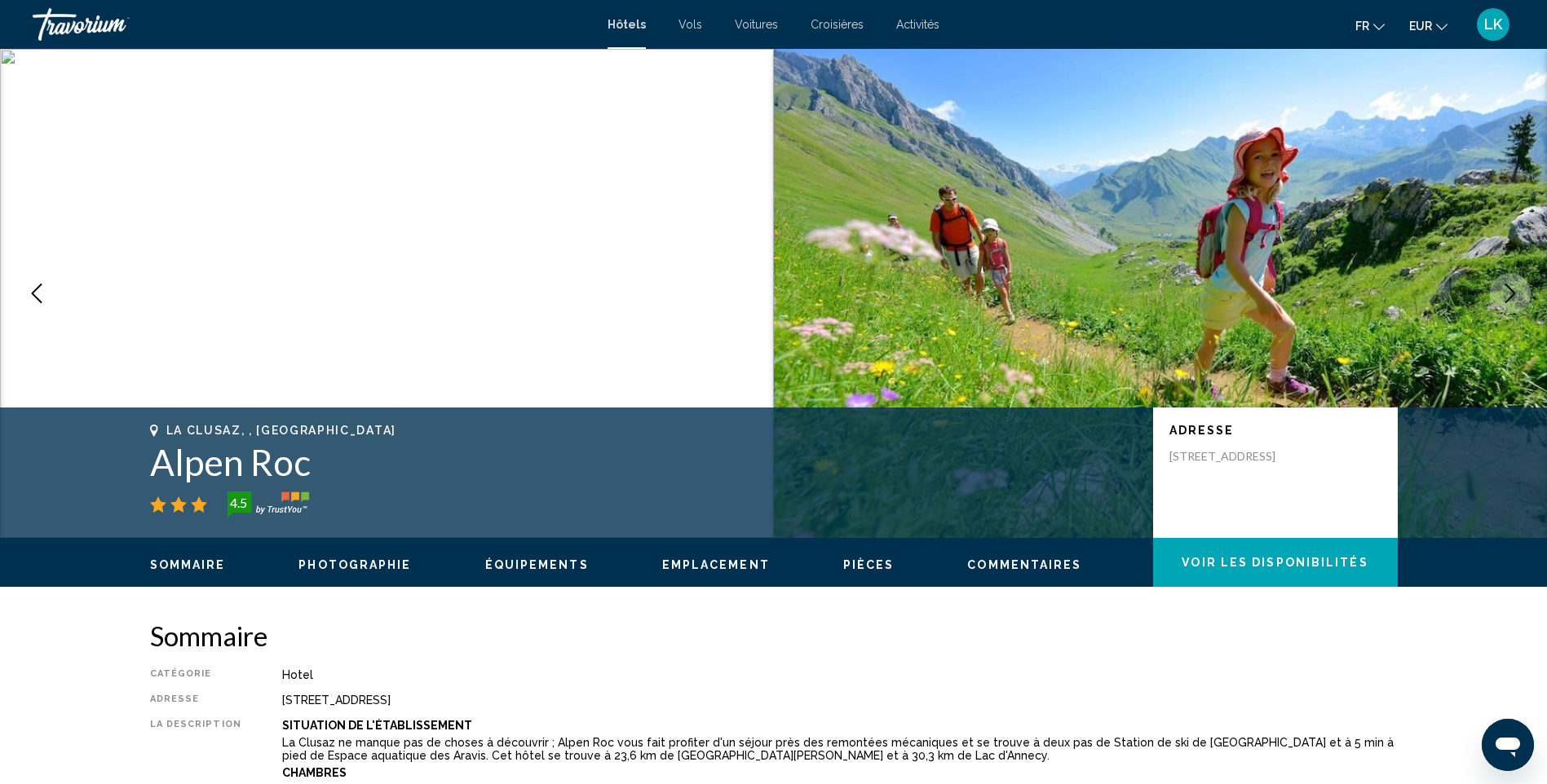
click at [1516, 294] on icon "Next image" at bounding box center [1511, 293] width 20 height 20
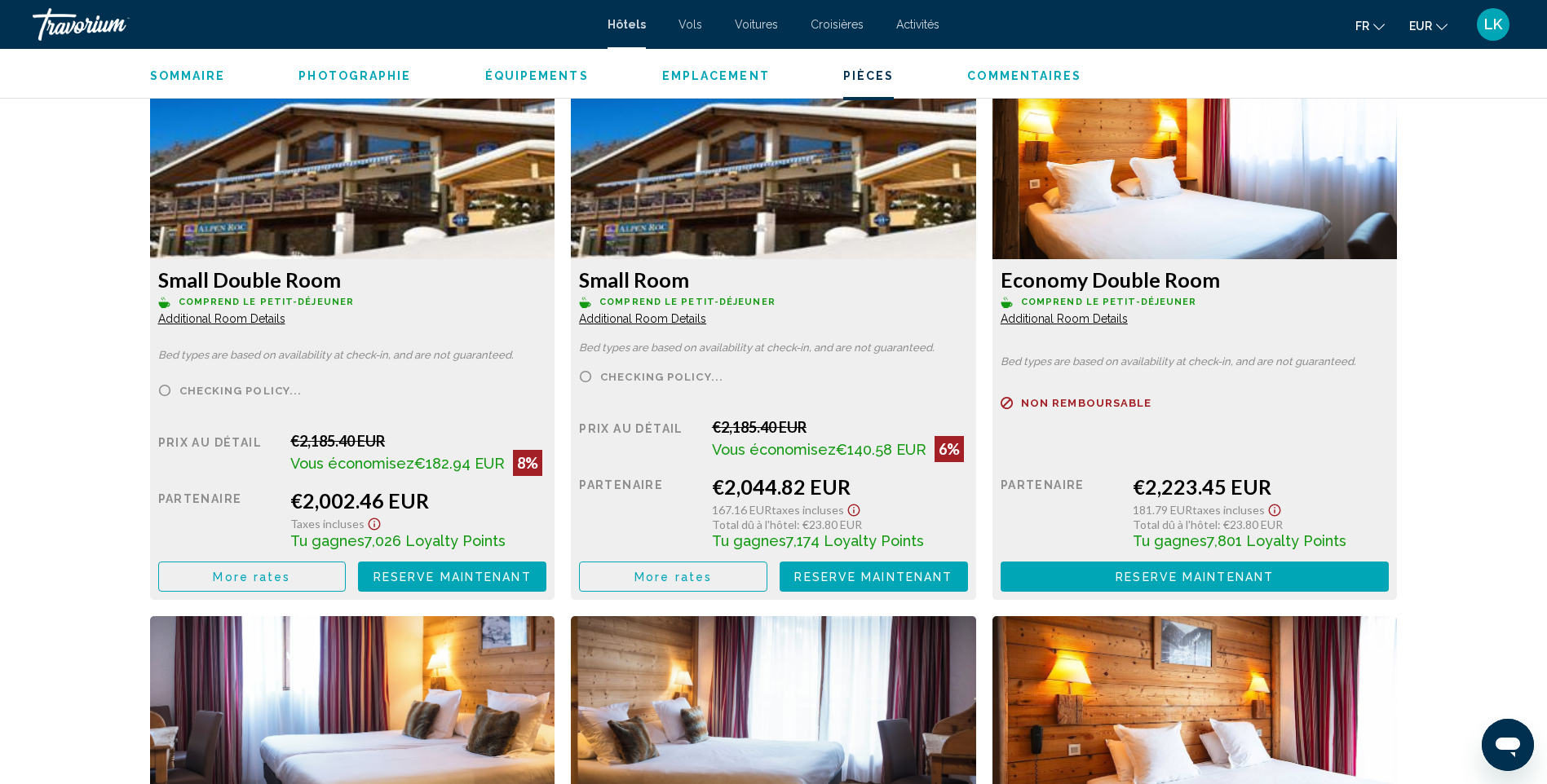
scroll to position [2283, 0]
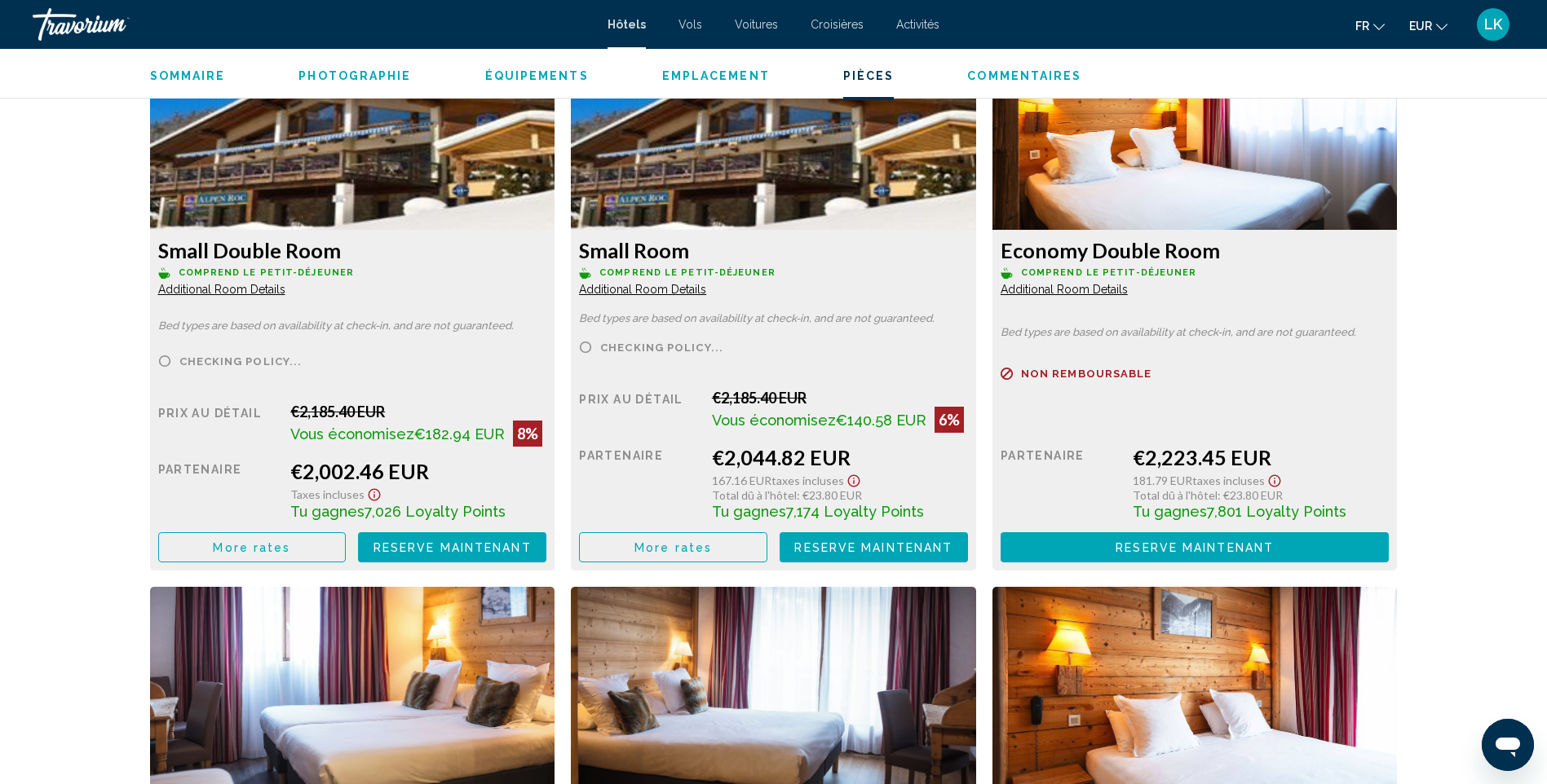
click at [220, 539] on button "More rates" at bounding box center [252, 547] width 188 height 30
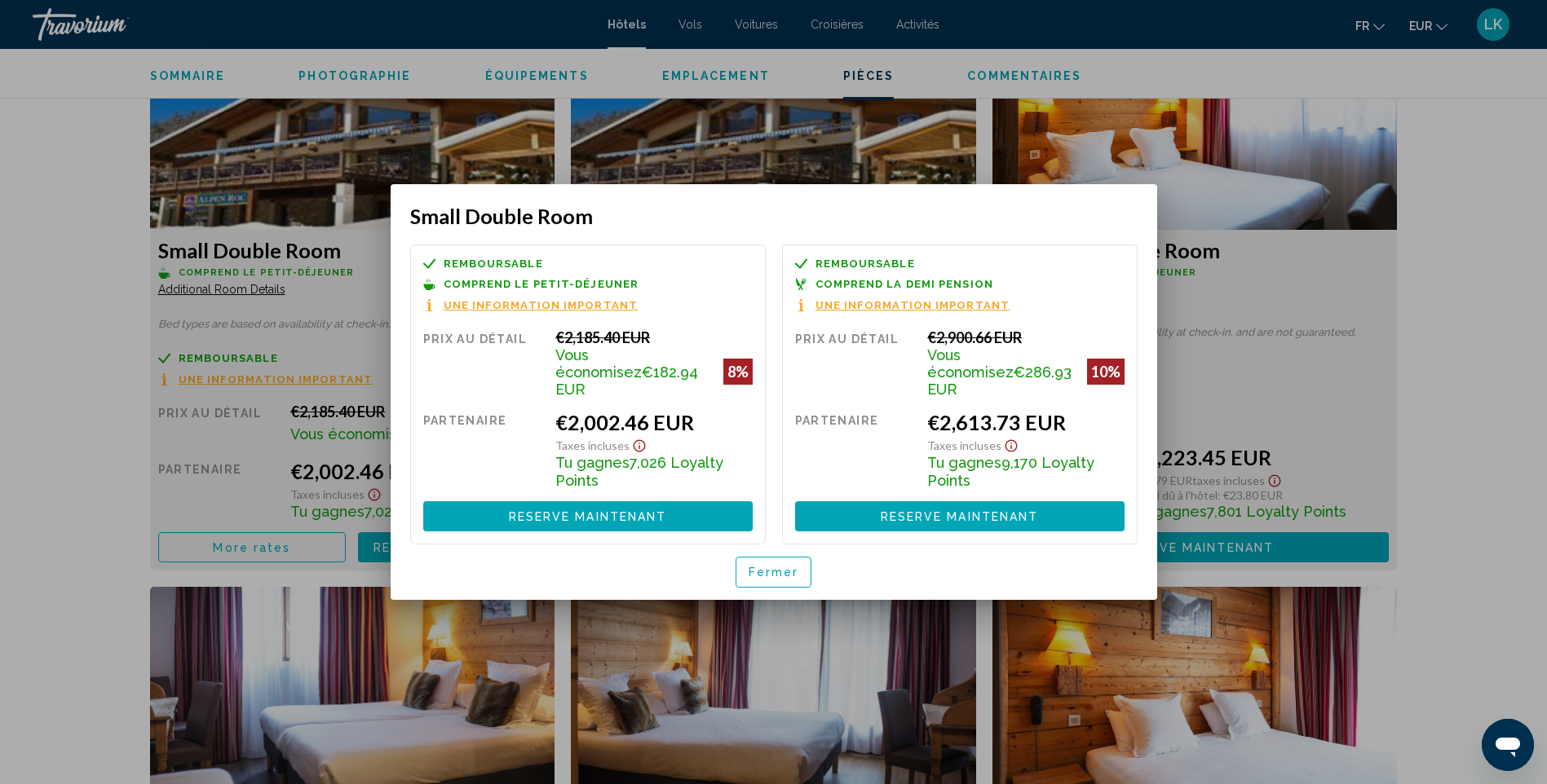
click at [867, 560] on div "Fermer" at bounding box center [773, 572] width 727 height 56
click at [783, 567] on span "Fermer" at bounding box center [774, 573] width 50 height 13
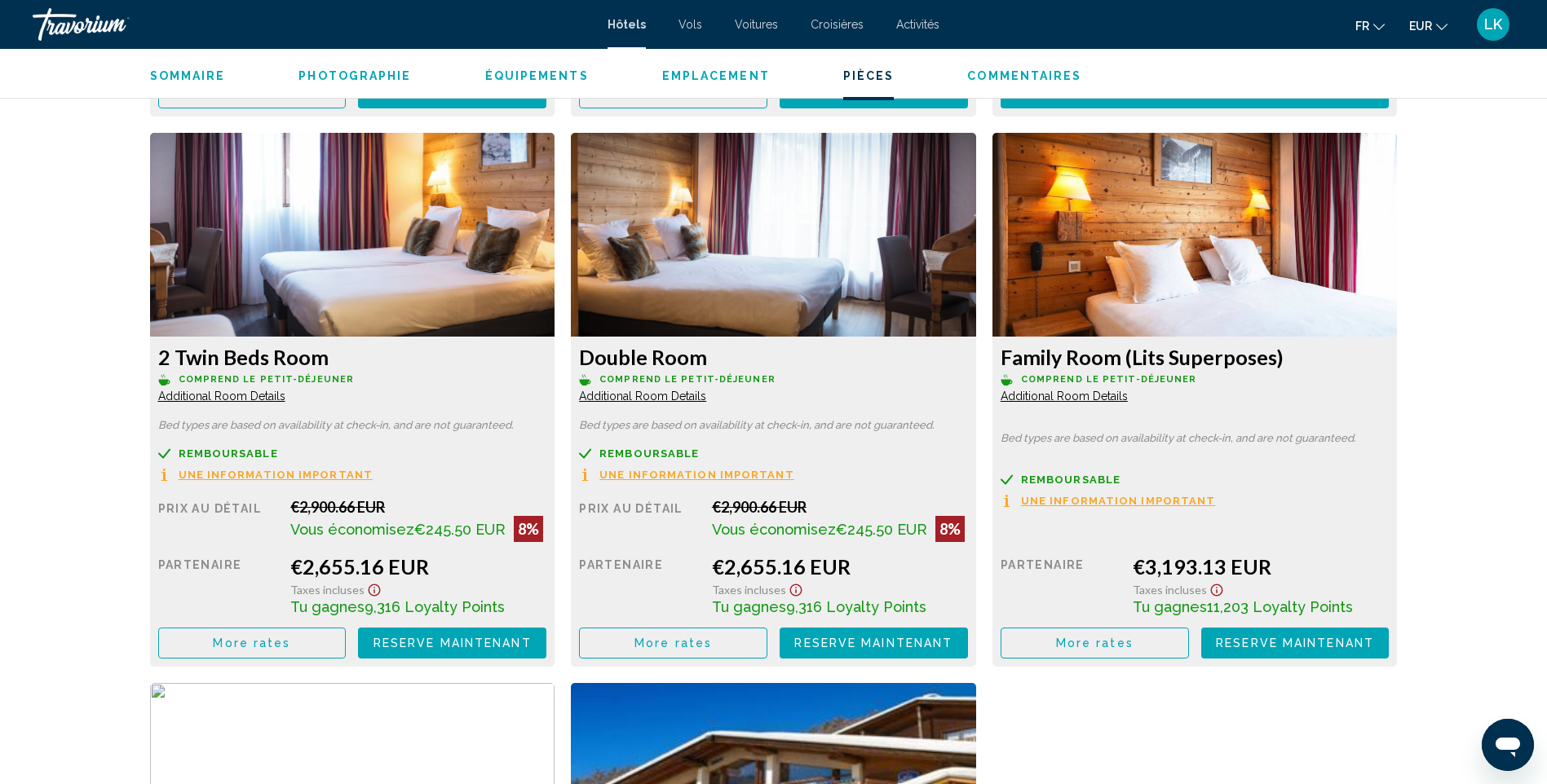
scroll to position [2853, 0]
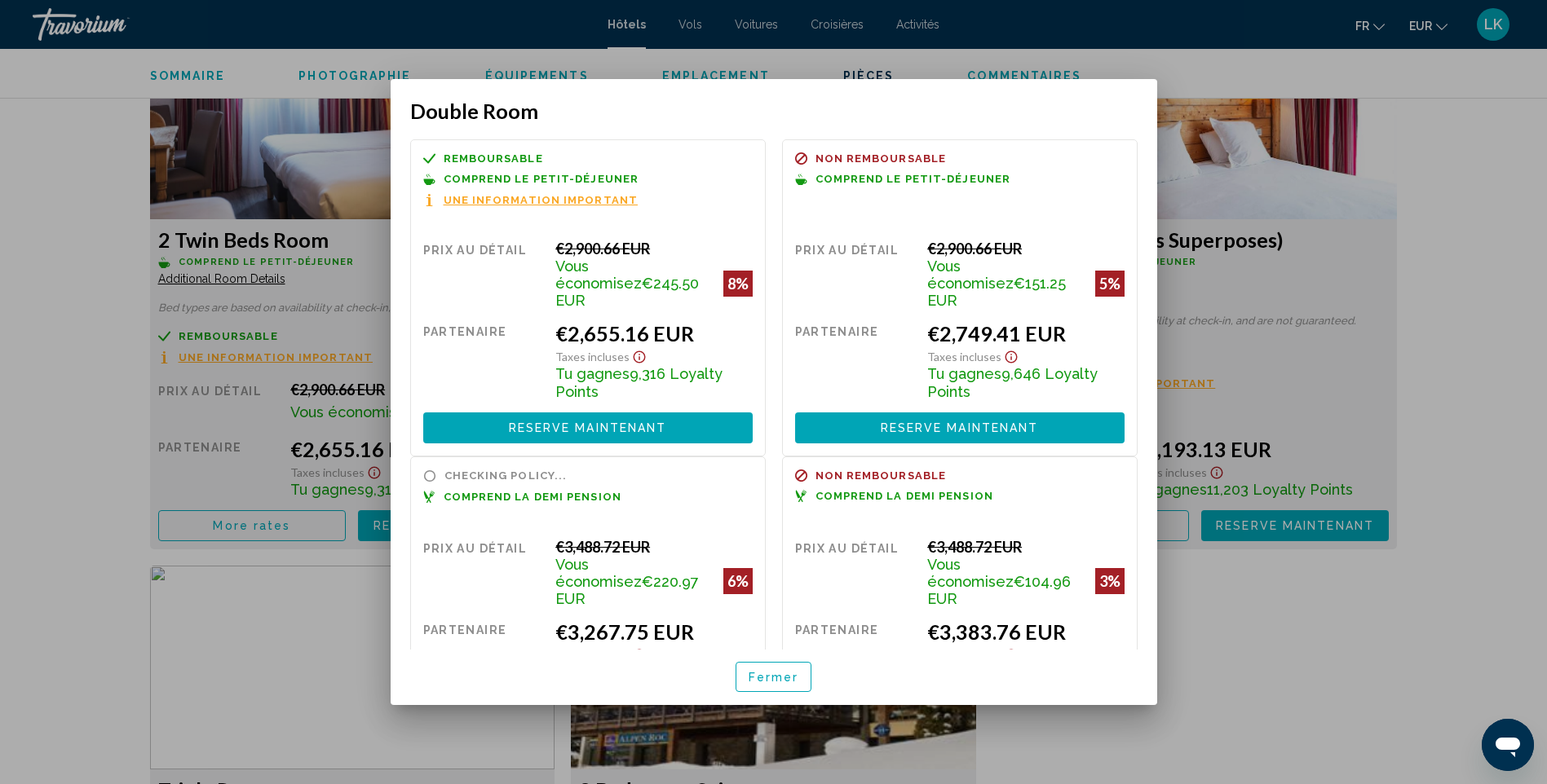
scroll to position [0, 0]
click at [1489, 277] on div at bounding box center [773, 392] width 1547 height 784
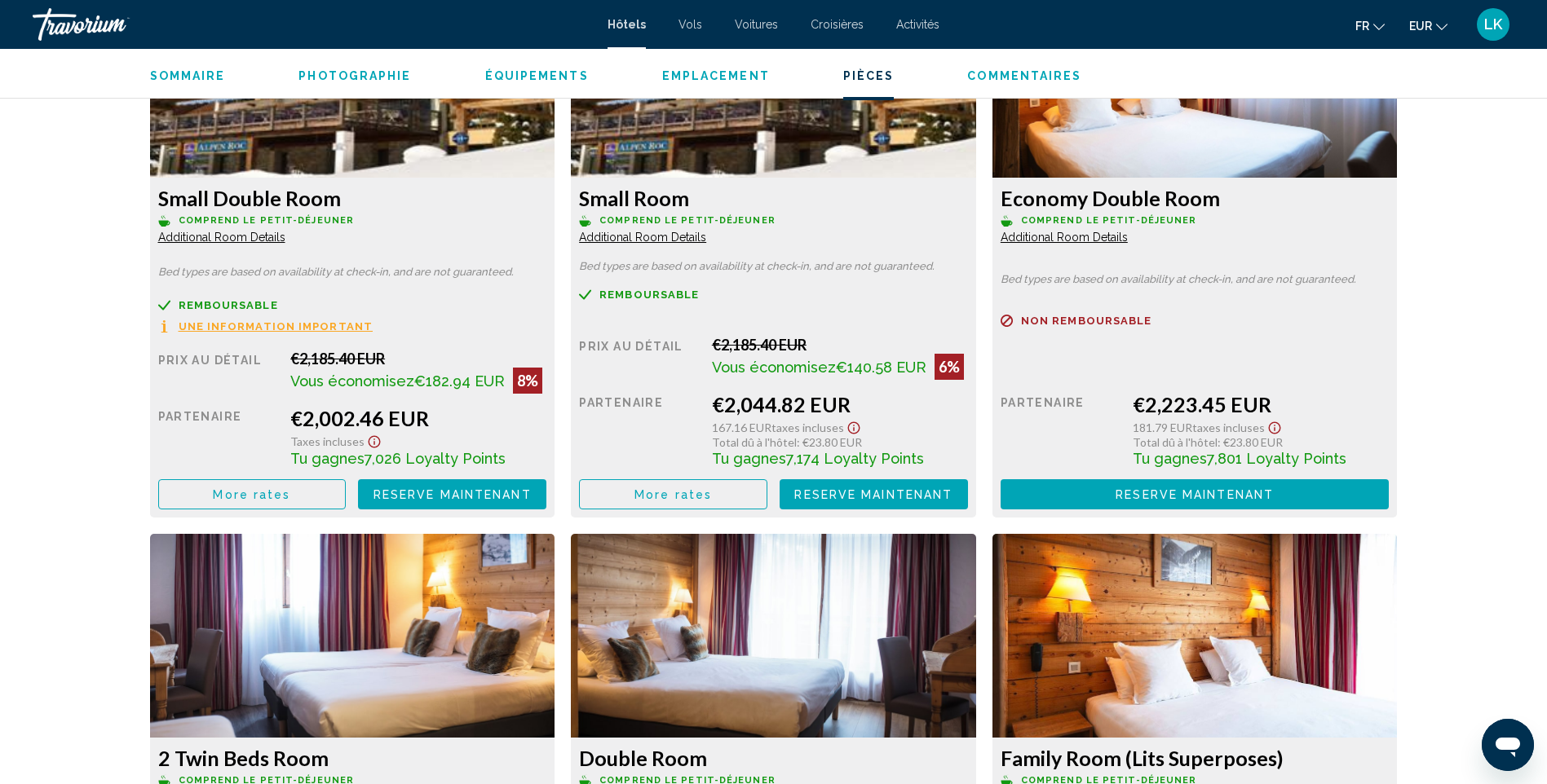
scroll to position [2364, 0]
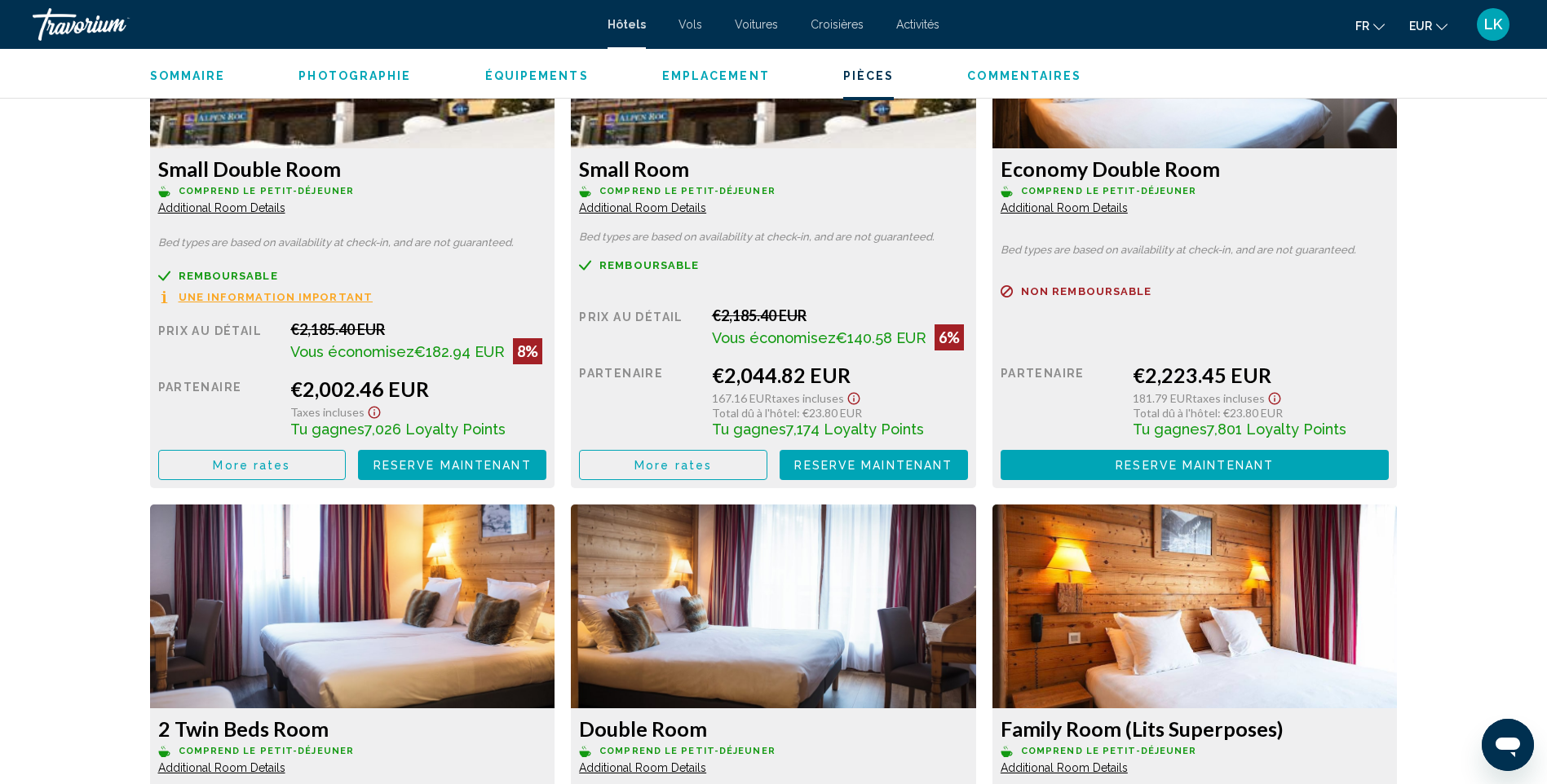
click at [347, 475] on button "More rates" at bounding box center [252, 464] width 188 height 30
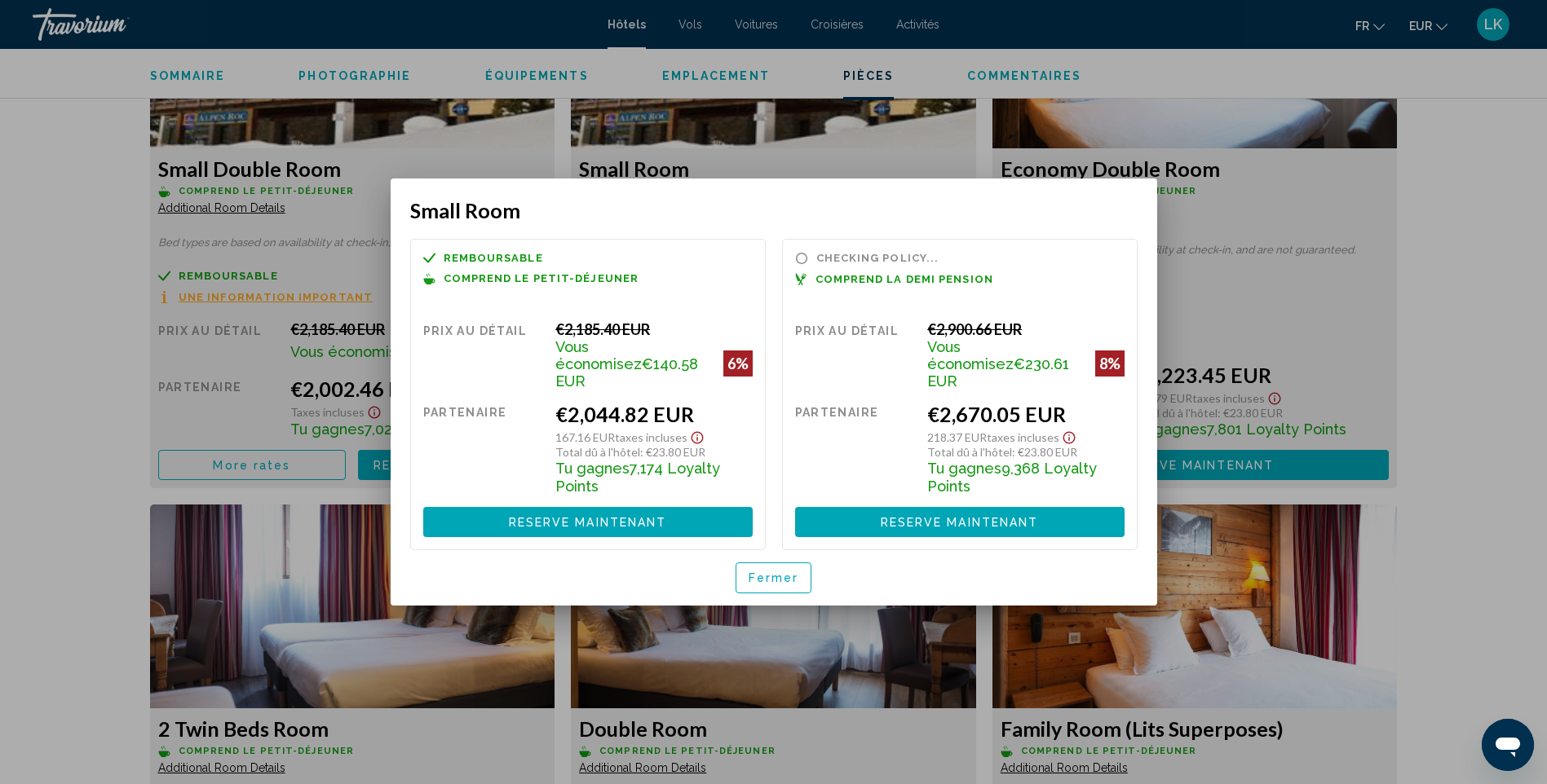
click at [1484, 285] on div at bounding box center [773, 392] width 1547 height 784
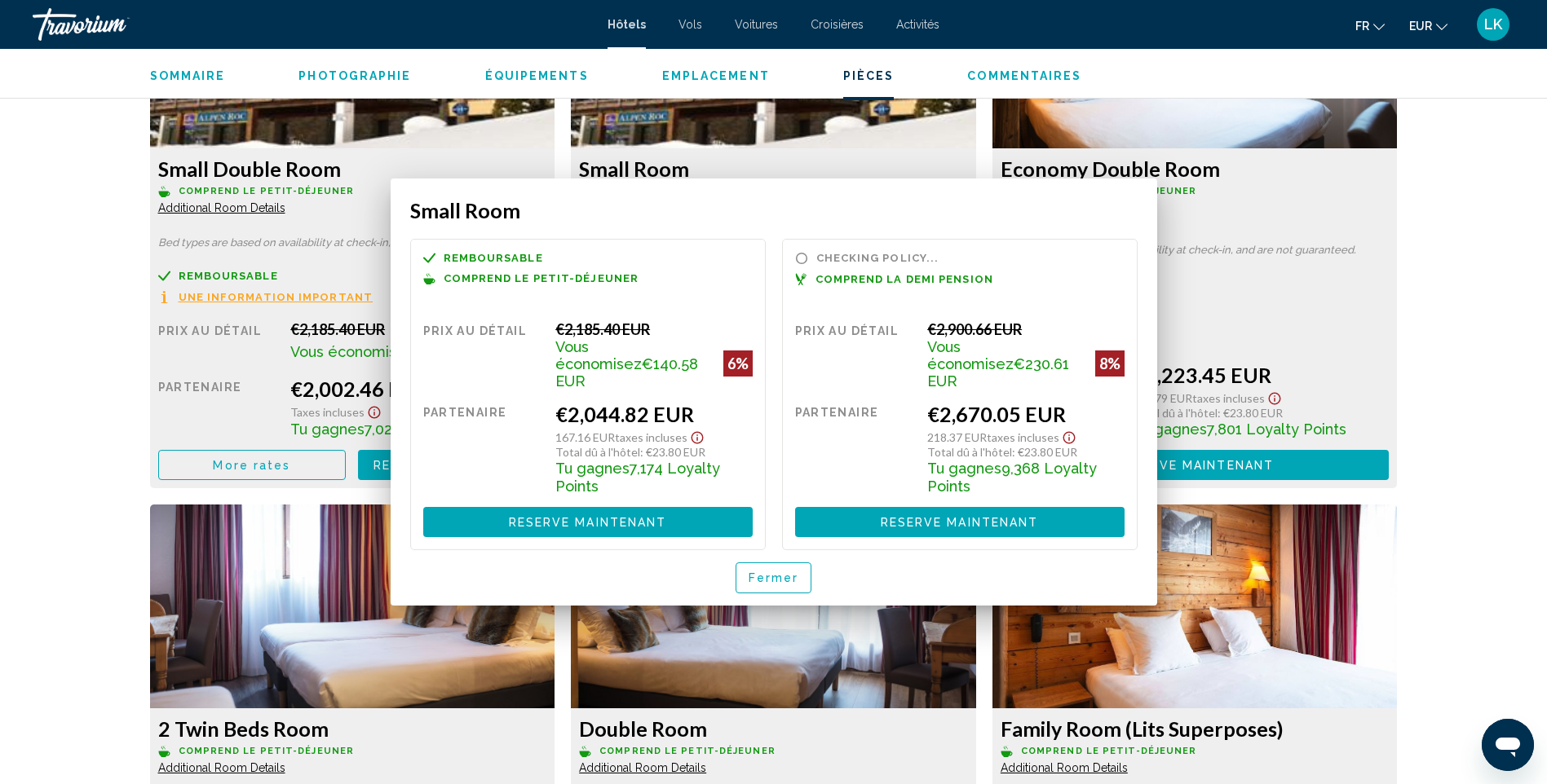
scroll to position [2364, 0]
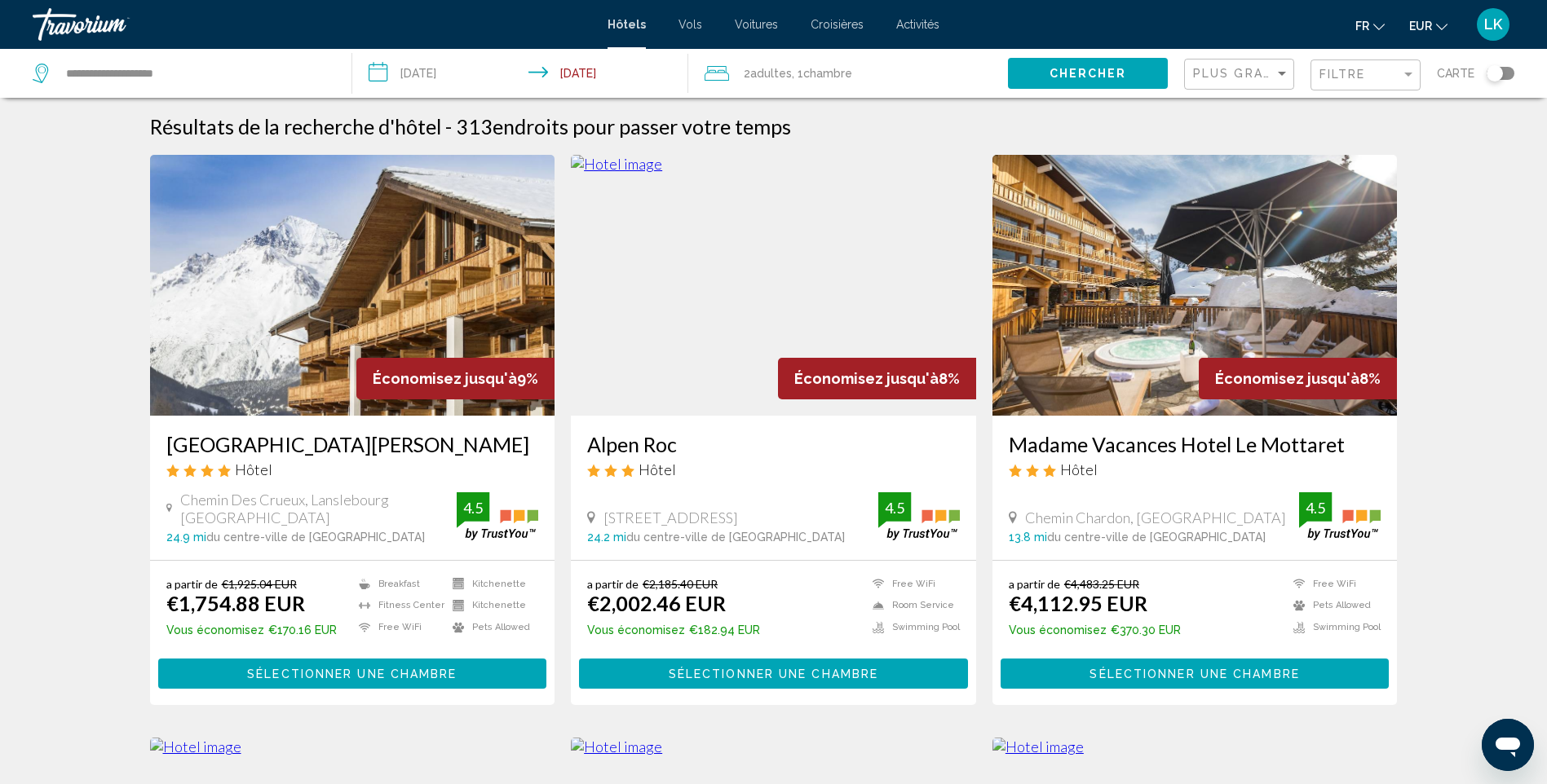
click at [1123, 268] on img "Main content" at bounding box center [1195, 285] width 406 height 260
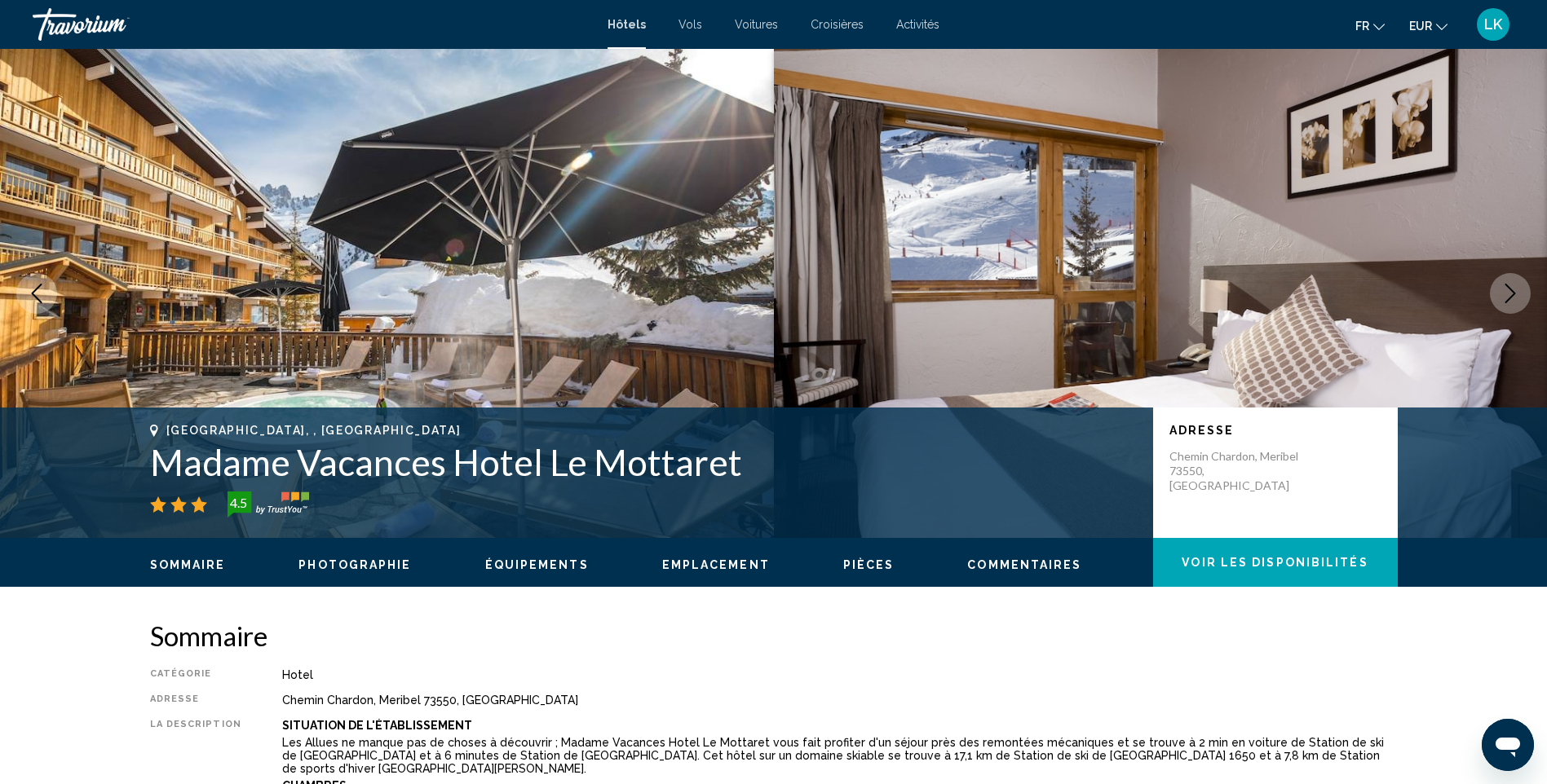
click at [1515, 293] on icon "Next image" at bounding box center [1511, 293] width 10 height 20
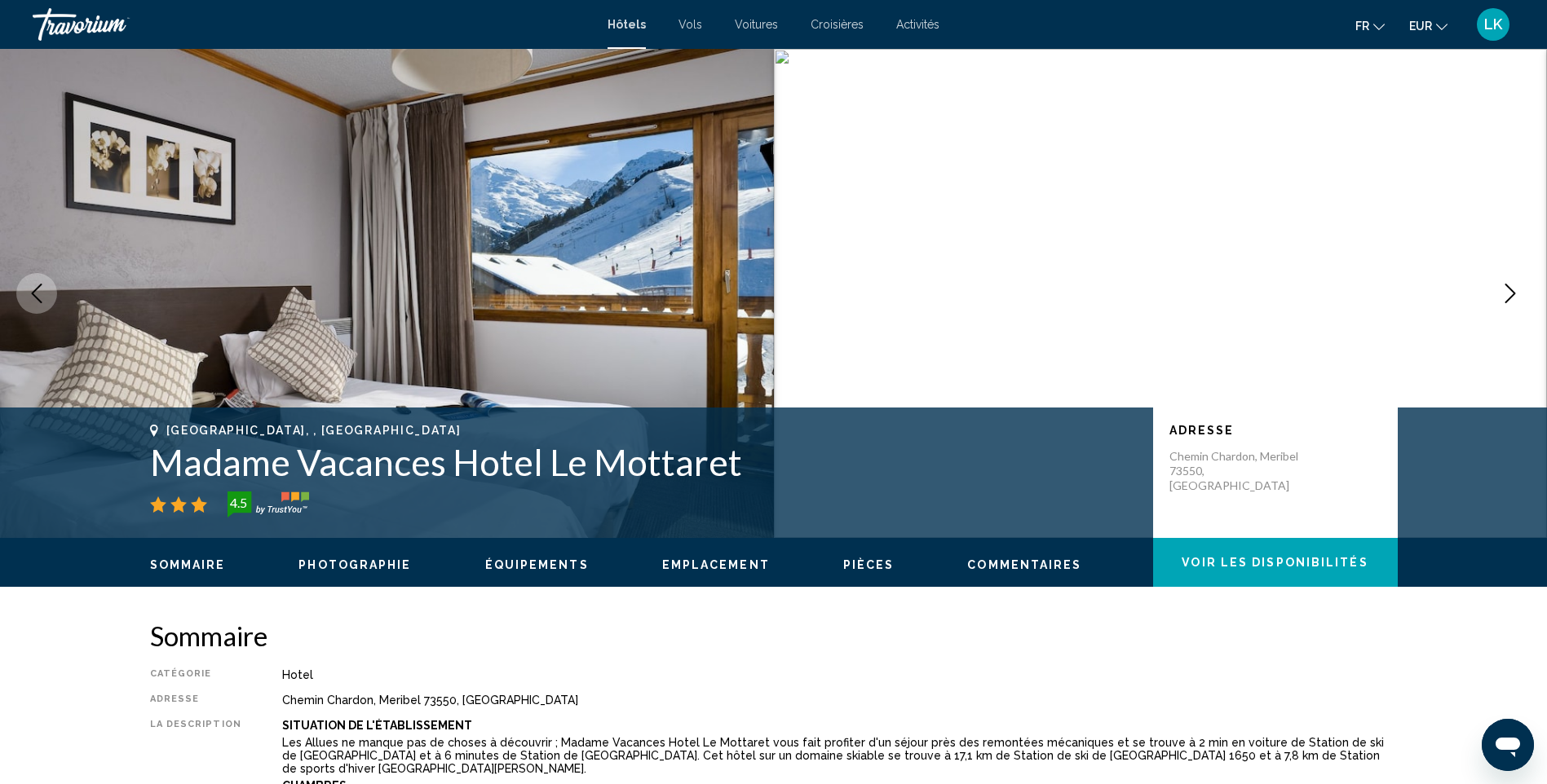
click at [1515, 293] on icon "Next image" at bounding box center [1511, 293] width 10 height 20
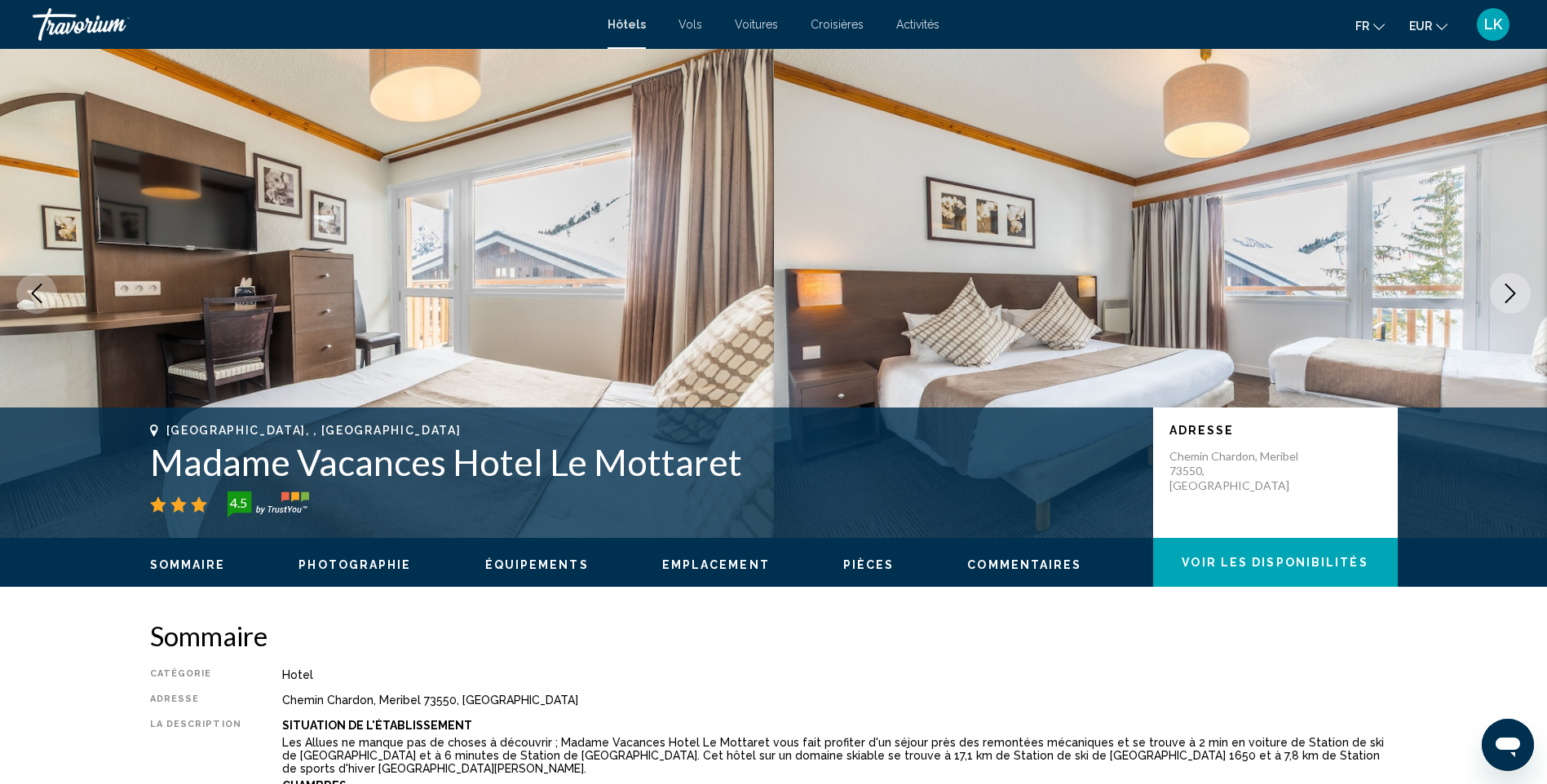
click at [1515, 293] on icon "Next image" at bounding box center [1511, 293] width 10 height 20
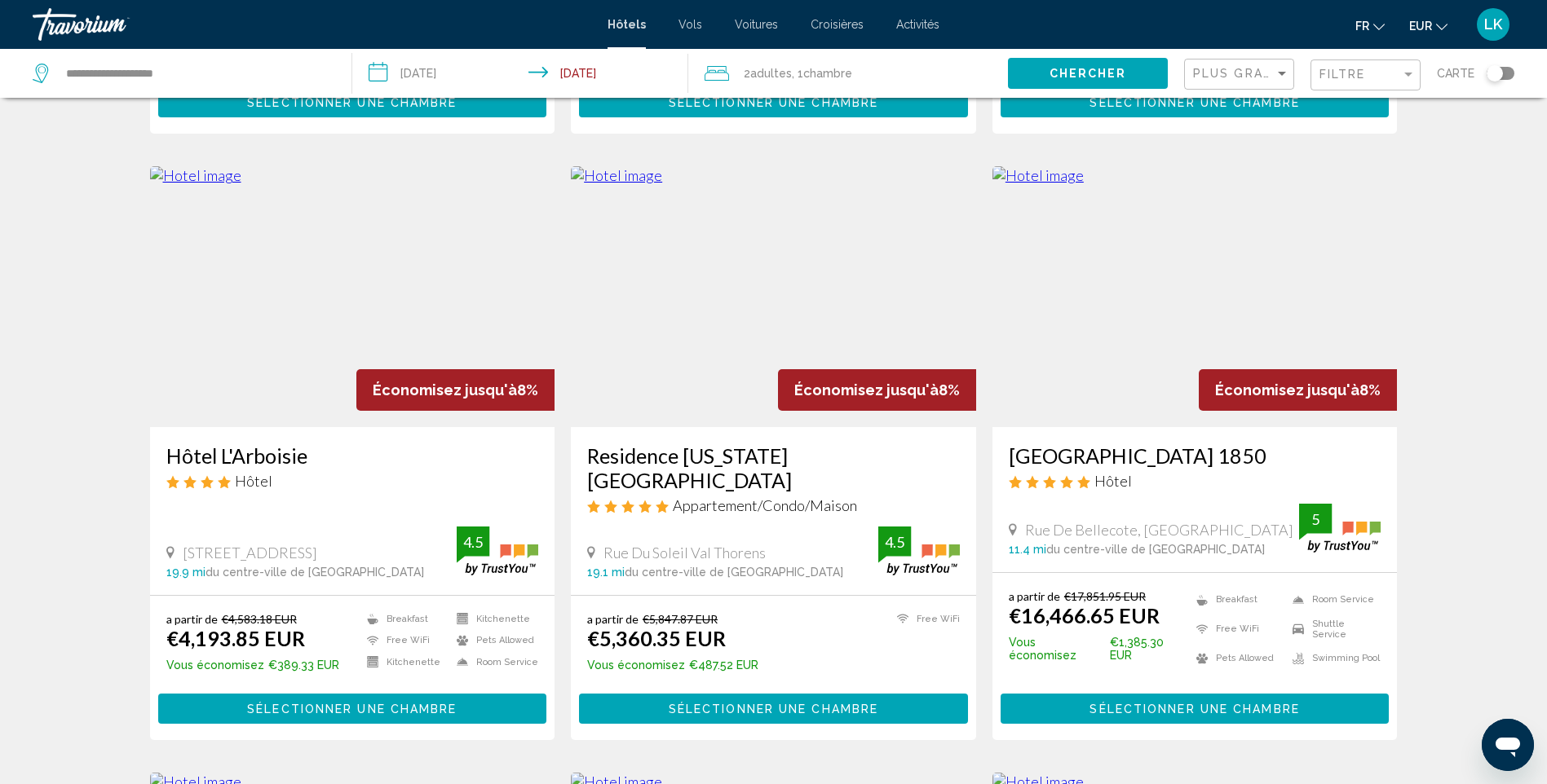
scroll to position [570, 0]
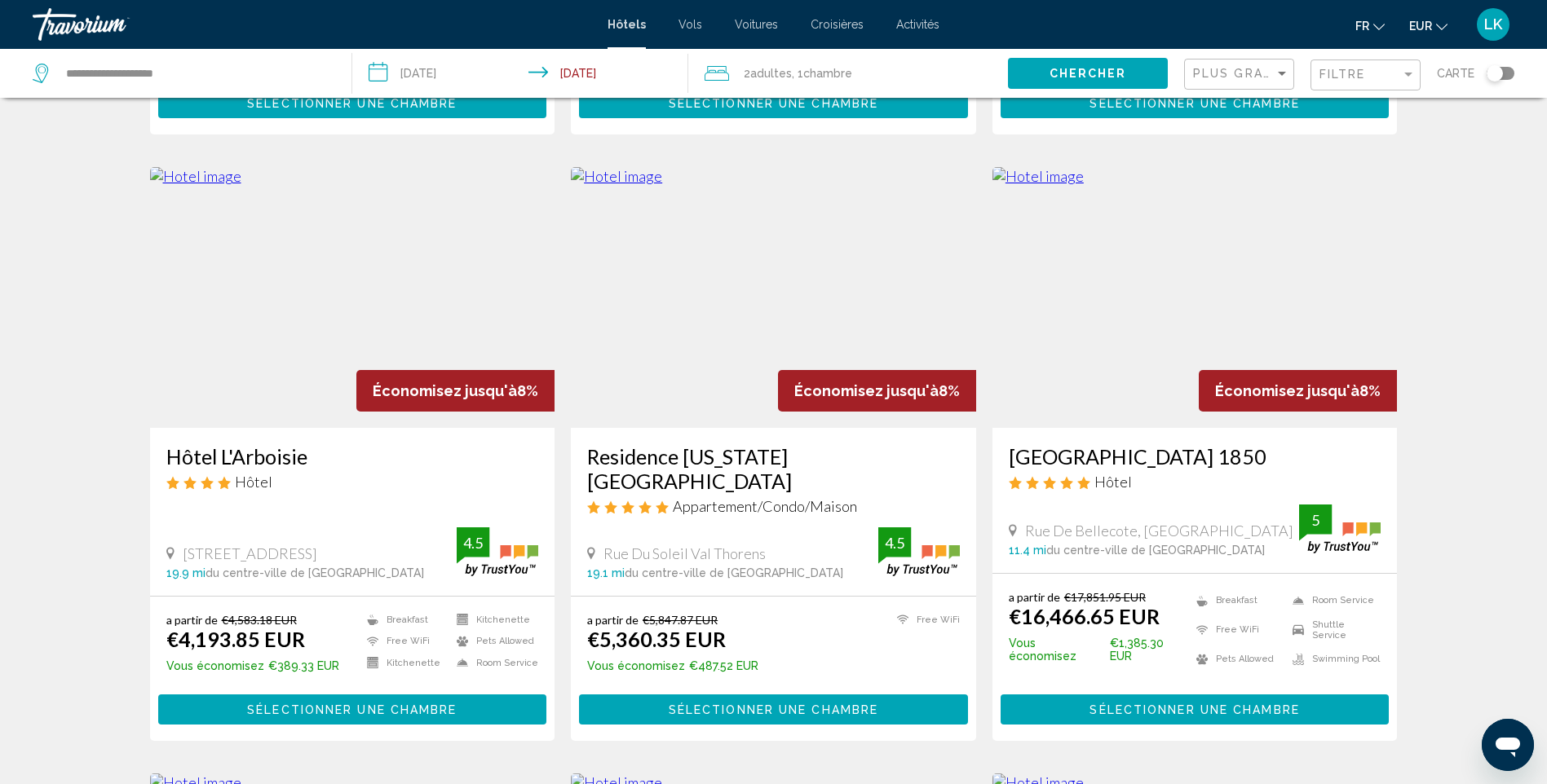
click at [1217, 313] on img "Main content" at bounding box center [1195, 297] width 406 height 260
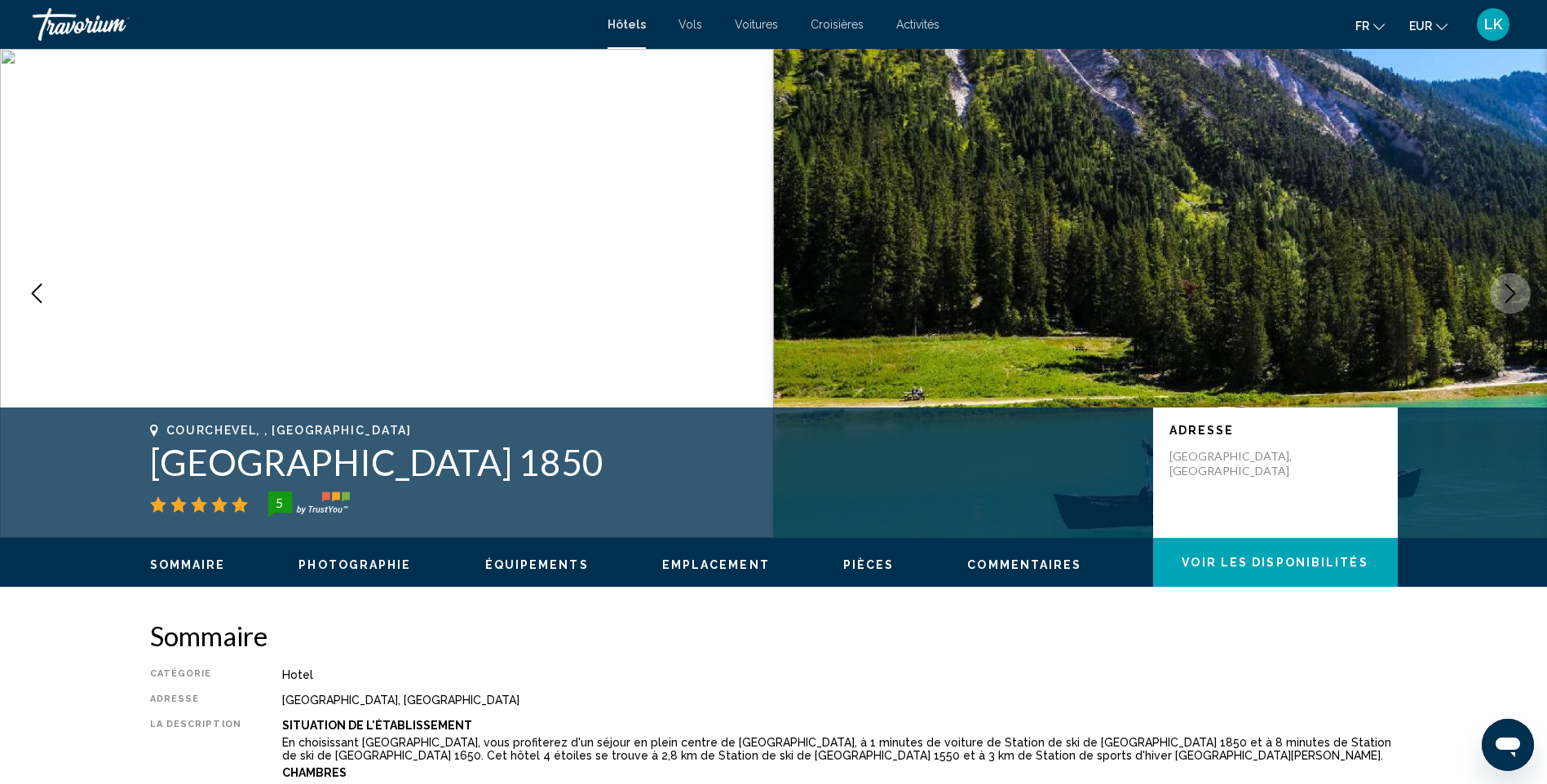
click at [1511, 296] on icon "Next image" at bounding box center [1511, 293] width 20 height 20
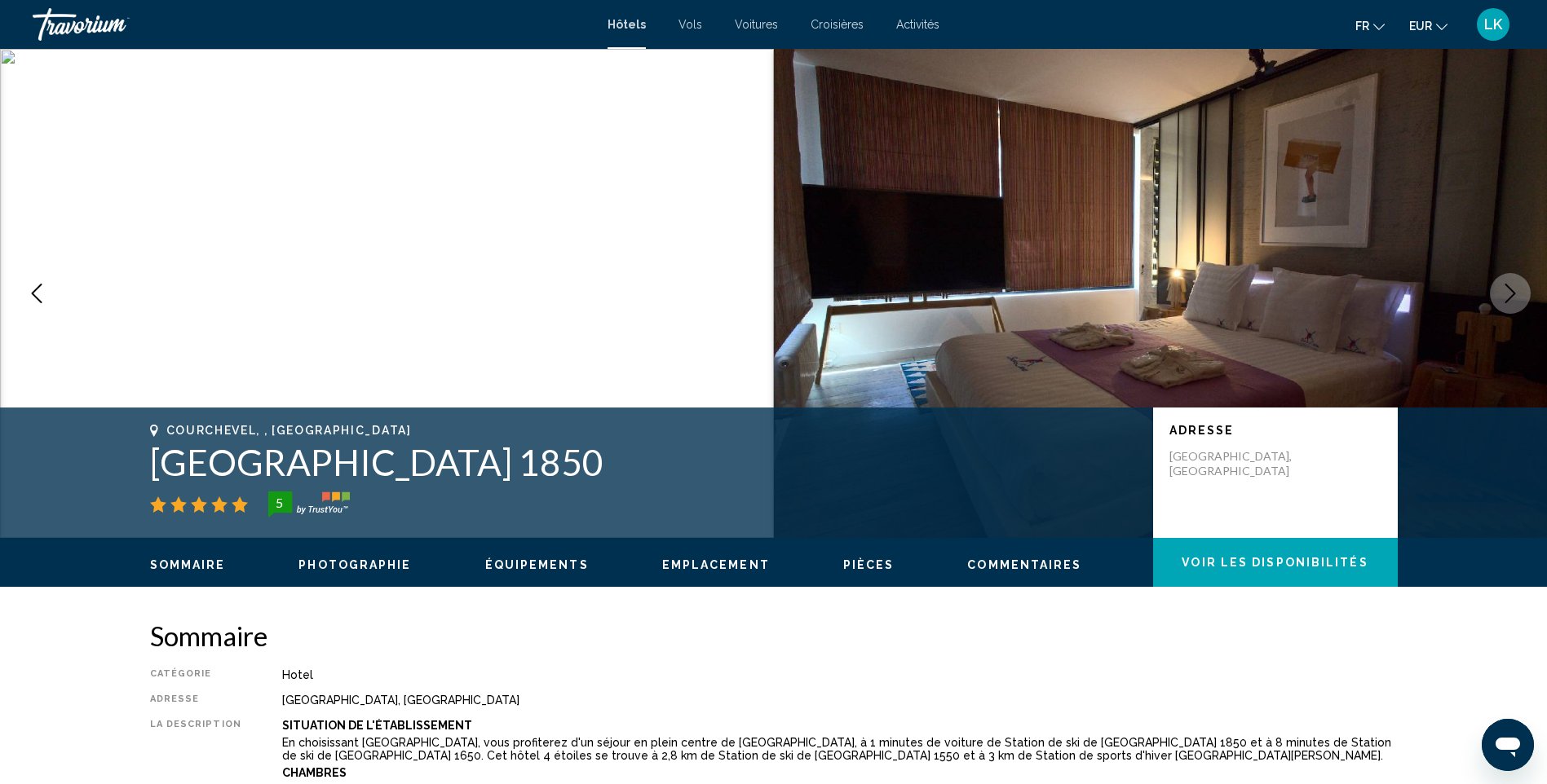
click at [1512, 295] on icon "Next image" at bounding box center [1511, 293] width 20 height 20
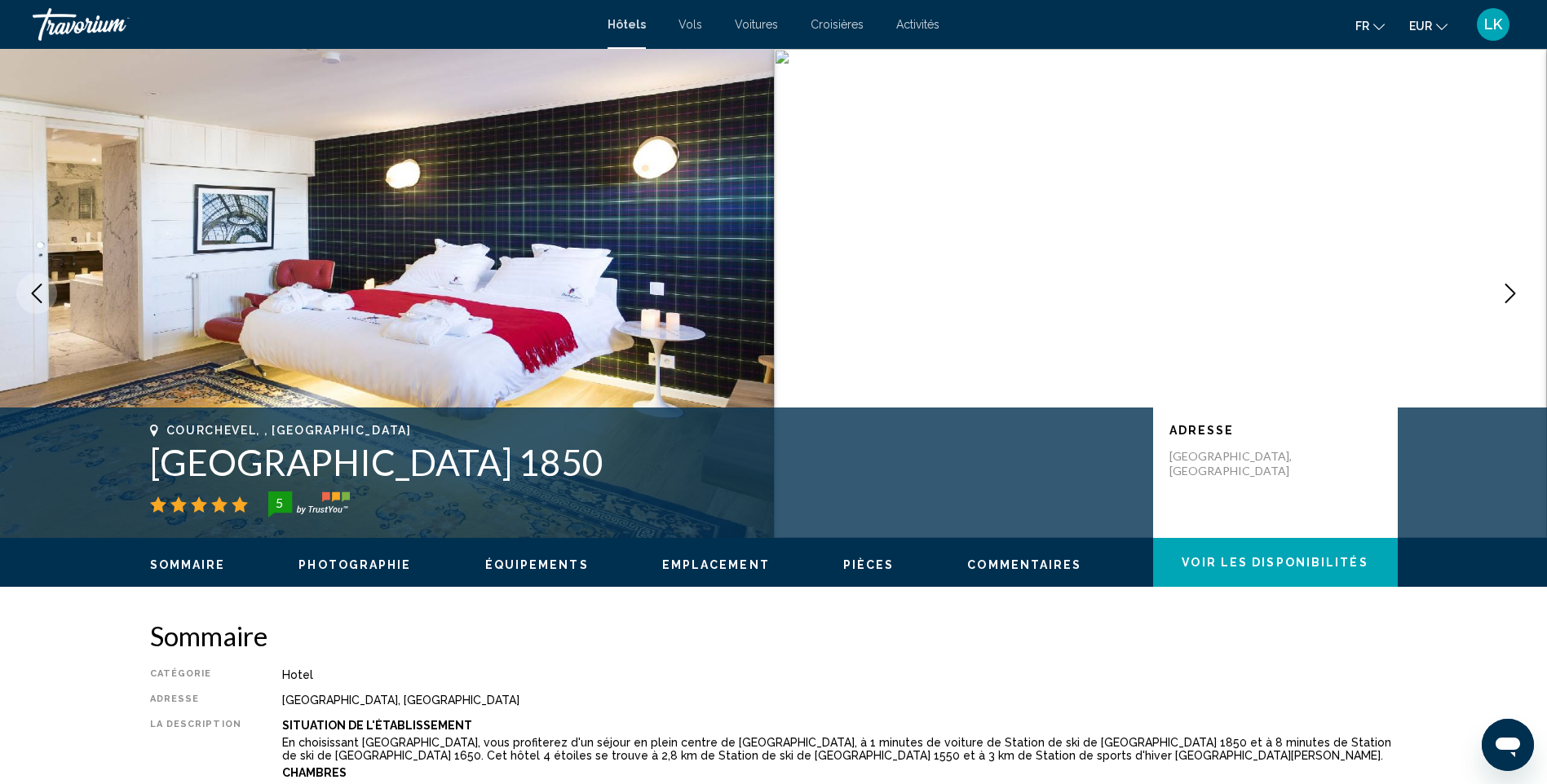
click at [1512, 295] on icon "Next image" at bounding box center [1511, 293] width 20 height 20
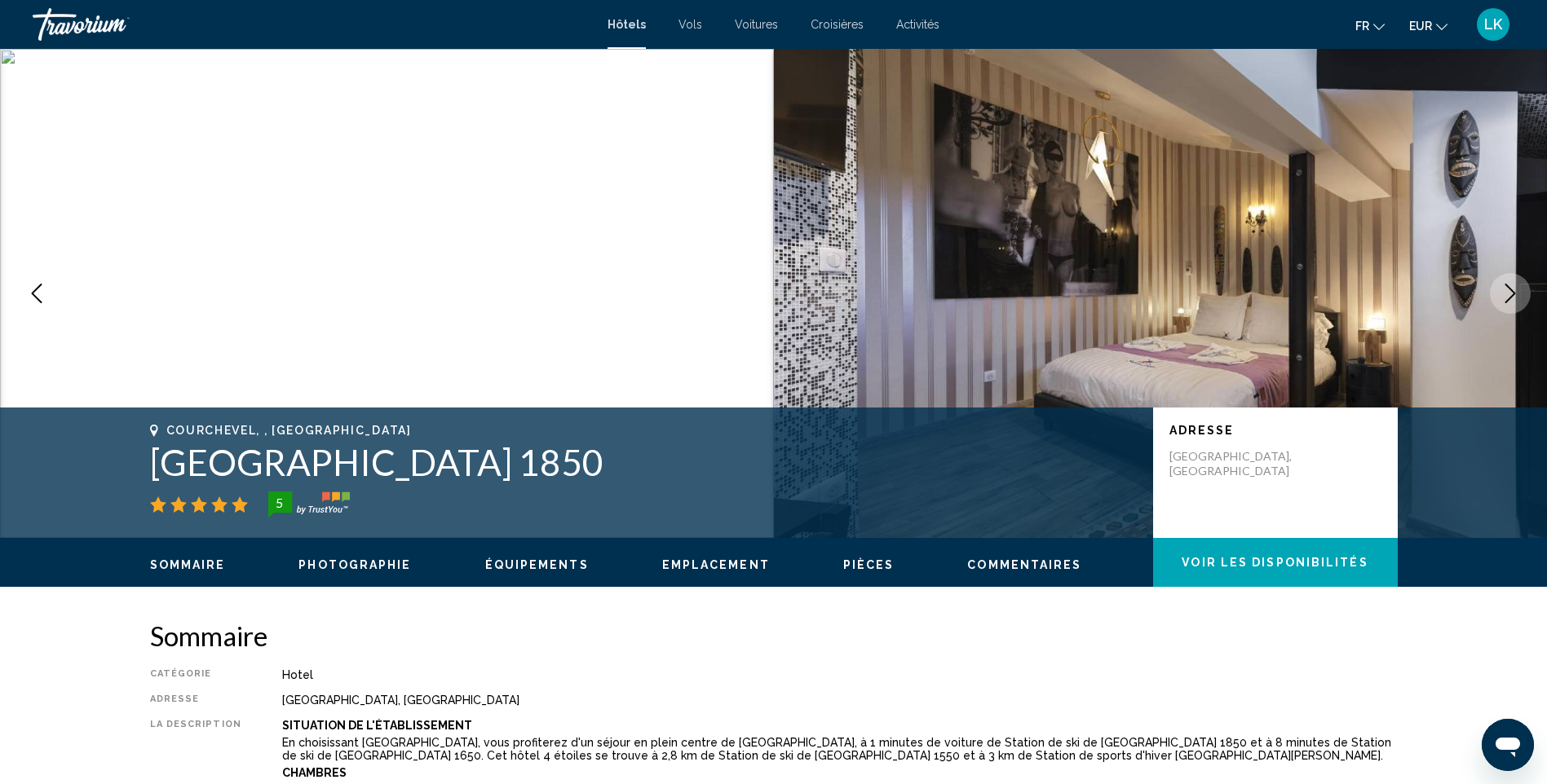
click at [1512, 295] on icon "Next image" at bounding box center [1511, 293] width 20 height 20
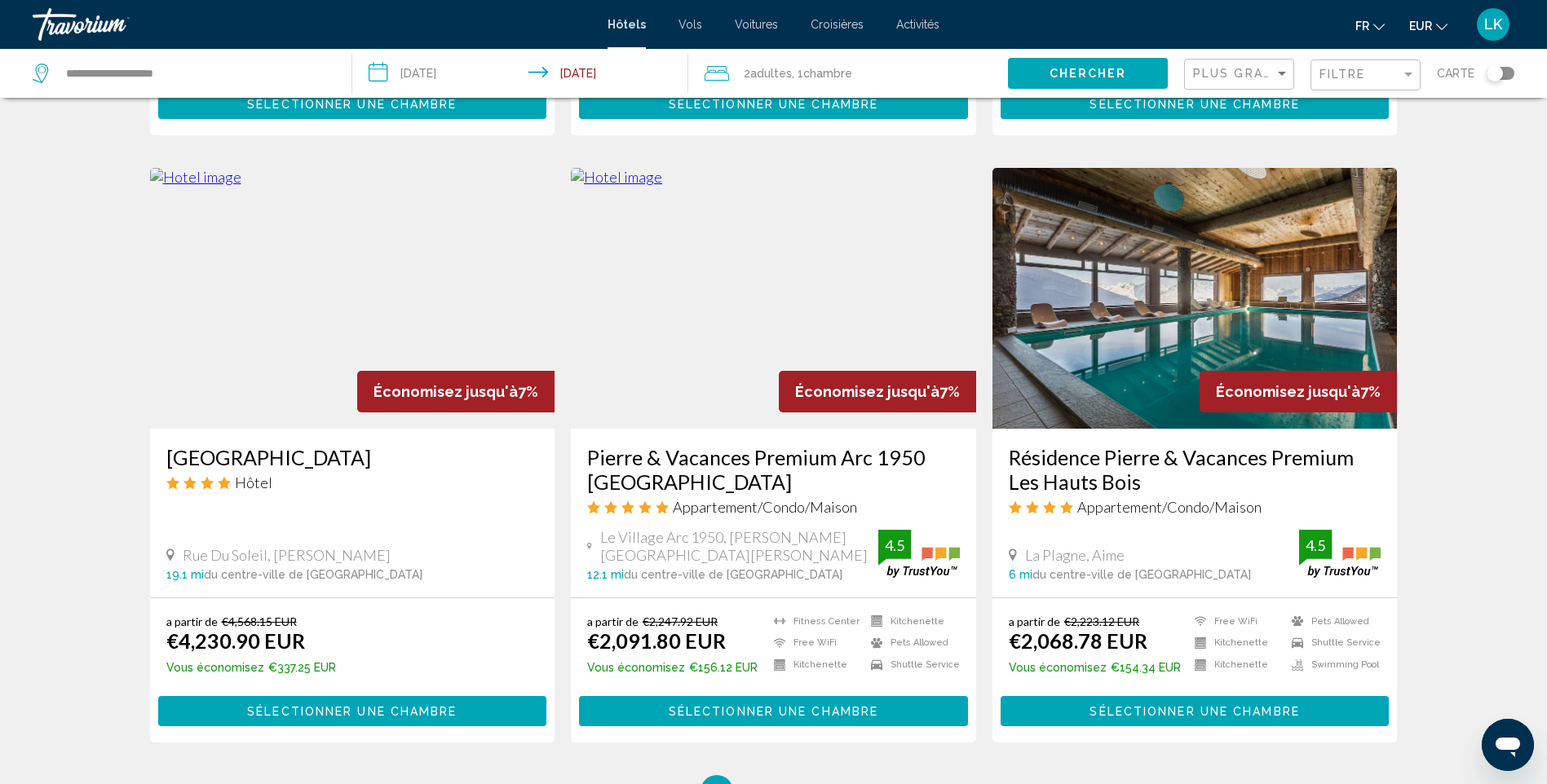
scroll to position [1794, 0]
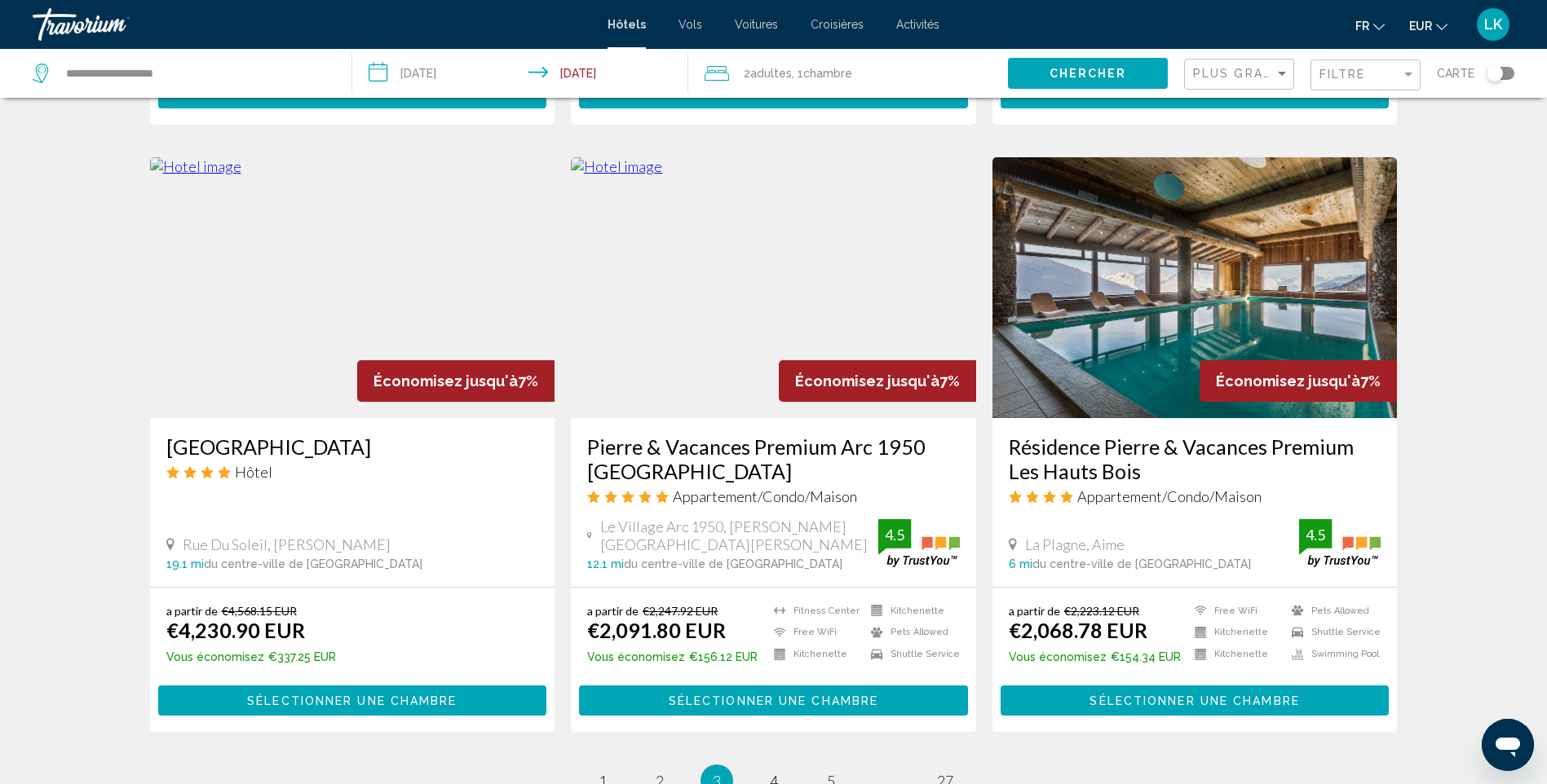
click at [840, 221] on img "Main content" at bounding box center [773, 287] width 406 height 260
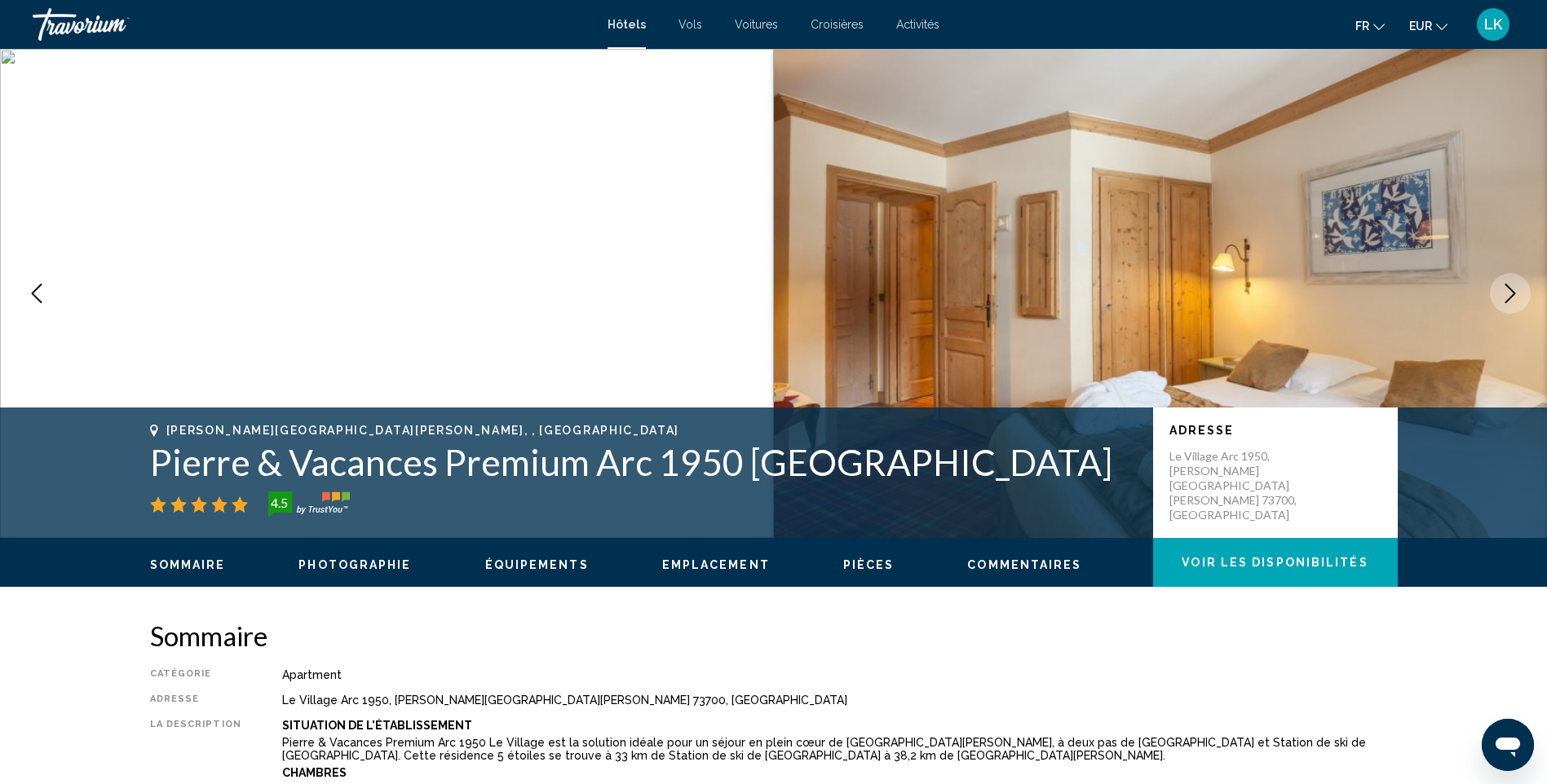
click at [1517, 296] on icon "Next image" at bounding box center [1511, 293] width 20 height 20
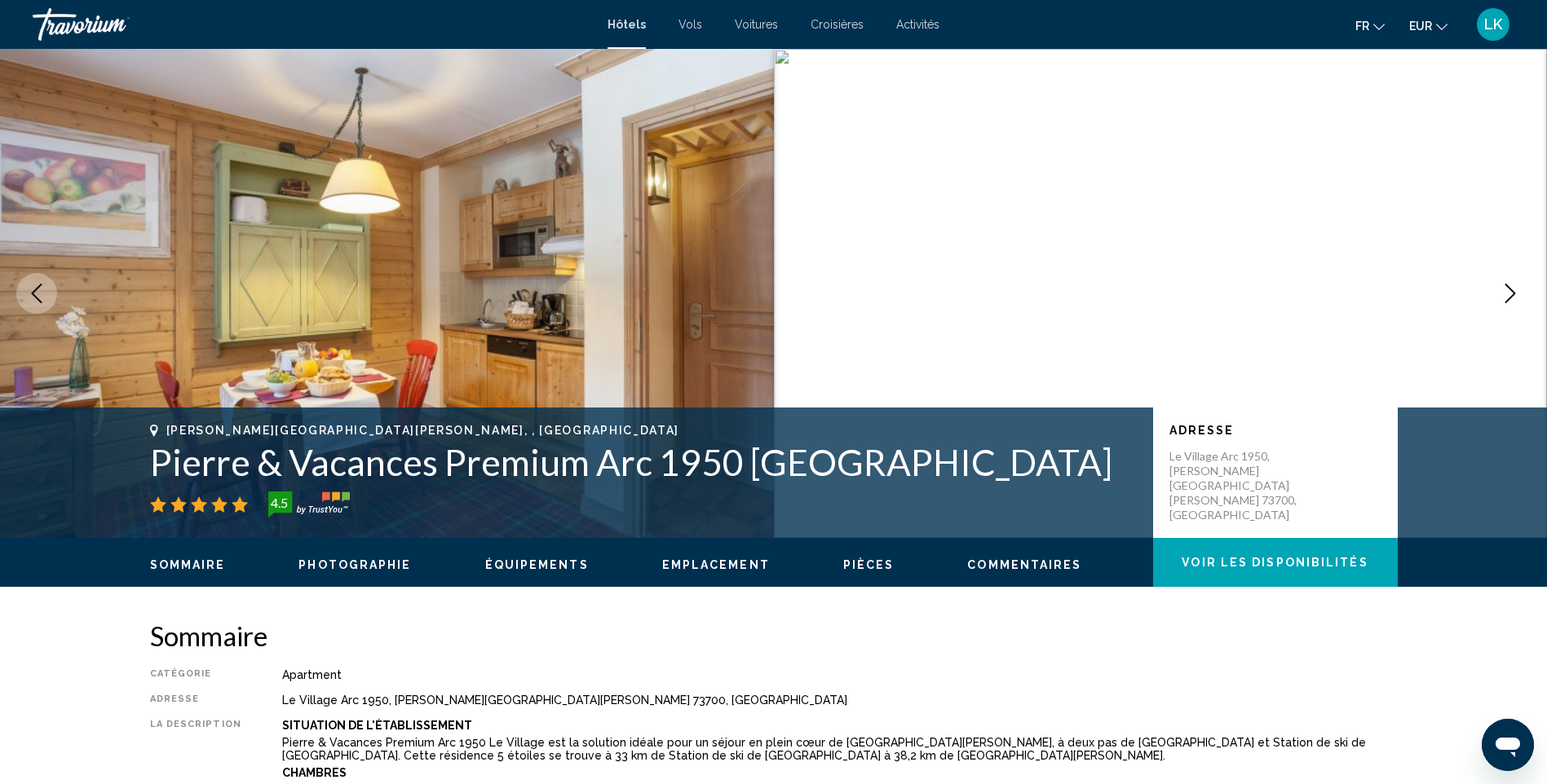
click at [1520, 296] on button "Next image" at bounding box center [1510, 293] width 41 height 41
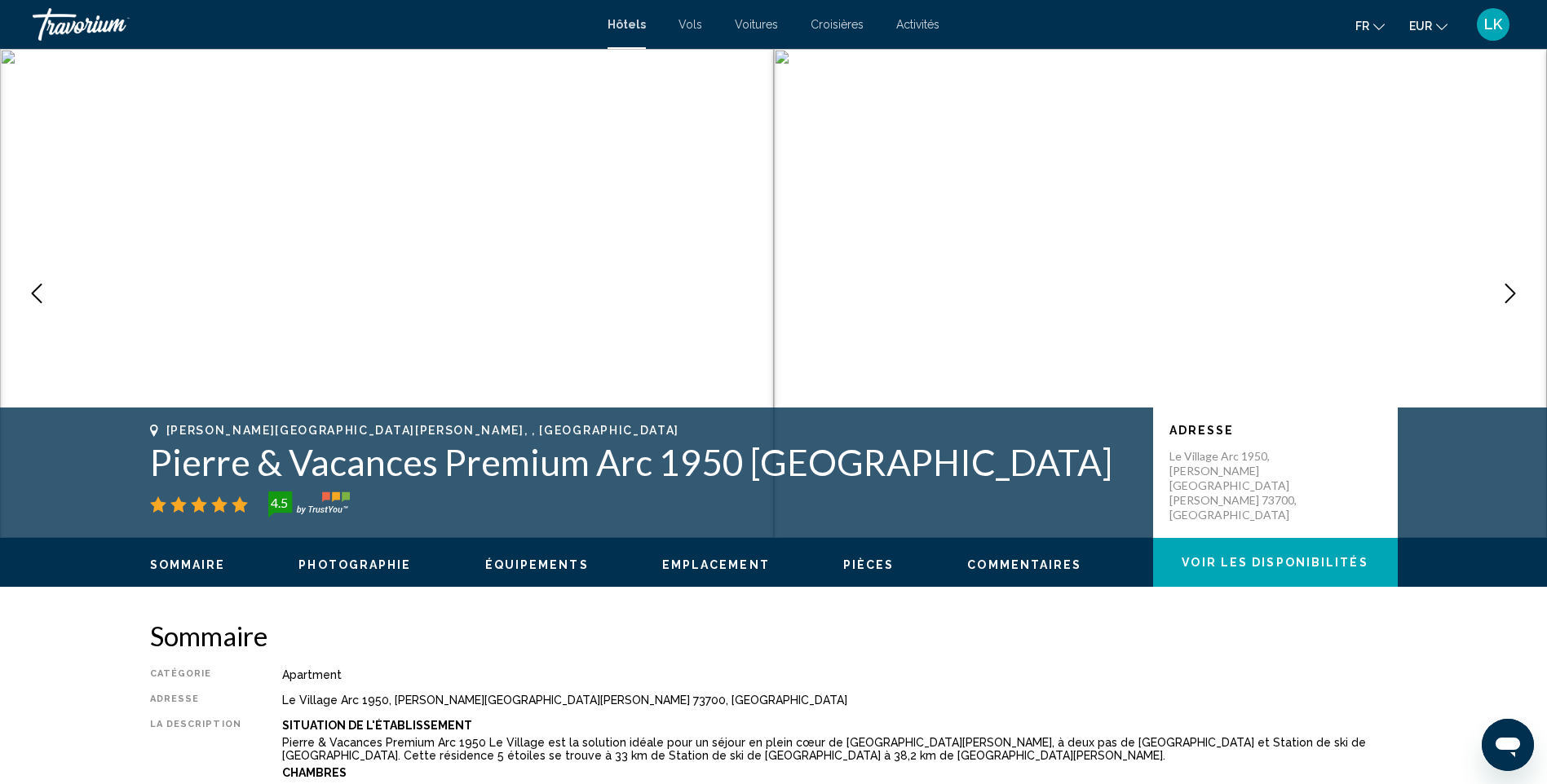
click at [1511, 299] on icon "Next image" at bounding box center [1511, 293] width 10 height 20
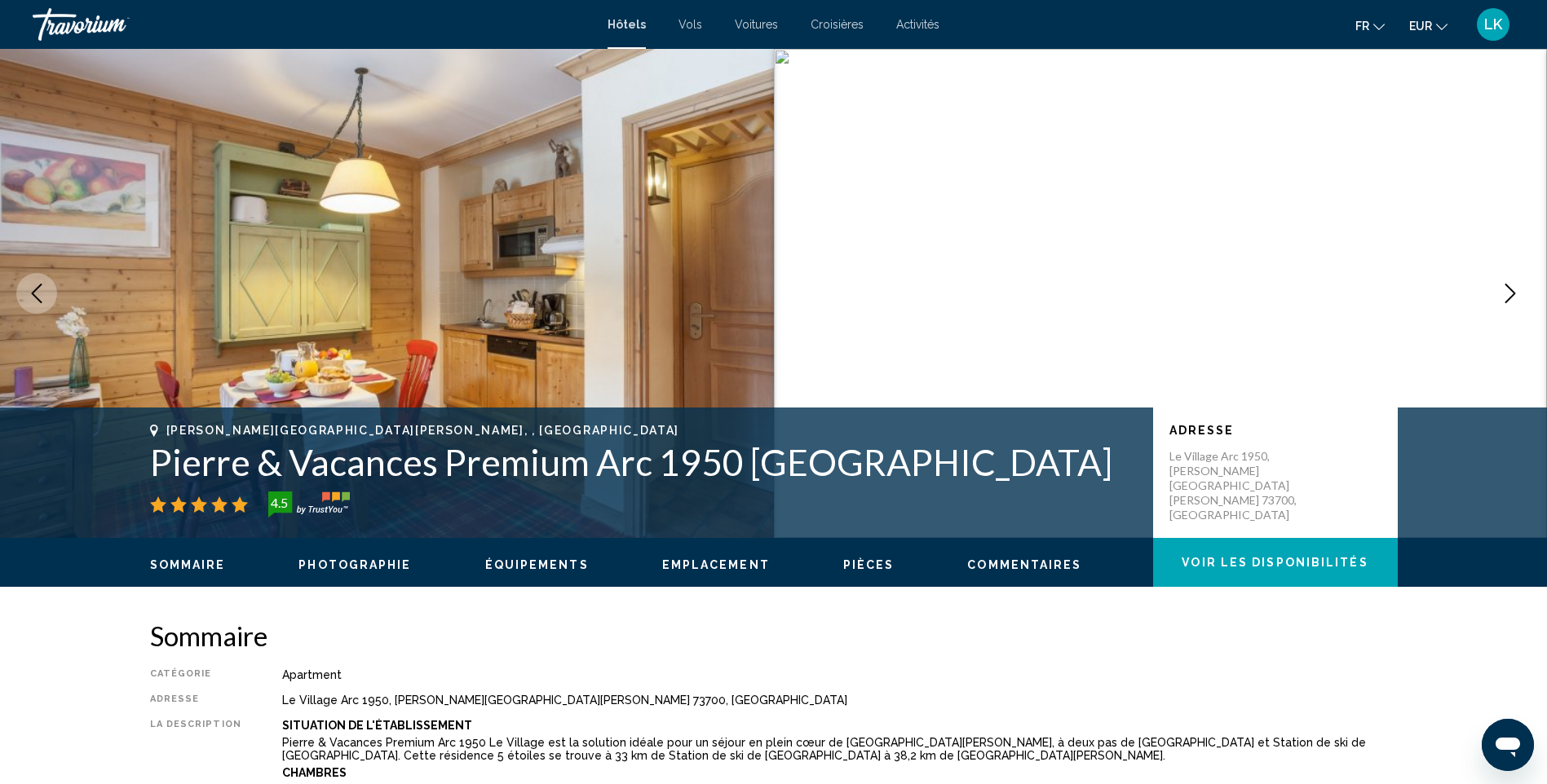
click at [1511, 299] on icon "Next image" at bounding box center [1511, 293] width 10 height 20
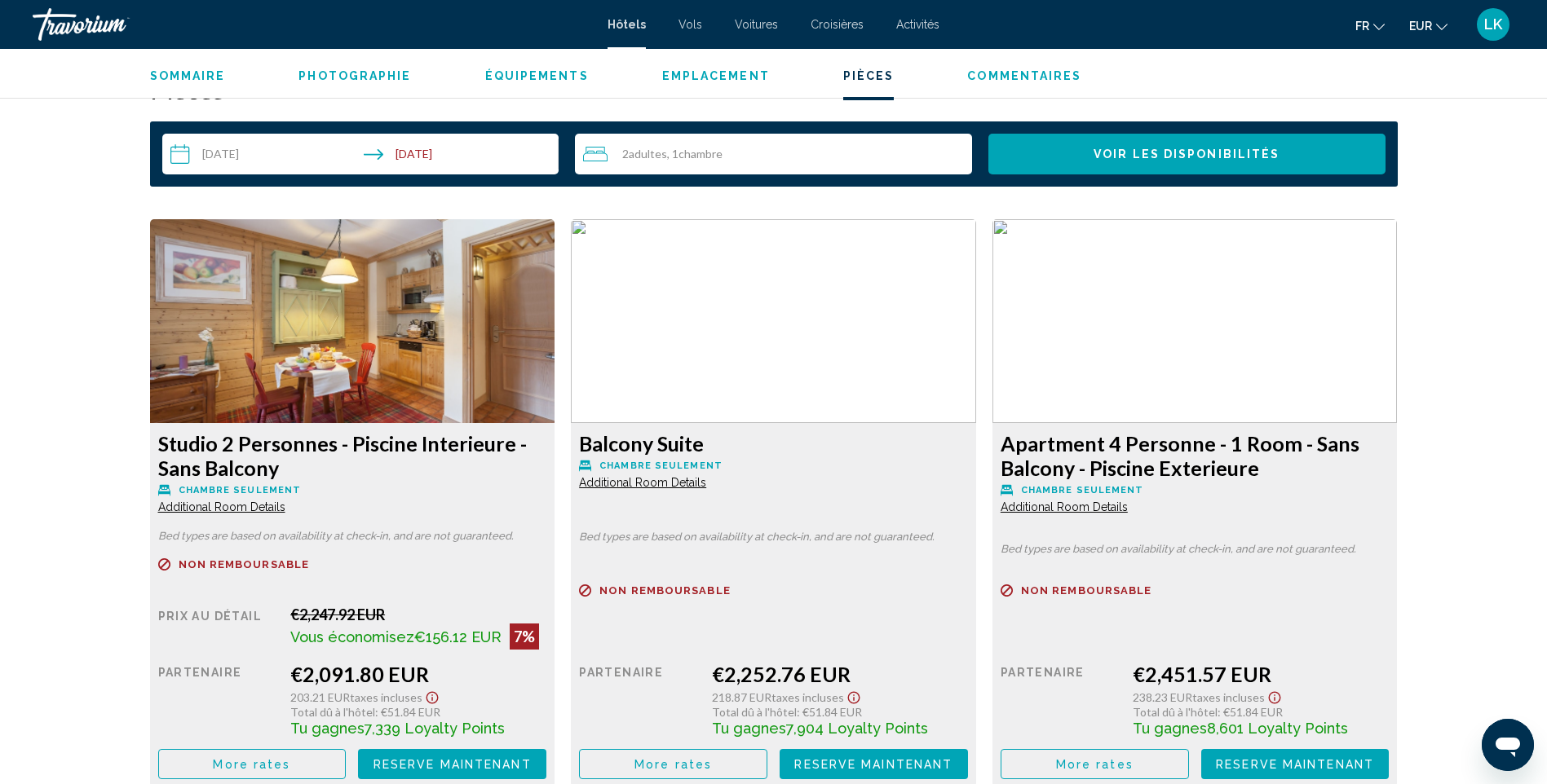
scroll to position [2202, 0]
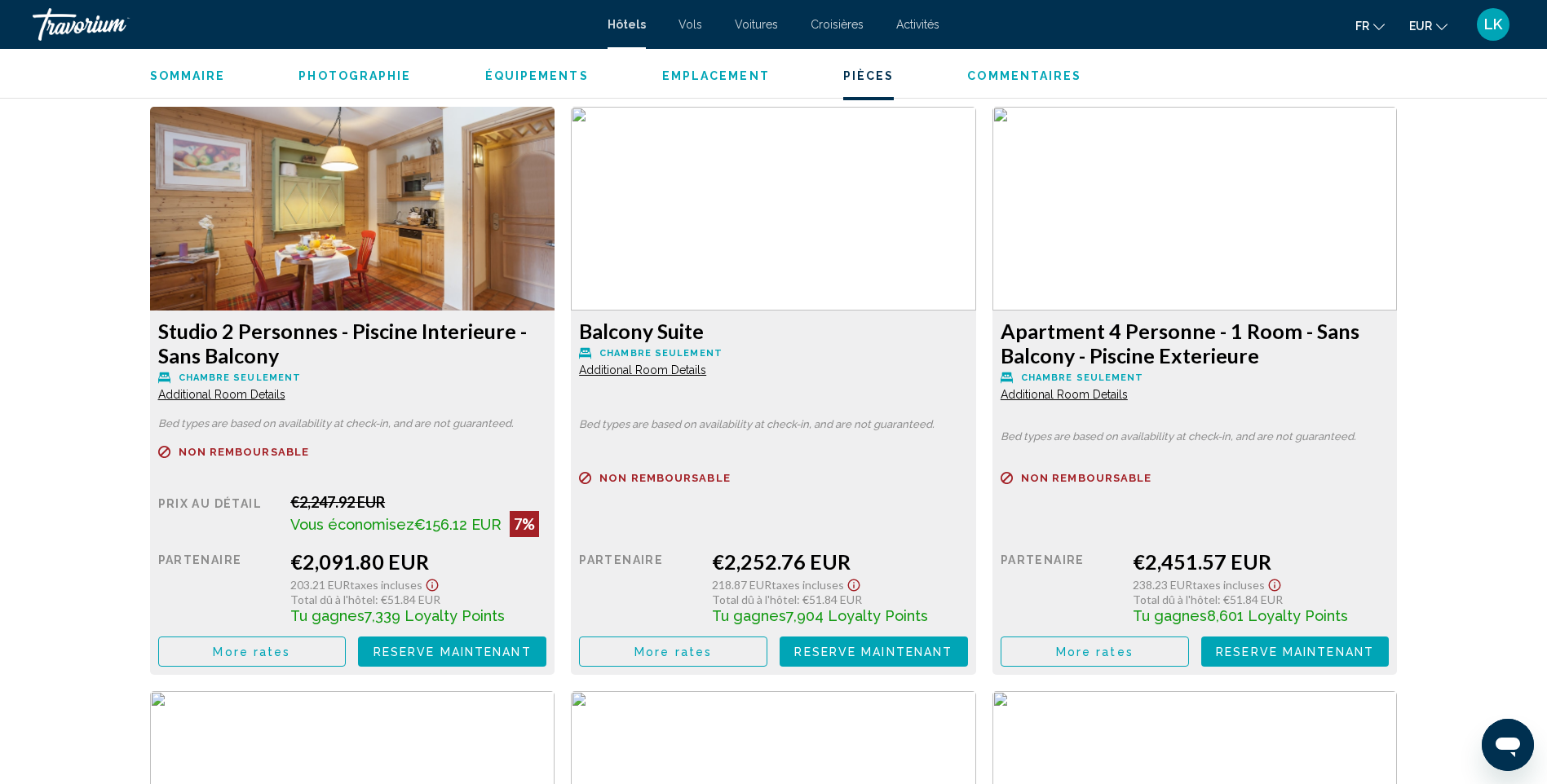
click at [347, 643] on button "More rates" at bounding box center [252, 651] width 188 height 30
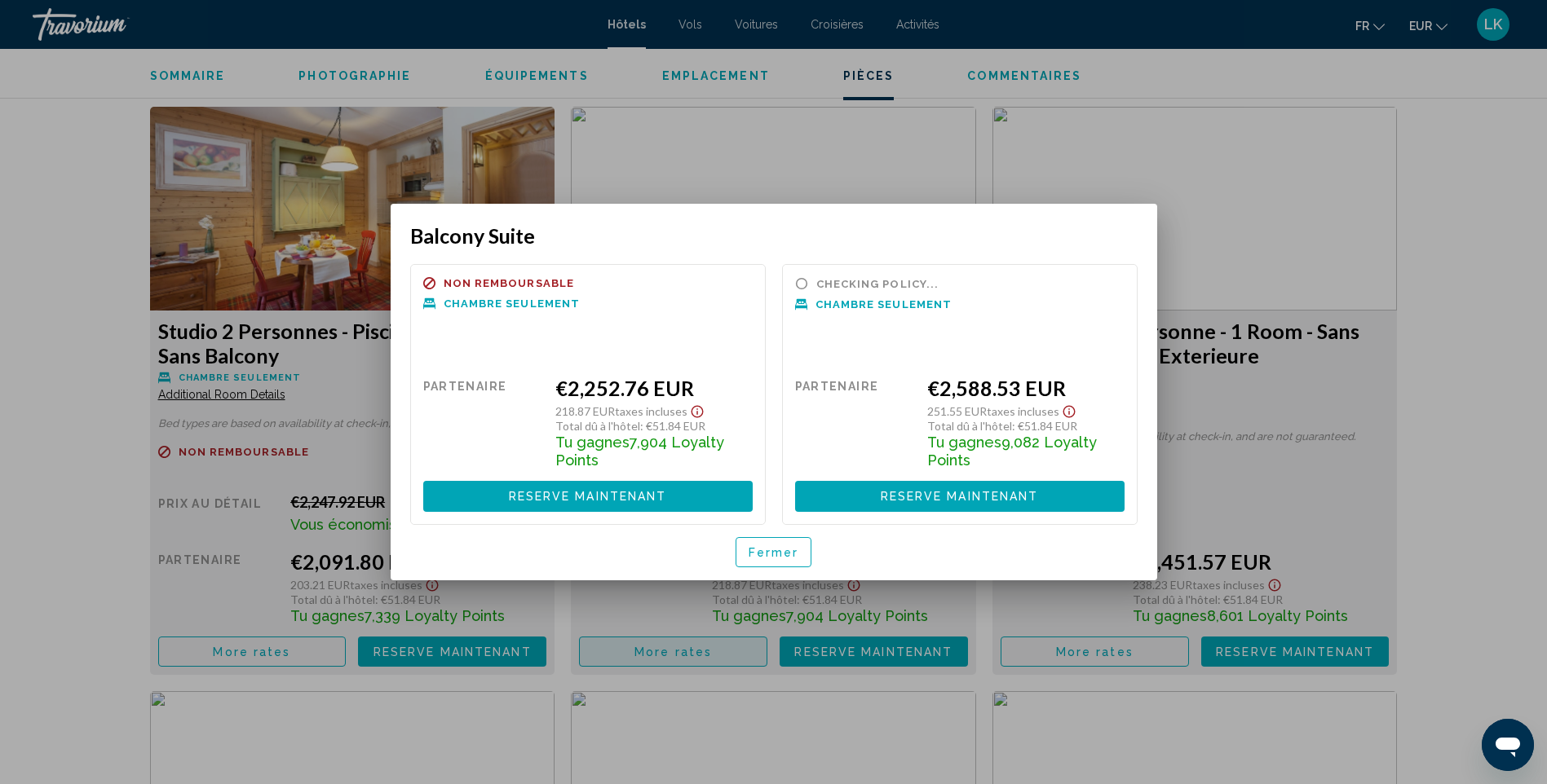
scroll to position [0, 0]
click at [1537, 394] on div at bounding box center [773, 392] width 1547 height 784
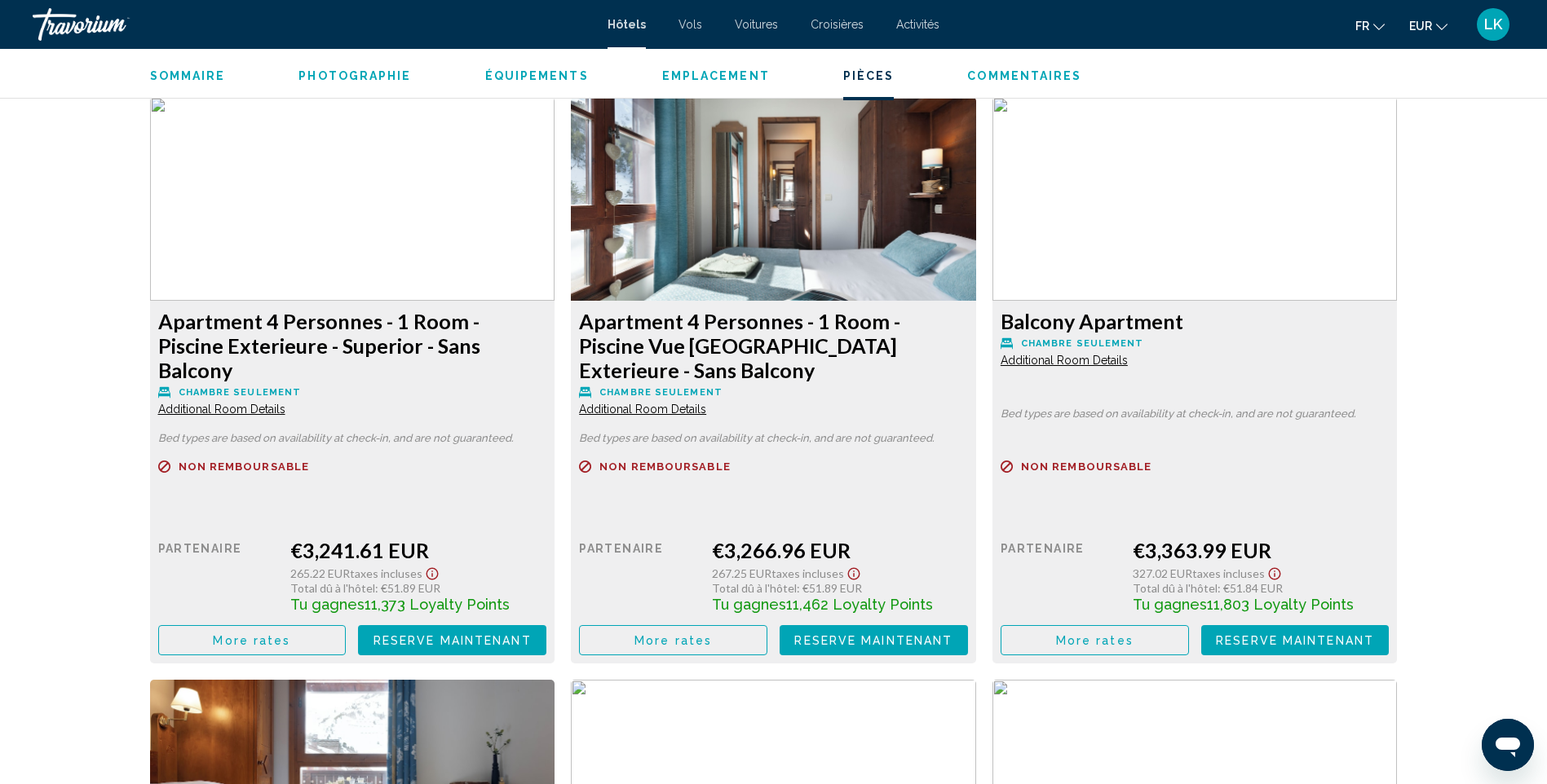
scroll to position [4484, 0]
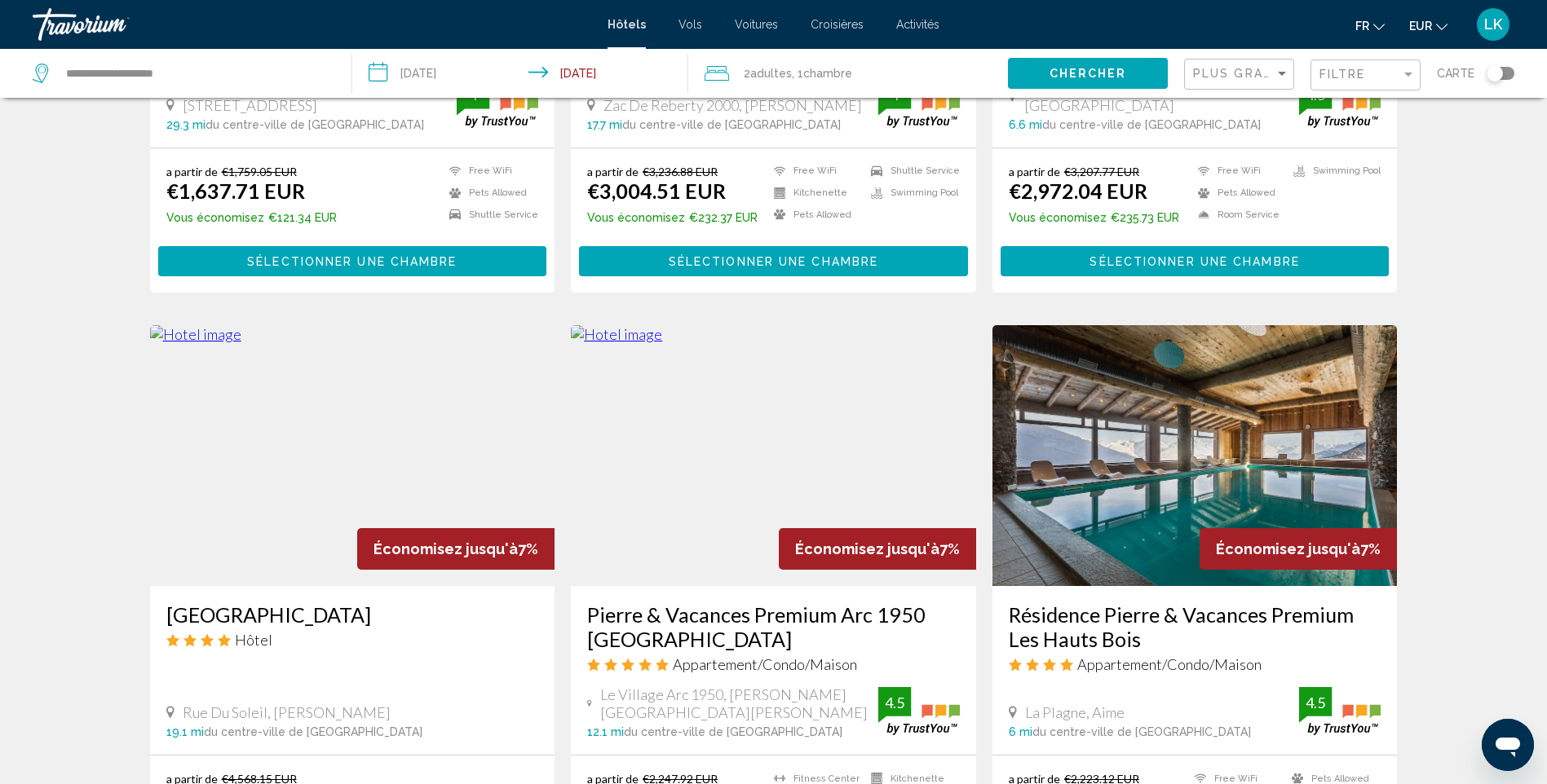
scroll to position [1712, 0]
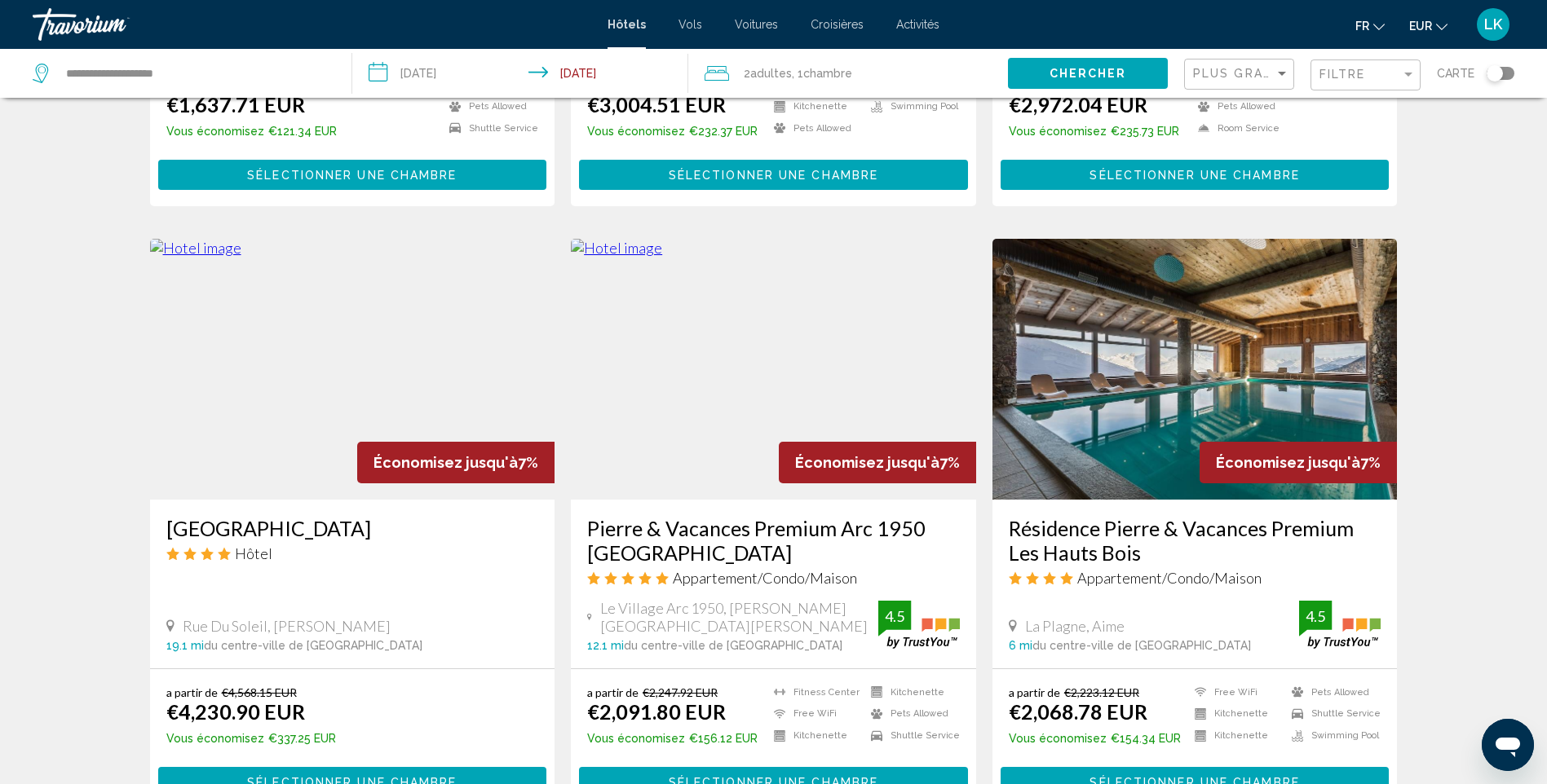
click at [1205, 365] on img "Main content" at bounding box center [1195, 369] width 406 height 260
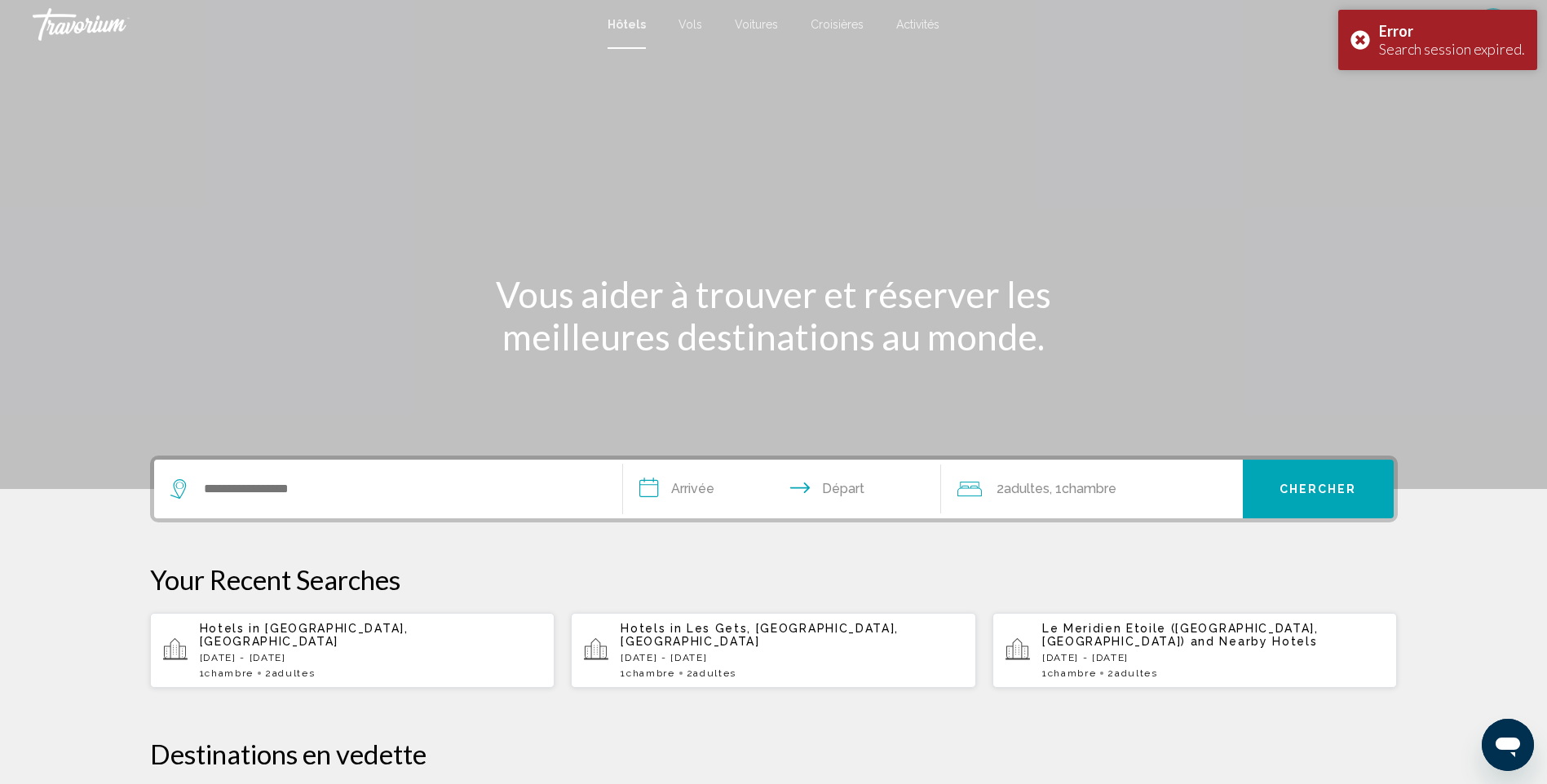
scroll to position [245, 0]
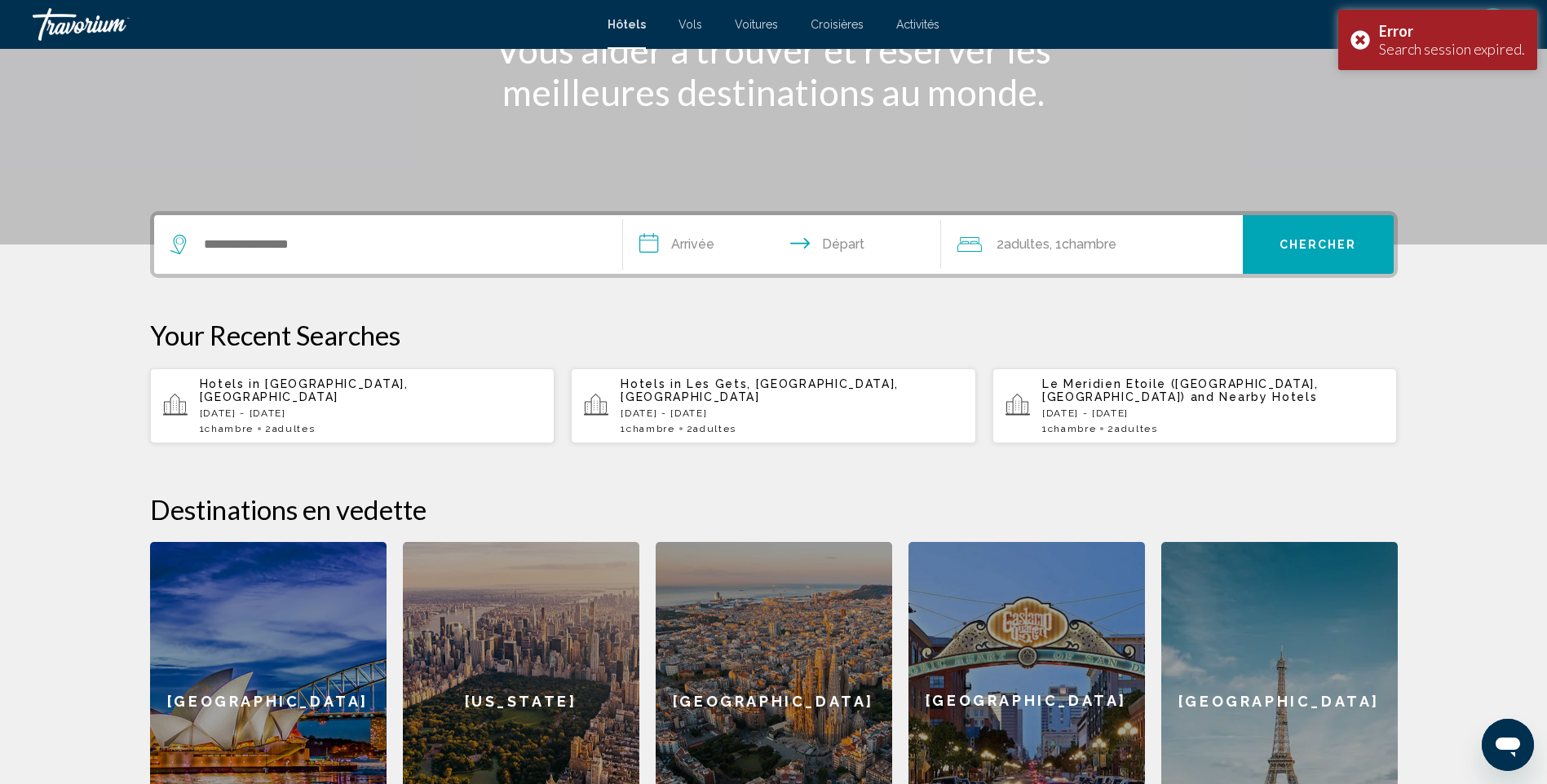
click at [397, 407] on p "[DATE] - [DATE]" at bounding box center [371, 412] width 342 height 11
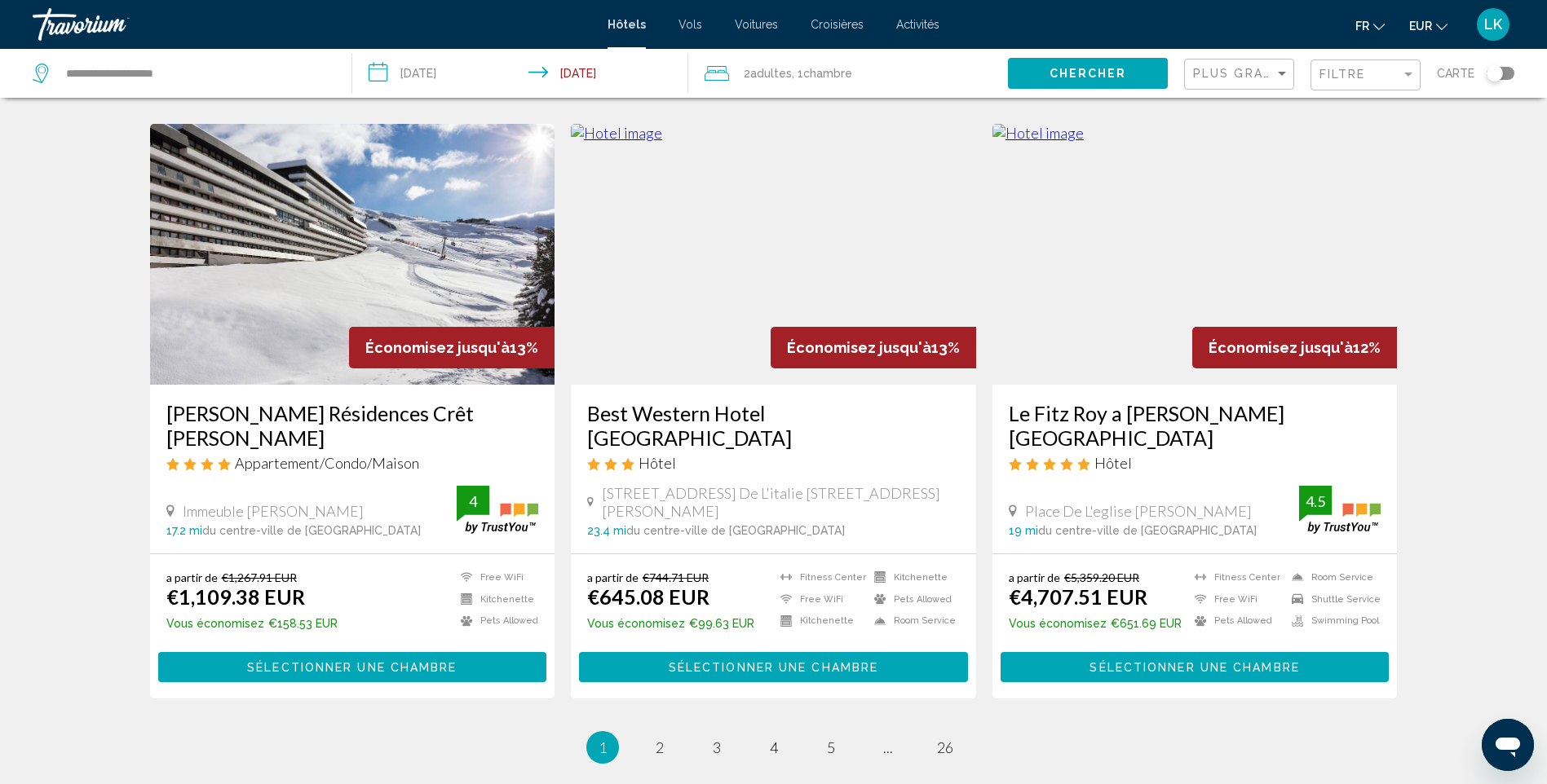
scroll to position [1992, 0]
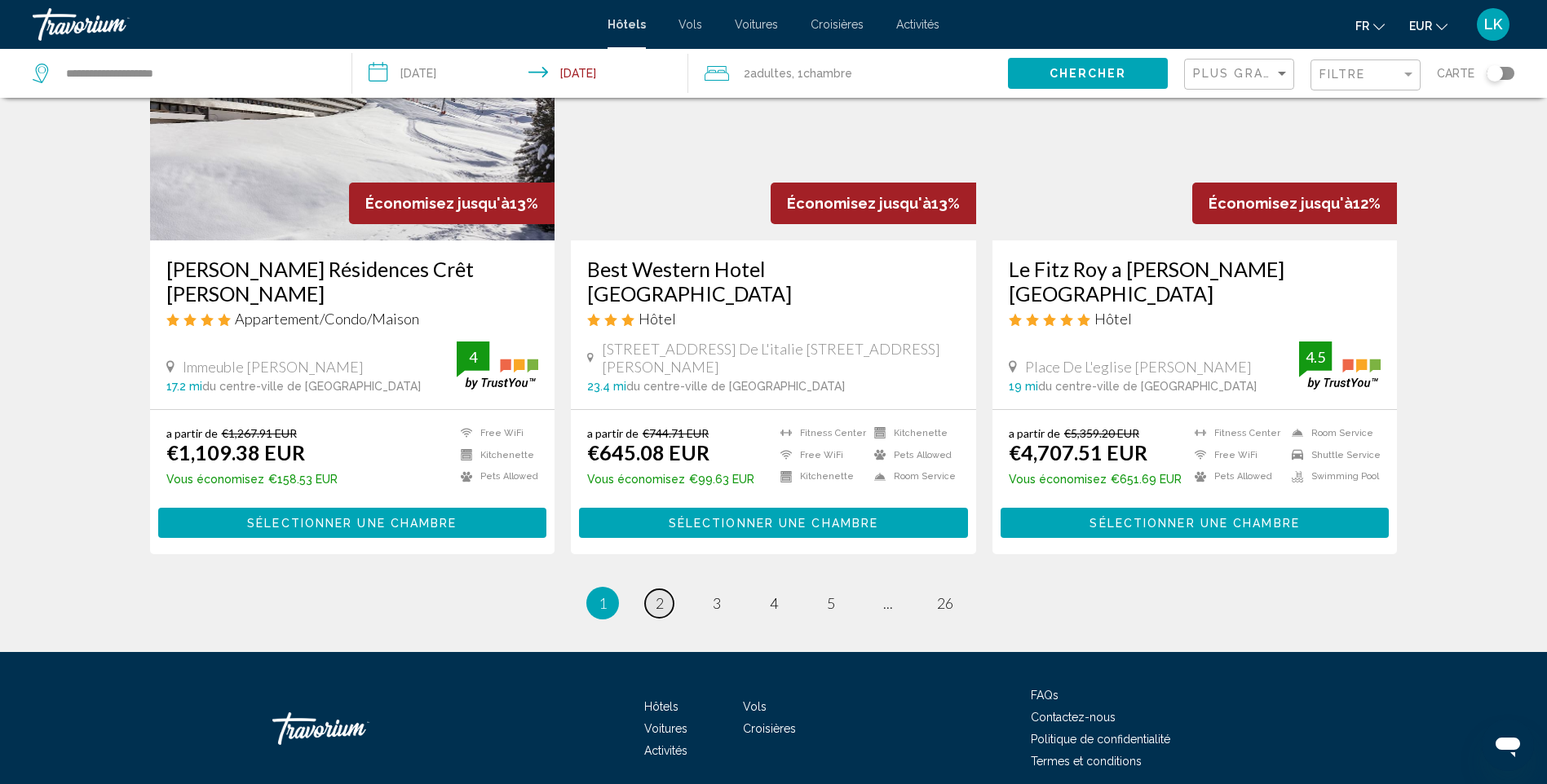
click at [664, 590] on link "page 2" at bounding box center [659, 603] width 29 height 29
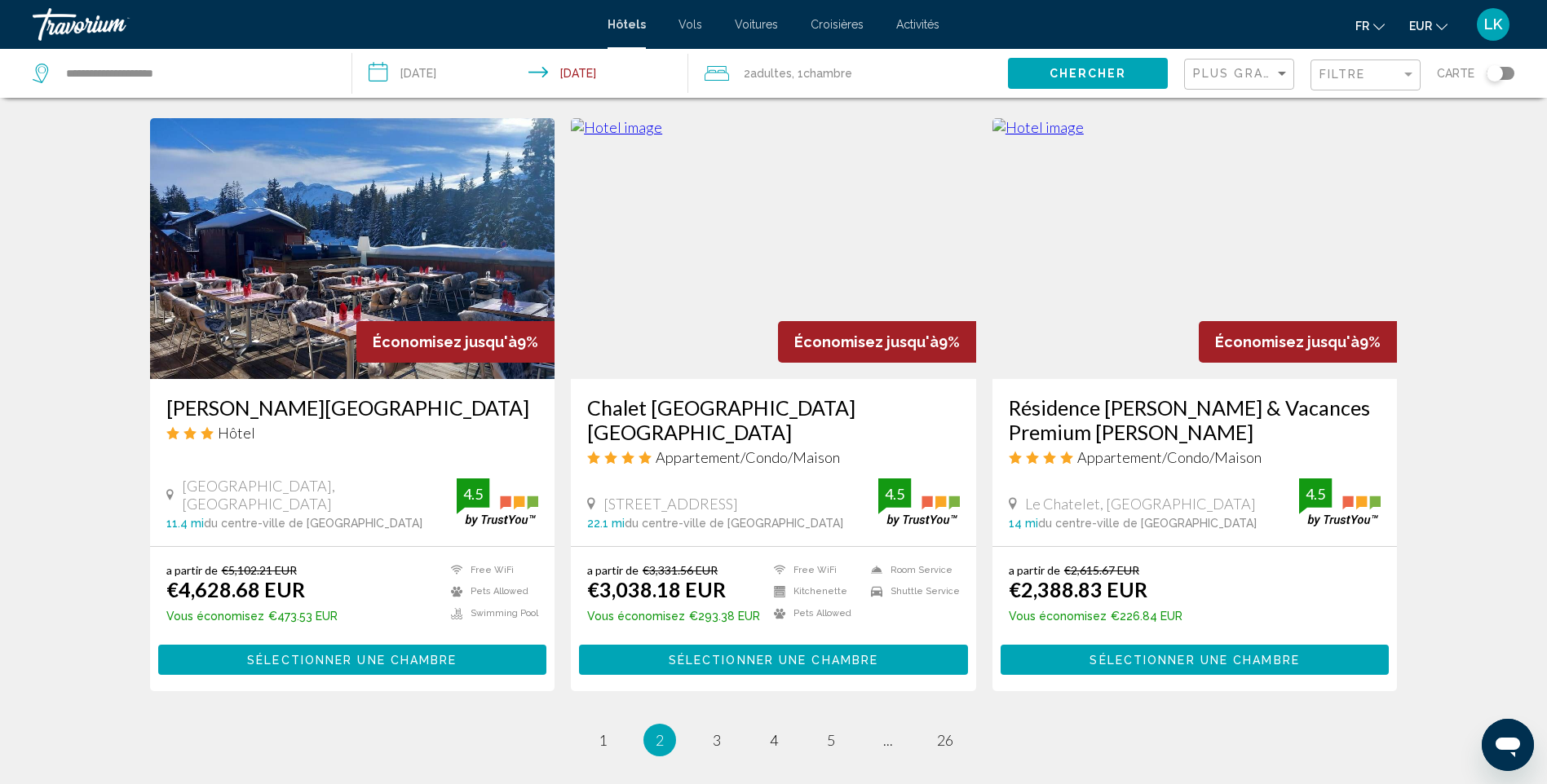
scroll to position [1850, 0]
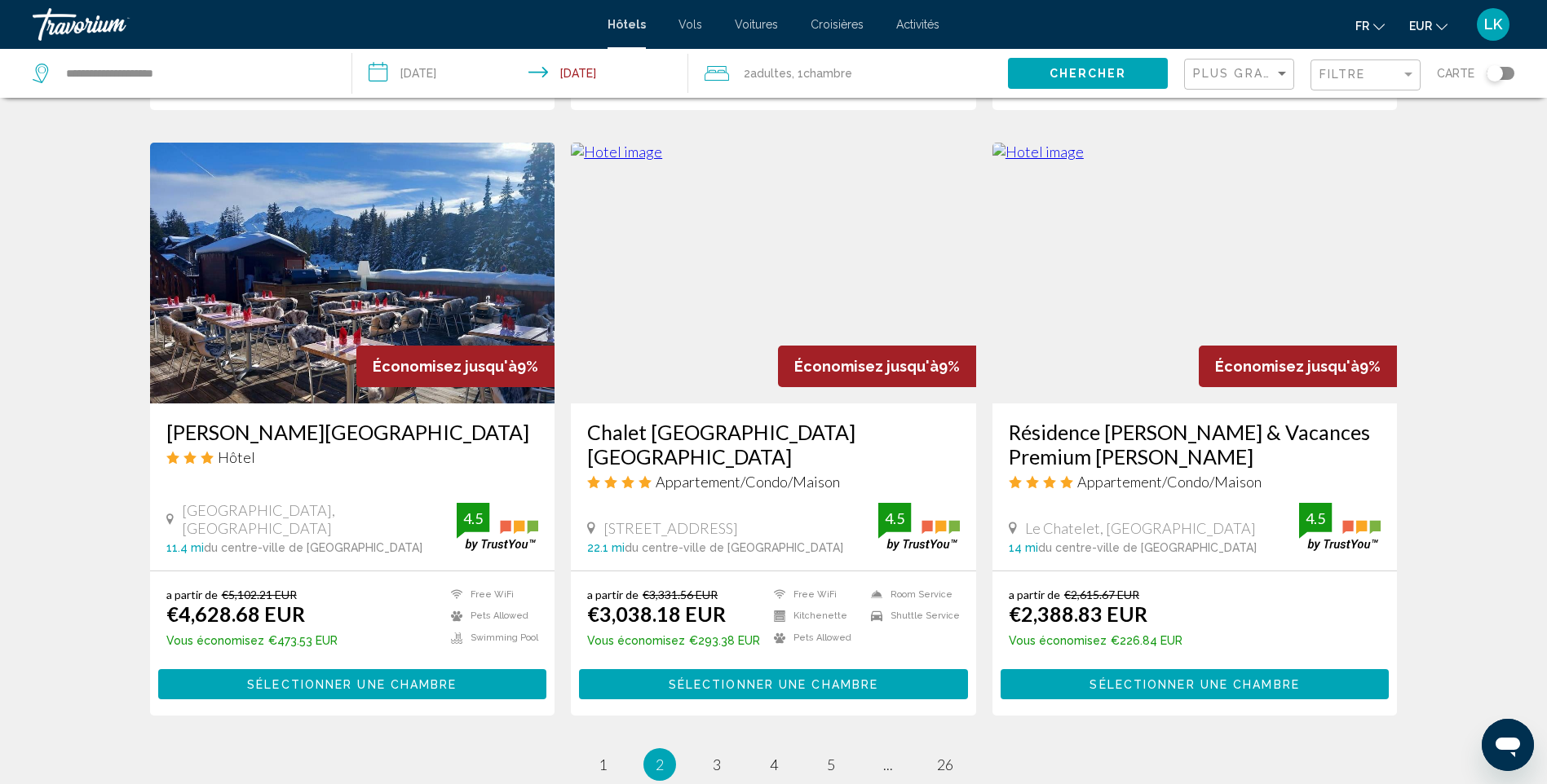
click at [757, 237] on img "Main content" at bounding box center [773, 273] width 406 height 260
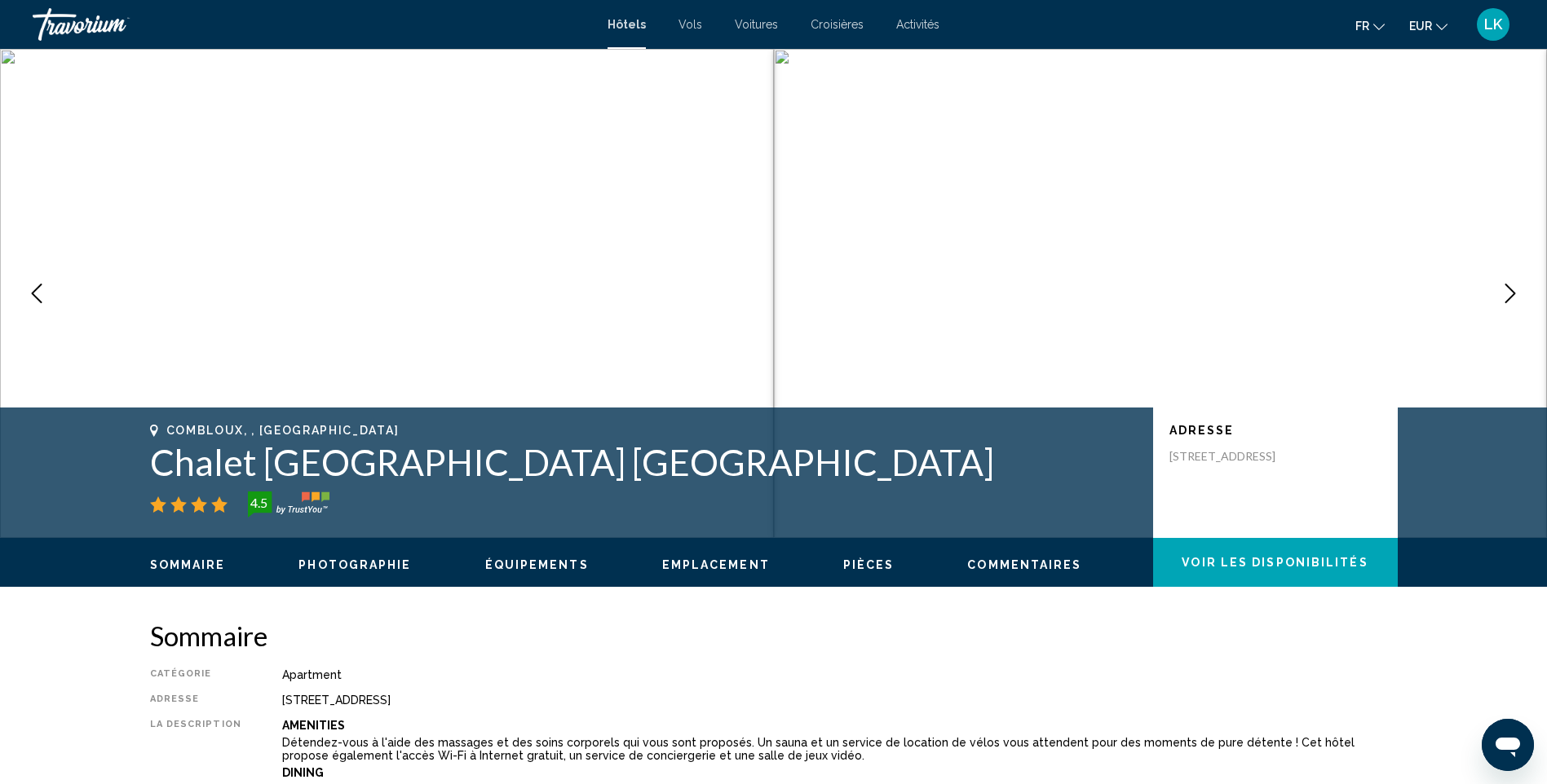
click at [1511, 301] on icon "Next image" at bounding box center [1511, 293] width 20 height 20
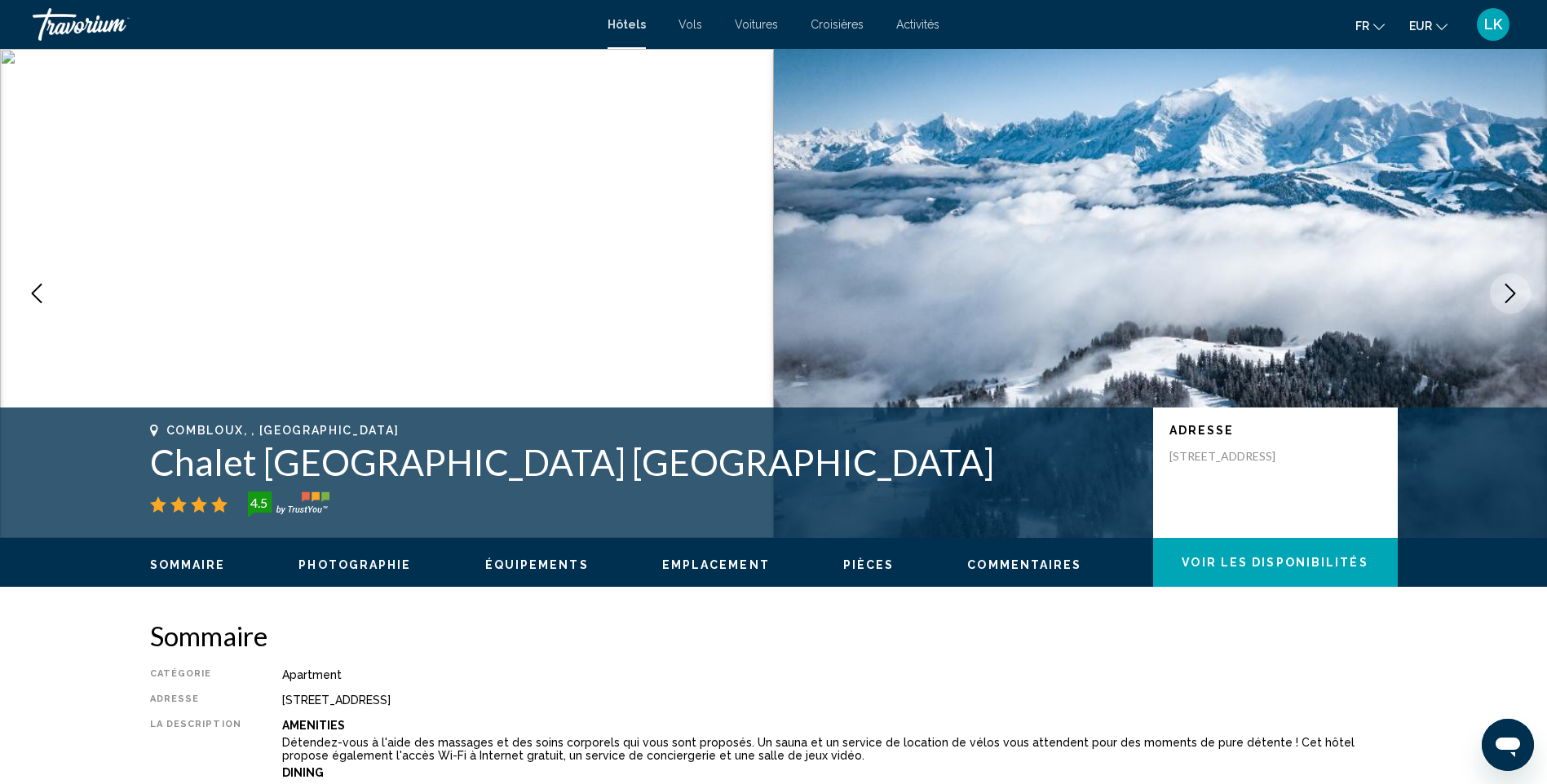
click at [1511, 301] on icon "Next image" at bounding box center [1511, 293] width 20 height 20
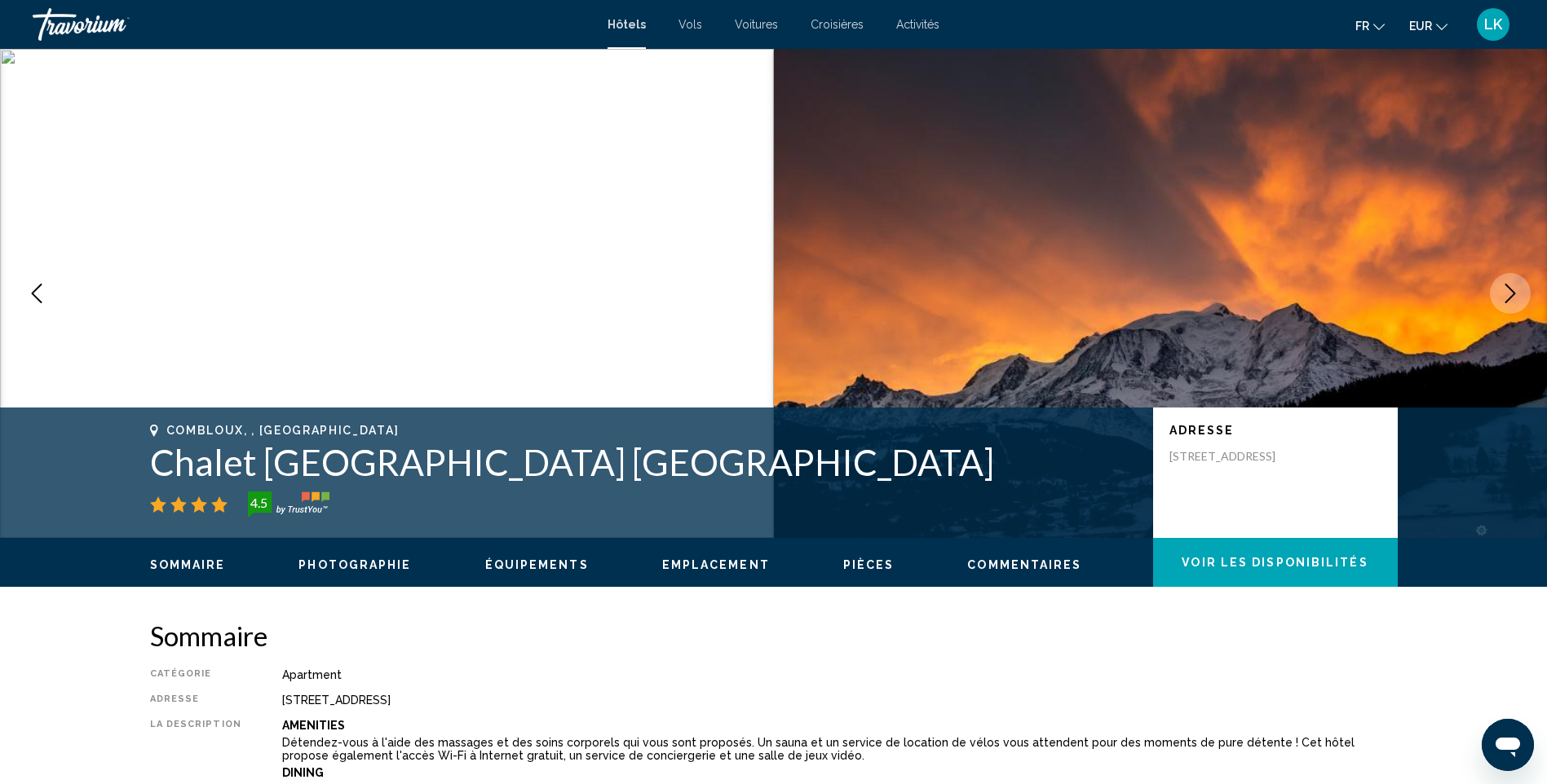
click at [1511, 301] on icon "Next image" at bounding box center [1511, 293] width 20 height 20
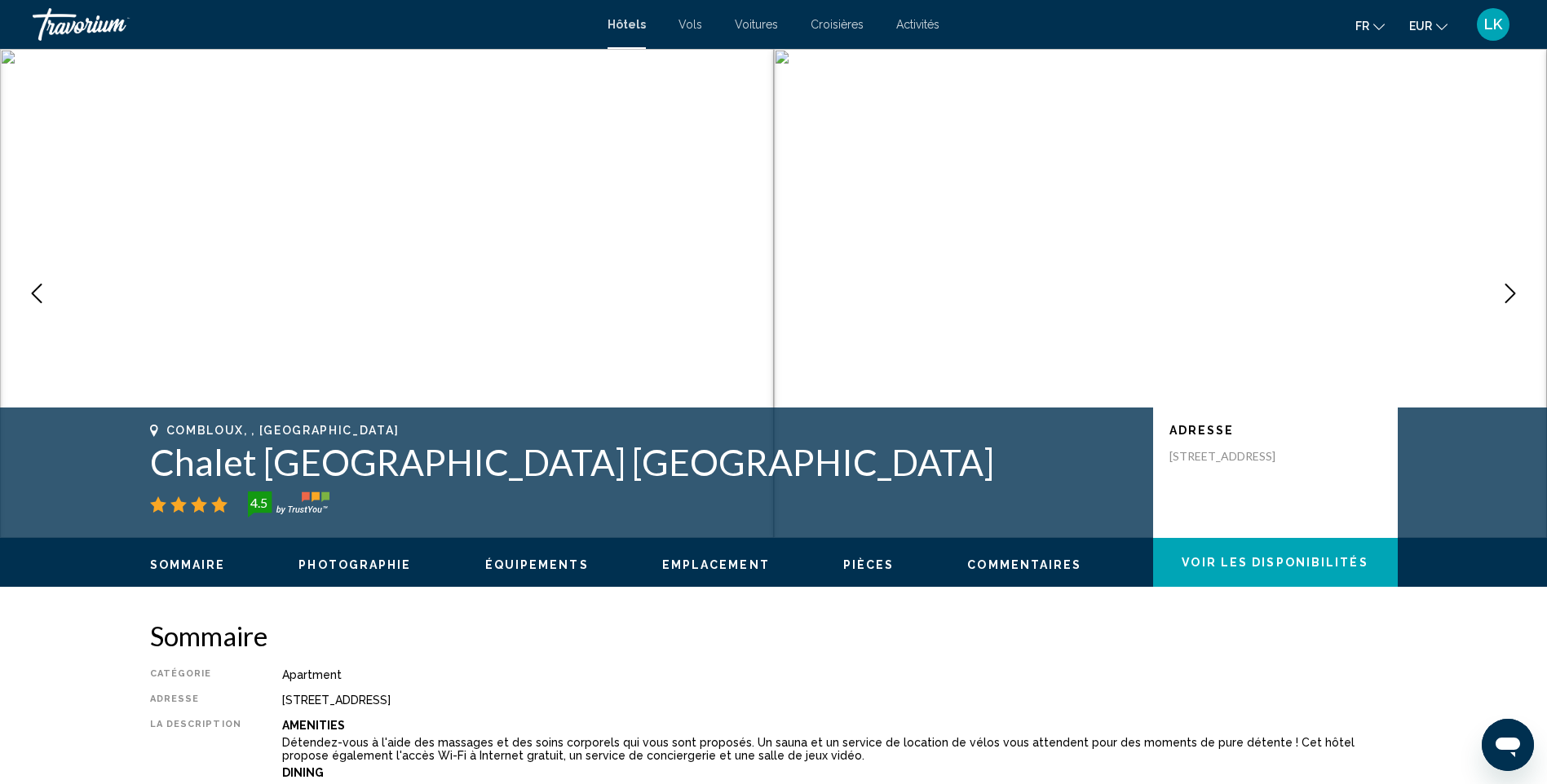
click at [1511, 301] on icon "Next image" at bounding box center [1511, 293] width 20 height 20
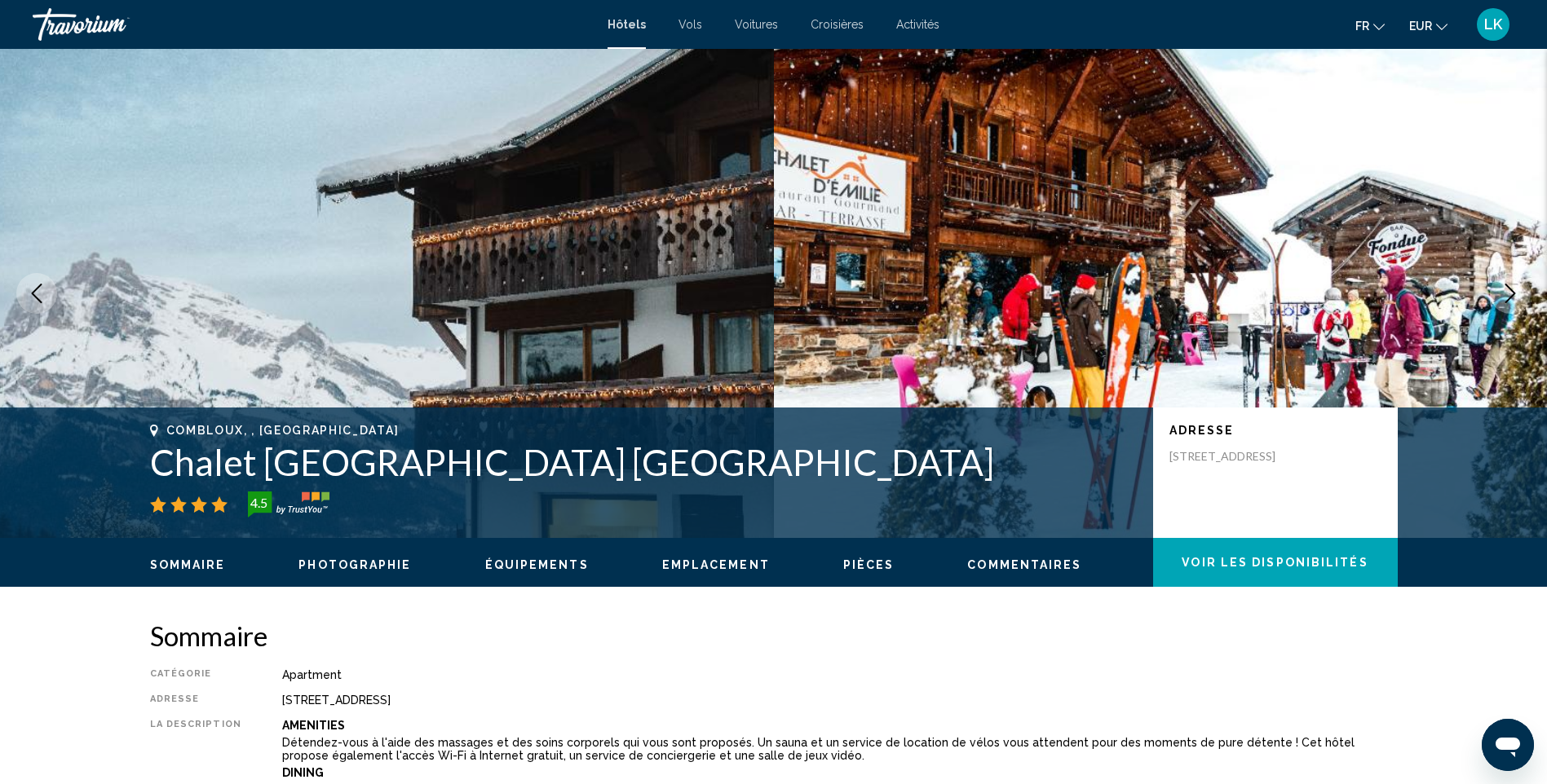
click at [1511, 301] on icon "Next image" at bounding box center [1511, 293] width 20 height 20
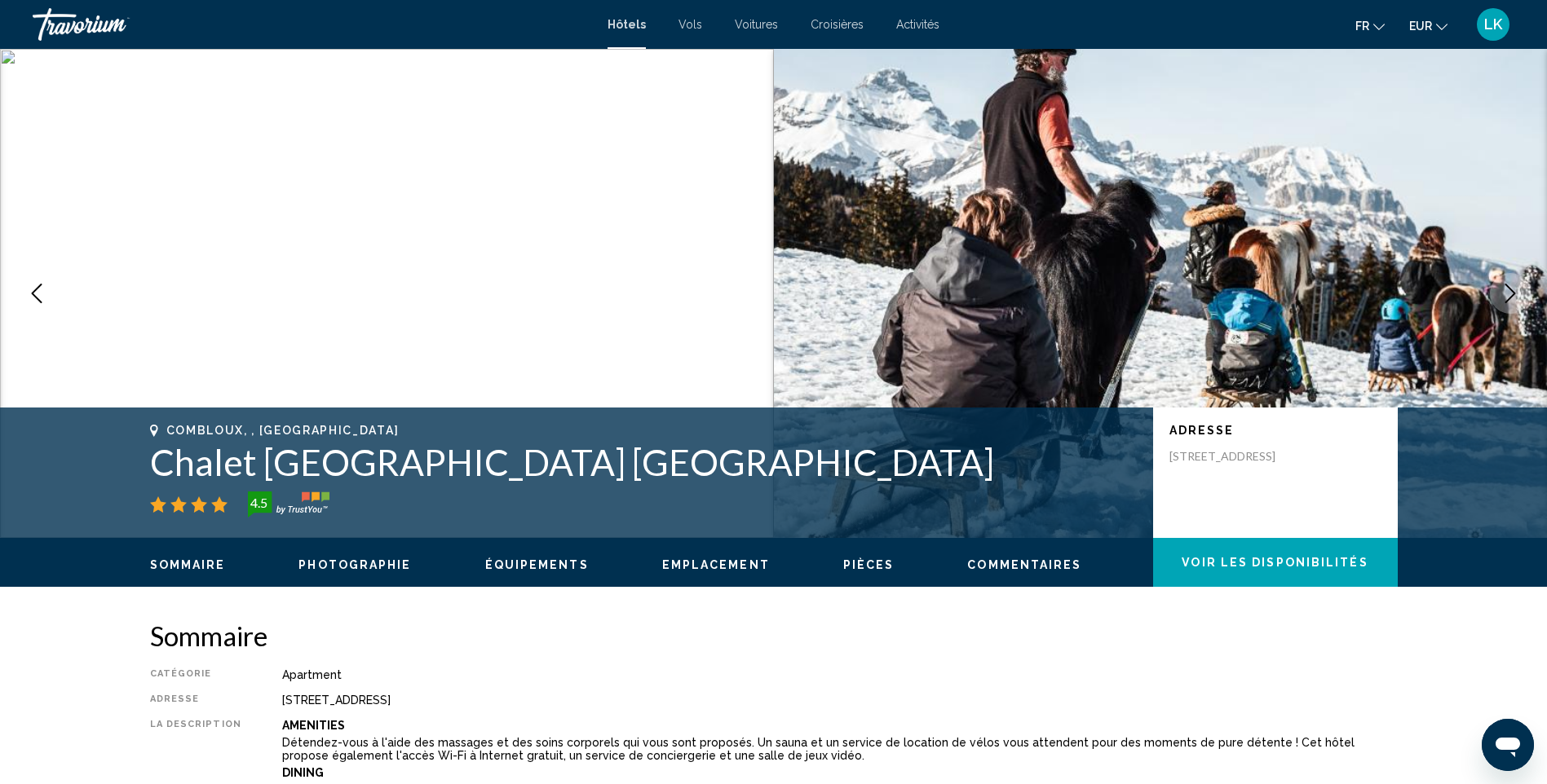
click at [1511, 301] on icon "Next image" at bounding box center [1511, 293] width 20 height 20
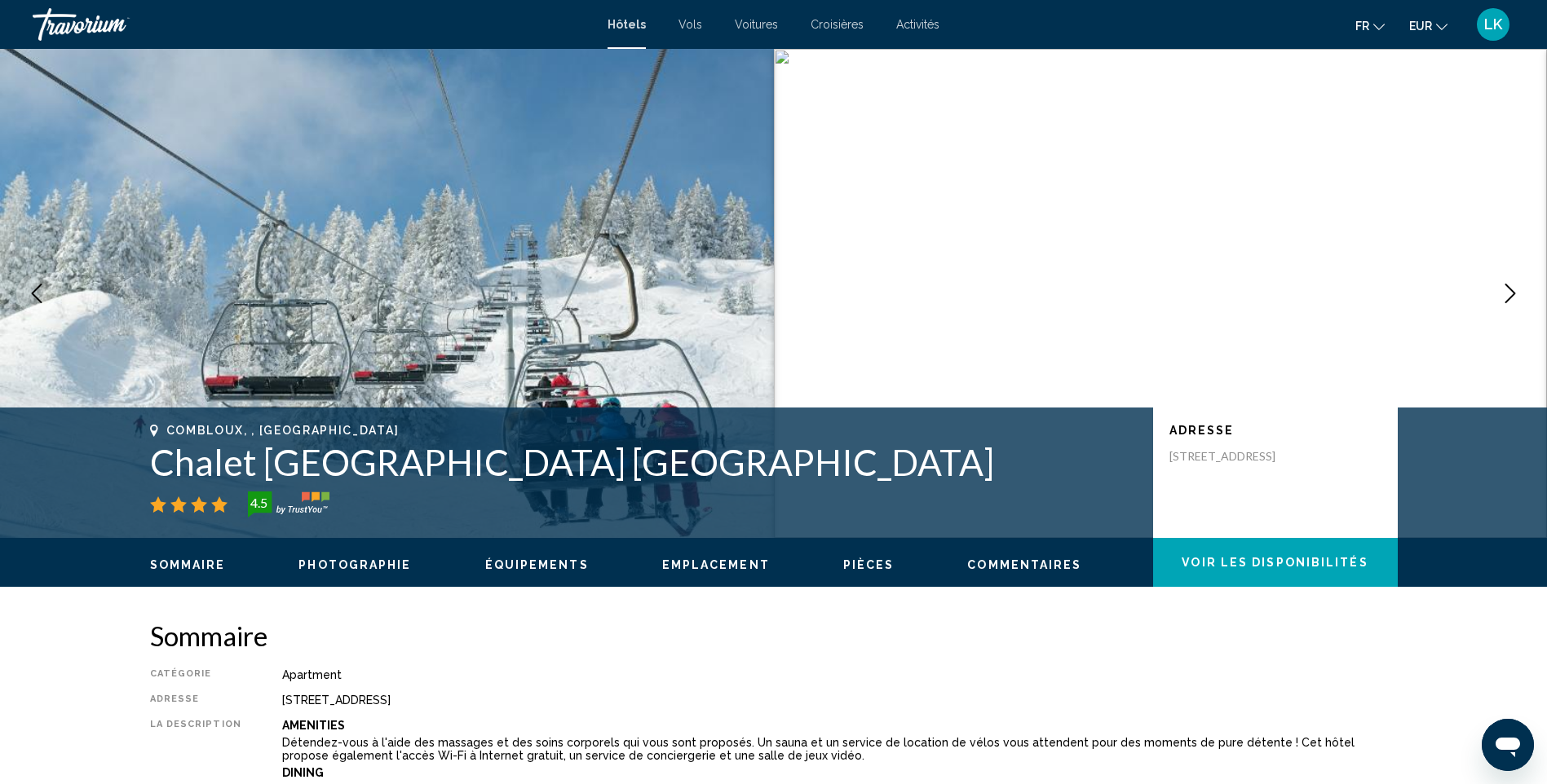
click at [1511, 301] on icon "Next image" at bounding box center [1511, 293] width 20 height 20
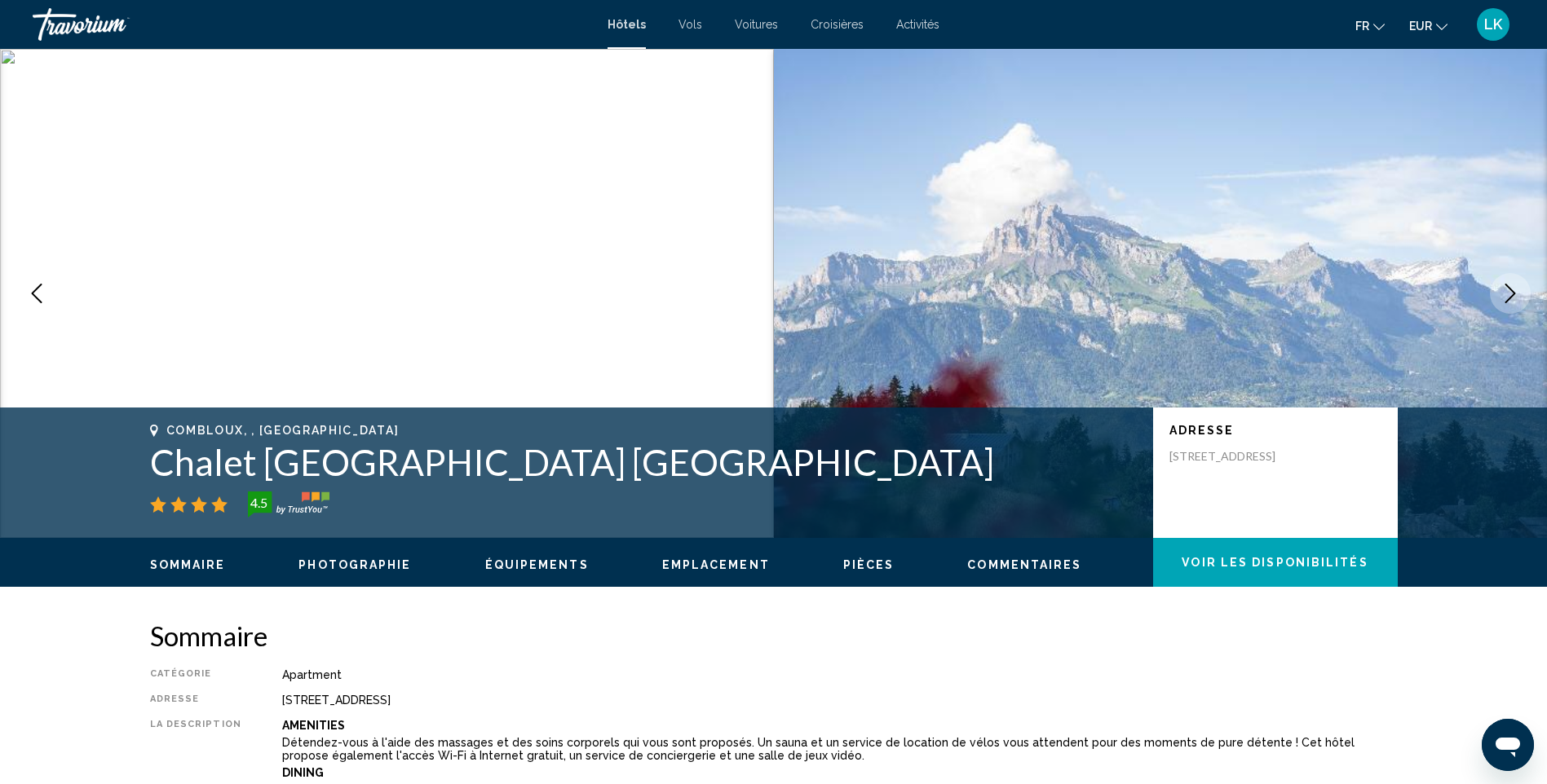
click at [1511, 301] on icon "Next image" at bounding box center [1511, 293] width 20 height 20
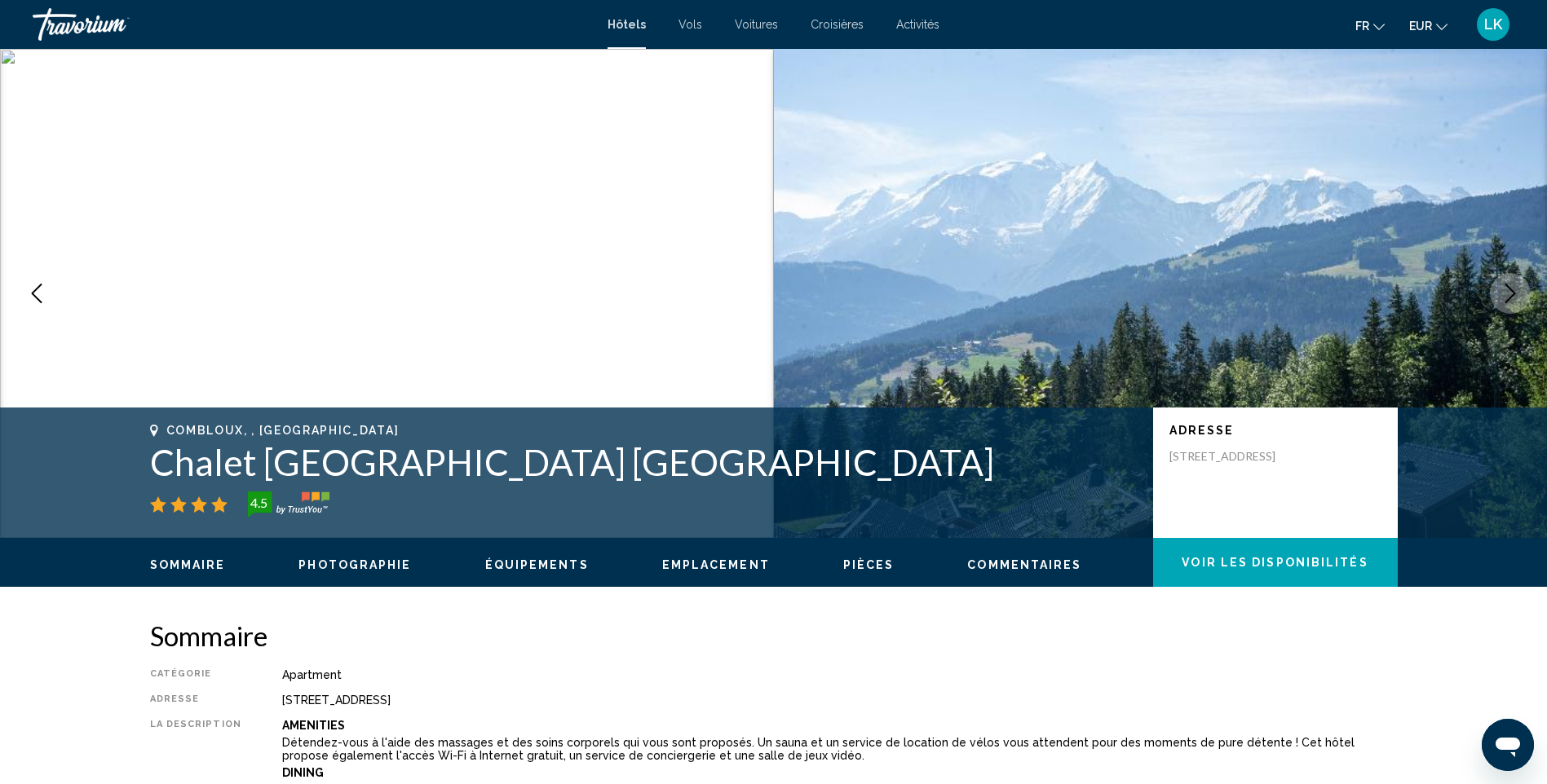
click at [1511, 301] on icon "Next image" at bounding box center [1511, 293] width 20 height 20
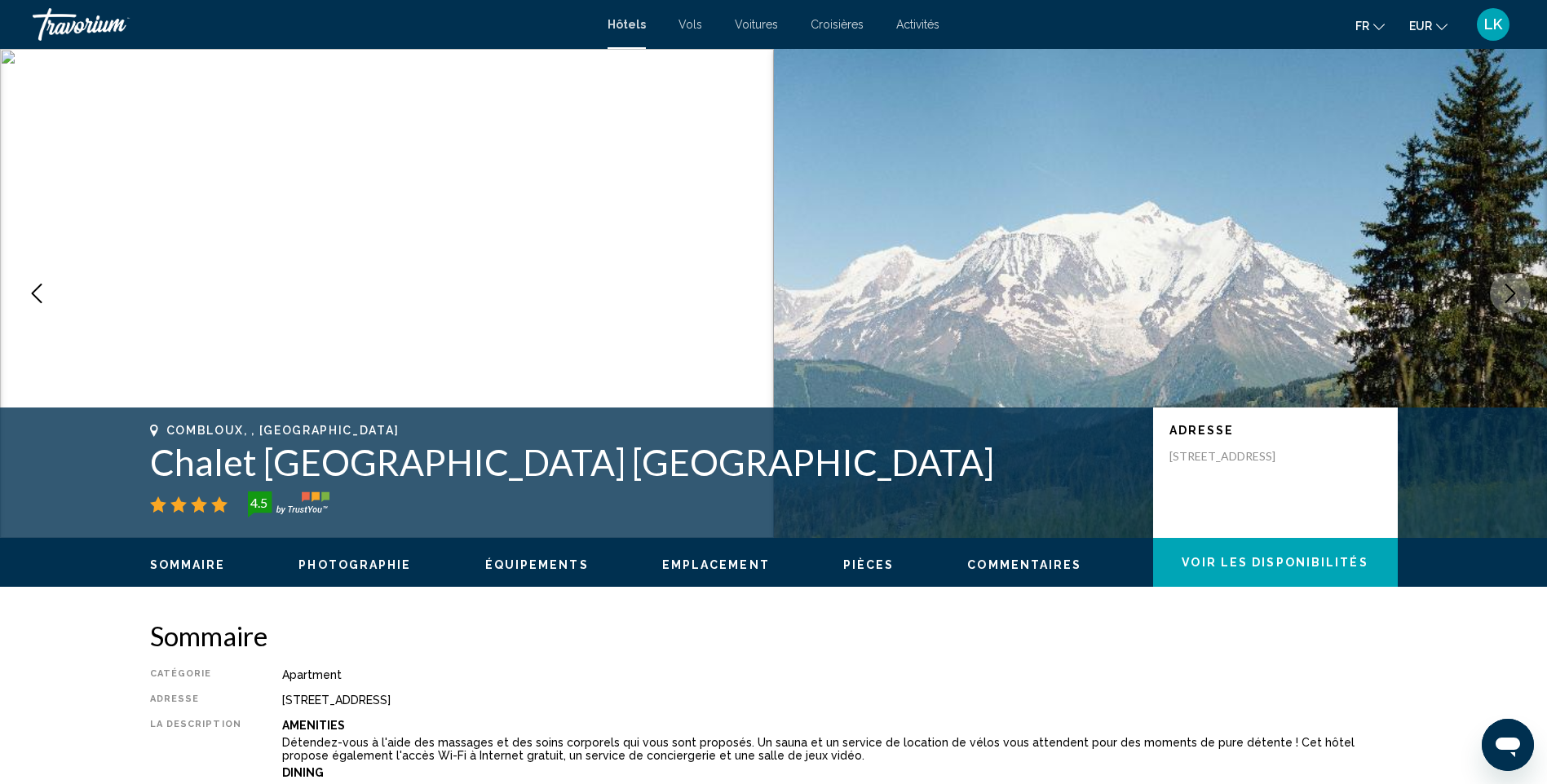
click at [1511, 301] on icon "Next image" at bounding box center [1511, 293] width 20 height 20
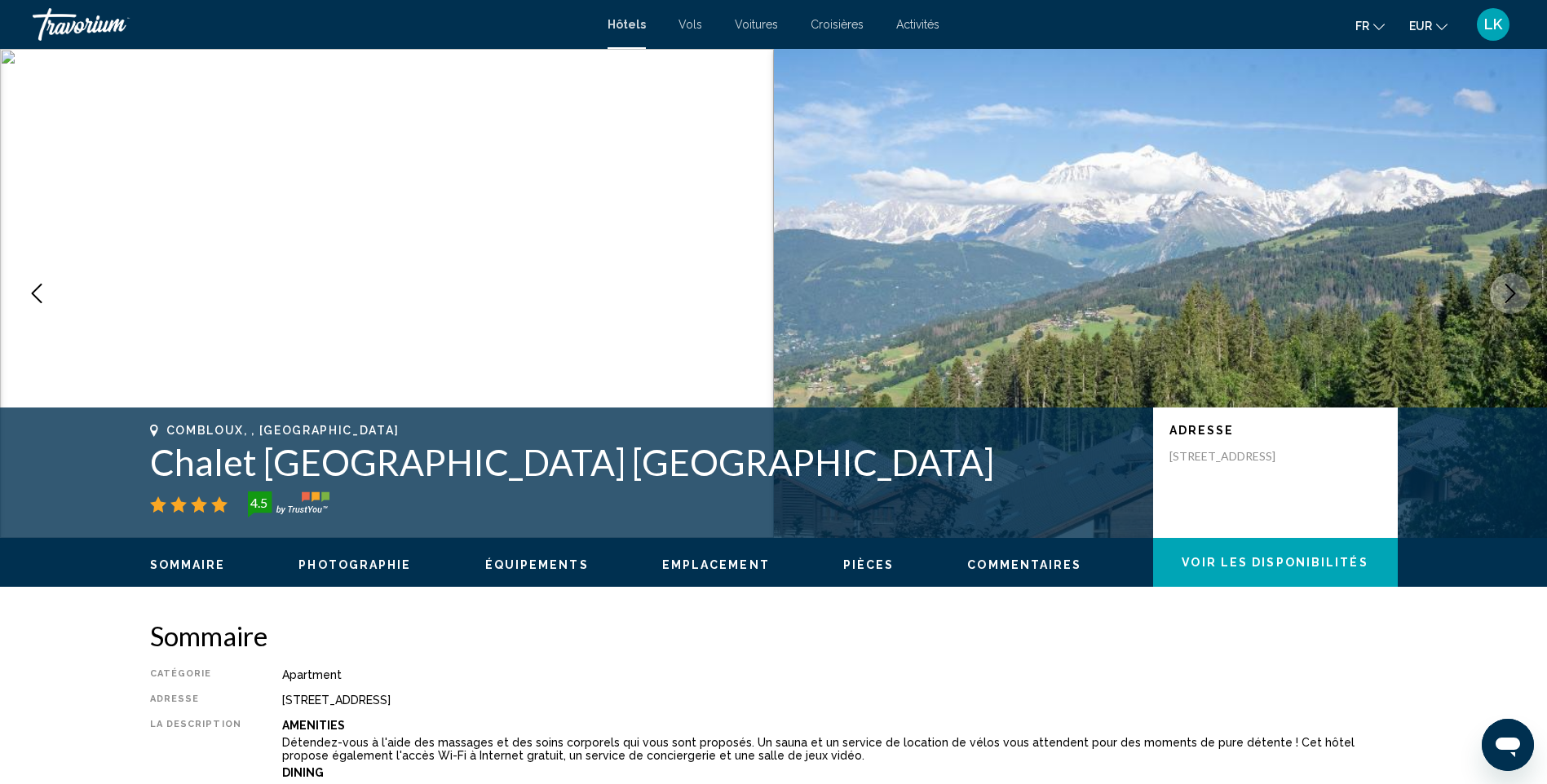
click at [1511, 301] on icon "Next image" at bounding box center [1511, 293] width 20 height 20
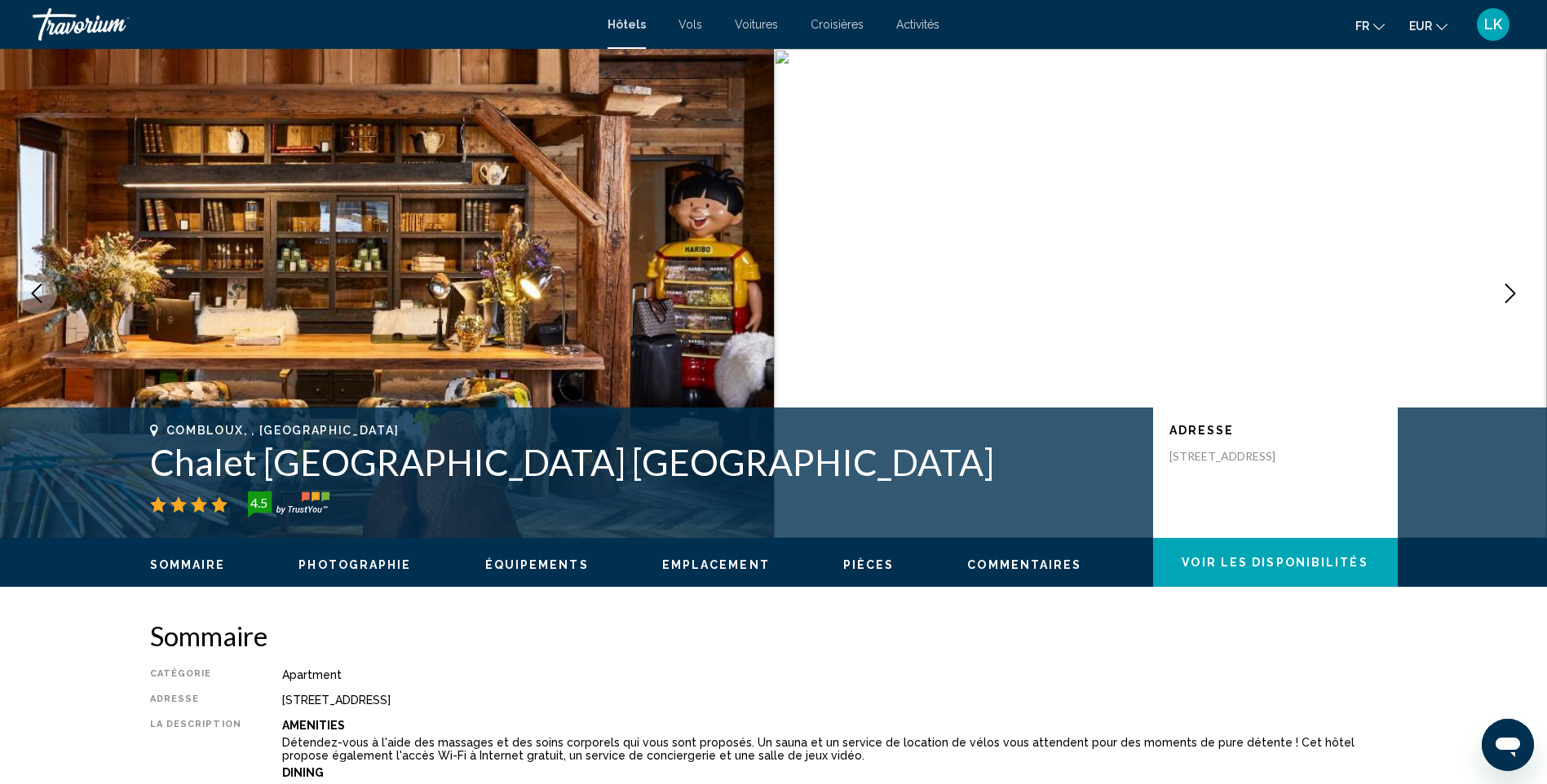
click at [1511, 301] on icon "Next image" at bounding box center [1511, 293] width 20 height 20
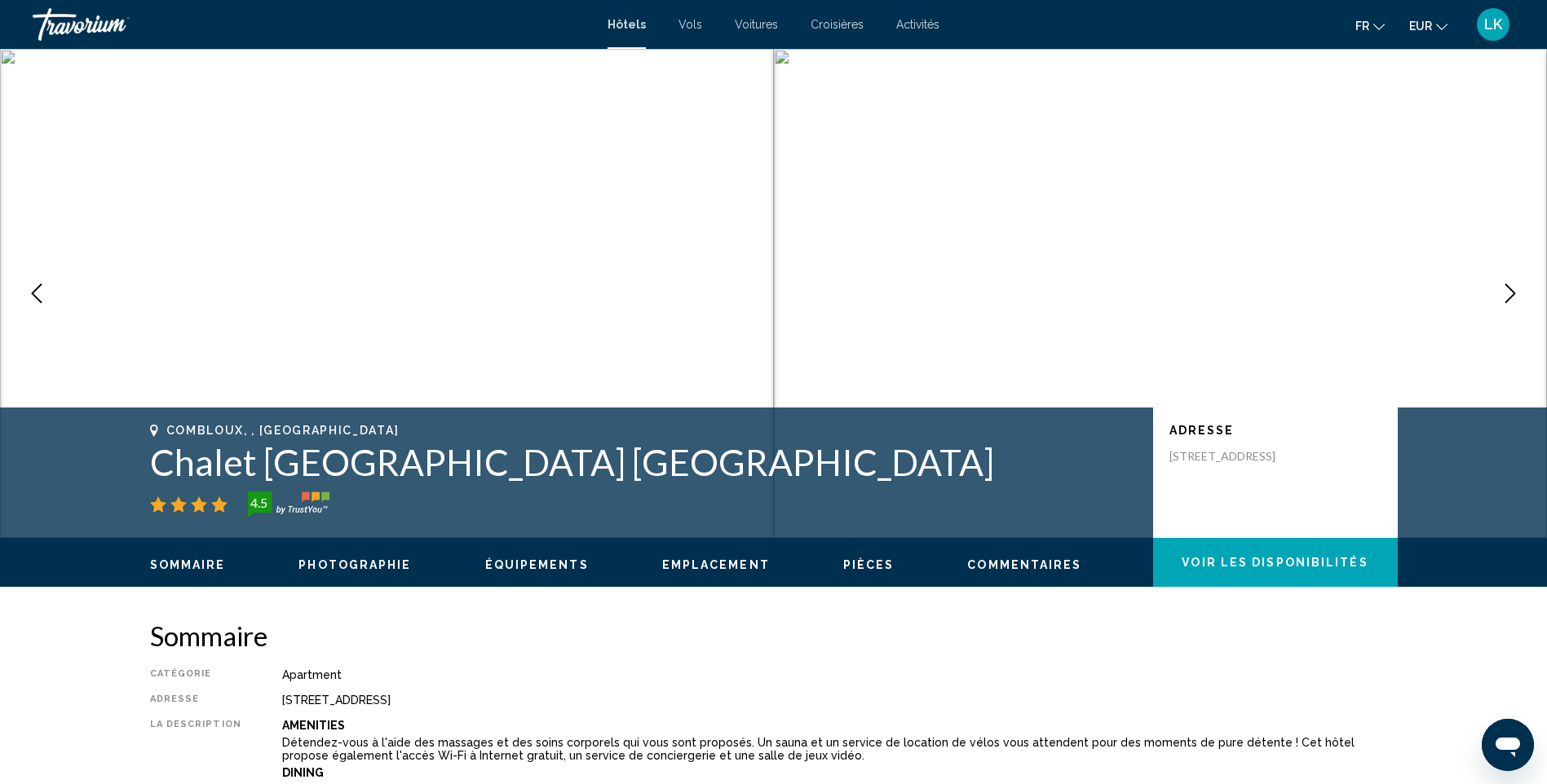
click at [1511, 301] on icon "Next image" at bounding box center [1511, 293] width 20 height 20
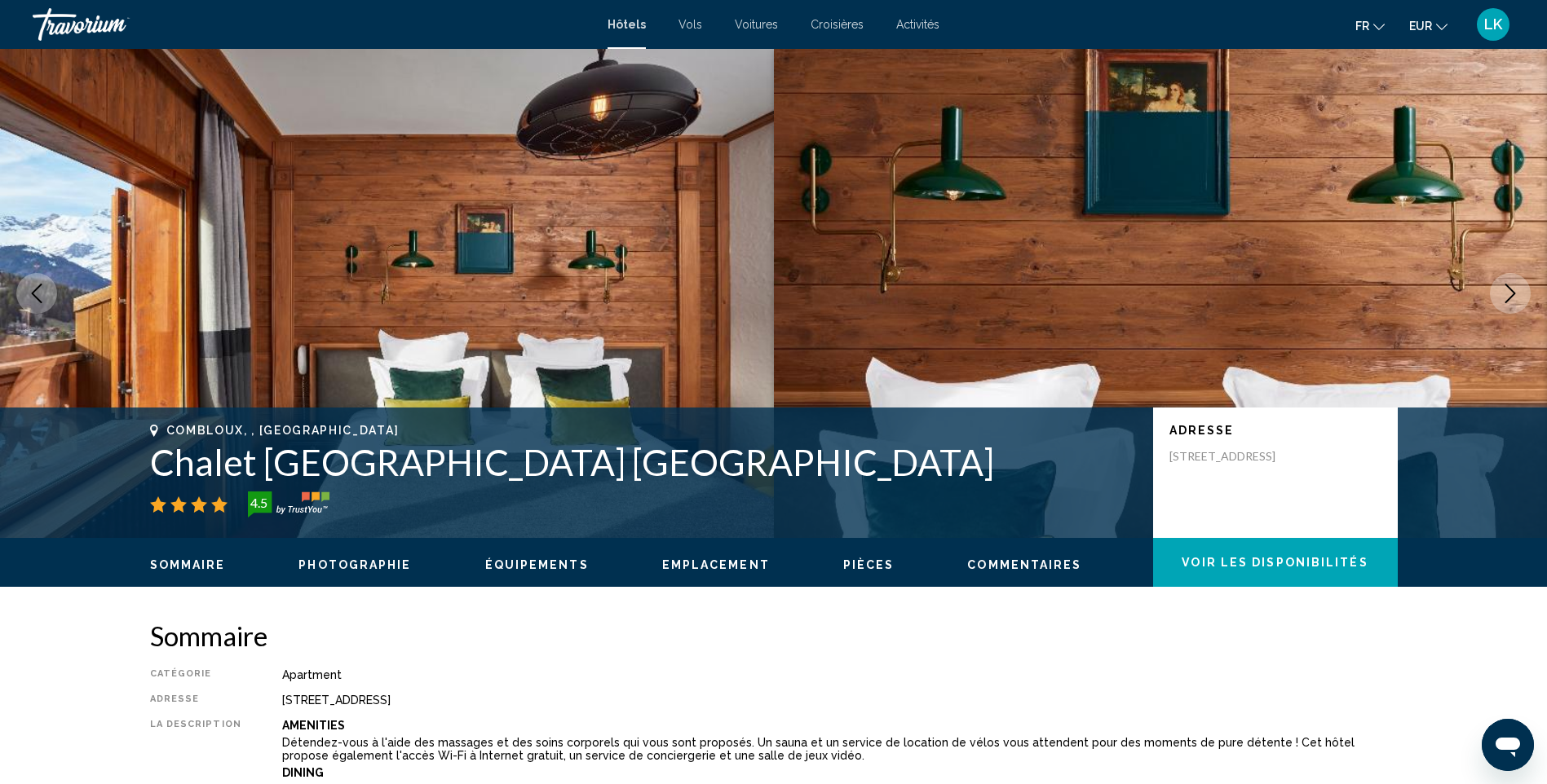
click at [1511, 301] on icon "Next image" at bounding box center [1511, 293] width 20 height 20
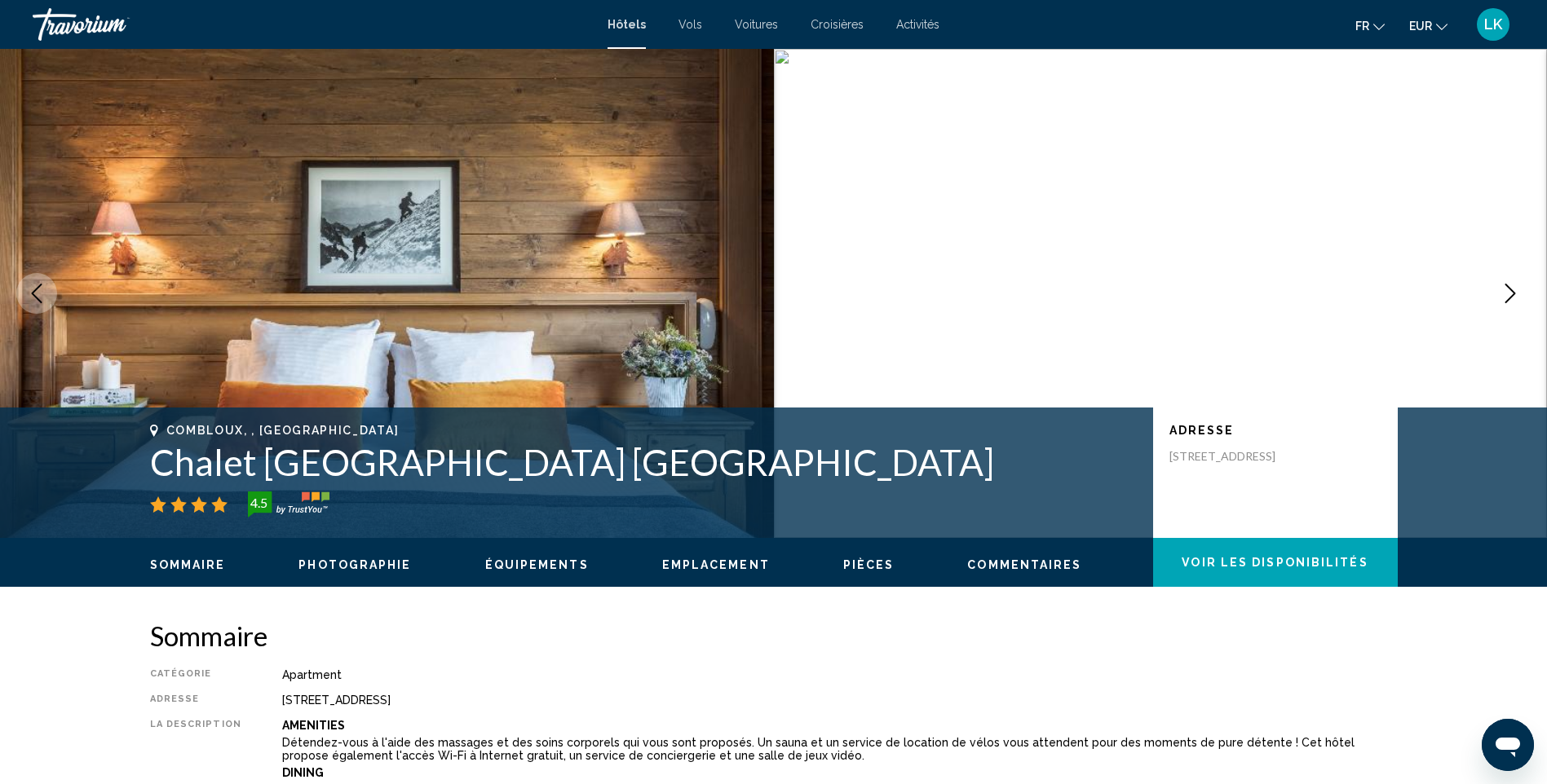
click at [1511, 301] on icon "Next image" at bounding box center [1511, 293] width 20 height 20
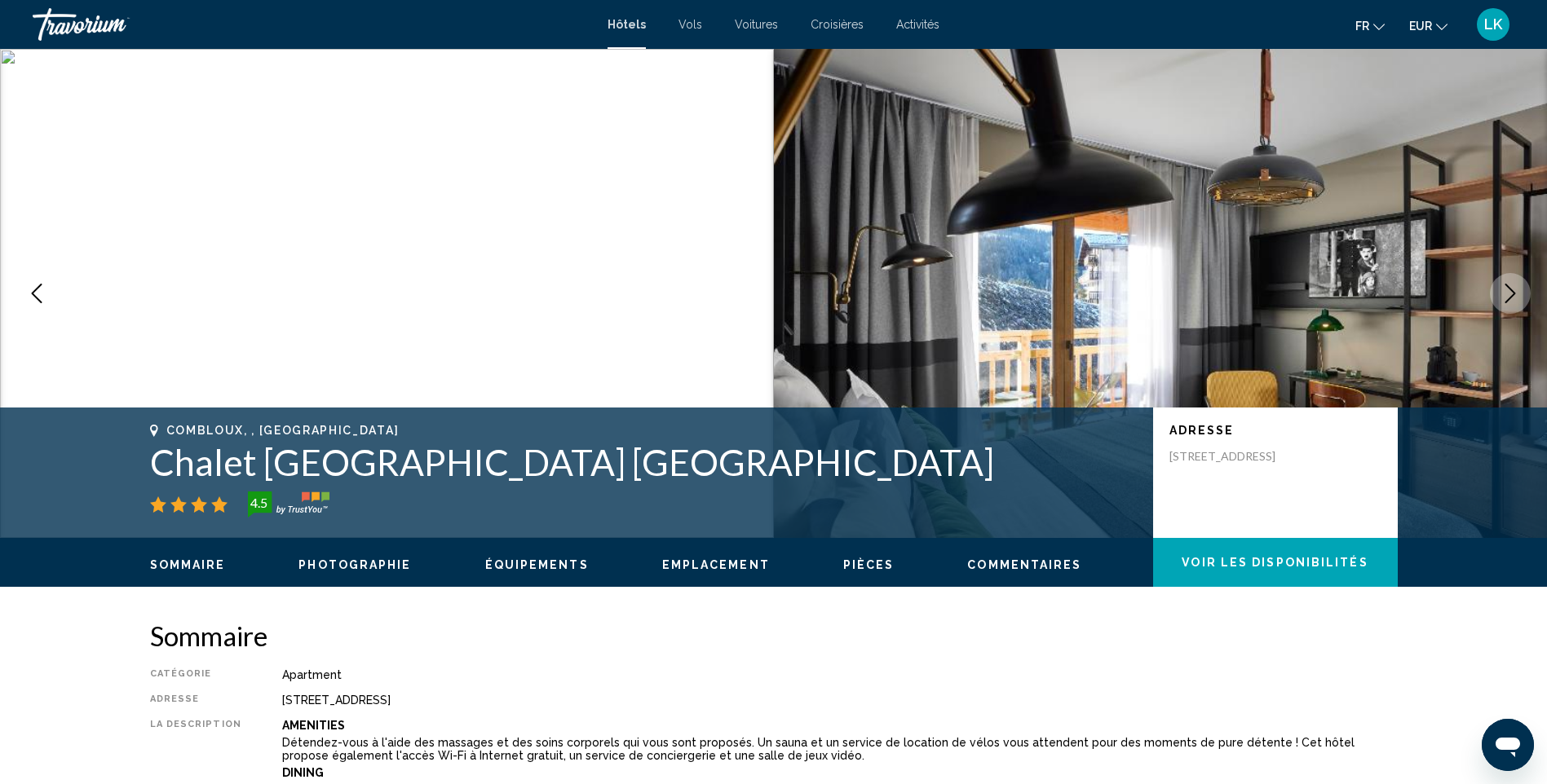
click at [1511, 301] on icon "Next image" at bounding box center [1511, 293] width 20 height 20
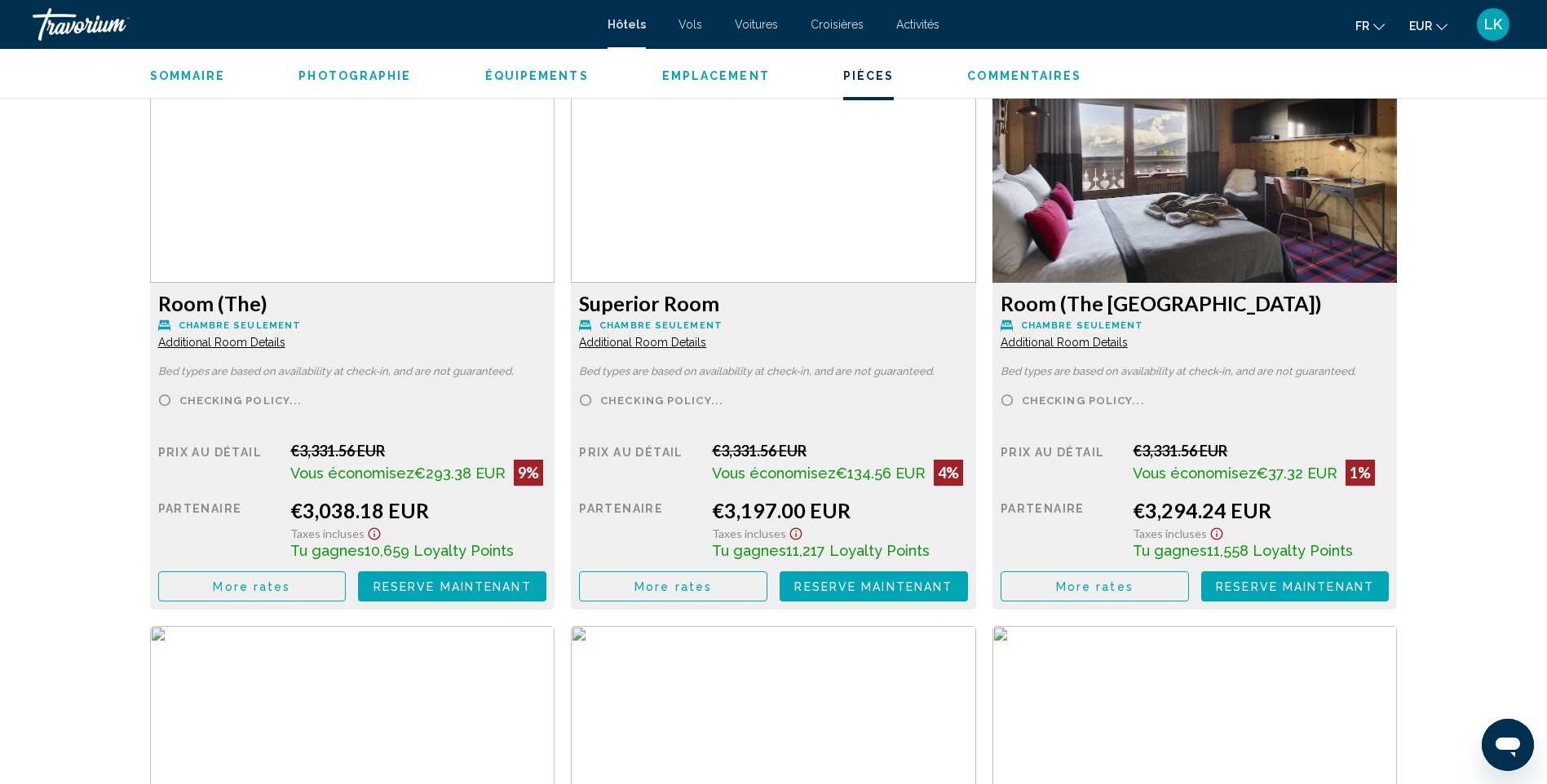
scroll to position [2201, 0]
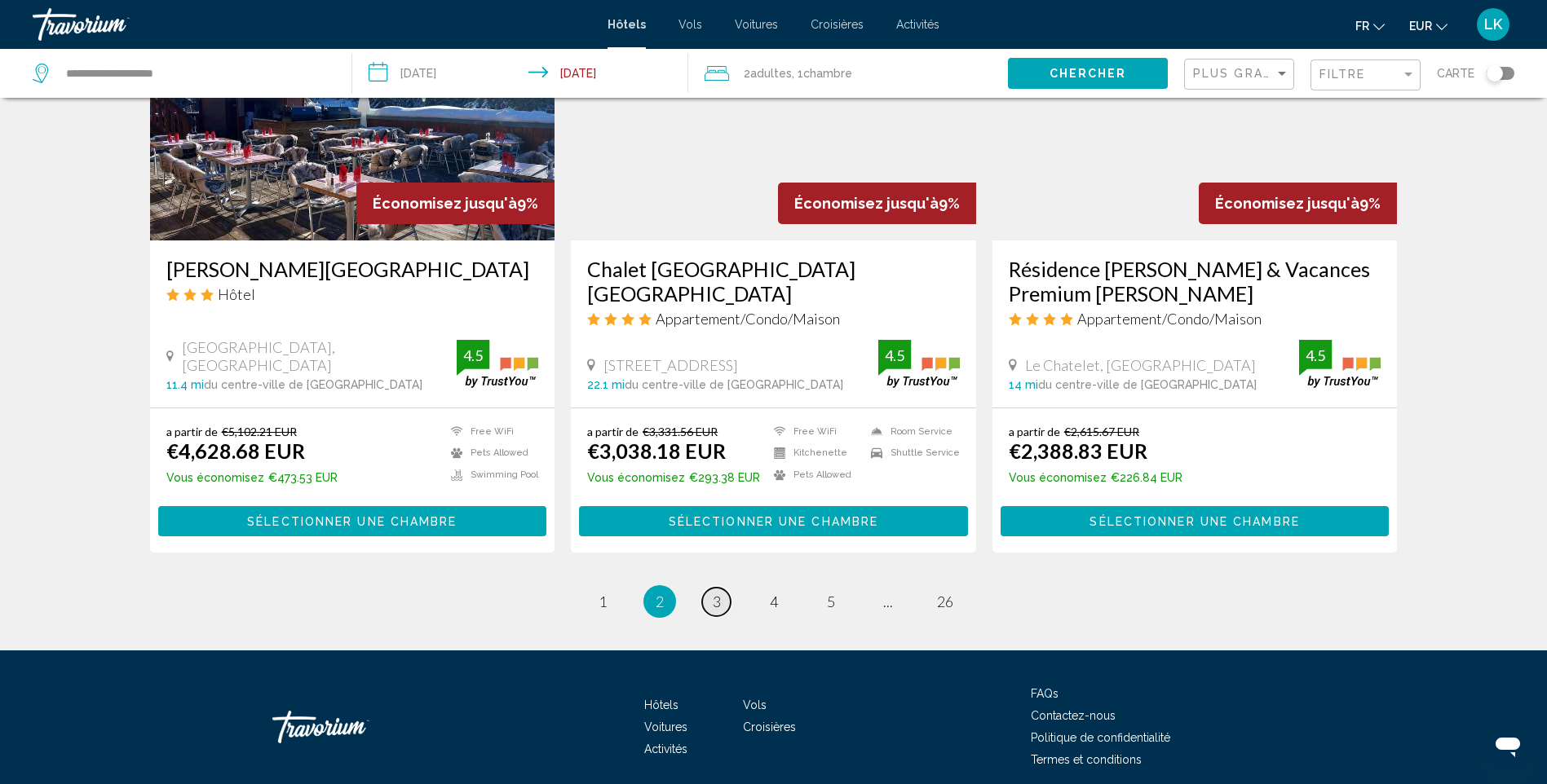
click at [713, 593] on span "3" at bounding box center [717, 602] width 8 height 18
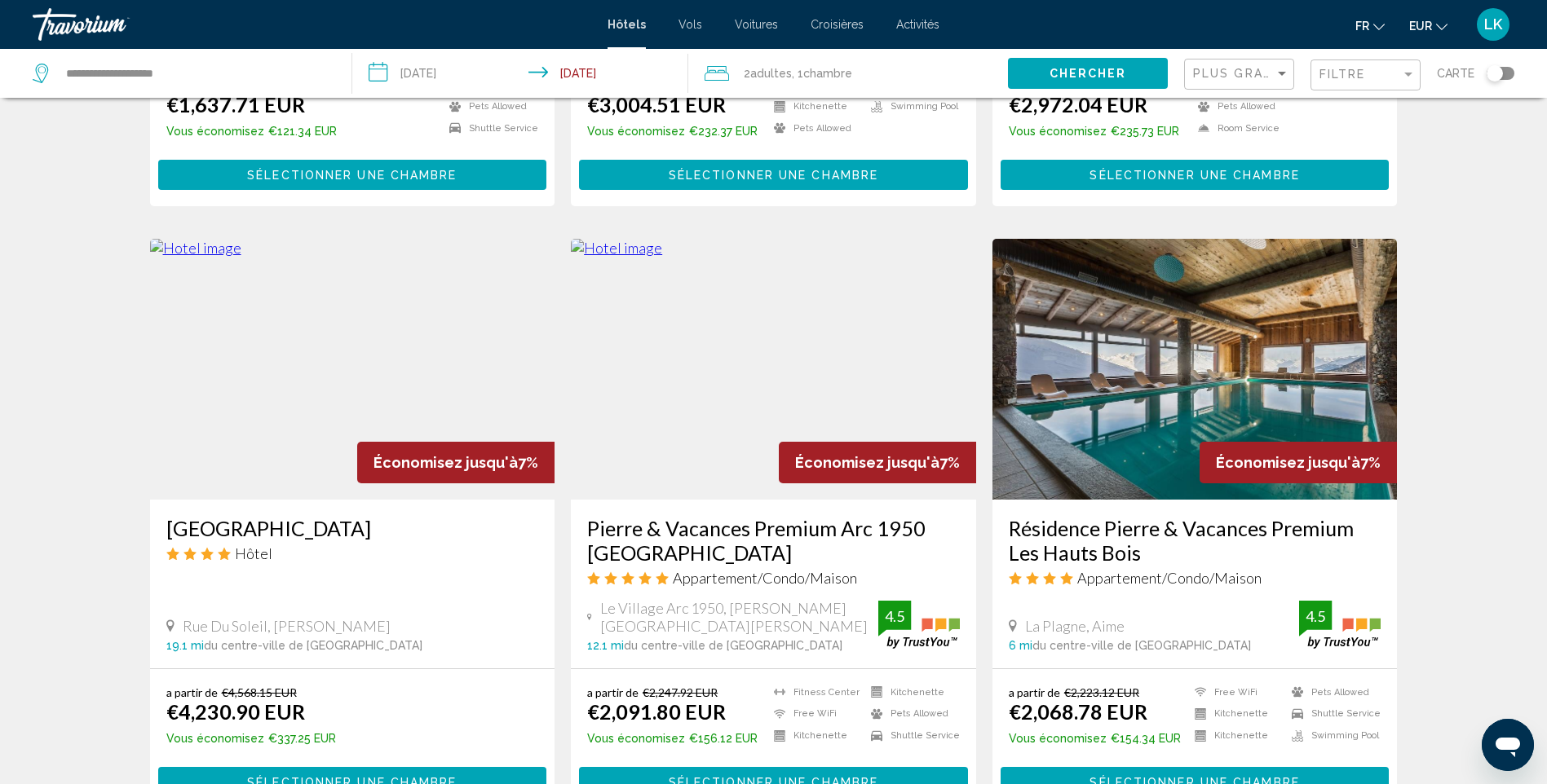
scroll to position [1794, 0]
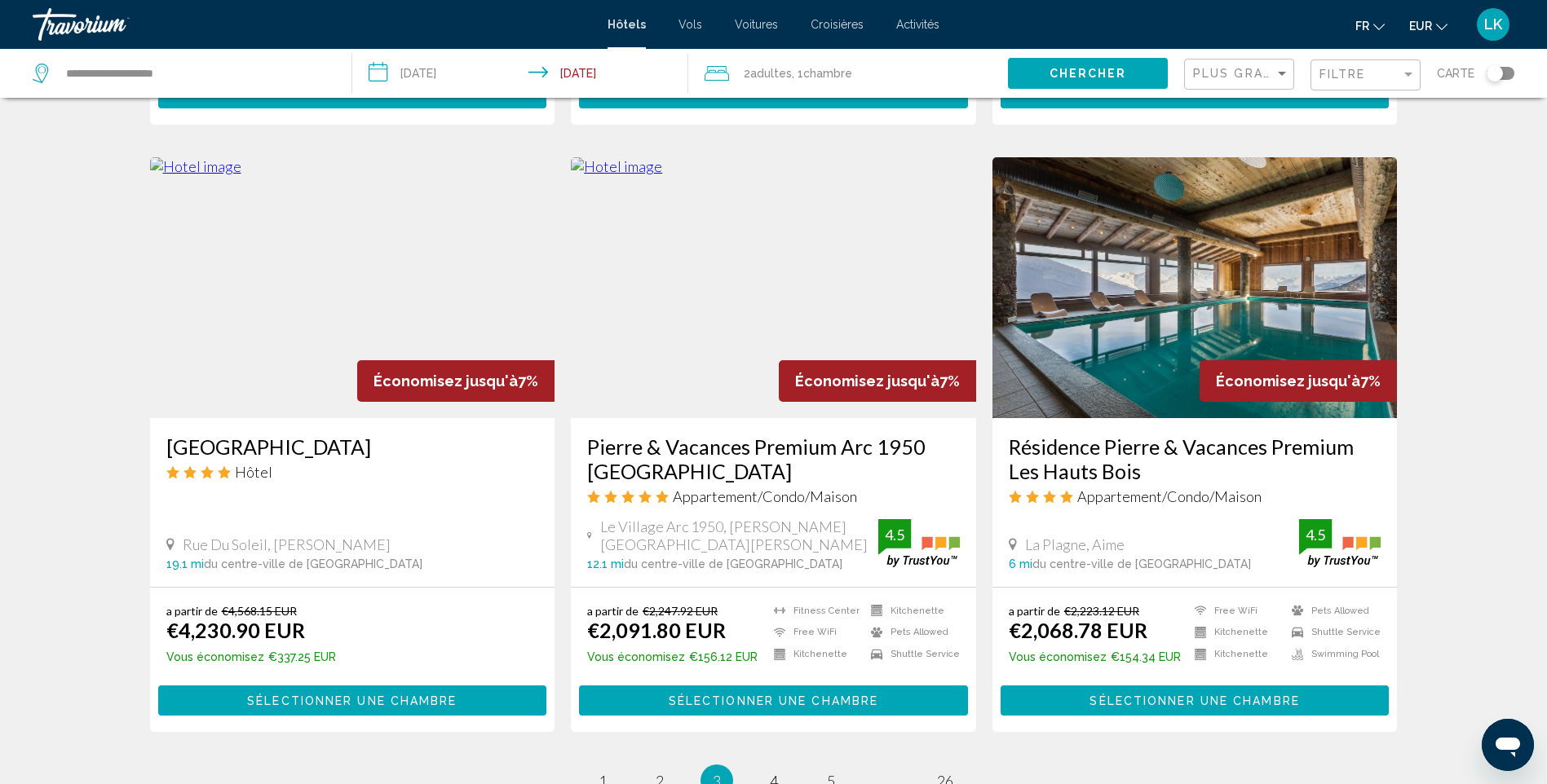
click at [313, 269] on img "Main content" at bounding box center [353, 287] width 406 height 260
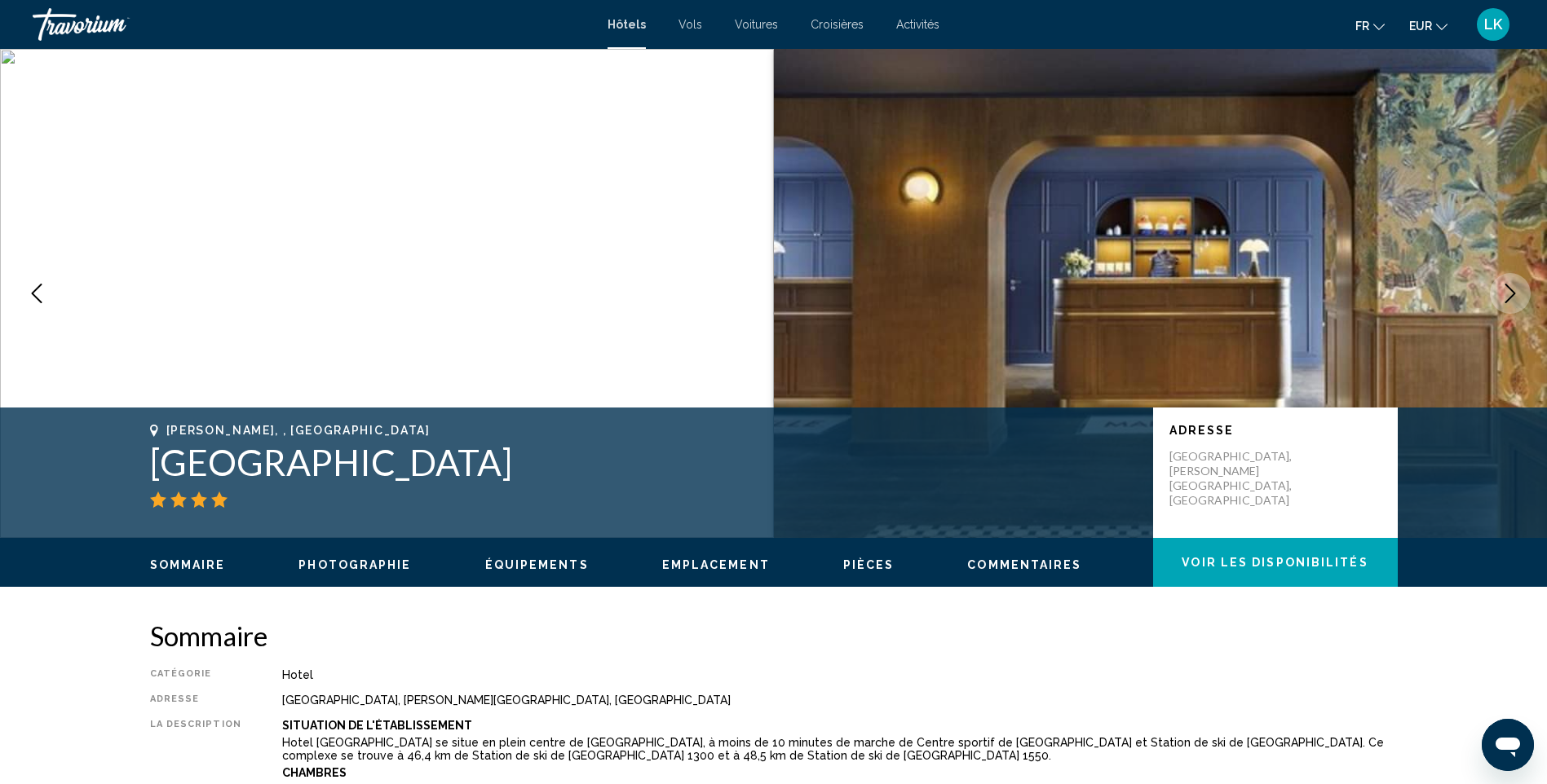
click at [1513, 291] on icon "Next image" at bounding box center [1511, 293] width 10 height 20
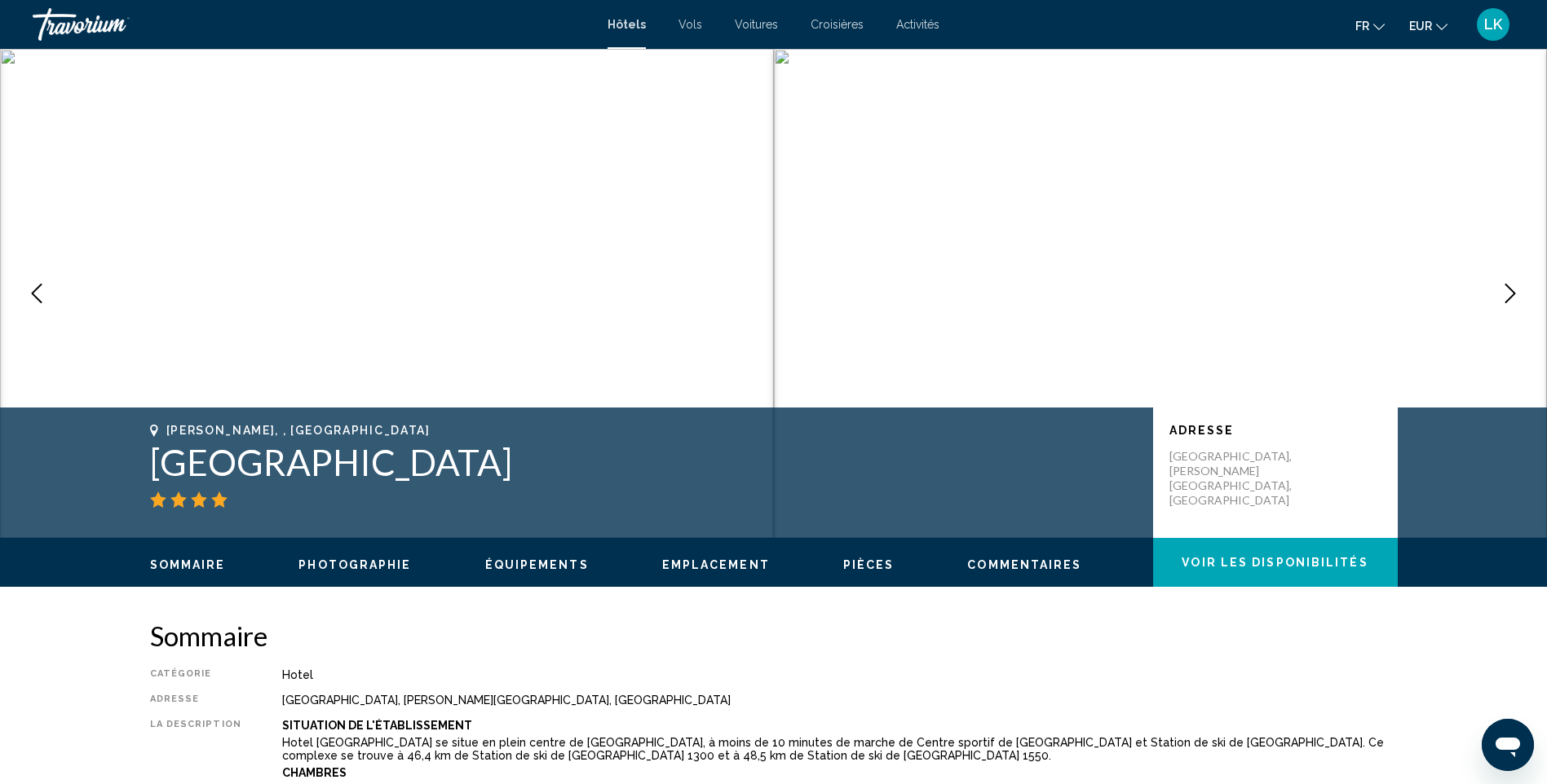
click at [1513, 291] on icon "Next image" at bounding box center [1511, 293] width 10 height 20
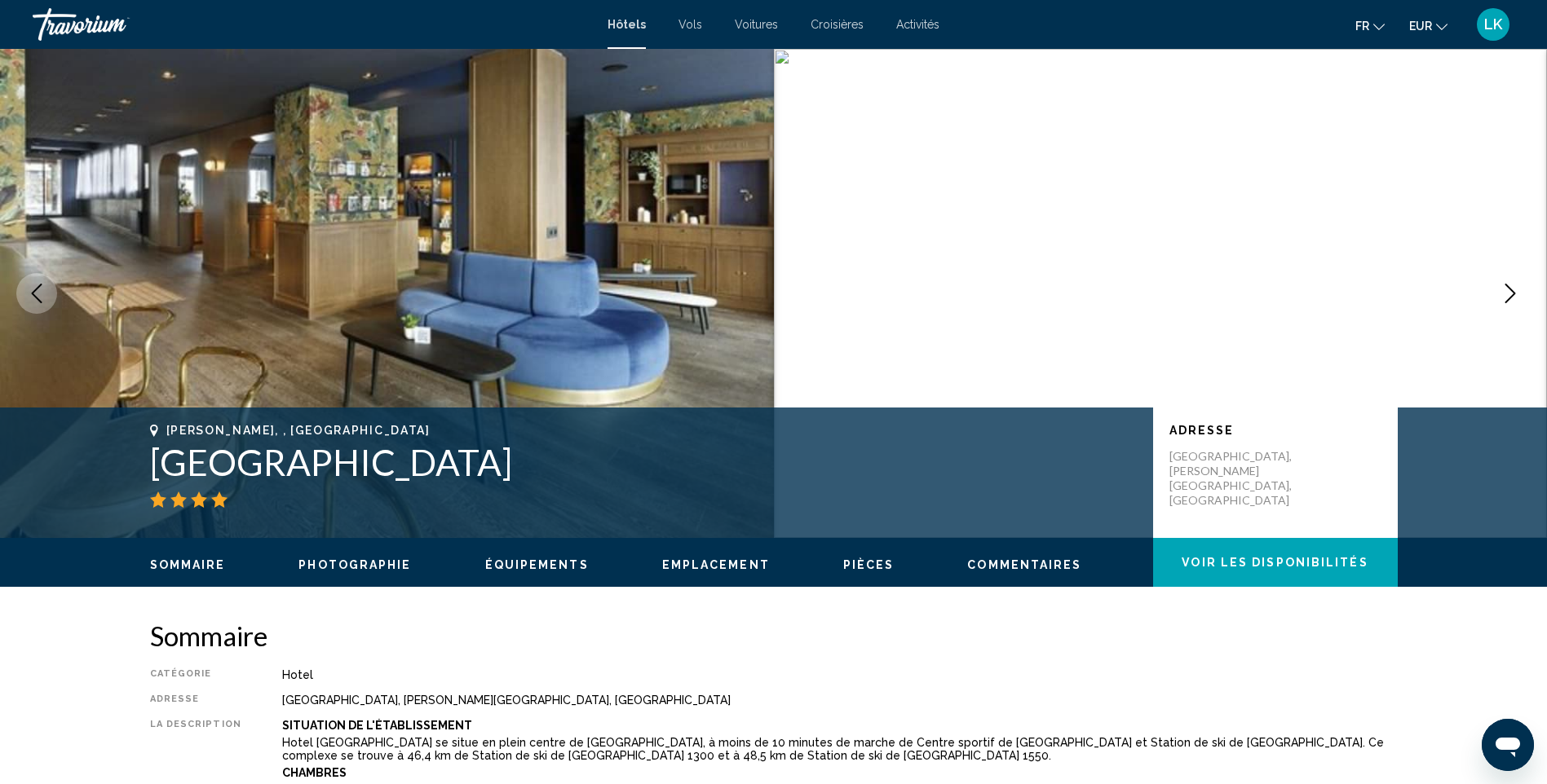
click at [1513, 291] on icon "Next image" at bounding box center [1511, 293] width 10 height 20
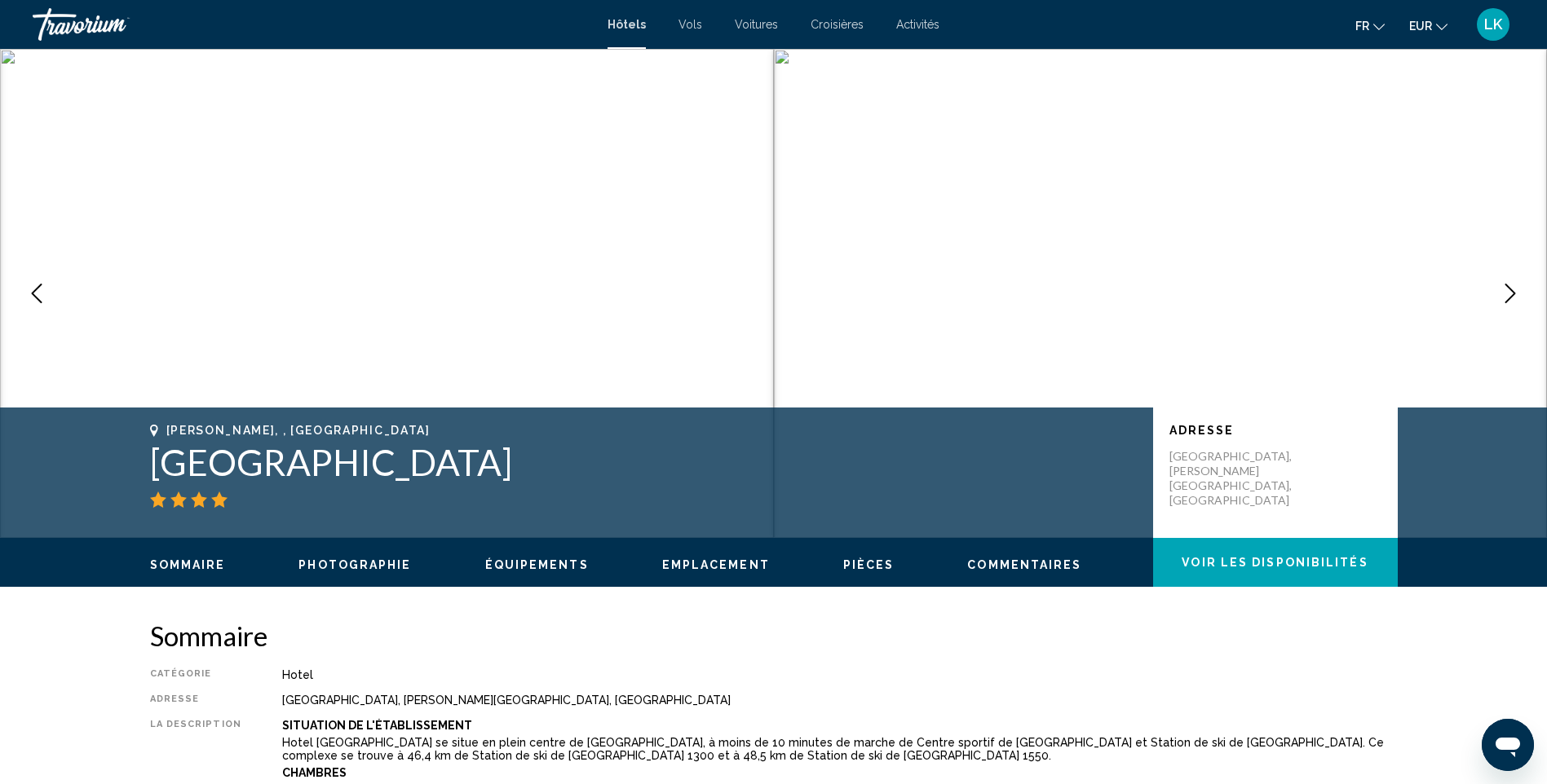
click at [1513, 291] on icon "Next image" at bounding box center [1511, 293] width 10 height 20
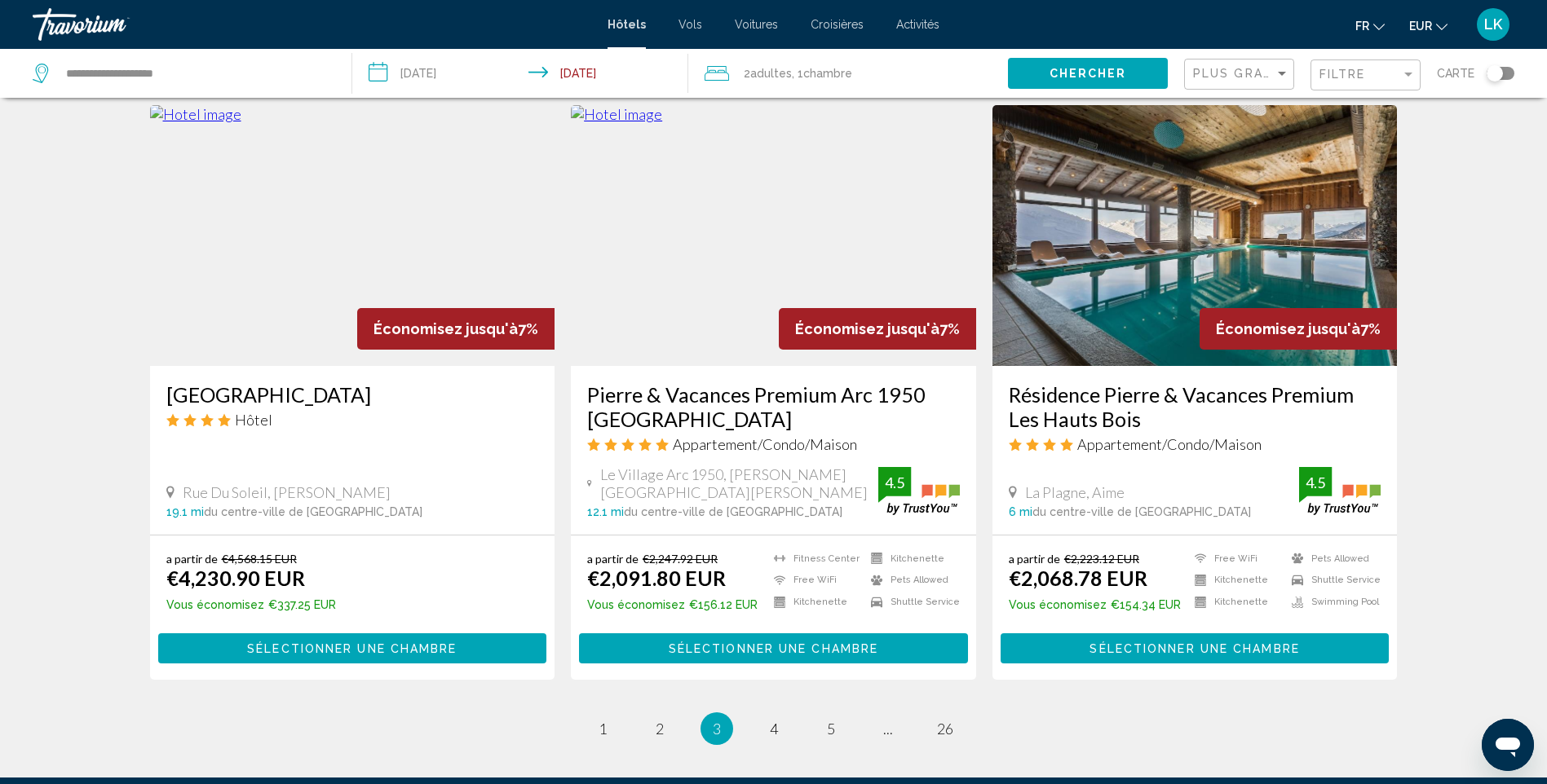
scroll to position [1874, 0]
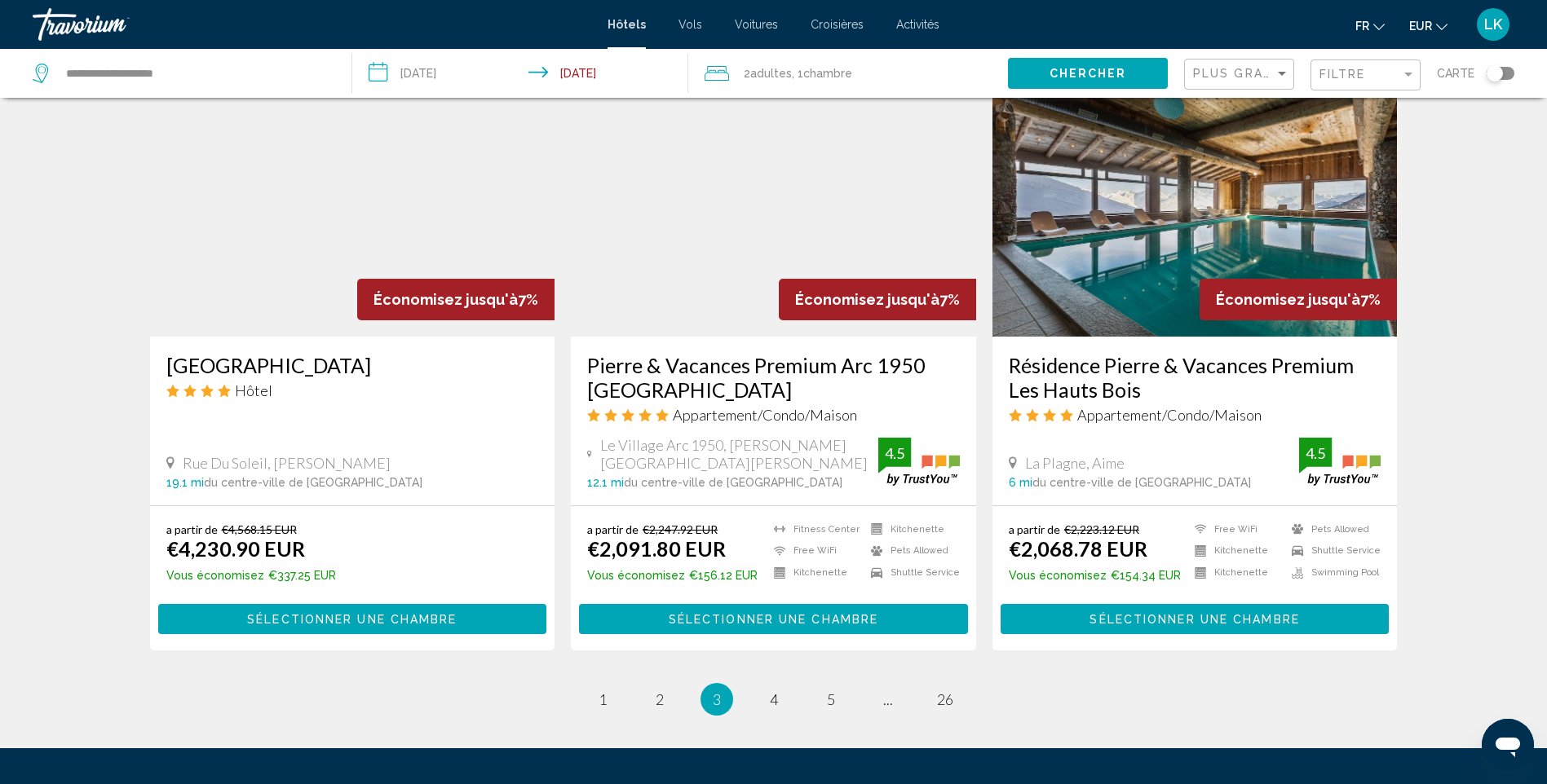
click at [1160, 272] on img "Main content" at bounding box center [1195, 206] width 406 height 260
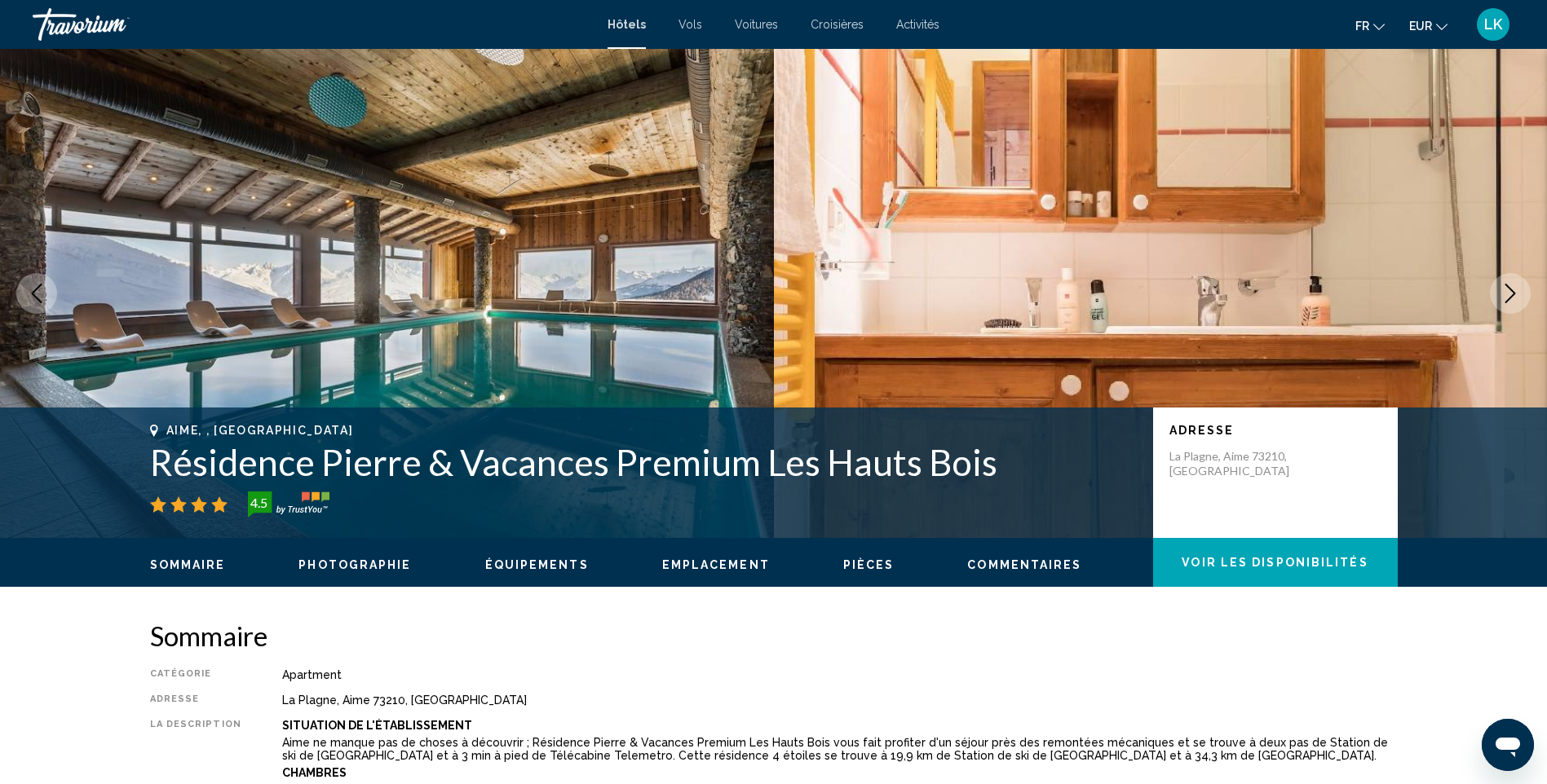
click at [1507, 293] on icon "Next image" at bounding box center [1511, 293] width 20 height 20
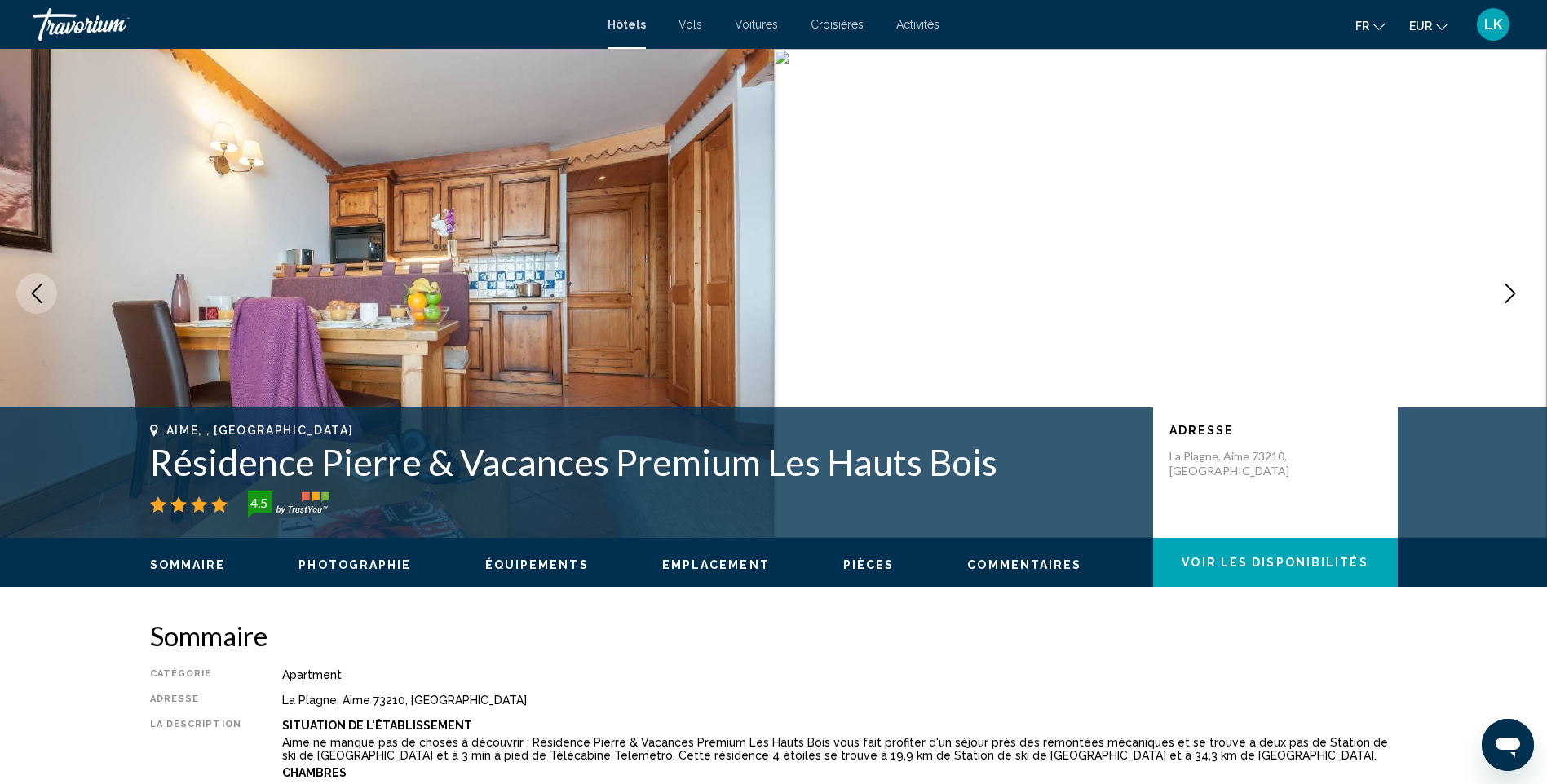
click at [1507, 293] on icon "Next image" at bounding box center [1511, 293] width 20 height 20
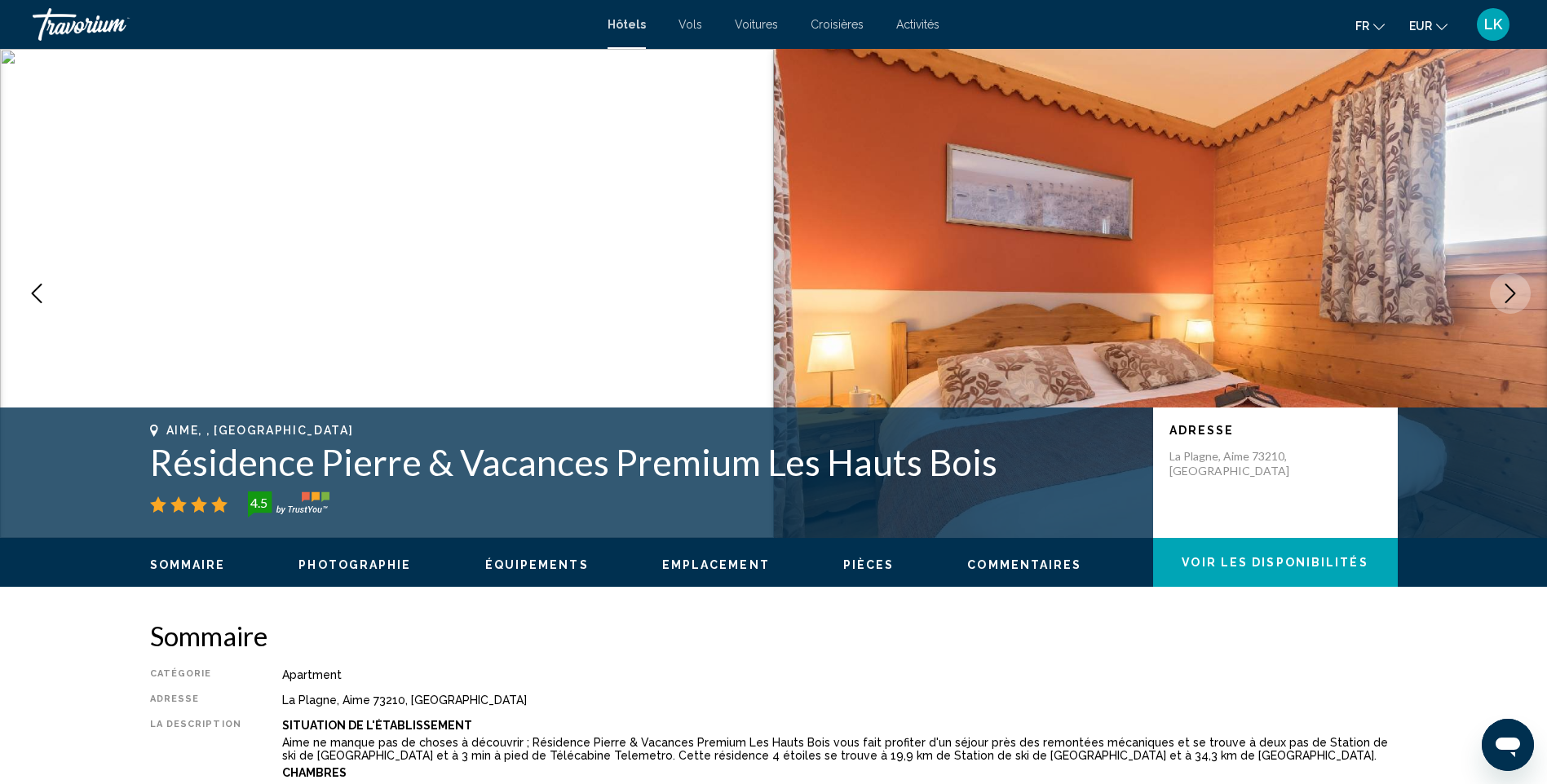
click at [1507, 293] on icon "Next image" at bounding box center [1511, 293] width 20 height 20
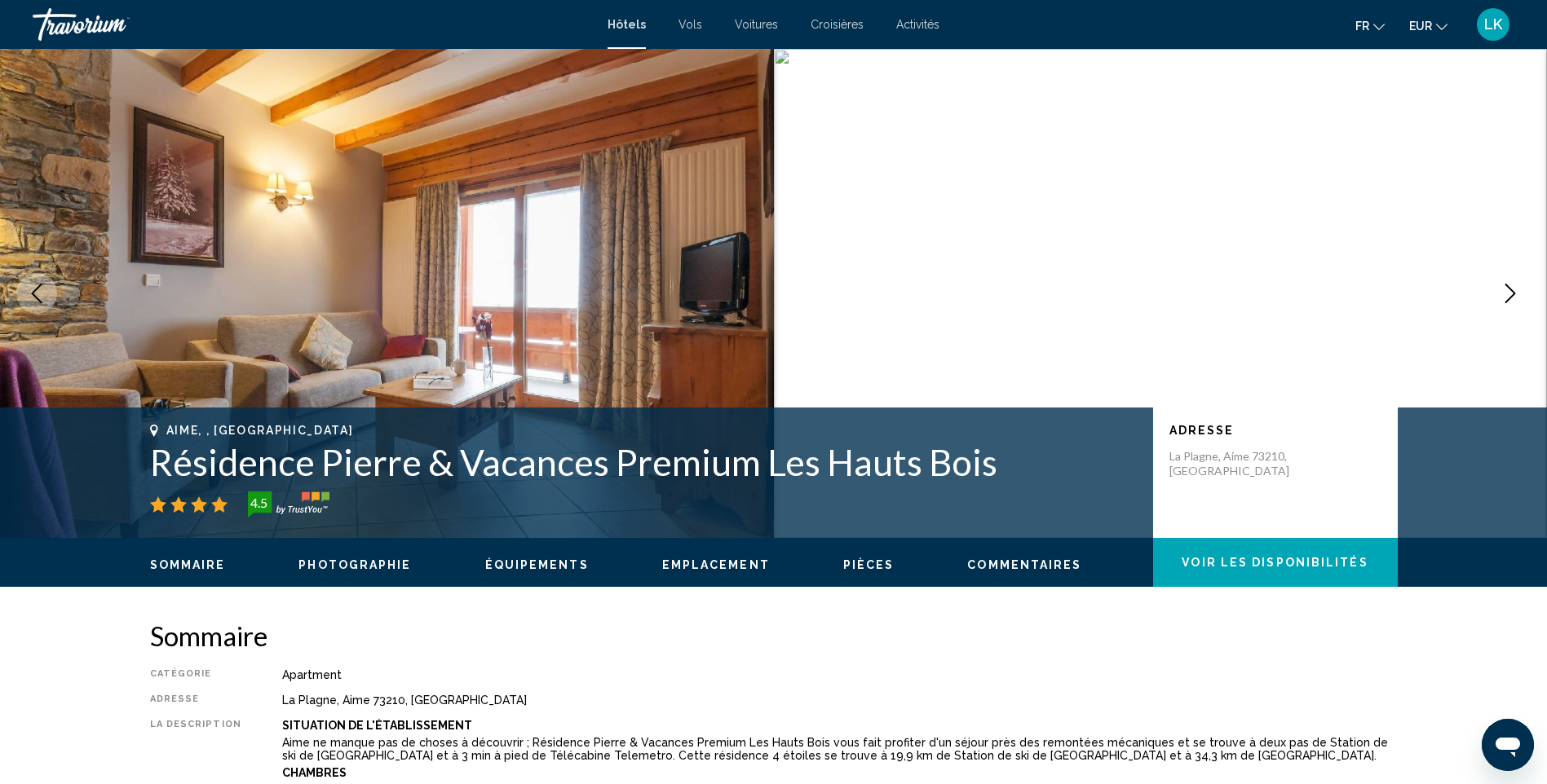
click at [1507, 293] on icon "Next image" at bounding box center [1511, 293] width 20 height 20
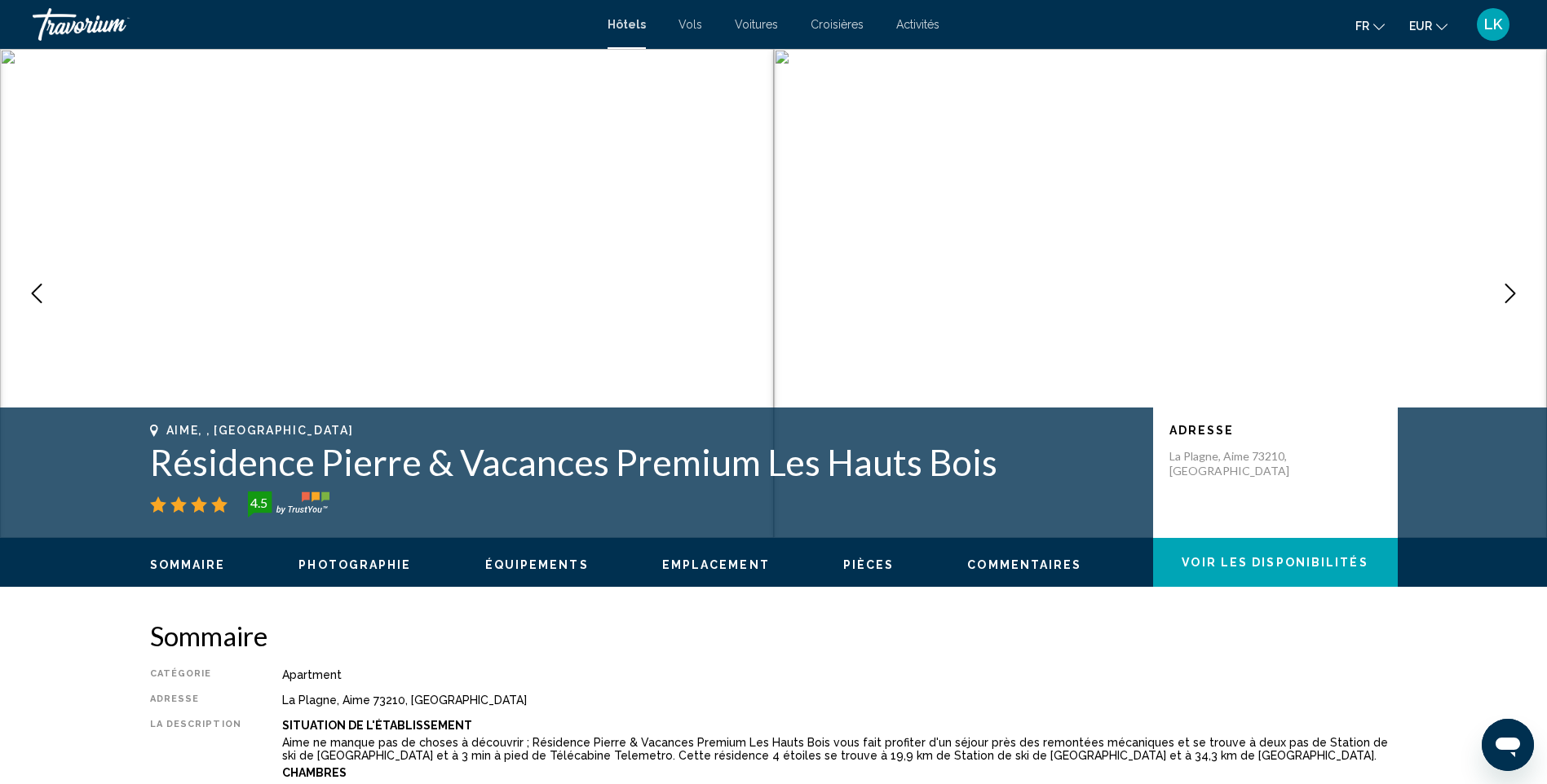
click at [1520, 293] on button "Next image" at bounding box center [1510, 293] width 41 height 41
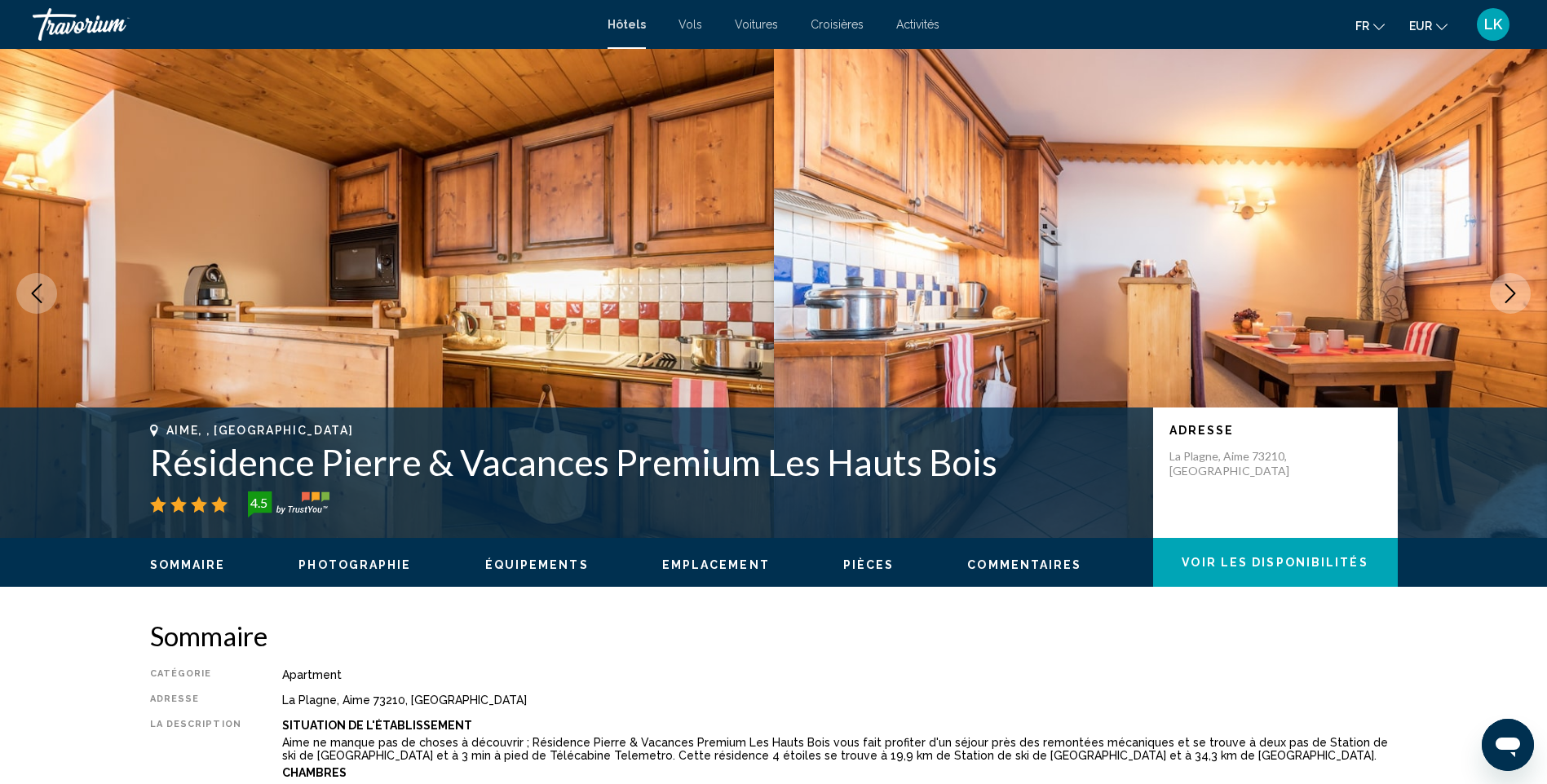
click at [1520, 293] on button "Next image" at bounding box center [1510, 293] width 41 height 41
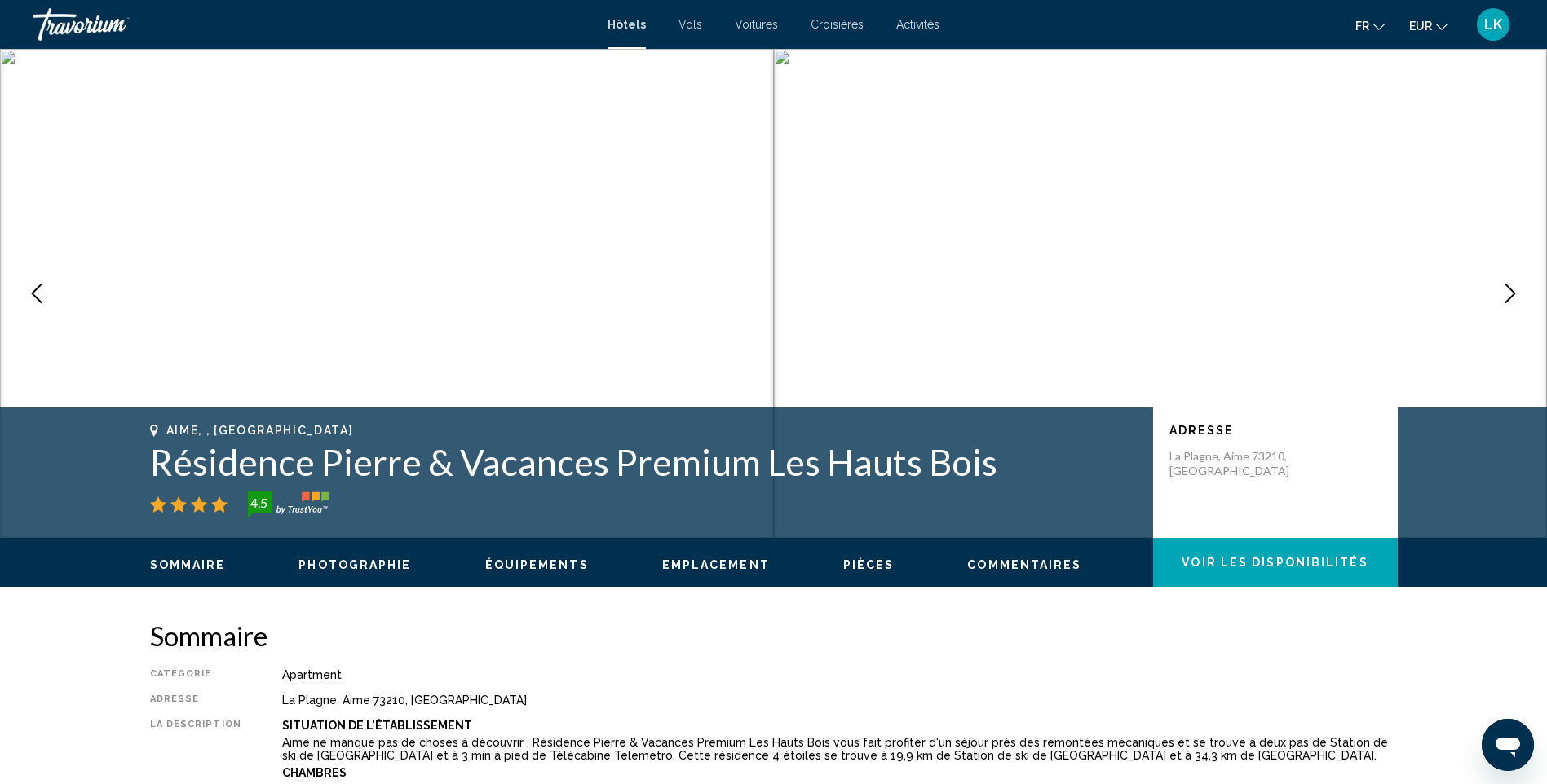
click at [1520, 293] on button "Next image" at bounding box center [1510, 293] width 41 height 41
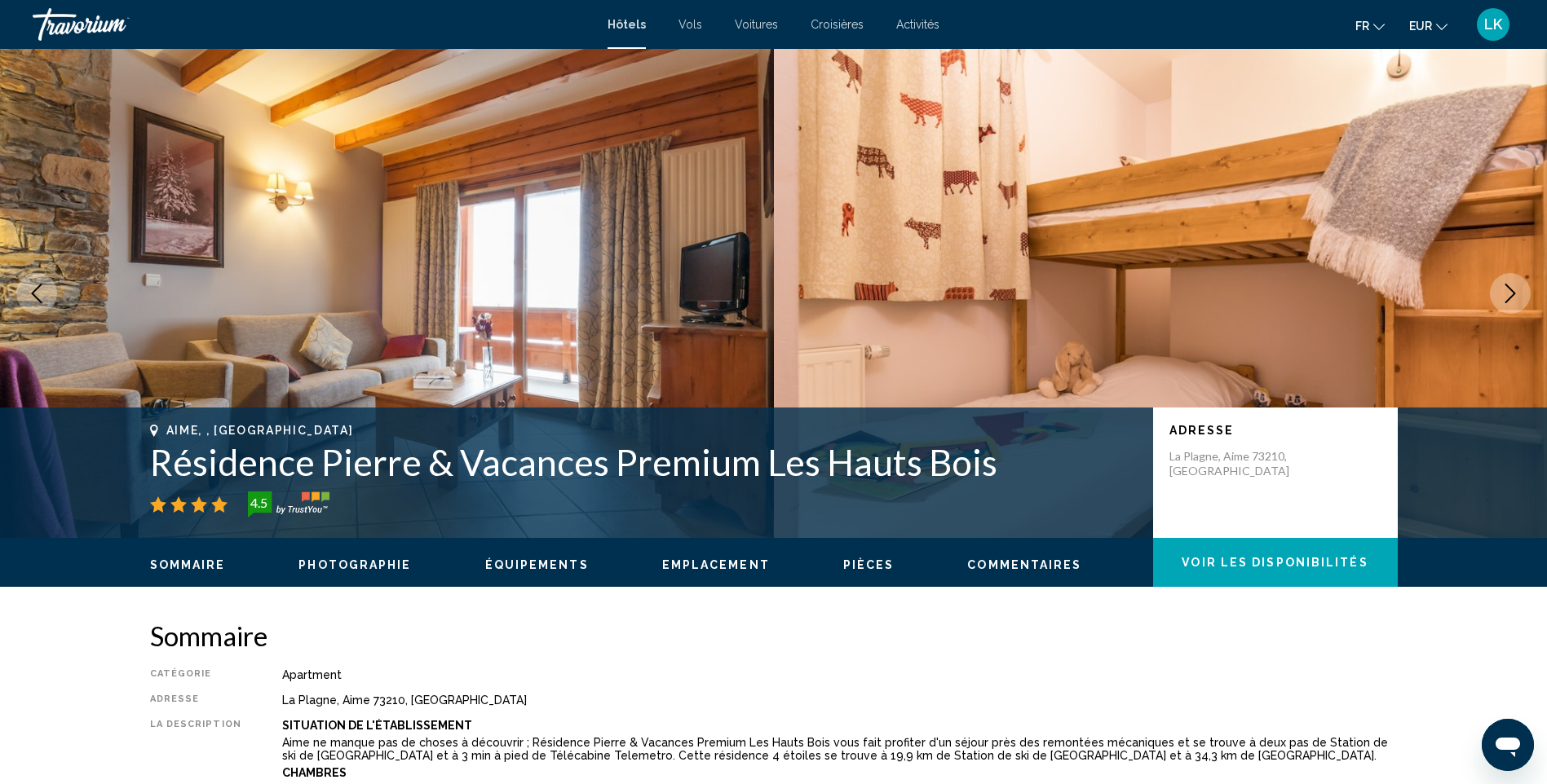
click at [1520, 293] on button "Next image" at bounding box center [1510, 293] width 41 height 41
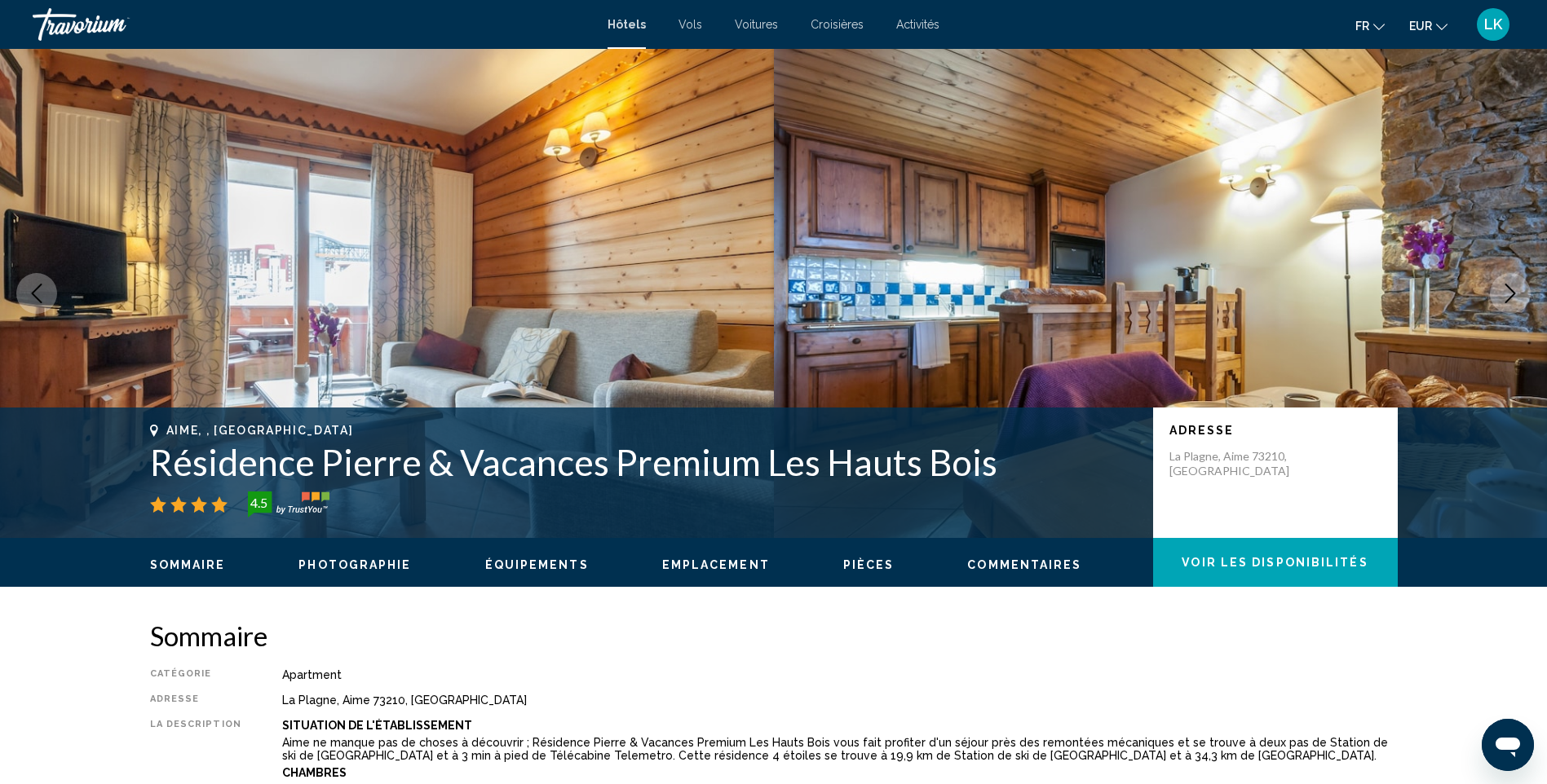
click at [1520, 293] on button "Next image" at bounding box center [1510, 293] width 41 height 41
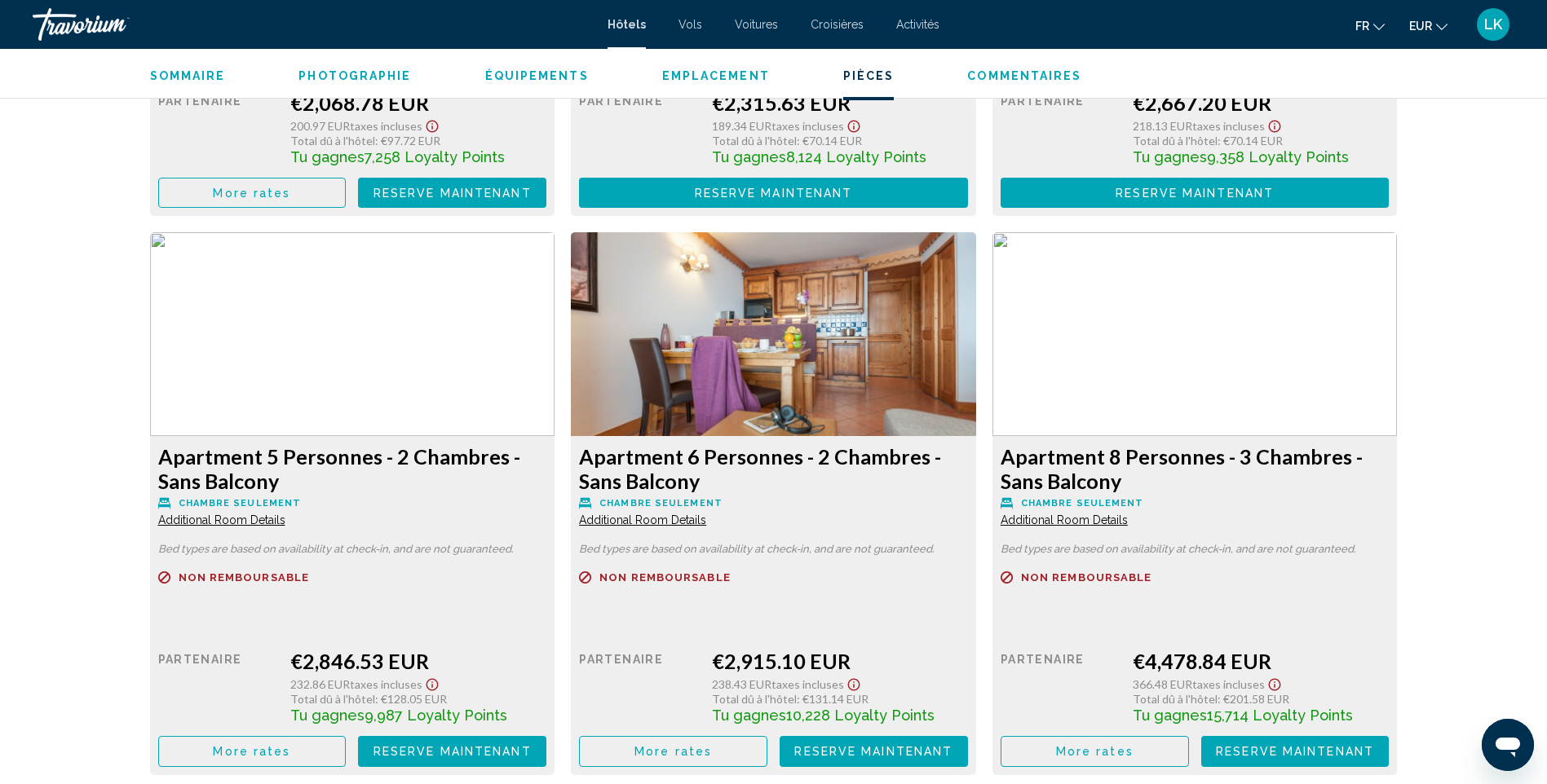
scroll to position [2690, 0]
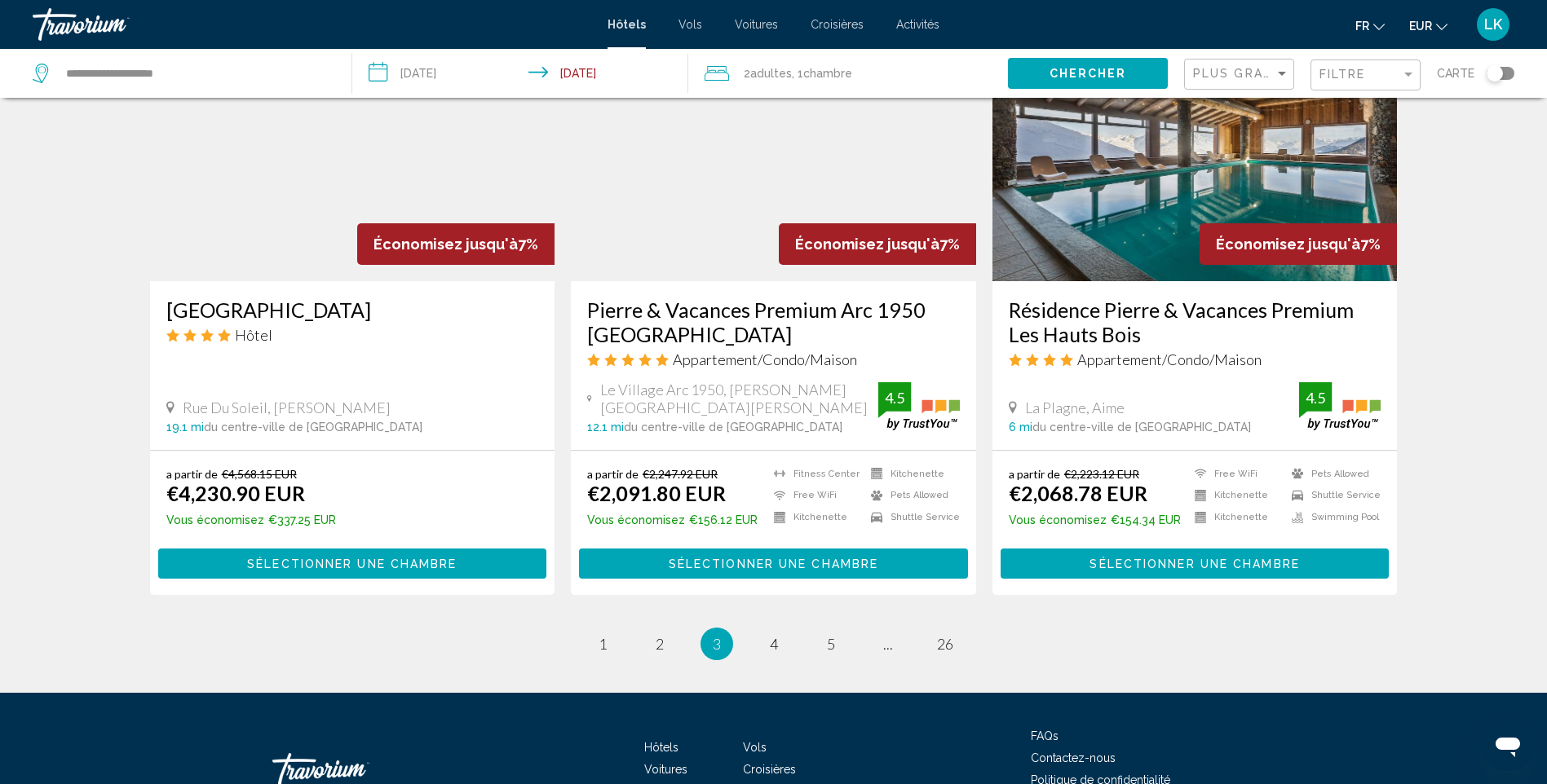
scroll to position [1956, 0]
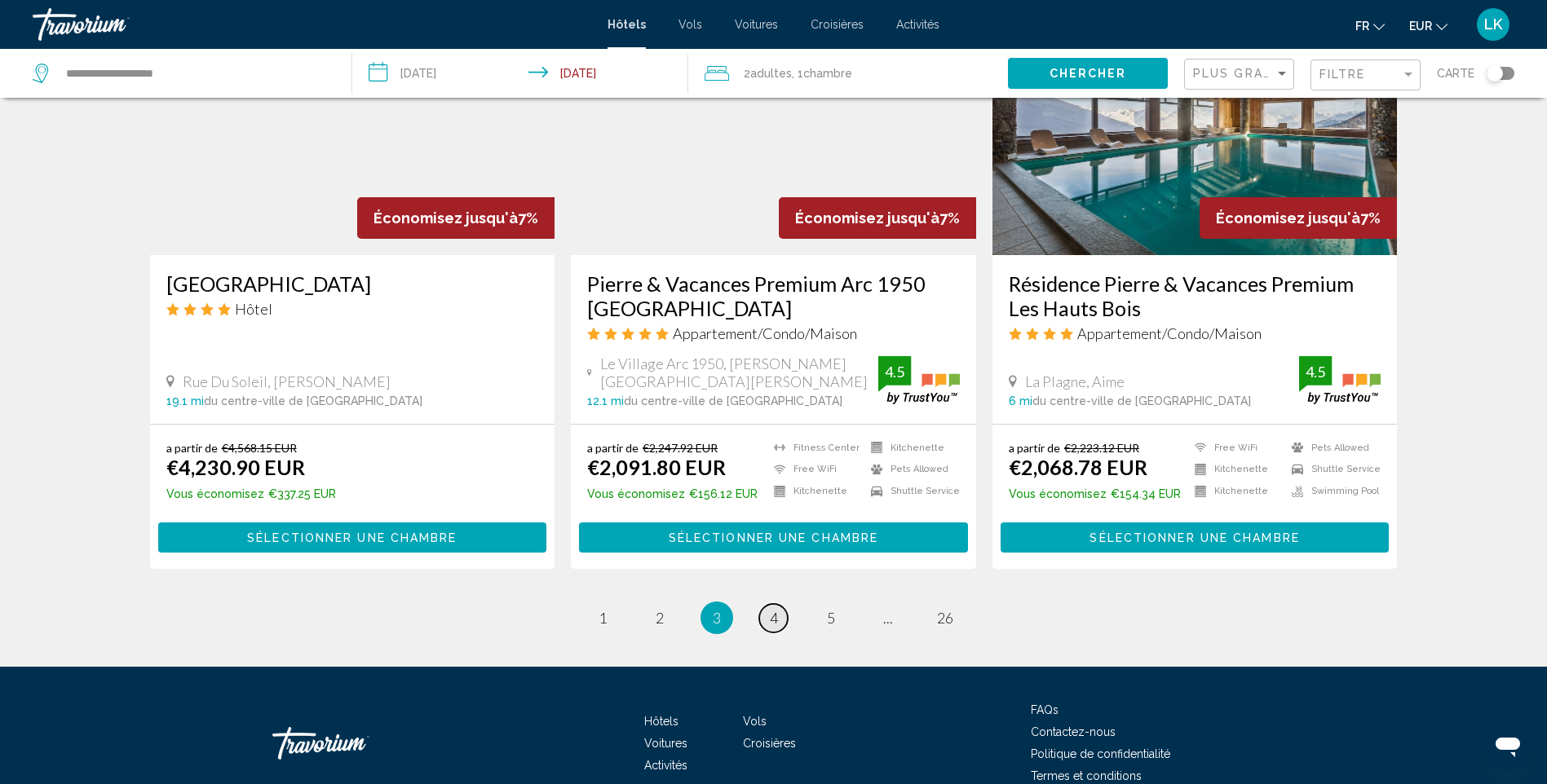
click at [767, 604] on link "page 4" at bounding box center [773, 618] width 29 height 29
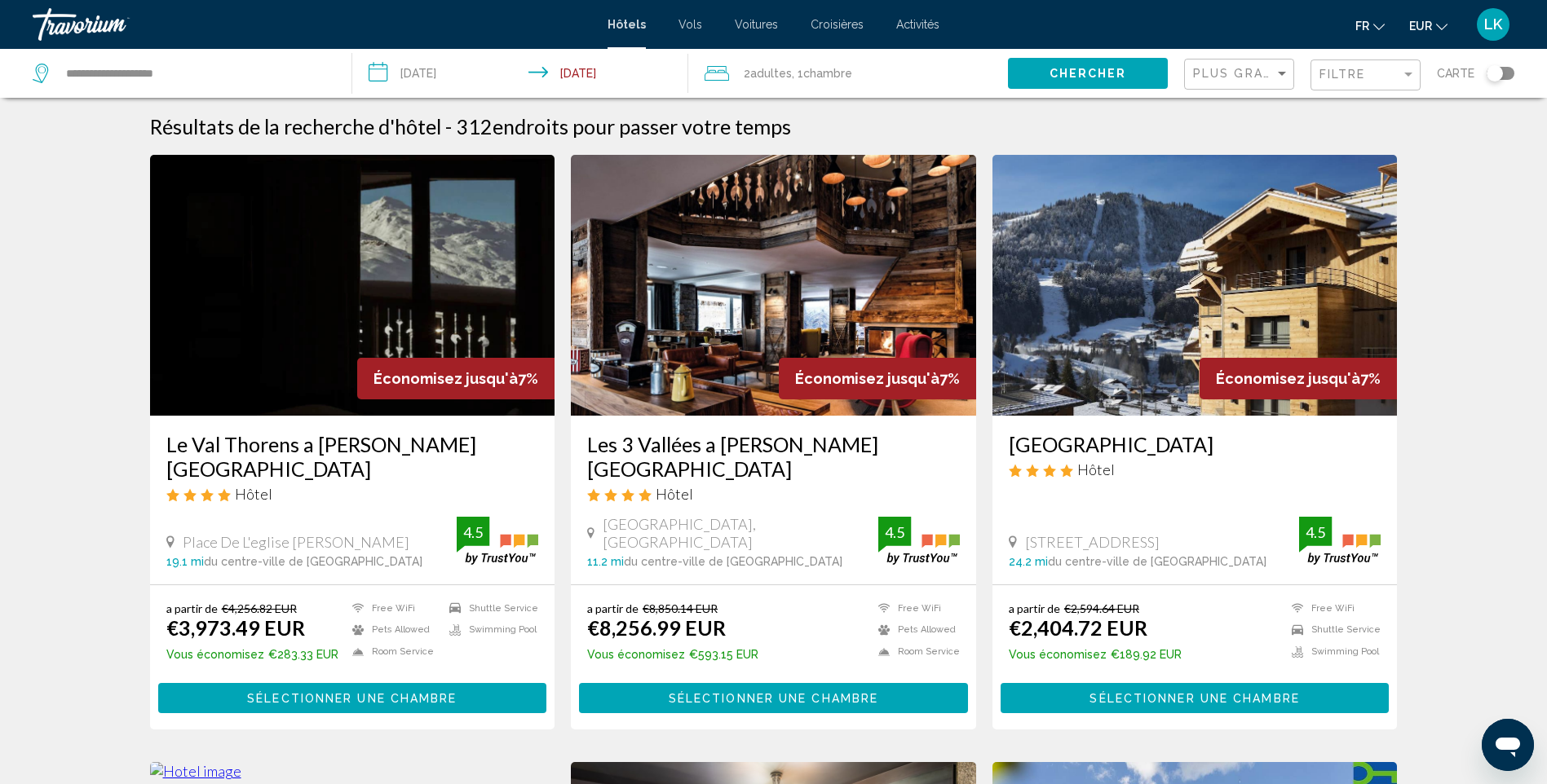
click at [1150, 260] on img "Main content" at bounding box center [1195, 285] width 406 height 260
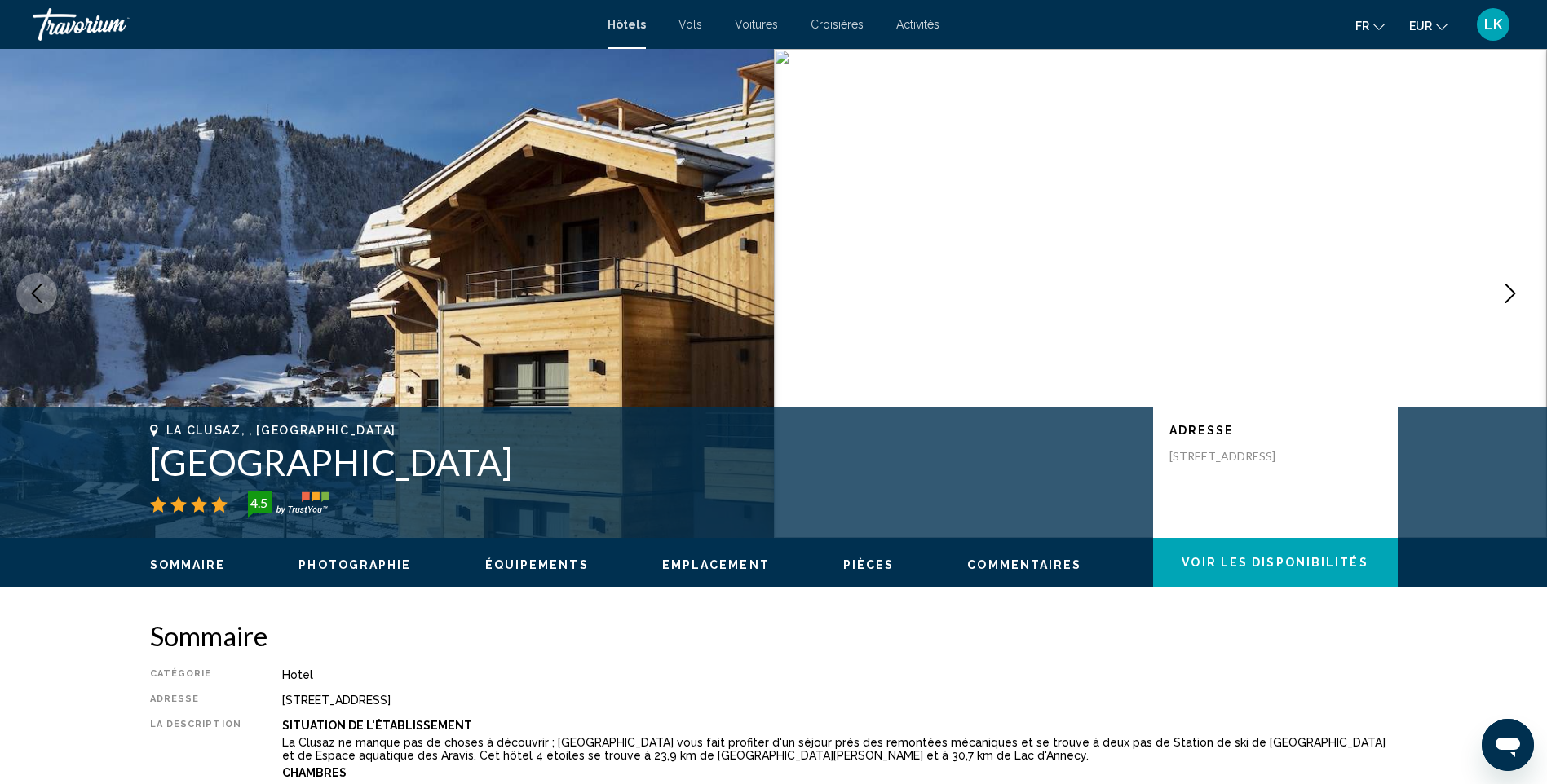
click at [1517, 293] on icon "Next image" at bounding box center [1511, 293] width 20 height 20
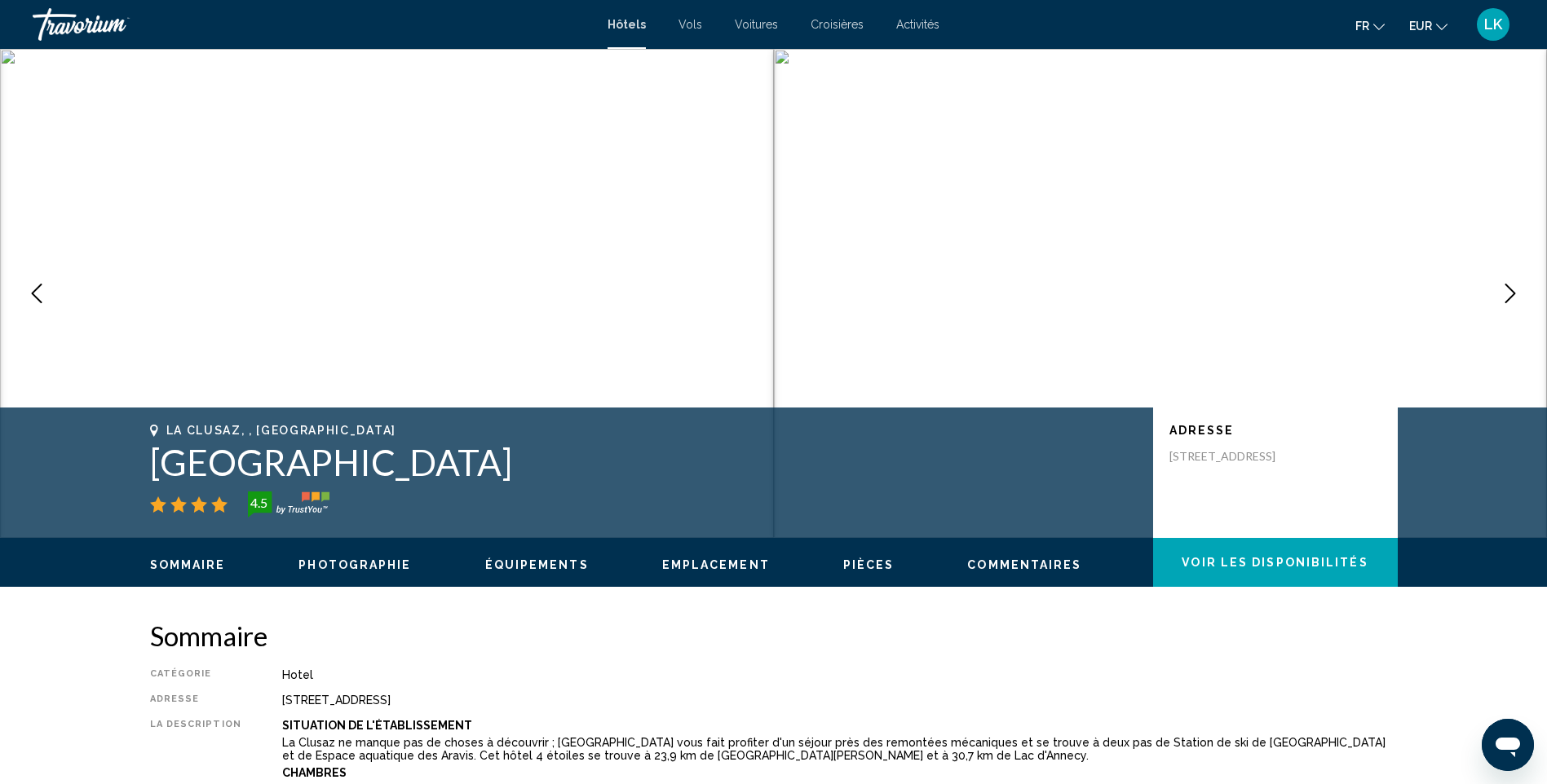
click at [1517, 293] on icon "Next image" at bounding box center [1511, 293] width 20 height 20
